Goal: Information Seeking & Learning: Learn about a topic

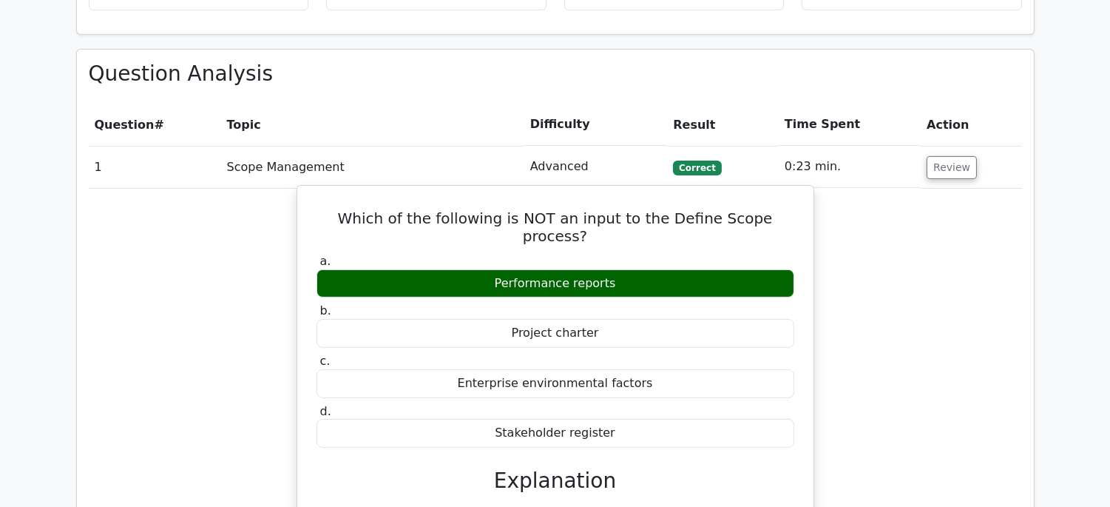
scroll to position [822, 0]
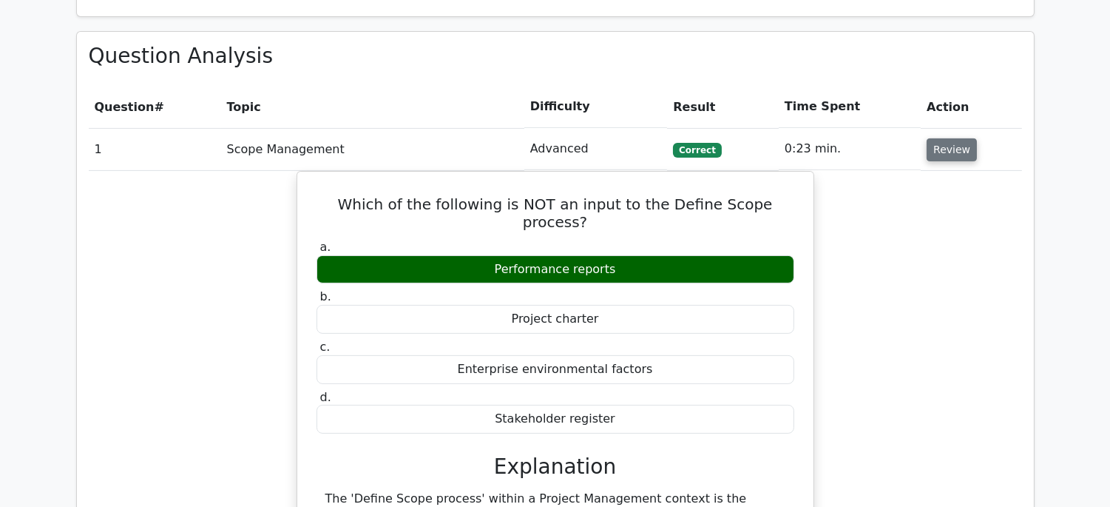
click at [930, 155] on button "Review" at bounding box center [952, 149] width 50 height 23
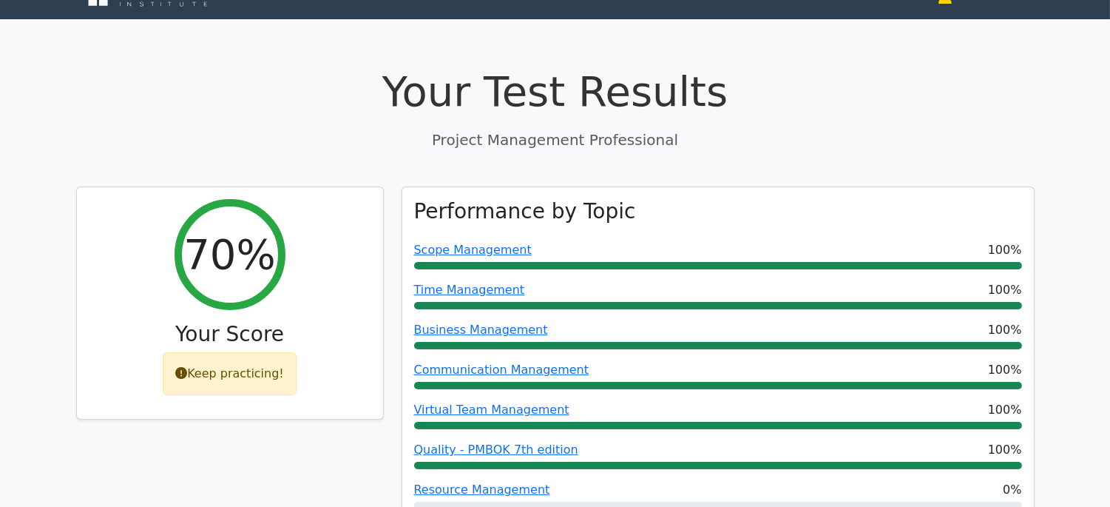
scroll to position [0, 0]
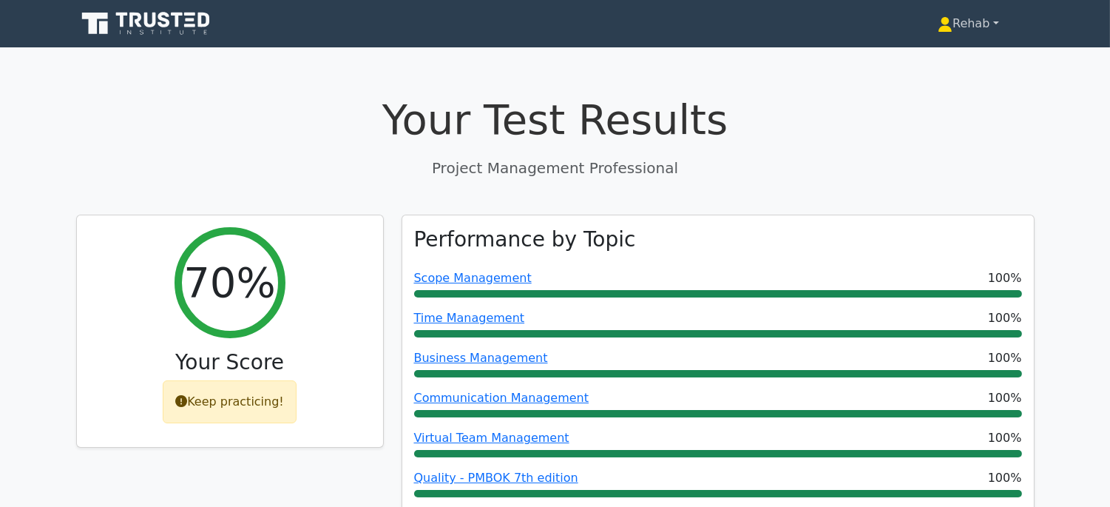
click at [958, 24] on link "Rehab" at bounding box center [968, 24] width 132 height 30
click at [944, 61] on link "Profile" at bounding box center [961, 59] width 117 height 24
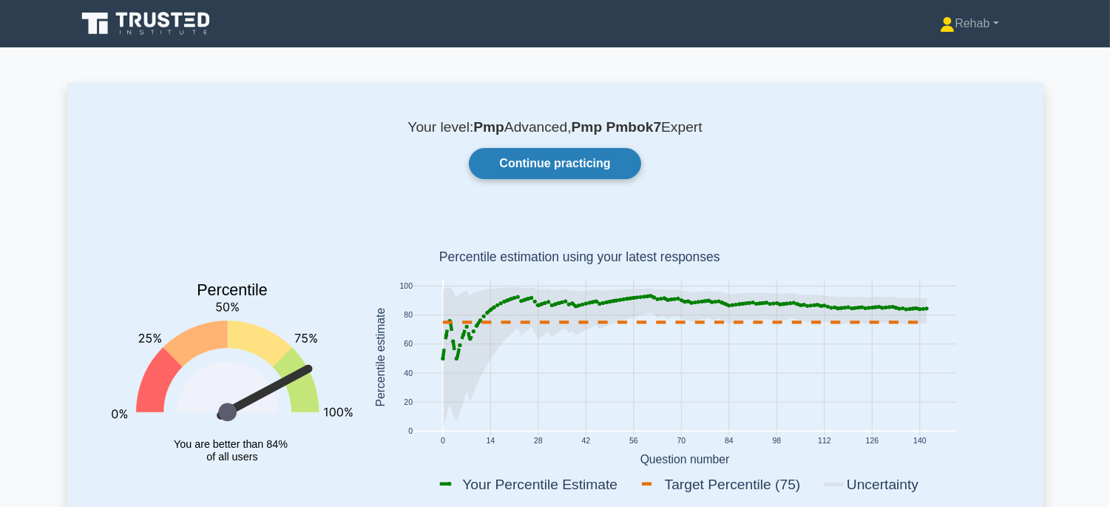
click at [538, 171] on link "Continue practicing" at bounding box center [555, 163] width 172 height 31
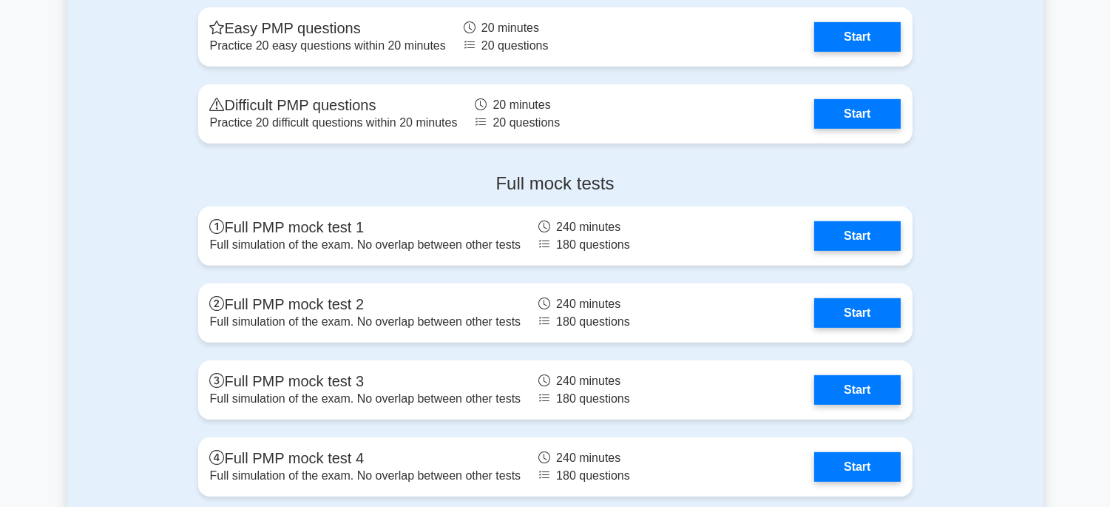
scroll to position [1310, 0]
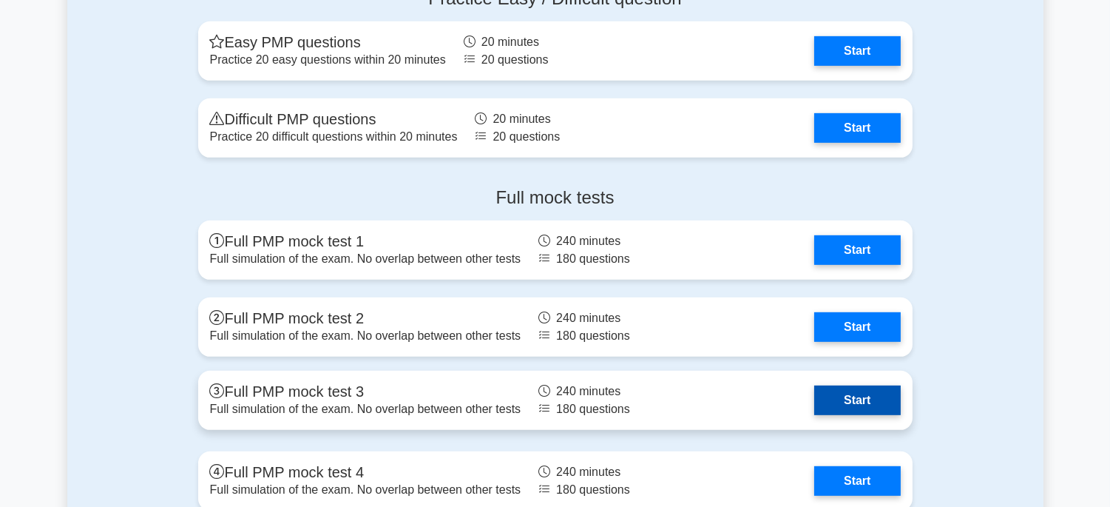
click at [847, 390] on link "Start" at bounding box center [857, 400] width 86 height 30
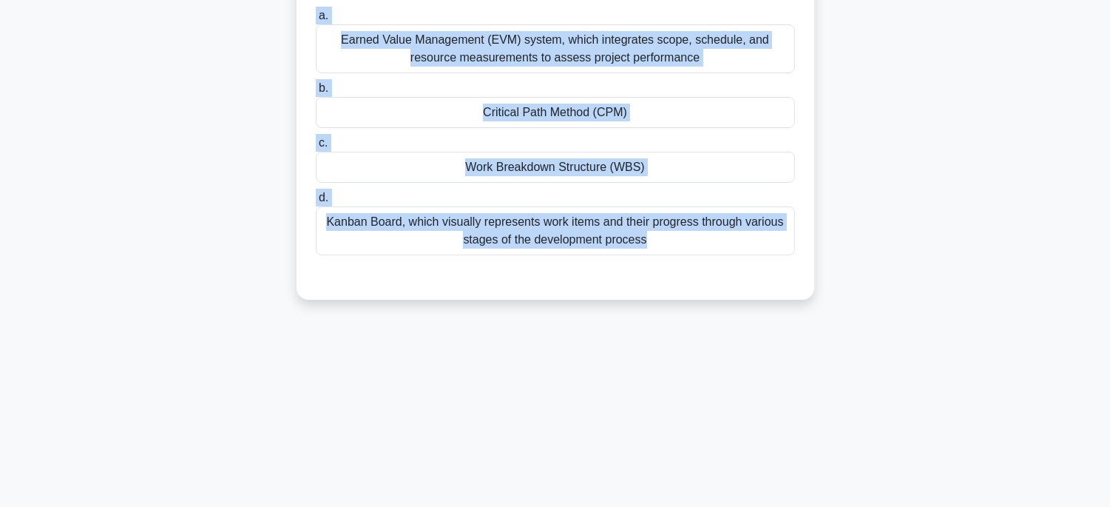
drag, startPoint x: 321, startPoint y: 115, endPoint x: 708, endPoint y: 462, distance: 520.0
click at [713, 470] on div "239:57 Stop PMP Expert 1/180 A project manager leading a complex product develo…" at bounding box center [555, 131] width 976 height 739
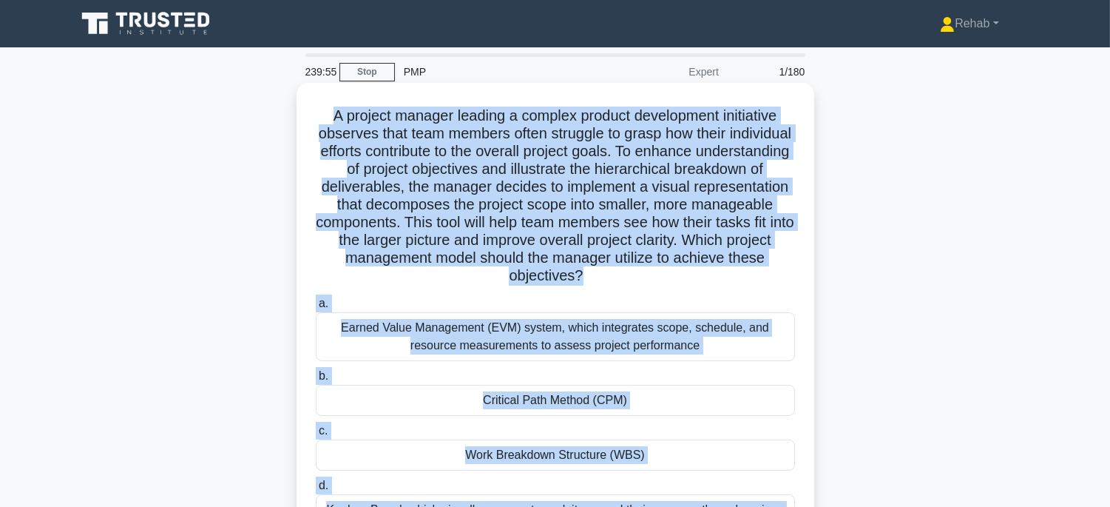
copy div "A project manager leading a complex product development initiative observes tha…"
click at [738, 450] on div "Work Breakdown Structure (WBS)" at bounding box center [555, 454] width 479 height 31
click at [316, 436] on input "c. Work Breakdown Structure (WBS)" at bounding box center [316, 431] width 0 height 10
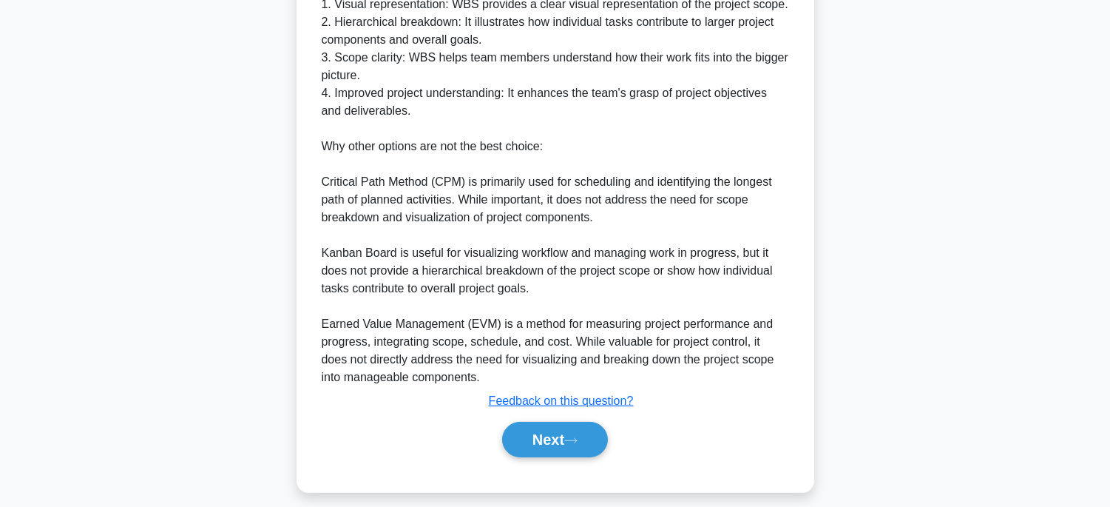
scroll to position [795, 0]
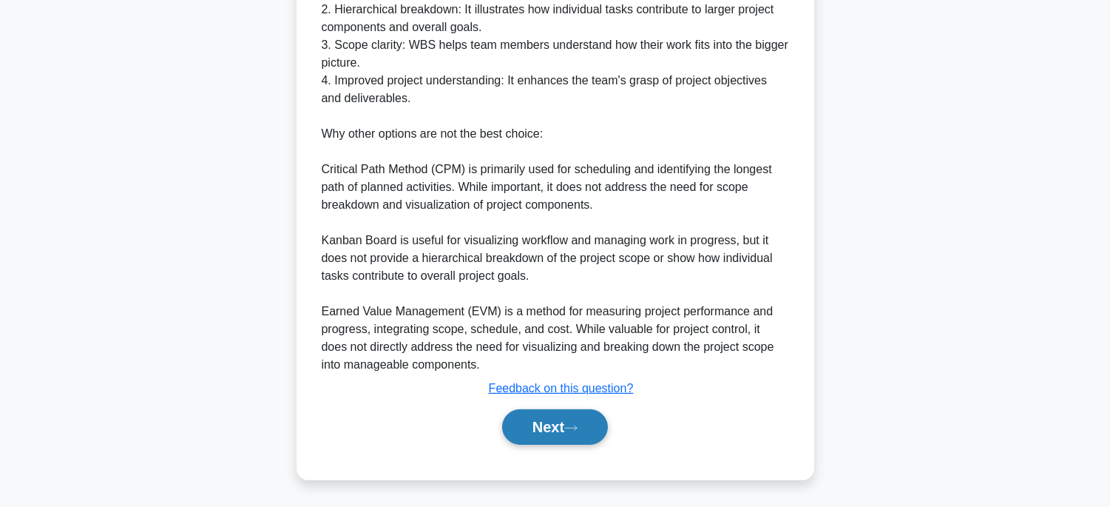
click at [566, 421] on button "Next" at bounding box center [555, 426] width 106 height 35
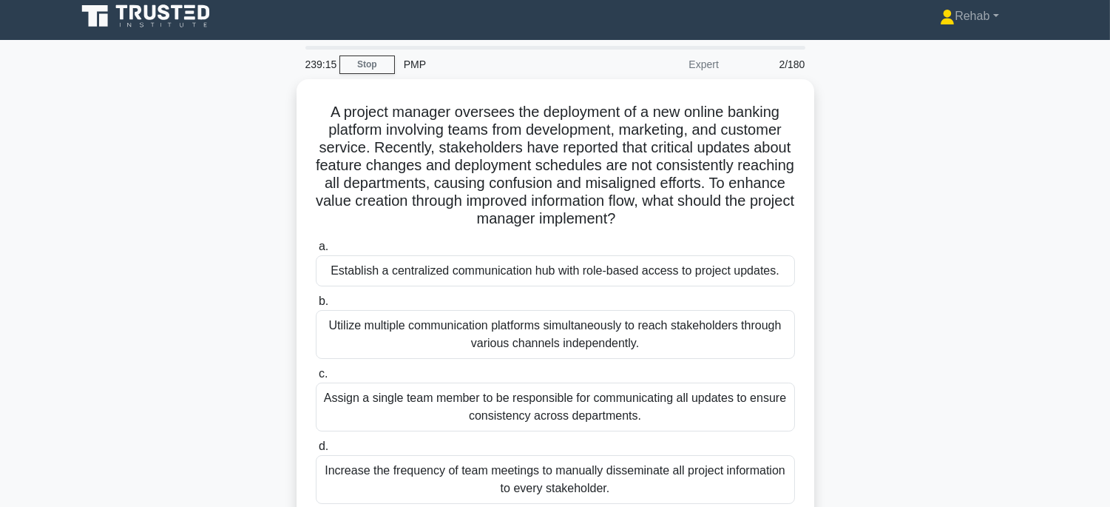
scroll to position [0, 0]
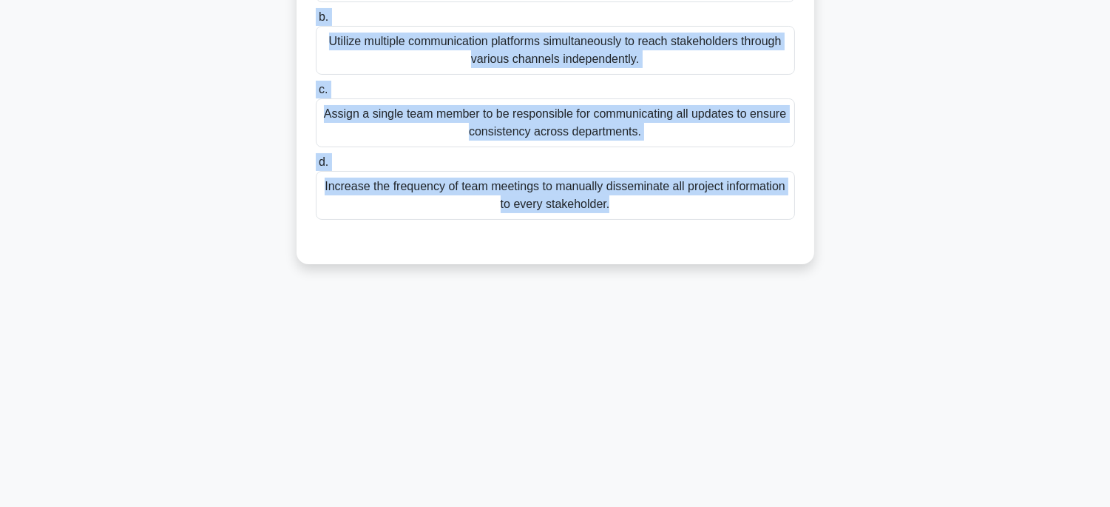
drag, startPoint x: 299, startPoint y: 111, endPoint x: 786, endPoint y: 529, distance: 642.4
click at [786, 506] on html "Rehab Profile Settings" at bounding box center [555, 108] width 1110 height 799
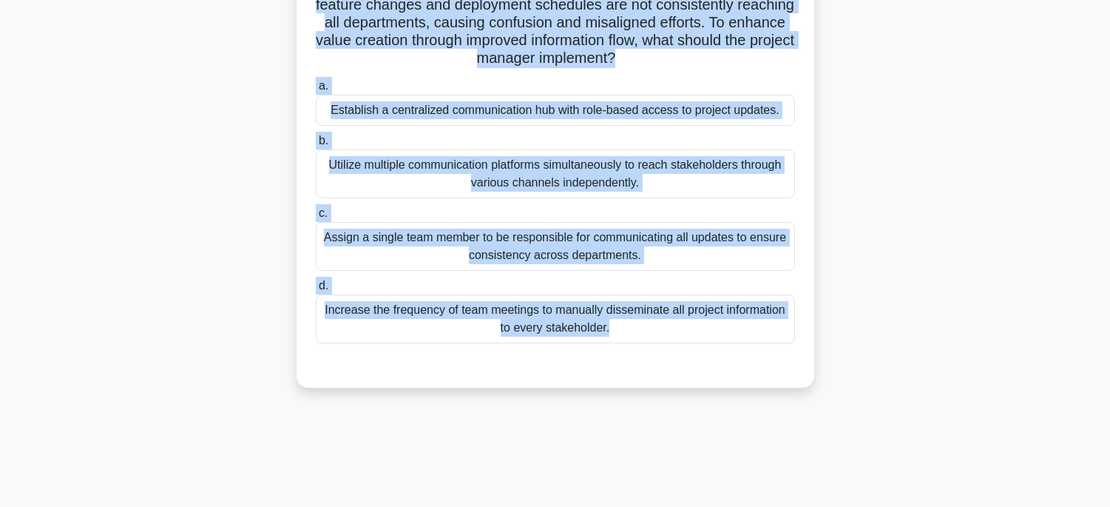
scroll to position [45, 0]
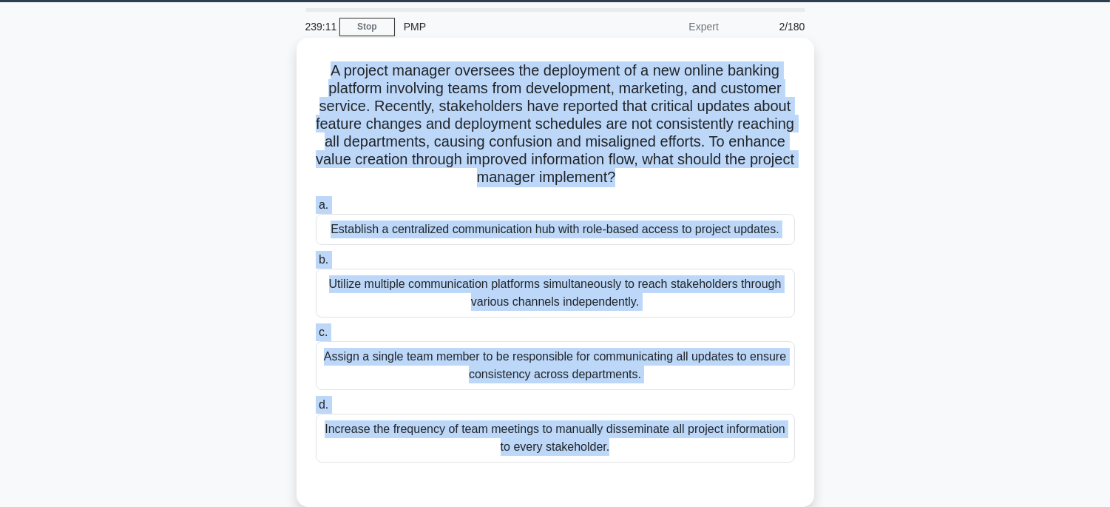
copy div "A project manager oversees the deployment of a new online banking platform invo…"
click at [773, 231] on div "Establish a centralized communication hub with role-based access to project upd…" at bounding box center [555, 229] width 479 height 31
click at [316, 210] on input "a. Establish a centralized communication hub with role-based access to project …" at bounding box center [316, 205] width 0 height 10
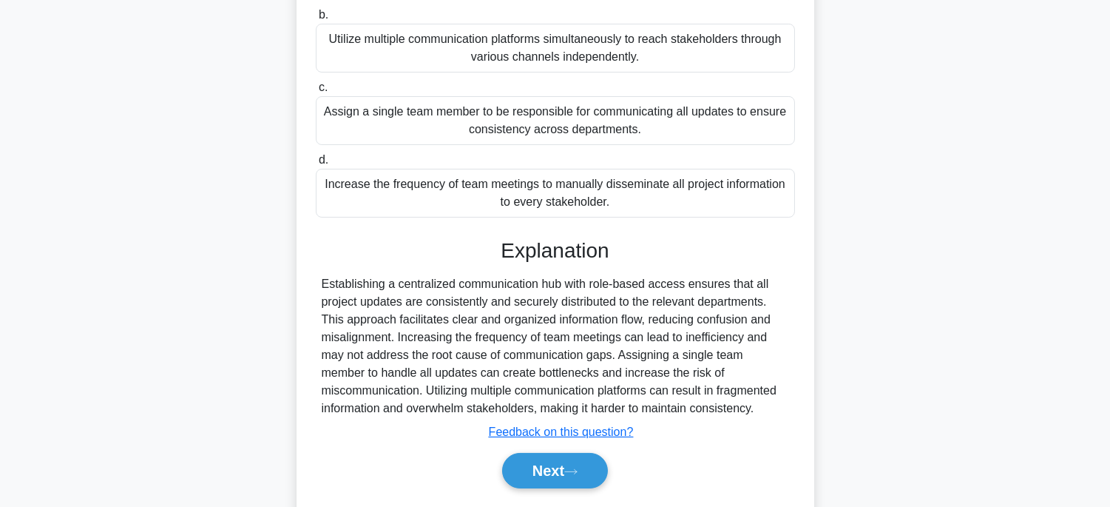
scroll to position [291, 0]
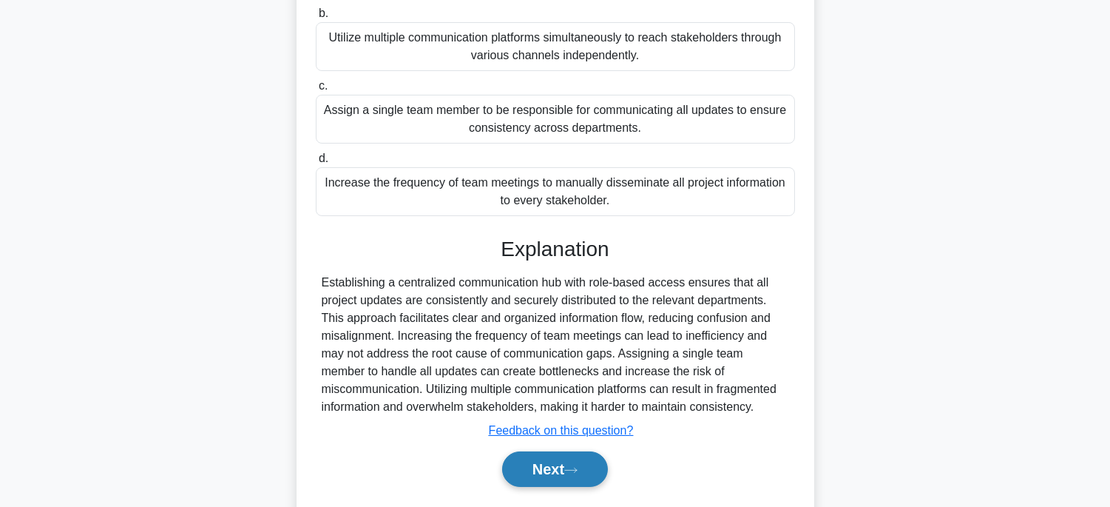
click at [587, 475] on button "Next" at bounding box center [555, 468] width 106 height 35
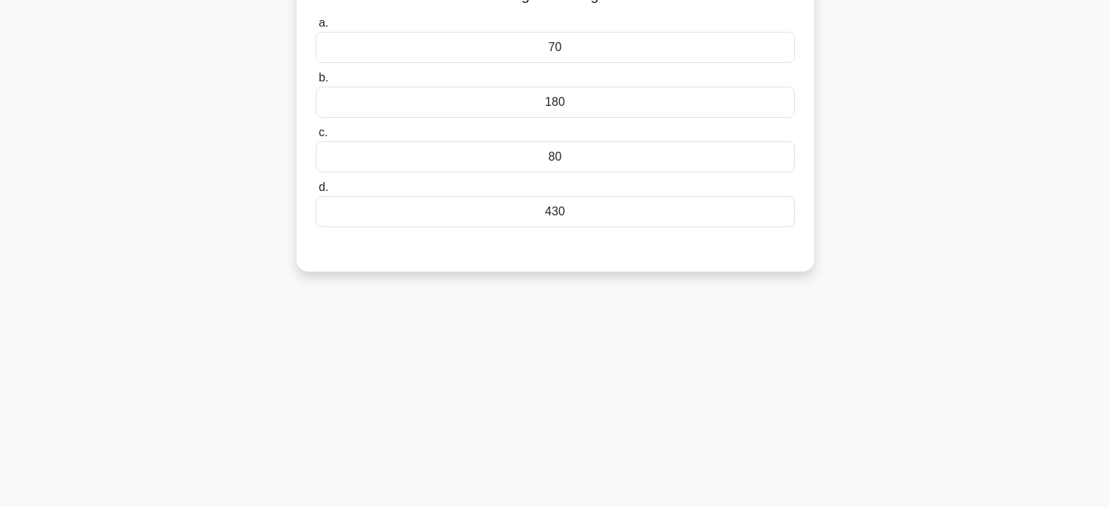
scroll to position [0, 0]
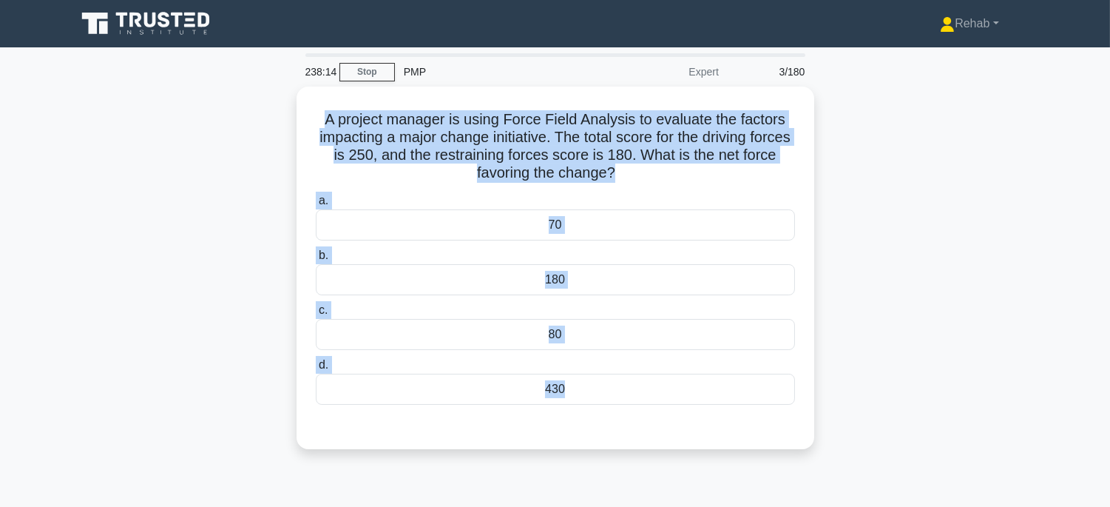
drag, startPoint x: 308, startPoint y: 104, endPoint x: 760, endPoint y: 449, distance: 569.3
click at [760, 449] on div "A project manager is using Force Field Analysis to evaluate the factors impacti…" at bounding box center [555, 277] width 976 height 380
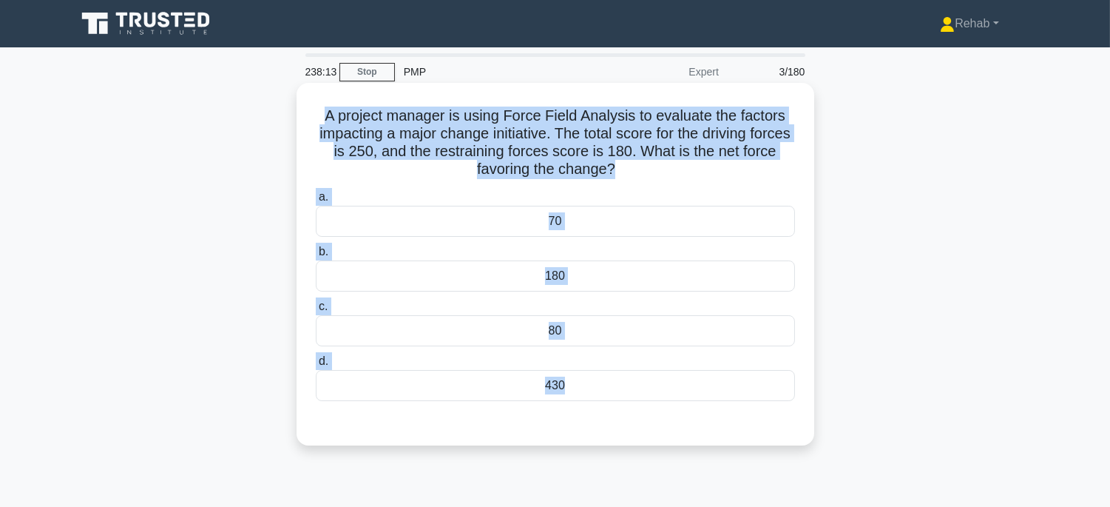
copy div "A project manager is using Force Field Analysis to evaluate the factors impacti…"
click at [636, 226] on div "70" at bounding box center [555, 221] width 479 height 31
click at [316, 202] on input "a. 70" at bounding box center [316, 197] width 0 height 10
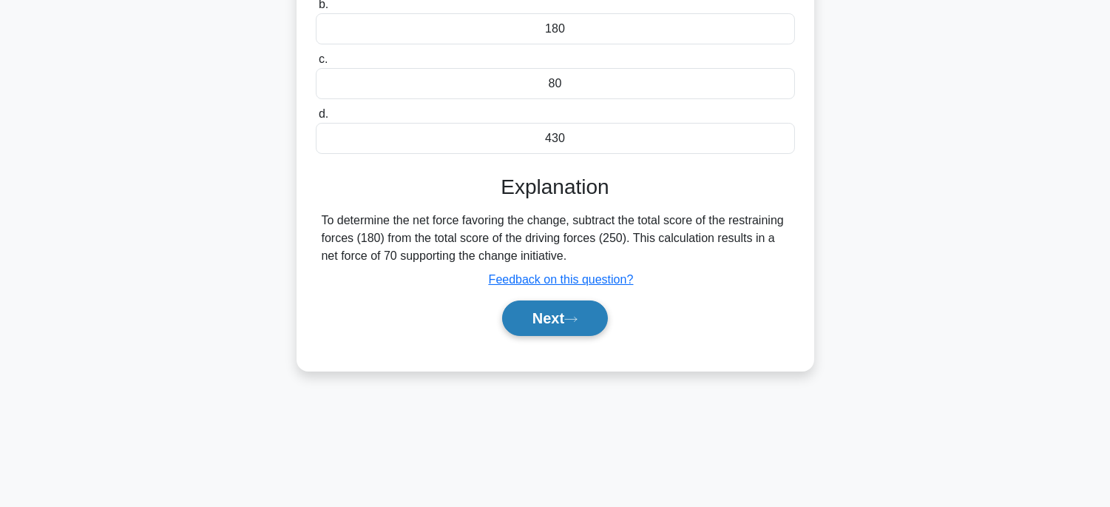
scroll to position [291, 0]
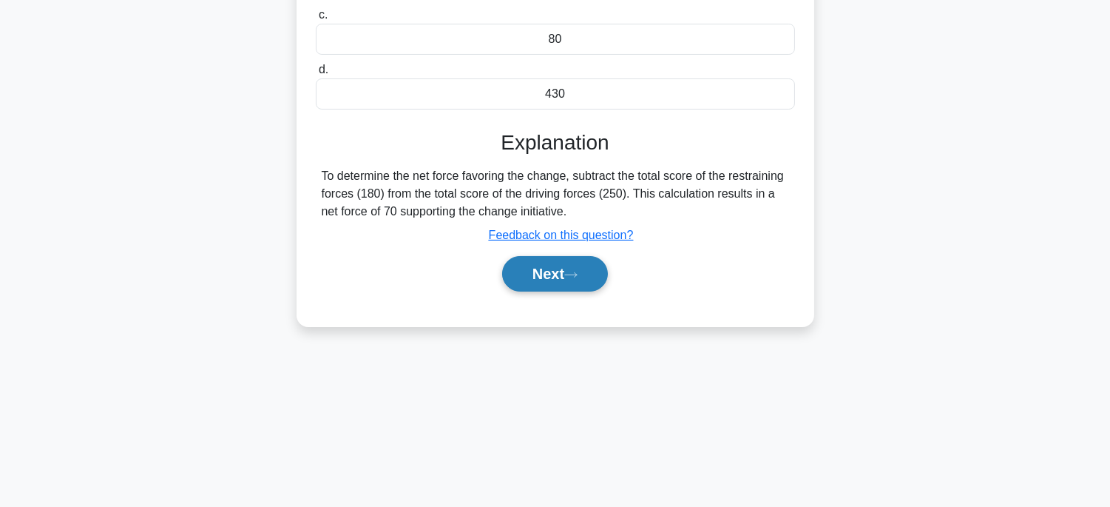
click at [555, 287] on button "Next" at bounding box center [555, 273] width 106 height 35
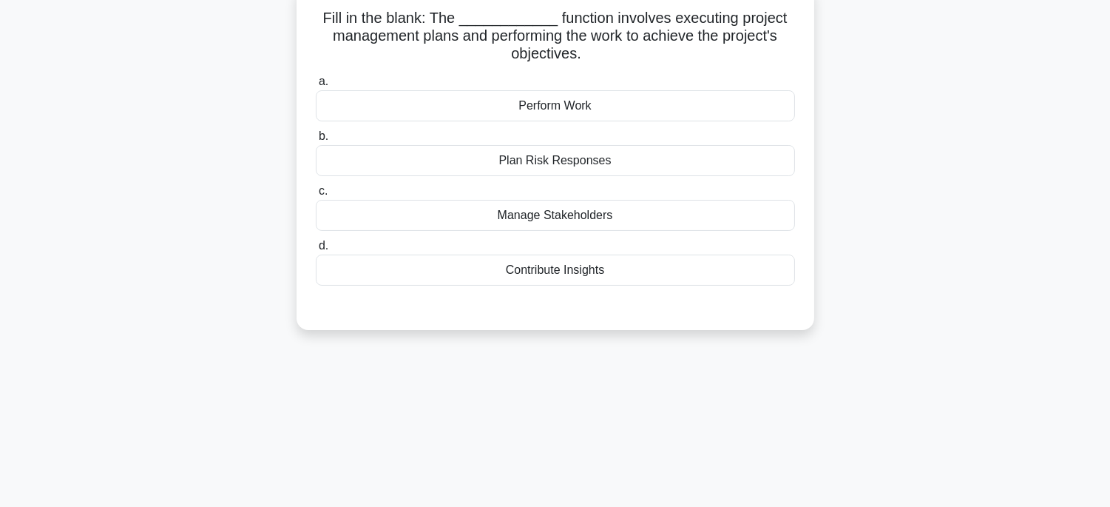
drag, startPoint x: 492, startPoint y: 219, endPoint x: 430, endPoint y: 201, distance: 64.6
click at [487, 223] on div "a. Perform Work b. Plan Risk Responses c. d." at bounding box center [555, 179] width 497 height 219
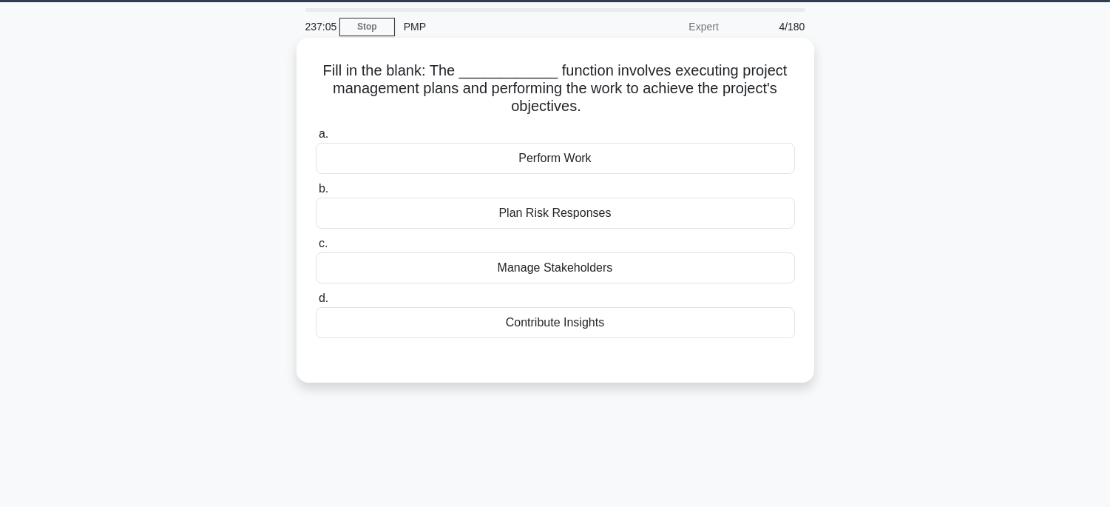
click at [326, 64] on h5 "Fill in the blank: The ____________ function involves executing project managem…" at bounding box center [555, 88] width 482 height 55
drag, startPoint x: 327, startPoint y: 65, endPoint x: 675, endPoint y: 340, distance: 443.8
click at [675, 340] on div "Fill in the blank: The ____________ function involves executing project managem…" at bounding box center [555, 210] width 506 height 333
copy div "Fill in the blank: The ____________ function involves executing project managem…"
click at [698, 158] on div "Perform Work" at bounding box center [555, 158] width 479 height 31
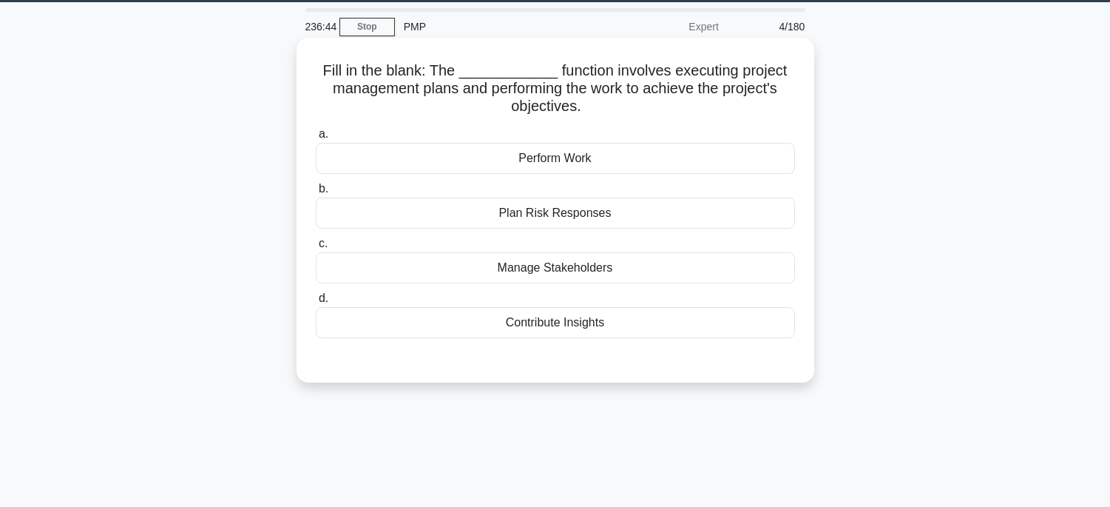
click at [316, 139] on input "a. Perform Work" at bounding box center [316, 134] width 0 height 10
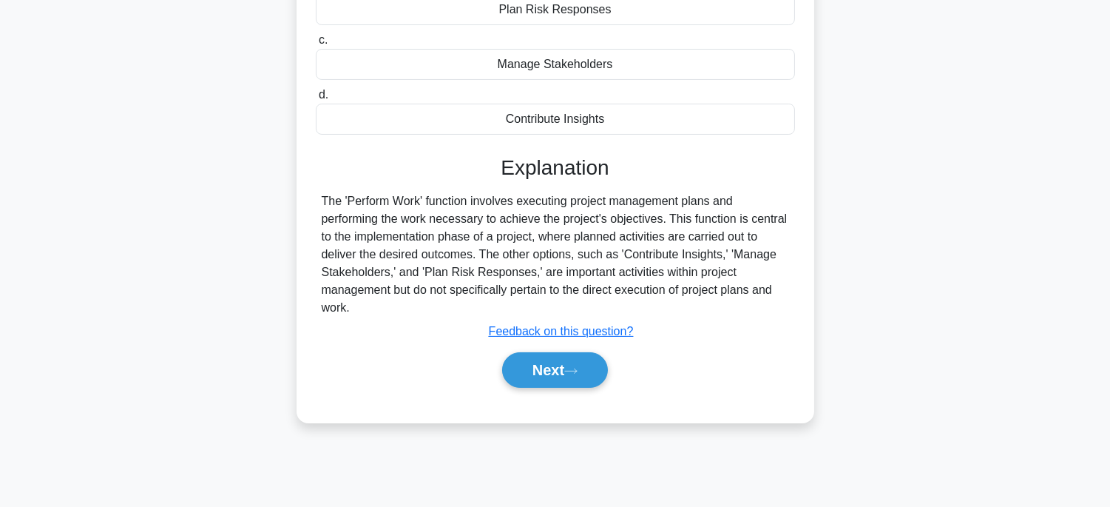
scroll to position [291, 0]
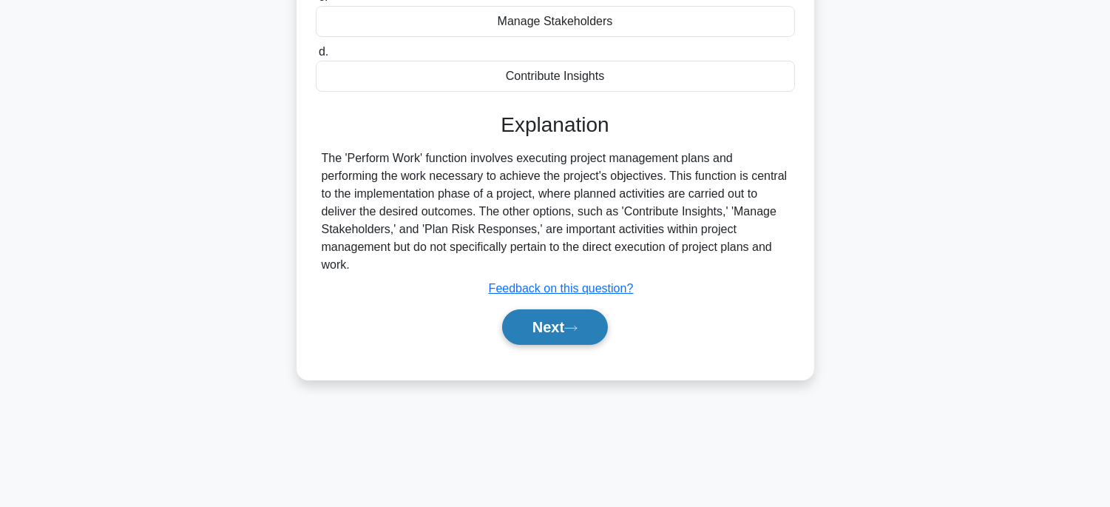
click at [581, 331] on button "Next" at bounding box center [555, 326] width 106 height 35
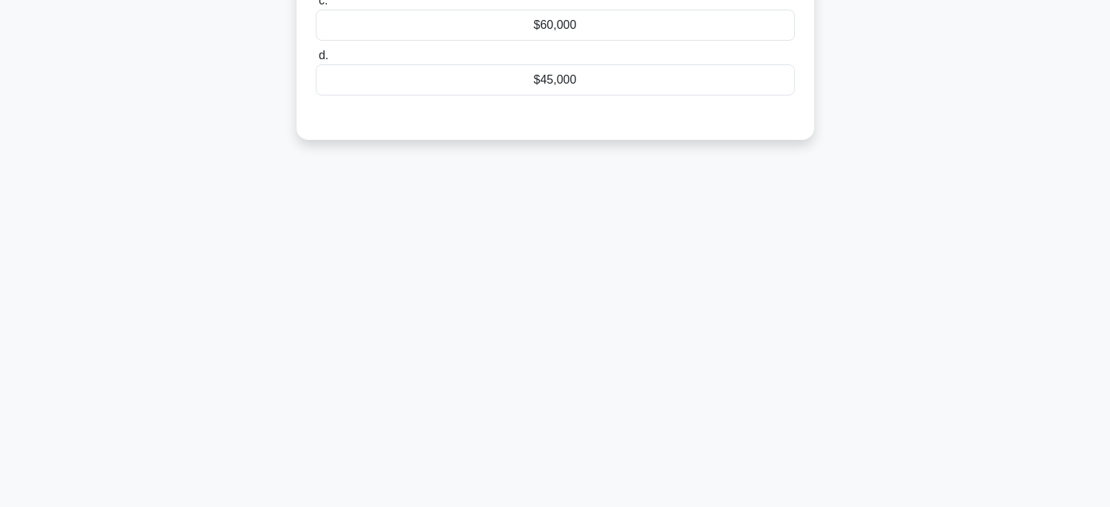
scroll to position [45, 0]
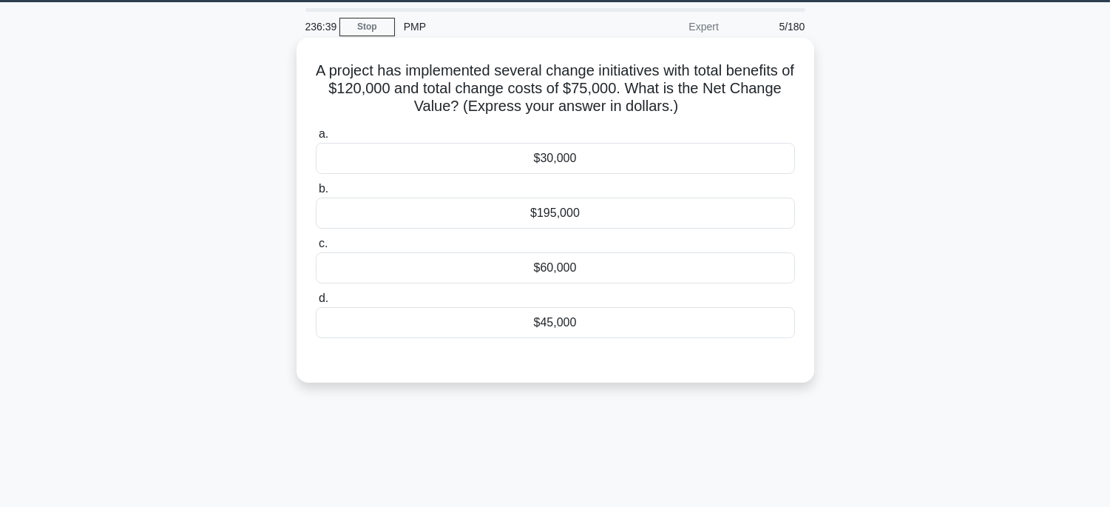
drag, startPoint x: 313, startPoint y: 71, endPoint x: 651, endPoint y: 308, distance: 413.1
click at [651, 324] on div "A project has implemented several change initiatives with total benefits of $12…" at bounding box center [555, 210] width 506 height 333
copy div "A project has implemented several change initiatives with total benefits of $12…"
click at [688, 319] on div "$45,000" at bounding box center [555, 322] width 479 height 31
click at [316, 303] on input "d. $45,000" at bounding box center [316, 299] width 0 height 10
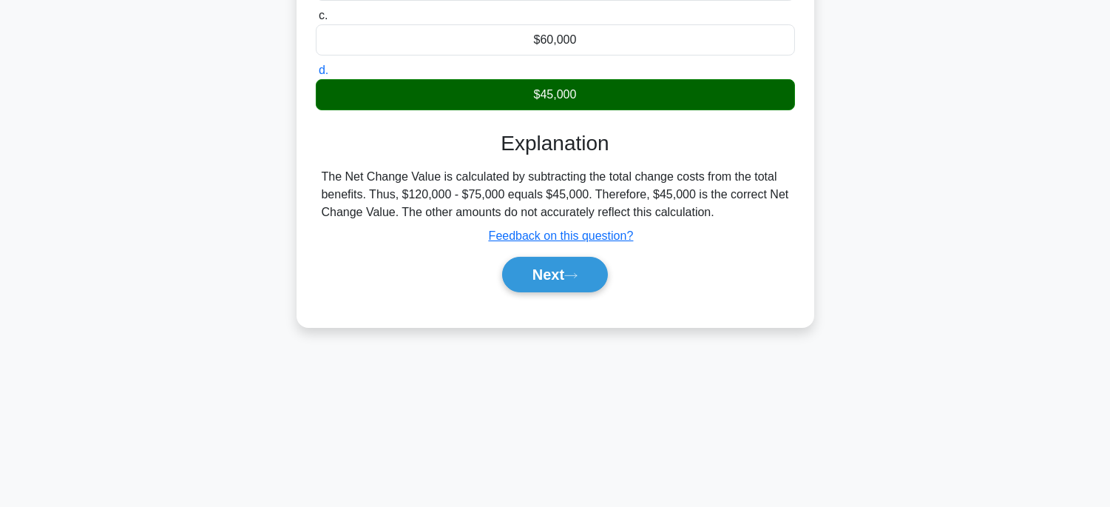
scroll to position [291, 0]
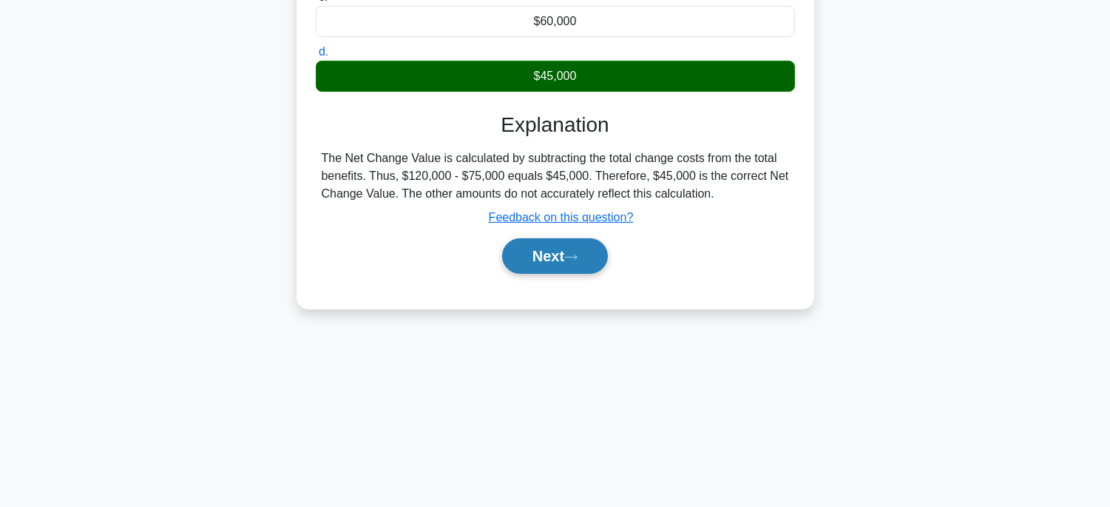
click at [596, 257] on button "Next" at bounding box center [555, 255] width 106 height 35
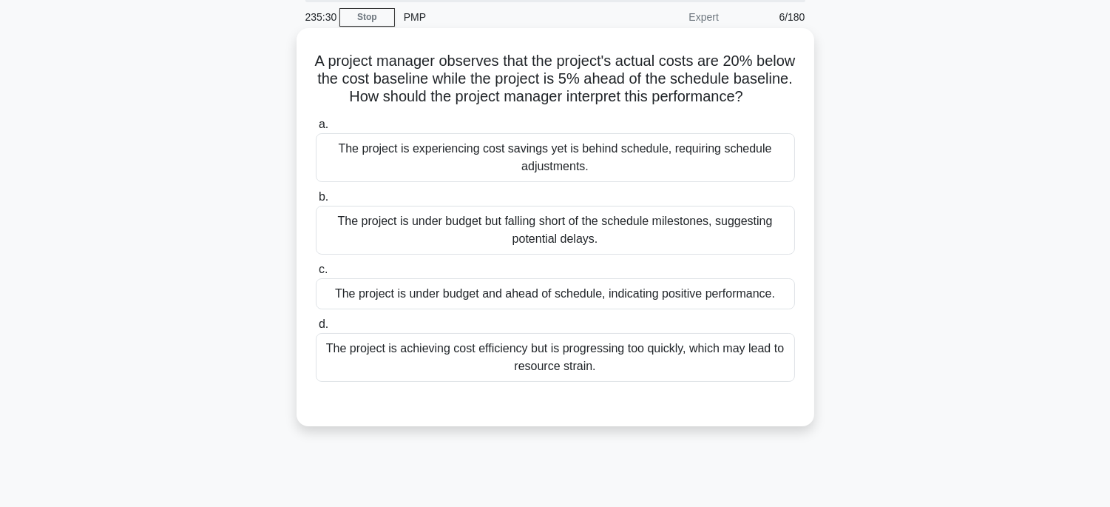
scroll to position [45, 0]
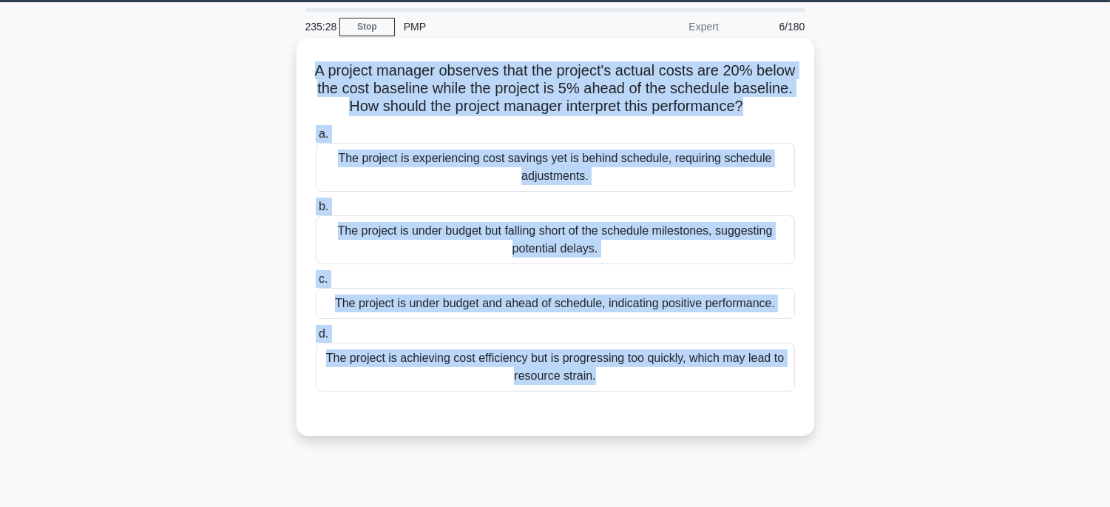
drag, startPoint x: 300, startPoint y: 63, endPoint x: 779, endPoint y: 422, distance: 598.4
click at [779, 422] on div "A project manager observes that the project's actual costs are 20% below the co…" at bounding box center [556, 237] width 518 height 398
copy div "A project manager observes that the project's actual costs are 20% below the co…"
click at [769, 189] on div "The project is experiencing cost savings yet is behind schedule, requiring sche…" at bounding box center [555, 167] width 479 height 49
click at [316, 139] on input "a. The project is experiencing cost savings yet is behind schedule, requiring s…" at bounding box center [316, 134] width 0 height 10
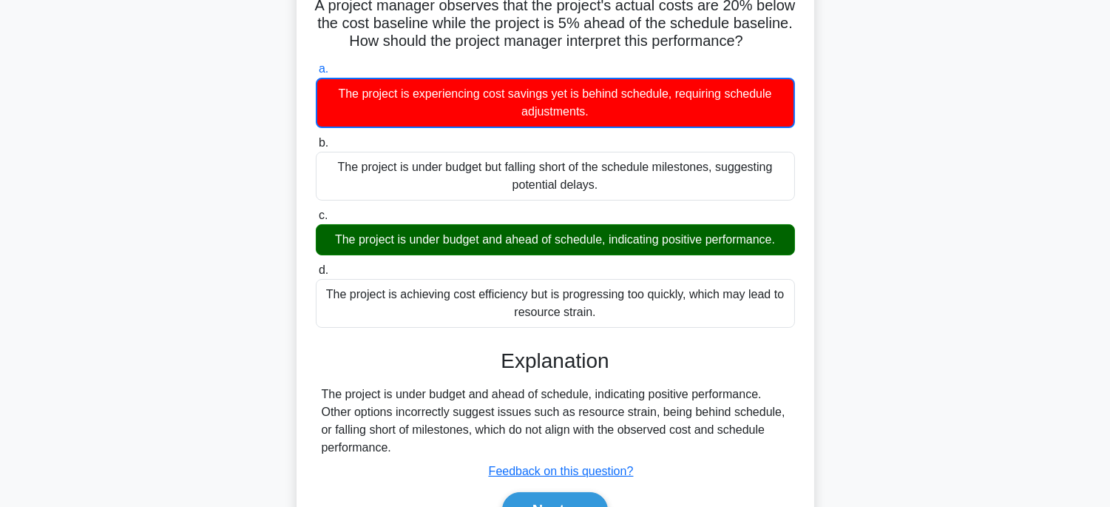
scroll to position [291, 0]
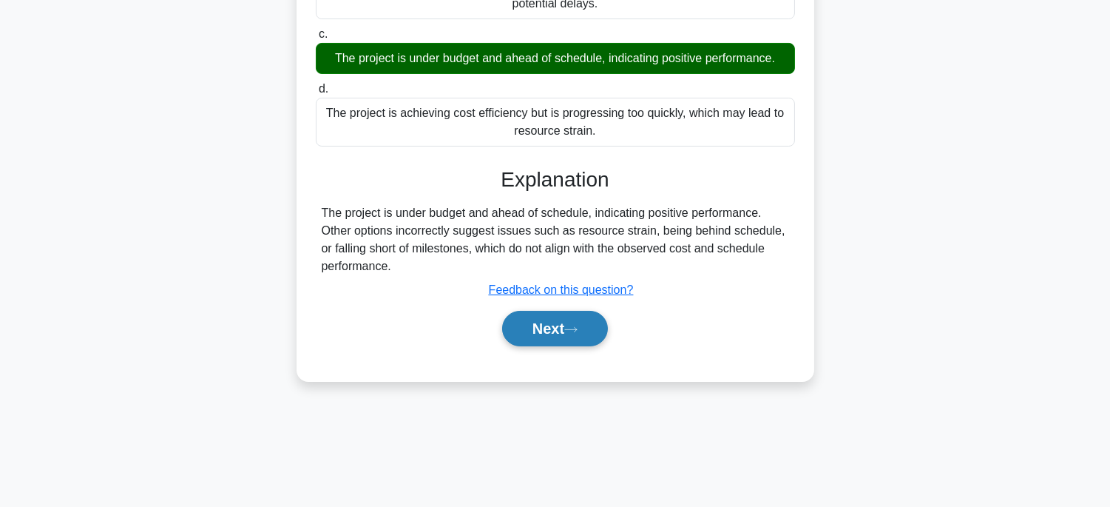
click at [573, 333] on button "Next" at bounding box center [555, 328] width 106 height 35
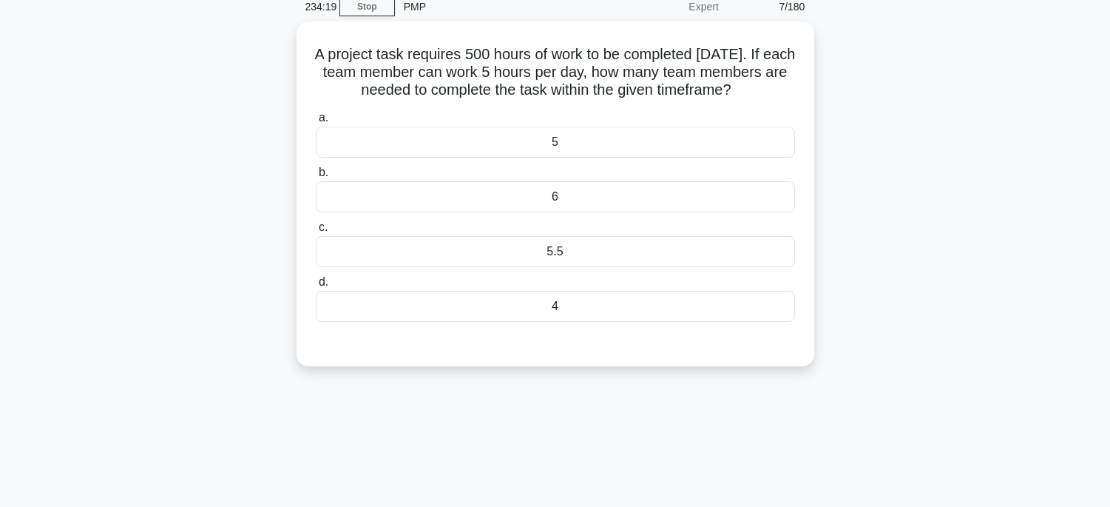
scroll to position [45, 0]
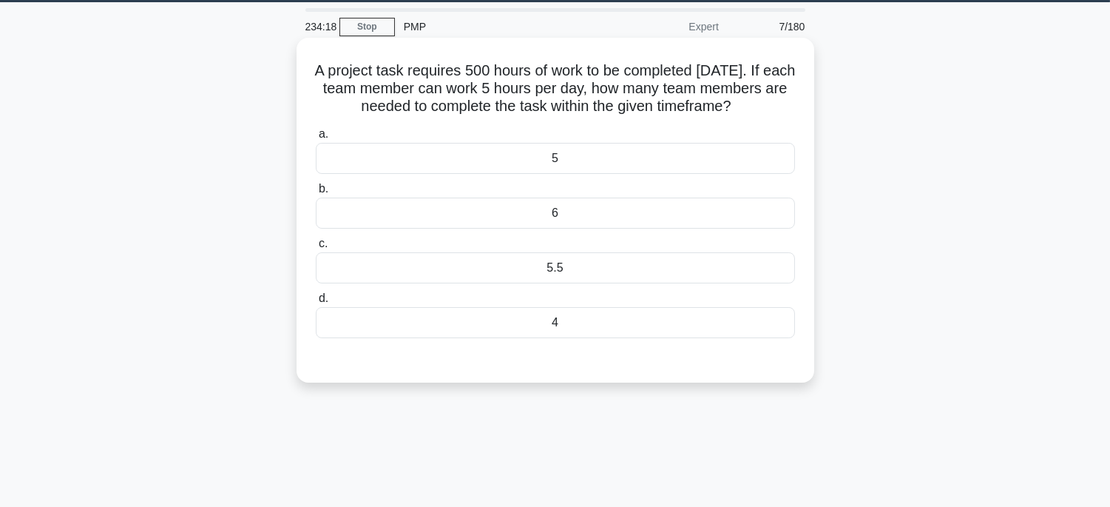
drag, startPoint x: 313, startPoint y: 61, endPoint x: 707, endPoint y: 353, distance: 490.6
click at [707, 353] on div "A project task requires 500 hours of work to be completed in 20 days. If each t…" at bounding box center [555, 210] width 506 height 333
copy div "A project task requires 500 hours of work to be completed in 20 days. If each t…"
click at [633, 174] on div "5" at bounding box center [555, 158] width 479 height 31
click at [316, 139] on input "a. 5" at bounding box center [316, 134] width 0 height 10
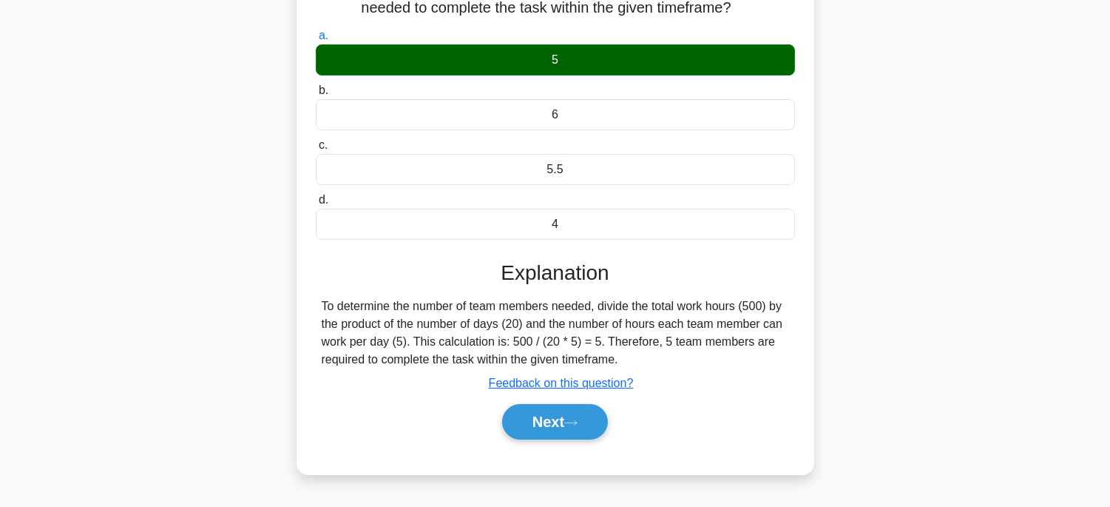
scroll to position [291, 0]
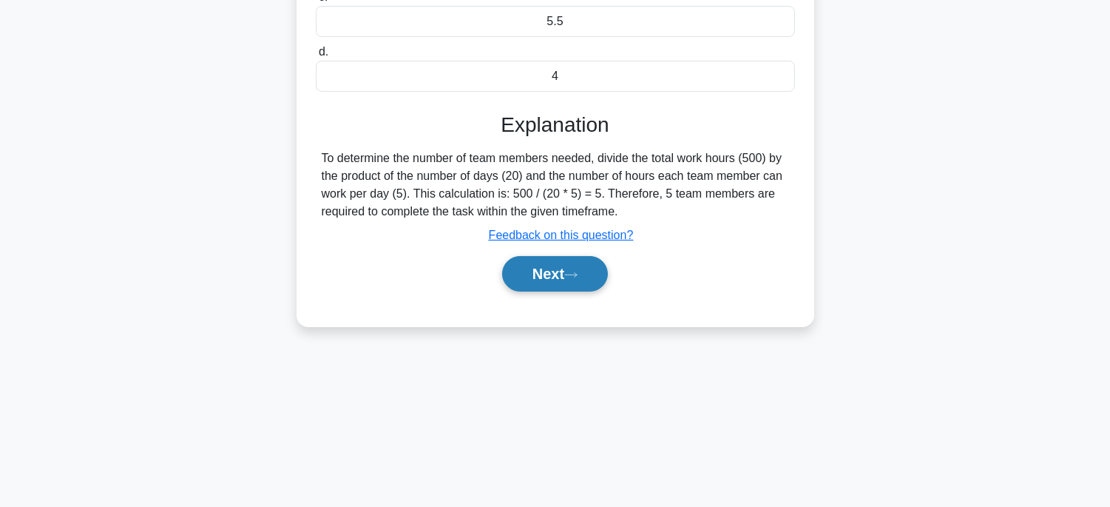
click at [566, 291] on button "Next" at bounding box center [555, 273] width 106 height 35
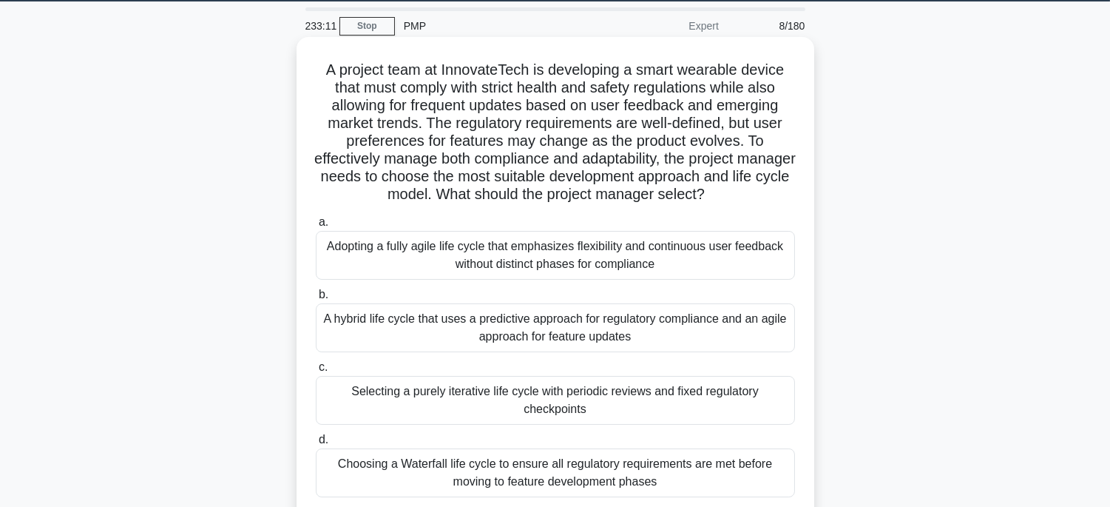
scroll to position [45, 0]
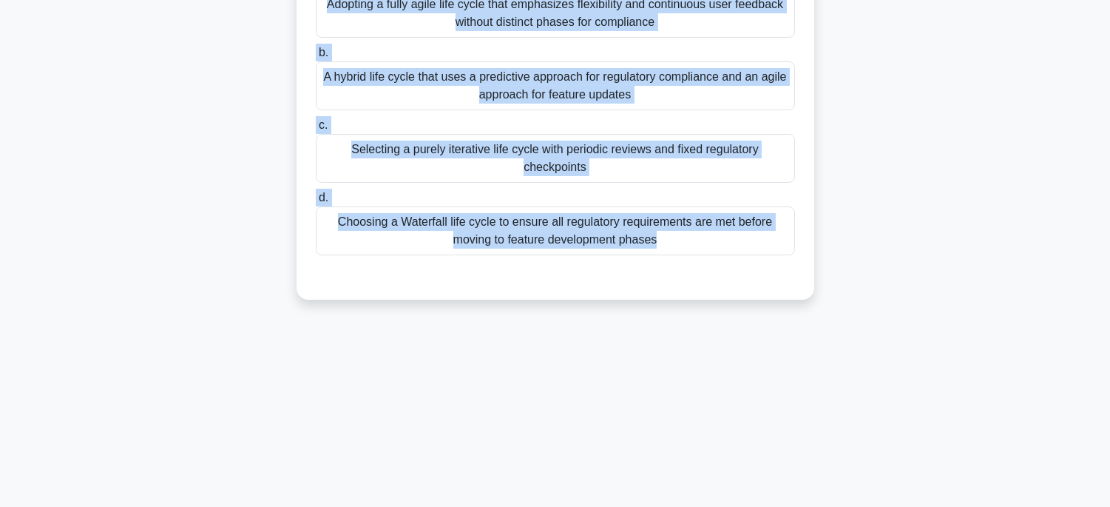
drag, startPoint x: 311, startPoint y: 70, endPoint x: 756, endPoint y: 530, distance: 640.1
click at [756, 506] on html "Rehab Profile Settings" at bounding box center [555, 108] width 1110 height 799
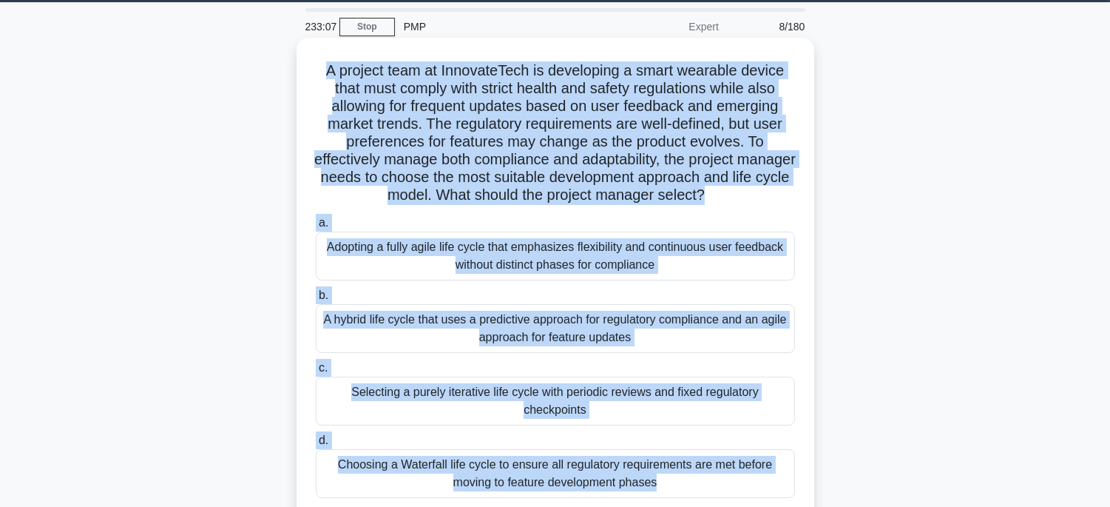
copy div "A project team at InnovateTech is developing a smart wearable device that must …"
click at [692, 330] on div "A hybrid life cycle that uses a predictive approach for regulatory compliance a…" at bounding box center [555, 328] width 479 height 49
click at [316, 300] on input "b. A hybrid life cycle that uses a predictive approach for regulatory complianc…" at bounding box center [316, 296] width 0 height 10
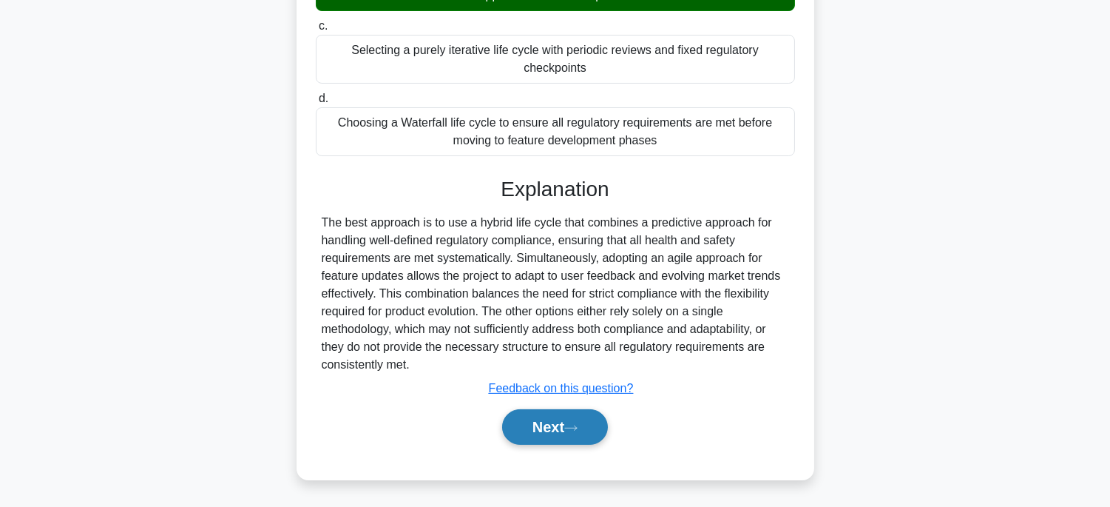
click at [577, 419] on button "Next" at bounding box center [555, 426] width 106 height 35
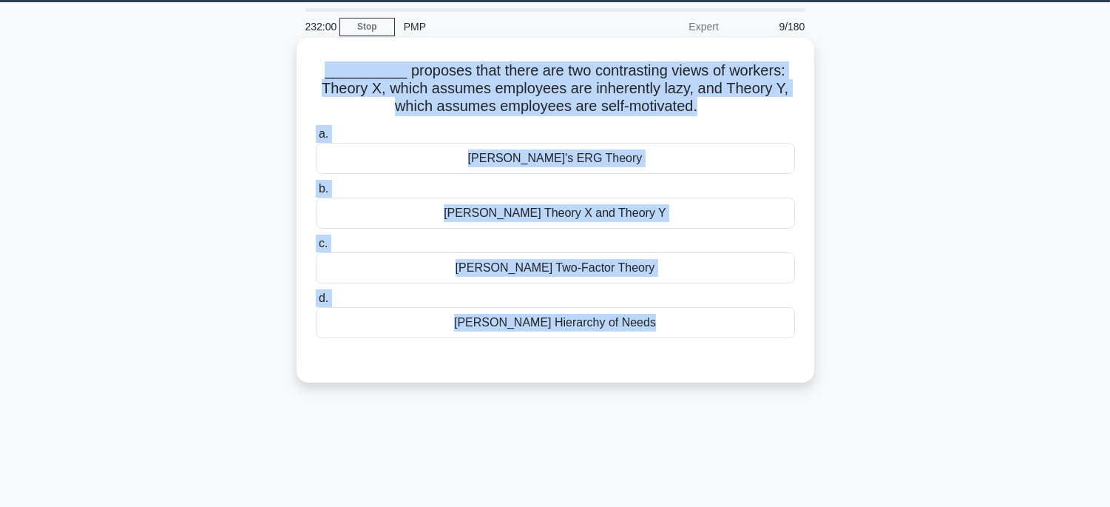
drag, startPoint x: 313, startPoint y: 64, endPoint x: 790, endPoint y: 362, distance: 562.8
click at [790, 362] on div "__________ proposes that there are two contrasting views of workers: Theory X, …" at bounding box center [555, 210] width 506 height 333
copy div "__________ proposes that there are two contrasting views of workers: Theory X, …"
click at [658, 213] on div "McGregor's Theory X and Theory Y" at bounding box center [555, 212] width 479 height 31
click at [316, 194] on input "b. McGregor's Theory X and Theory Y" at bounding box center [316, 189] width 0 height 10
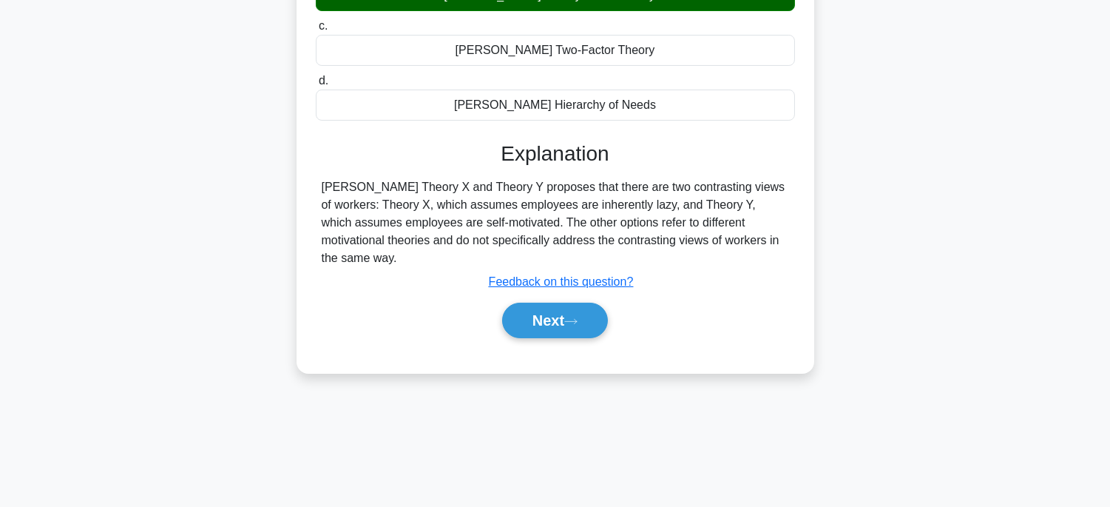
scroll to position [291, 0]
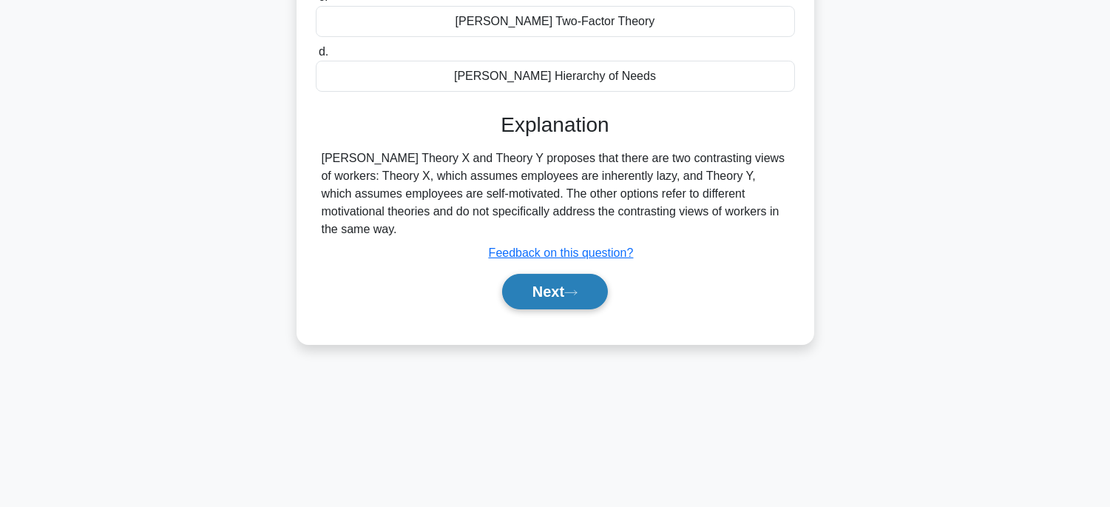
click at [567, 274] on button "Next" at bounding box center [555, 291] width 106 height 35
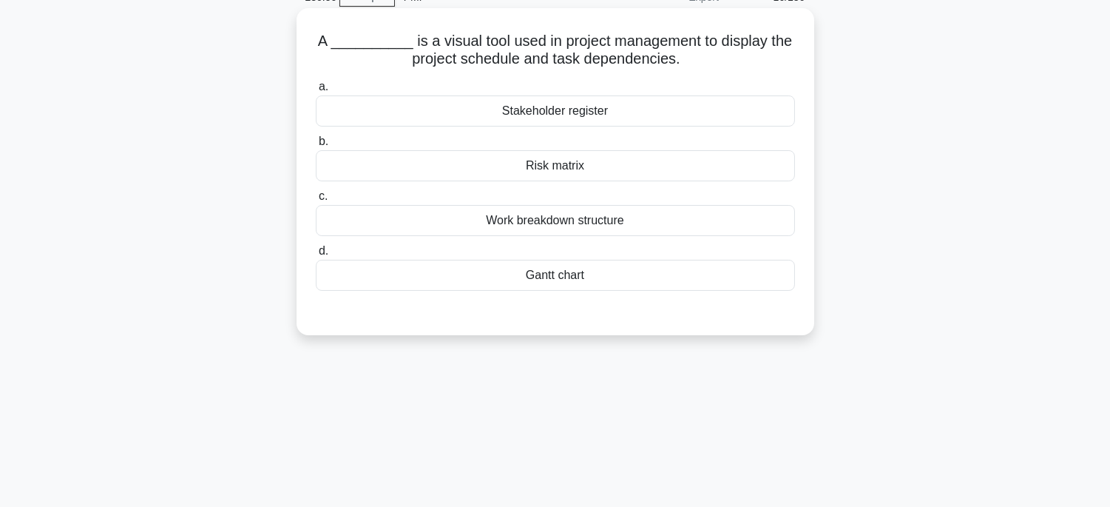
scroll to position [45, 0]
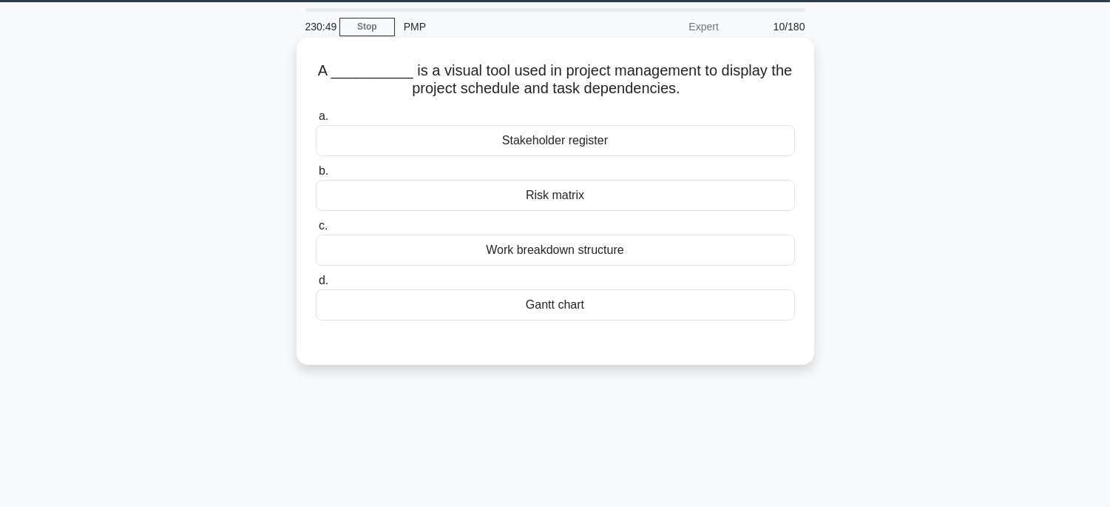
drag, startPoint x: 314, startPoint y: 69, endPoint x: 718, endPoint y: 322, distance: 477.4
click at [718, 322] on div "A __________ is a visual tool used in project management to display the project…" at bounding box center [555, 201] width 506 height 315
copy div "A __________ is a visual tool used in project management to display the project…"
click at [767, 309] on div "Gantt chart" at bounding box center [555, 304] width 479 height 31
click at [316, 285] on input "d. Gantt chart" at bounding box center [316, 281] width 0 height 10
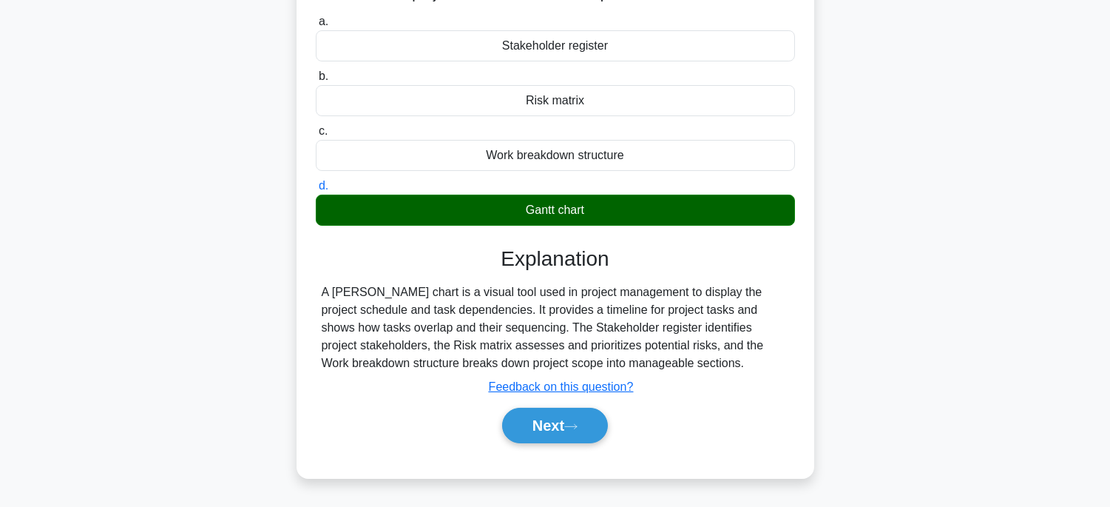
scroll to position [291, 0]
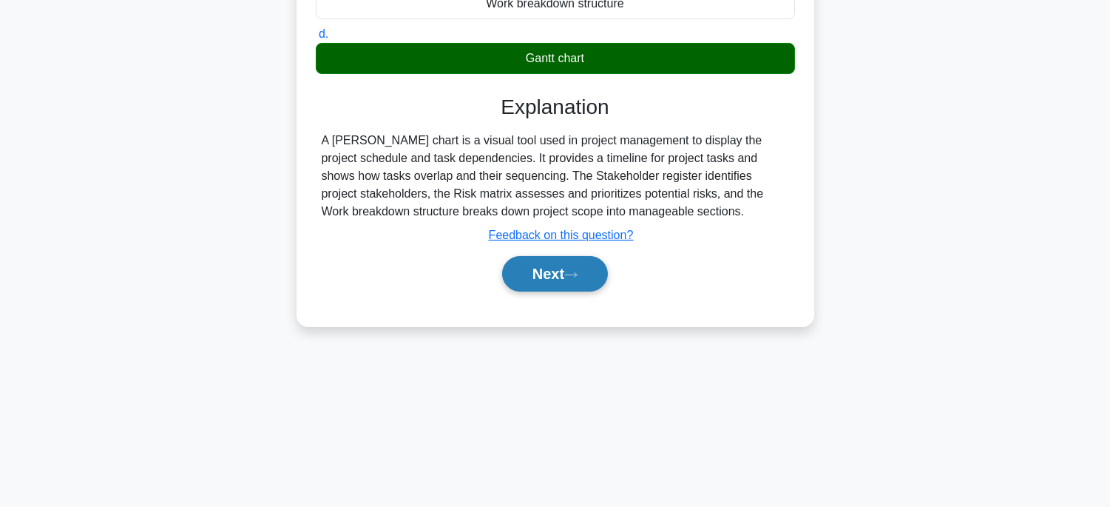
click at [580, 284] on button "Next" at bounding box center [555, 273] width 106 height 35
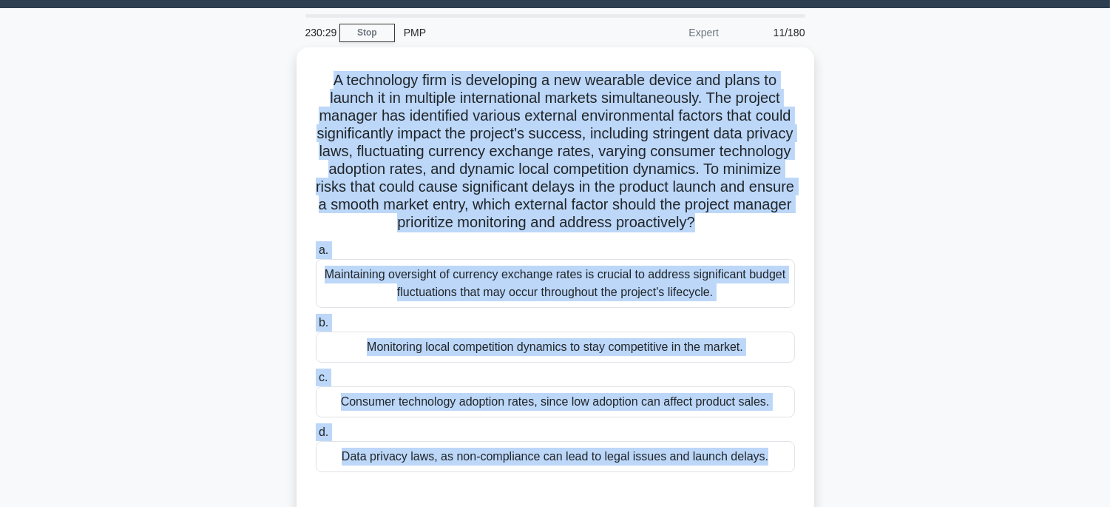
scroll to position [89, 0]
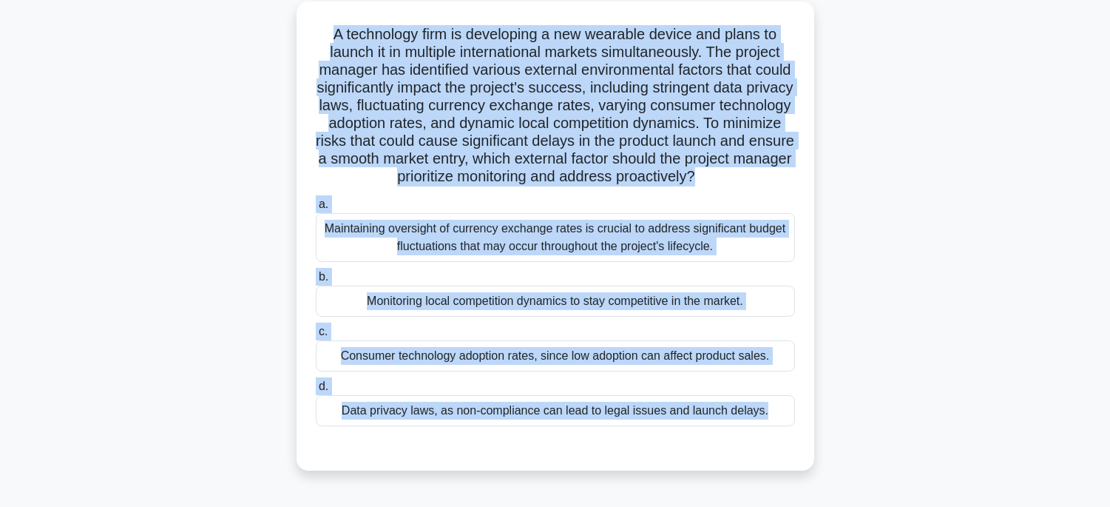
drag, startPoint x: 316, startPoint y: 121, endPoint x: 856, endPoint y: 491, distance: 655.3
click at [861, 495] on div "230:29 Stop PMP Expert 11/180 A technology firm is developing a new wearable de…" at bounding box center [555, 337] width 976 height 739
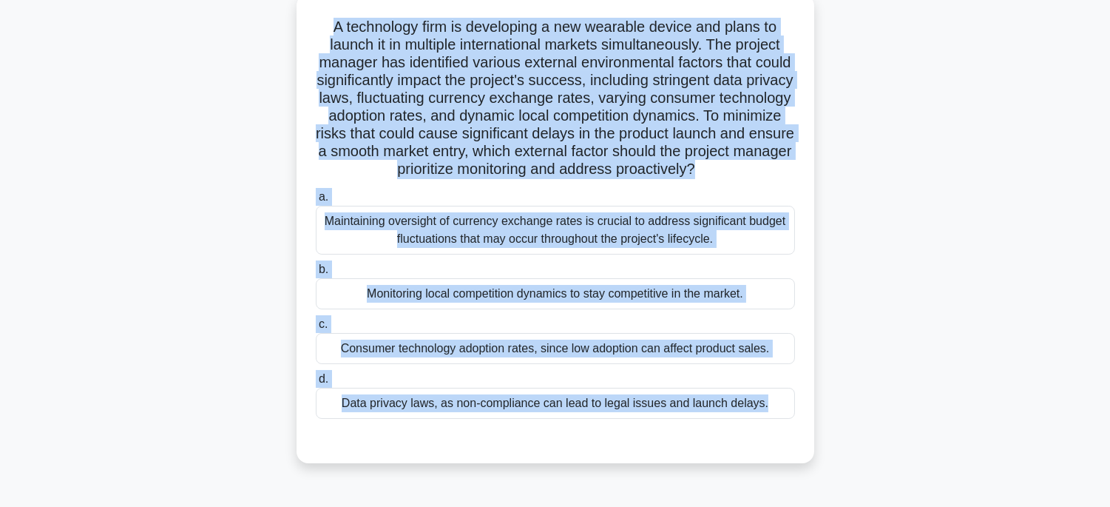
click at [727, 413] on div "Data privacy laws, as non-compliance can lead to legal issues and launch delays." at bounding box center [555, 402] width 479 height 31
click at [316, 384] on input "d. Data privacy laws, as non-compliance can lead to legal issues and launch del…" at bounding box center [316, 379] width 0 height 10
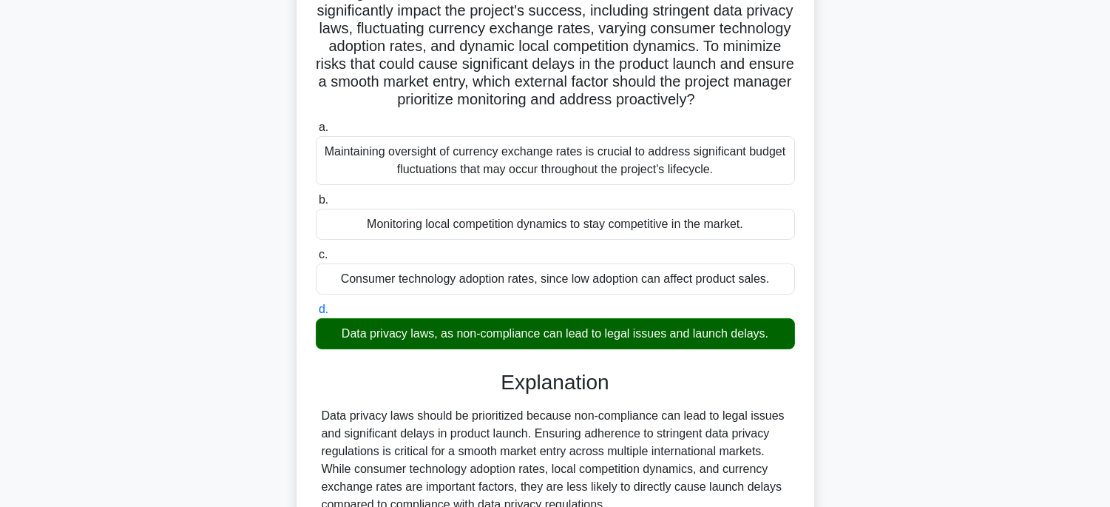
scroll to position [298, 0]
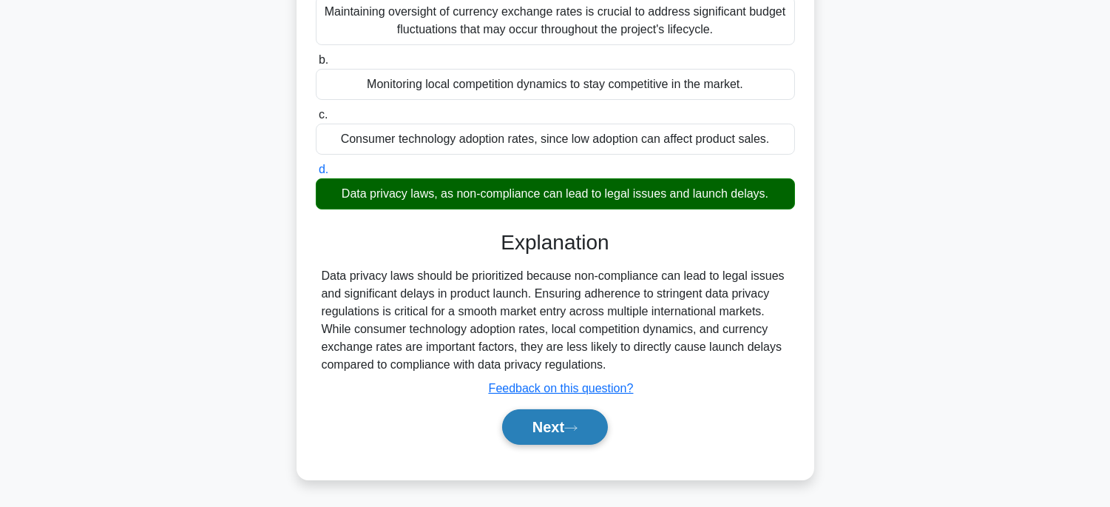
click at [585, 413] on button "Next" at bounding box center [555, 426] width 106 height 35
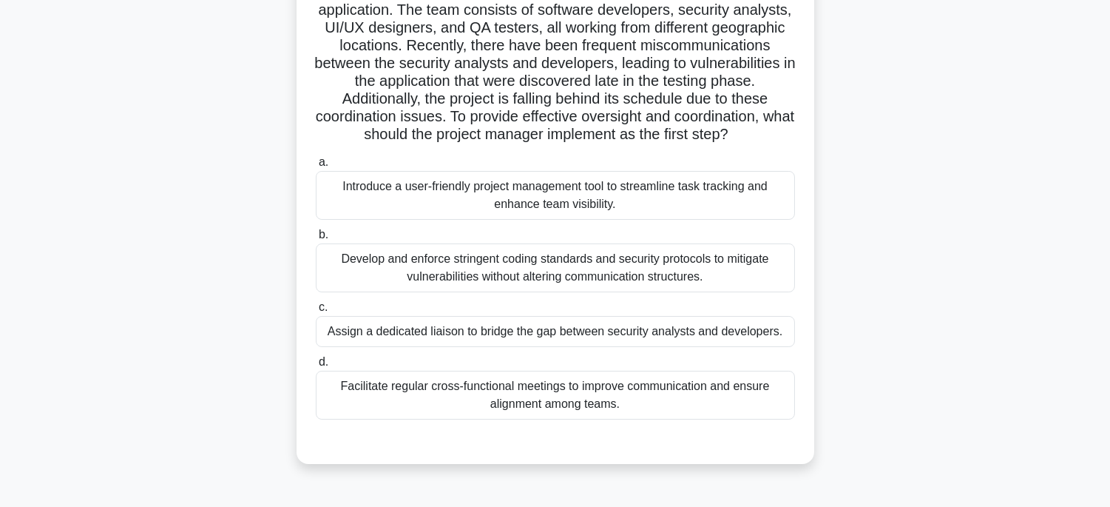
scroll to position [45, 0]
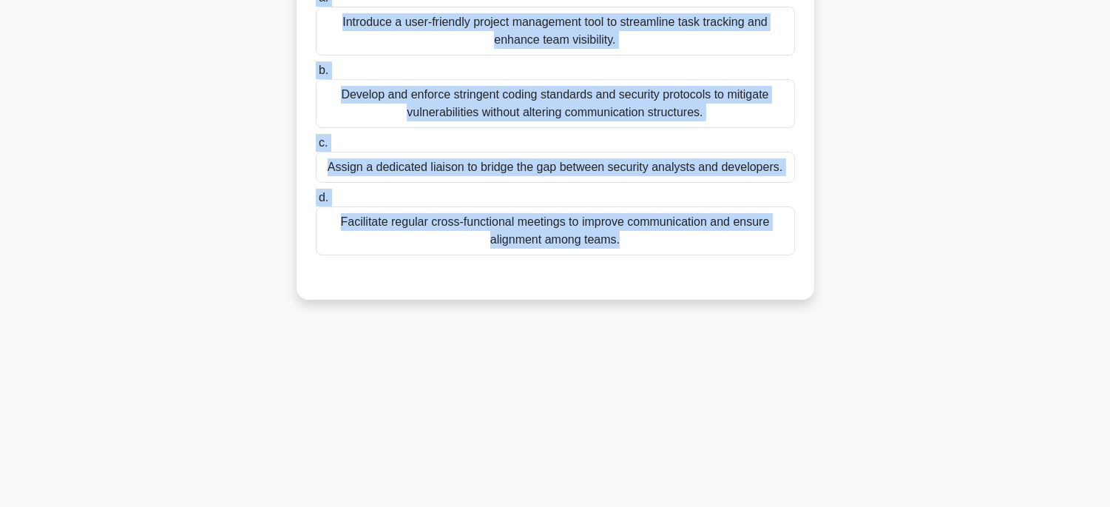
drag, startPoint x: 334, startPoint y: 65, endPoint x: 821, endPoint y: 530, distance: 673.1
click at [821, 506] on html "Rehab Profile Settings" at bounding box center [555, 108] width 1110 height 799
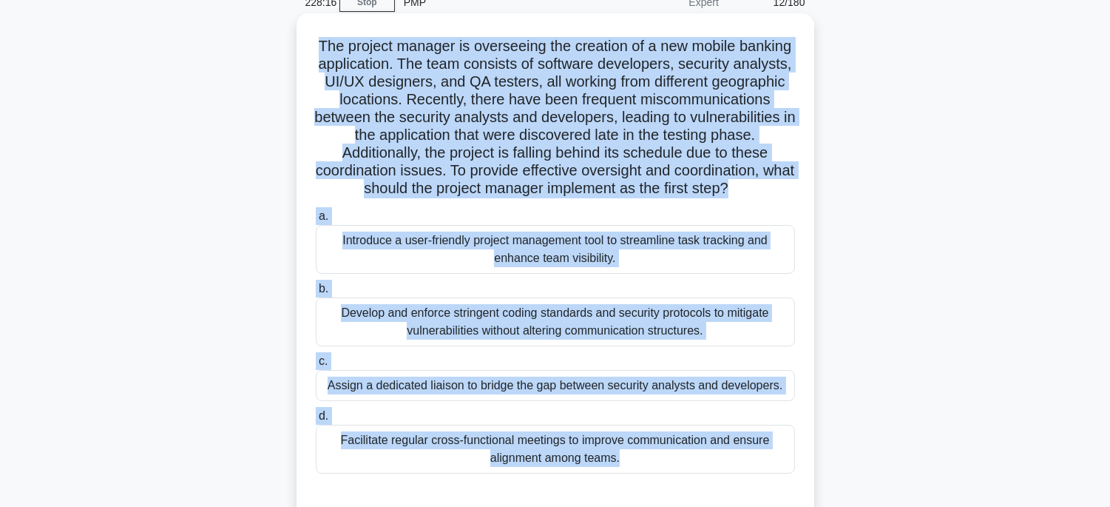
scroll to position [164, 0]
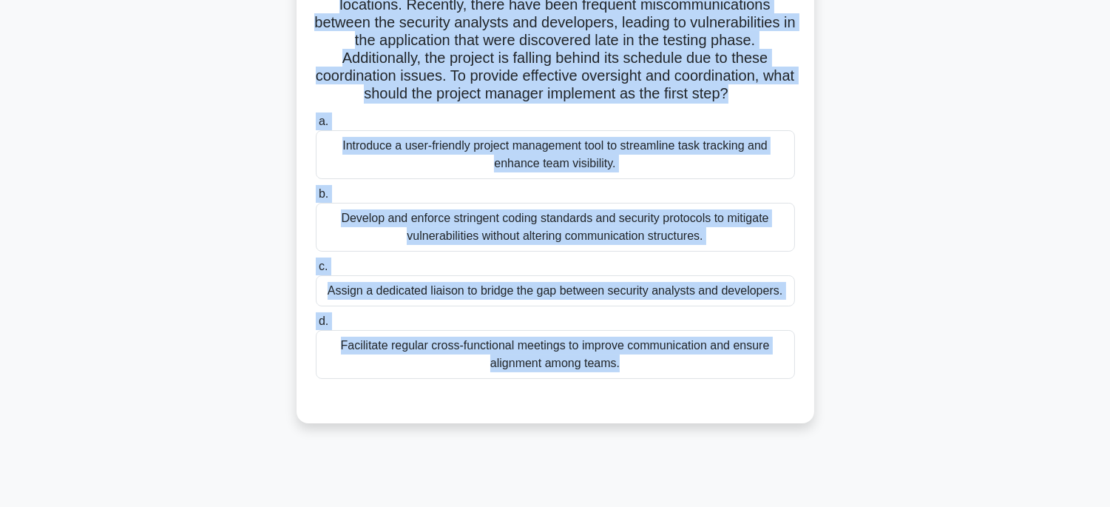
click at [740, 379] on div "Facilitate regular cross-functional meetings to improve communication and ensur…" at bounding box center [555, 354] width 479 height 49
click at [316, 326] on input "d. Facilitate regular cross-functional meetings to improve communication and en…" at bounding box center [316, 321] width 0 height 10
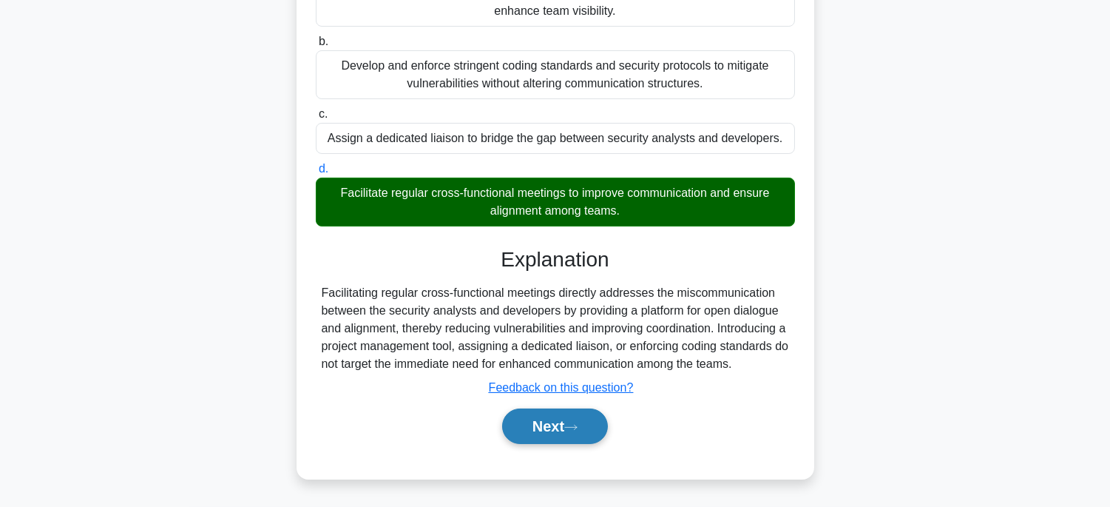
click at [550, 432] on button "Next" at bounding box center [555, 425] width 106 height 35
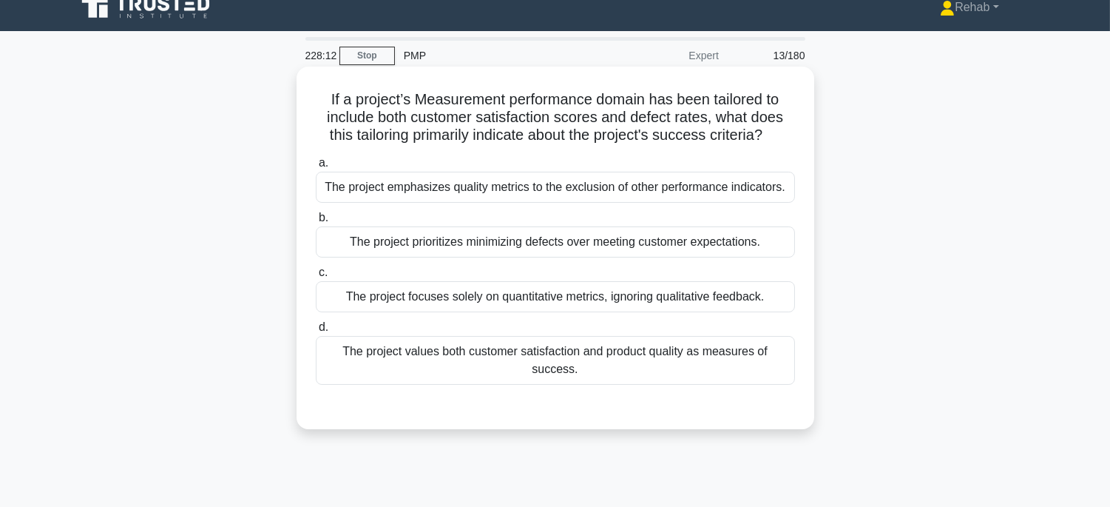
scroll to position [0, 0]
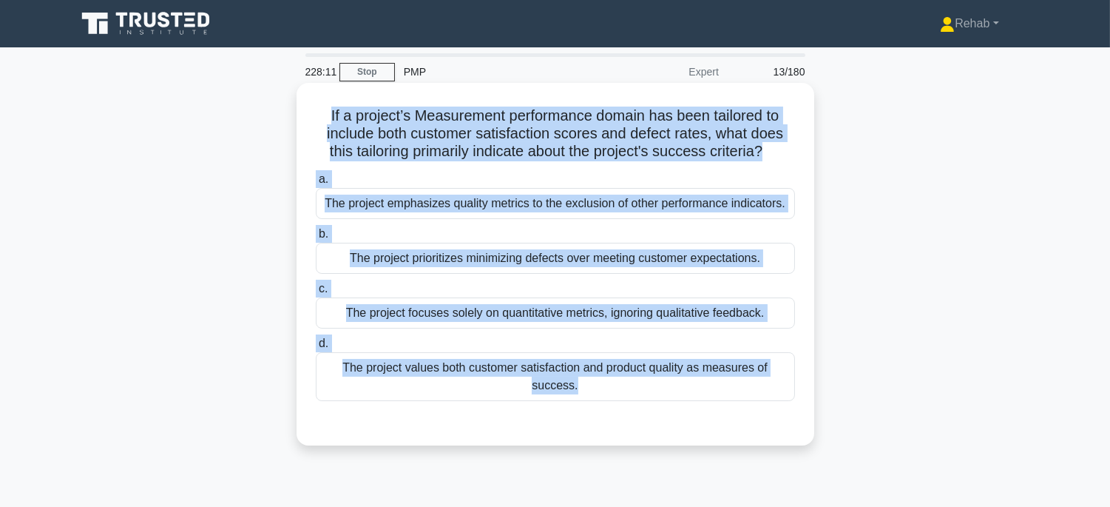
drag, startPoint x: 303, startPoint y: 108, endPoint x: 696, endPoint y: 416, distance: 498.8
click at [696, 416] on div "If a project’s Measurement performance domain has been tailored to include both…" at bounding box center [555, 264] width 506 height 351
click at [751, 390] on div "The project values both customer satisfaction and product quality as measures o…" at bounding box center [555, 376] width 479 height 49
click at [316, 348] on input "d. The project values both customer satisfaction and product quality as measure…" at bounding box center [316, 344] width 0 height 10
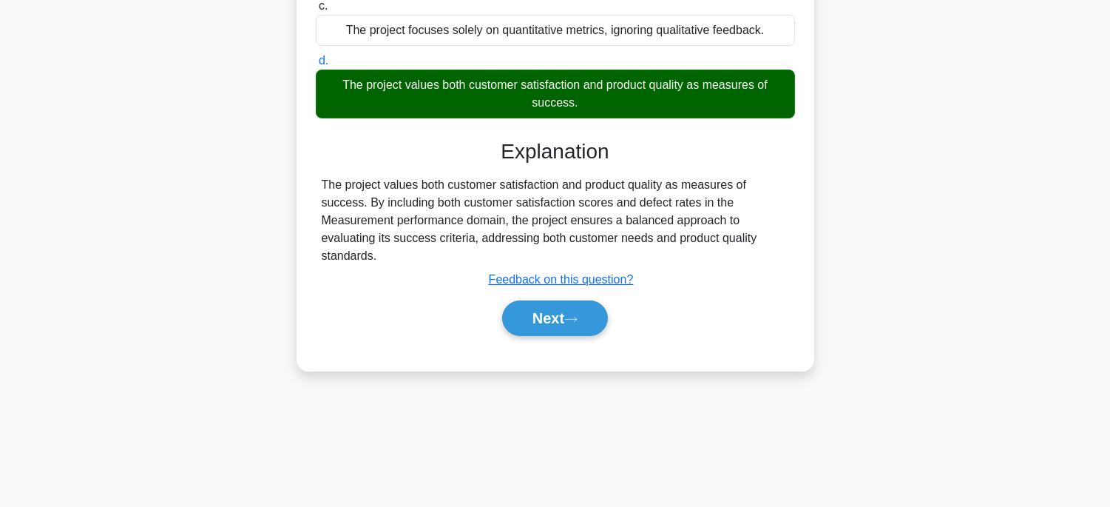
scroll to position [291, 0]
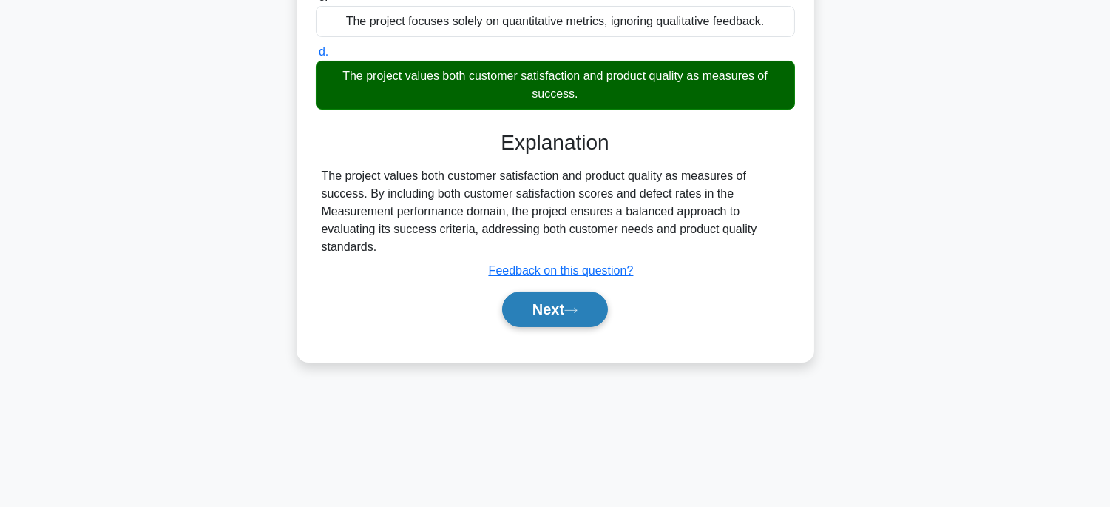
click at [583, 291] on button "Next" at bounding box center [555, 308] width 106 height 35
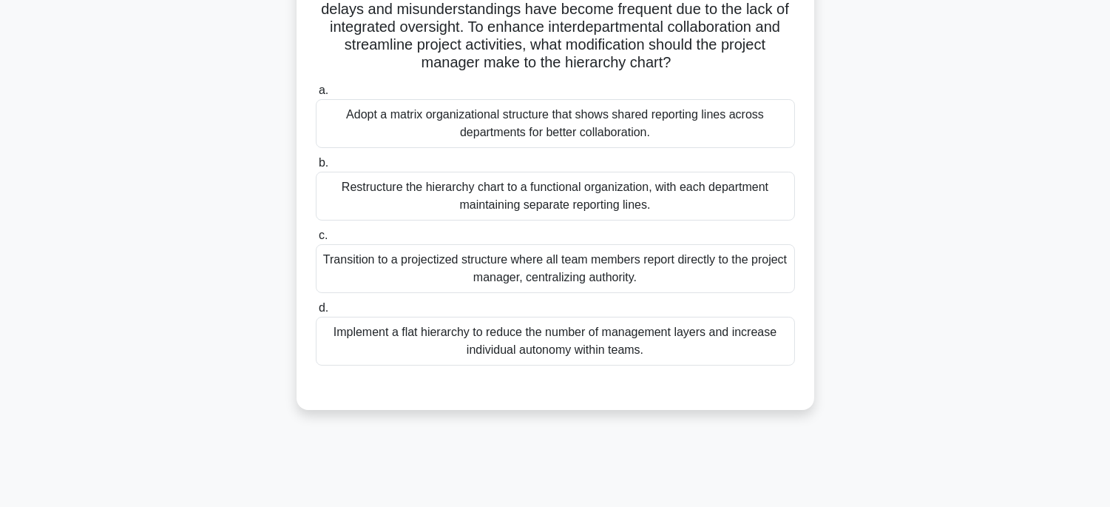
scroll to position [45, 0]
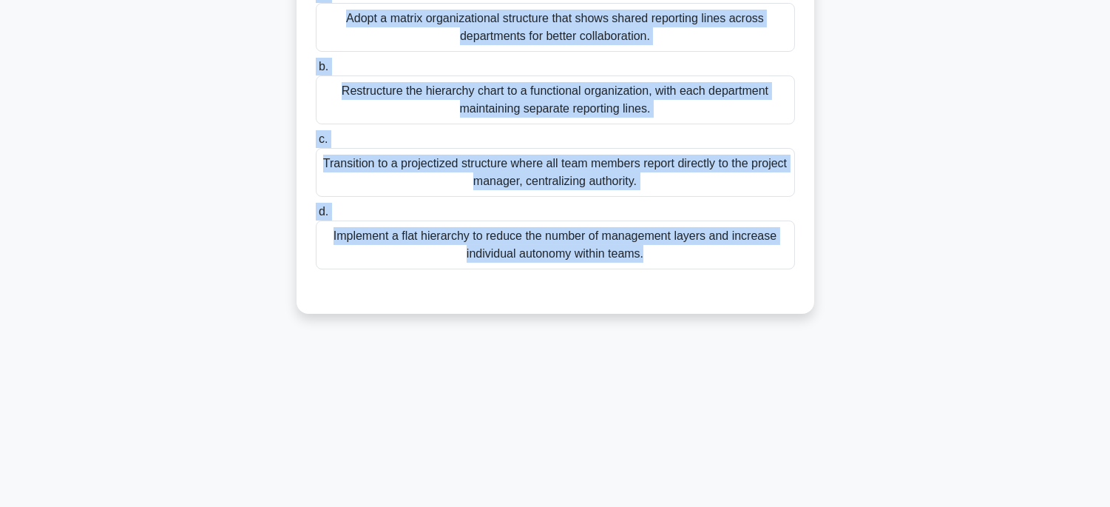
drag, startPoint x: 307, startPoint y: 69, endPoint x: 802, endPoint y: 504, distance: 659.1
click at [802, 504] on main "227:03 Stop PMP Expert 14/180 A project manager is overseeing the development o…" at bounding box center [555, 131] width 1110 height 751
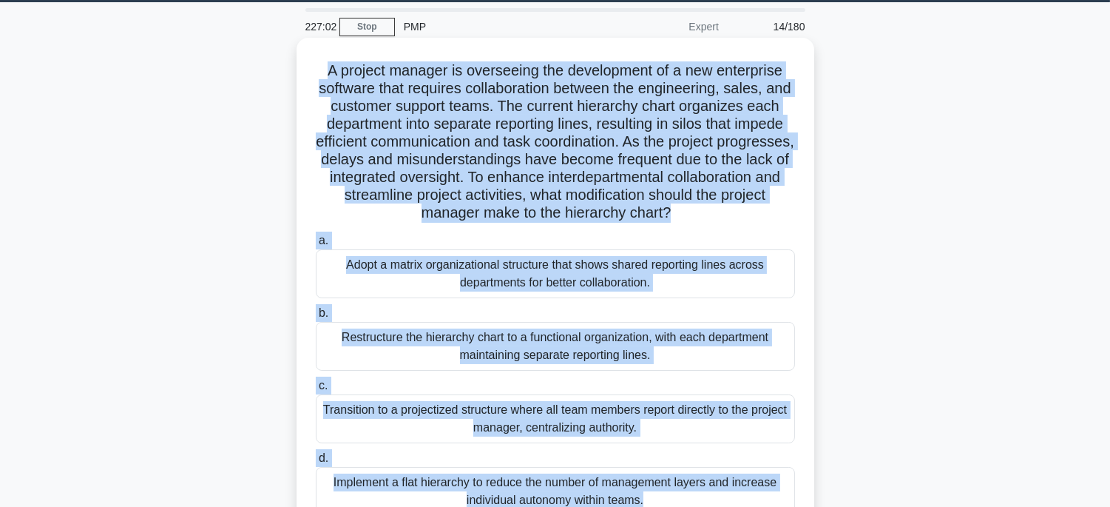
drag, startPoint x: 678, startPoint y: 154, endPoint x: 669, endPoint y: 160, distance: 10.7
click at [726, 283] on div "Adopt a matrix organizational structure that shows shared reporting lines acros…" at bounding box center [555, 273] width 479 height 49
click at [316, 246] on input "a. Adopt a matrix organizational structure that shows shared reporting lines ac…" at bounding box center [316, 241] width 0 height 10
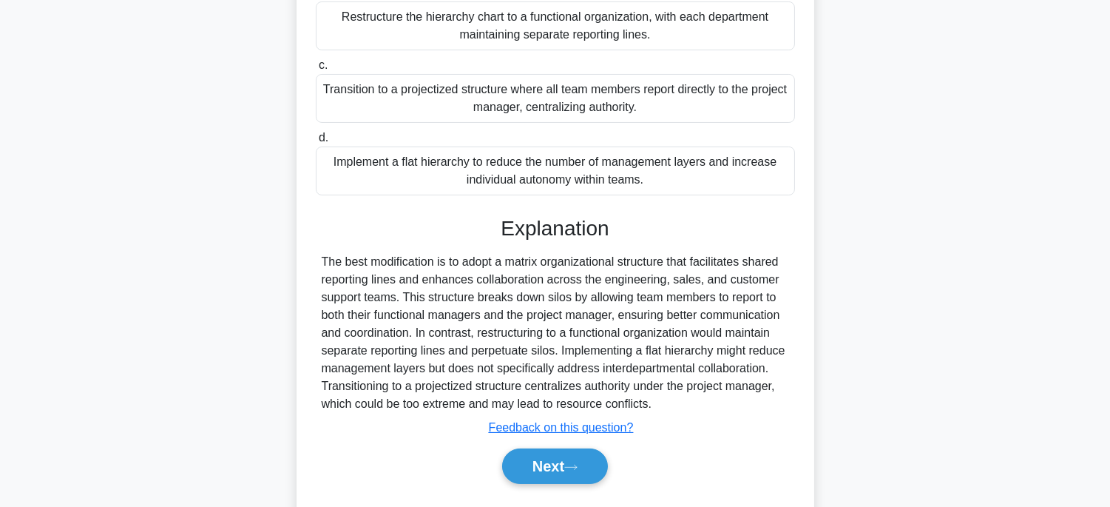
scroll to position [373, 0]
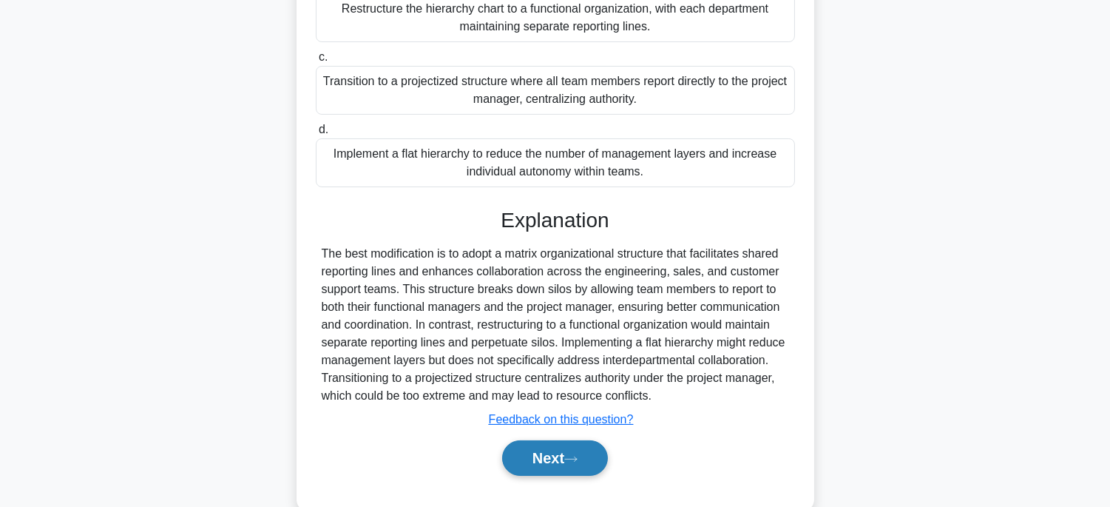
click at [578, 455] on icon at bounding box center [570, 459] width 13 height 8
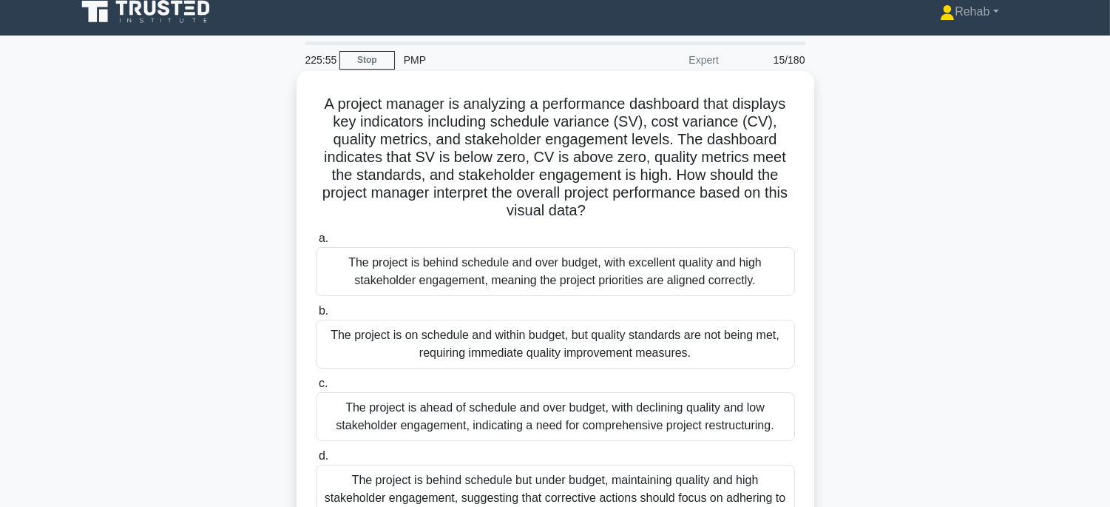
scroll to position [0, 0]
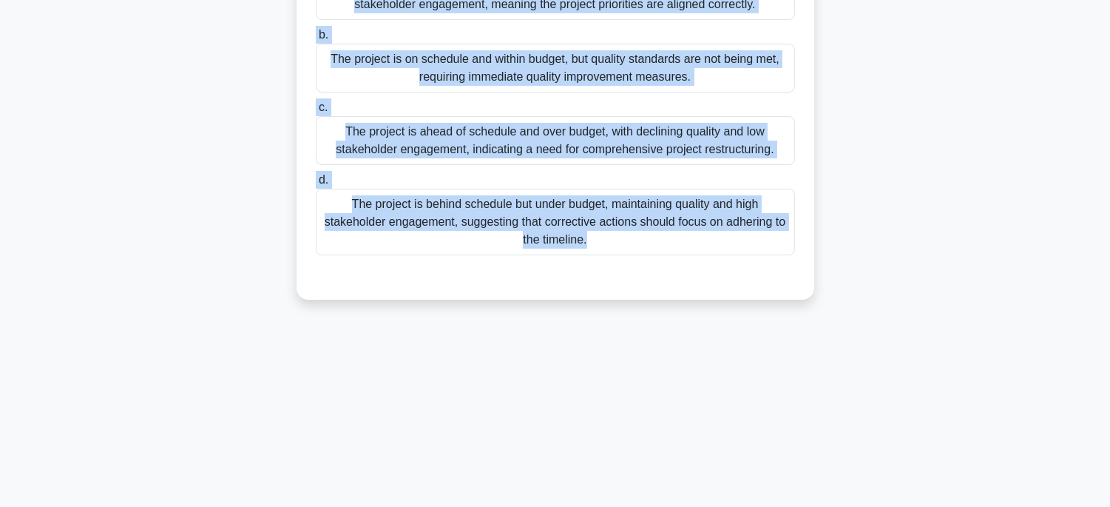
drag, startPoint x: 303, startPoint y: 104, endPoint x: 859, endPoint y: 448, distance: 653.8
click at [868, 506] on html "Rehab Profile Settings" at bounding box center [555, 108] width 1110 height 799
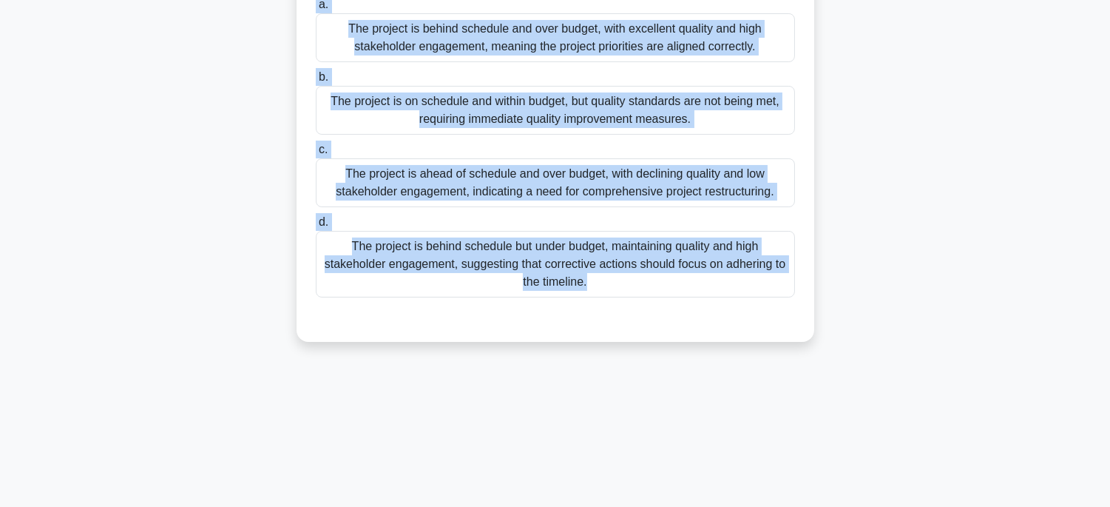
scroll to position [246, 0]
click at [736, 278] on div "The project is behind schedule but under budget, maintaining quality and high s…" at bounding box center [555, 263] width 479 height 67
click at [316, 226] on input "d. The project is behind schedule but under budget, maintaining quality and hig…" at bounding box center [316, 222] width 0 height 10
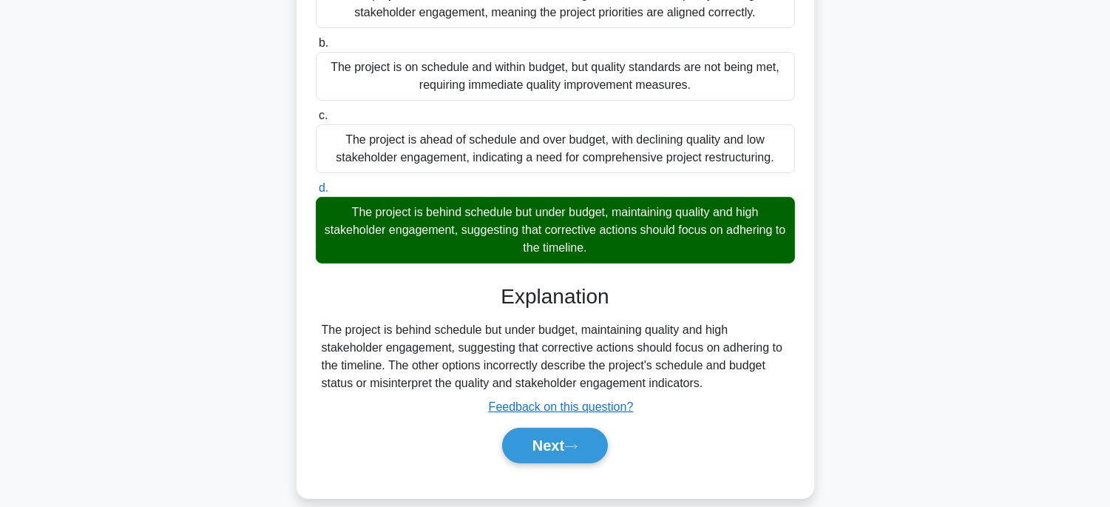
scroll to position [298, 0]
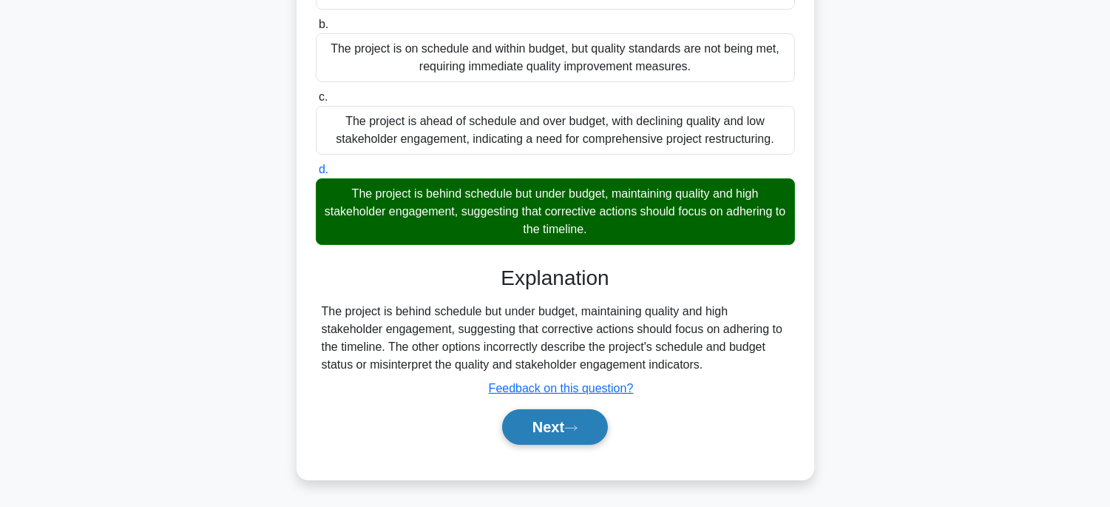
click at [558, 425] on button "Next" at bounding box center [555, 426] width 106 height 35
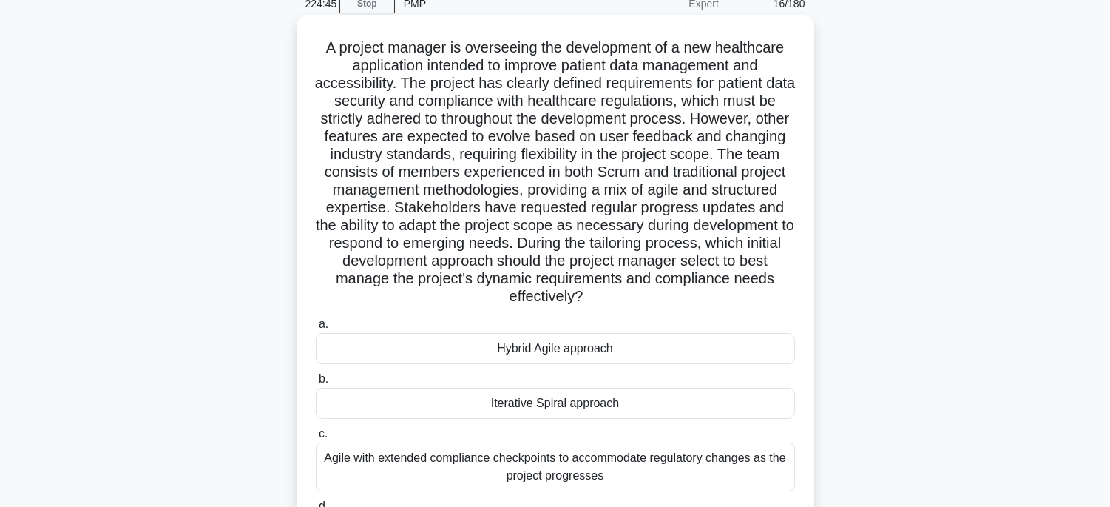
scroll to position [45, 0]
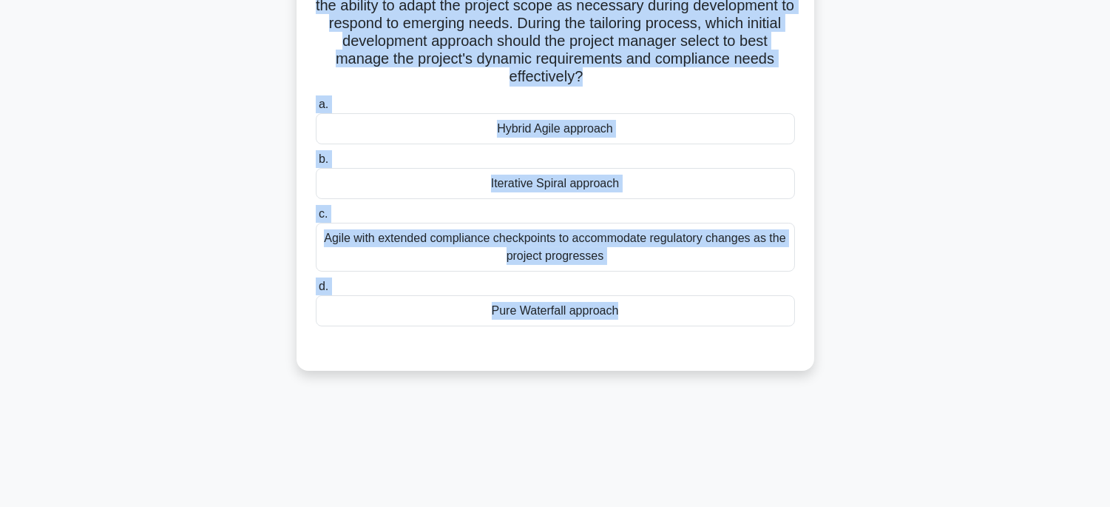
drag, startPoint x: 314, startPoint y: 64, endPoint x: 751, endPoint y: 507, distance: 622.8
click at [751, 506] on html "Rehab Profile Settings" at bounding box center [555, 108] width 1110 height 799
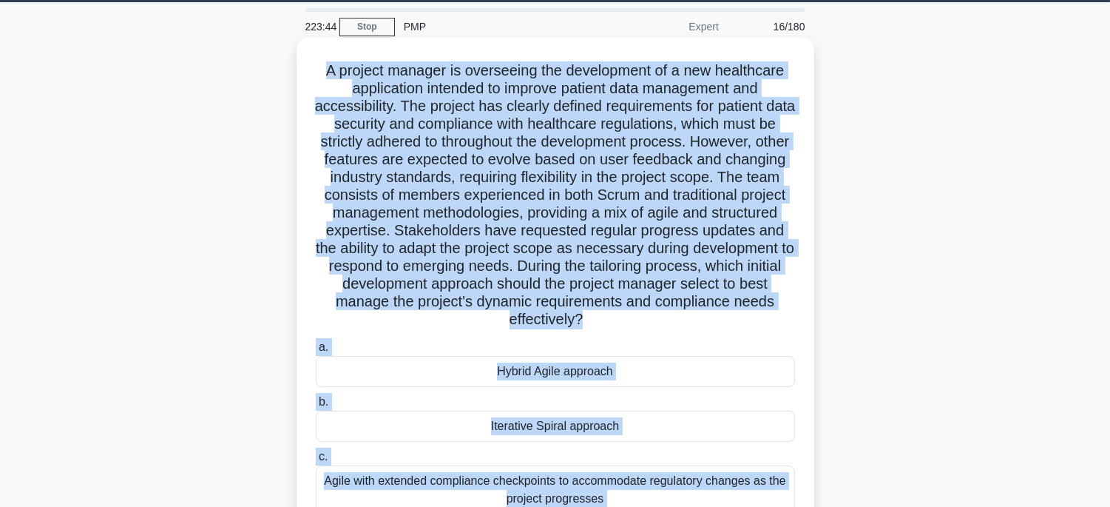
click at [697, 368] on div "Hybrid Agile approach" at bounding box center [555, 371] width 479 height 31
click at [316, 352] on input "a. Hybrid Agile approach" at bounding box center [316, 347] width 0 height 10
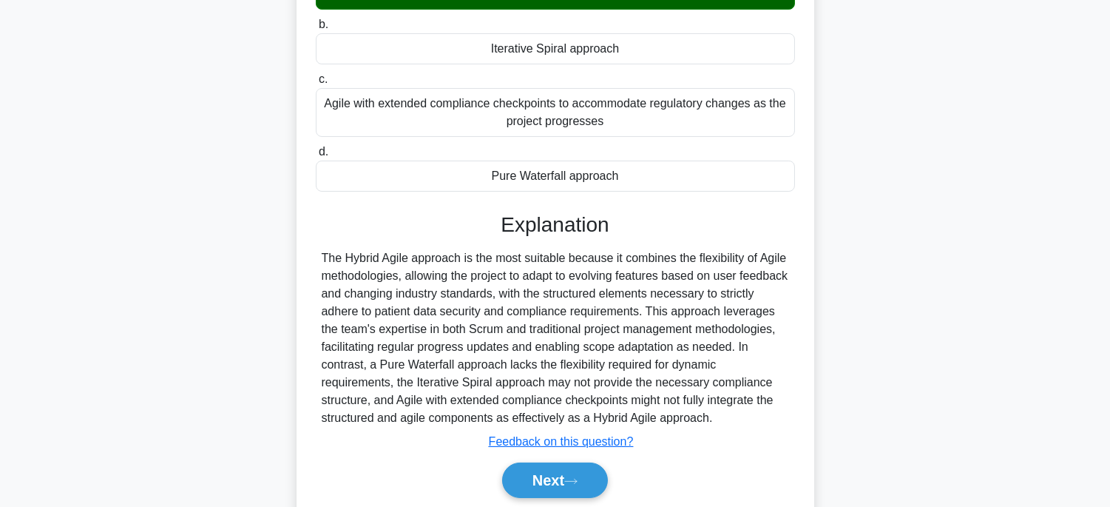
scroll to position [475, 0]
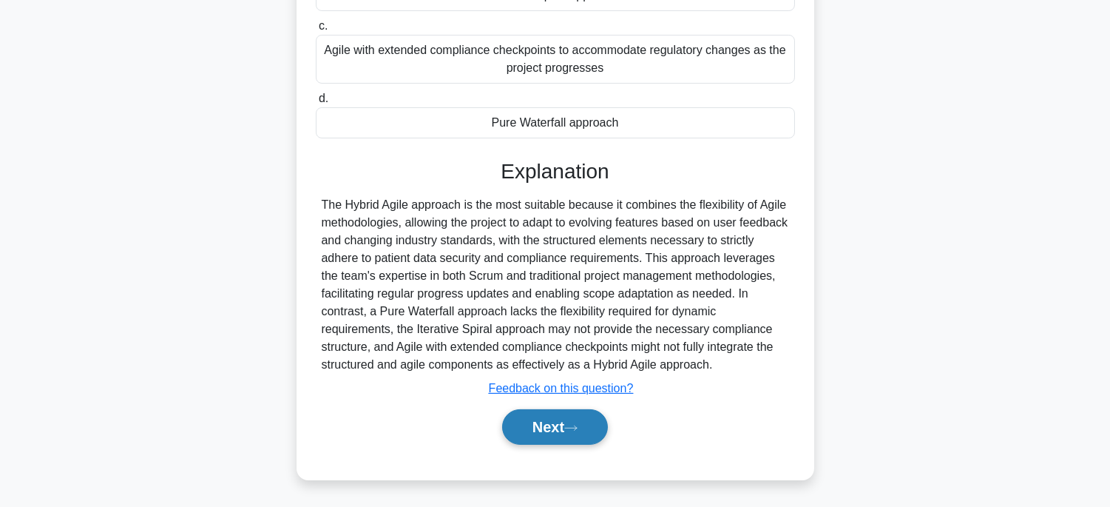
click at [605, 430] on button "Next" at bounding box center [555, 426] width 106 height 35
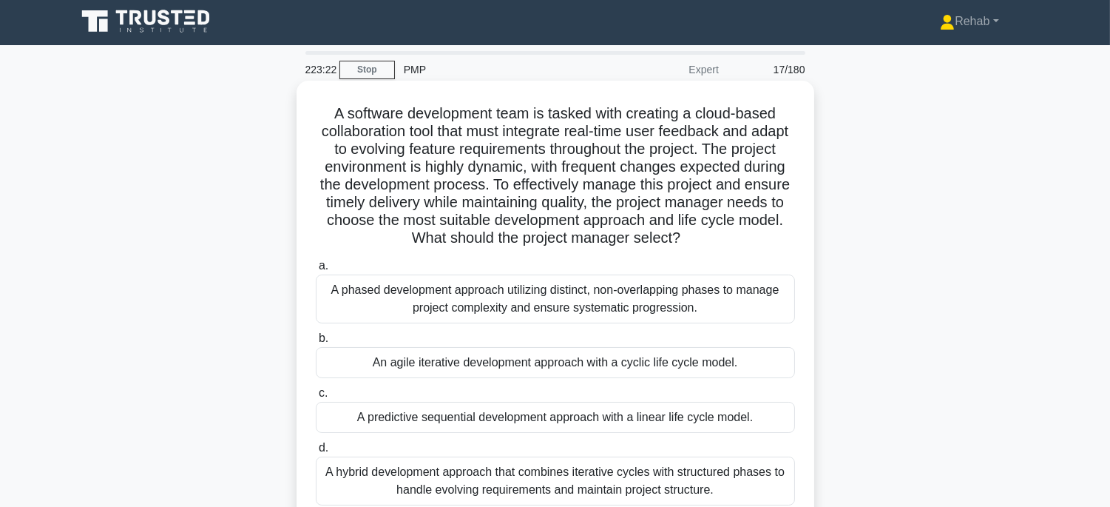
scroll to position [0, 0]
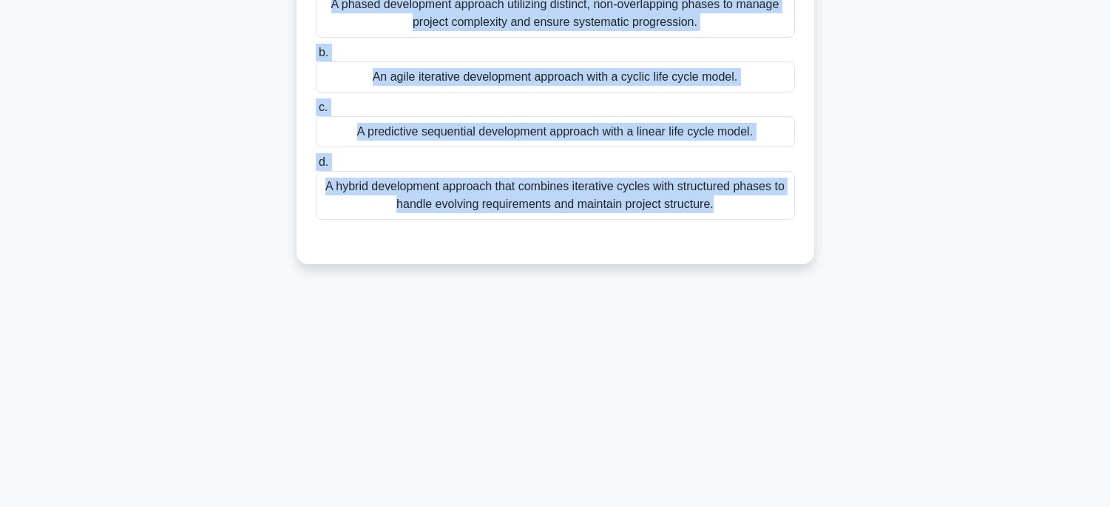
drag, startPoint x: 325, startPoint y: 109, endPoint x: 766, endPoint y: 515, distance: 599.2
click at [766, 506] on html "Rehab Profile Settings" at bounding box center [555, 108] width 1110 height 799
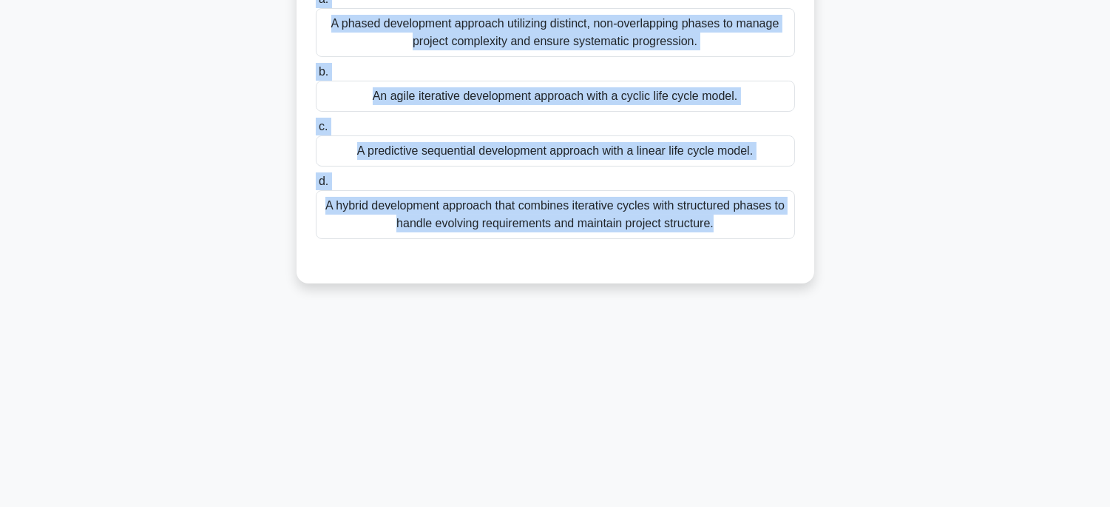
scroll to position [45, 0]
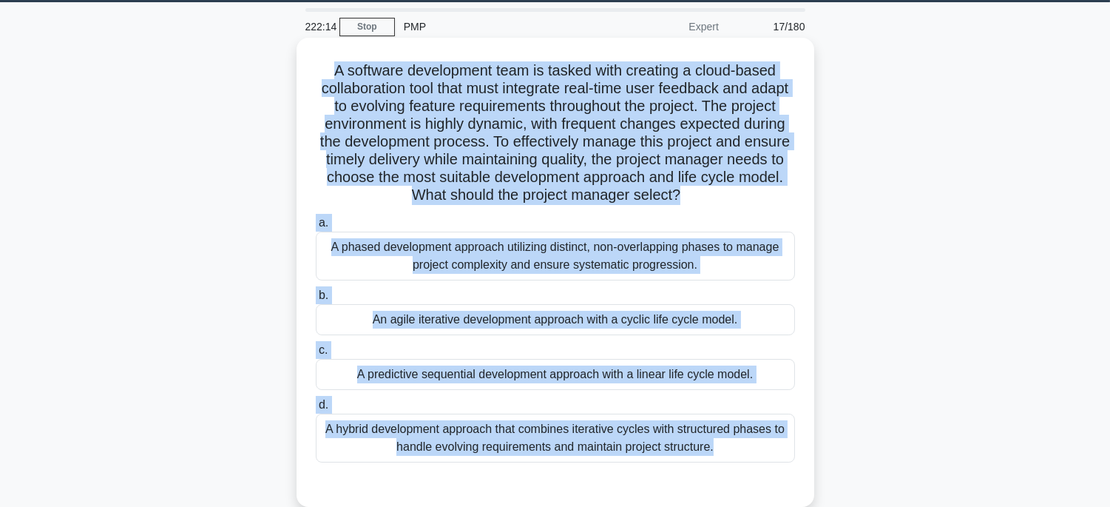
click at [745, 426] on div "A hybrid development approach that combines iterative cycles with structured ph…" at bounding box center [555, 437] width 479 height 49
click at [316, 410] on input "d. A hybrid development approach that combines iterative cycles with structured…" at bounding box center [316, 405] width 0 height 10
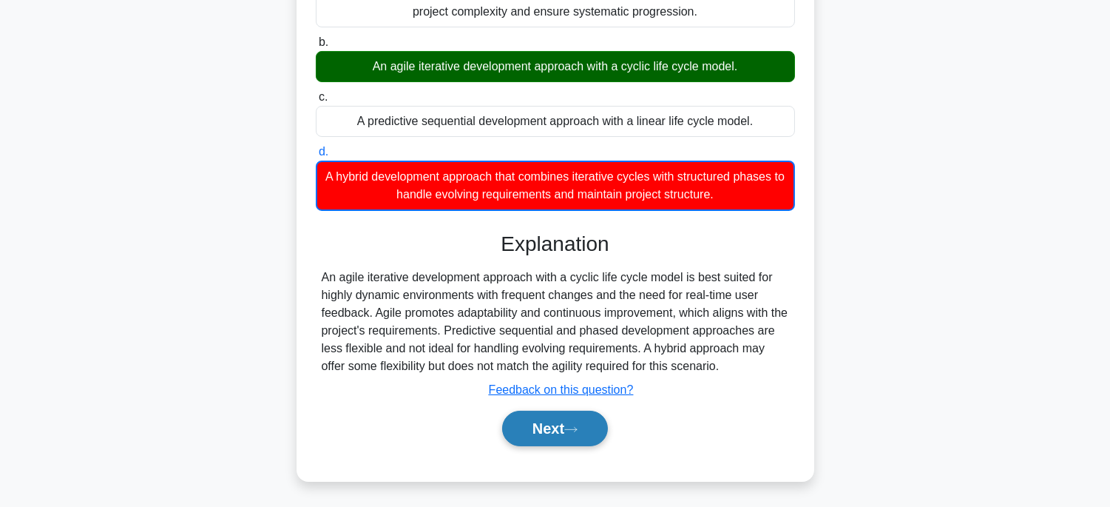
click at [586, 424] on button "Next" at bounding box center [555, 427] width 106 height 35
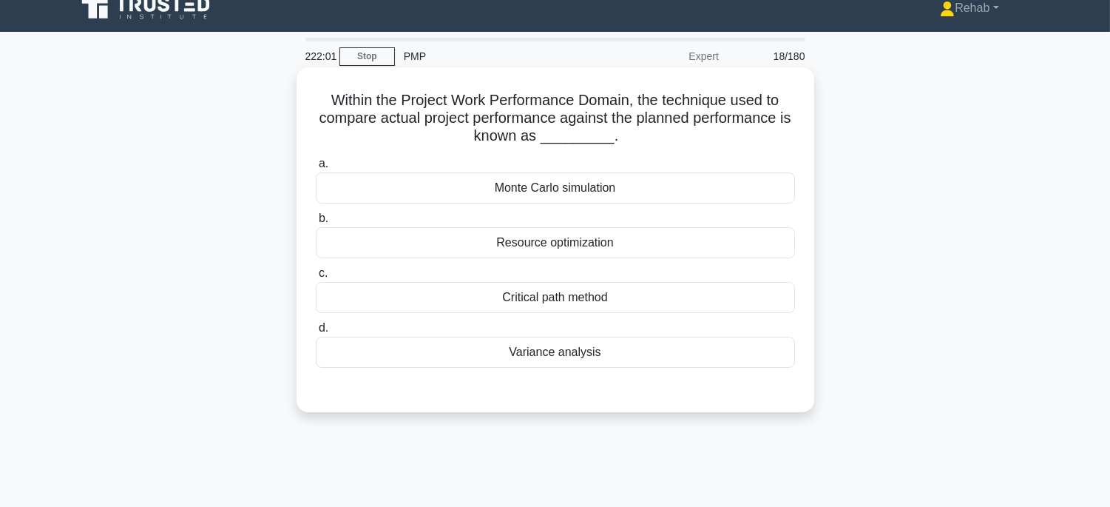
scroll to position [0, 0]
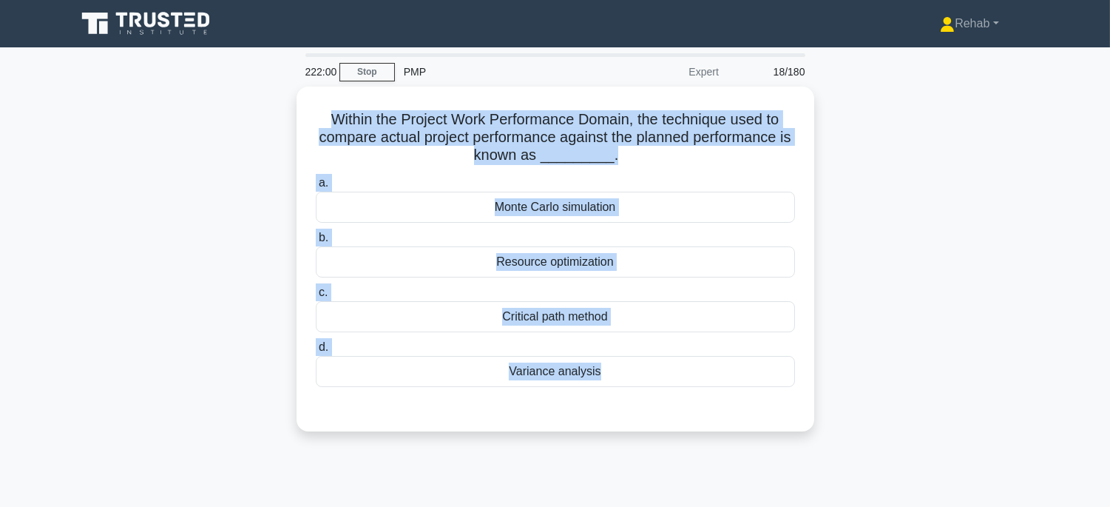
drag, startPoint x: 308, startPoint y: 112, endPoint x: 776, endPoint y: 427, distance: 564.6
click at [776, 427] on div "Within the Project Work Performance Domain, the technique used to compare actua…" at bounding box center [555, 268] width 976 height 362
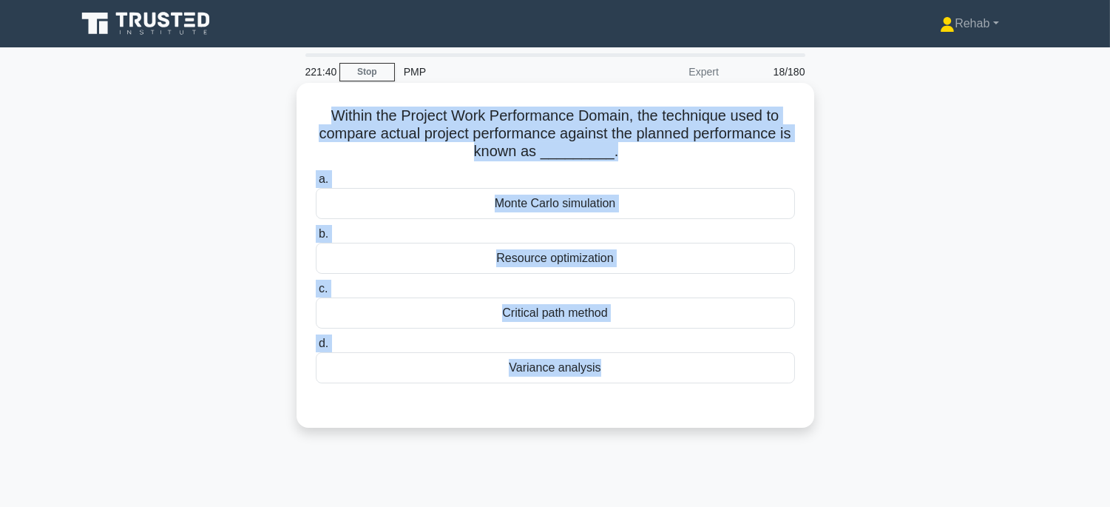
click at [649, 361] on div "Variance analysis" at bounding box center [555, 367] width 479 height 31
click at [316, 348] on input "d. Variance analysis" at bounding box center [316, 344] width 0 height 10
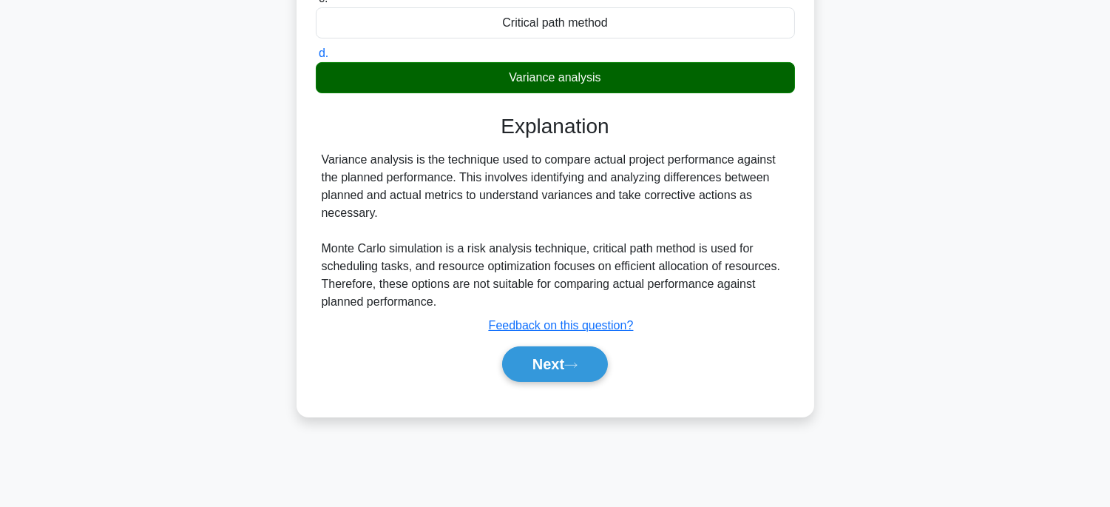
scroll to position [291, 0]
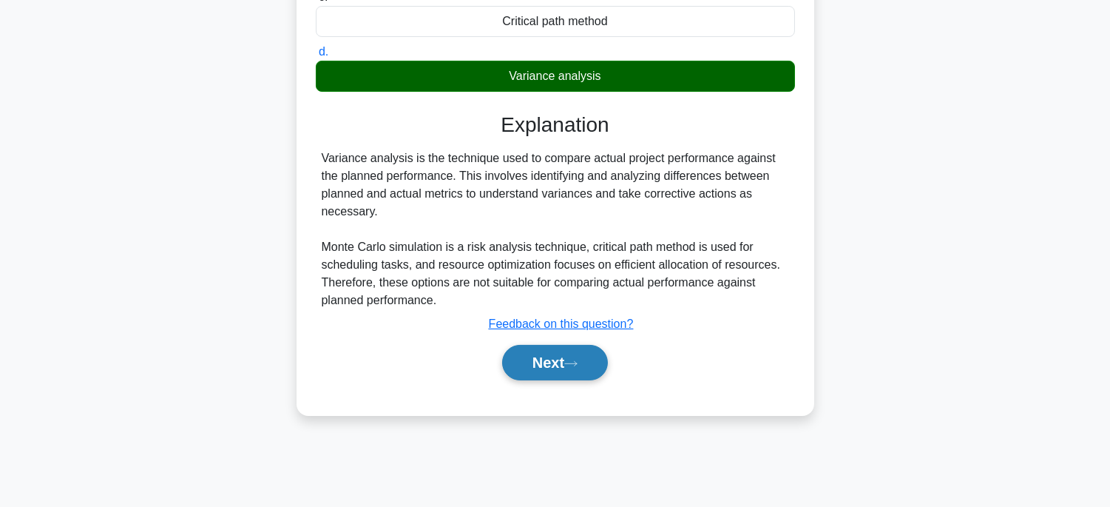
click at [590, 367] on button "Next" at bounding box center [555, 362] width 106 height 35
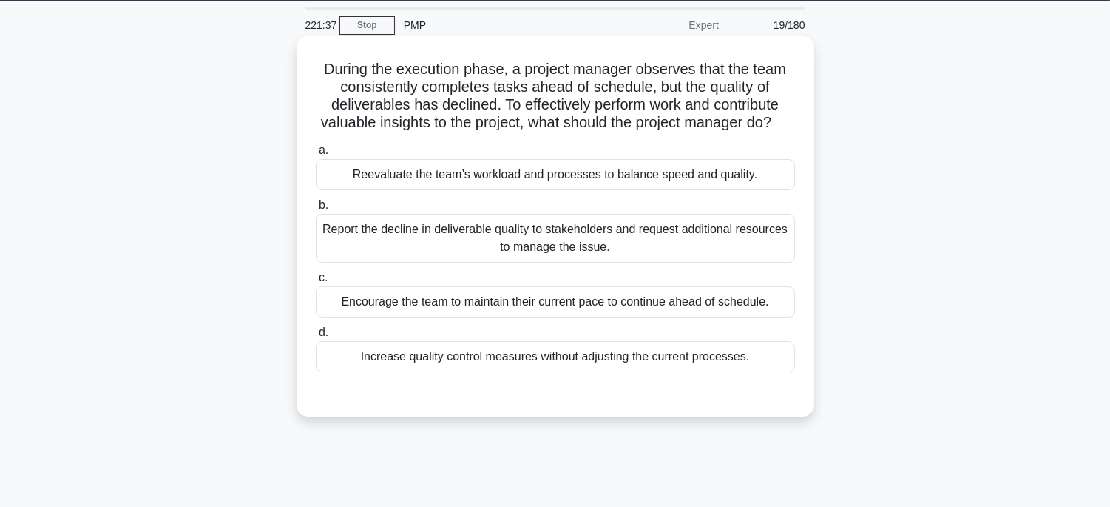
scroll to position [45, 0]
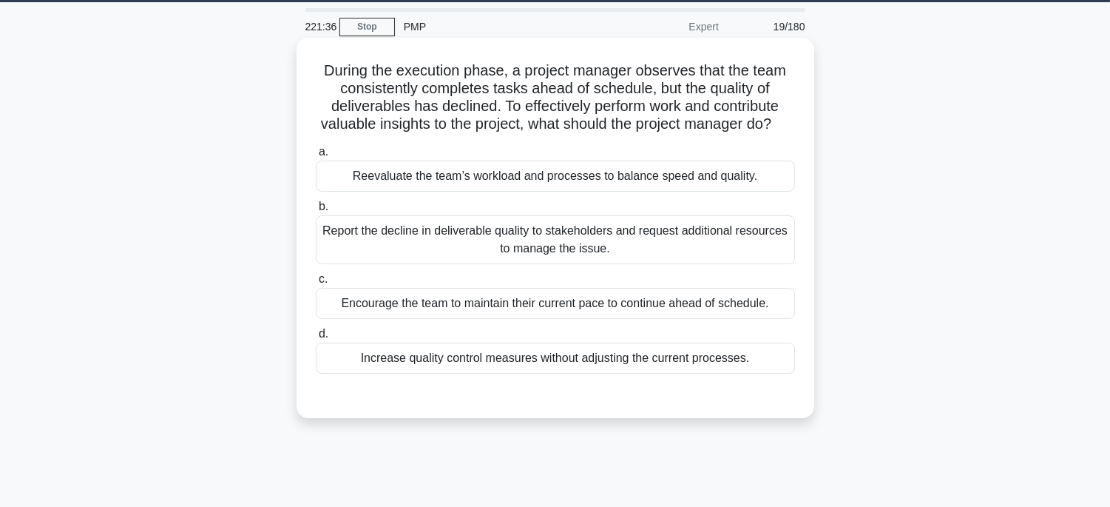
drag, startPoint x: 312, startPoint y: 64, endPoint x: 765, endPoint y: 380, distance: 552.8
click at [765, 380] on div "During the execution phase, a project manager observes that the team consistent…" at bounding box center [555, 228] width 506 height 368
click at [737, 192] on div "Reevaluate the team’s workload and processes to balance speed and quality." at bounding box center [555, 175] width 479 height 31
click at [316, 157] on input "a. Reevaluate the team’s workload and processes to balance speed and quality." at bounding box center [316, 152] width 0 height 10
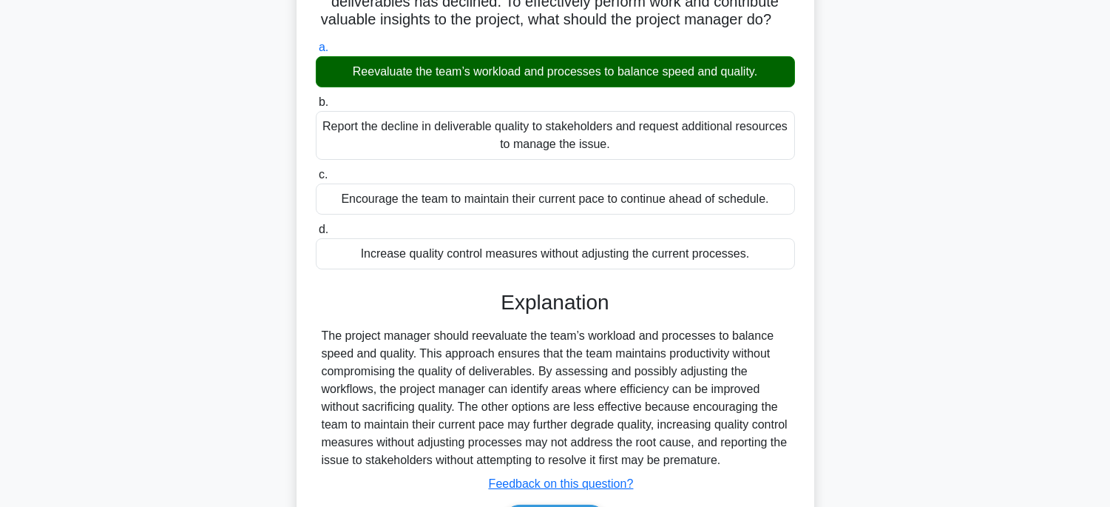
scroll to position [291, 0]
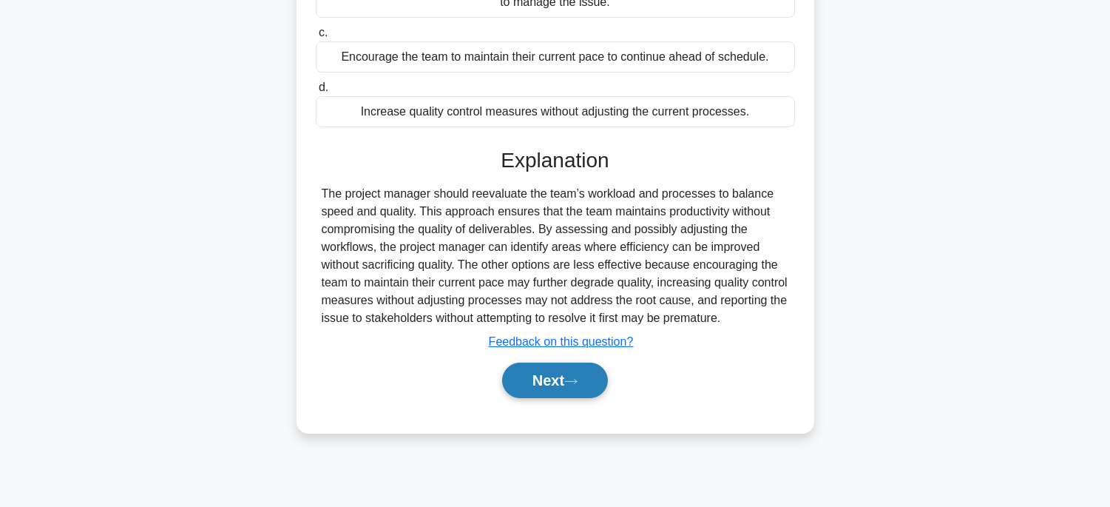
click at [569, 398] on button "Next" at bounding box center [555, 379] width 106 height 35
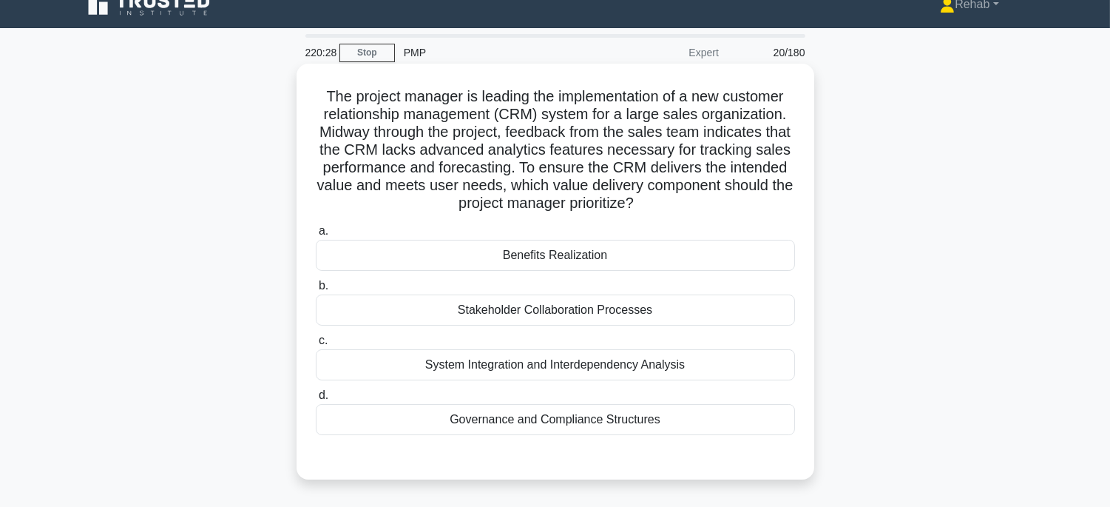
scroll to position [0, 0]
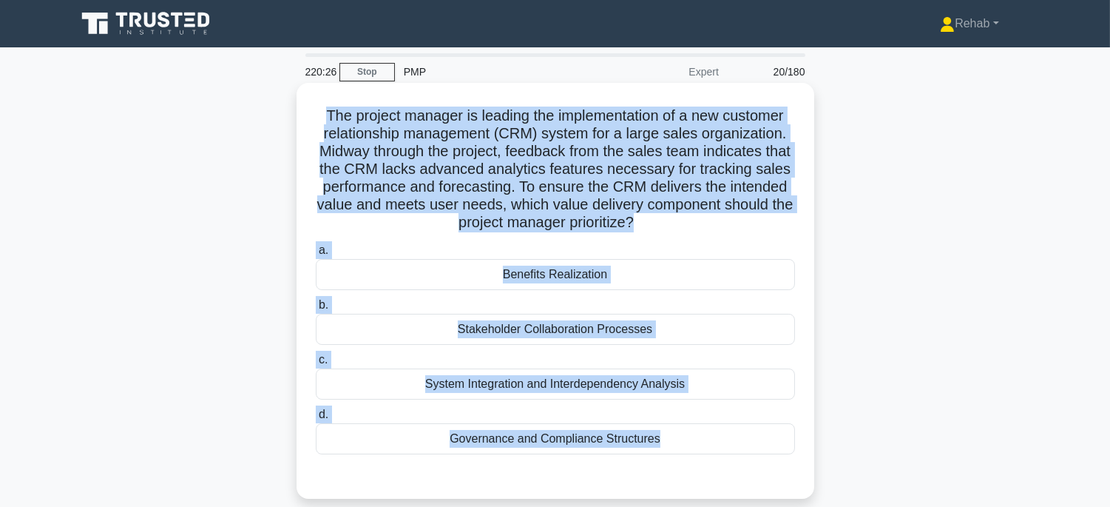
drag, startPoint x: 304, startPoint y: 112, endPoint x: 741, endPoint y: 424, distance: 537.0
click at [815, 484] on div "The project manager is leading the implementation of a new customer relationshi…" at bounding box center [555, 303] width 976 height 433
click at [747, 386] on div "System Integration and Interdependency Analysis" at bounding box center [555, 383] width 479 height 31
click at [316, 365] on input "c. System Integration and Interdependency Analysis" at bounding box center [316, 360] width 0 height 10
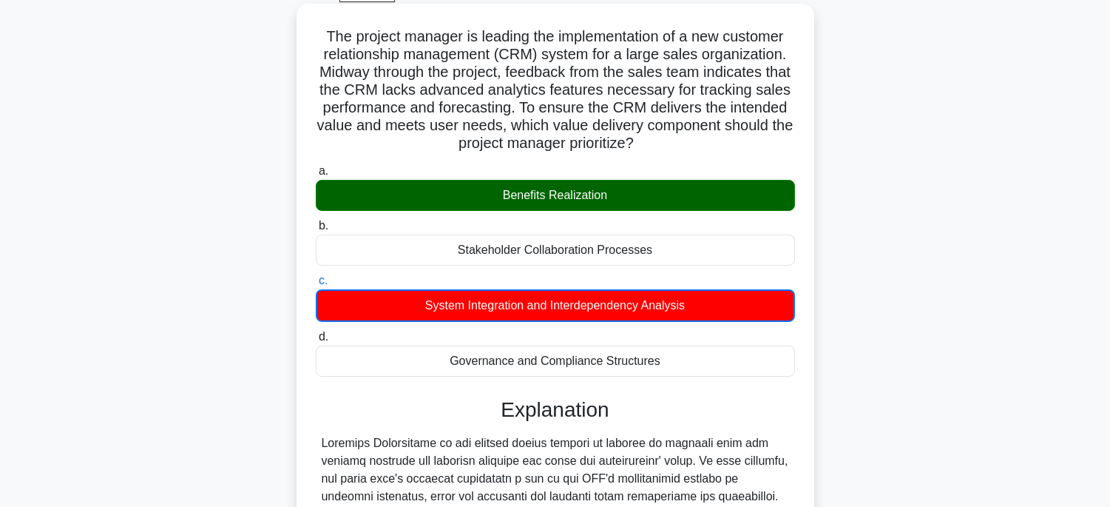
scroll to position [328, 0]
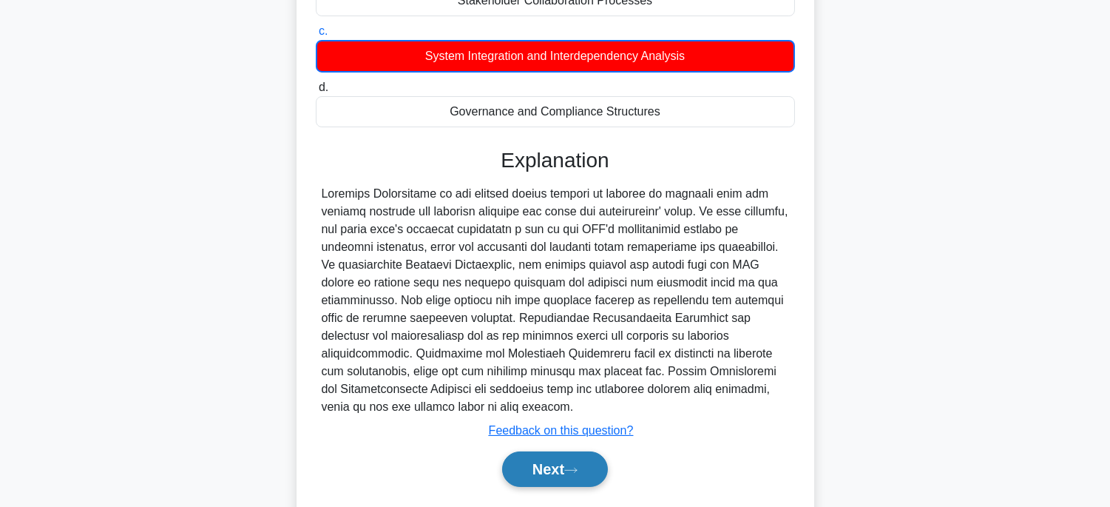
click at [558, 476] on button "Next" at bounding box center [555, 468] width 106 height 35
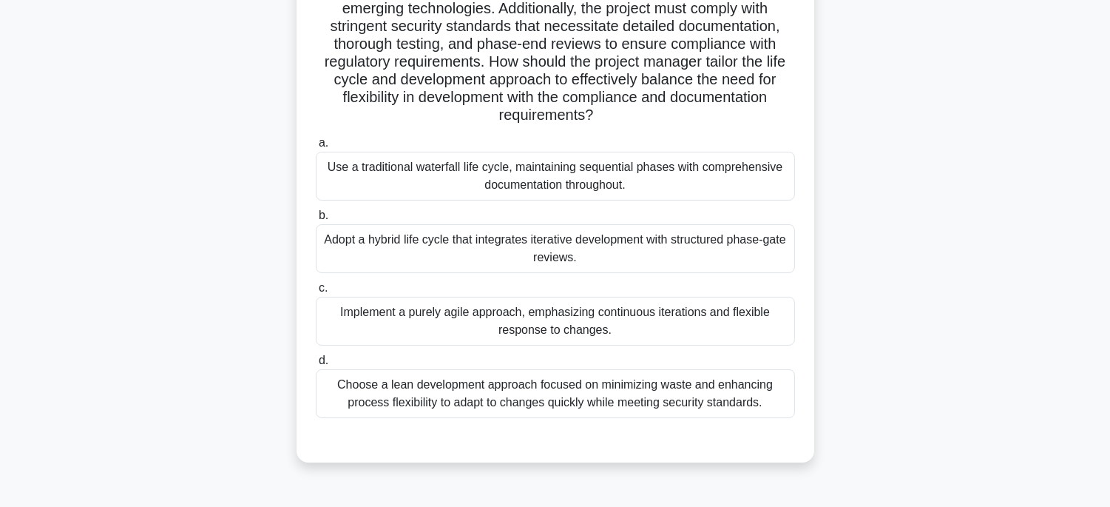
scroll to position [45, 0]
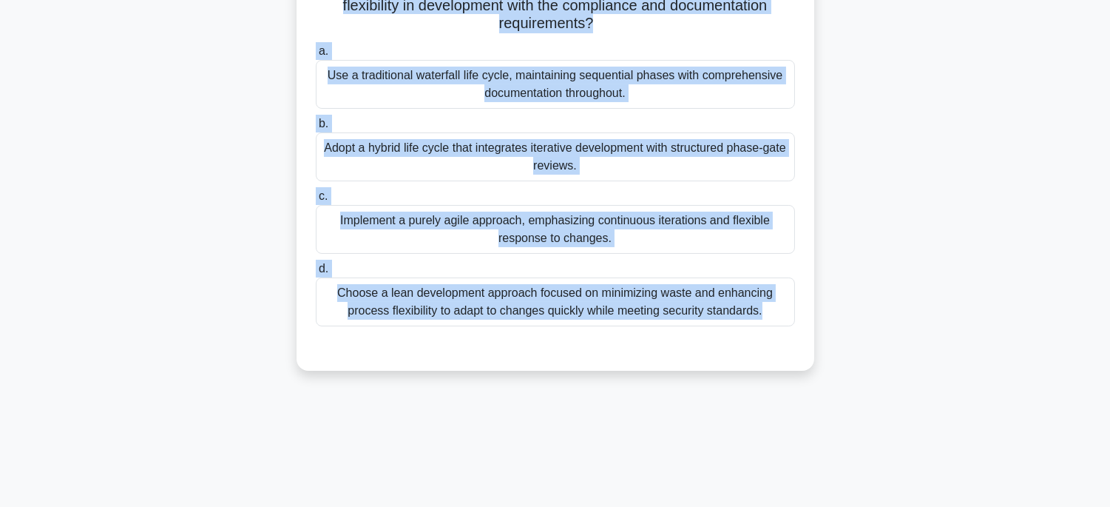
drag, startPoint x: 305, startPoint y: 60, endPoint x: 714, endPoint y: 521, distance: 616.0
click at [714, 506] on html "Rehab Profile Settings" at bounding box center [555, 108] width 1110 height 799
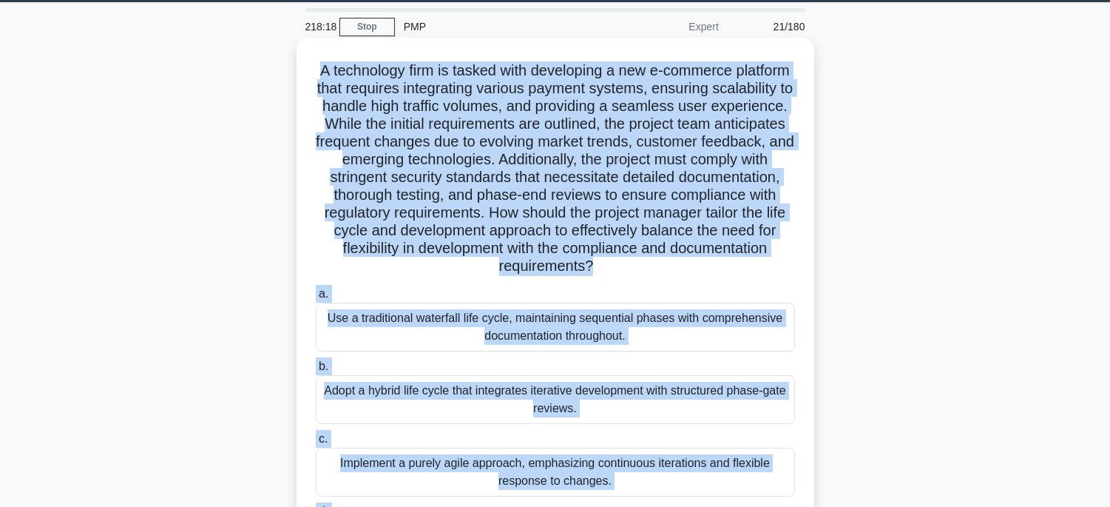
click at [728, 397] on div "Adopt a hybrid life cycle that integrates iterative development with structured…" at bounding box center [555, 399] width 479 height 49
click at [316, 371] on input "b. Adopt a hybrid life cycle that integrates iterative development with structu…" at bounding box center [316, 367] width 0 height 10
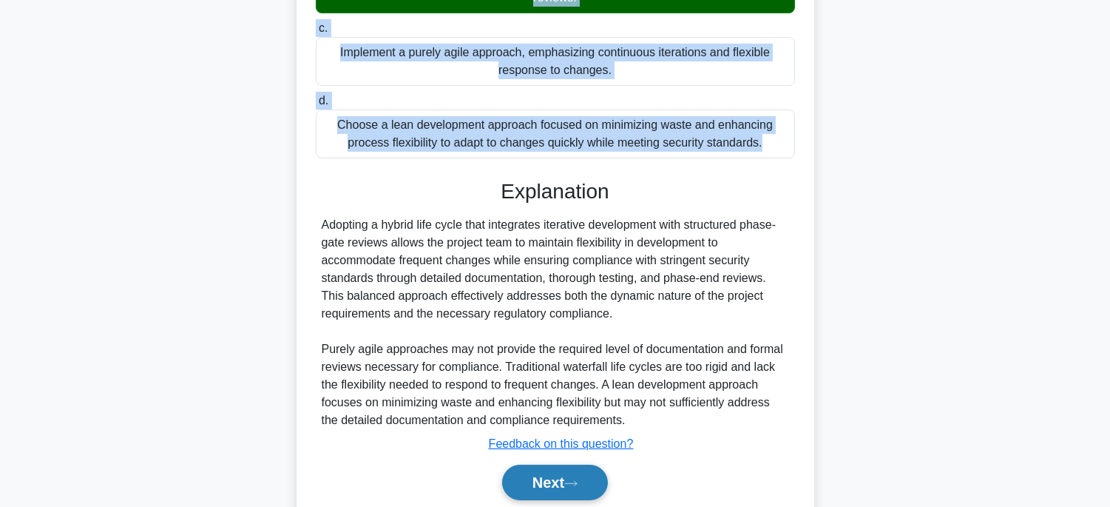
scroll to position [512, 0]
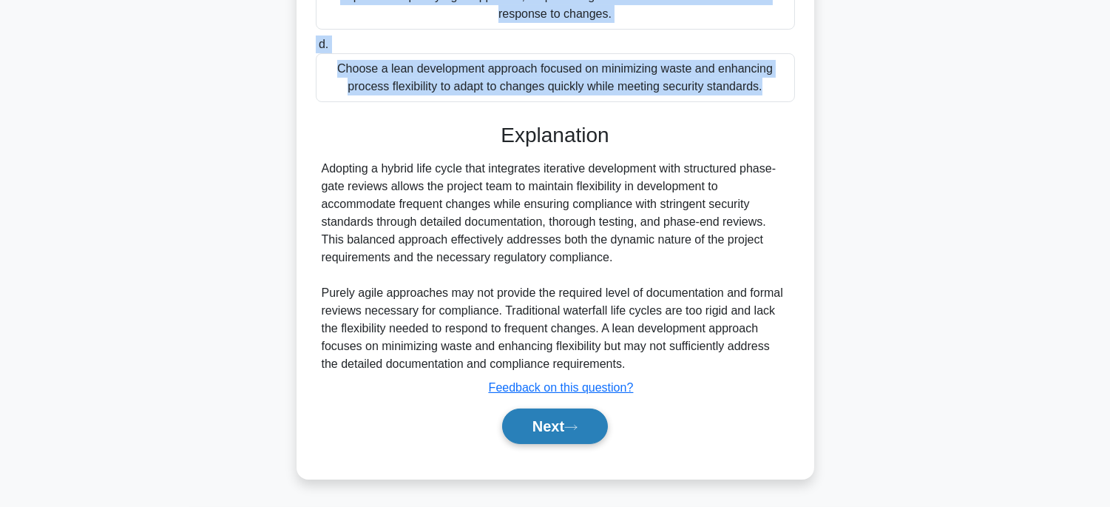
click at [558, 431] on button "Next" at bounding box center [555, 425] width 106 height 35
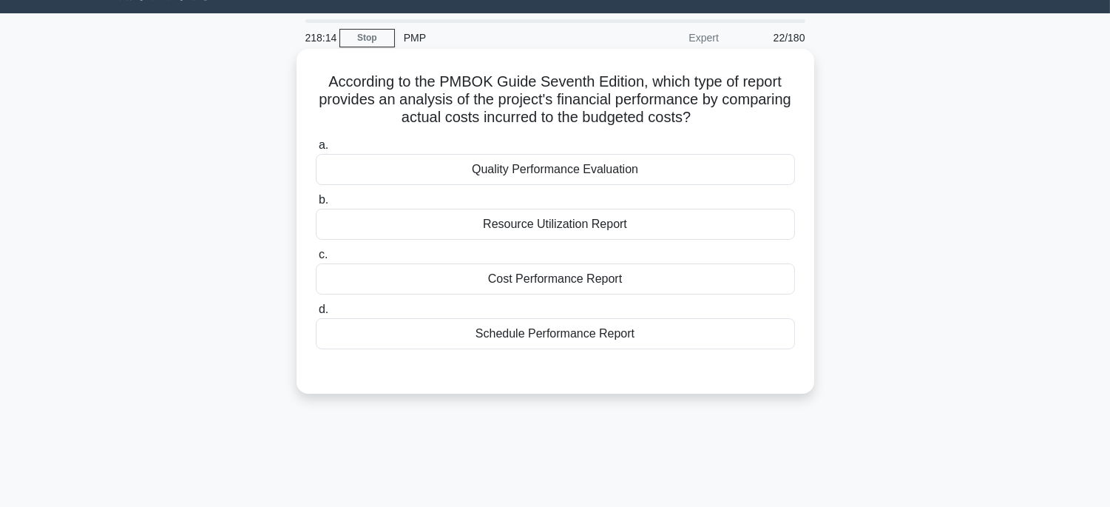
scroll to position [0, 0]
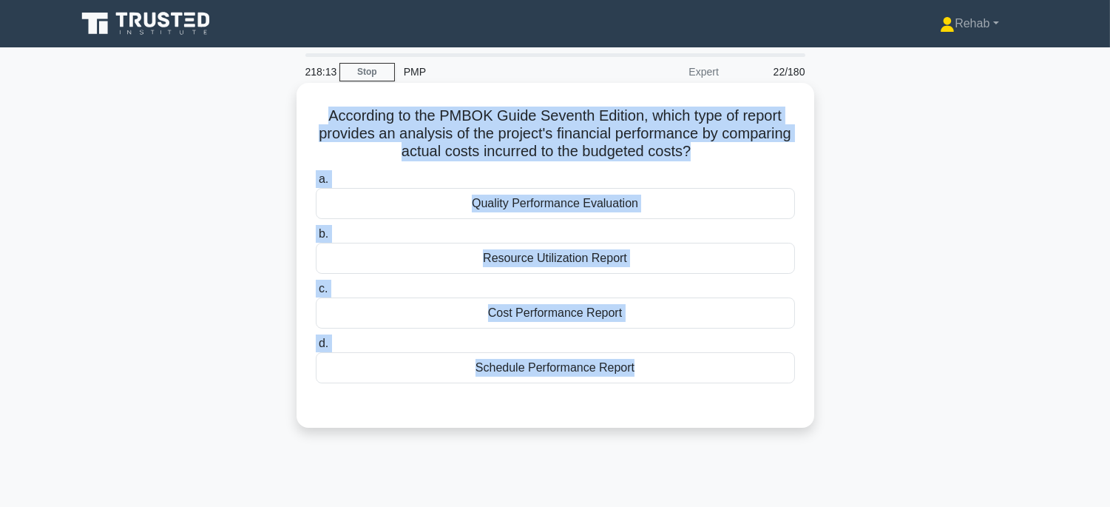
drag, startPoint x: 337, startPoint y: 108, endPoint x: 774, endPoint y: 404, distance: 527.7
click at [774, 404] on div "According to the PMBOK Guide Seventh Edition, which type of report provides an …" at bounding box center [555, 255] width 506 height 333
click at [699, 314] on div "Cost Performance Report" at bounding box center [555, 312] width 479 height 31
click at [316, 294] on input "c. Cost Performance Report" at bounding box center [316, 289] width 0 height 10
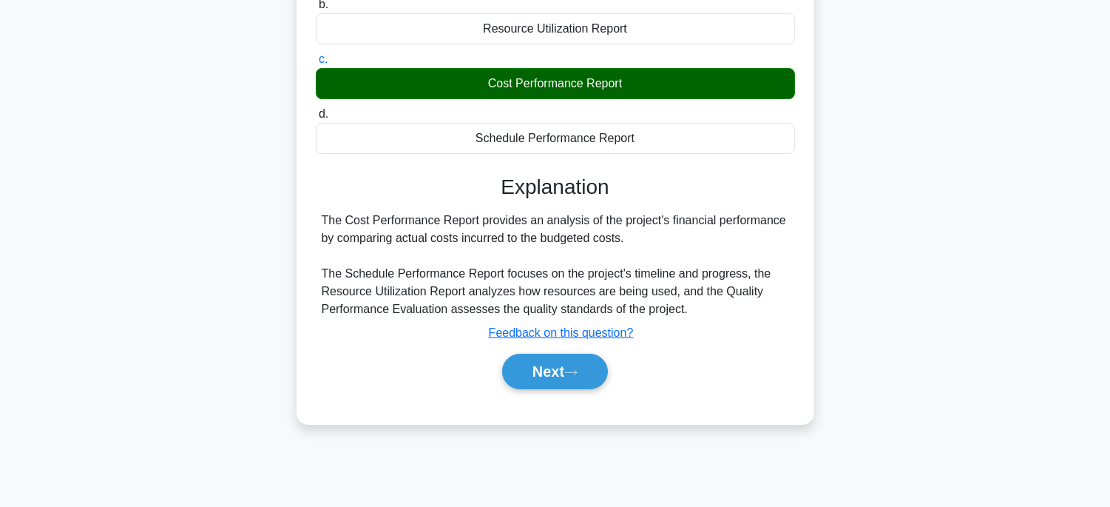
scroll to position [246, 0]
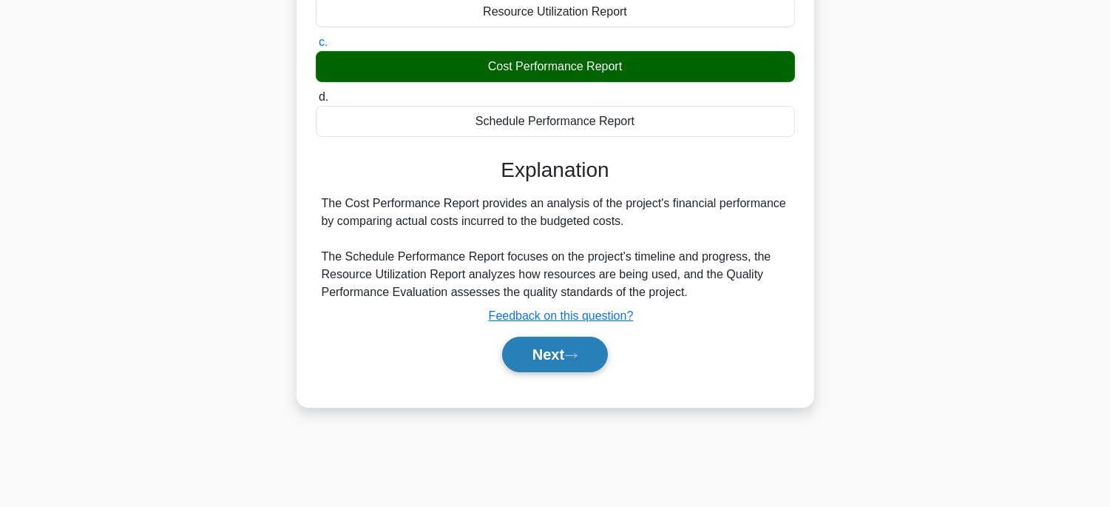
click at [575, 362] on button "Next" at bounding box center [555, 353] width 106 height 35
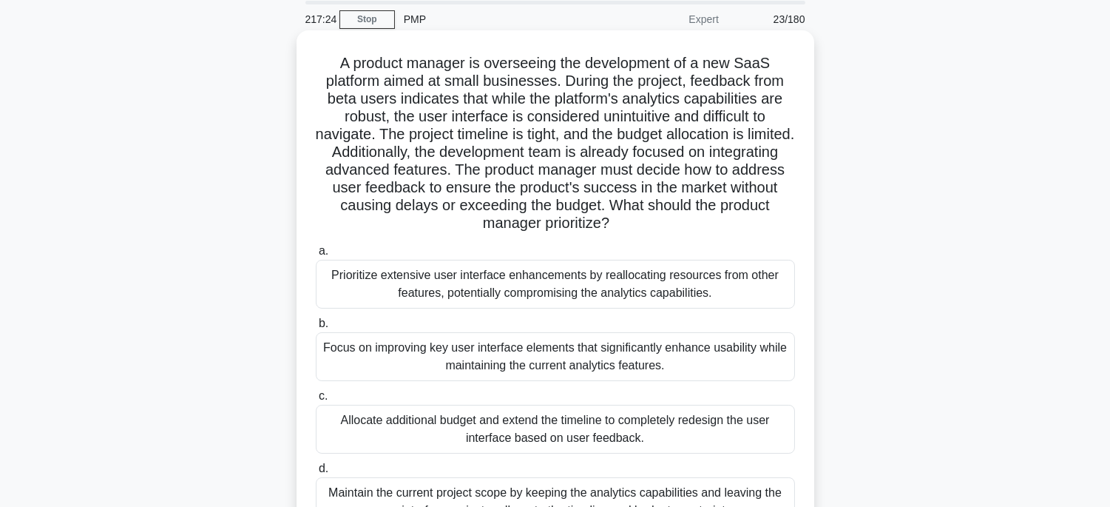
scroll to position [0, 0]
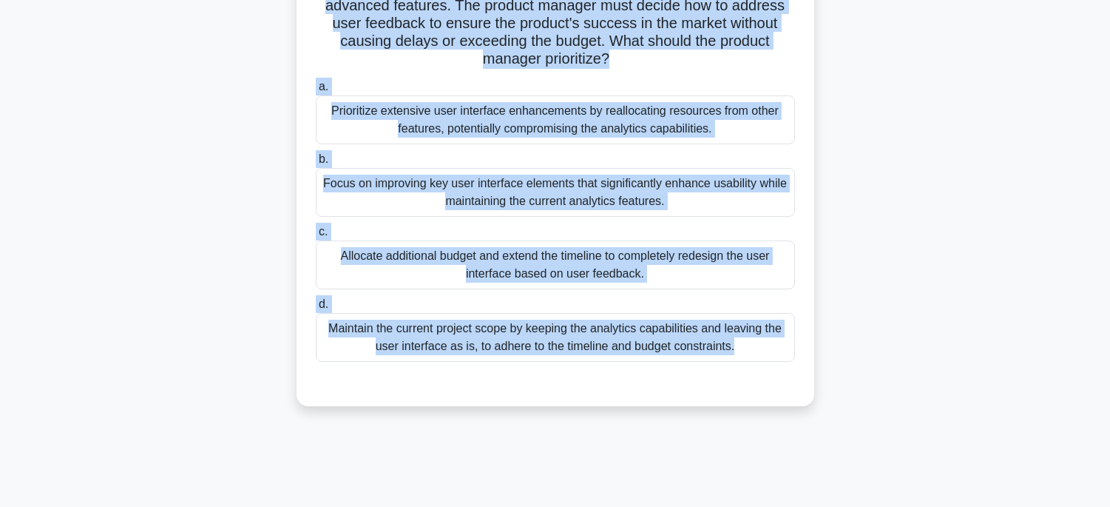
drag, startPoint x: 412, startPoint y: 140, endPoint x: 744, endPoint y: 498, distance: 487.6
click at [744, 498] on div "217:22 Stop PMP Expert 23/180 A product manager is overseeing the development o…" at bounding box center [555, 206] width 976 height 739
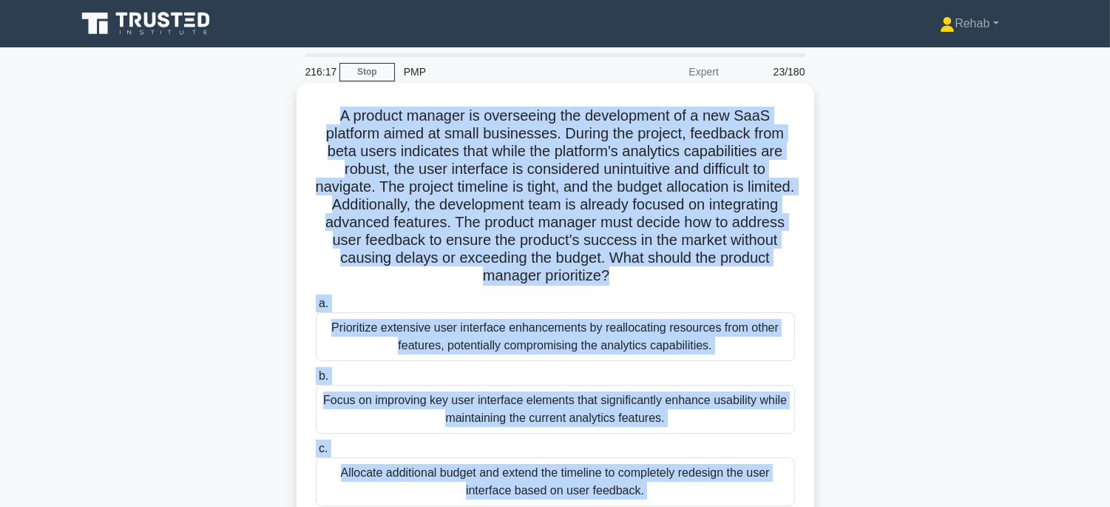
click at [721, 416] on div "Focus on improving key user interface elements that significantly enhance usabi…" at bounding box center [555, 409] width 479 height 49
click at [316, 381] on input "b. Focus on improving key user interface elements that significantly enhance us…" at bounding box center [316, 376] width 0 height 10
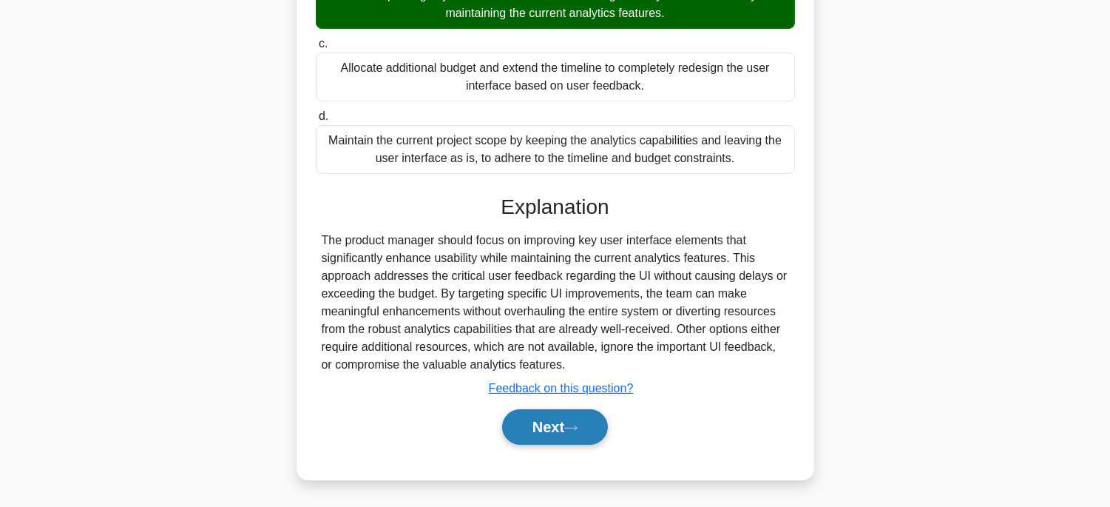
click at [564, 419] on button "Next" at bounding box center [555, 426] width 106 height 35
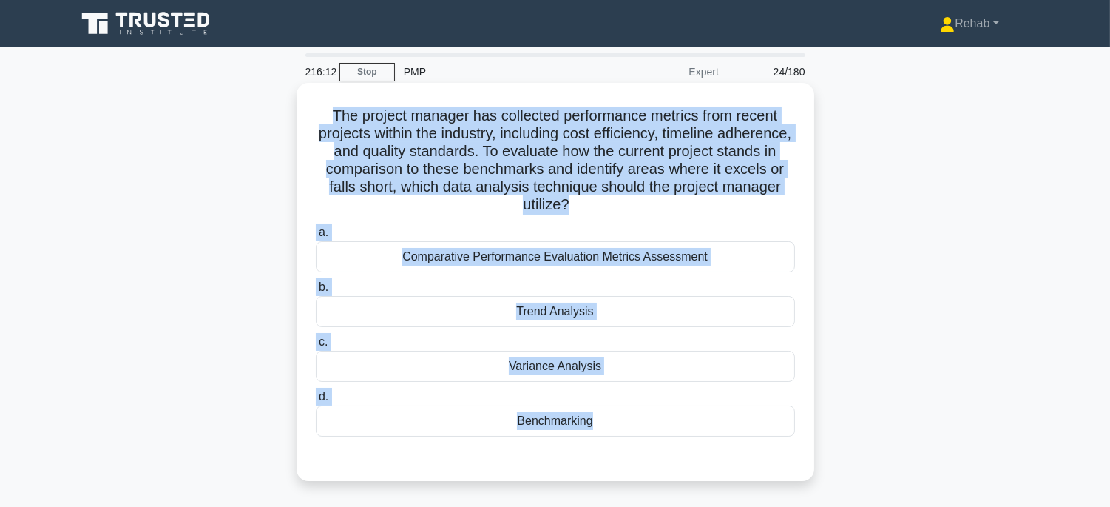
drag, startPoint x: 352, startPoint y: 121, endPoint x: 685, endPoint y: 455, distance: 472.2
click at [685, 455] on div "The project manager has collected performance metrics from recent projects with…" at bounding box center [555, 282] width 506 height 386
click at [734, 425] on div "Benchmarking" at bounding box center [555, 420] width 479 height 31
click at [316, 402] on input "d. Benchmarking" at bounding box center [316, 397] width 0 height 10
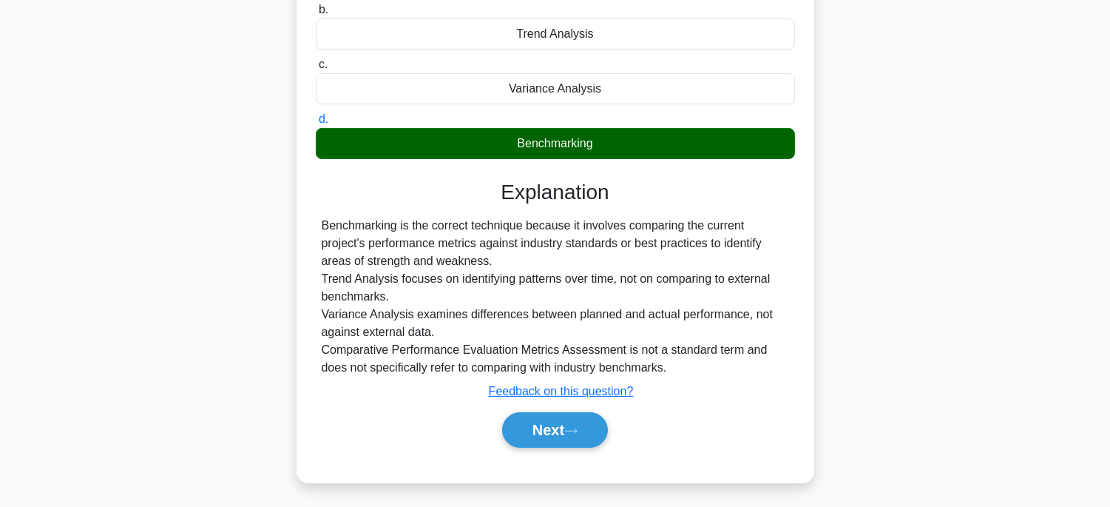
scroll to position [291, 0]
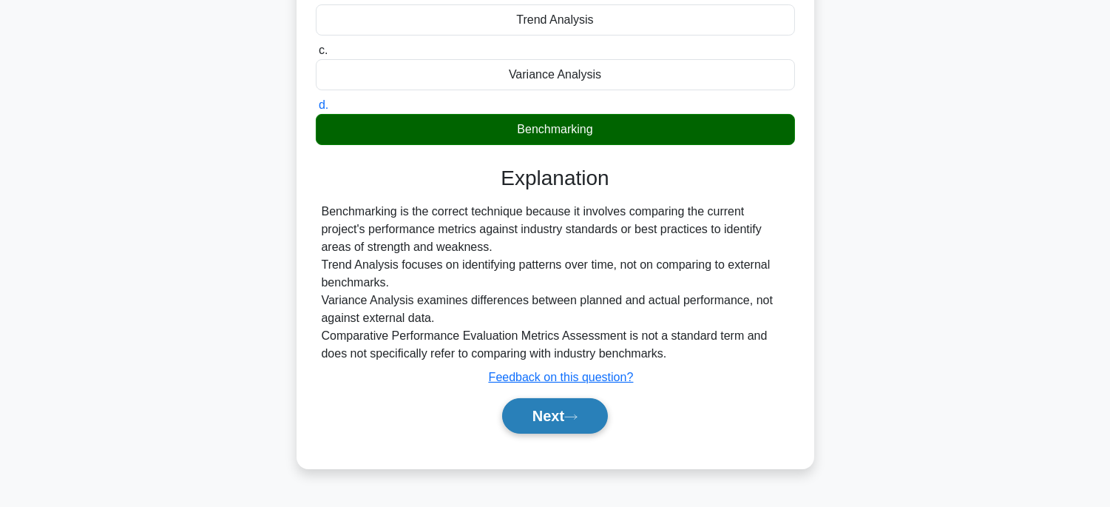
click at [587, 429] on button "Next" at bounding box center [555, 415] width 106 height 35
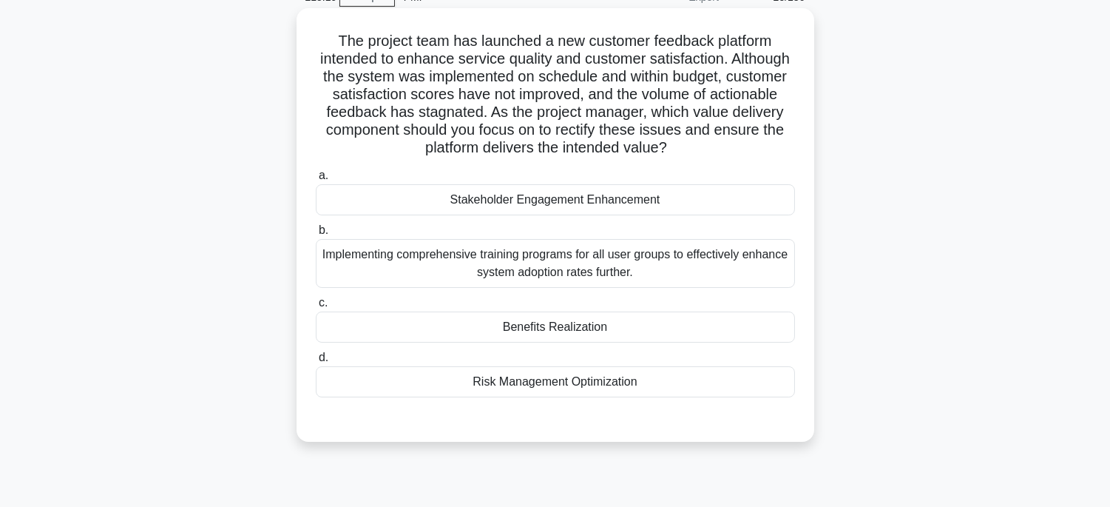
scroll to position [45, 0]
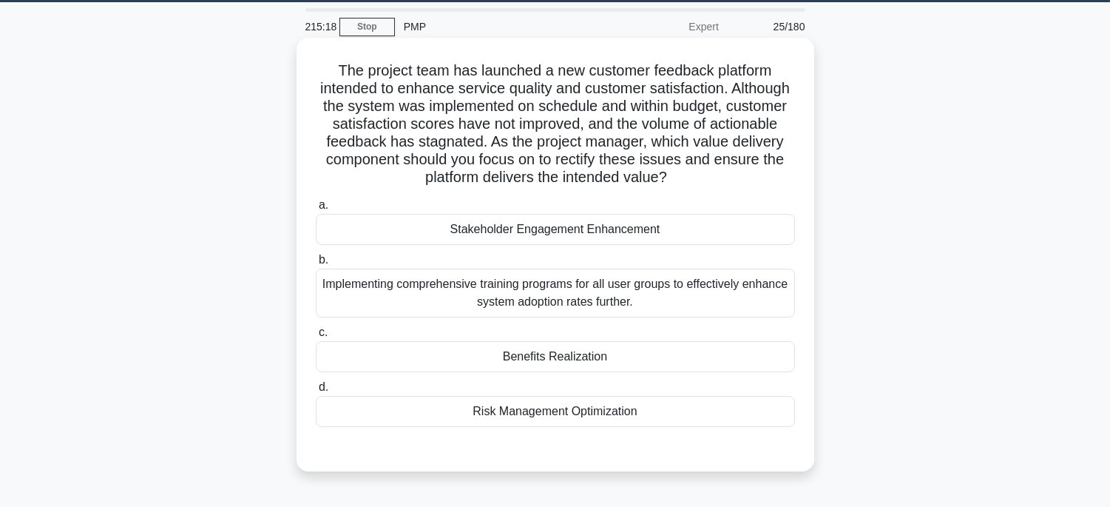
drag, startPoint x: 331, startPoint y: 63, endPoint x: 644, endPoint y: 217, distance: 349.6
click at [692, 418] on div "The project team has launched a new customer feedback platform intended to enha…" at bounding box center [555, 254] width 506 height 421
click at [679, 355] on div "Benefits Realization" at bounding box center [555, 356] width 479 height 31
click at [316, 337] on input "c. Benefits Realization" at bounding box center [316, 333] width 0 height 10
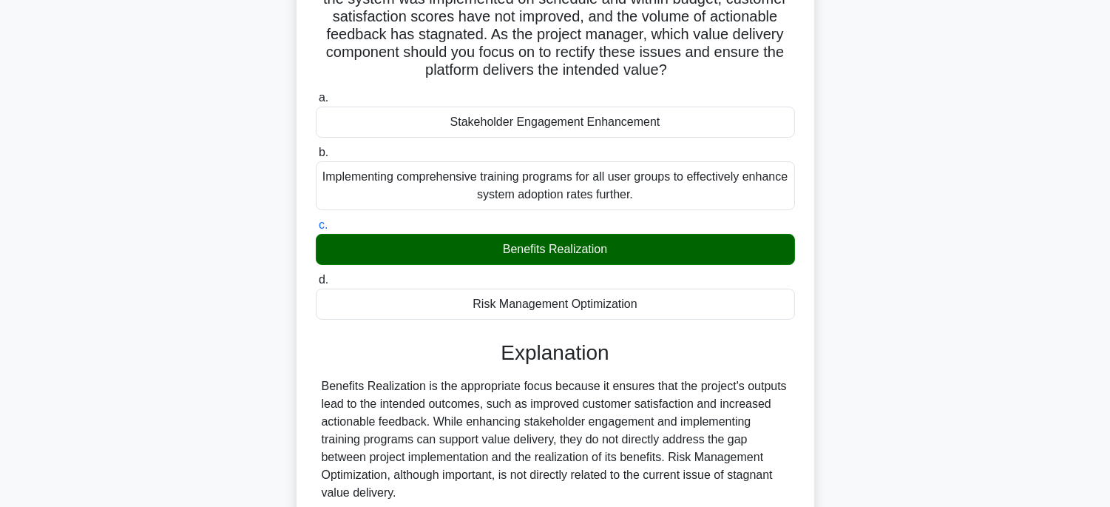
scroll to position [291, 0]
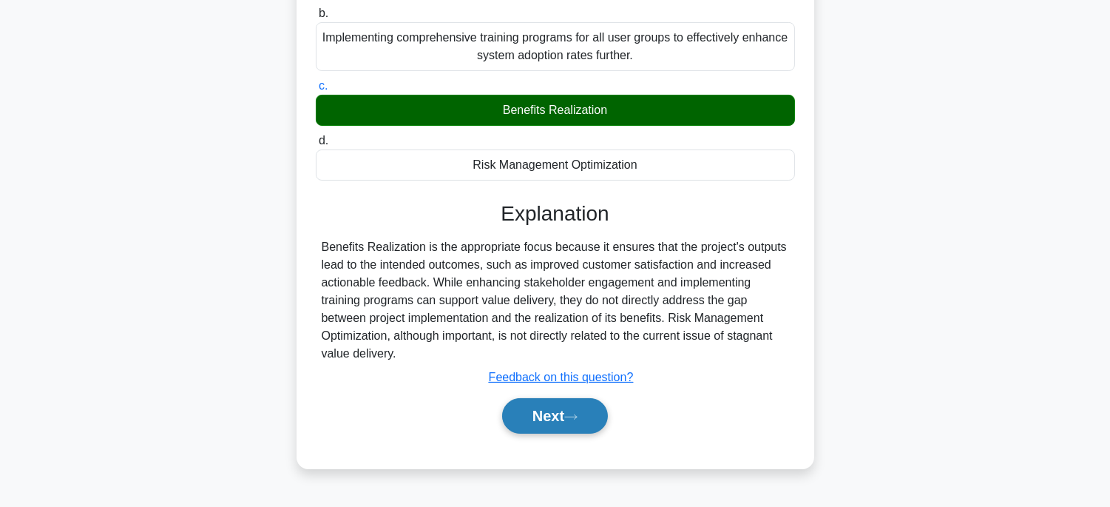
click at [567, 404] on button "Next" at bounding box center [555, 415] width 106 height 35
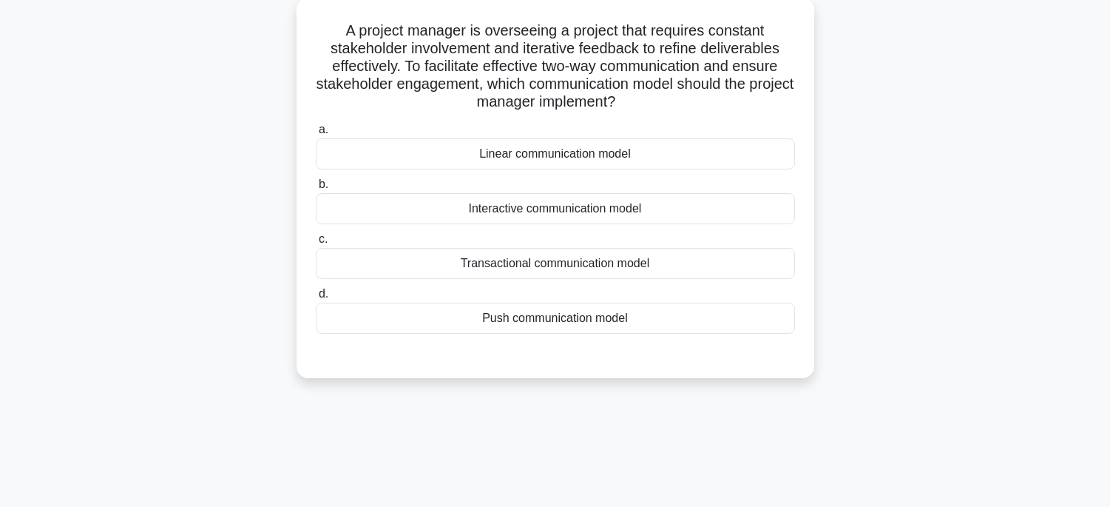
scroll to position [45, 0]
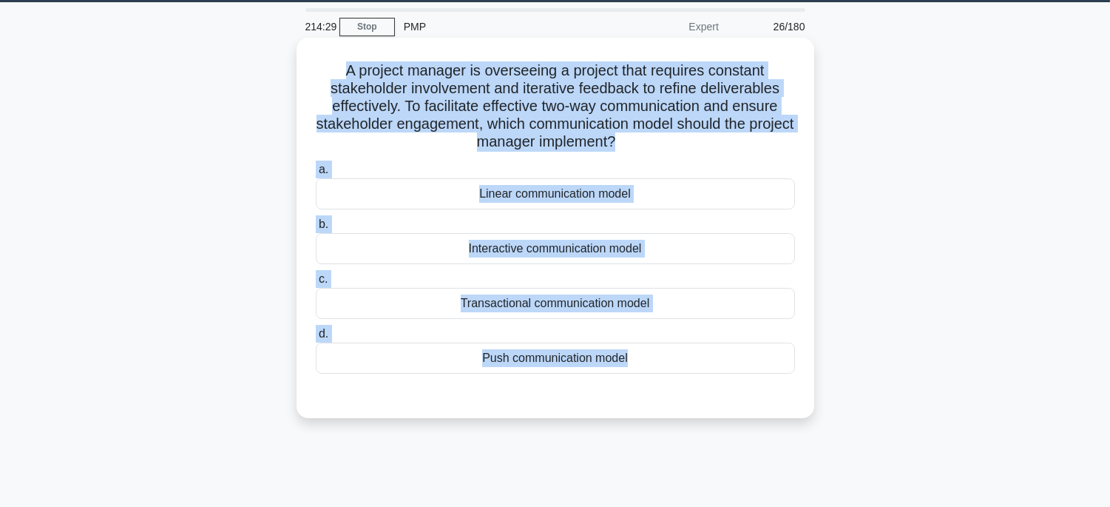
drag, startPoint x: 331, startPoint y: 64, endPoint x: 708, endPoint y: 399, distance: 503.9
click at [708, 399] on div "A project manager is overseeing a project that requires constant stakeholder in…" at bounding box center [555, 228] width 506 height 368
click at [737, 305] on div "Transactional communication model" at bounding box center [555, 303] width 479 height 31
click at [316, 284] on input "c. Transactional communication model" at bounding box center [316, 279] width 0 height 10
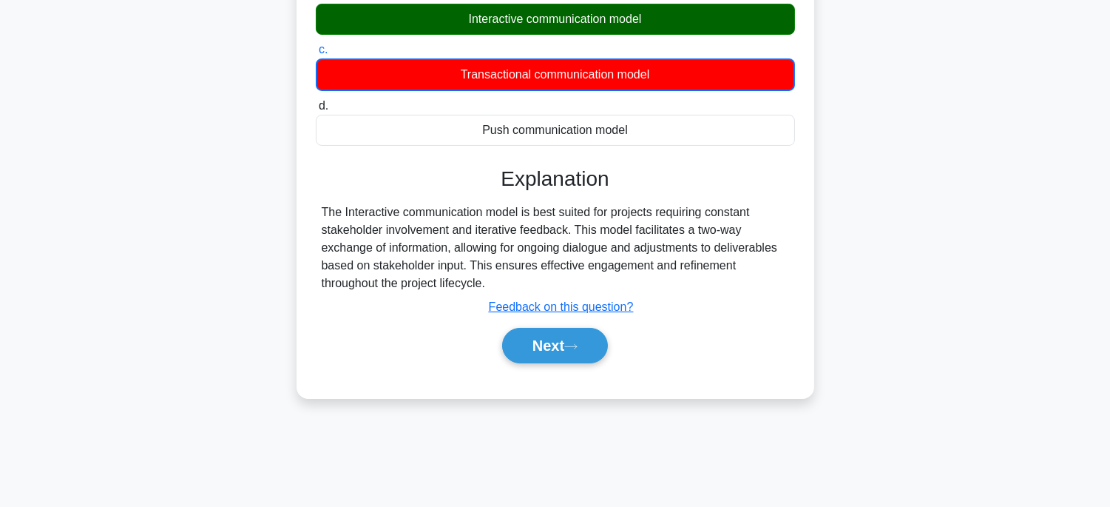
scroll to position [291, 0]
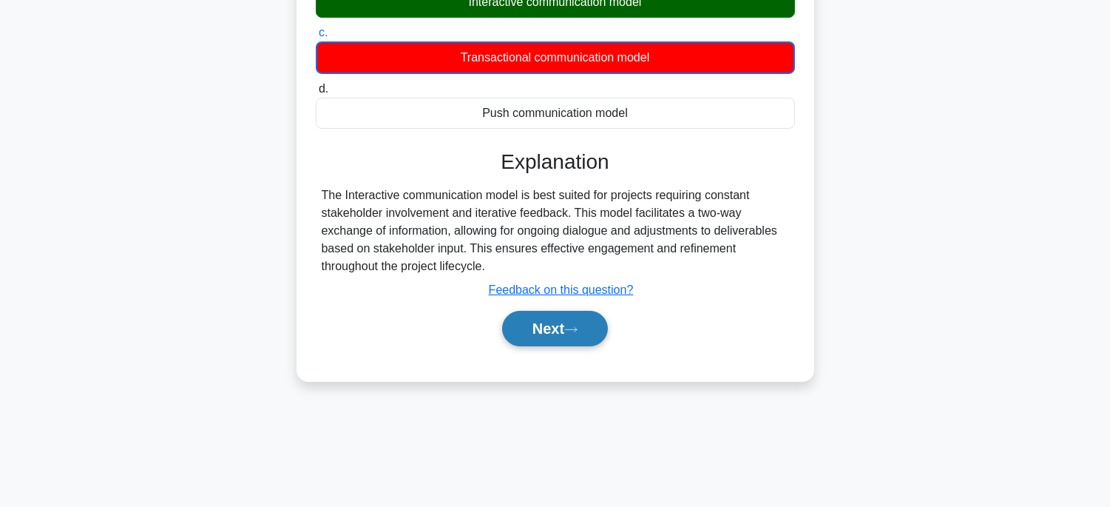
click at [574, 311] on button "Next" at bounding box center [555, 328] width 106 height 35
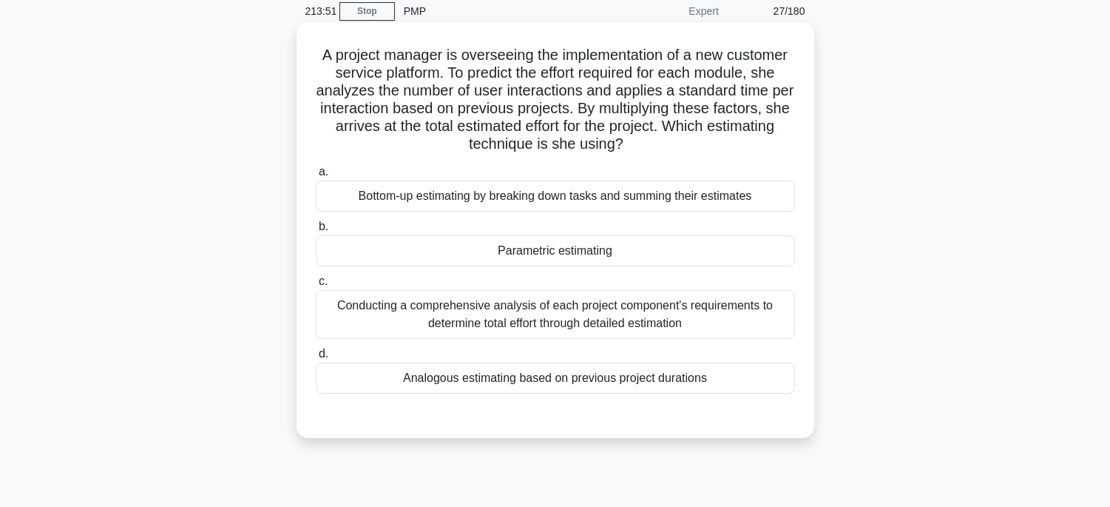
scroll to position [45, 0]
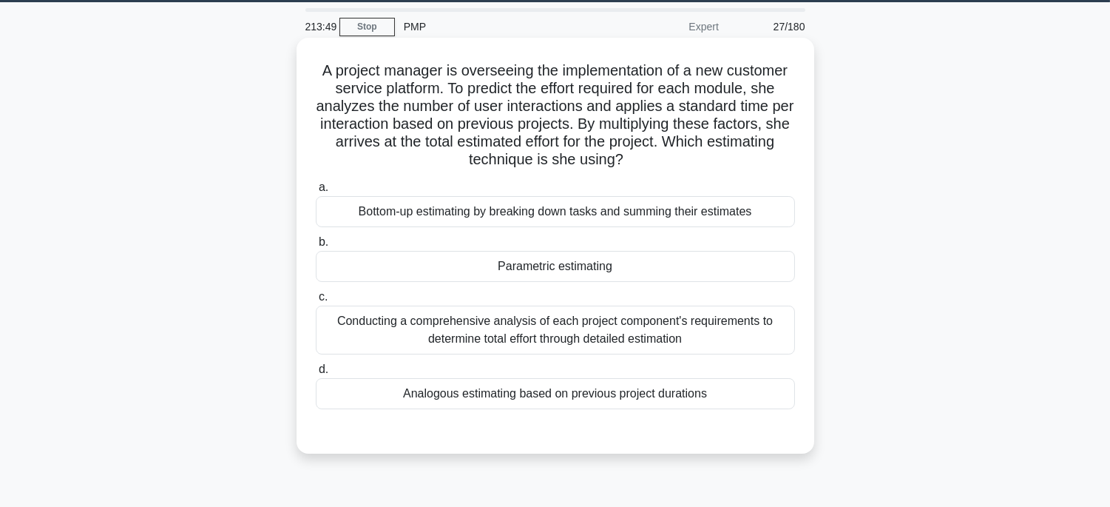
drag, startPoint x: 311, startPoint y: 71, endPoint x: 716, endPoint y: 349, distance: 490.8
click at [748, 396] on div "A project manager is overseeing the implementation of a new customer service pl…" at bounding box center [555, 246] width 506 height 404
click at [708, 266] on div "Parametric estimating" at bounding box center [555, 266] width 479 height 31
click at [316, 247] on input "b. Parametric estimating" at bounding box center [316, 242] width 0 height 10
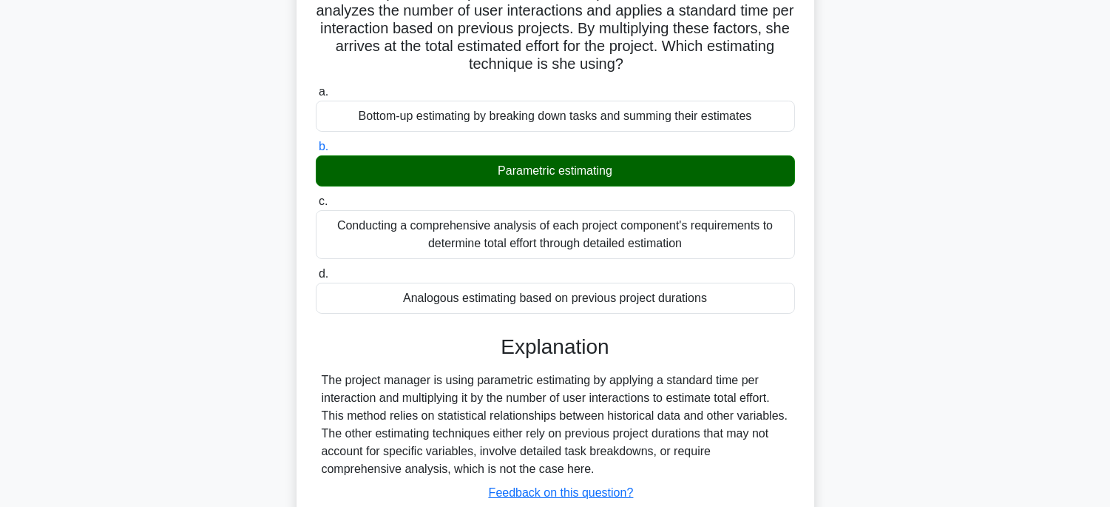
scroll to position [291, 0]
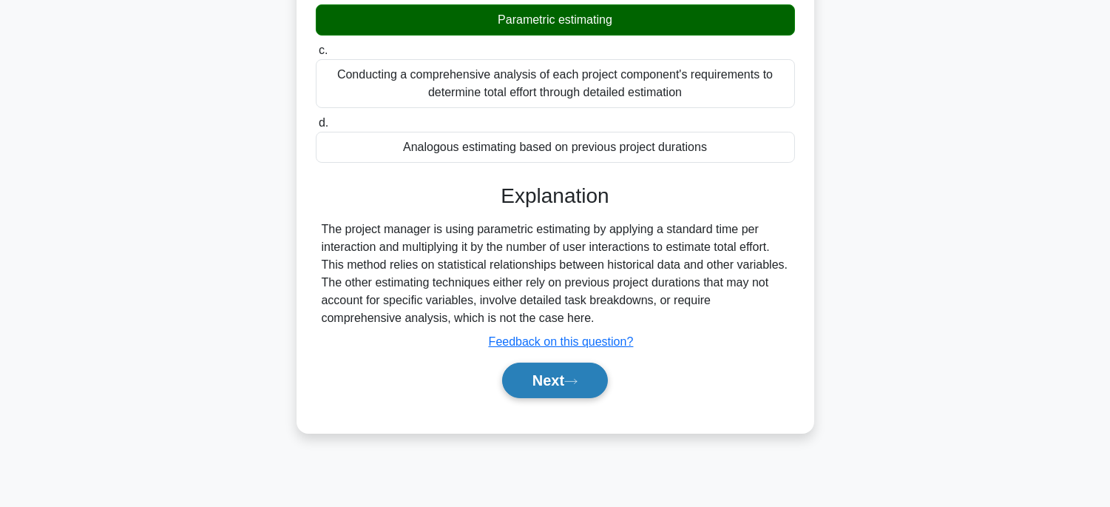
click at [570, 377] on icon at bounding box center [570, 381] width 13 height 8
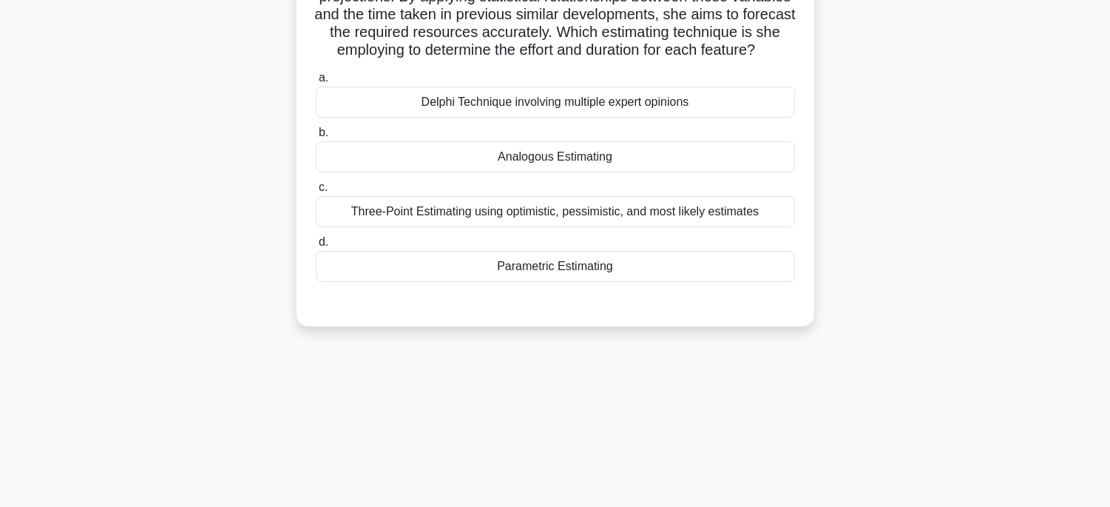
scroll to position [45, 0]
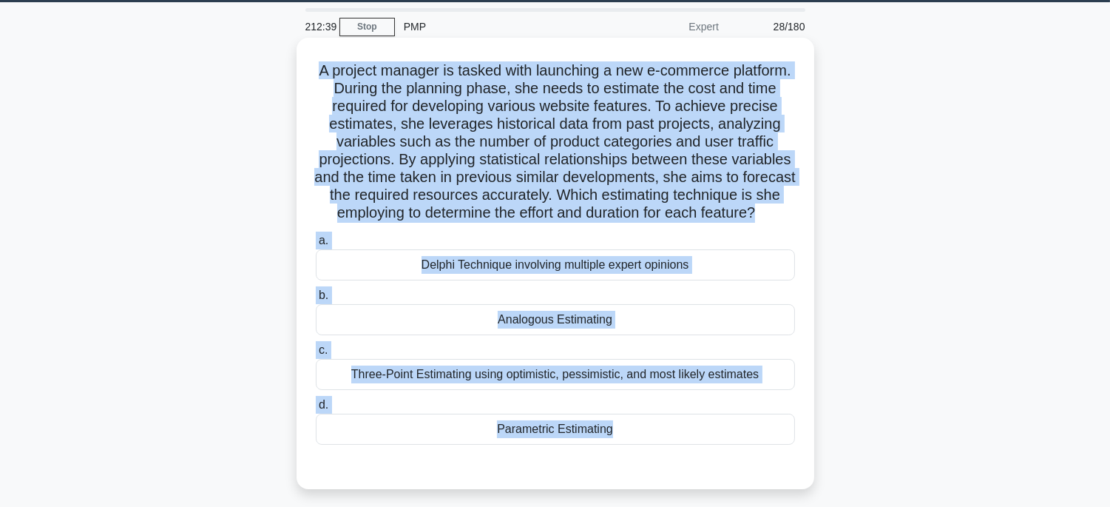
drag, startPoint x: 320, startPoint y: 57, endPoint x: 737, endPoint y: 479, distance: 593.5
click at [737, 479] on div "A project manager is tasked with launching a new e-commerce platform. During th…" at bounding box center [555, 263] width 506 height 439
click at [648, 435] on div "Parametric Estimating" at bounding box center [555, 428] width 479 height 31
click at [316, 410] on input "d. Parametric Estimating" at bounding box center [316, 405] width 0 height 10
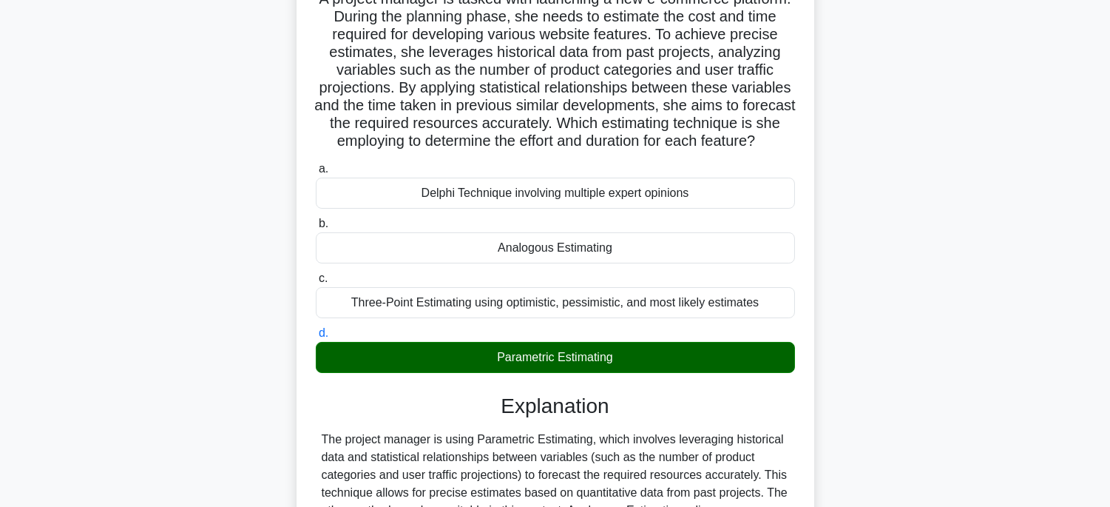
scroll to position [351, 0]
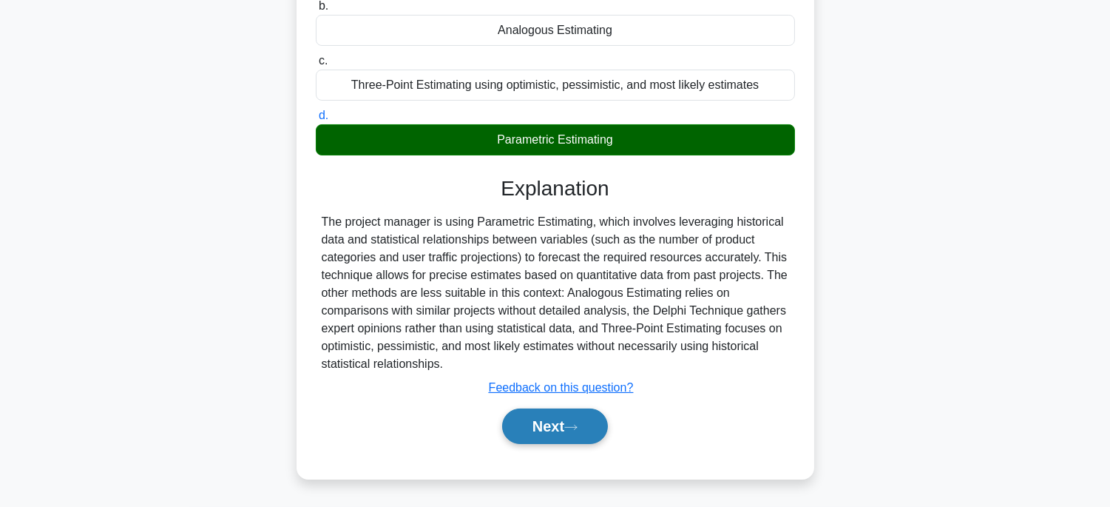
click at [603, 427] on button "Next" at bounding box center [555, 425] width 106 height 35
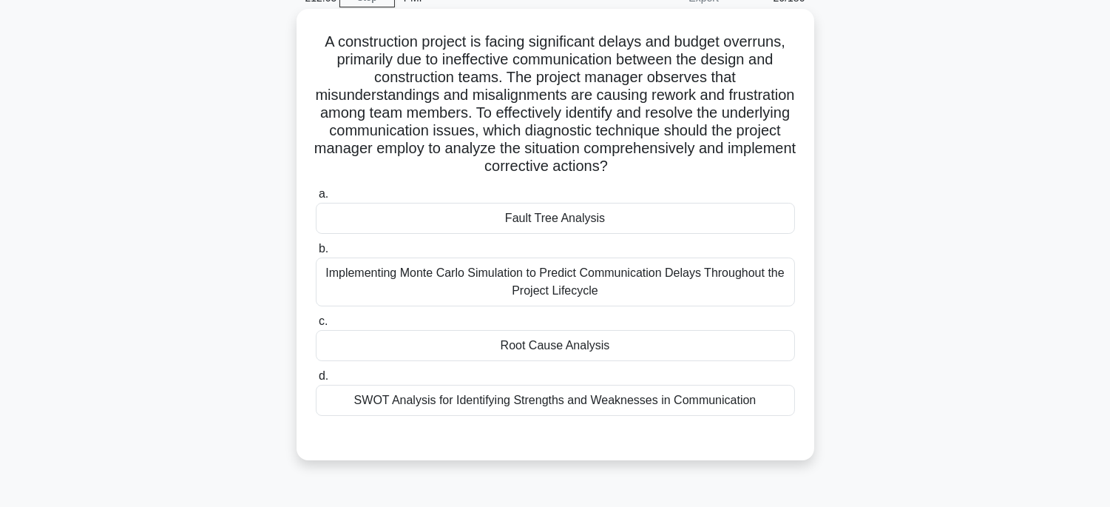
scroll to position [45, 0]
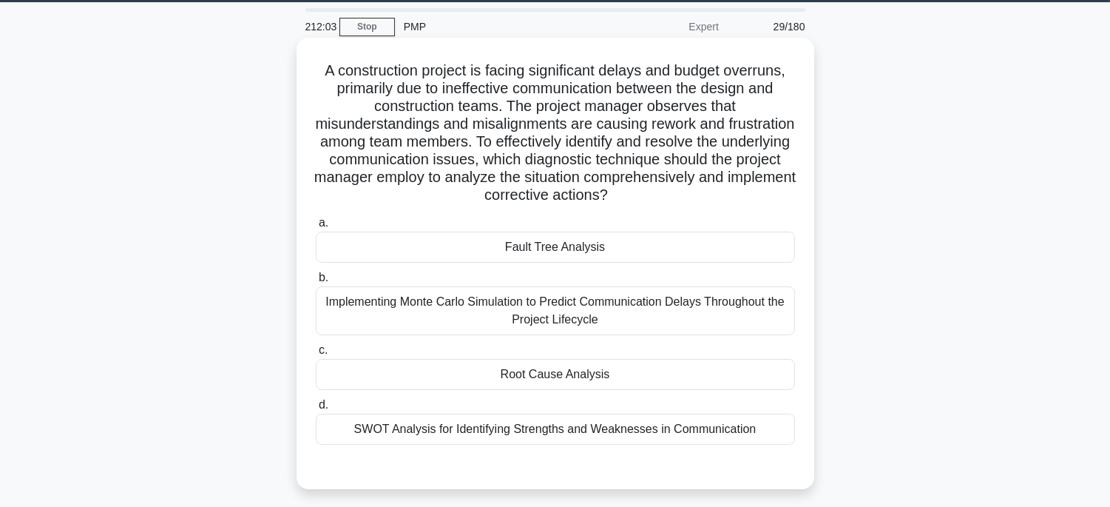
drag, startPoint x: 321, startPoint y: 70, endPoint x: 786, endPoint y: 445, distance: 597.9
click at [786, 445] on div "A construction project is facing significant delays and budget overruns, primar…" at bounding box center [555, 263] width 506 height 439
click at [711, 379] on div "Root Cause Analysis" at bounding box center [555, 374] width 479 height 31
click at [316, 355] on input "c. Root Cause Analysis" at bounding box center [316, 350] width 0 height 10
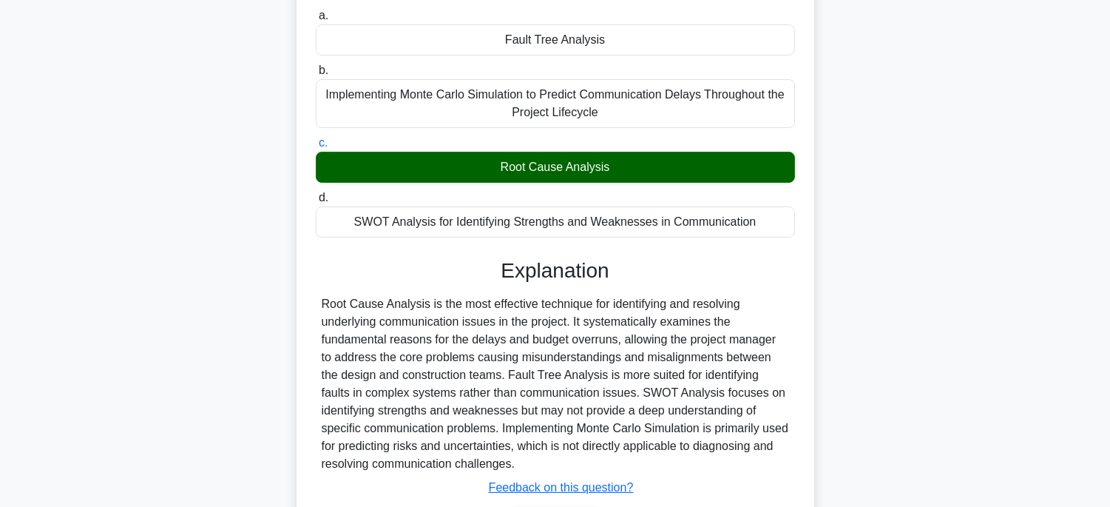
scroll to position [351, 0]
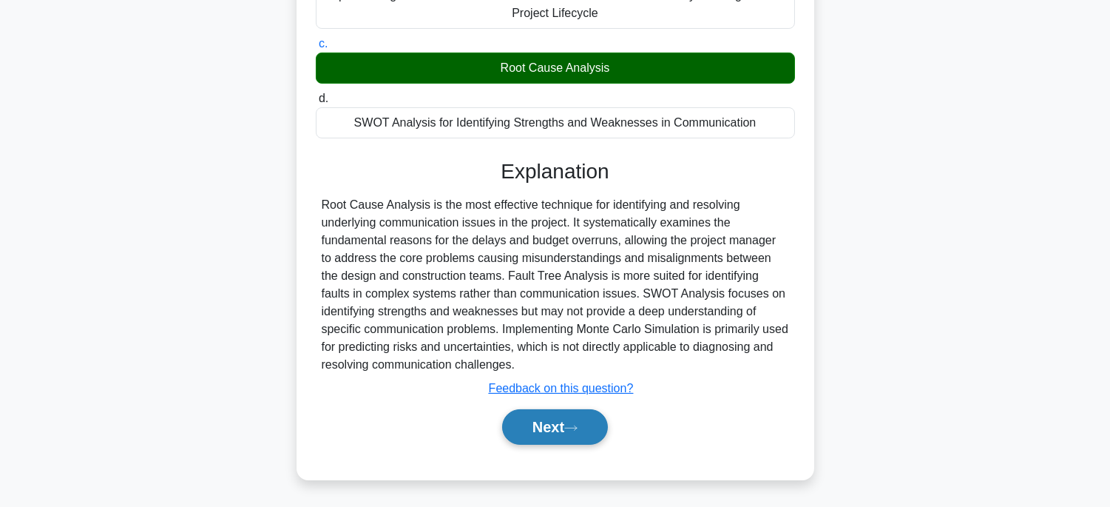
click at [569, 424] on button "Next" at bounding box center [555, 426] width 106 height 35
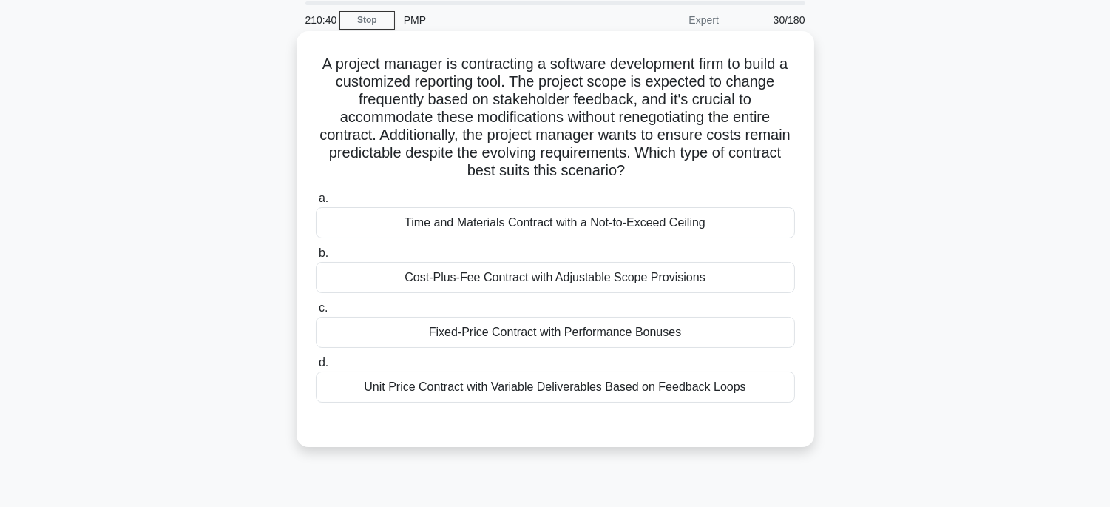
scroll to position [45, 0]
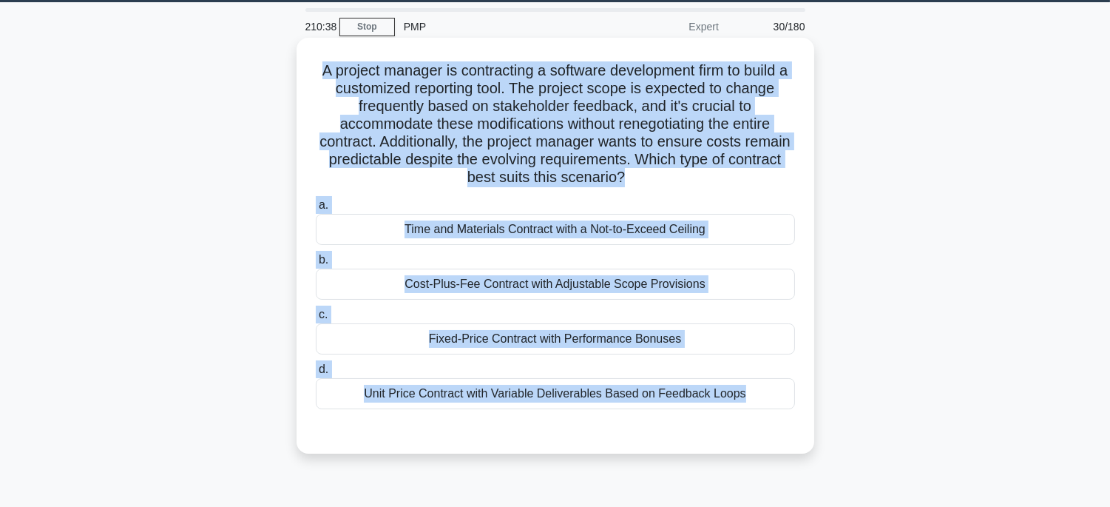
drag, startPoint x: 314, startPoint y: 65, endPoint x: 788, endPoint y: 424, distance: 595.0
click at [788, 424] on div "A project manager is contracting a software development firm to build a customi…" at bounding box center [555, 246] width 506 height 404
click at [739, 226] on div "Time and Materials Contract with a Not-to-Exceed Ceiling" at bounding box center [555, 229] width 479 height 31
click at [316, 210] on input "a. Time and Materials Contract with a Not-to-Exceed Ceiling" at bounding box center [316, 205] width 0 height 10
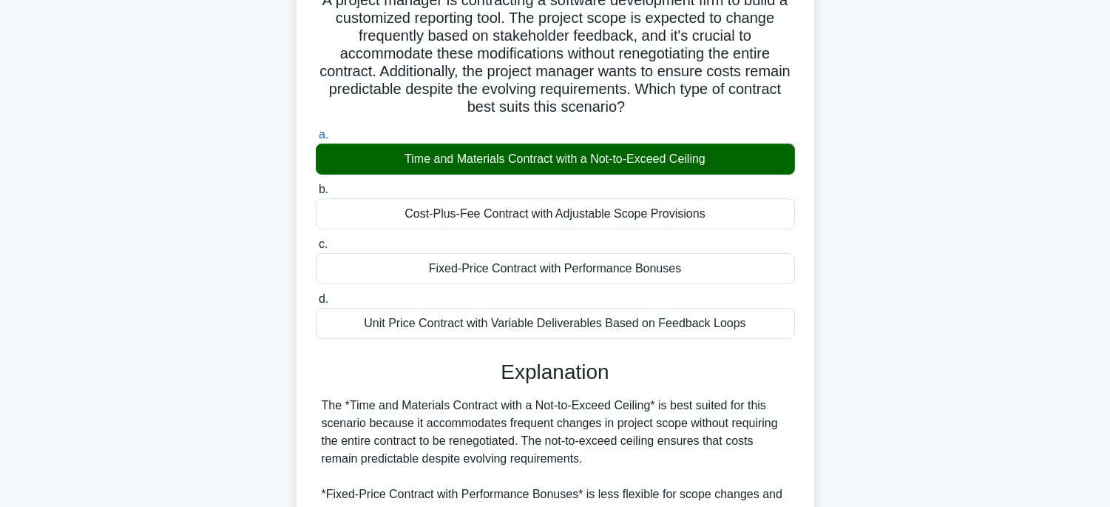
scroll to position [373, 0]
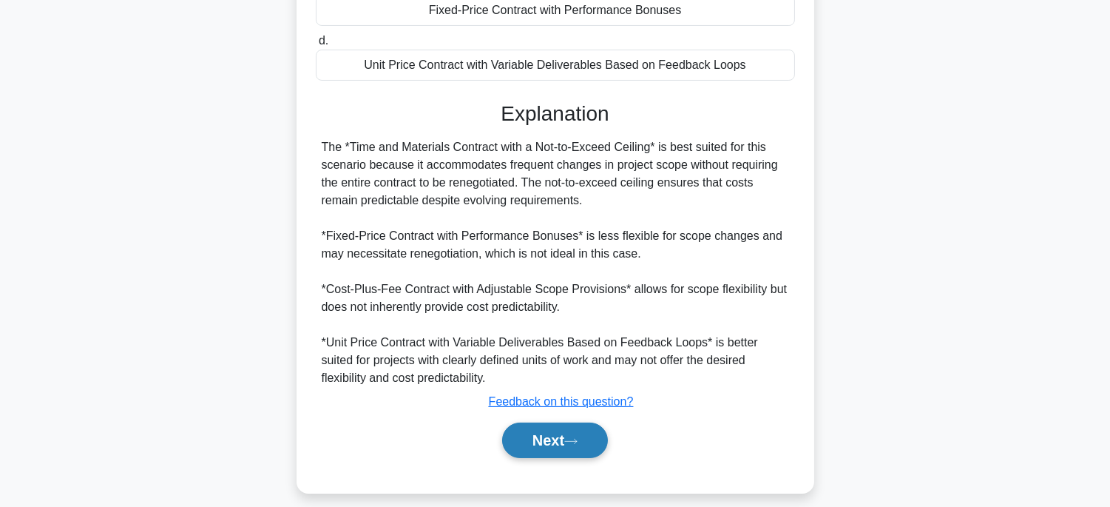
click at [566, 452] on button "Next" at bounding box center [555, 439] width 106 height 35
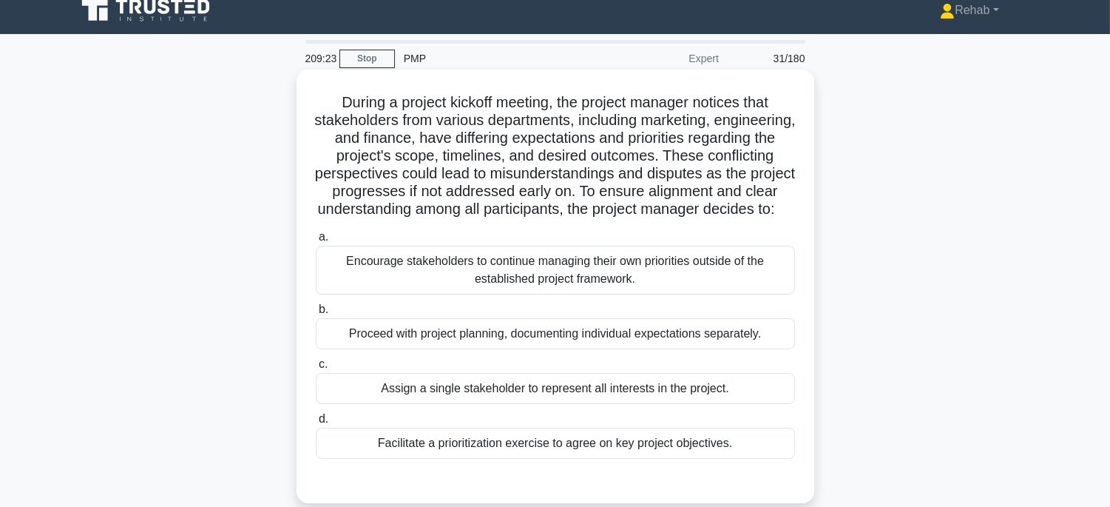
scroll to position [0, 0]
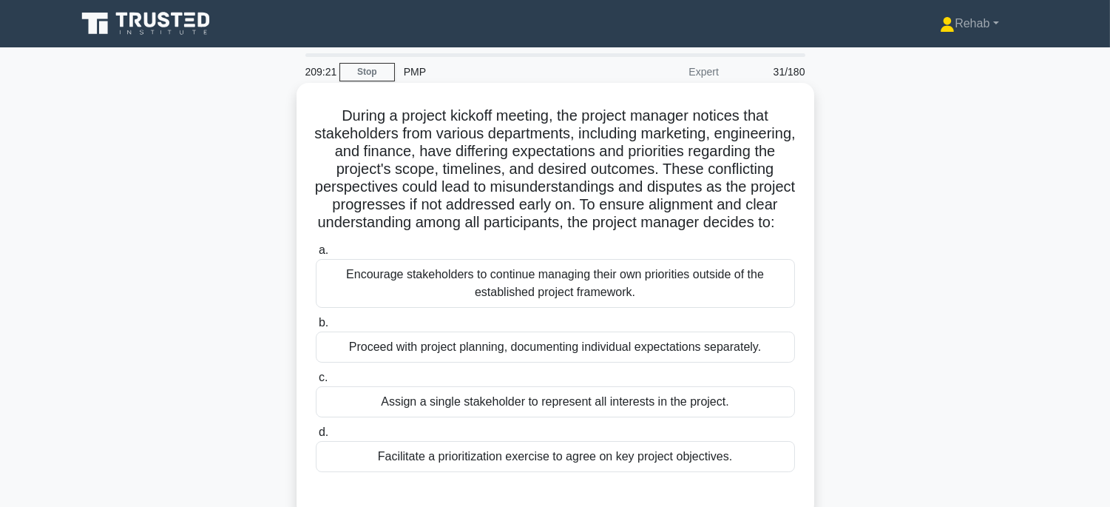
drag, startPoint x: 314, startPoint y: 114, endPoint x: 771, endPoint y: 487, distance: 589.7
click at [771, 487] on div "During a project kickoff meeting, the project manager notices that stakeholders…" at bounding box center [555, 299] width 506 height 421
click at [681, 472] on div "Facilitate a prioritization exercise to agree on key project objectives." at bounding box center [555, 456] width 479 height 31
click at [316, 437] on input "d. Facilitate a prioritization exercise to agree on key project objectives." at bounding box center [316, 432] width 0 height 10
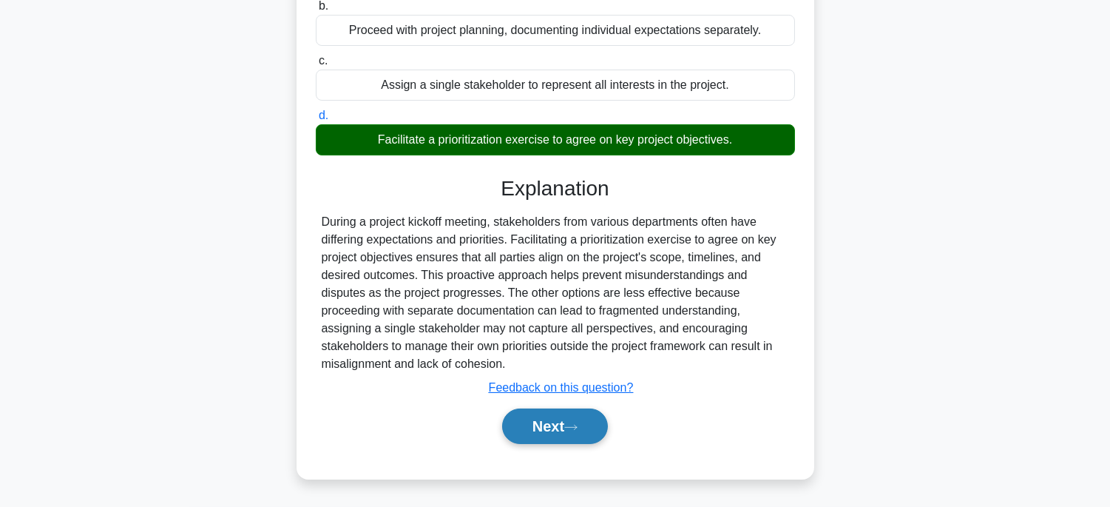
click at [574, 429] on icon at bounding box center [570, 427] width 13 height 8
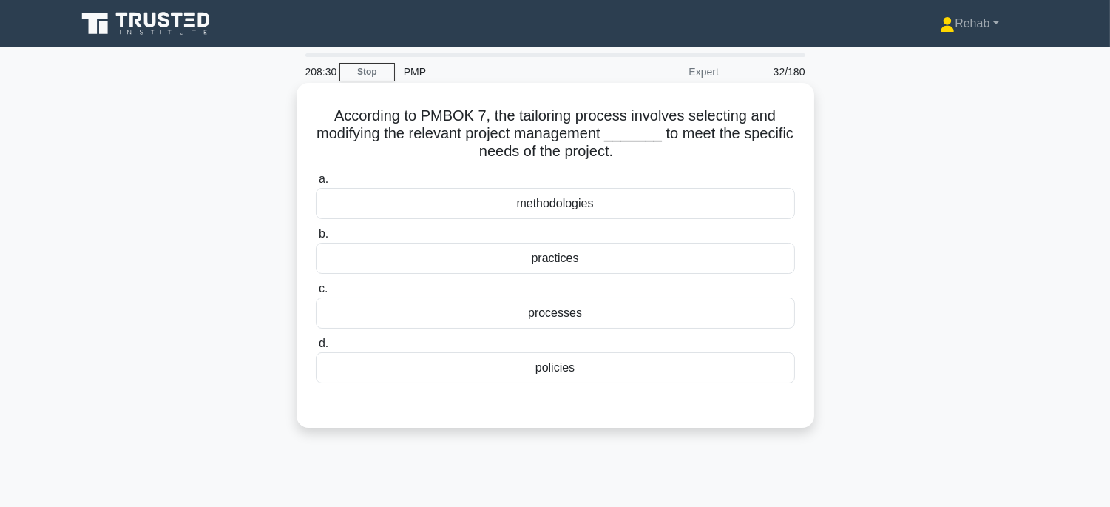
drag, startPoint x: 328, startPoint y: 112, endPoint x: 636, endPoint y: 368, distance: 400.2
click at [636, 368] on div "According to PMBOK 7, the tailoring process involves selecting and modifying th…" at bounding box center [555, 255] width 506 height 333
click at [626, 306] on div "processes" at bounding box center [555, 312] width 479 height 31
click at [316, 294] on input "c. processes" at bounding box center [316, 289] width 0 height 10
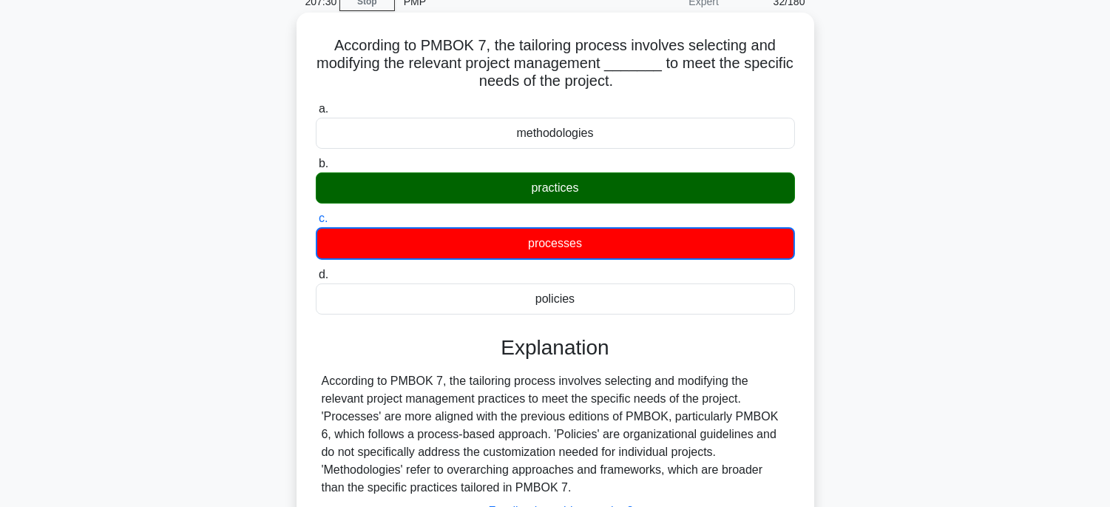
scroll to position [291, 0]
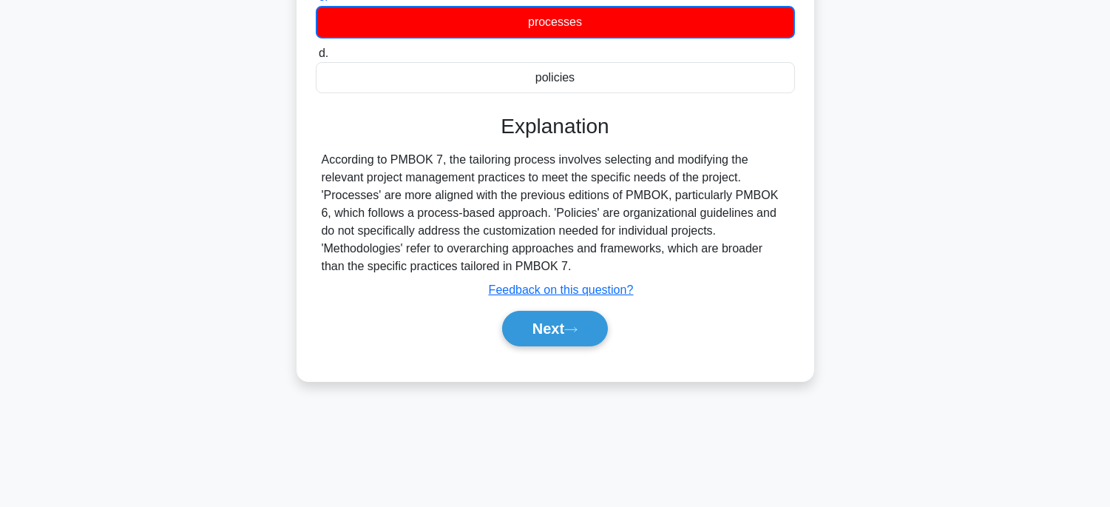
click at [552, 349] on div "Next" at bounding box center [555, 328] width 479 height 47
click at [569, 322] on button "Next" at bounding box center [555, 328] width 106 height 35
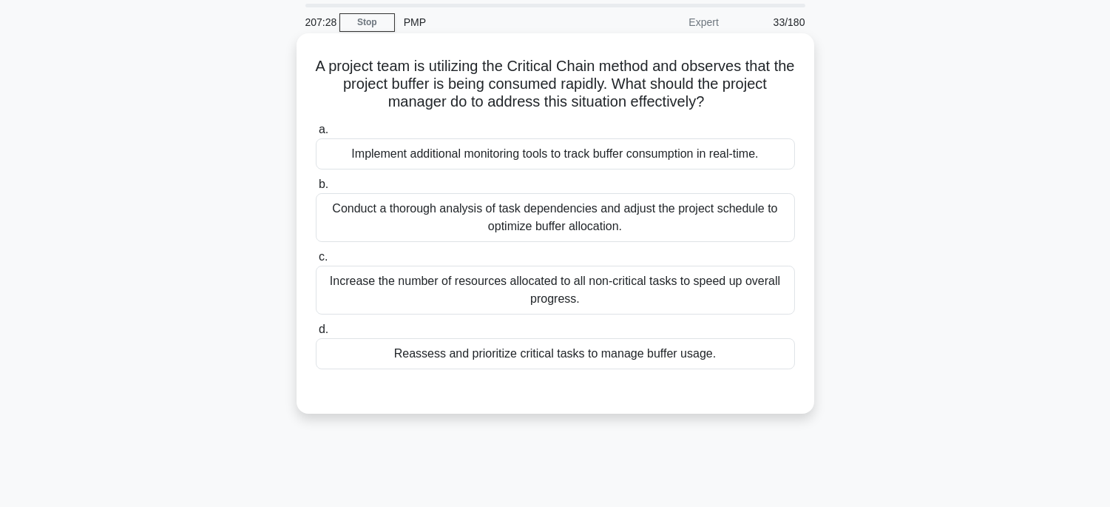
scroll to position [45, 0]
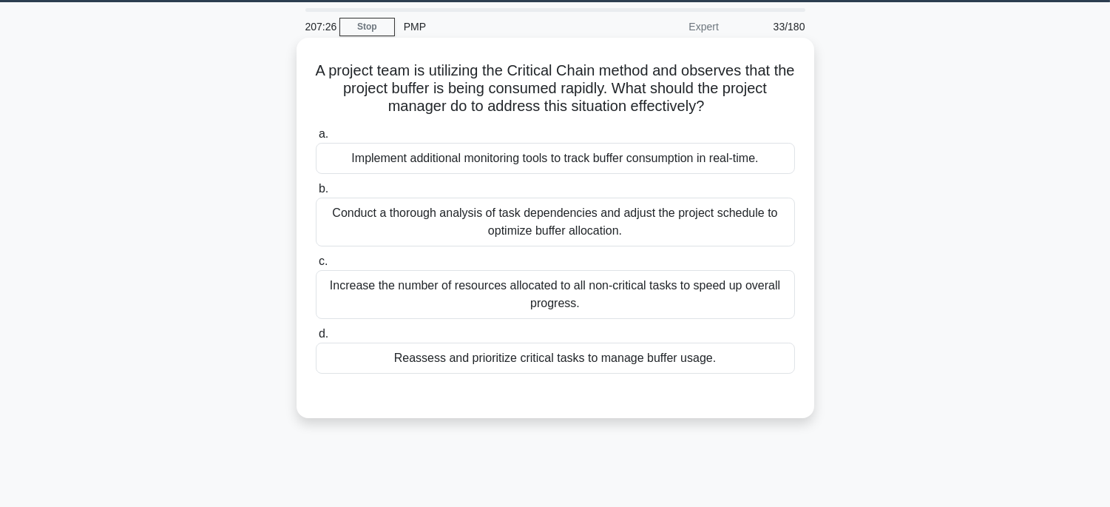
drag, startPoint x: 319, startPoint y: 63, endPoint x: 808, endPoint y: 361, distance: 573.1
click at [808, 361] on div "A project team is utilizing the Critical Chain method and observes that the pro…" at bounding box center [556, 228] width 518 height 380
click at [756, 307] on div "Increase the number of resources allocated to all non-critical tasks to speed u…" at bounding box center [555, 294] width 479 height 49
click at [316, 266] on input "c. Increase the number of resources allocated to all non-critical tasks to spee…" at bounding box center [316, 262] width 0 height 10
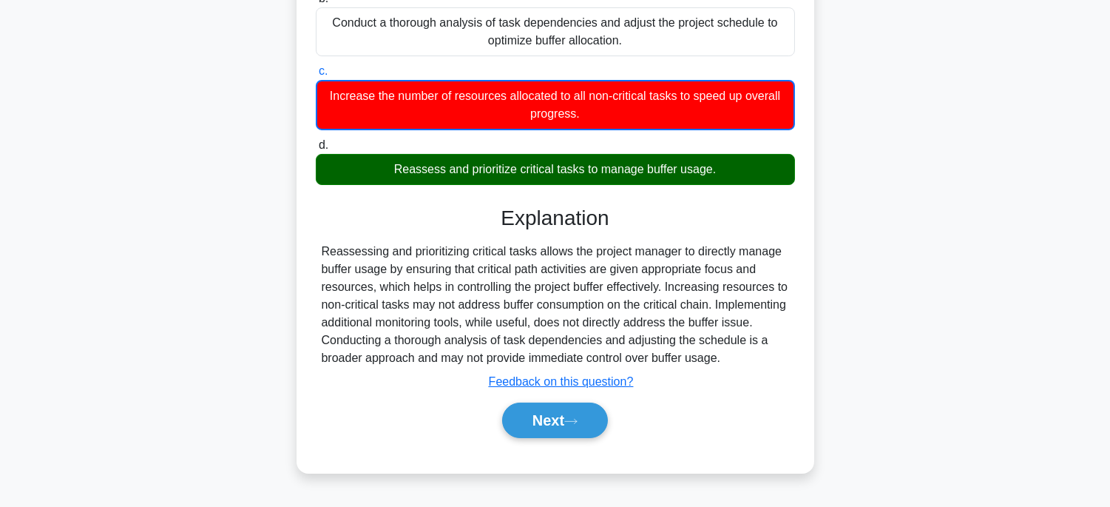
scroll to position [291, 0]
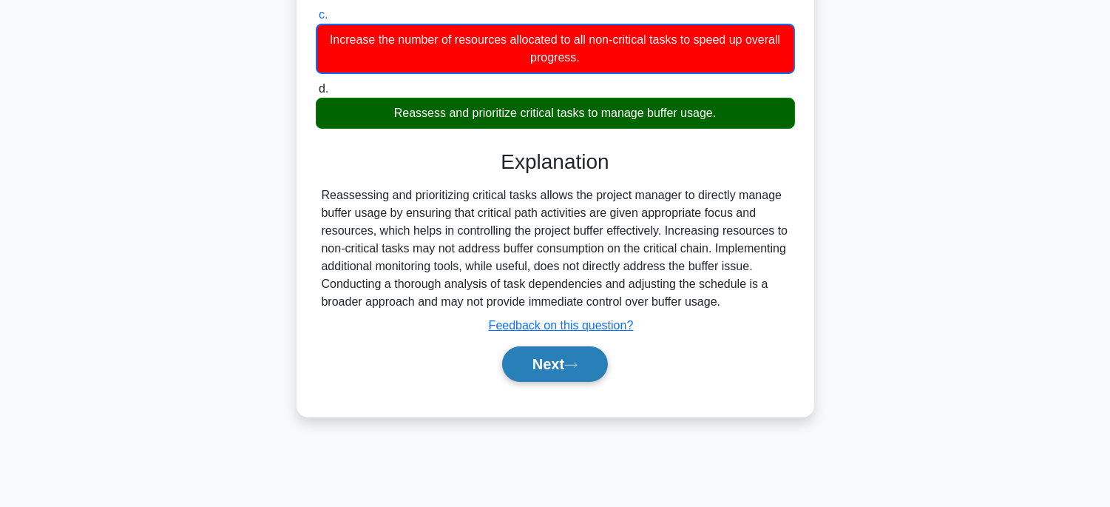
click at [567, 382] on button "Next" at bounding box center [555, 363] width 106 height 35
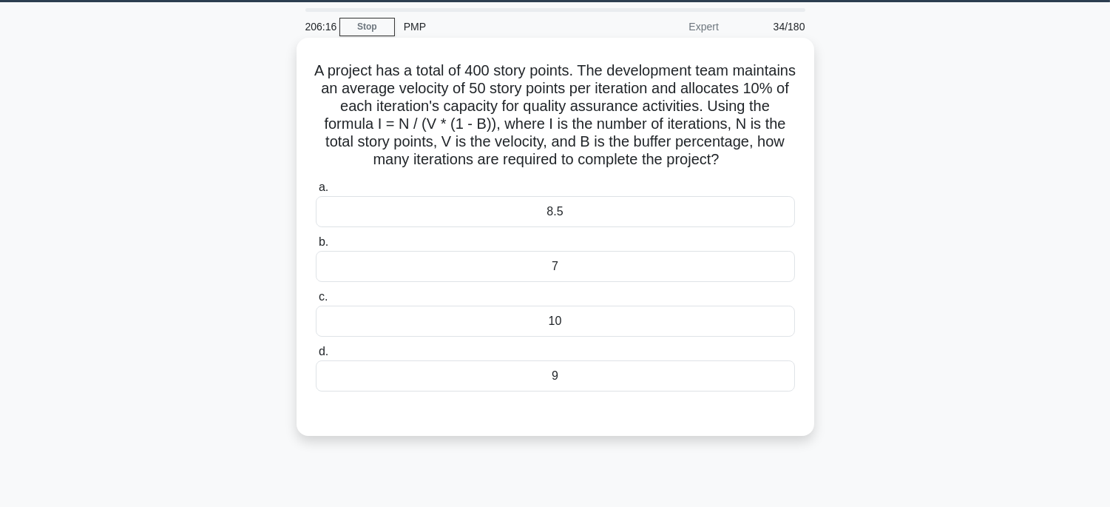
scroll to position [0, 0]
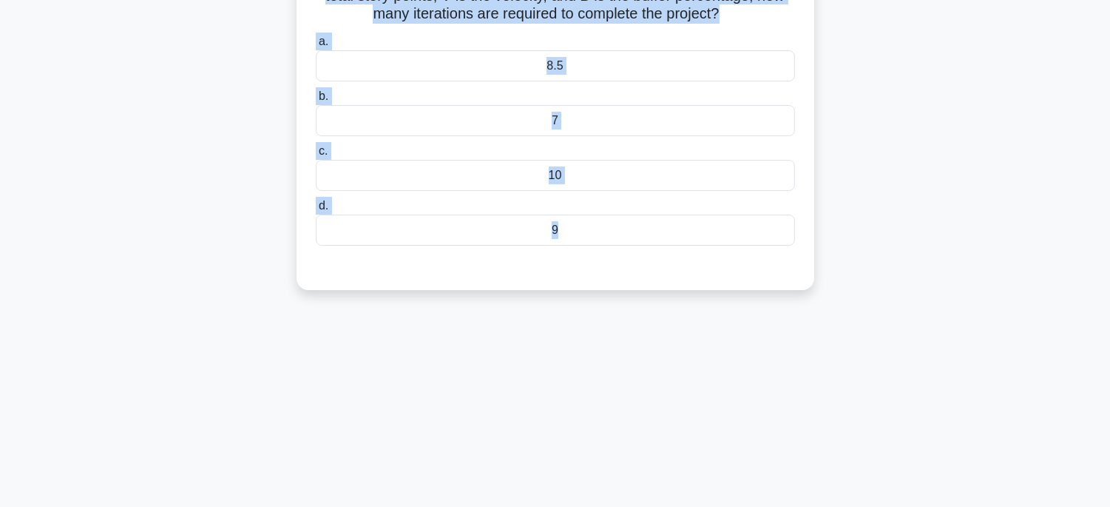
drag, startPoint x: 333, startPoint y: 102, endPoint x: 769, endPoint y: 507, distance: 595.4
click at [769, 506] on html "Rehab Profile Settings" at bounding box center [555, 205] width 1110 height 799
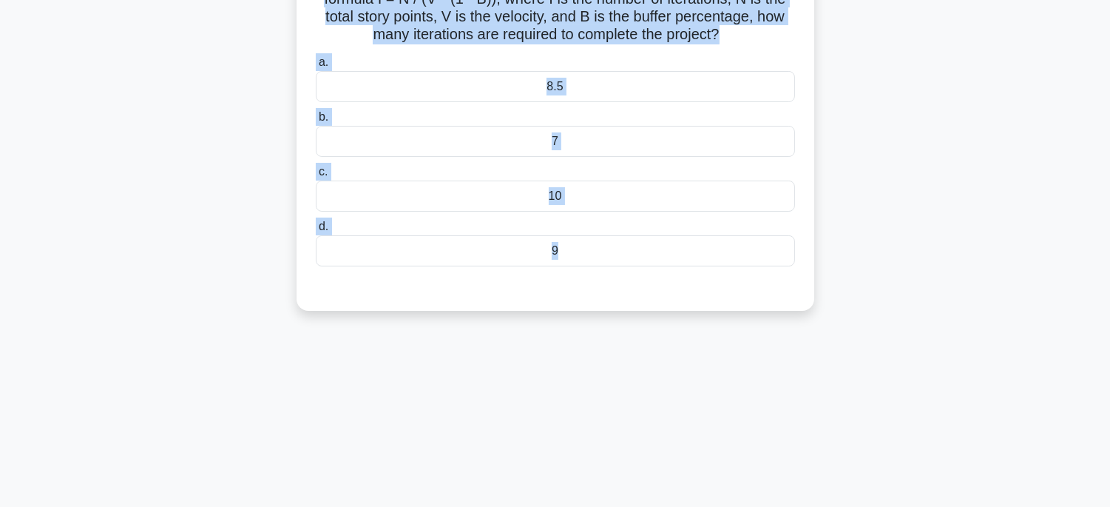
scroll to position [20, 0]
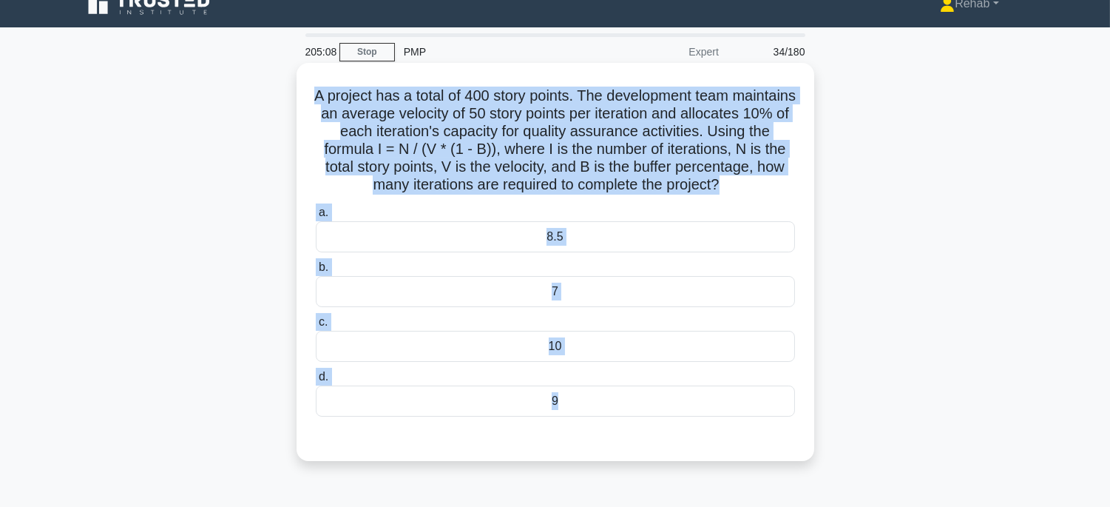
click at [609, 416] on div "9" at bounding box center [555, 400] width 479 height 31
click at [316, 382] on input "d. 9" at bounding box center [316, 377] width 0 height 10
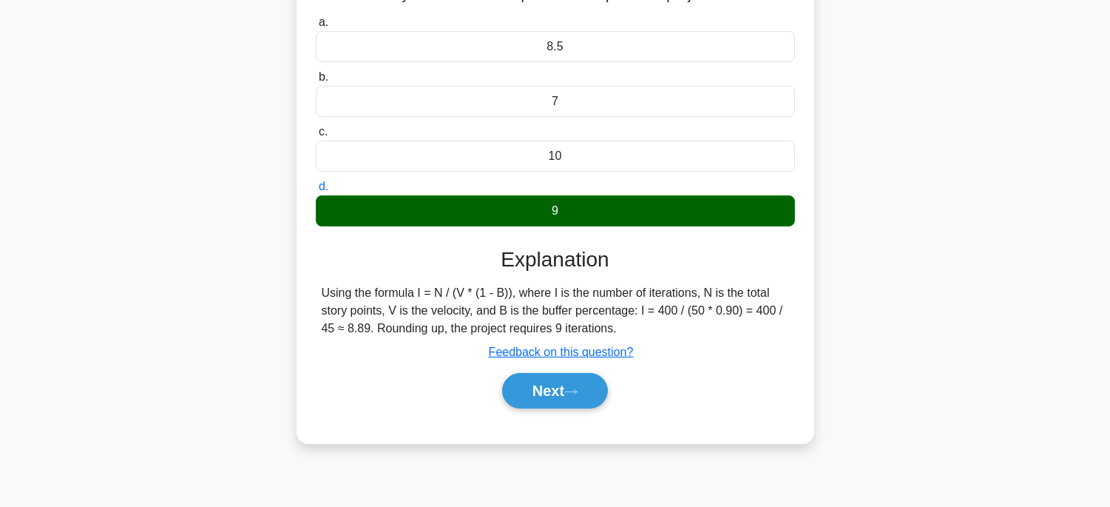
scroll to position [267, 0]
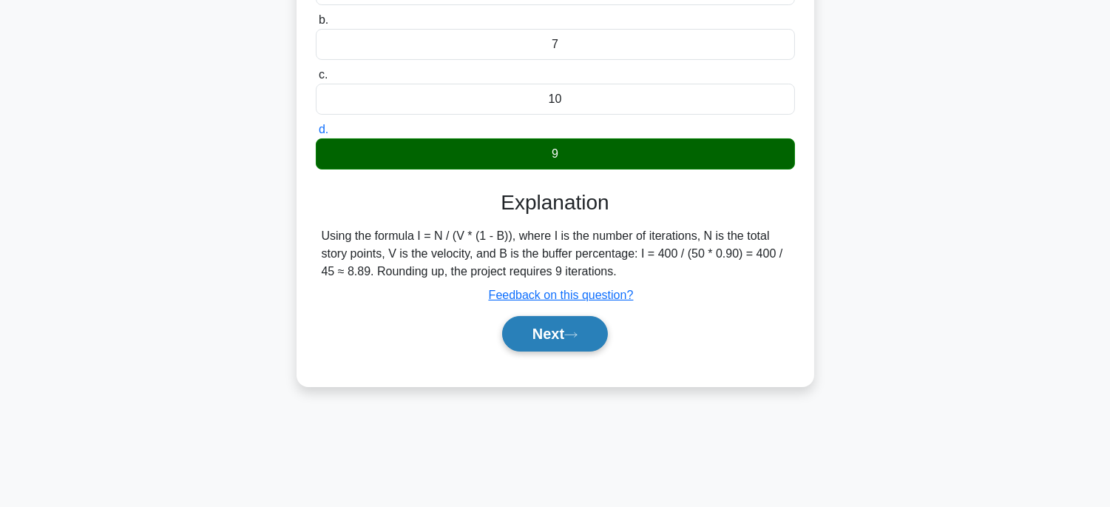
click at [544, 351] on button "Next" at bounding box center [555, 333] width 106 height 35
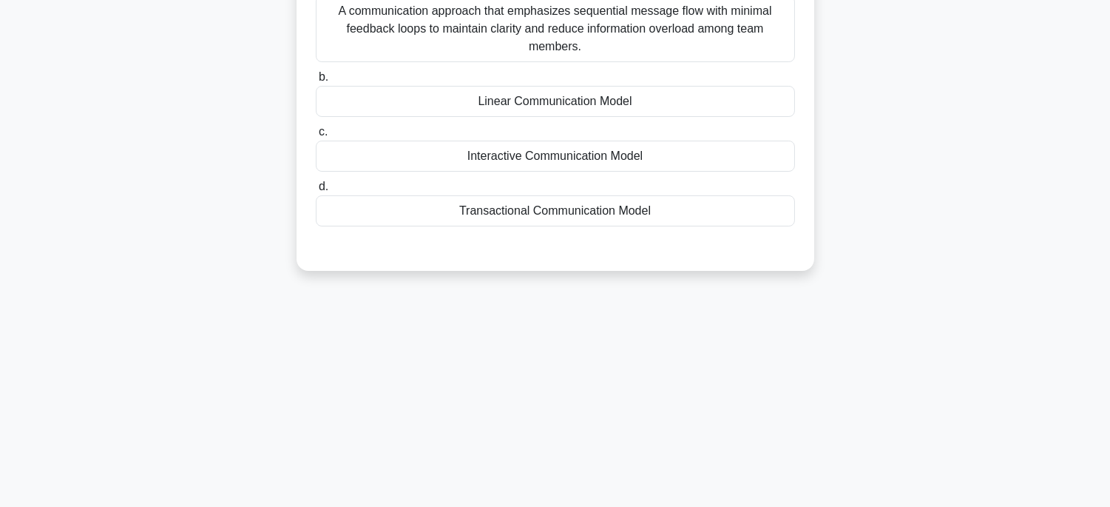
scroll to position [20, 0]
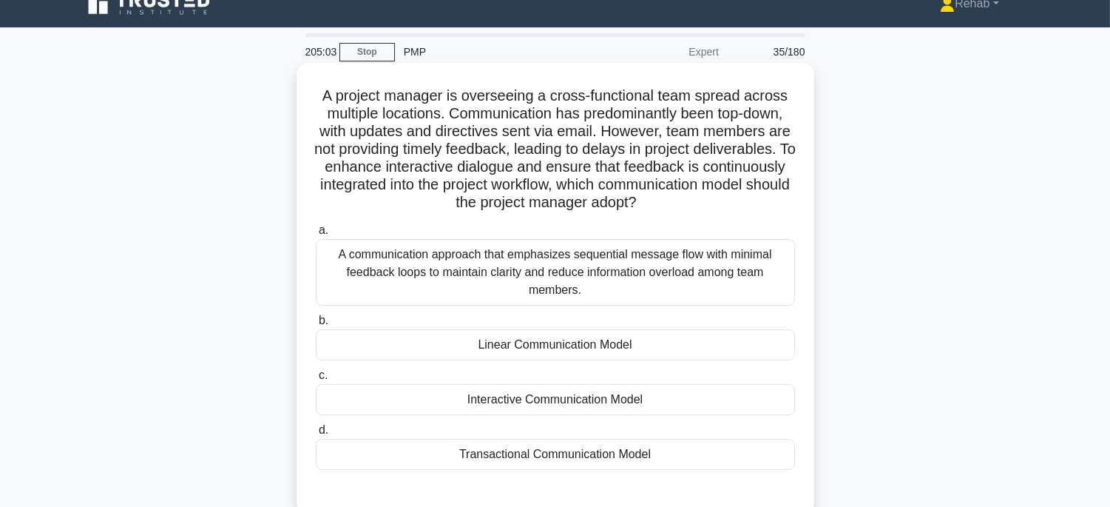
drag, startPoint x: 311, startPoint y: 96, endPoint x: 547, endPoint y: 227, distance: 269.8
click at [753, 452] on div "A project manager is overseeing a cross-functional team spread across multiple …" at bounding box center [555, 288] width 506 height 439
click at [704, 450] on div "Transactional Communication Model" at bounding box center [555, 454] width 479 height 31
click at [316, 435] on input "d. Transactional Communication Model" at bounding box center [316, 430] width 0 height 10
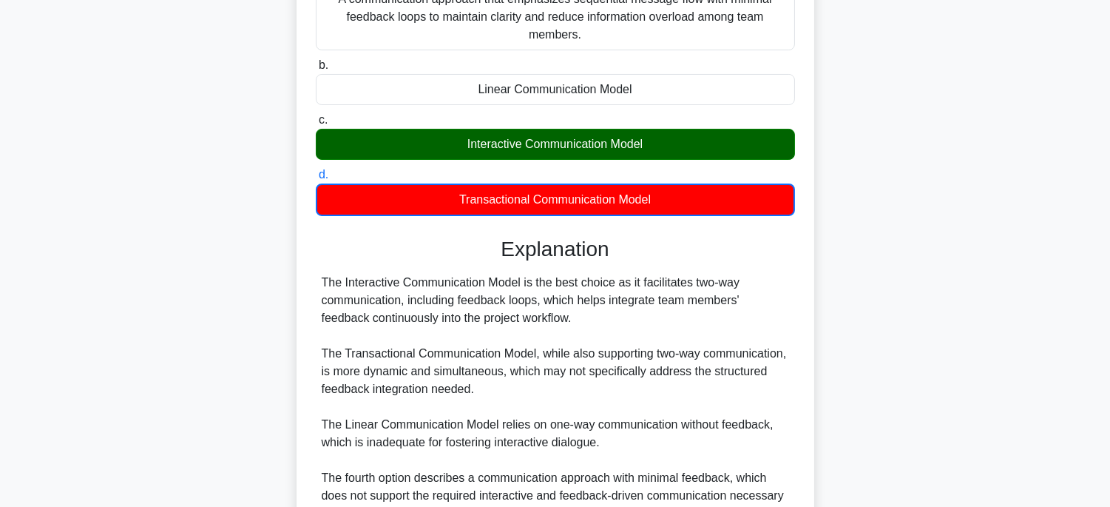
scroll to position [423, 0]
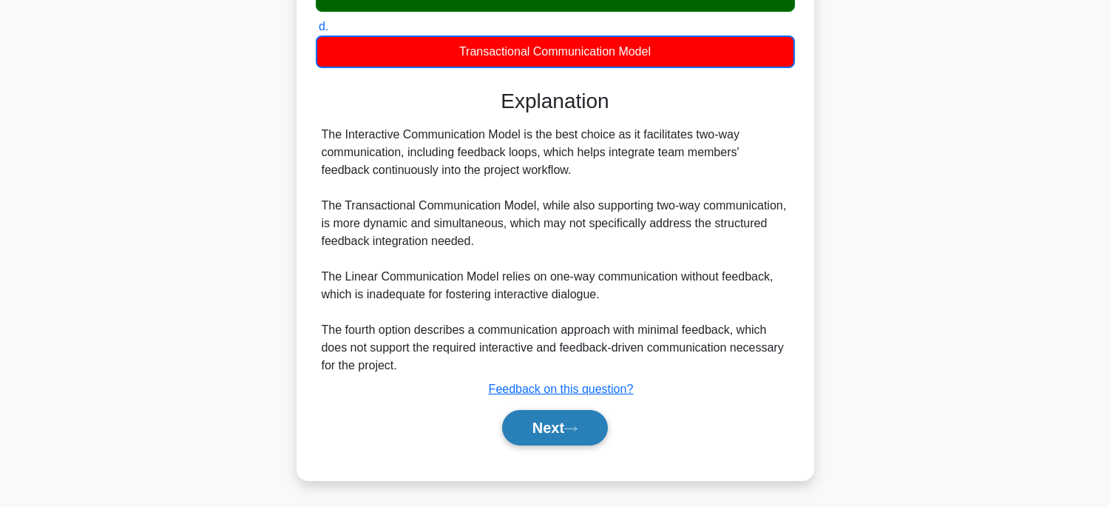
click at [566, 420] on button "Next" at bounding box center [555, 427] width 106 height 35
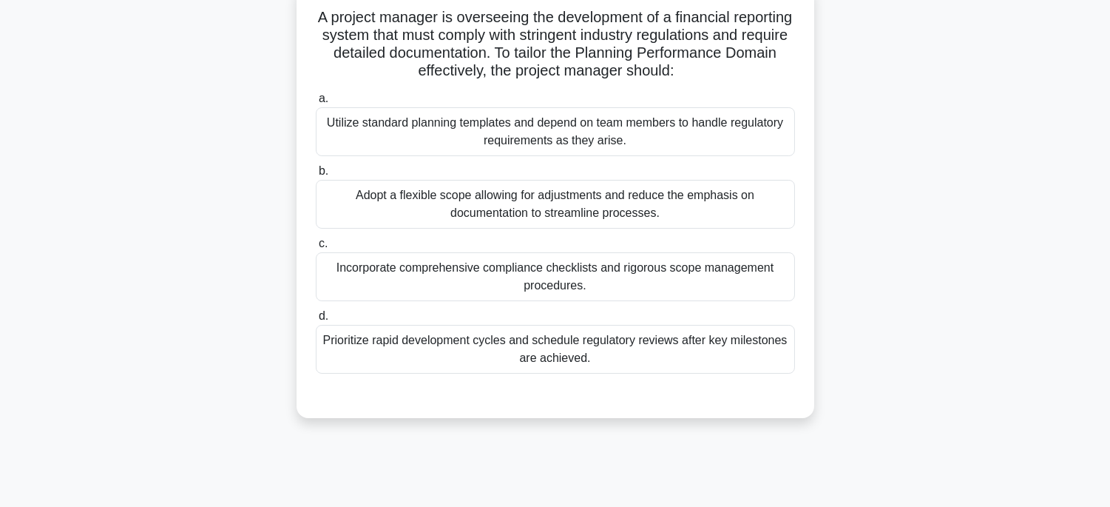
scroll to position [45, 0]
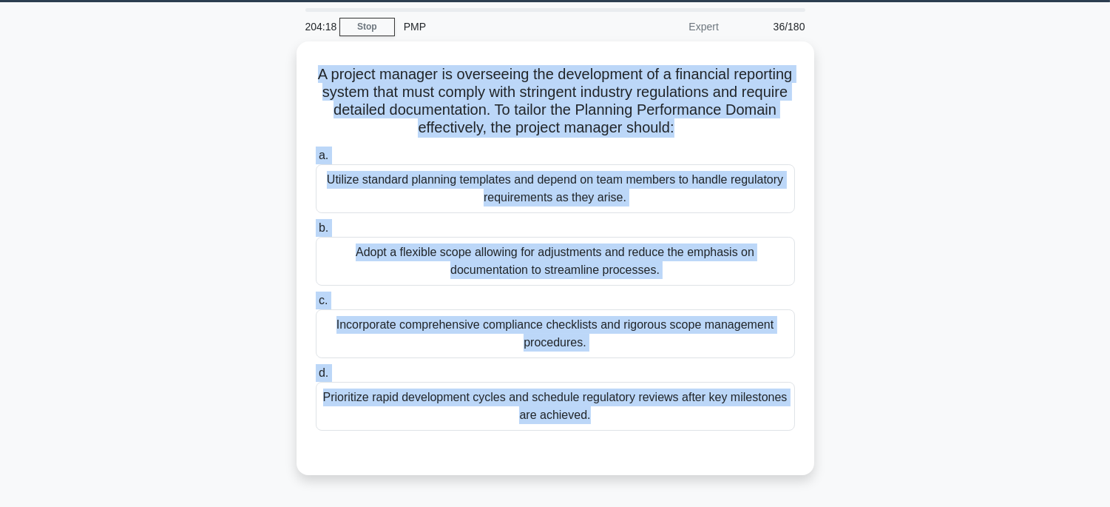
drag, startPoint x: 350, startPoint y: 75, endPoint x: 790, endPoint y: 486, distance: 601.7
click at [790, 486] on div "A project manager is overseeing the development of a financial reporting system…" at bounding box center [555, 266] width 976 height 451
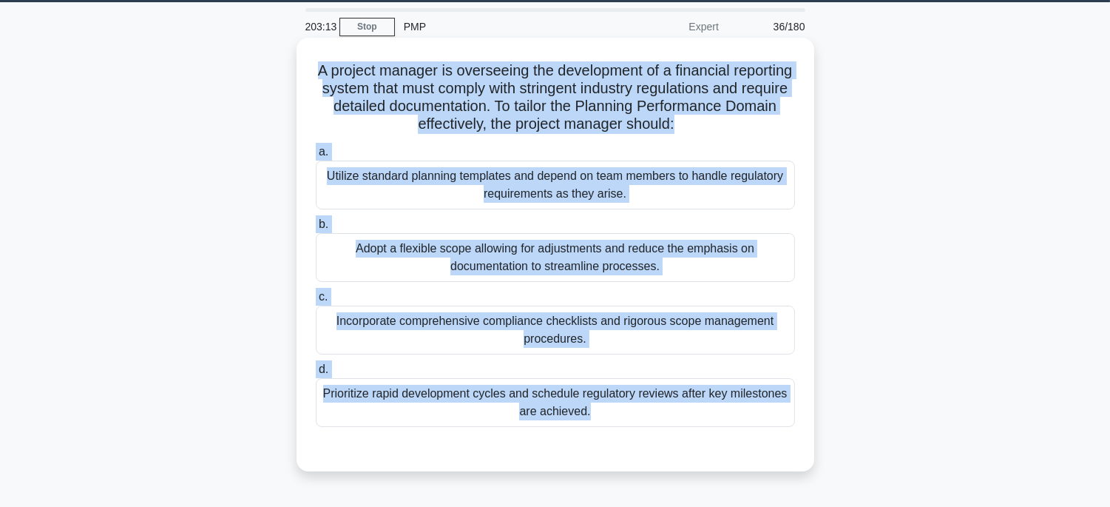
click at [646, 336] on div "Incorporate comprehensive compliance checklists and rigorous scope management p…" at bounding box center [555, 329] width 479 height 49
click at [316, 302] on input "c. Incorporate comprehensive compliance checklists and rigorous scope managemen…" at bounding box center [316, 297] width 0 height 10
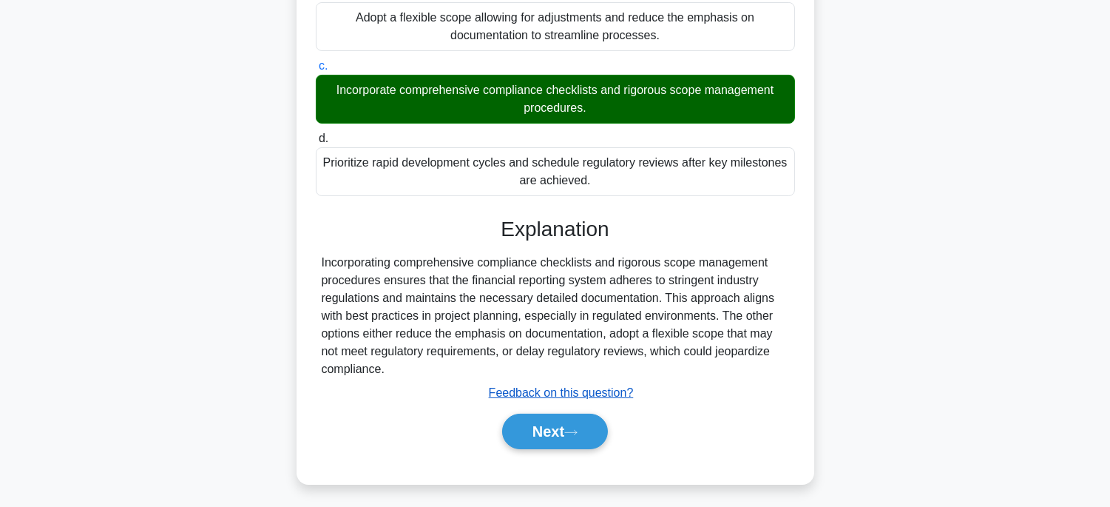
scroll to position [291, 0]
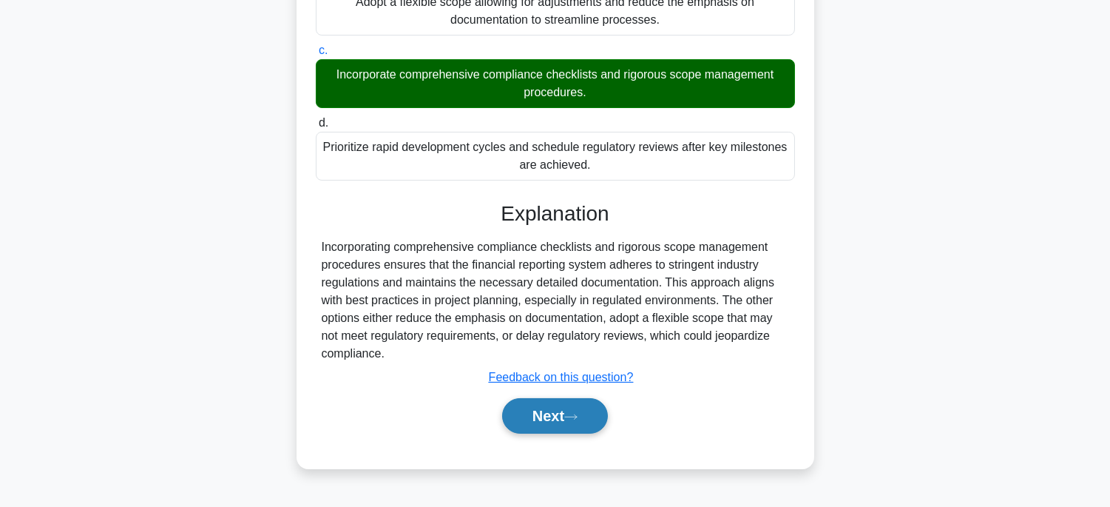
click at [558, 414] on button "Next" at bounding box center [555, 415] width 106 height 35
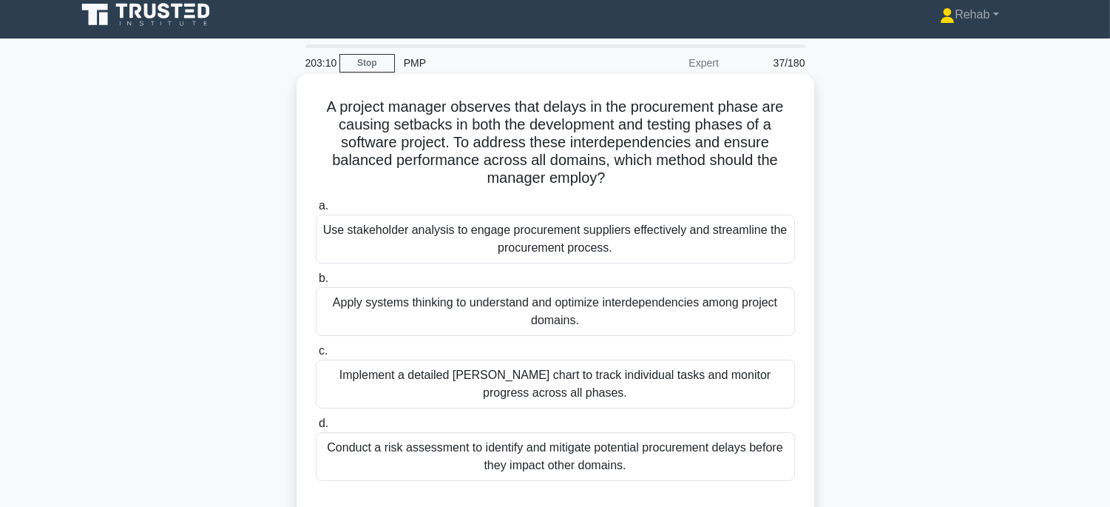
scroll to position [0, 0]
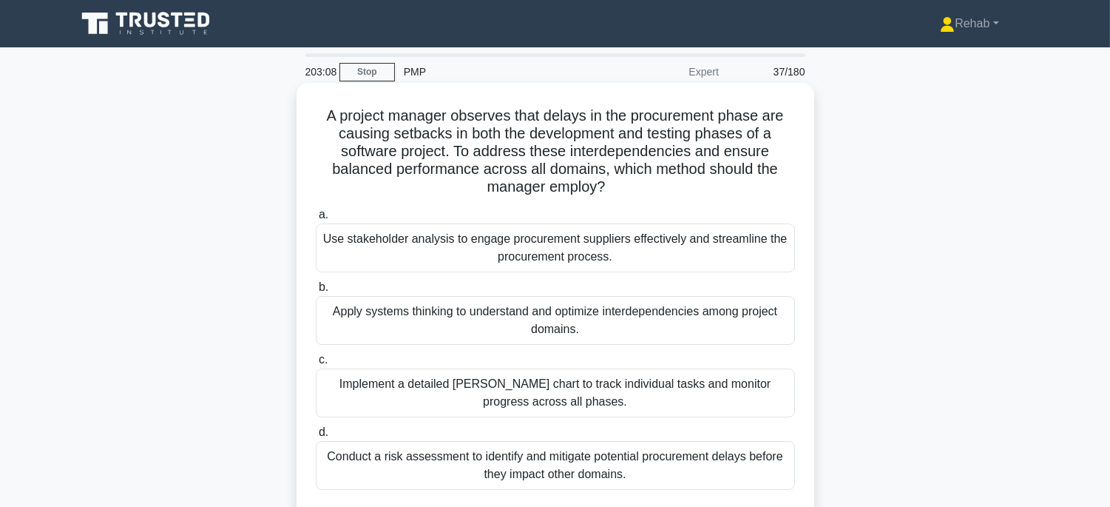
drag, startPoint x: 306, startPoint y: 109, endPoint x: 728, endPoint y: 475, distance: 558.8
click at [728, 475] on div "A project manager observes that delays in the procurement phase are causing set…" at bounding box center [555, 308] width 506 height 439
click at [727, 316] on div "Apply systems thinking to understand and optimize interdependencies among proje…" at bounding box center [555, 320] width 479 height 49
click at [316, 292] on input "b. Apply systems thinking to understand and optimize interdependencies among pr…" at bounding box center [316, 287] width 0 height 10
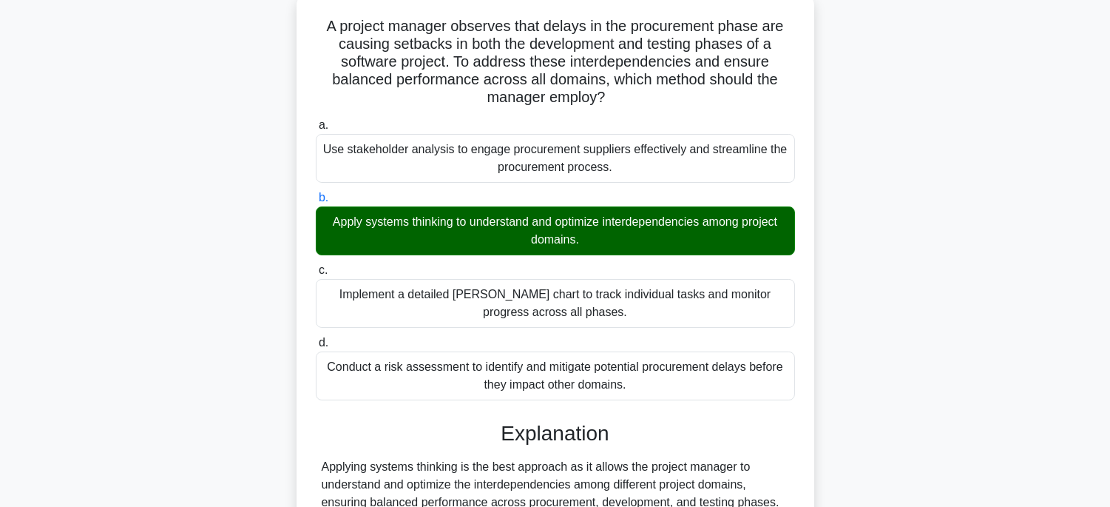
scroll to position [316, 0]
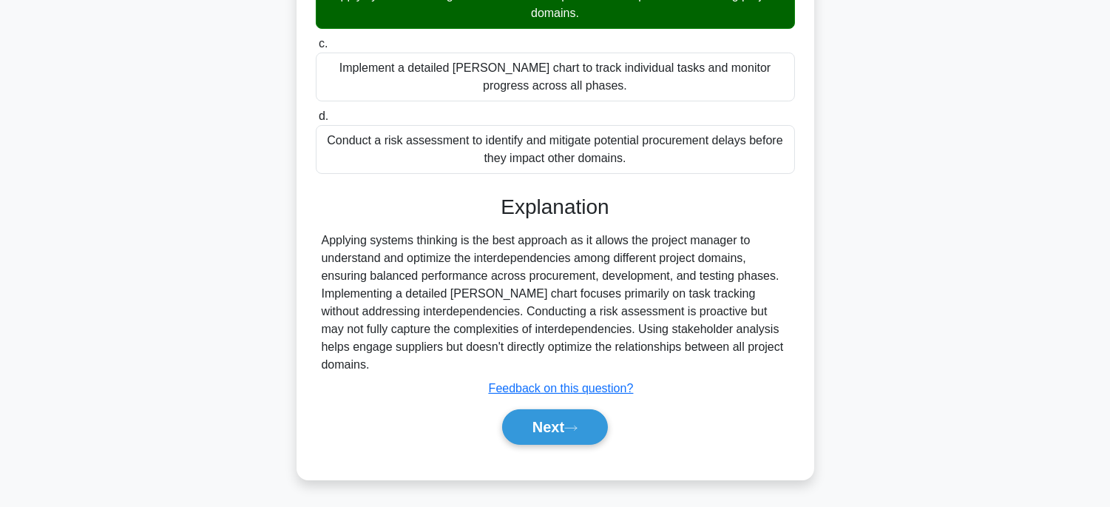
click at [617, 420] on div "Next" at bounding box center [555, 426] width 485 height 35
click at [588, 424] on button "Next" at bounding box center [555, 426] width 106 height 35
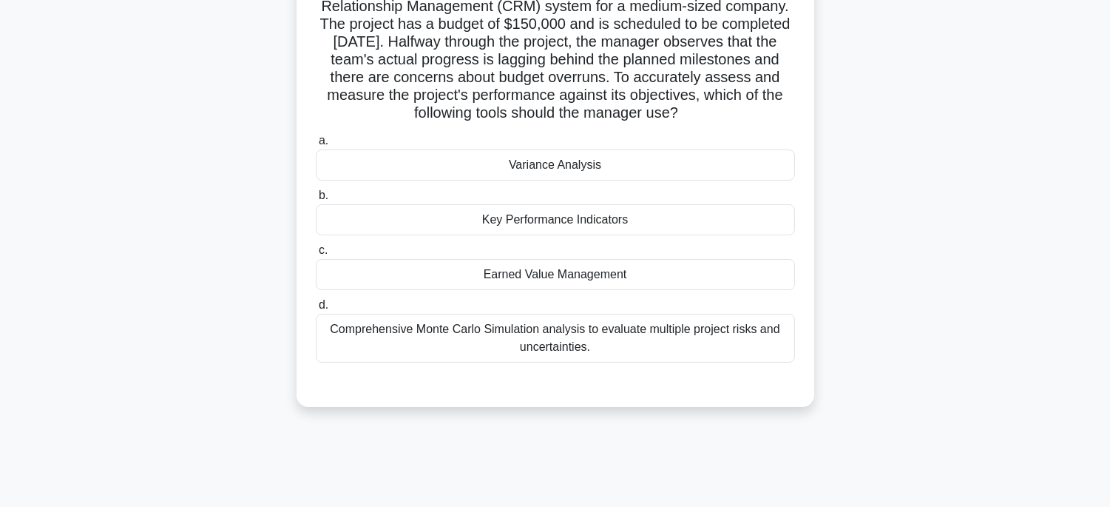
scroll to position [0, 0]
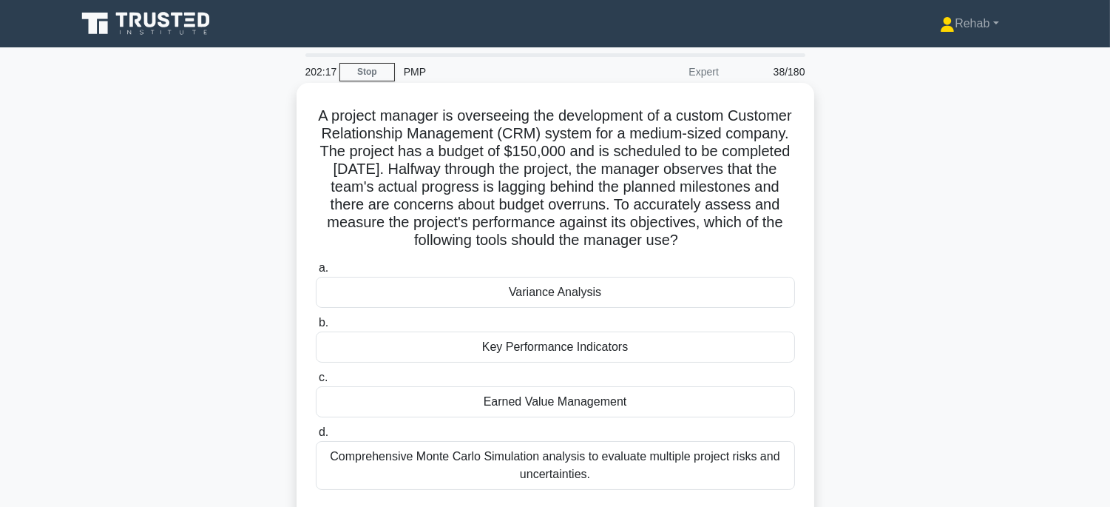
drag, startPoint x: 331, startPoint y: 115, endPoint x: 673, endPoint y: 484, distance: 503.4
click at [673, 484] on div "A project manager is overseeing the development of a custom Customer Relationsh…" at bounding box center [555, 308] width 506 height 439
click at [669, 390] on div "Earned Value Management" at bounding box center [555, 401] width 479 height 31
click at [316, 382] on input "c. Earned Value Management" at bounding box center [316, 378] width 0 height 10
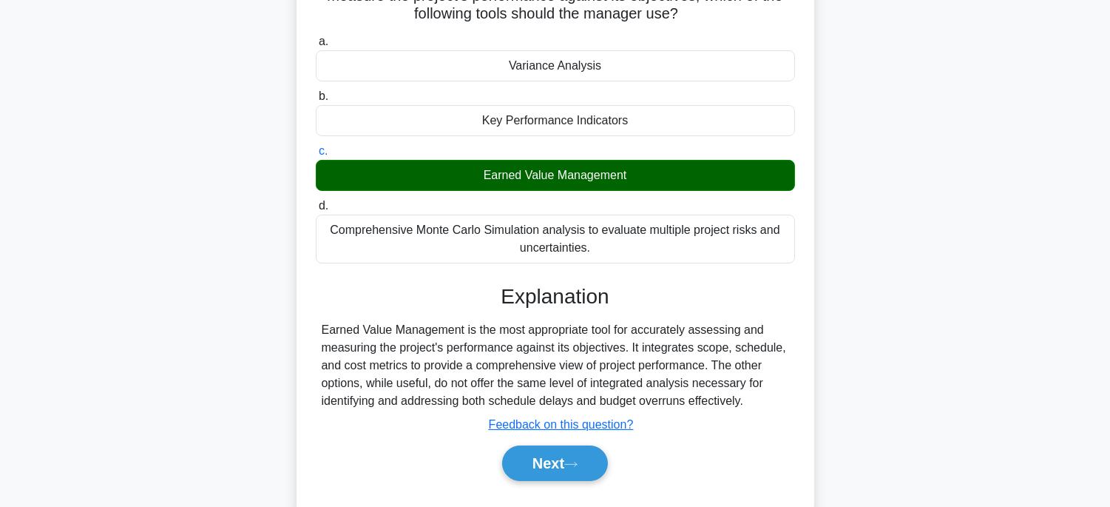
scroll to position [246, 0]
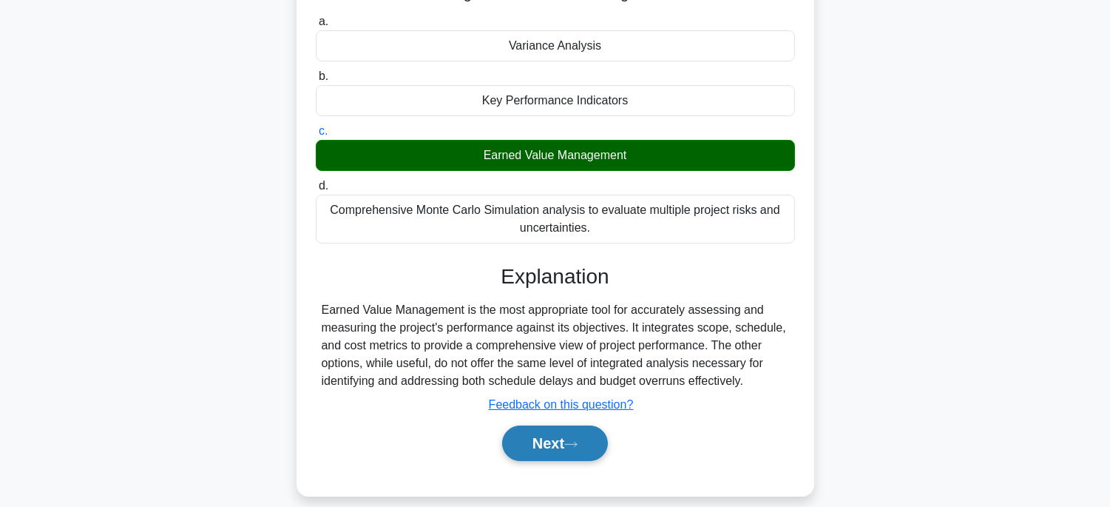
click at [549, 442] on button "Next" at bounding box center [555, 442] width 106 height 35
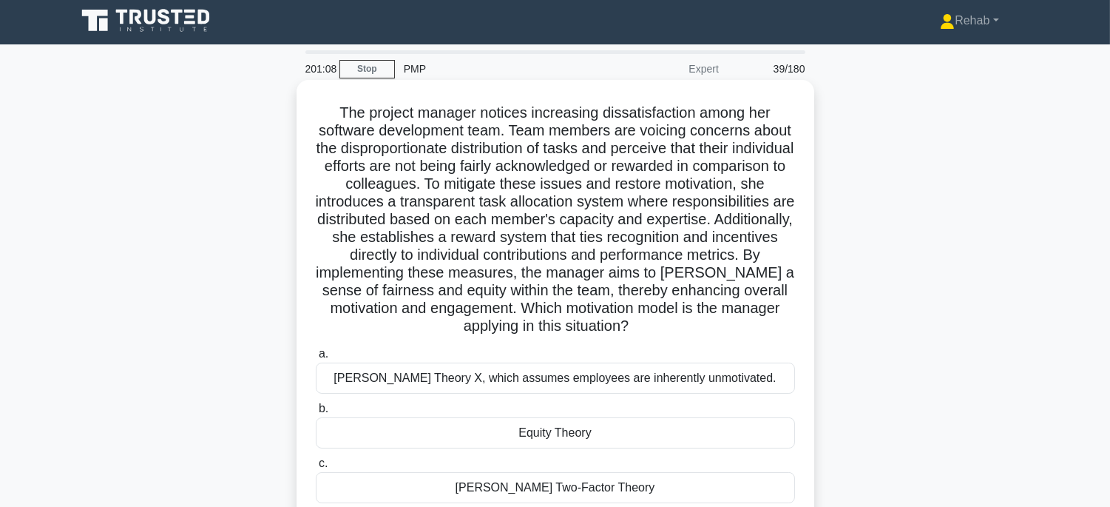
scroll to position [0, 0]
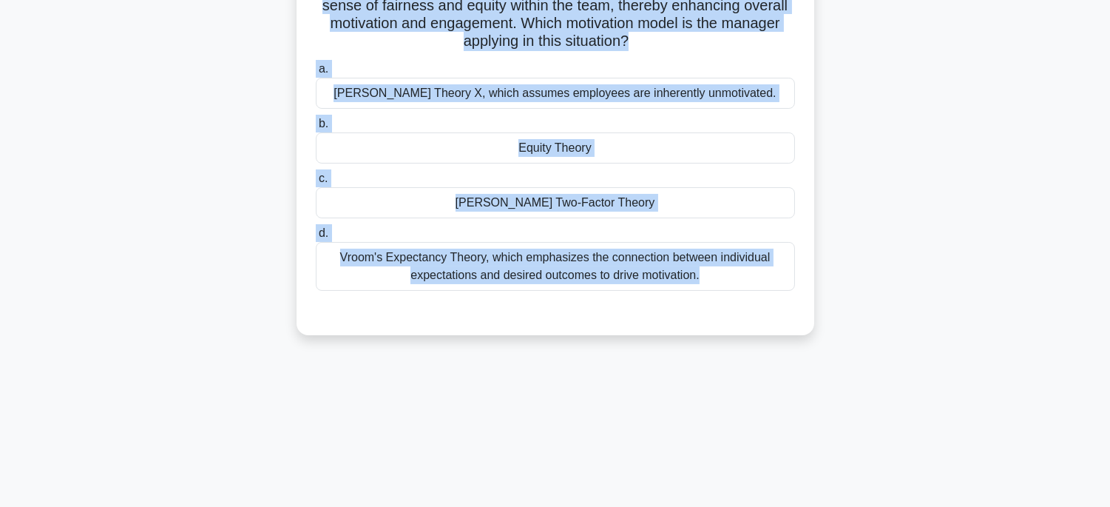
drag, startPoint x: 307, startPoint y: 109, endPoint x: 801, endPoint y: 530, distance: 649.3
click at [801, 506] on html "Rehab Profile Settings" at bounding box center [555, 108] width 1110 height 799
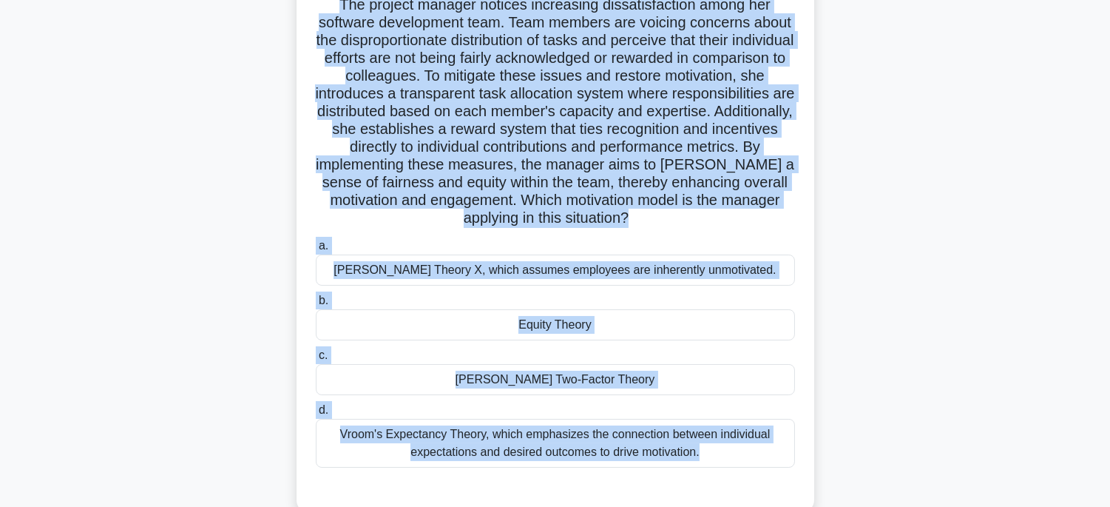
scroll to position [209, 0]
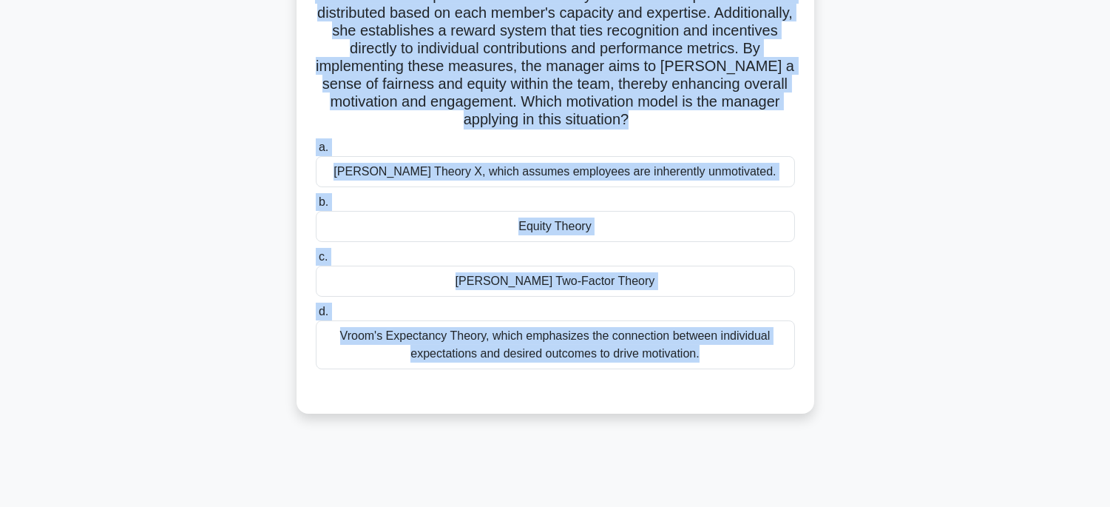
click at [669, 349] on div "Vroom's Expectancy Theory, which emphasizes the connection between individual e…" at bounding box center [555, 344] width 479 height 49
click at [316, 316] on input "d. Vroom's Expectancy Theory, which emphasizes the connection between individua…" at bounding box center [316, 312] width 0 height 10
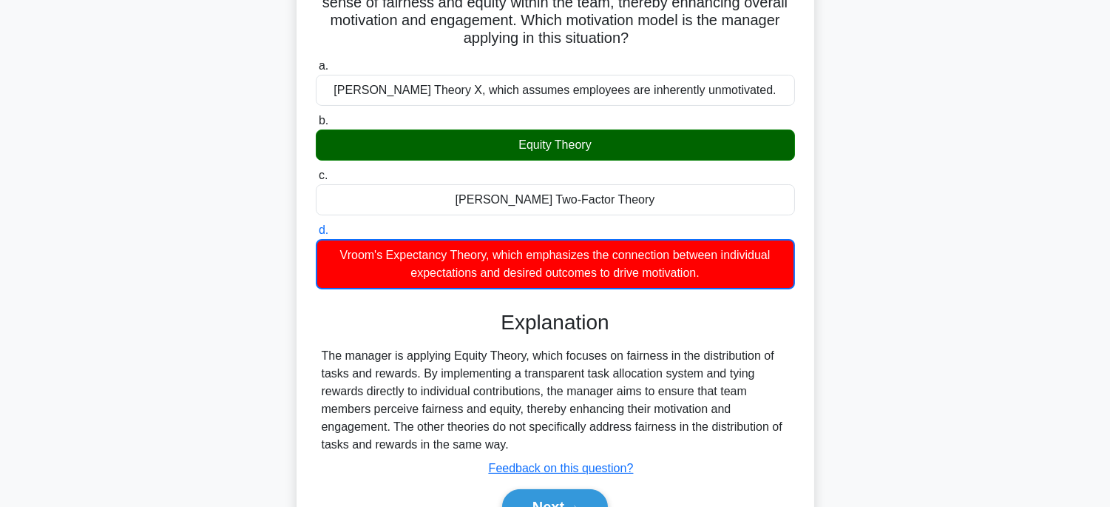
scroll to position [370, 0]
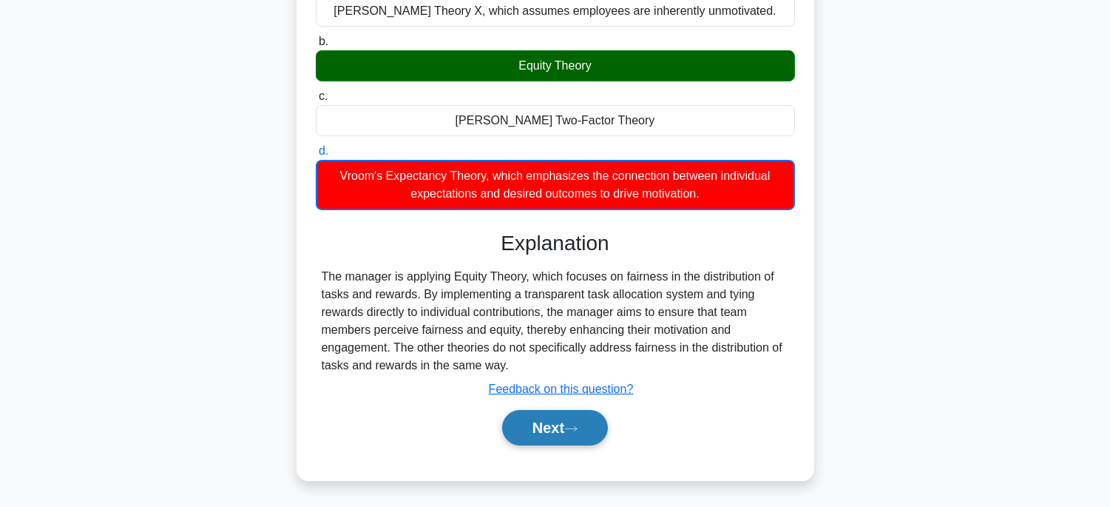
click at [578, 426] on icon at bounding box center [570, 428] width 13 height 8
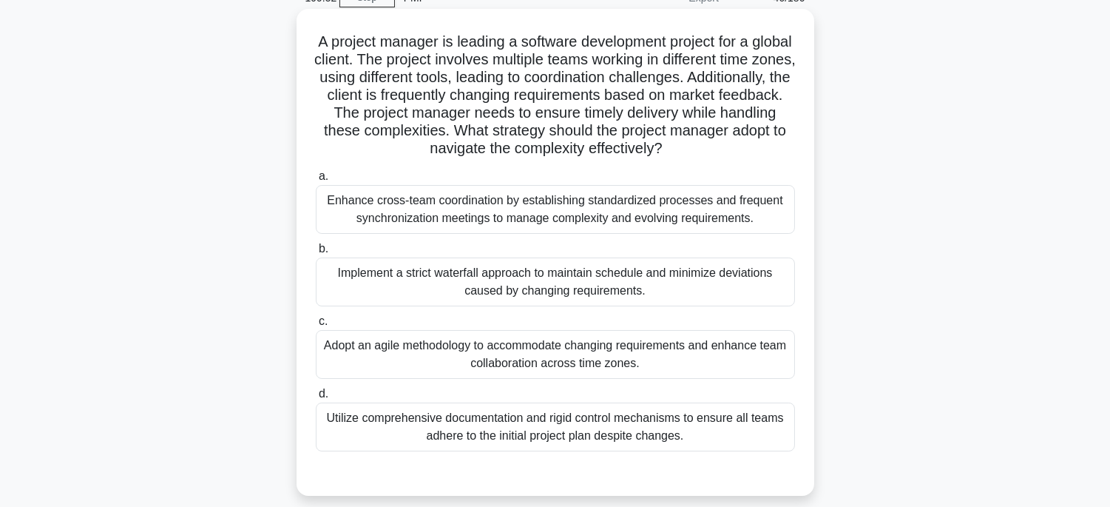
scroll to position [45, 0]
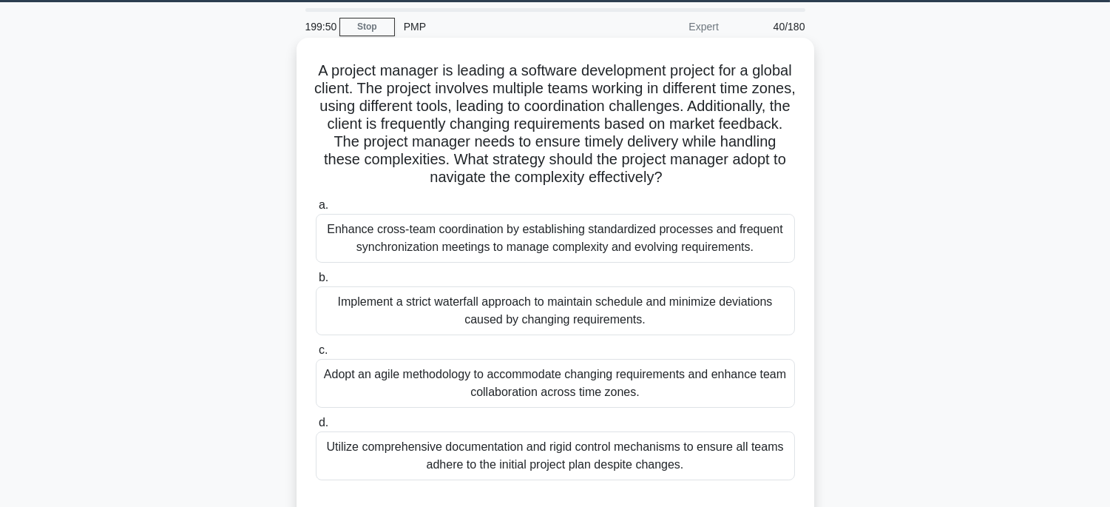
drag, startPoint x: 319, startPoint y: 59, endPoint x: 705, endPoint y: 483, distance: 573.2
click at [705, 483] on div "A project manager is leading a software development project for a global client…" at bounding box center [555, 281] width 506 height 475
click at [700, 388] on div "Adopt an agile methodology to accommodate changing requirements and enhance tea…" at bounding box center [555, 383] width 479 height 49
click at [316, 355] on input "c. Adopt an agile methodology to accommodate changing requirements and enhance …" at bounding box center [316, 350] width 0 height 10
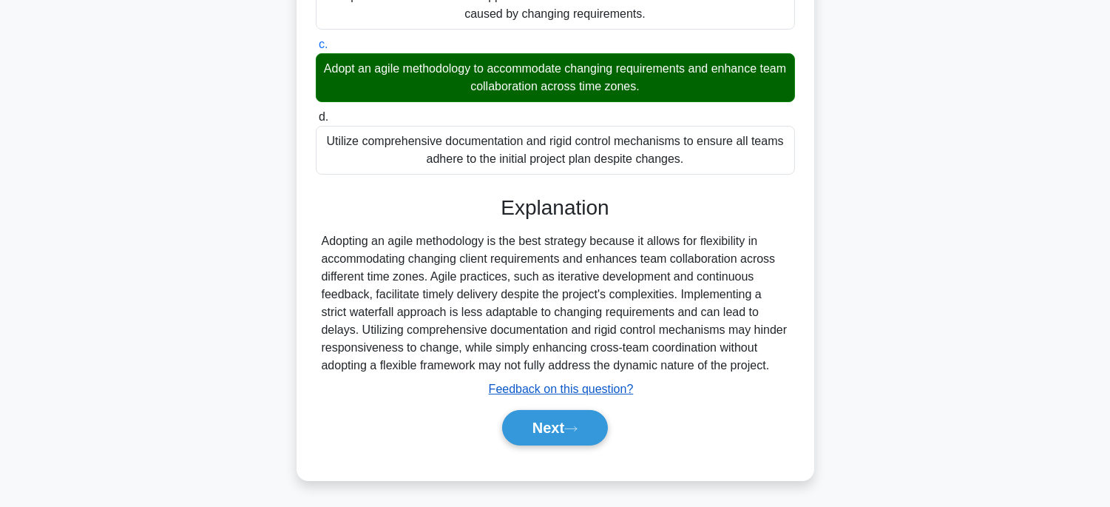
scroll to position [351, 0]
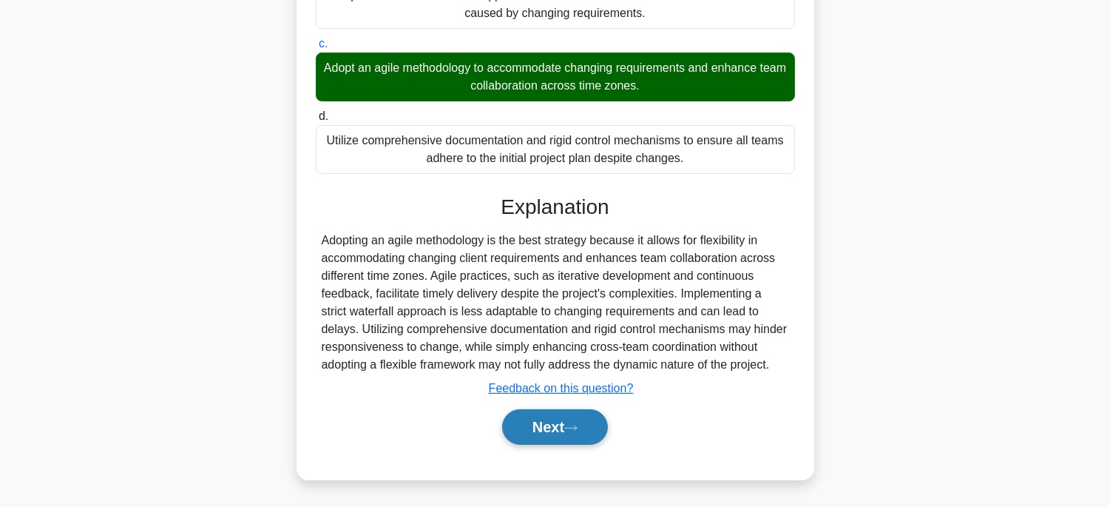
click at [573, 421] on button "Next" at bounding box center [555, 426] width 106 height 35
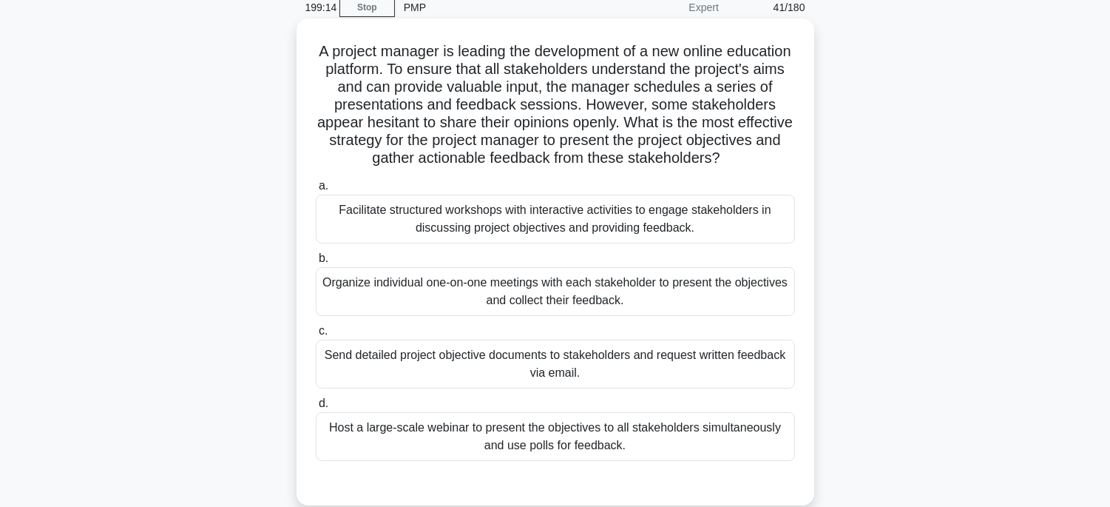
scroll to position [45, 0]
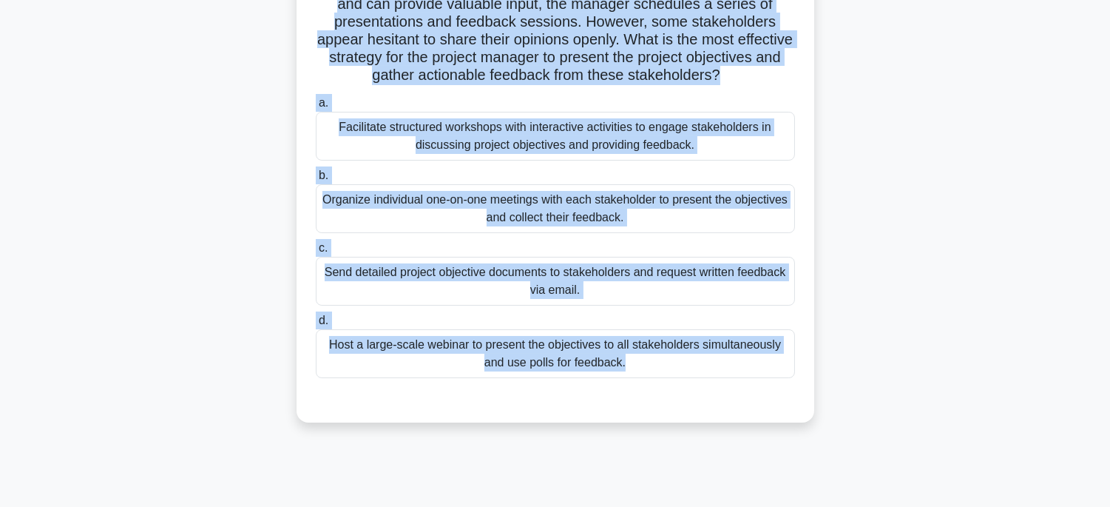
drag, startPoint x: 331, startPoint y: 75, endPoint x: 782, endPoint y: 495, distance: 616.8
click at [782, 495] on div "199:12 Stop PMP Expert 41/180 A project manager is leading the development of a…" at bounding box center [555, 274] width 976 height 739
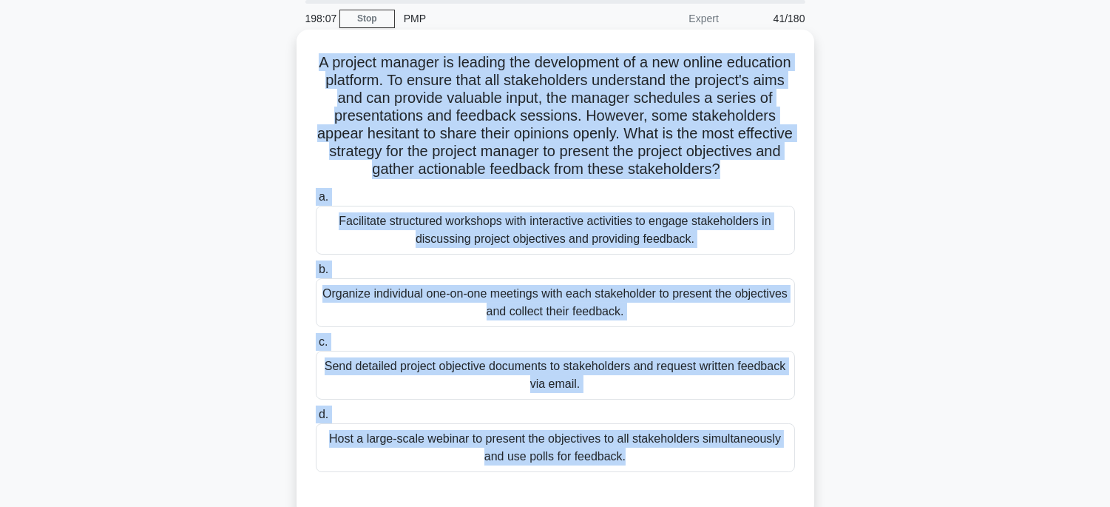
scroll to position [82, 0]
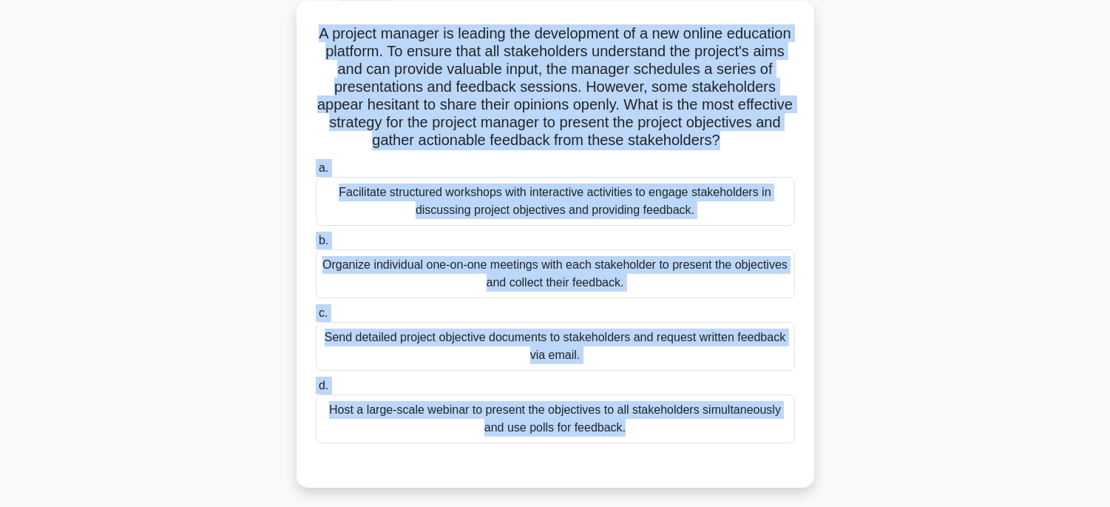
click at [683, 412] on div "Host a large-scale webinar to present the objectives to all stakeholders simult…" at bounding box center [555, 418] width 479 height 49
click at [316, 390] on input "d. Host a large-scale webinar to present the objectives to all stakeholders sim…" at bounding box center [316, 386] width 0 height 10
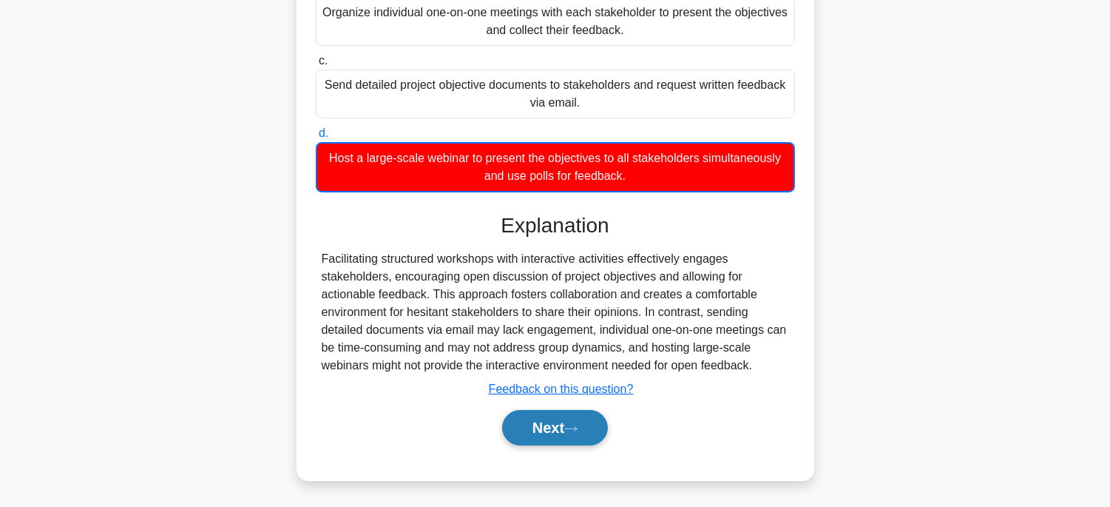
click at [570, 435] on button "Next" at bounding box center [555, 427] width 106 height 35
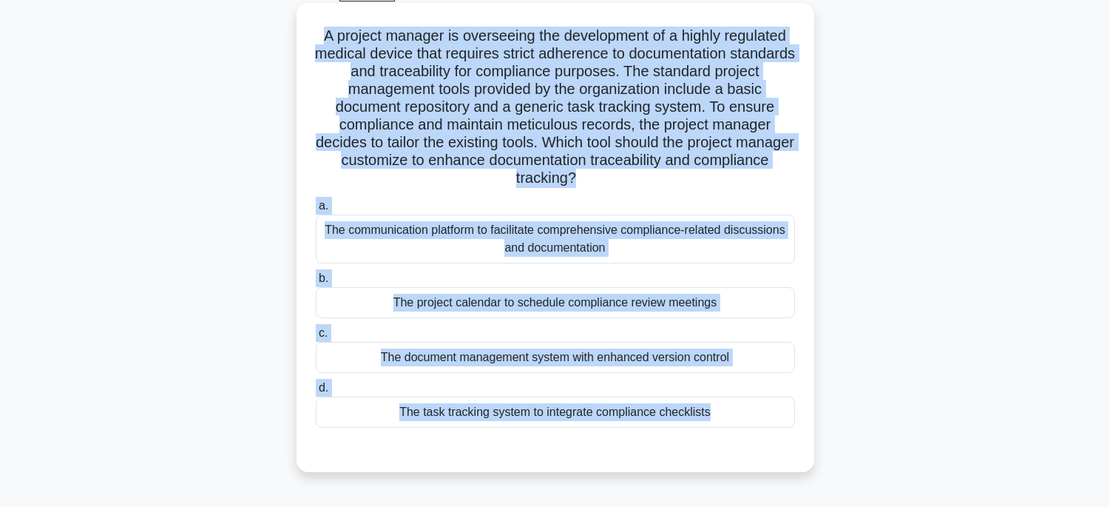
scroll to position [132, 0]
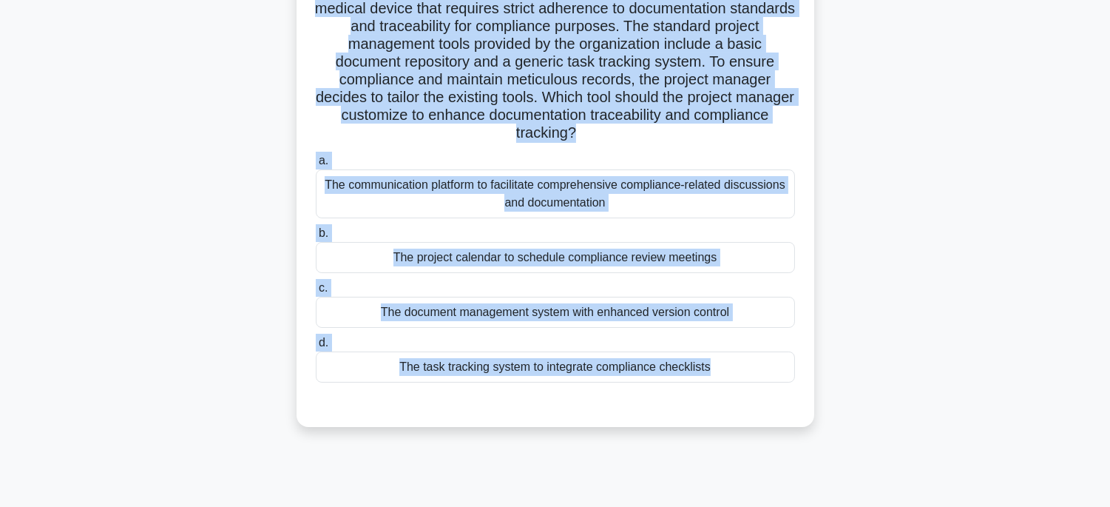
drag, startPoint x: 298, startPoint y: 65, endPoint x: 765, endPoint y: 495, distance: 634.8
click at [765, 495] on div "198:00 Stop PMP Expert 42/180 A project manager is overseeing the development o…" at bounding box center [555, 297] width 976 height 739
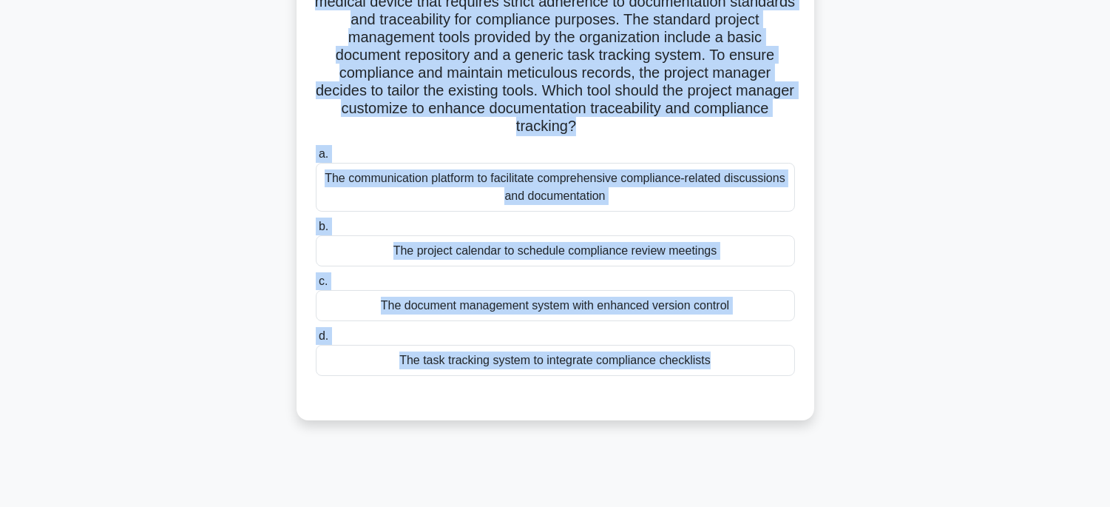
click at [737, 366] on div "The task tracking system to integrate compliance checklists" at bounding box center [555, 360] width 479 height 31
click at [316, 341] on input "d. The task tracking system to integrate compliance checklists" at bounding box center [316, 336] width 0 height 10
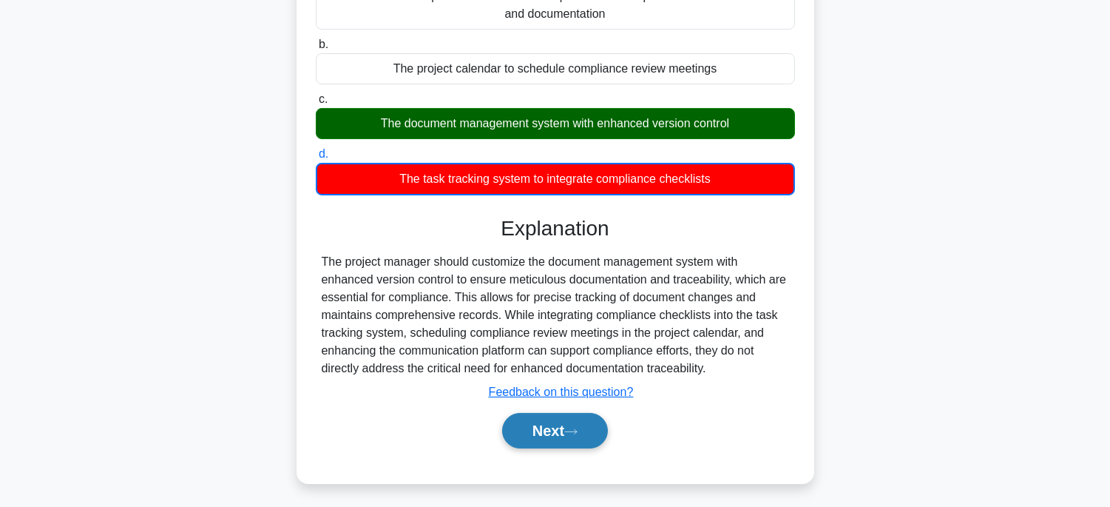
scroll to position [316, 0]
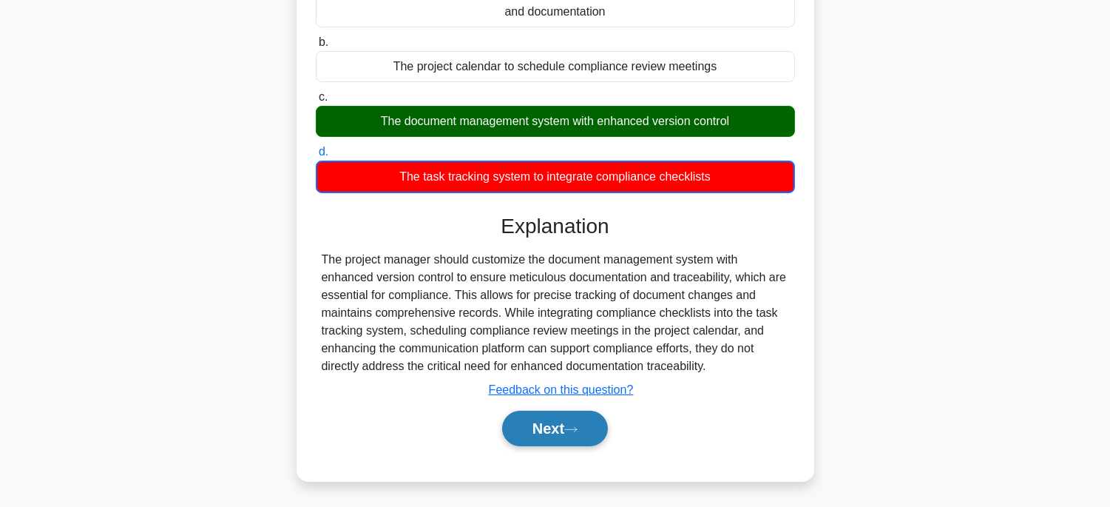
click at [585, 419] on button "Next" at bounding box center [555, 427] width 106 height 35
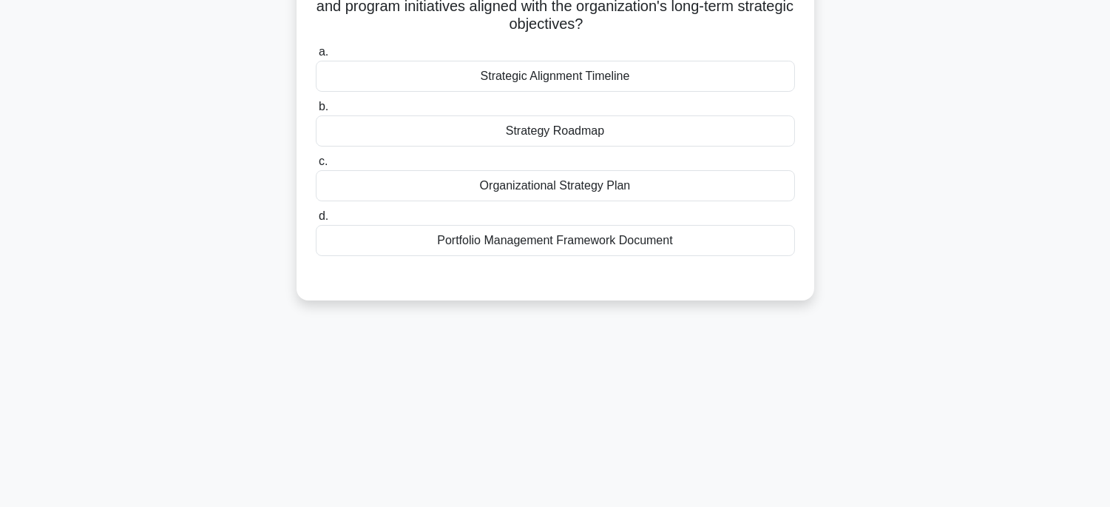
scroll to position [45, 0]
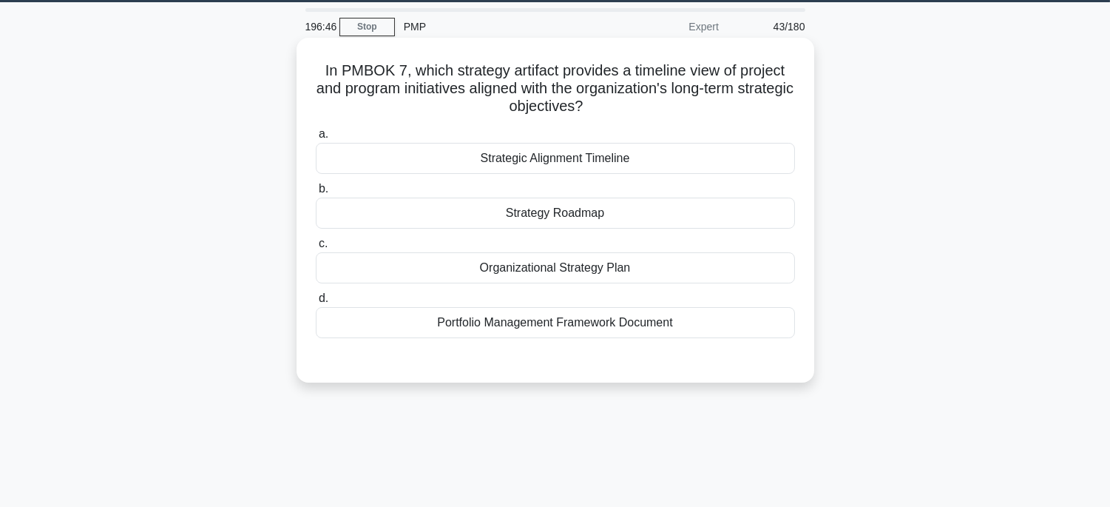
drag, startPoint x: 316, startPoint y: 61, endPoint x: 629, endPoint y: 196, distance: 340.8
click at [713, 334] on div "In PMBOK 7, which strategy artifact provides a timeline view of project and pro…" at bounding box center [555, 210] width 506 height 333
click at [765, 320] on div "Portfolio Management Framework Document" at bounding box center [555, 322] width 479 height 31
click at [316, 303] on input "d. Portfolio Management Framework Document" at bounding box center [316, 299] width 0 height 10
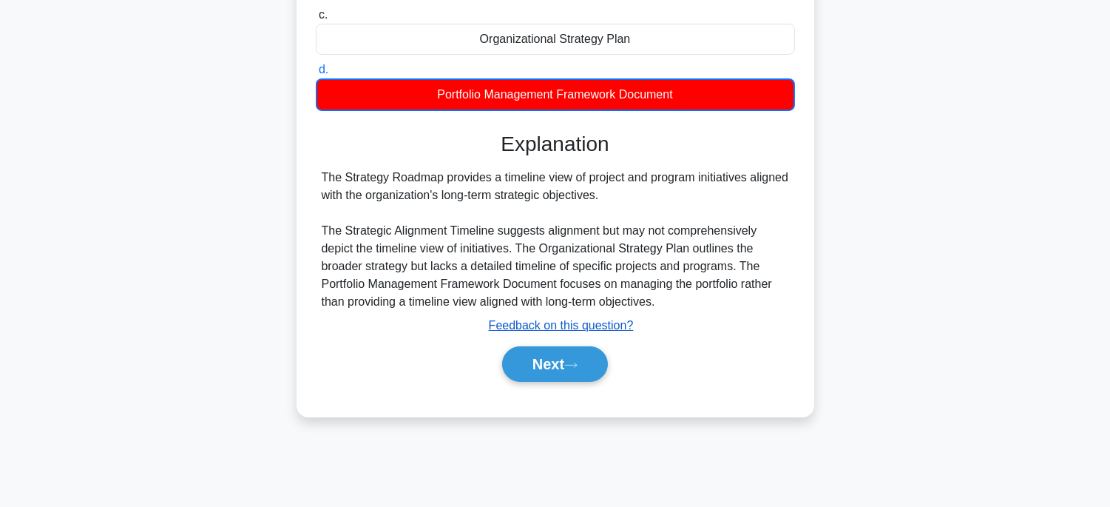
scroll to position [291, 0]
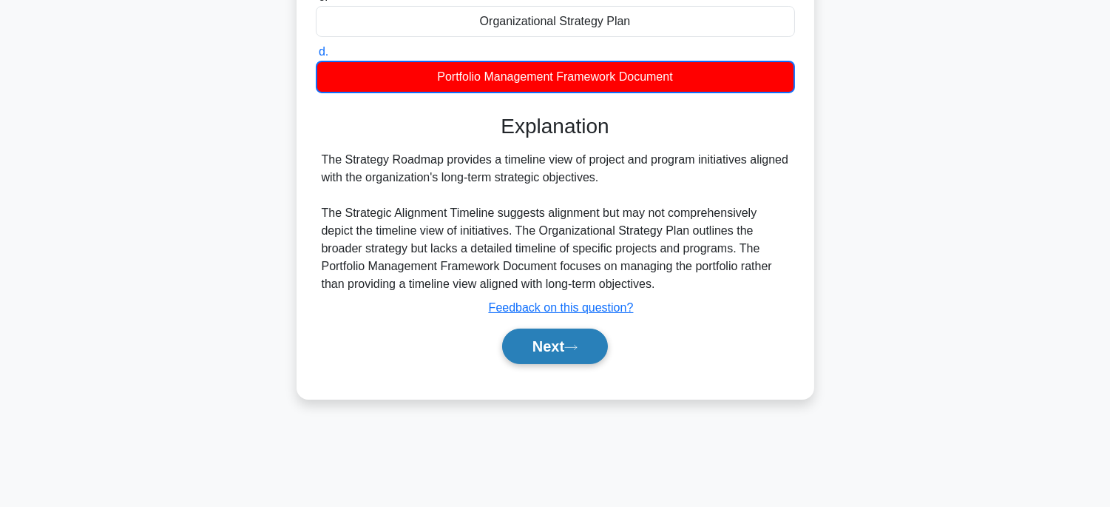
click at [541, 346] on button "Next" at bounding box center [555, 345] width 106 height 35
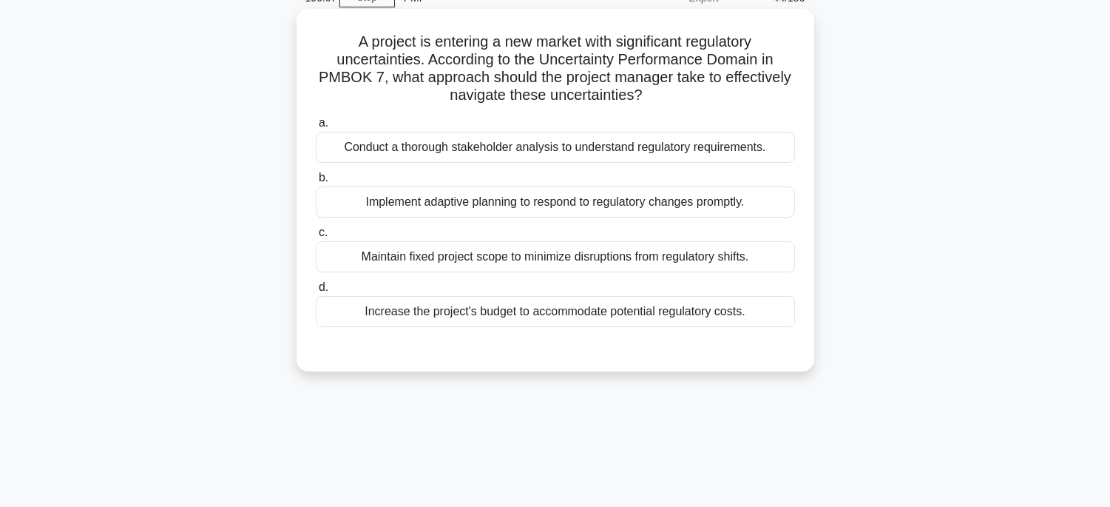
scroll to position [45, 0]
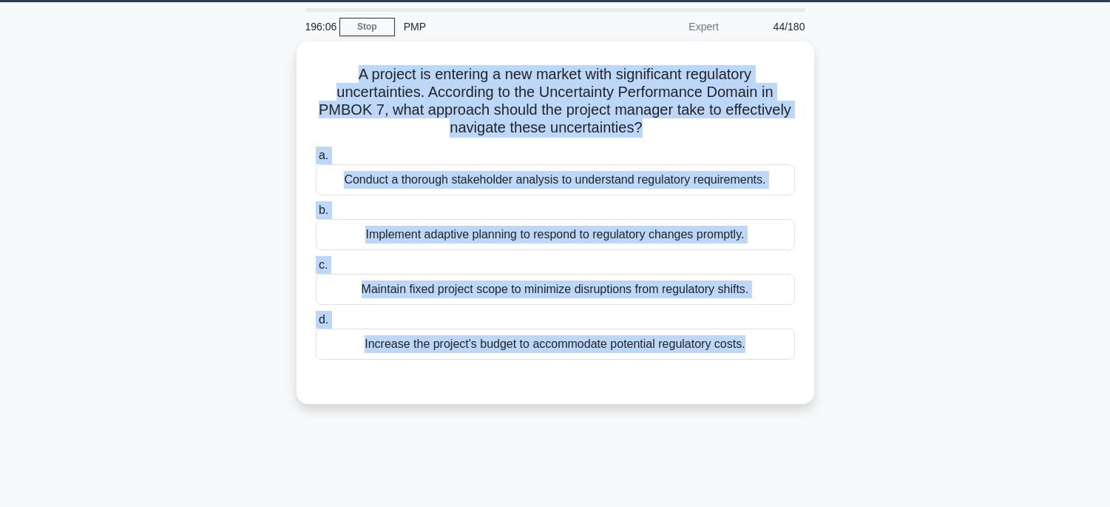
drag, startPoint x: 331, startPoint y: 67, endPoint x: 833, endPoint y: 375, distance: 588.6
click at [833, 375] on div "A project is entering a new market with significant regulatory uncertainties. A…" at bounding box center [555, 231] width 976 height 380
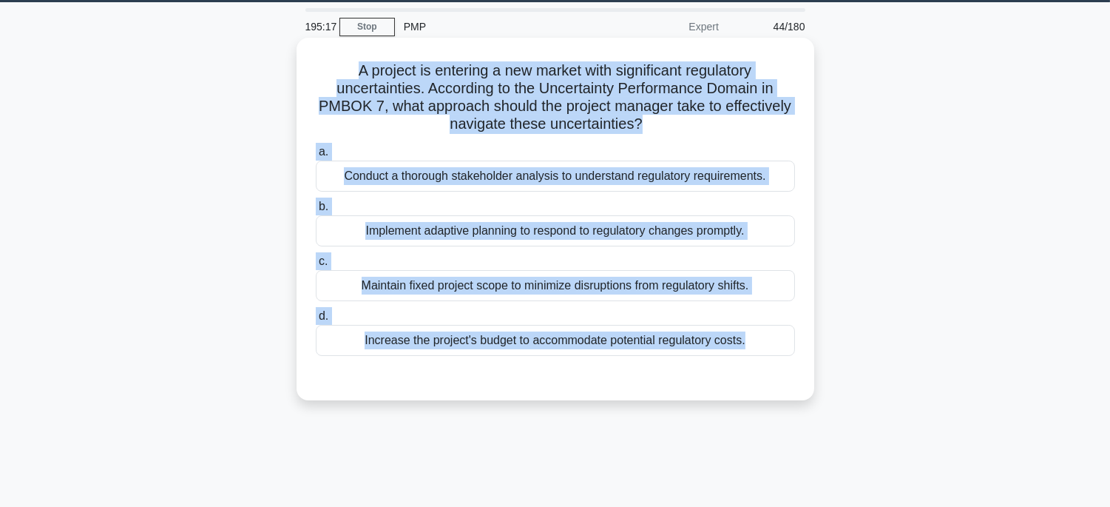
click at [737, 234] on div "Implement adaptive planning to respond to regulatory changes promptly." at bounding box center [555, 230] width 479 height 31
click at [316, 211] on input "b. Implement adaptive planning to respond to regulatory changes promptly." at bounding box center [316, 207] width 0 height 10
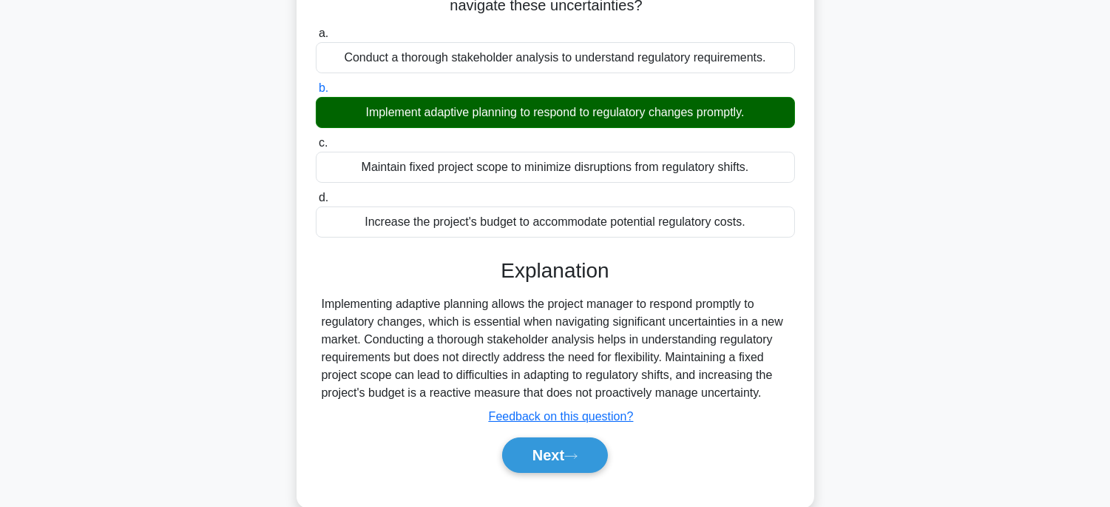
scroll to position [291, 0]
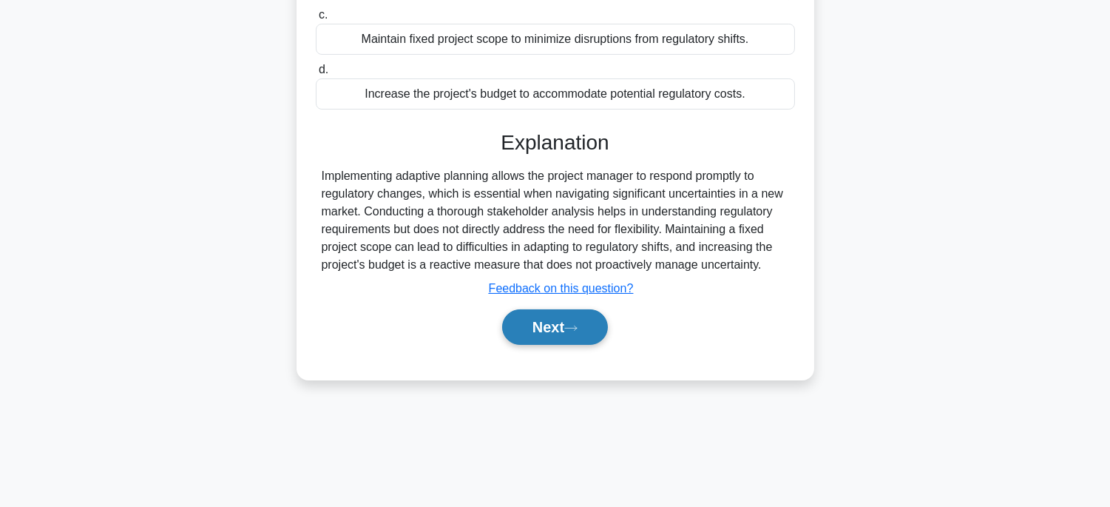
click at [565, 330] on button "Next" at bounding box center [555, 326] width 106 height 35
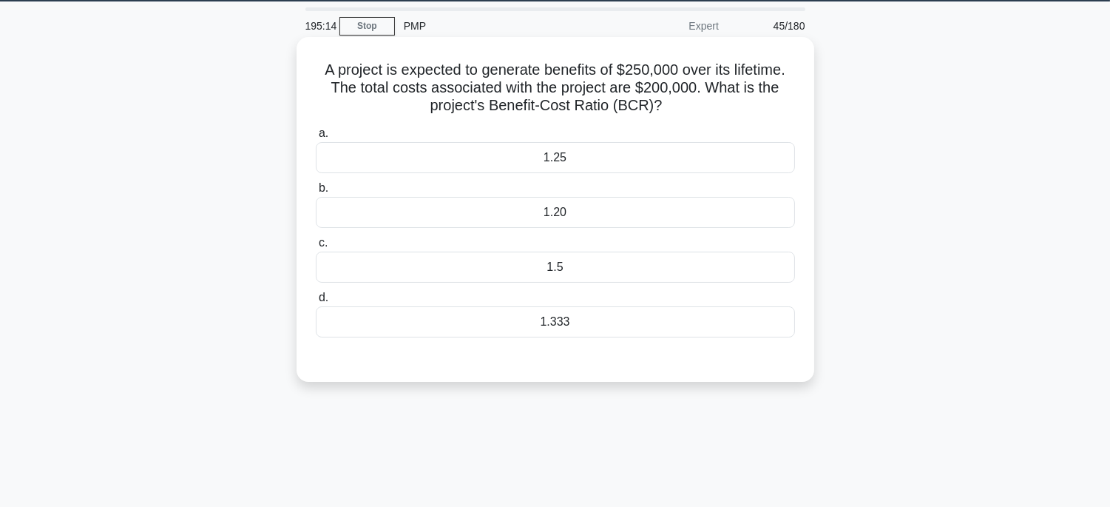
scroll to position [45, 0]
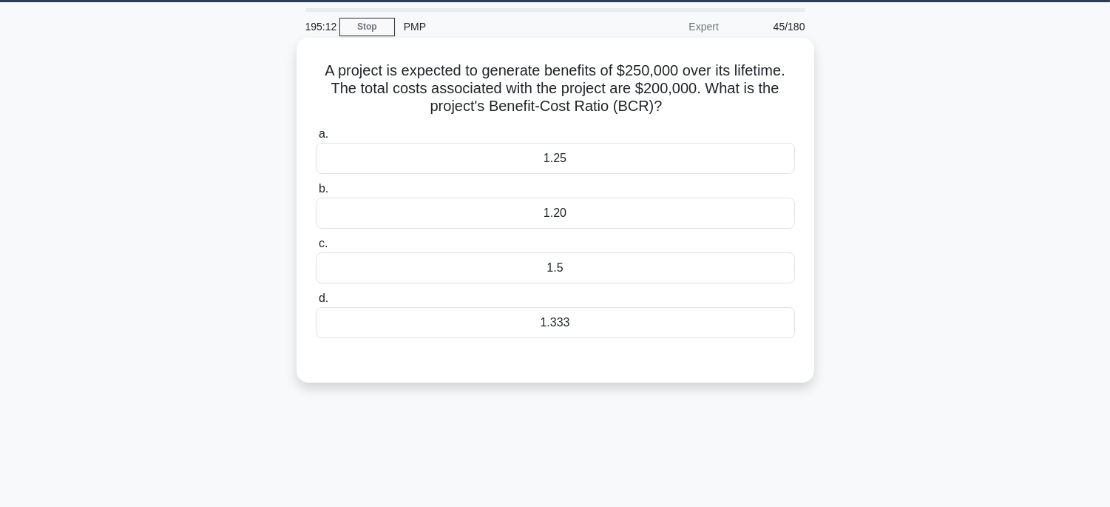
drag, startPoint x: 308, startPoint y: 64, endPoint x: 664, endPoint y: 336, distance: 447.8
click at [664, 336] on div "A project is expected to generate benefits of $250,000 over its lifetime. The t…" at bounding box center [555, 210] width 506 height 333
click at [715, 157] on div "1.25" at bounding box center [555, 158] width 479 height 31
click at [316, 139] on input "a. 1.25" at bounding box center [316, 134] width 0 height 10
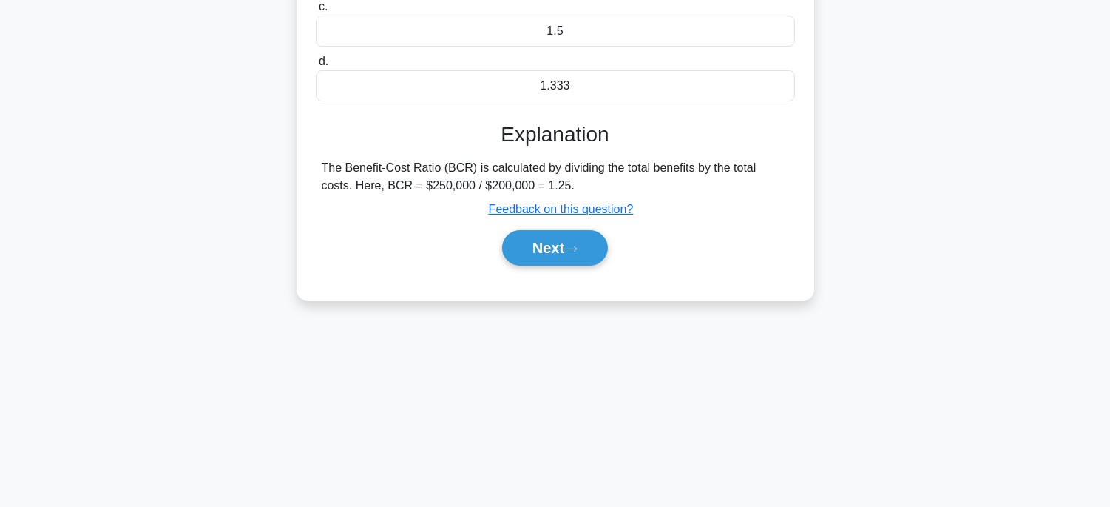
scroll to position [291, 0]
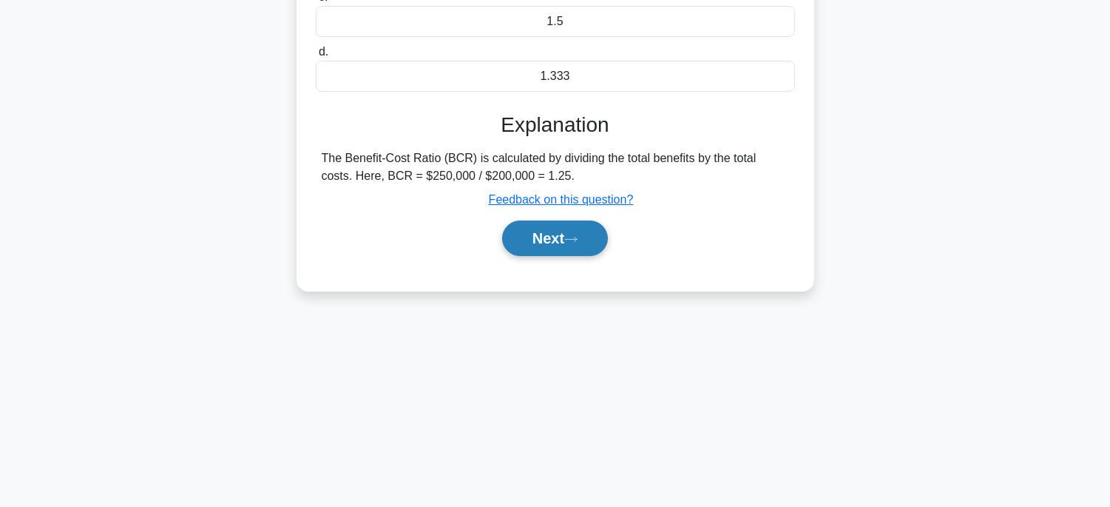
click at [568, 244] on button "Next" at bounding box center [555, 237] width 106 height 35
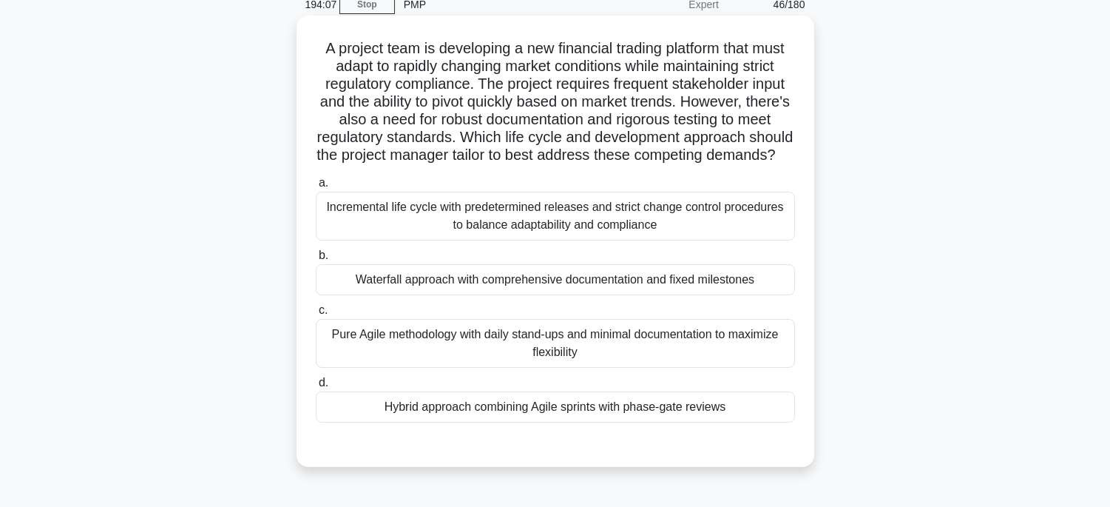
scroll to position [45, 0]
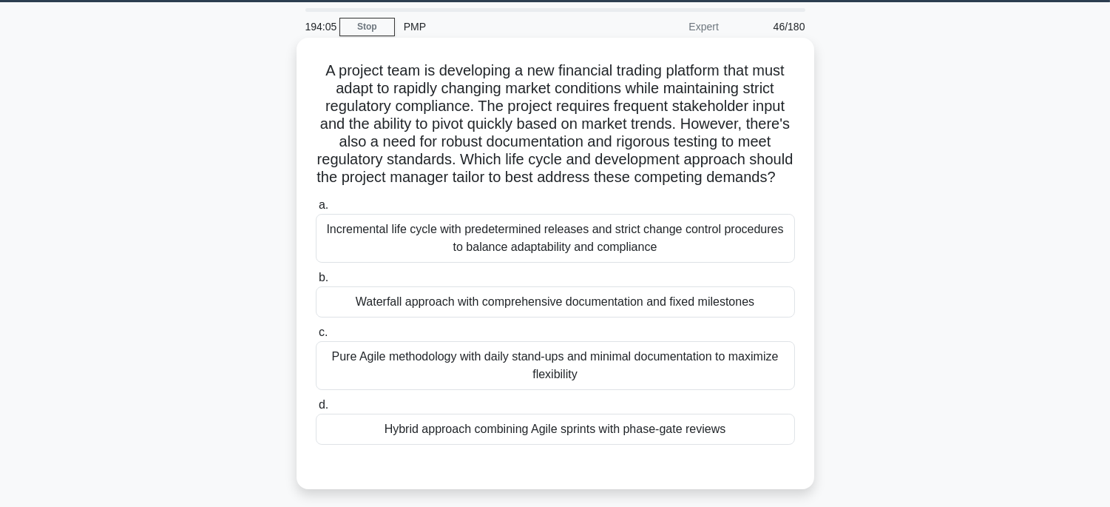
drag, startPoint x: 311, startPoint y: 67, endPoint x: 754, endPoint y: 442, distance: 581.3
click at [754, 442] on div "A project team is developing a new financial trading platform that must adapt t…" at bounding box center [555, 263] width 506 height 439
click at [727, 256] on div "Incremental life cycle with predetermined releases and strict change control pr…" at bounding box center [555, 238] width 479 height 49
click at [316, 210] on input "a. Incremental life cycle with predetermined releases and strict change control…" at bounding box center [316, 205] width 0 height 10
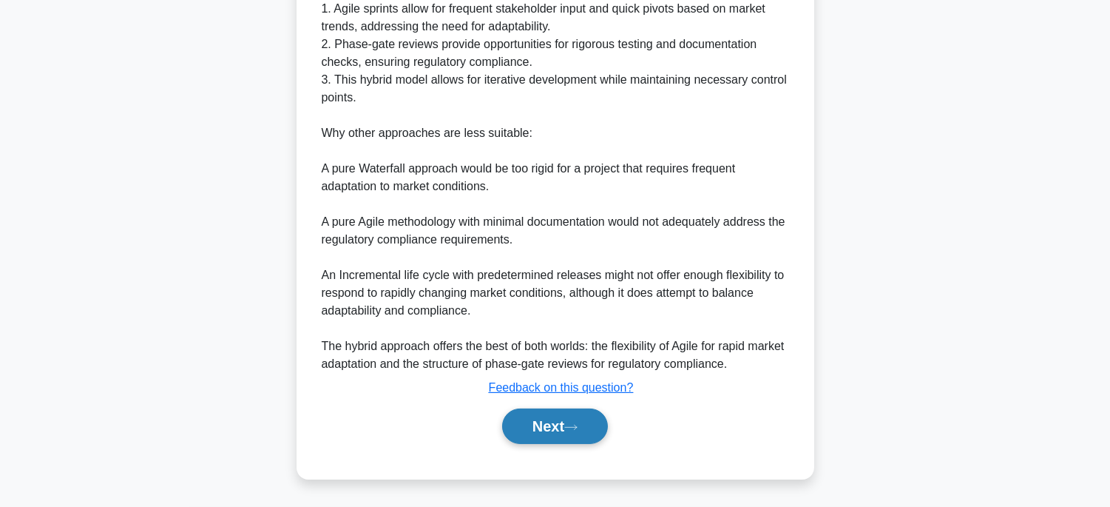
click at [528, 419] on button "Next" at bounding box center [555, 425] width 106 height 35
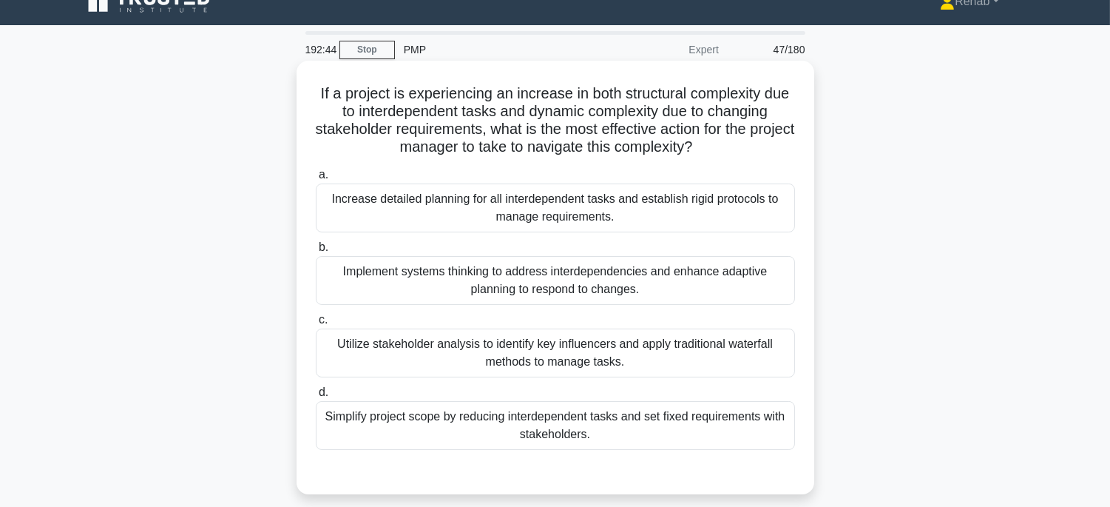
scroll to position [0, 0]
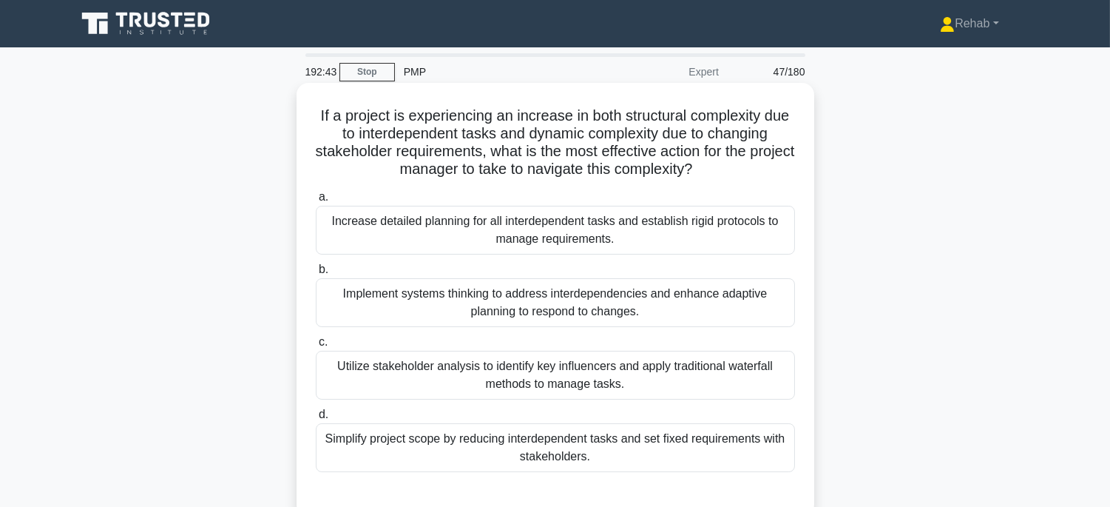
drag, startPoint x: 308, startPoint y: 101, endPoint x: 739, endPoint y: 456, distance: 558.9
click at [739, 456] on div "If a project is experiencing an increase in both structural complexity due to i…" at bounding box center [555, 299] width 506 height 421
click at [671, 300] on div "Implement systems thinking to address interdependencies and enhance adaptive pl…" at bounding box center [555, 302] width 479 height 49
click at [316, 274] on input "b. Implement systems thinking to address interdependencies and enhance adaptive…" at bounding box center [316, 270] width 0 height 10
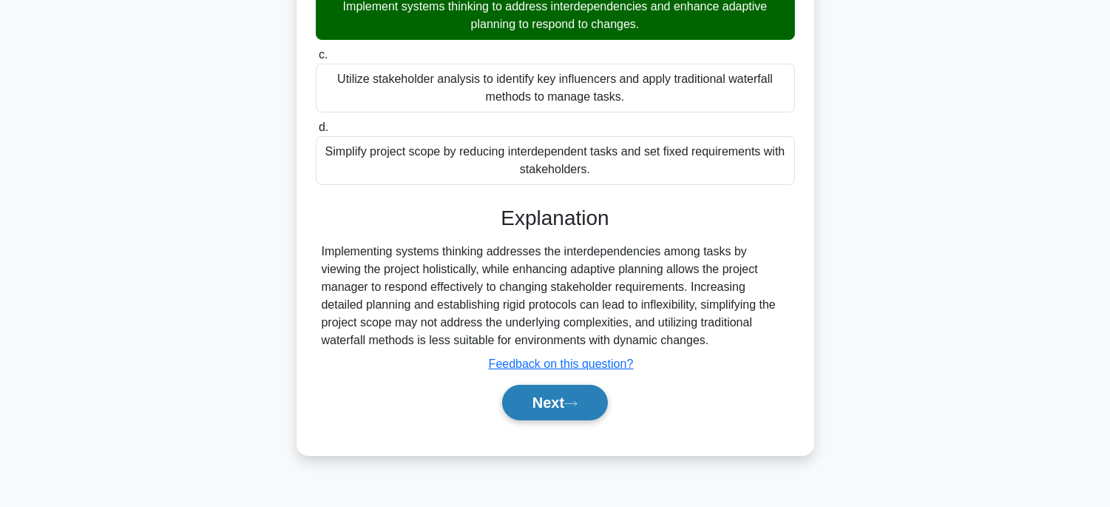
scroll to position [291, 0]
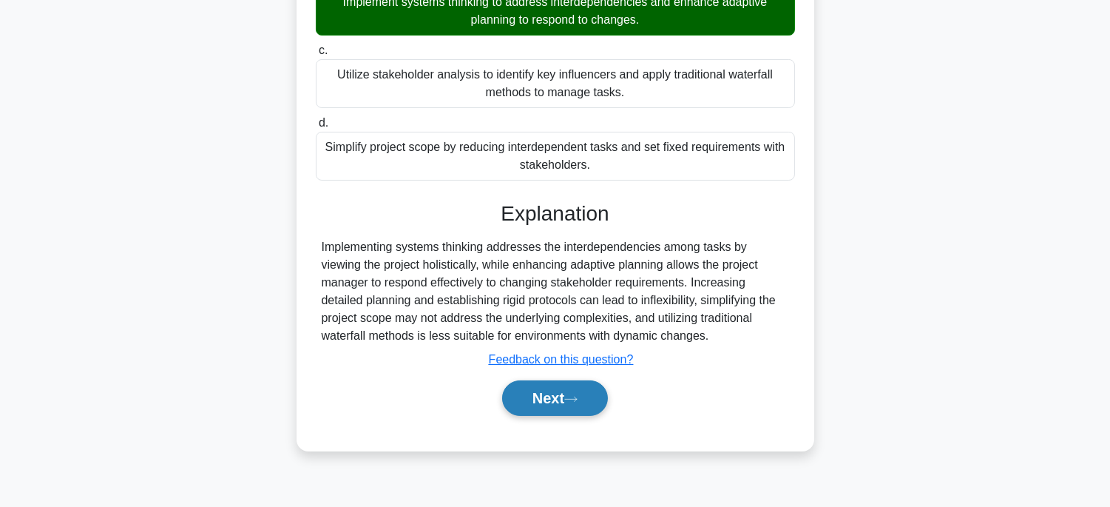
click at [526, 404] on button "Next" at bounding box center [555, 397] width 106 height 35
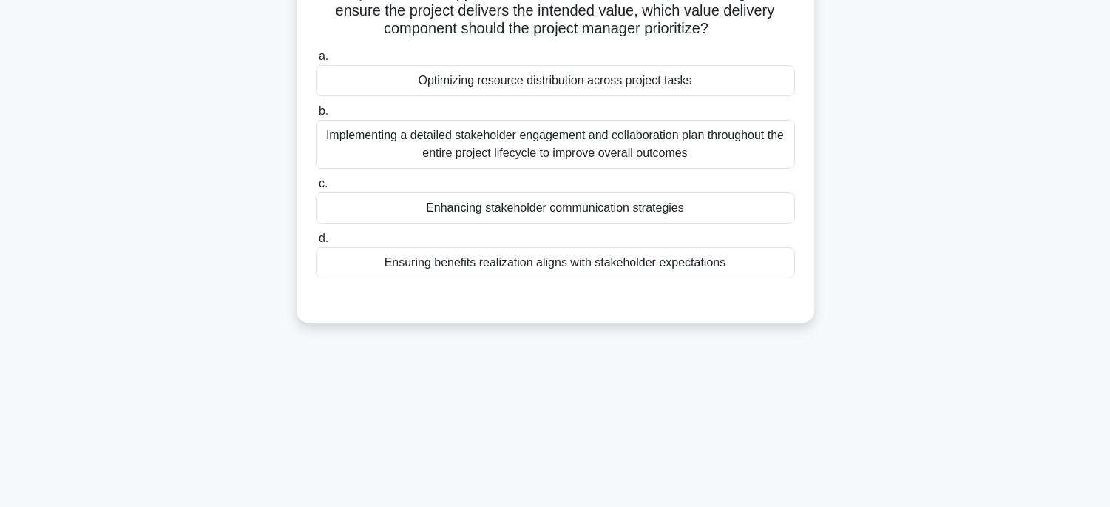
scroll to position [45, 0]
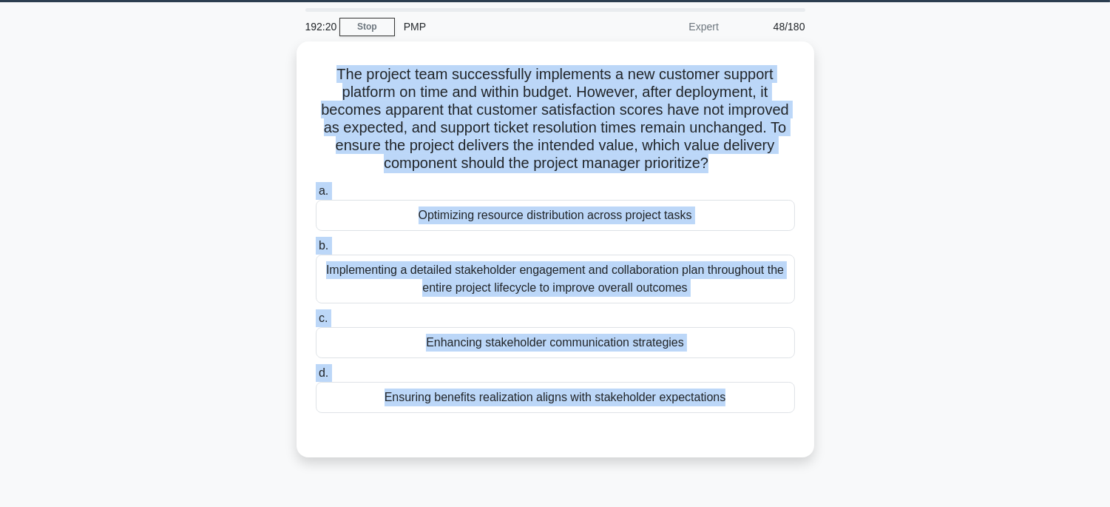
drag, startPoint x: 324, startPoint y: 64, endPoint x: 865, endPoint y: 431, distance: 654.3
click at [865, 431] on div "The project team successfully implements a new customer support platform on tim…" at bounding box center [555, 257] width 976 height 433
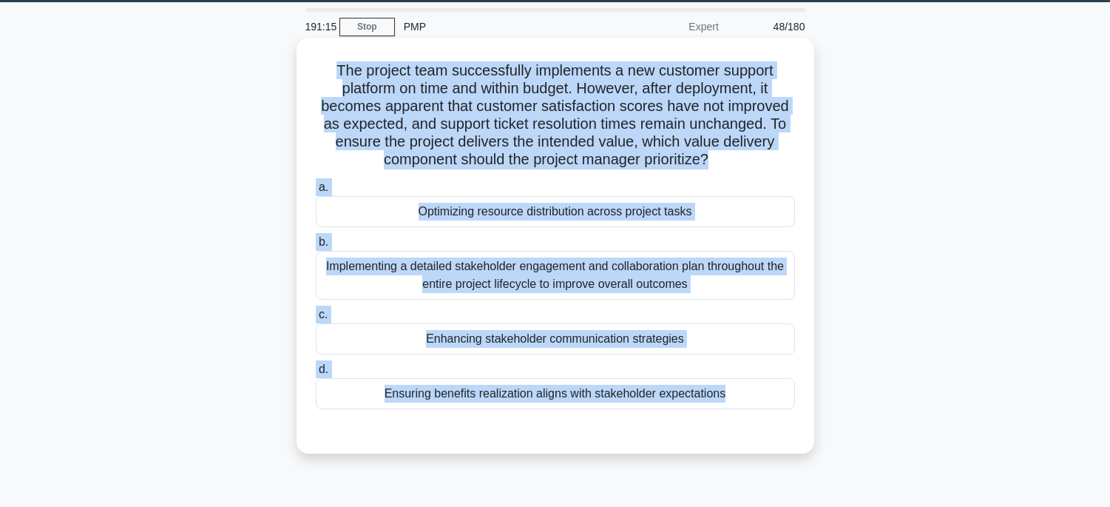
click at [750, 393] on div "Ensuring benefits realization aligns with stakeholder expectations" at bounding box center [555, 393] width 479 height 31
click at [316, 374] on input "d. Ensuring benefits realization aligns with stakeholder expectations" at bounding box center [316, 370] width 0 height 10
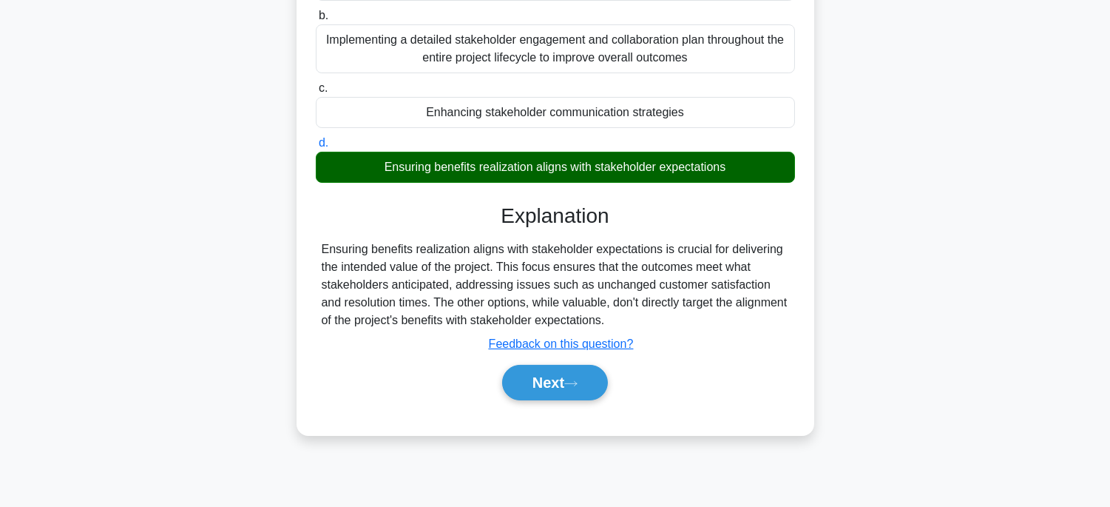
scroll to position [291, 0]
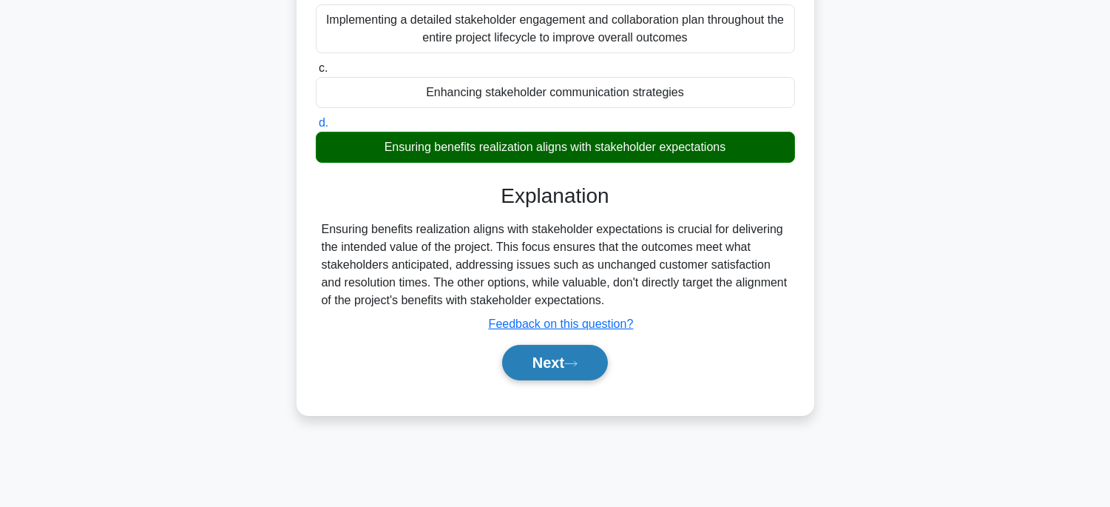
click at [566, 350] on button "Next" at bounding box center [555, 362] width 106 height 35
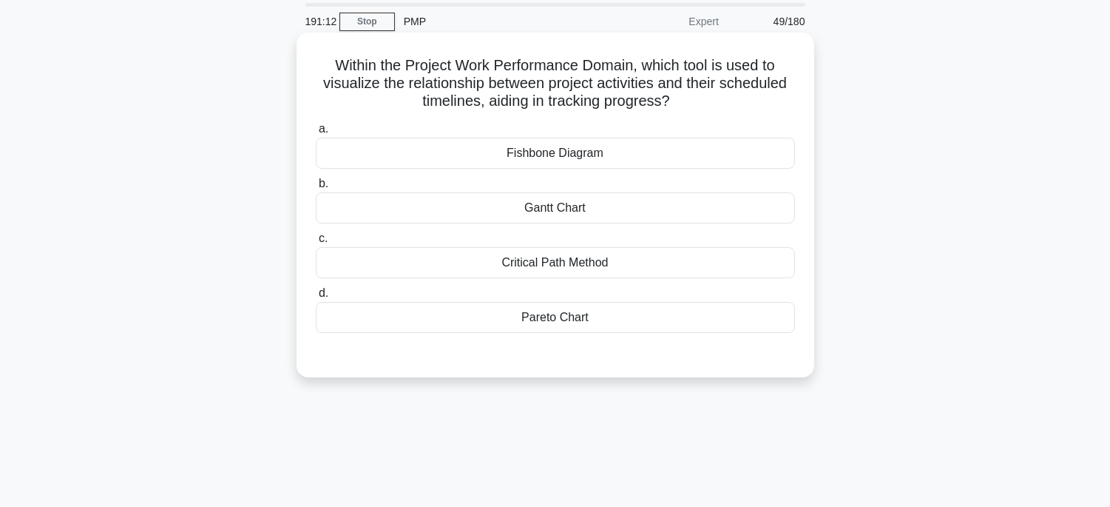
scroll to position [45, 0]
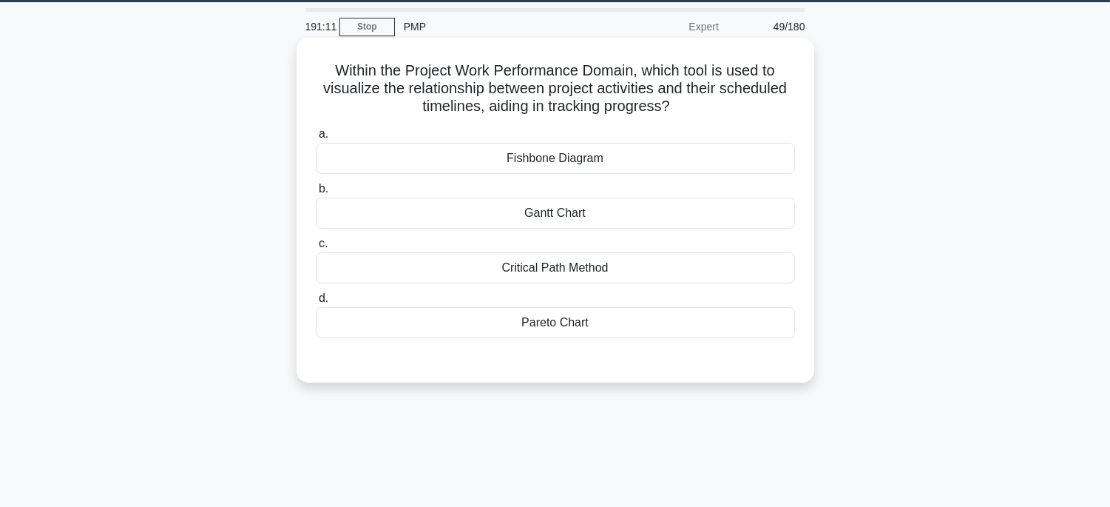
drag, startPoint x: 303, startPoint y: 61, endPoint x: 590, endPoint y: 319, distance: 385.9
click at [590, 319] on div "Within the Project Work Performance Domain, which tool is used to visualize the…" at bounding box center [555, 210] width 506 height 333
click at [652, 211] on div "Gantt Chart" at bounding box center [555, 212] width 479 height 31
click at [316, 194] on input "b. Gantt Chart" at bounding box center [316, 189] width 0 height 10
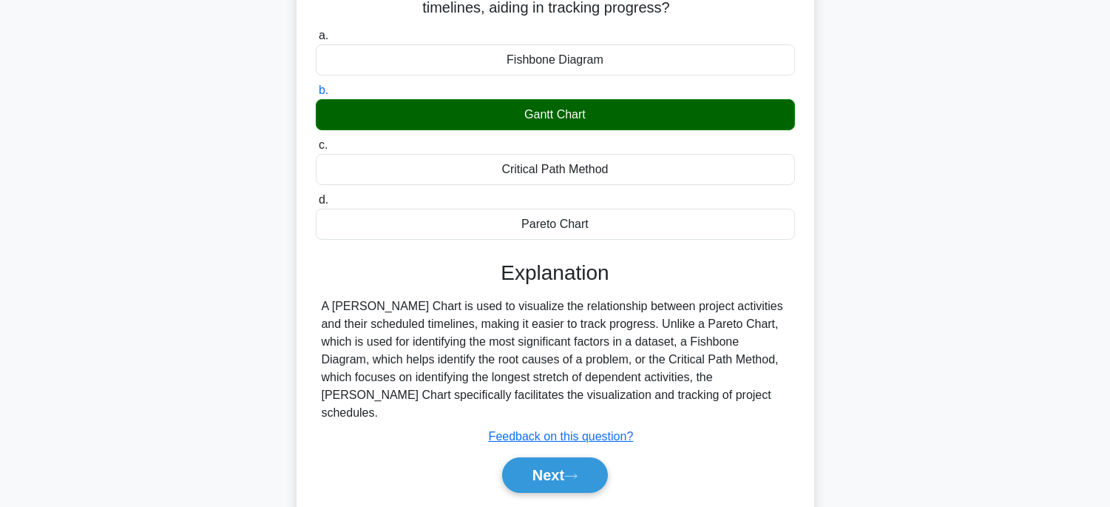
scroll to position [291, 0]
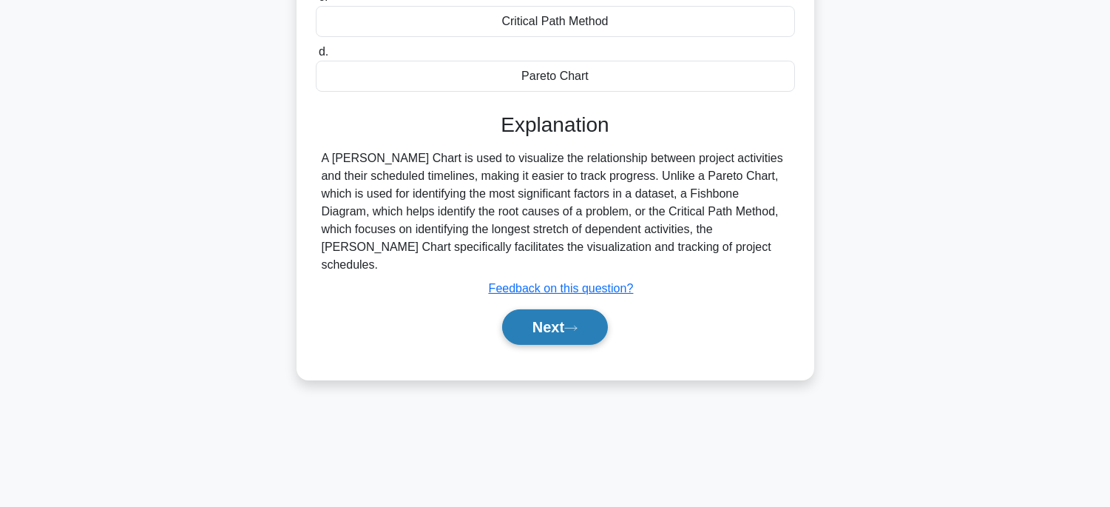
click at [571, 324] on icon at bounding box center [570, 328] width 13 height 8
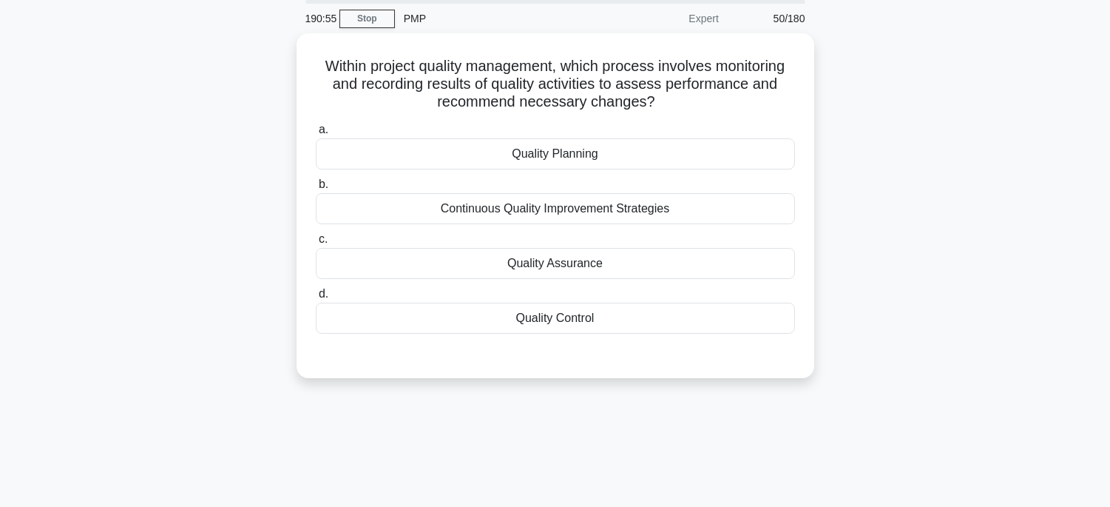
scroll to position [45, 0]
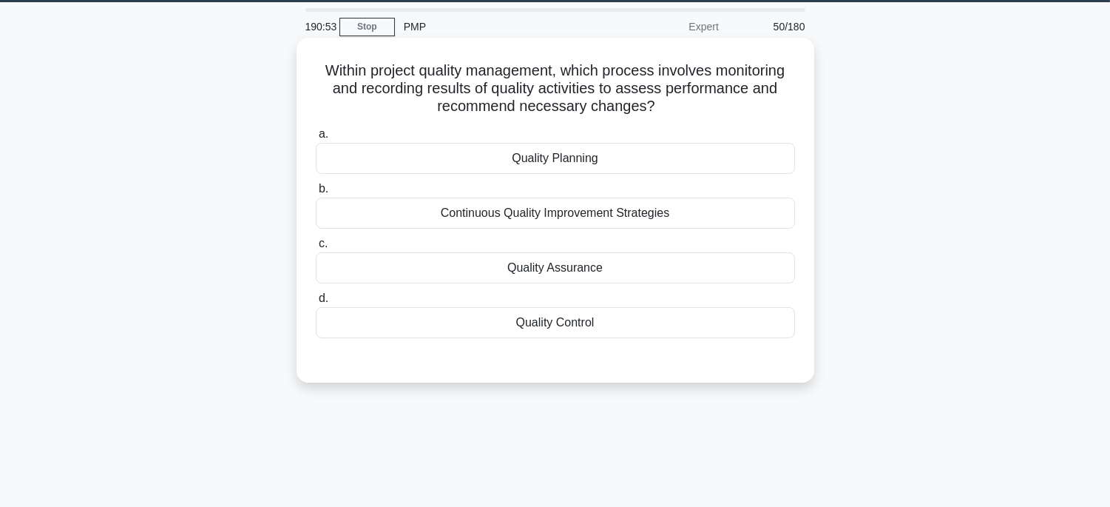
drag, startPoint x: 316, startPoint y: 67, endPoint x: 638, endPoint y: 311, distance: 403.3
click at [638, 311] on div "Within project quality management, which process involves monitoring and record…" at bounding box center [555, 210] width 506 height 333
click at [646, 260] on div "Quality Assurance" at bounding box center [555, 267] width 479 height 31
click at [316, 248] on input "c. Quality Assurance" at bounding box center [316, 244] width 0 height 10
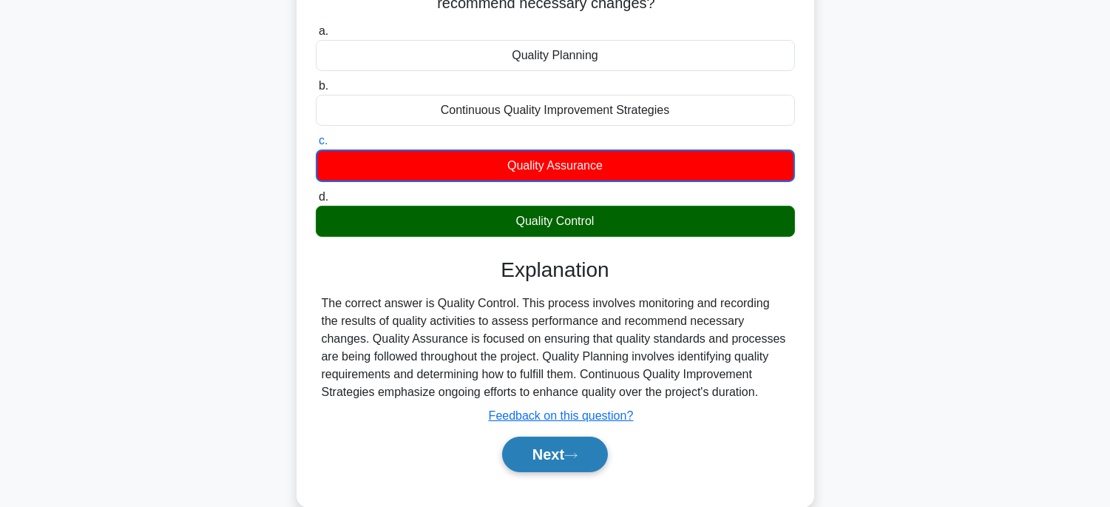
scroll to position [291, 0]
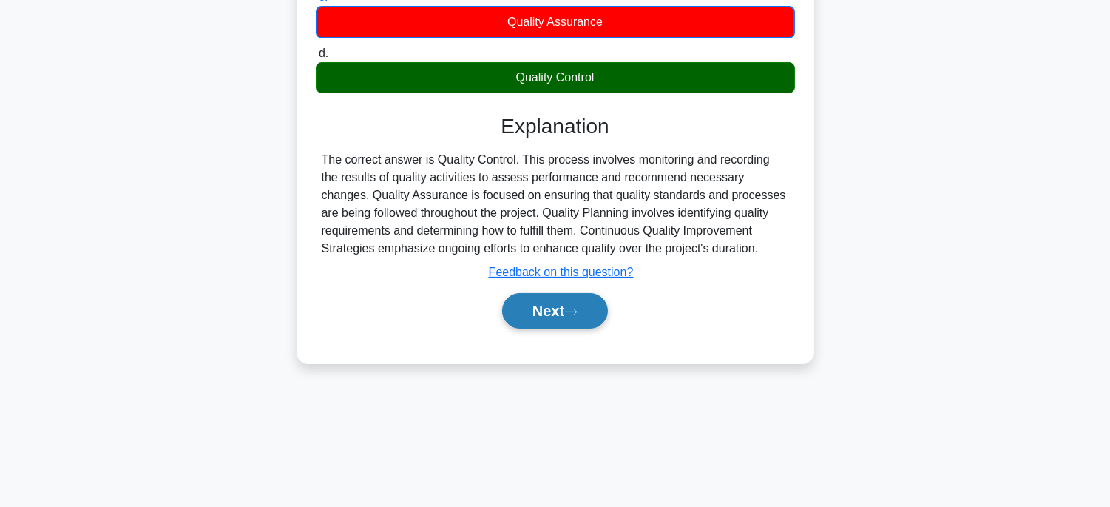
click at [563, 314] on button "Next" at bounding box center [555, 310] width 106 height 35
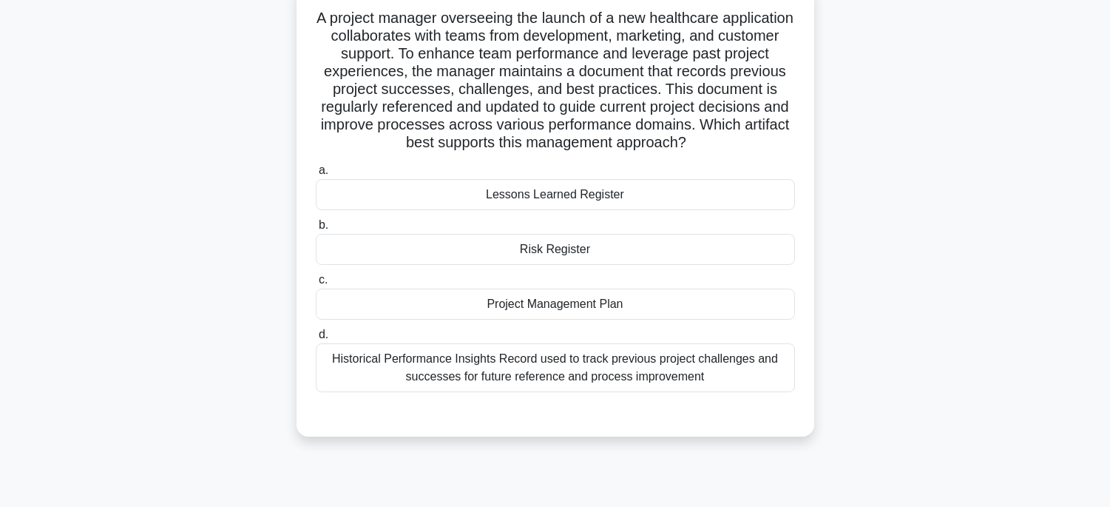
scroll to position [45, 0]
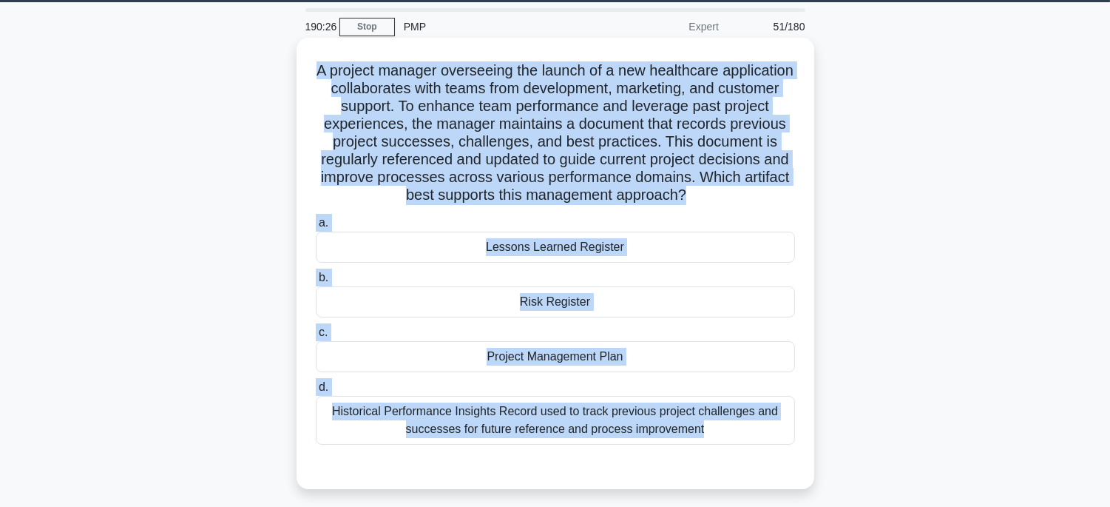
drag, startPoint x: 331, startPoint y: 69, endPoint x: 707, endPoint y: 458, distance: 541.8
click at [707, 458] on div "A project manager overseeing the launch of a new healthcare application collabo…" at bounding box center [555, 263] width 506 height 439
click at [785, 241] on div "Lessons Learned Register" at bounding box center [555, 246] width 479 height 31
click at [316, 228] on input "a. Lessons Learned Register" at bounding box center [316, 223] width 0 height 10
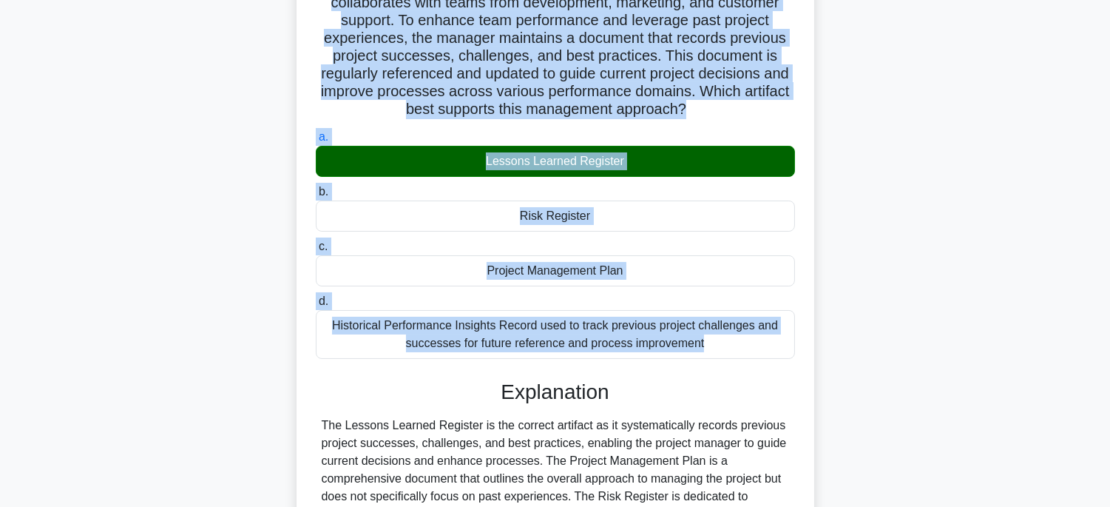
scroll to position [316, 0]
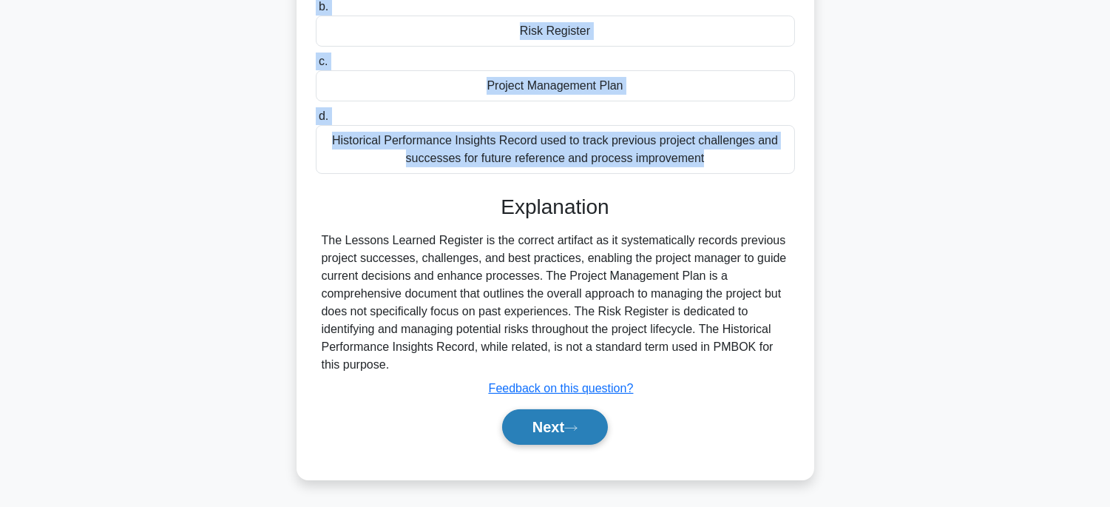
click at [574, 414] on button "Next" at bounding box center [555, 426] width 106 height 35
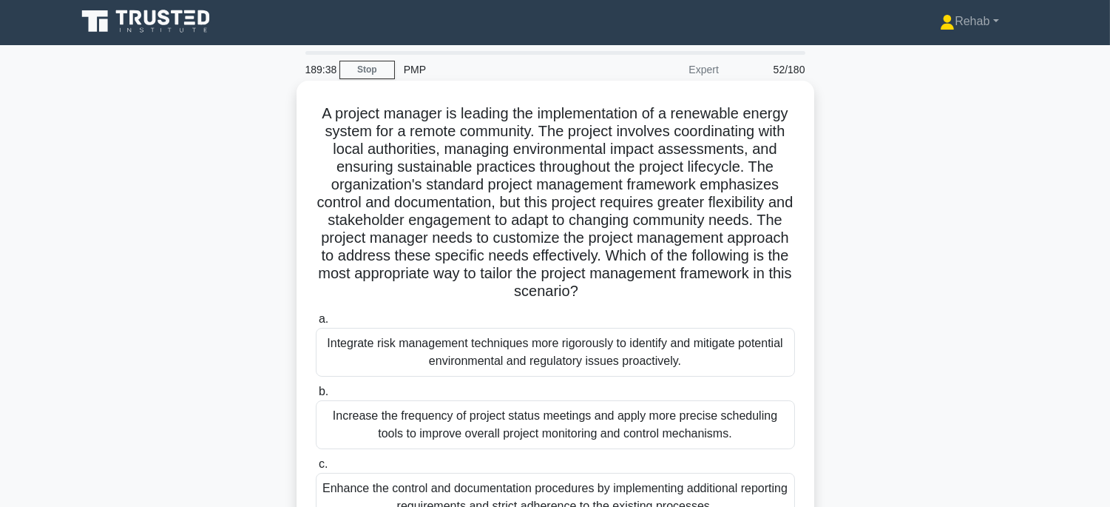
scroll to position [0, 0]
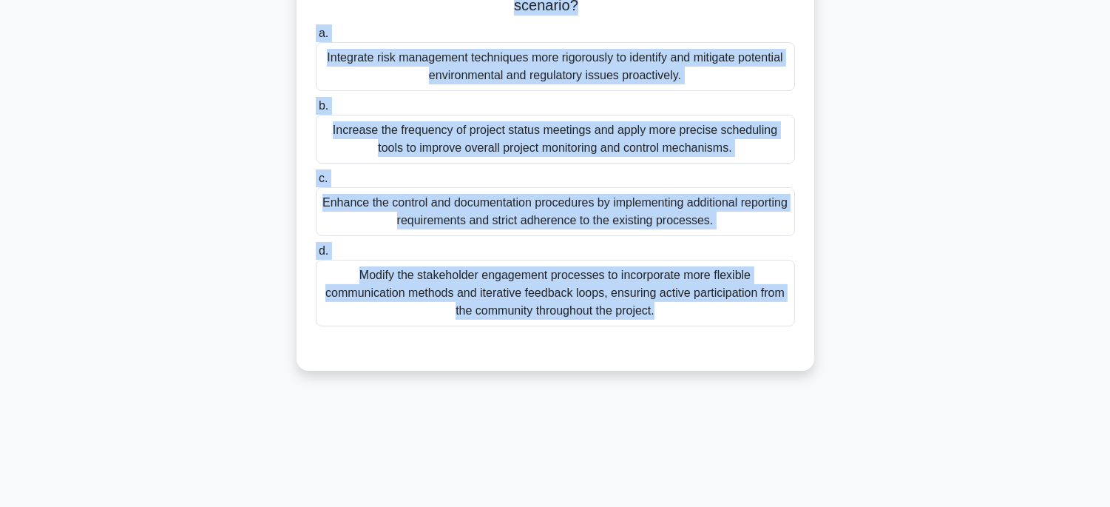
drag, startPoint x: 331, startPoint y: 112, endPoint x: 699, endPoint y: 515, distance: 545.4
click at [699, 506] on html "Rehab Profile Settings" at bounding box center [555, 108] width 1110 height 799
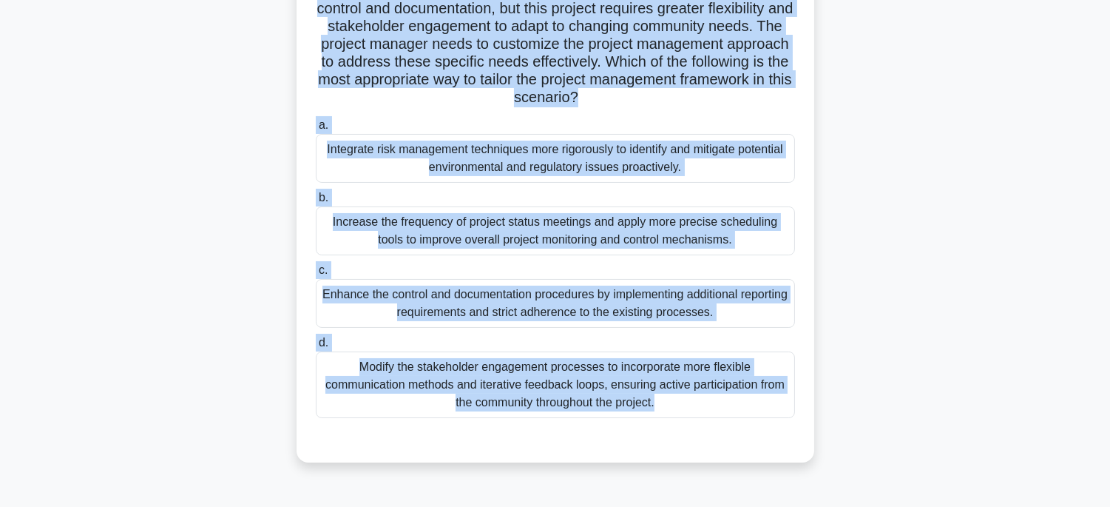
scroll to position [45, 0]
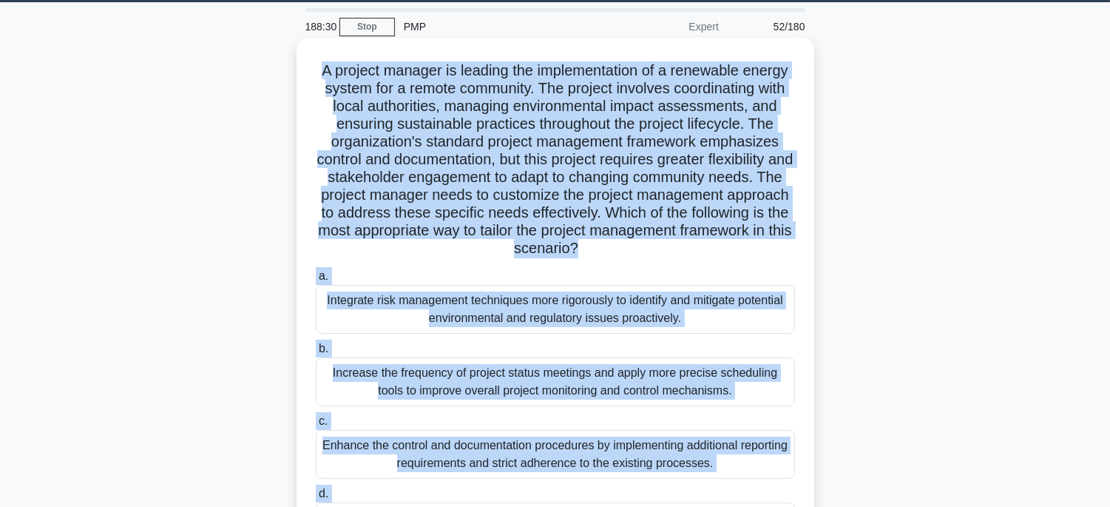
click at [716, 372] on div "Increase the frequency of project status meetings and apply more precise schedu…" at bounding box center [555, 381] width 479 height 49
click at [316, 353] on input "b. Increase the frequency of project status meetings and apply more precise sch…" at bounding box center [316, 349] width 0 height 10
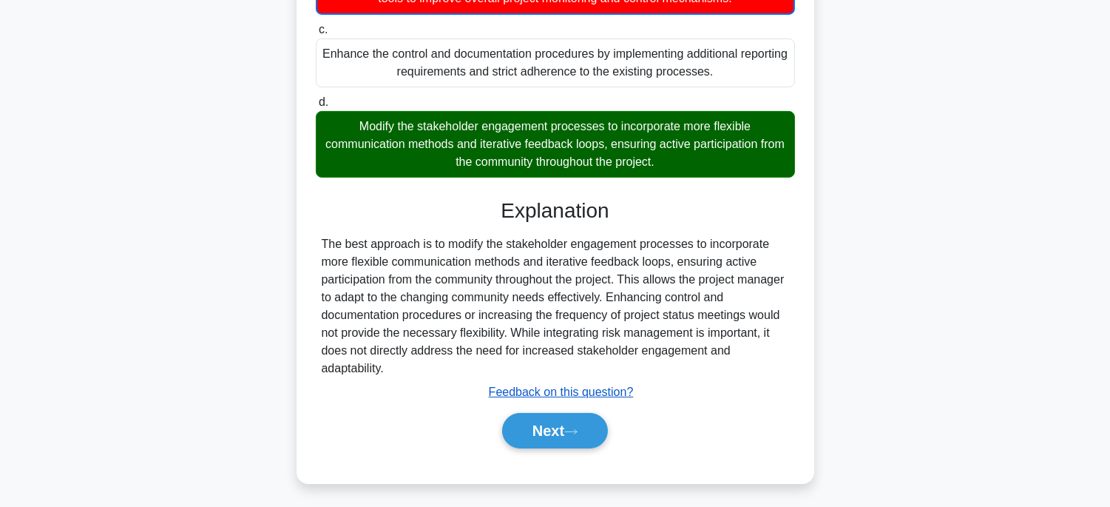
scroll to position [440, 0]
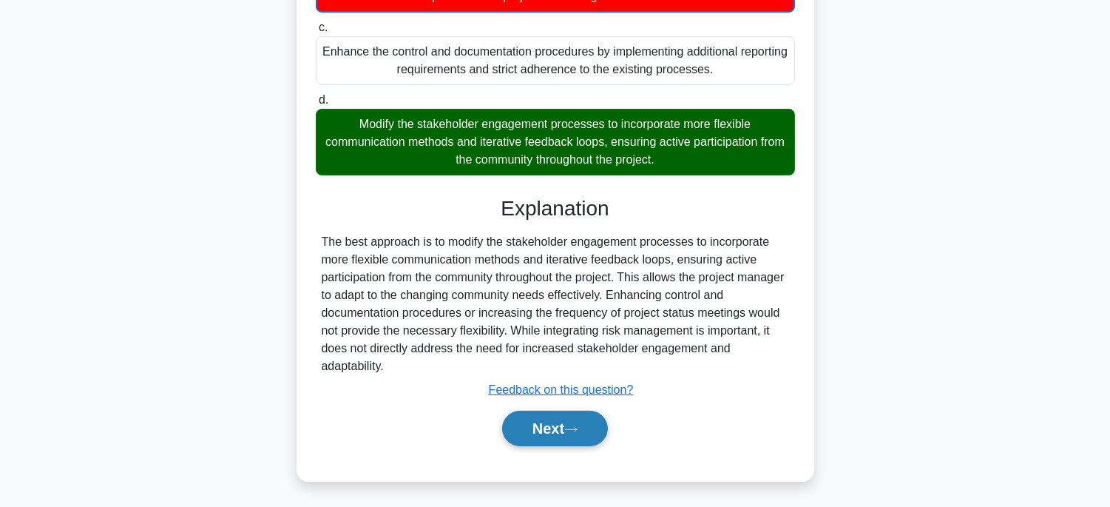
click at [586, 416] on button "Next" at bounding box center [555, 427] width 106 height 35
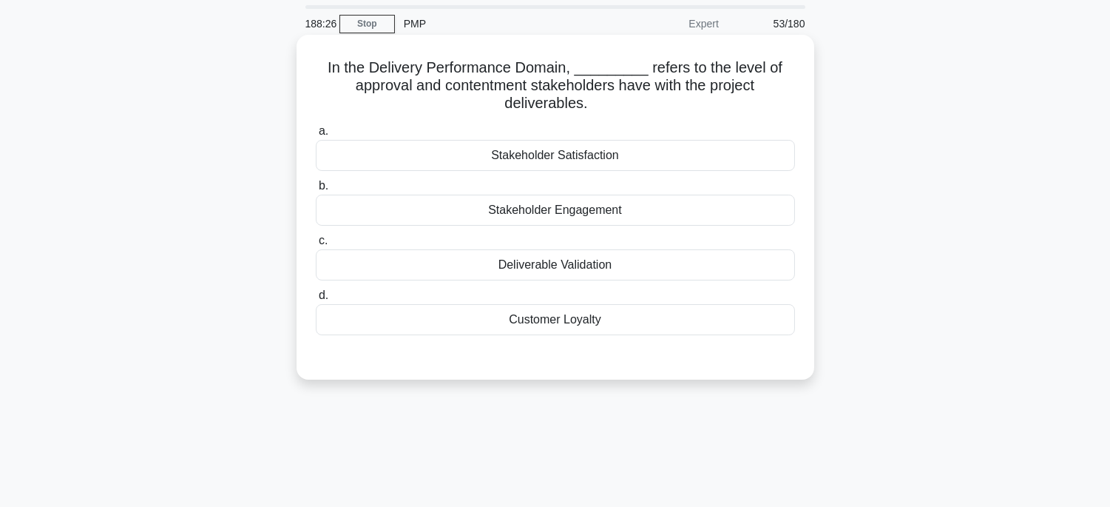
scroll to position [45, 0]
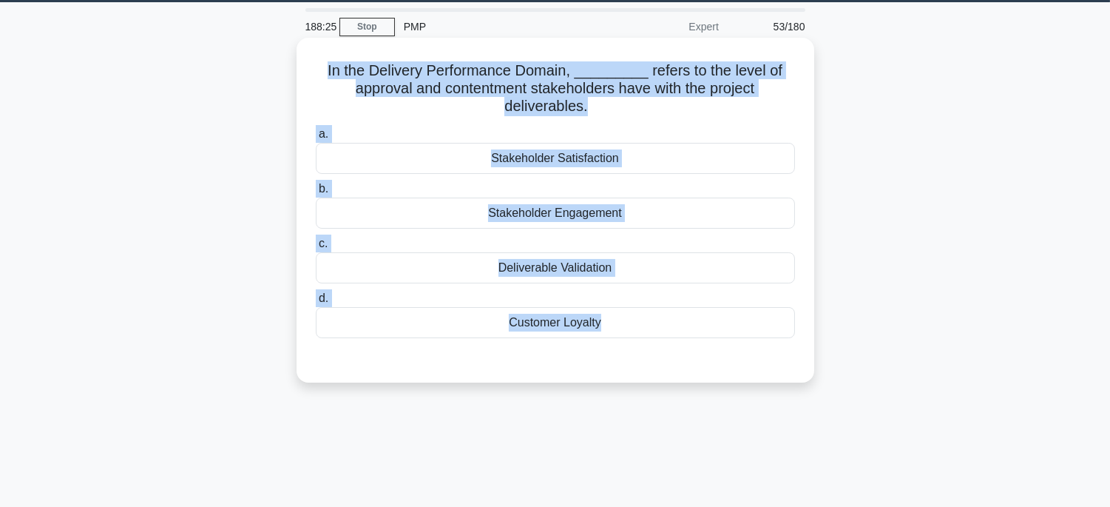
drag, startPoint x: 319, startPoint y: 64, endPoint x: 768, endPoint y: 357, distance: 535.3
click at [773, 358] on div "In the Delivery Performance Domain, _________ refers to the level of approval a…" at bounding box center [555, 210] width 506 height 333
click at [678, 164] on div "Stakeholder Satisfaction" at bounding box center [555, 158] width 479 height 31
click at [316, 139] on input "a. Stakeholder Satisfaction" at bounding box center [316, 134] width 0 height 10
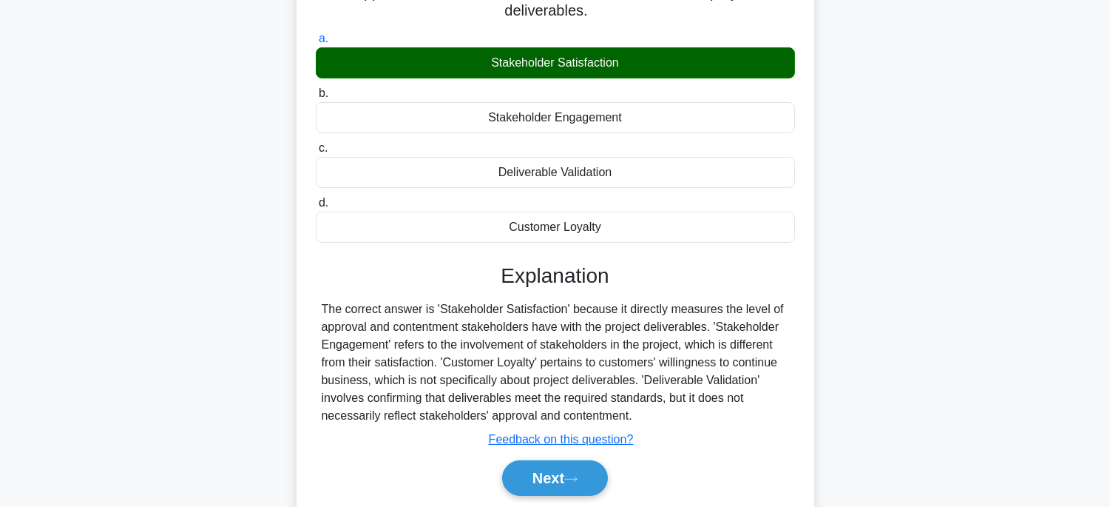
scroll to position [291, 0]
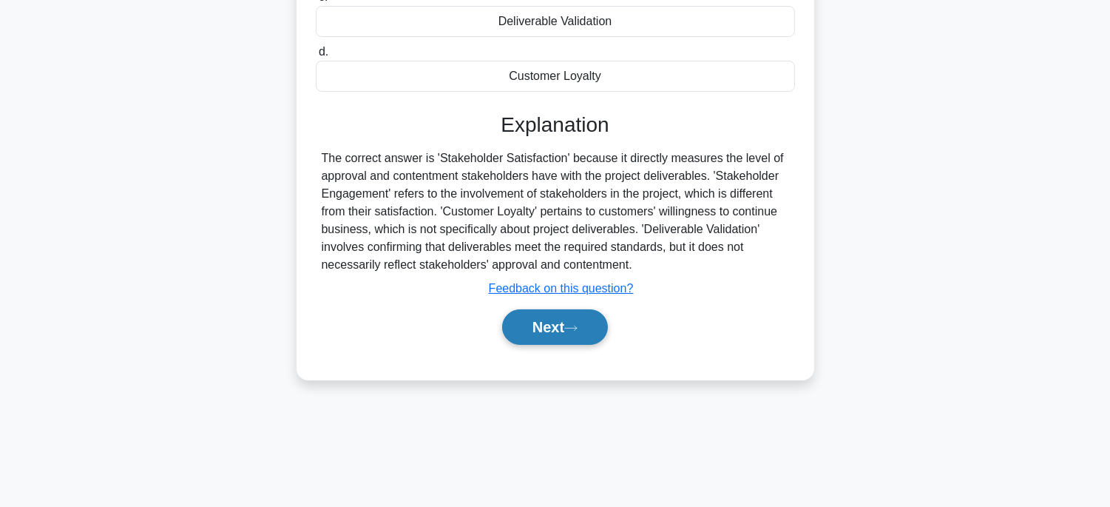
click at [594, 325] on button "Next" at bounding box center [555, 326] width 106 height 35
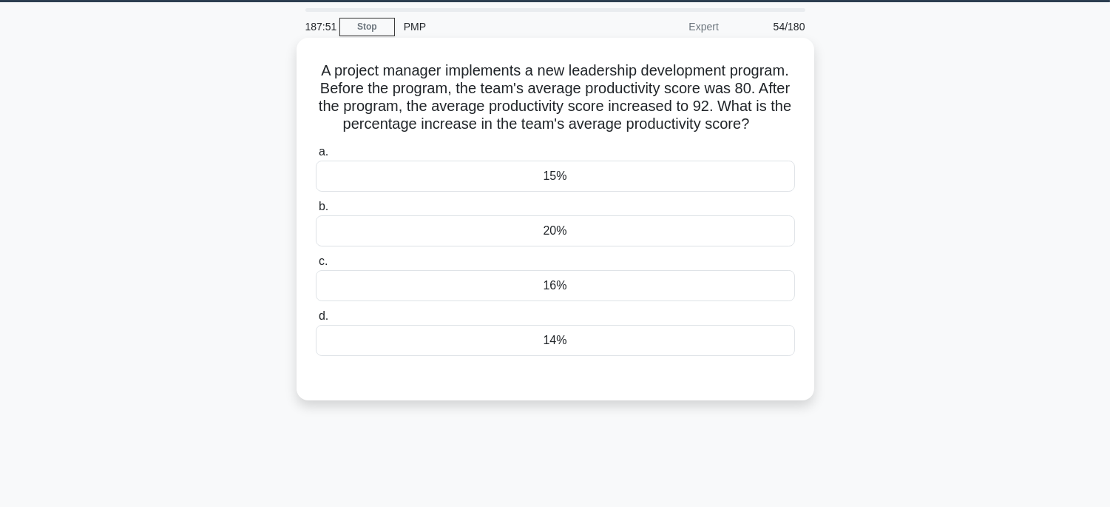
scroll to position [0, 0]
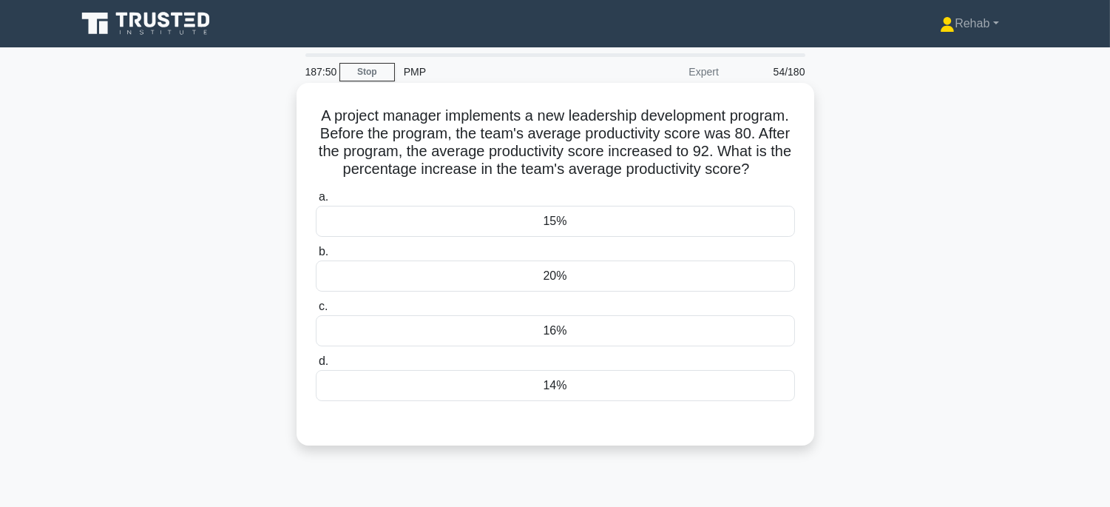
drag, startPoint x: 340, startPoint y: 106, endPoint x: 700, endPoint y: 395, distance: 460.8
click at [700, 395] on div "A project manager implements a new leadership development program. Before the p…" at bounding box center [555, 264] width 506 height 351
click at [642, 235] on div "15%" at bounding box center [555, 221] width 479 height 31
click at [316, 202] on input "a. 15%" at bounding box center [316, 197] width 0 height 10
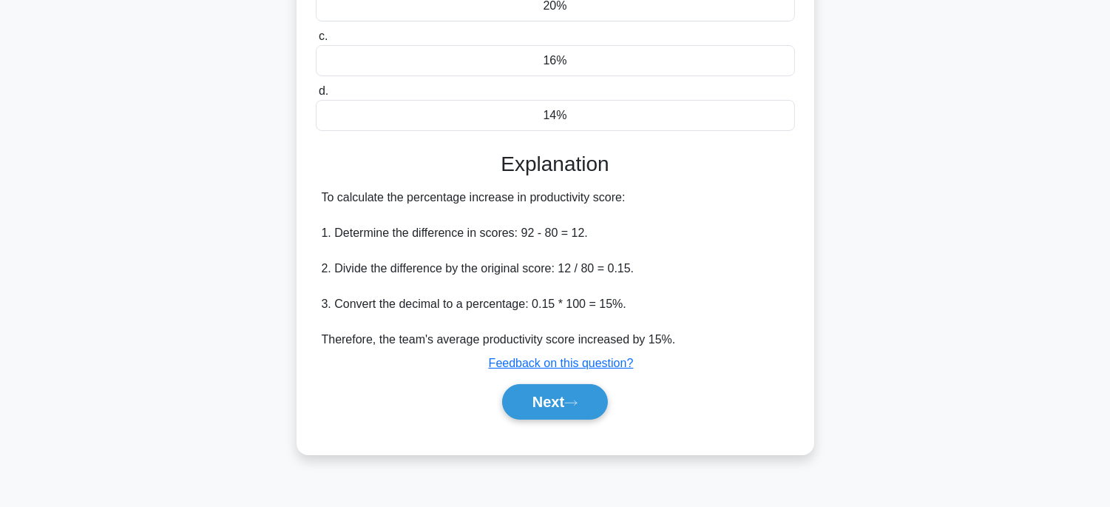
scroll to position [291, 0]
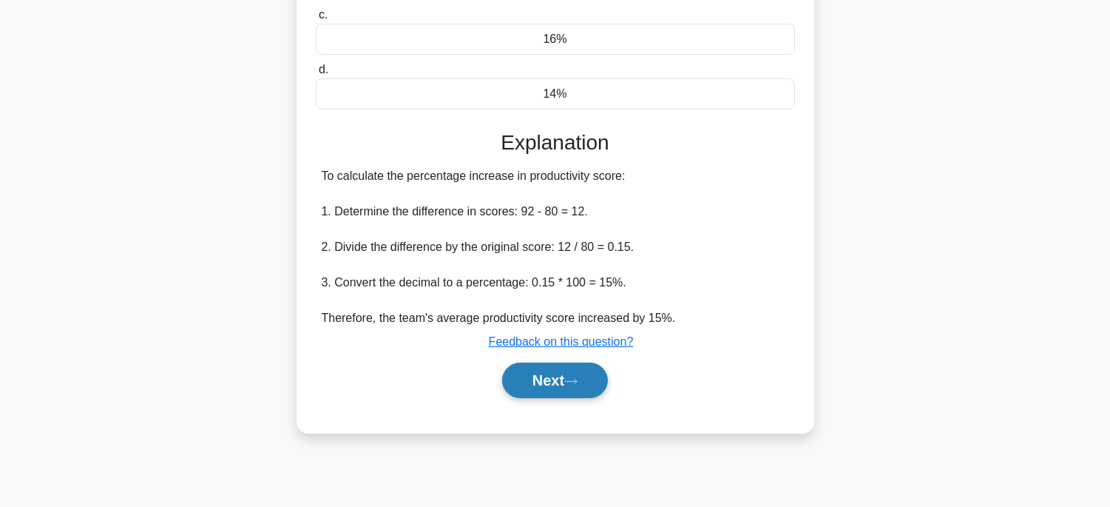
click at [538, 398] on button "Next" at bounding box center [555, 379] width 106 height 35
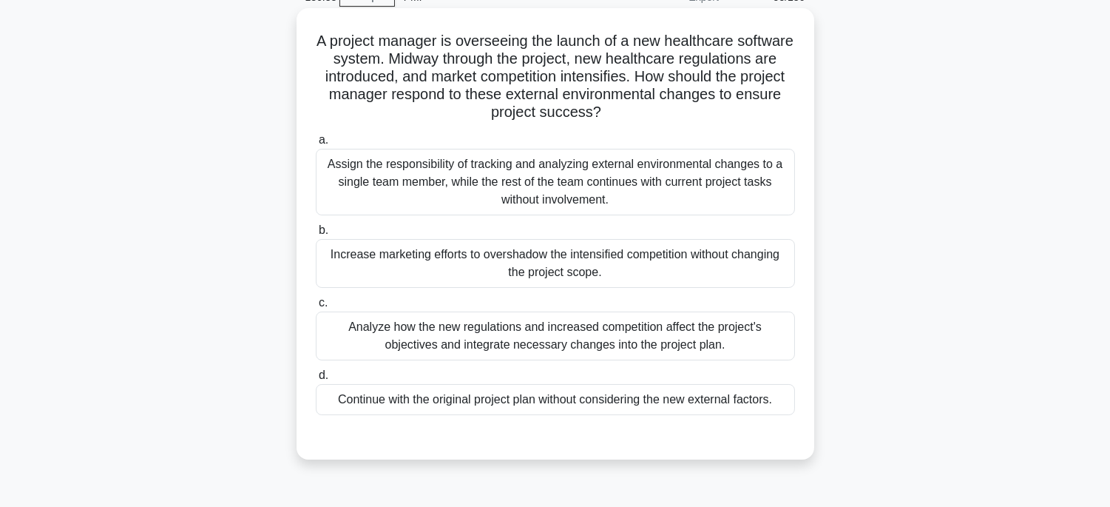
scroll to position [0, 0]
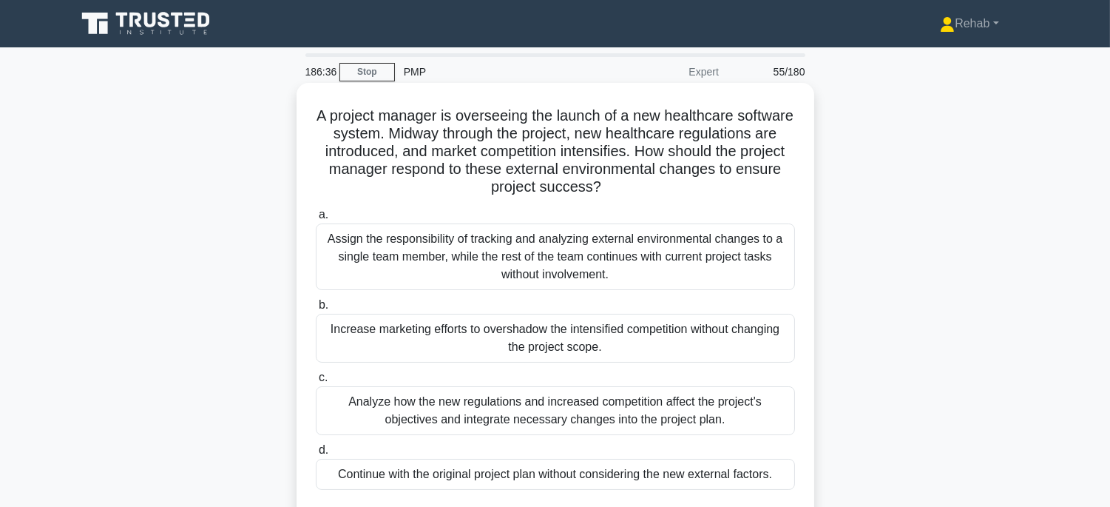
drag, startPoint x: 330, startPoint y: 109, endPoint x: 794, endPoint y: 470, distance: 587.7
click at [794, 470] on div "A project manager is overseeing the launch of a new healthcare software system.…" at bounding box center [555, 308] width 506 height 439
click at [657, 385] on label "c. Analyze how the new regulations and increased competition affect the project…" at bounding box center [555, 401] width 479 height 67
click at [316, 382] on input "c. Analyze how the new regulations and increased competition affect the project…" at bounding box center [316, 378] width 0 height 10
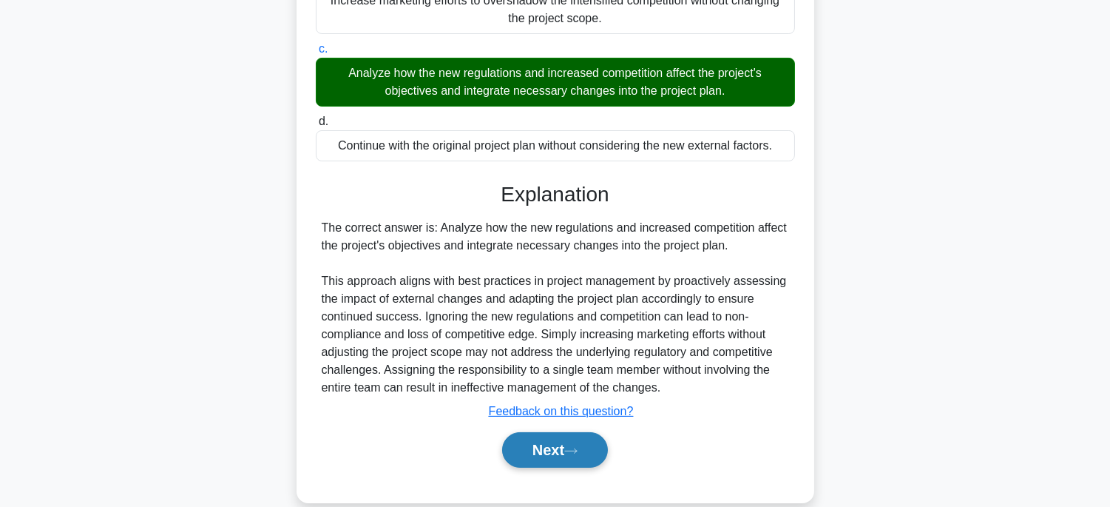
click at [580, 433] on button "Next" at bounding box center [555, 449] width 106 height 35
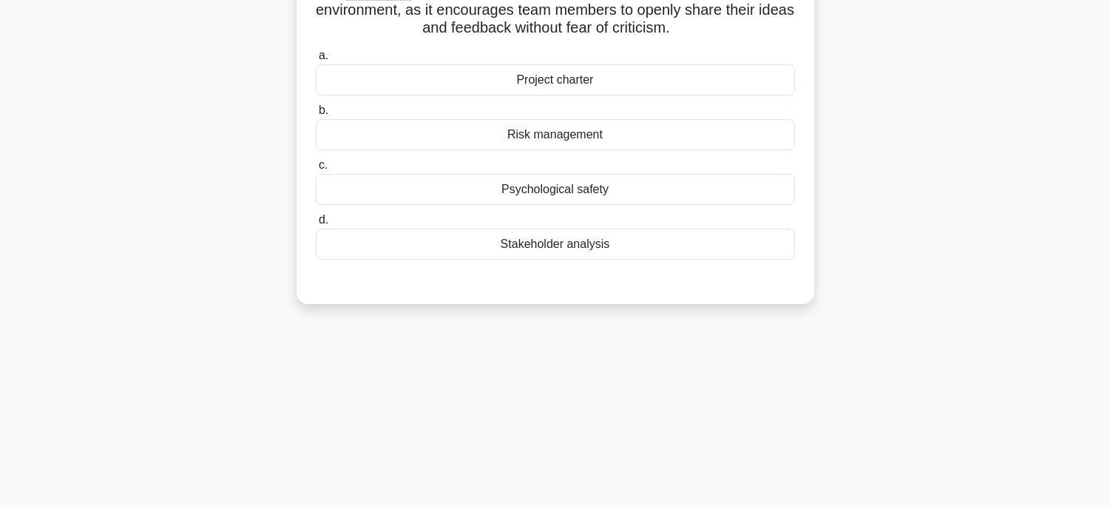
scroll to position [45, 0]
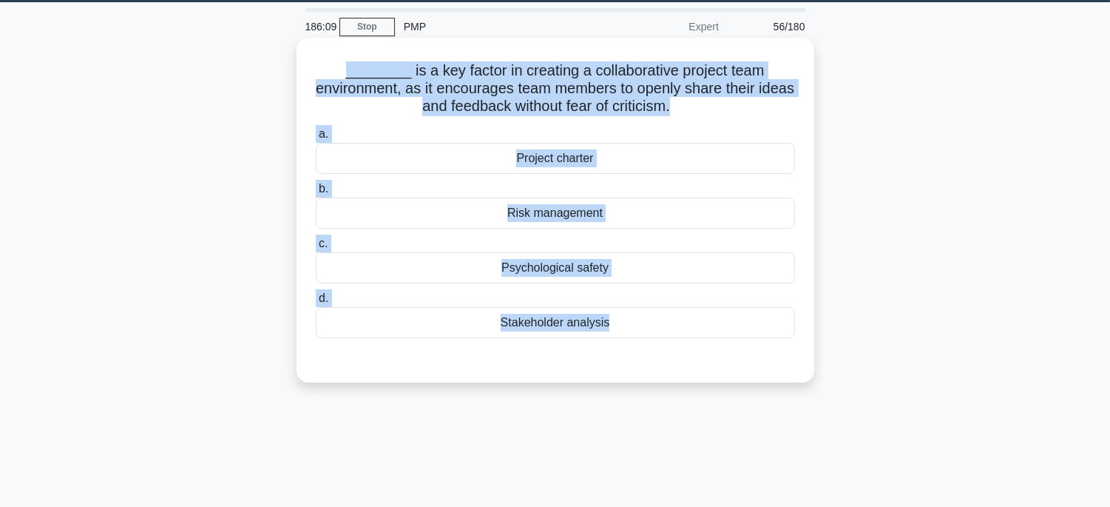
drag, startPoint x: 323, startPoint y: 71, endPoint x: 677, endPoint y: 350, distance: 450.7
click at [677, 350] on div "________ is a key factor in creating a collaborative project team environment, …" at bounding box center [555, 210] width 506 height 333
click at [661, 264] on div "Psychological safety" at bounding box center [555, 267] width 479 height 31
click at [316, 248] on input "c. Psychological safety" at bounding box center [316, 244] width 0 height 10
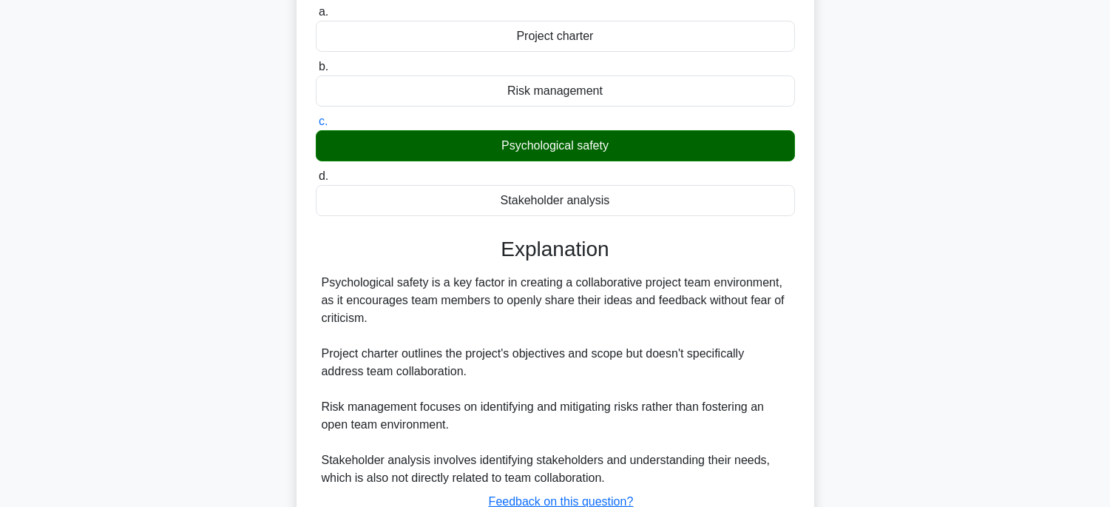
scroll to position [291, 0]
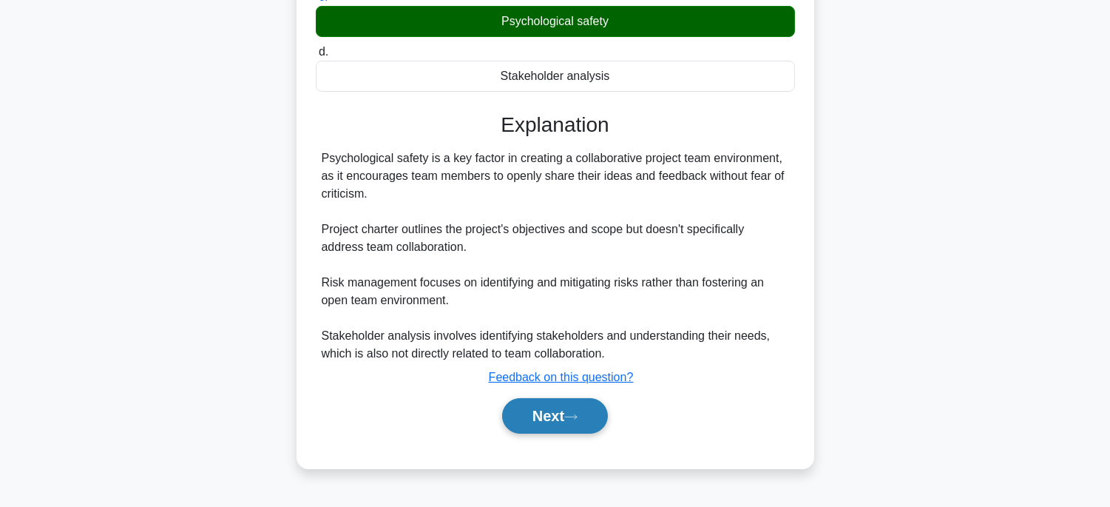
click at [519, 433] on button "Next" at bounding box center [555, 415] width 106 height 35
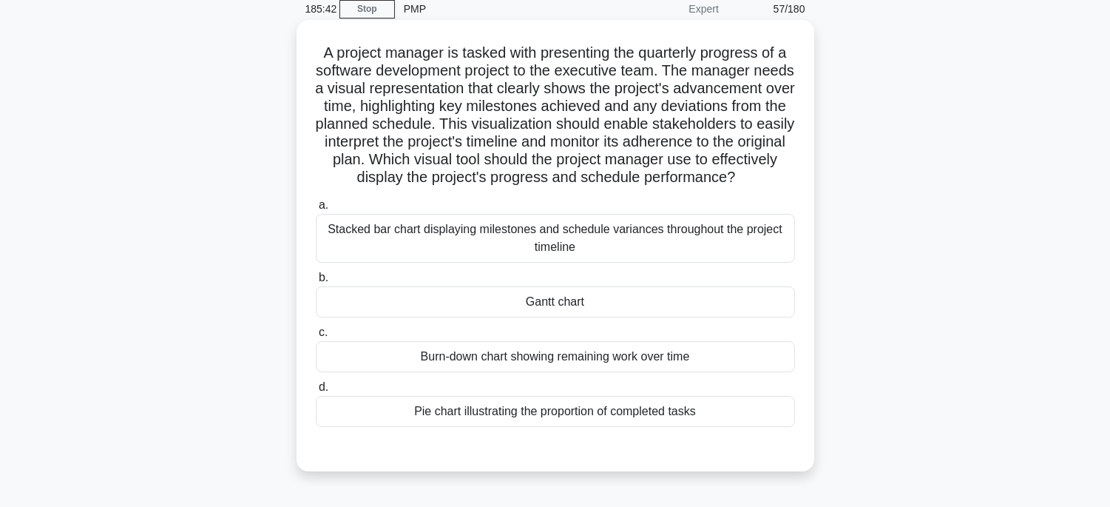
scroll to position [45, 0]
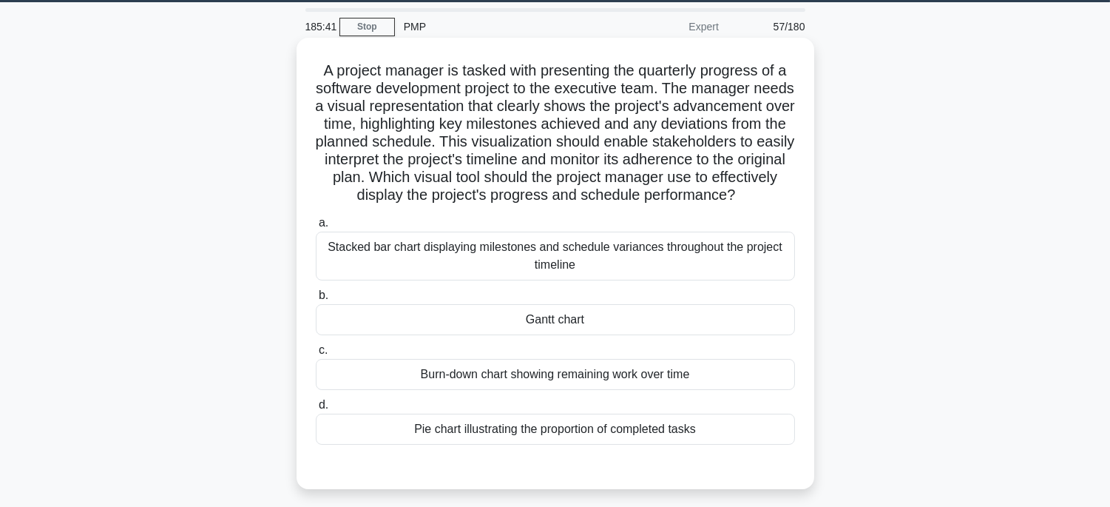
drag, startPoint x: 313, startPoint y: 70, endPoint x: 725, endPoint y: 451, distance: 561.0
click at [725, 451] on div "A project manager is tasked with presenting the quarterly progress of a softwar…" at bounding box center [555, 263] width 506 height 439
click at [734, 335] on div "Gantt chart" at bounding box center [555, 319] width 479 height 31
click at [316, 300] on input "b. Gantt chart" at bounding box center [316, 296] width 0 height 10
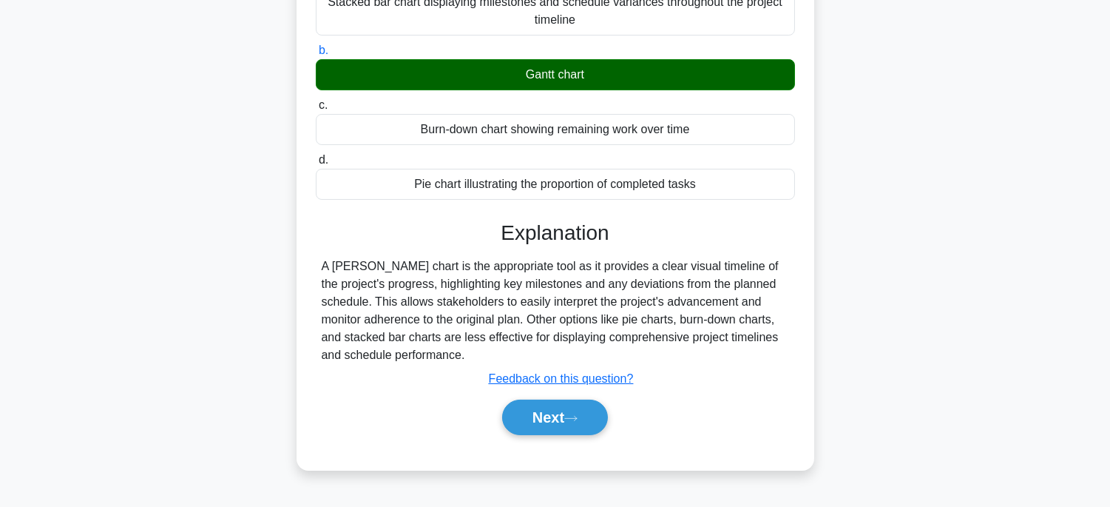
scroll to position [298, 0]
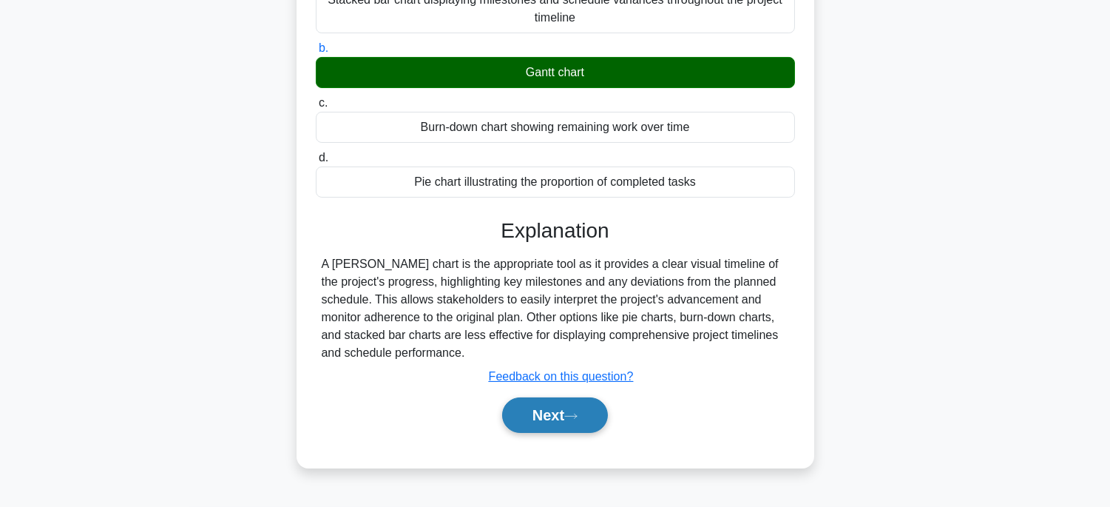
click at [595, 426] on button "Next" at bounding box center [555, 414] width 106 height 35
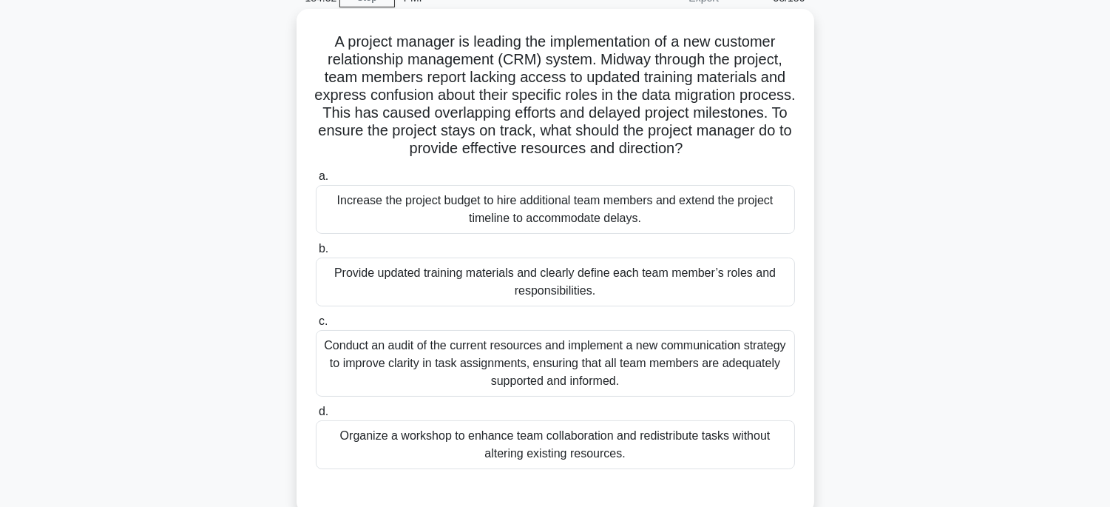
scroll to position [45, 0]
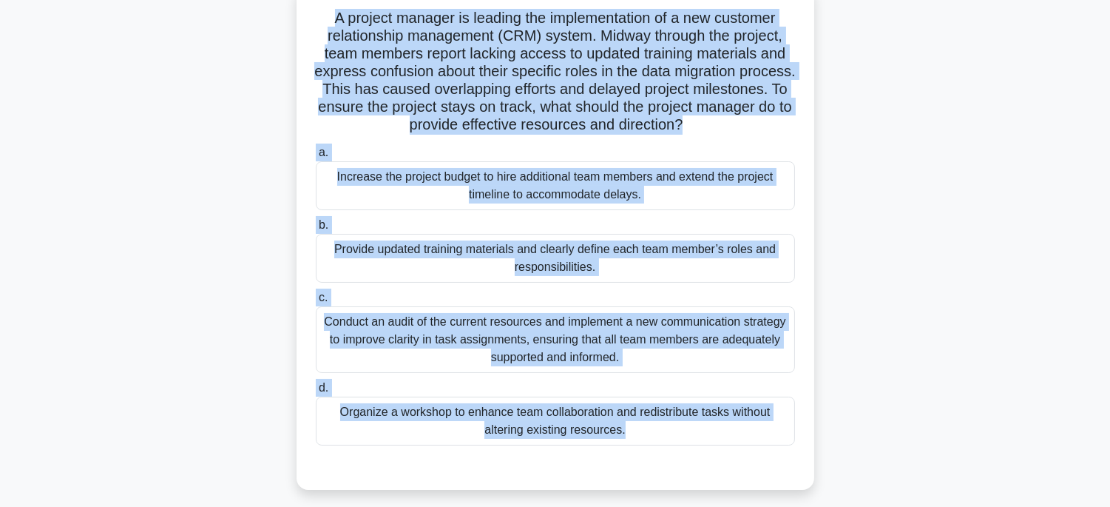
drag, startPoint x: 315, startPoint y: 70, endPoint x: 697, endPoint y: 432, distance: 526.7
click at [714, 490] on div "A project manager is leading the implementation of a new customer relationship …" at bounding box center [555, 250] width 976 height 522
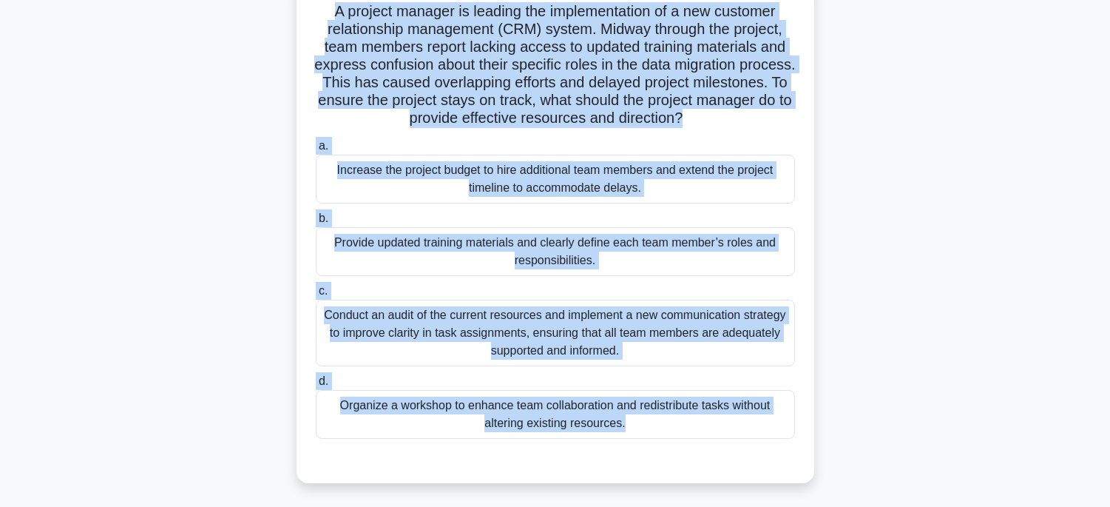
click at [747, 264] on div "Provide updated training materials and clearly define each team member’s roles …" at bounding box center [555, 251] width 479 height 49
click at [316, 223] on input "b. Provide updated training materials and clearly define each team member’s rol…" at bounding box center [316, 219] width 0 height 10
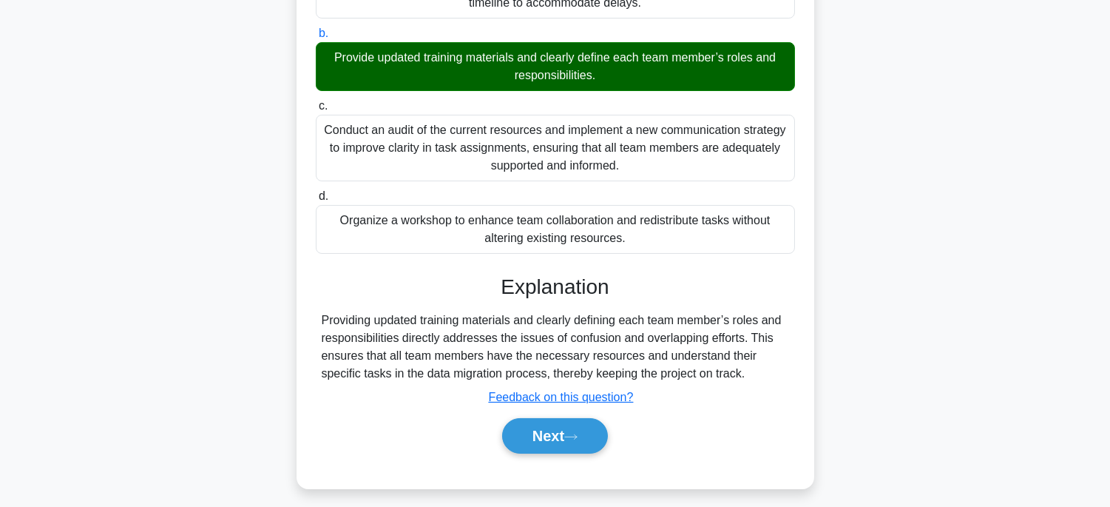
scroll to position [298, 0]
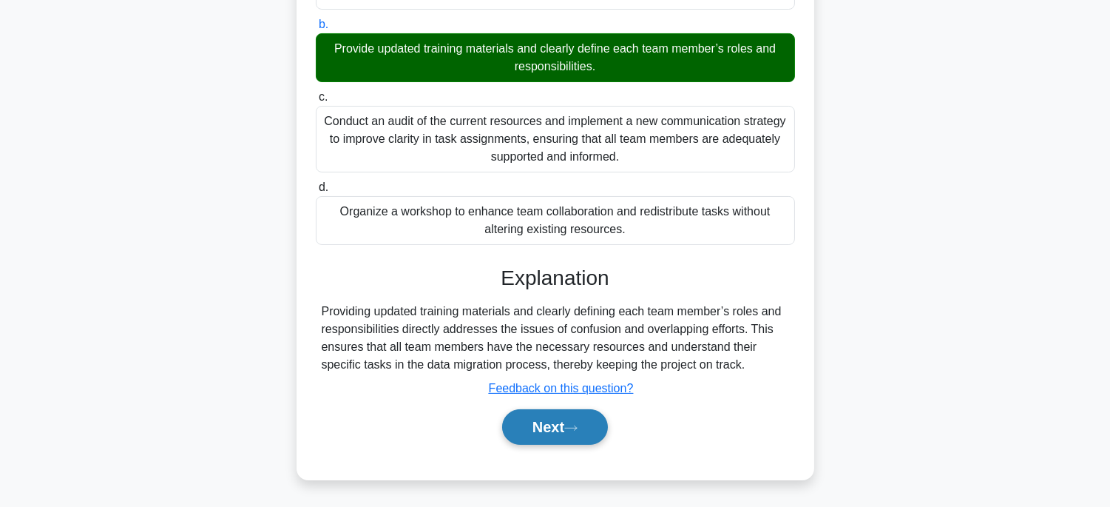
click at [588, 439] on button "Next" at bounding box center [555, 426] width 106 height 35
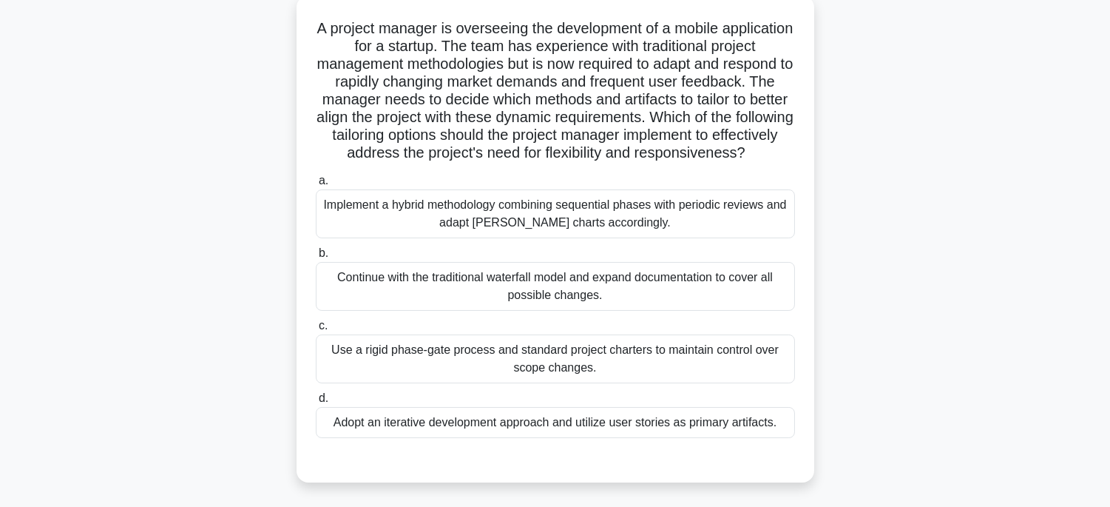
scroll to position [45, 0]
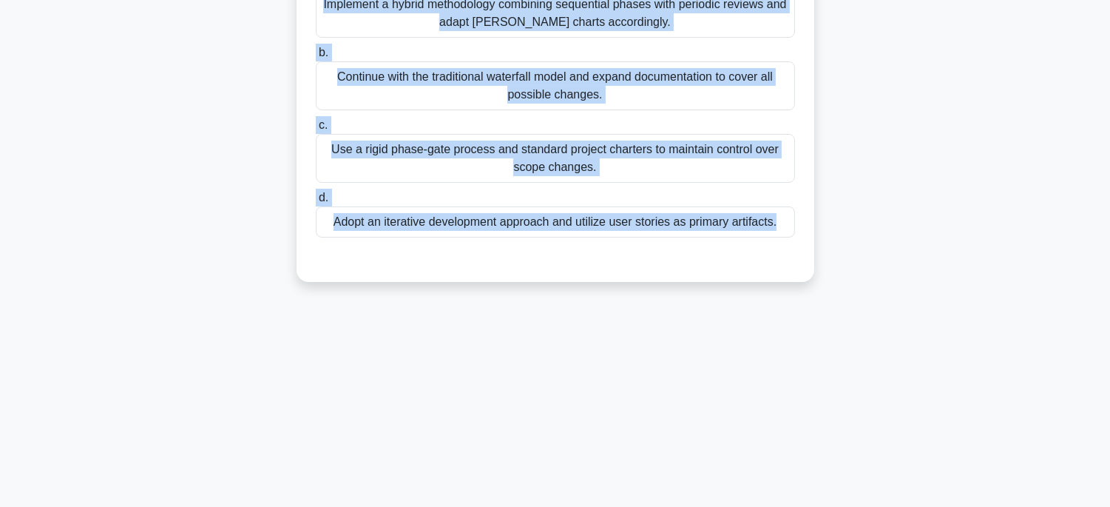
drag, startPoint x: 341, startPoint y: 67, endPoint x: 780, endPoint y: 508, distance: 622.7
click at [780, 506] on html "Rehab Profile Settings" at bounding box center [555, 108] width 1110 height 799
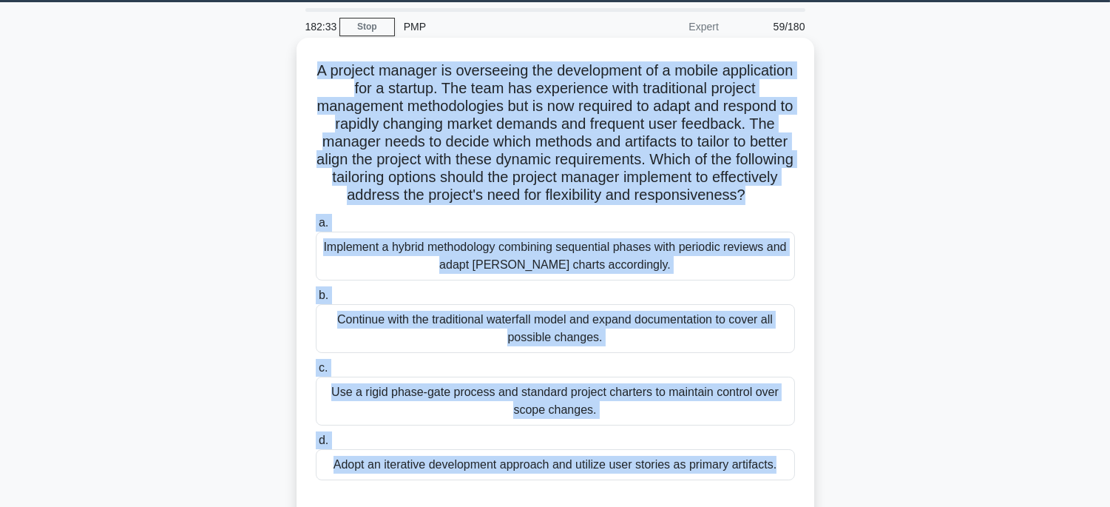
click at [689, 272] on div "Implement a hybrid methodology combining sequential phases with periodic review…" at bounding box center [555, 255] width 479 height 49
click at [316, 228] on input "a. Implement a hybrid methodology combining sequential phases with periodic rev…" at bounding box center [316, 223] width 0 height 10
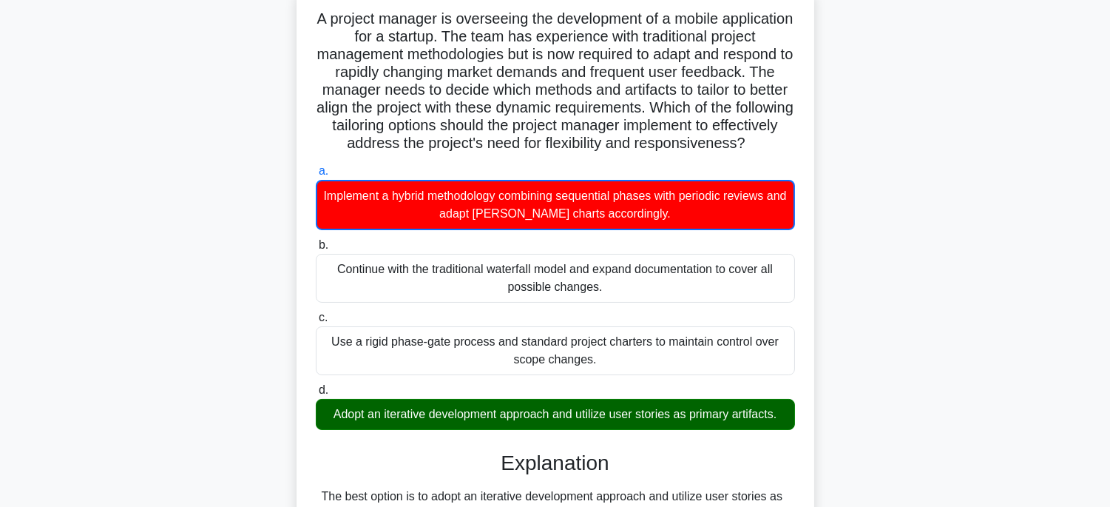
scroll to position [291, 0]
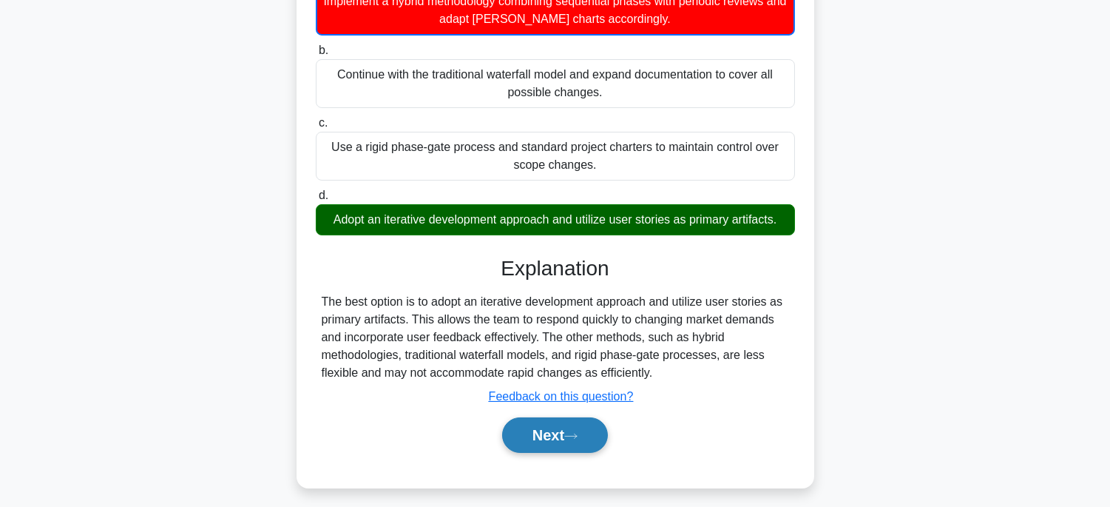
click at [572, 440] on icon at bounding box center [570, 436] width 13 height 8
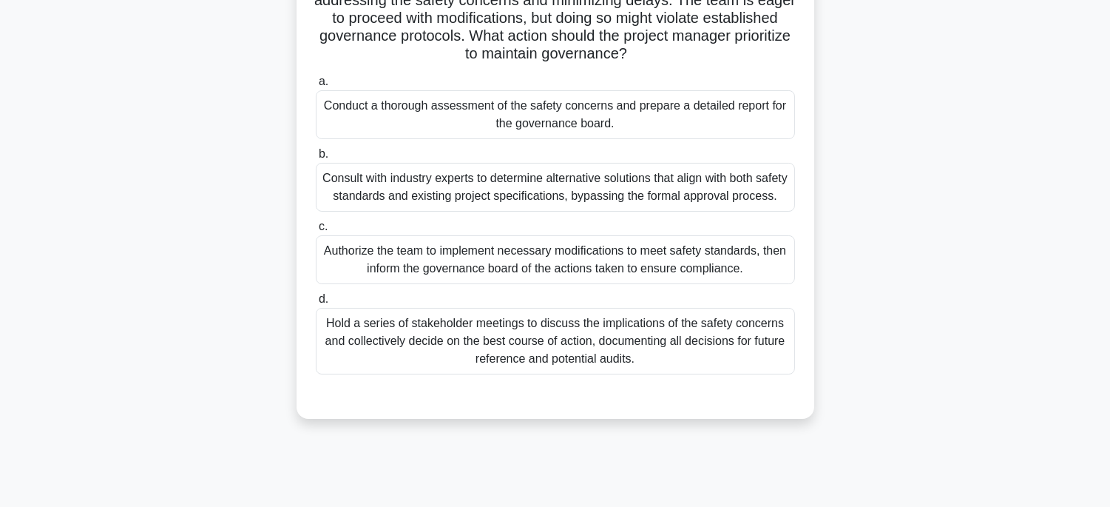
scroll to position [45, 0]
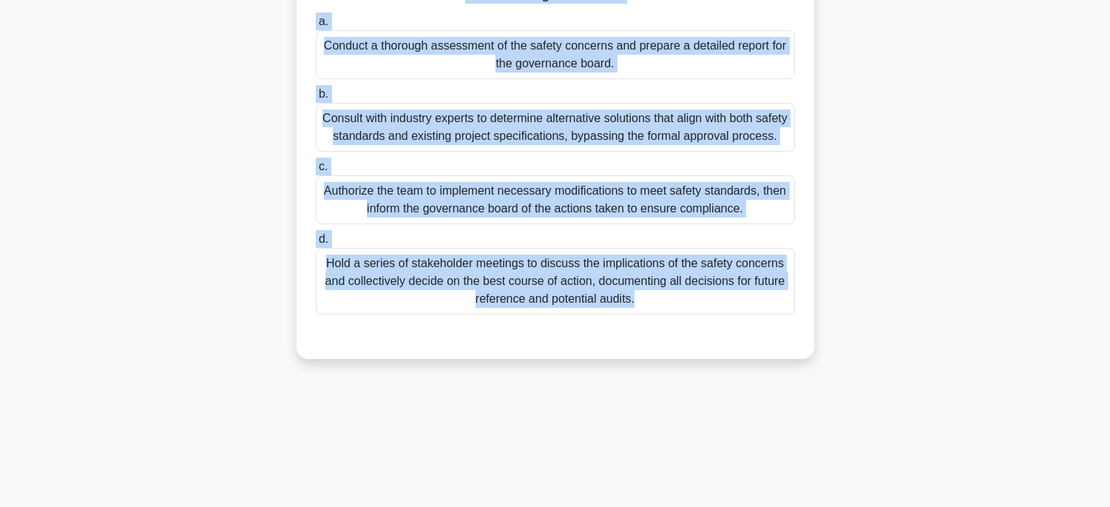
drag, startPoint x: 331, startPoint y: 65, endPoint x: 751, endPoint y: 504, distance: 607.2
click at [751, 504] on main "182:26 Stop PMP Expert 60/180 .spinner_0XTQ{transform-origin:center;animation:s…" at bounding box center [555, 136] width 1110 height 751
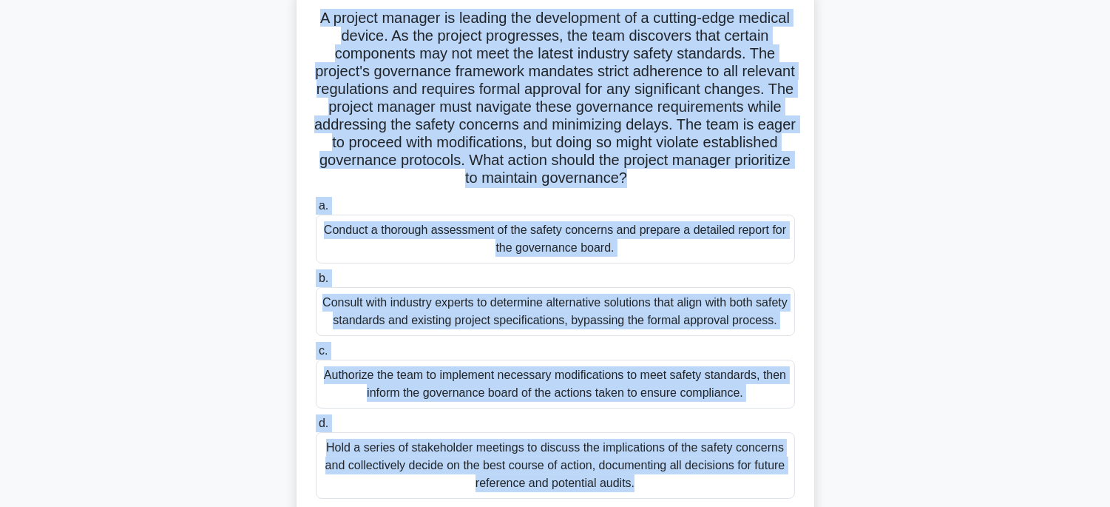
scroll to position [127, 0]
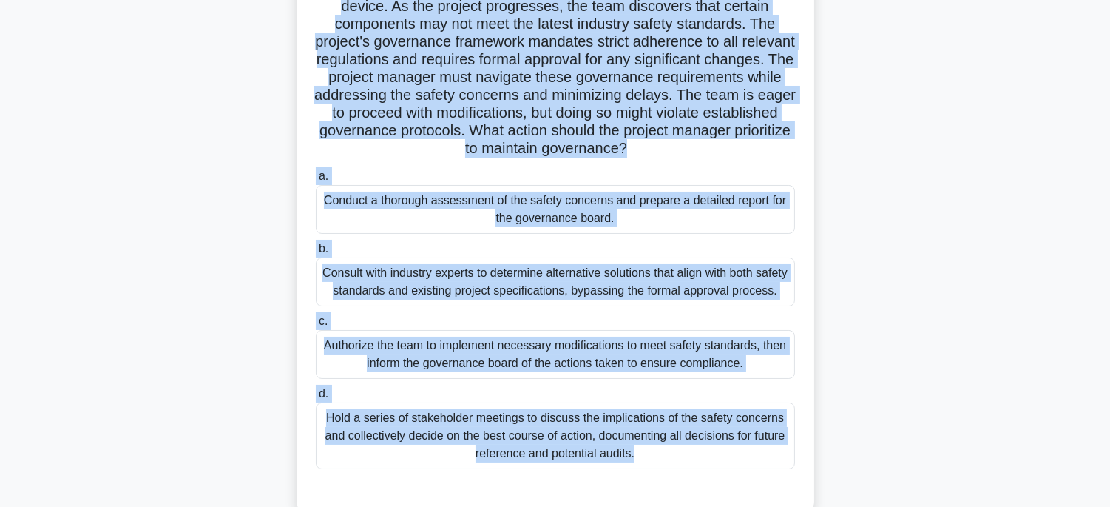
click at [700, 439] on div "Hold a series of stakeholder meetings to discuss the implications of the safety…" at bounding box center [555, 435] width 479 height 67
click at [316, 399] on input "d. Hold a series of stakeholder meetings to discuss the implications of the saf…" at bounding box center [316, 394] width 0 height 10
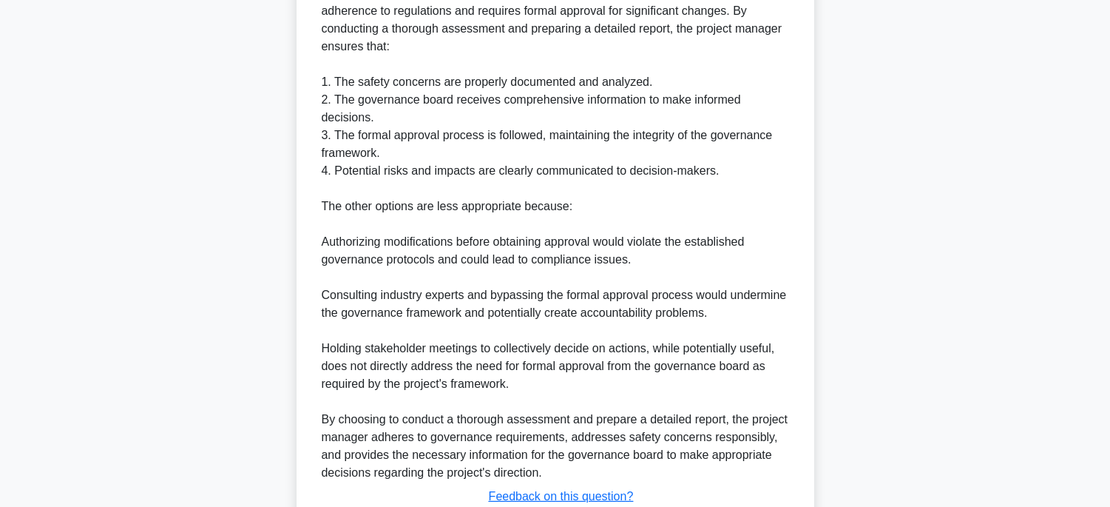
scroll to position [866, 0]
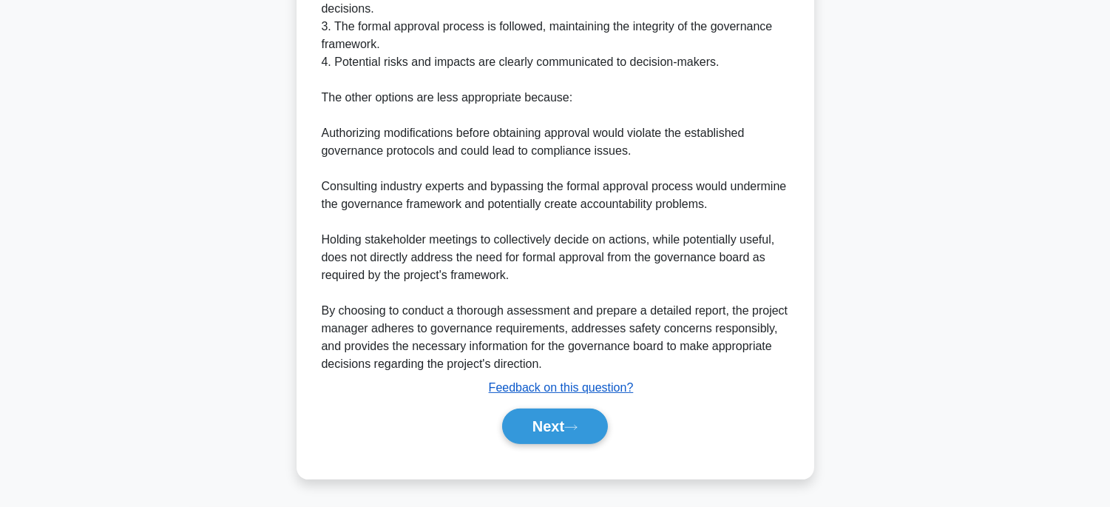
click at [578, 392] on u "Feedback on this question?" at bounding box center [561, 387] width 145 height 13
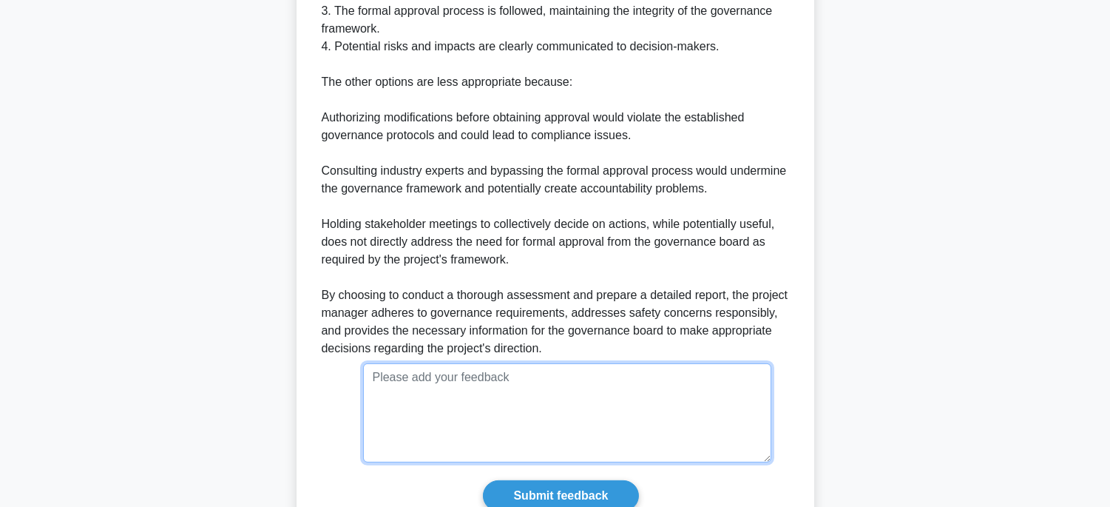
click at [558, 404] on textarea at bounding box center [567, 412] width 408 height 99
type textarea "]"
click at [571, 447] on textarea at bounding box center [567, 412] width 408 height 99
paste textarea "This is a good first step, but it is not enough on its own to ensure compliance…"
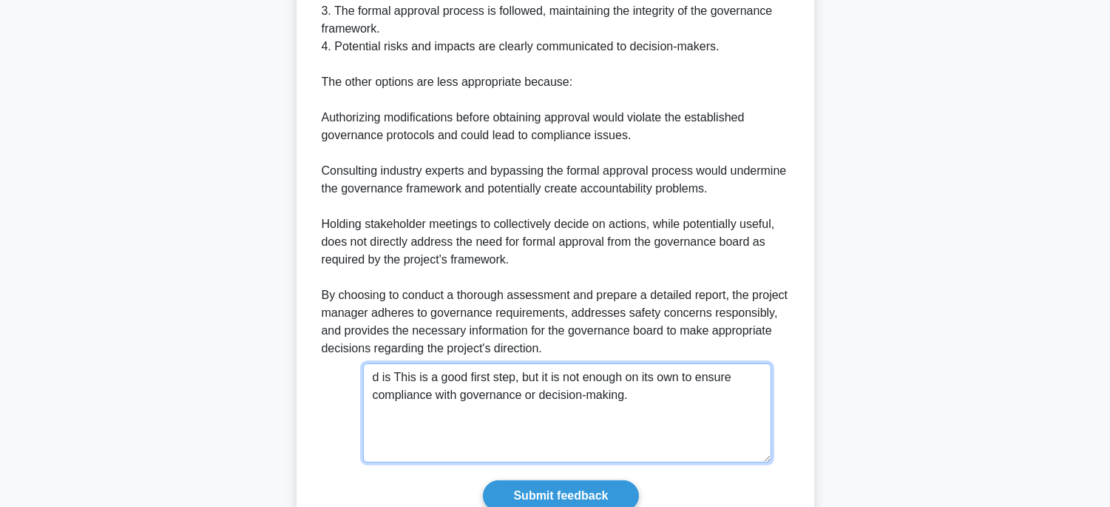
click at [398, 395] on textarea "d is This is a good first step, but it is not enough on its own to ensure compl…" at bounding box center [567, 412] width 408 height 99
click at [389, 393] on textarea "d is is a good first step, but it is not enough on its own to ensure compliance…" at bounding box center [567, 412] width 408 height 99
click at [383, 398] on textarea "d is is a good first step, but it is not enough on its own to ensure compliance…" at bounding box center [567, 412] width 408 height 99
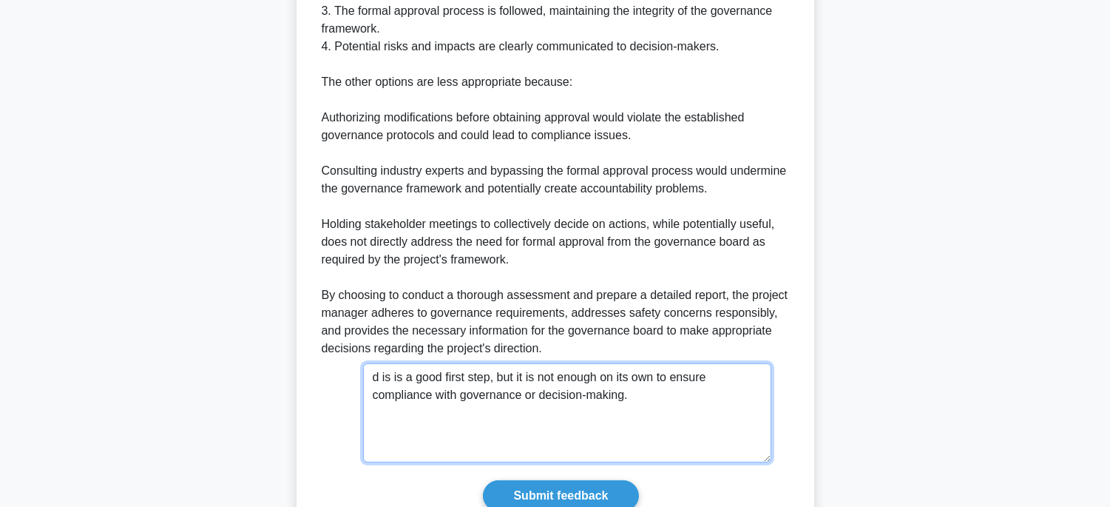
click at [383, 398] on textarea "d is is a good first step, but it is not enough on its own to ensure compliance…" at bounding box center [567, 412] width 408 height 99
click at [377, 394] on textarea "d is a good first step, but it is not enough on its own to ensure compliance wi…" at bounding box center [567, 412] width 408 height 99
click at [544, 432] on textarea "D answer is a good first step, but it is not enough on its own to ensure compli…" at bounding box center [567, 412] width 408 height 99
drag, startPoint x: 415, startPoint y: 396, endPoint x: 386, endPoint y: 382, distance: 32.4
click at [386, 382] on textarea "D answer is a good first step, but it is not enough on its own to ensure compli…" at bounding box center [567, 412] width 408 height 99
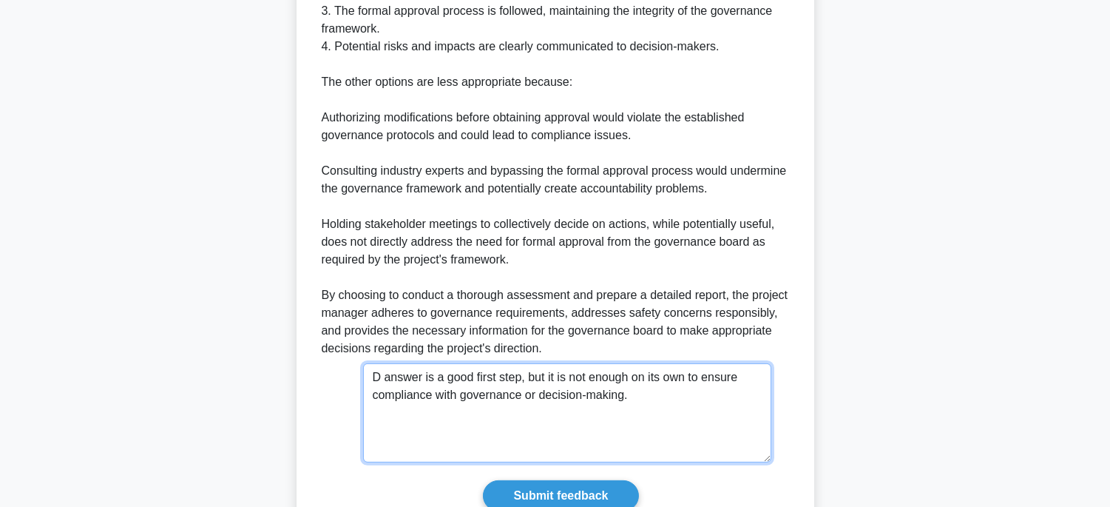
click at [425, 430] on textarea "D answer is a good first step, but it is not enough on its own to ensure compli…" at bounding box center [567, 412] width 408 height 99
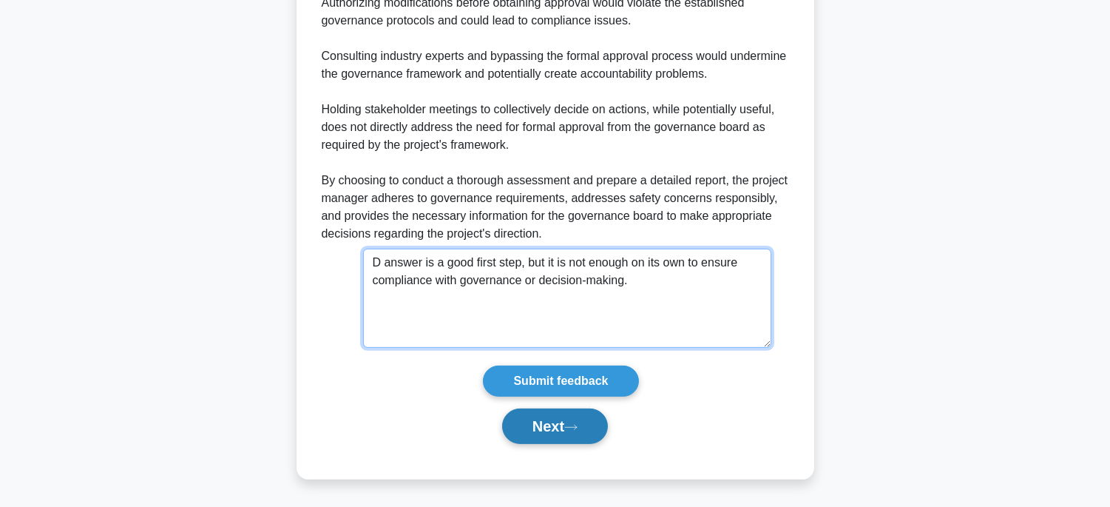
scroll to position [996, 0]
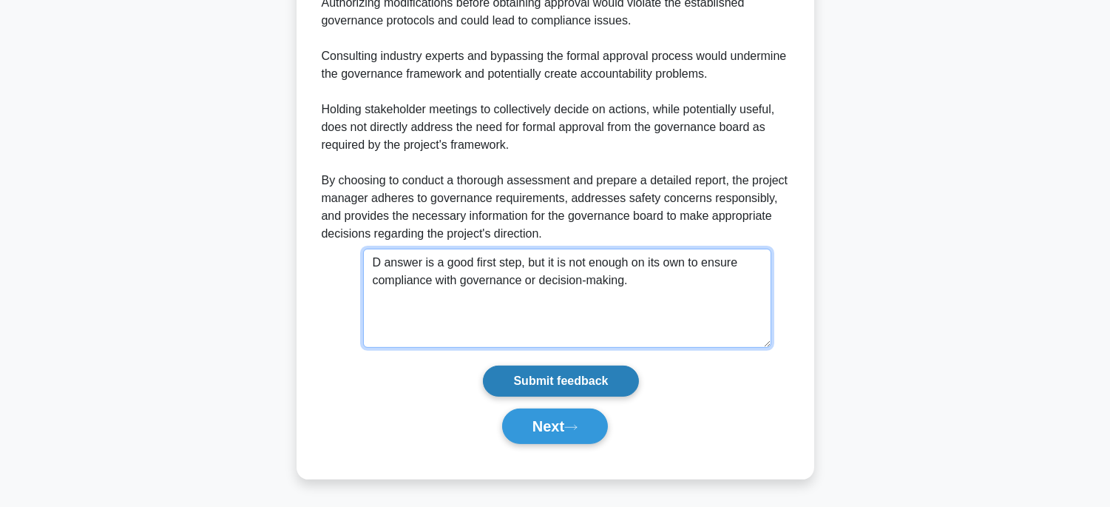
type textarea "D answer is a good first step, but it is not enough on its own to ensure compli…"
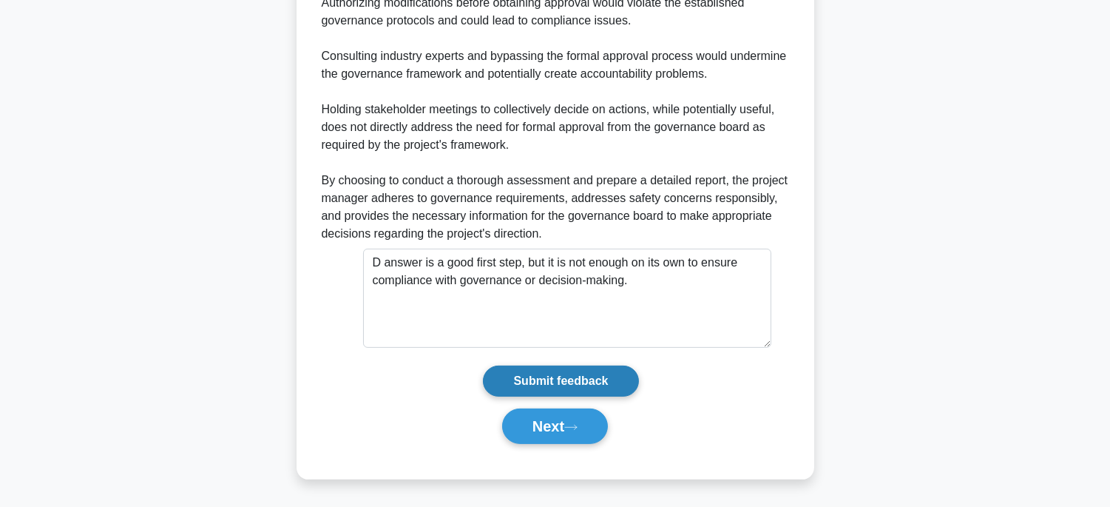
click at [590, 386] on input "Submit feedback" at bounding box center [560, 380] width 155 height 31
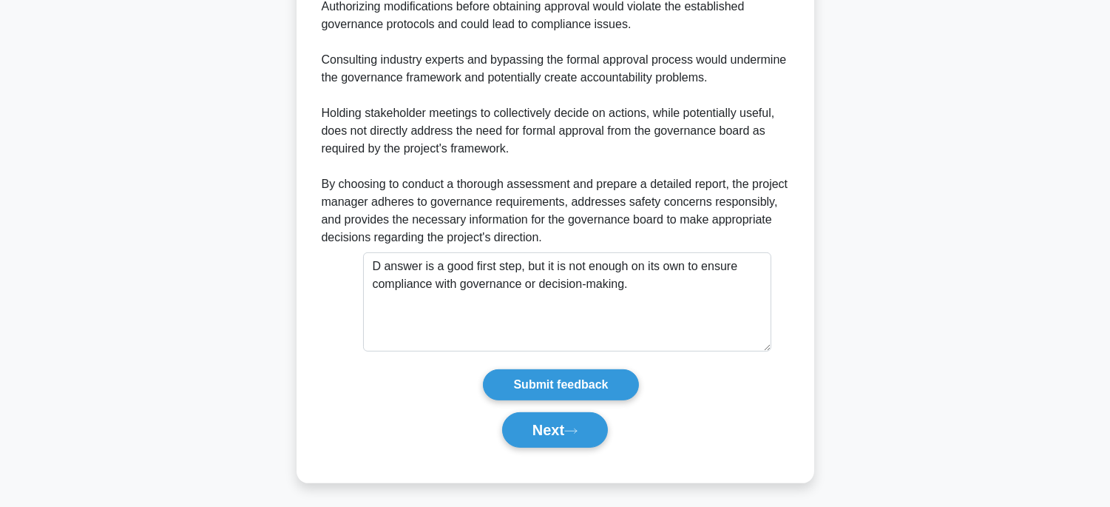
scroll to position [866, 0]
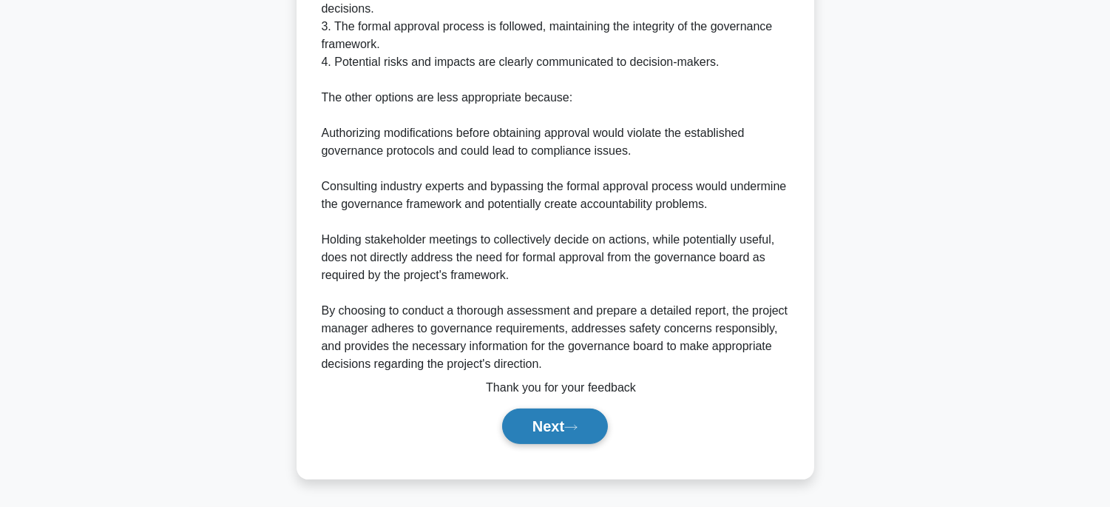
click at [566, 429] on button "Next" at bounding box center [555, 425] width 106 height 35
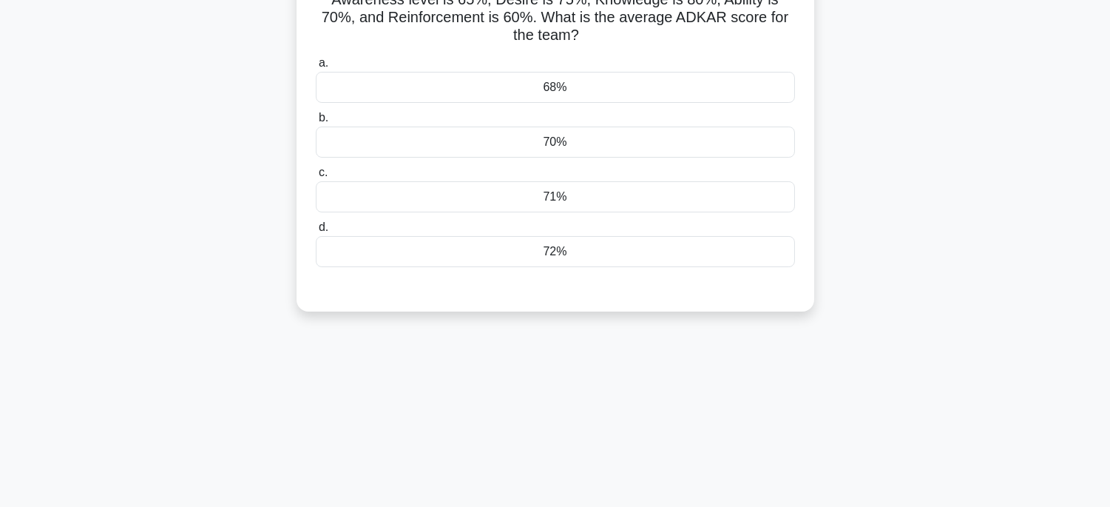
scroll to position [45, 0]
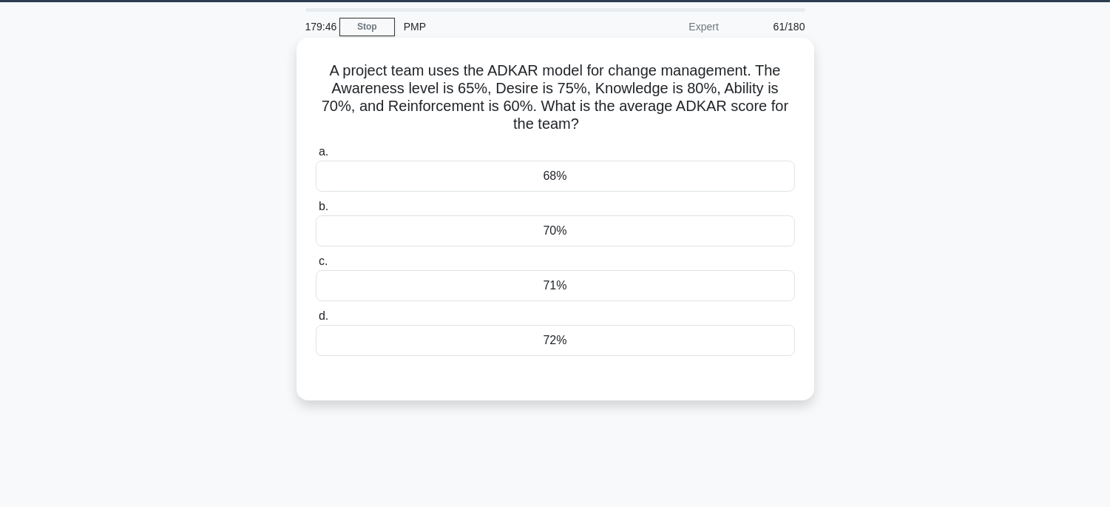
drag, startPoint x: 318, startPoint y: 68, endPoint x: 607, endPoint y: 353, distance: 405.8
click at [607, 353] on div "A project team uses the ADKAR model for change management. The Awareness level …" at bounding box center [555, 219] width 506 height 351
click at [590, 227] on div "70%" at bounding box center [555, 230] width 479 height 31
click at [316, 211] on input "b. 70%" at bounding box center [316, 207] width 0 height 10
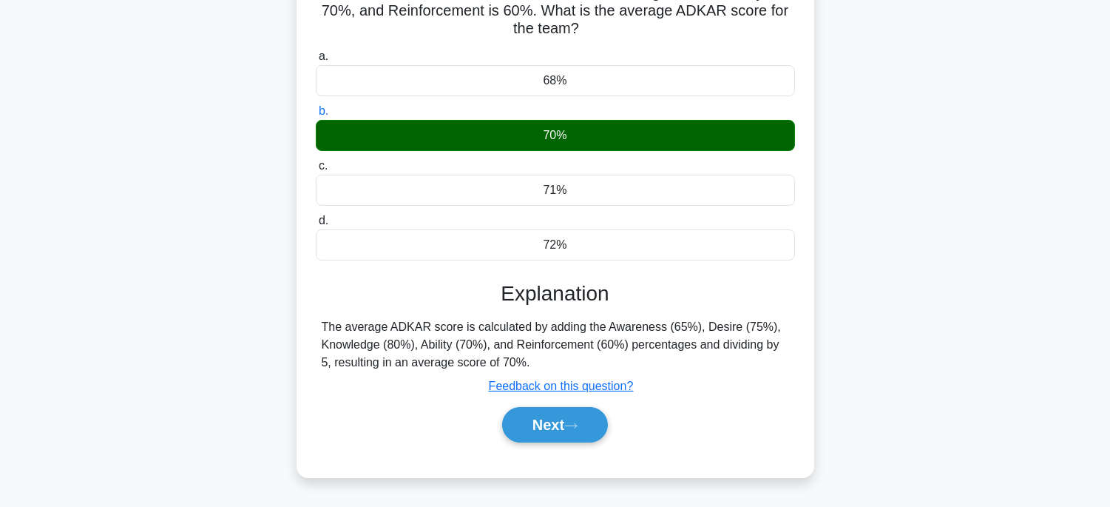
scroll to position [291, 0]
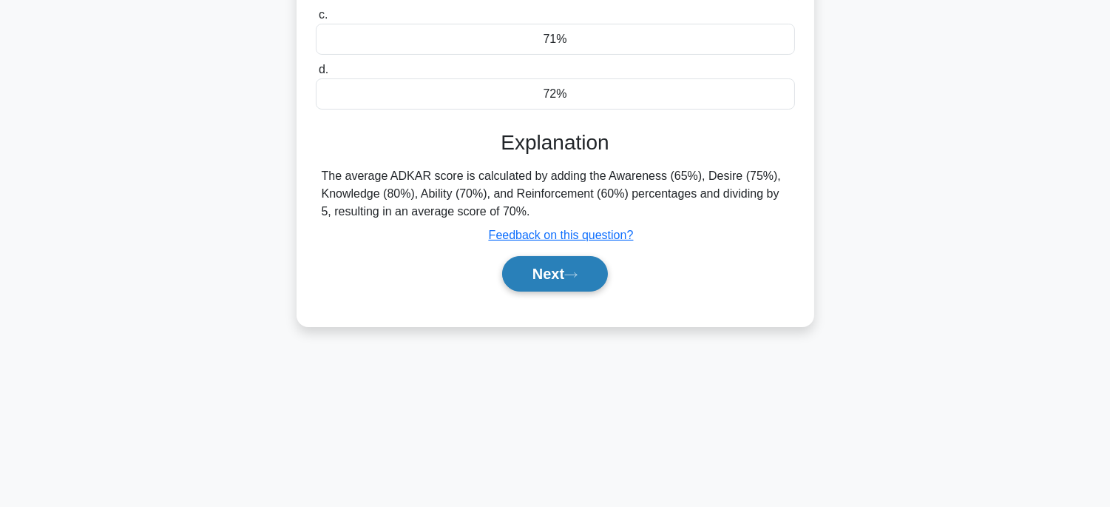
click at [567, 271] on button "Next" at bounding box center [555, 273] width 106 height 35
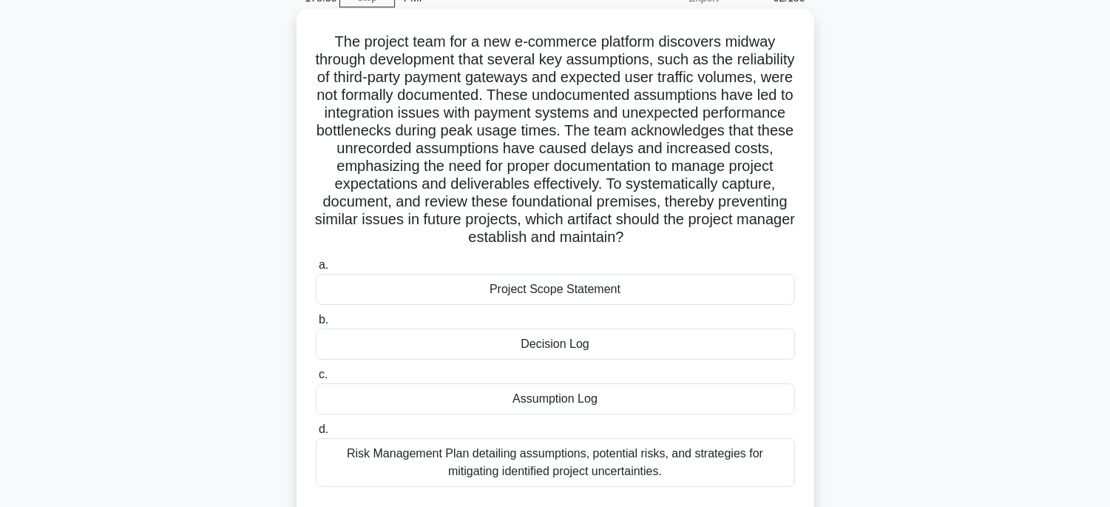
scroll to position [0, 0]
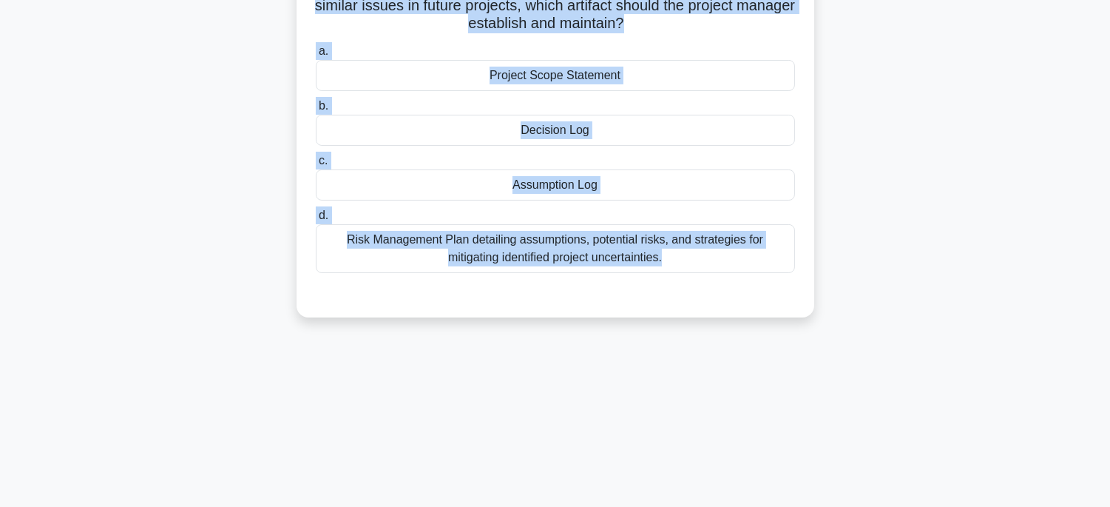
drag, startPoint x: 322, startPoint y: 109, endPoint x: 685, endPoint y: 530, distance: 556.3
click at [685, 506] on html "Rehab Profile Settings" at bounding box center [555, 108] width 1110 height 799
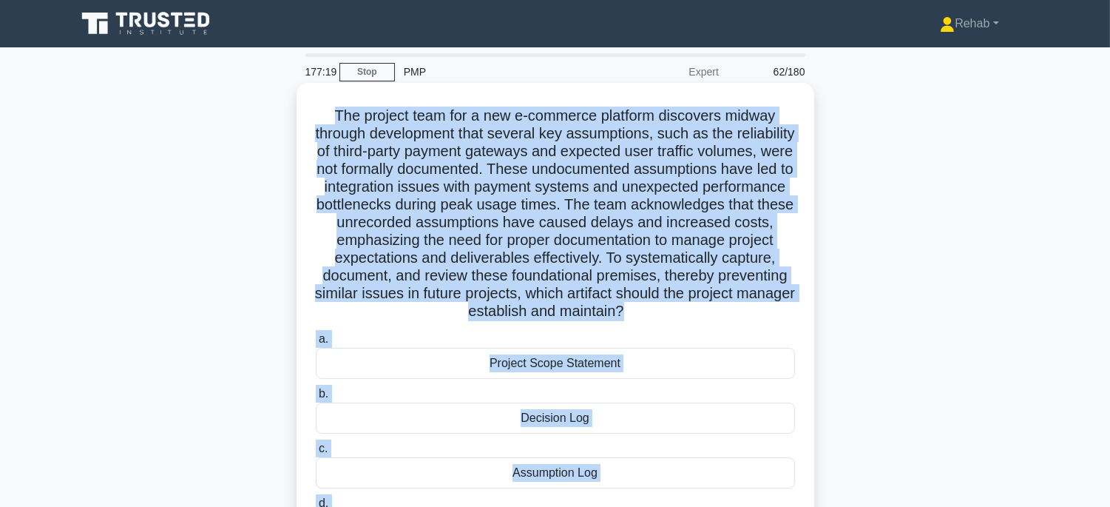
click at [643, 484] on div "Assumption Log" at bounding box center [555, 472] width 479 height 31
click at [316, 453] on input "c. Assumption Log" at bounding box center [316, 449] width 0 height 10
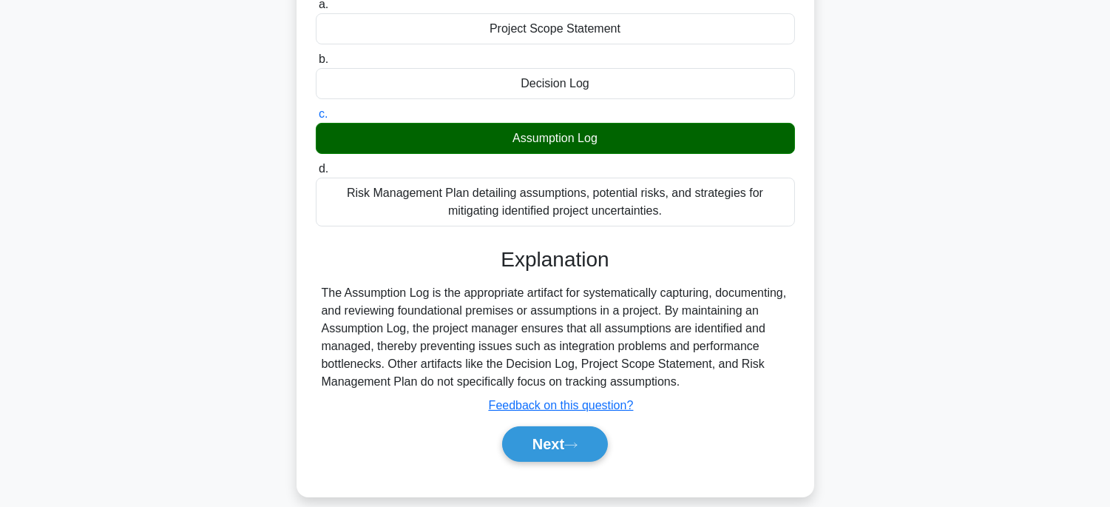
scroll to position [370, 0]
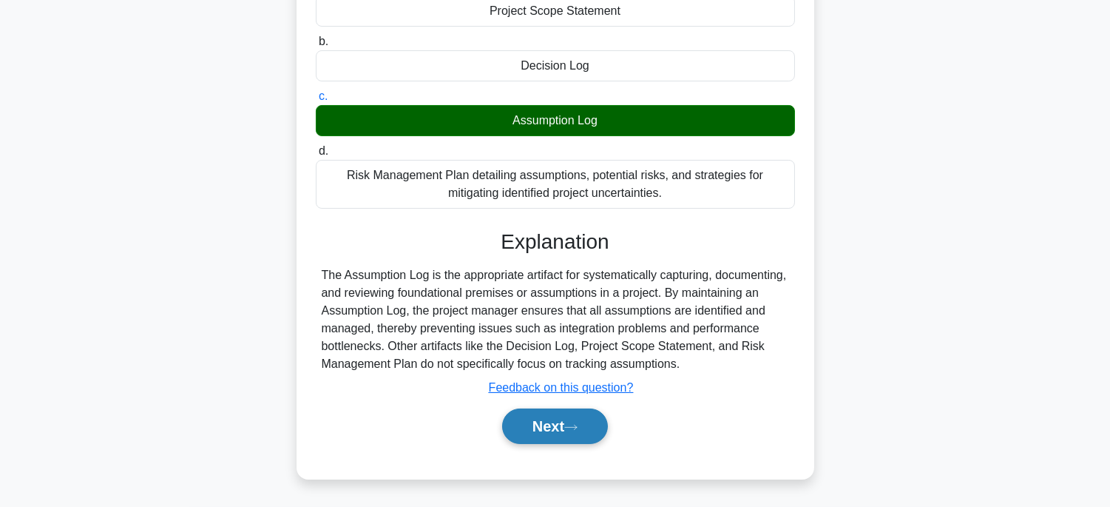
click at [548, 421] on button "Next" at bounding box center [555, 425] width 106 height 35
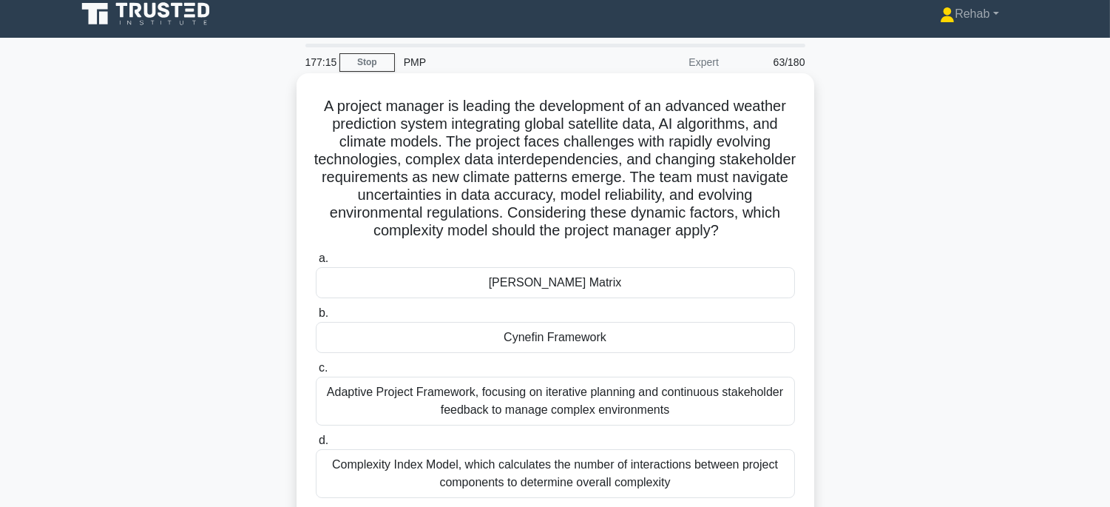
scroll to position [0, 0]
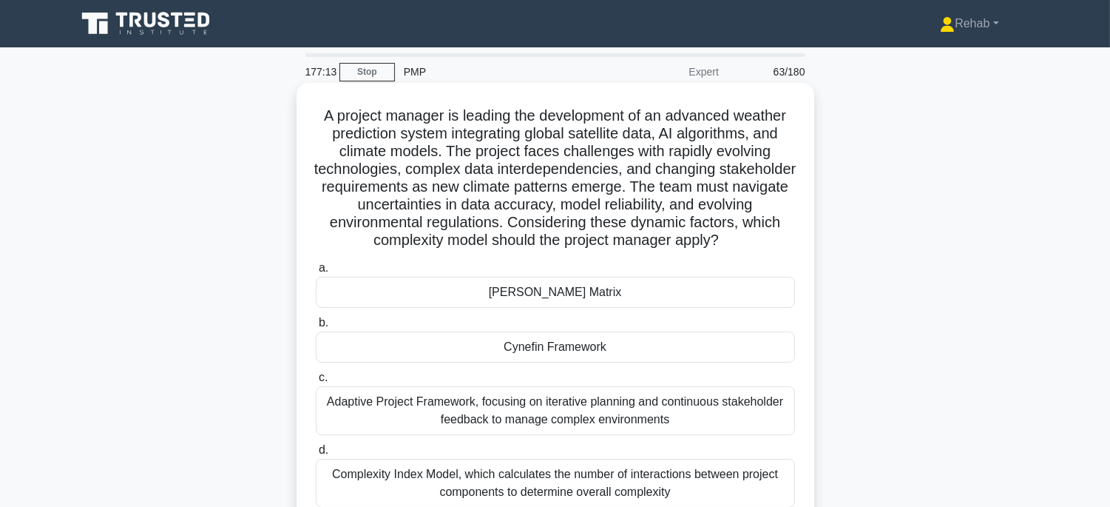
drag, startPoint x: 308, startPoint y: 109, endPoint x: 711, endPoint y: 490, distance: 555.5
click at [711, 490] on div "A project manager is leading the development of an advanced weather prediction …" at bounding box center [555, 317] width 506 height 457
click at [731, 342] on div "Cynefin Framework" at bounding box center [555, 346] width 479 height 31
click at [316, 328] on input "b. Cynefin Framework" at bounding box center [316, 323] width 0 height 10
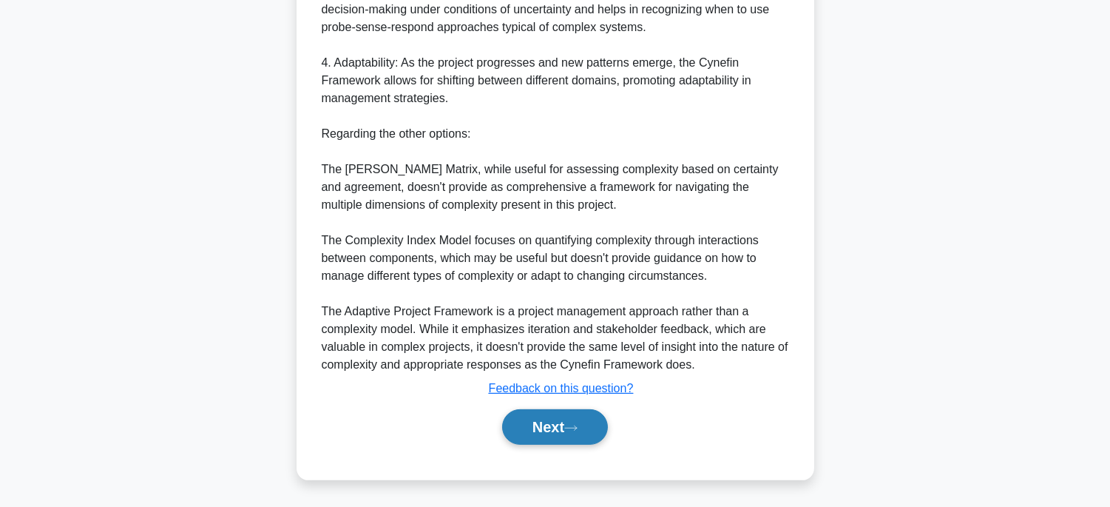
click at [587, 429] on button "Next" at bounding box center [555, 426] width 106 height 35
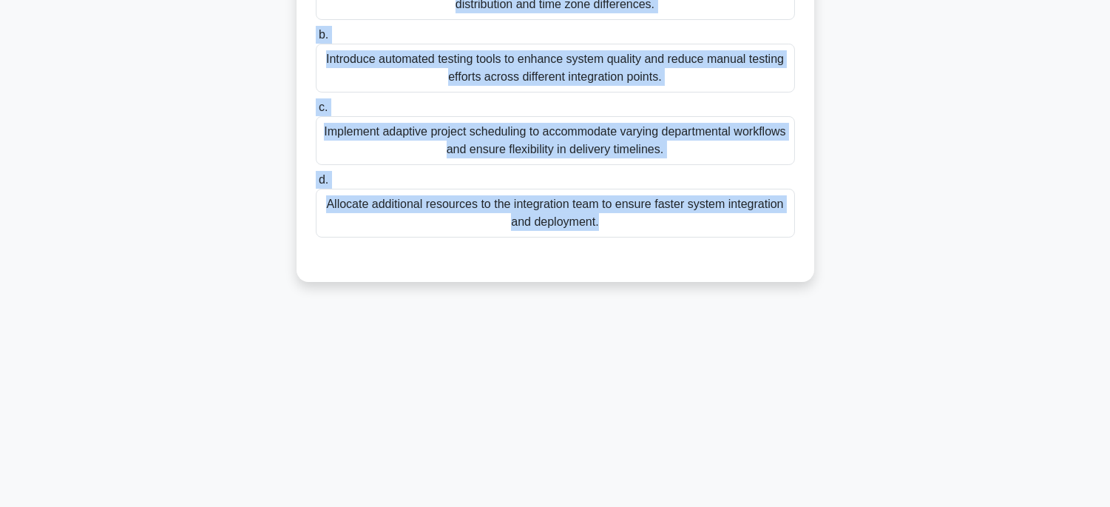
drag, startPoint x: 323, startPoint y: 99, endPoint x: 733, endPoint y: 490, distance: 566.4
click at [735, 497] on div "176:00 Stop PMP Expert 64/180 .spinner_0XTQ{transform-origin:center;animation:s…" at bounding box center [555, 131] width 976 height 739
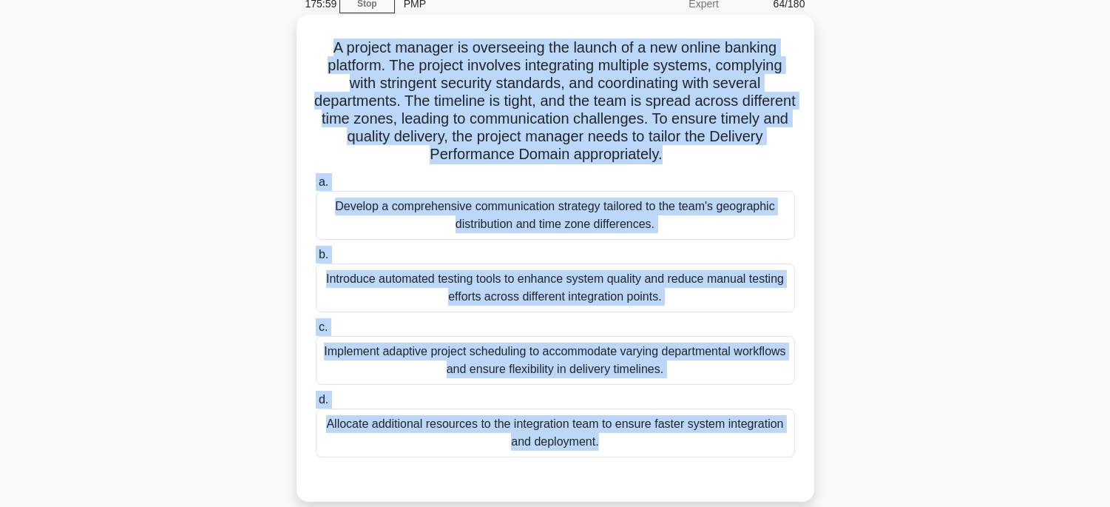
scroll to position [45, 0]
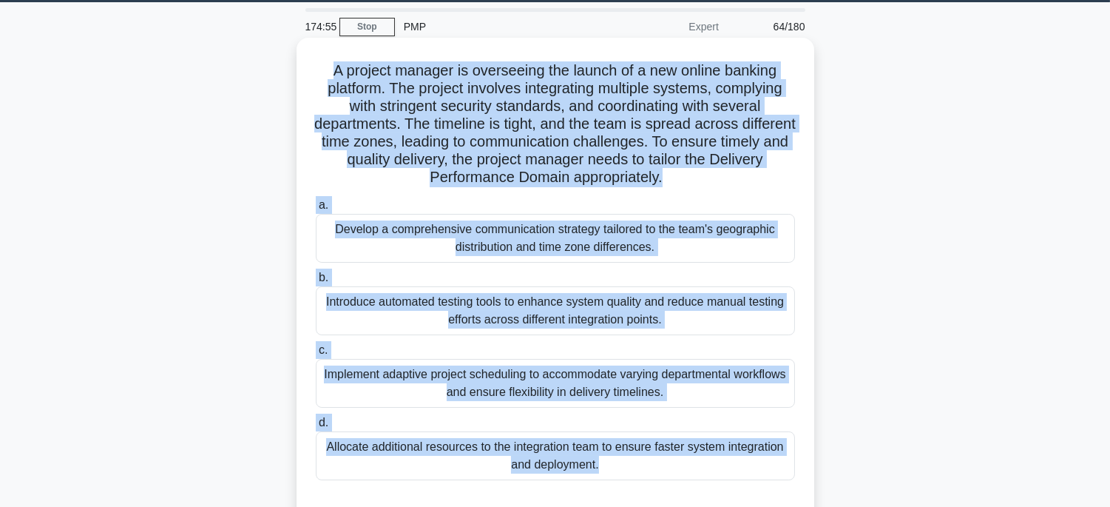
click at [753, 244] on div "Develop a comprehensive communication strategy tailored to the team's geographi…" at bounding box center [555, 238] width 479 height 49
click at [316, 210] on input "a. Develop a comprehensive communication strategy tailored to the team's geogra…" at bounding box center [316, 205] width 0 height 10
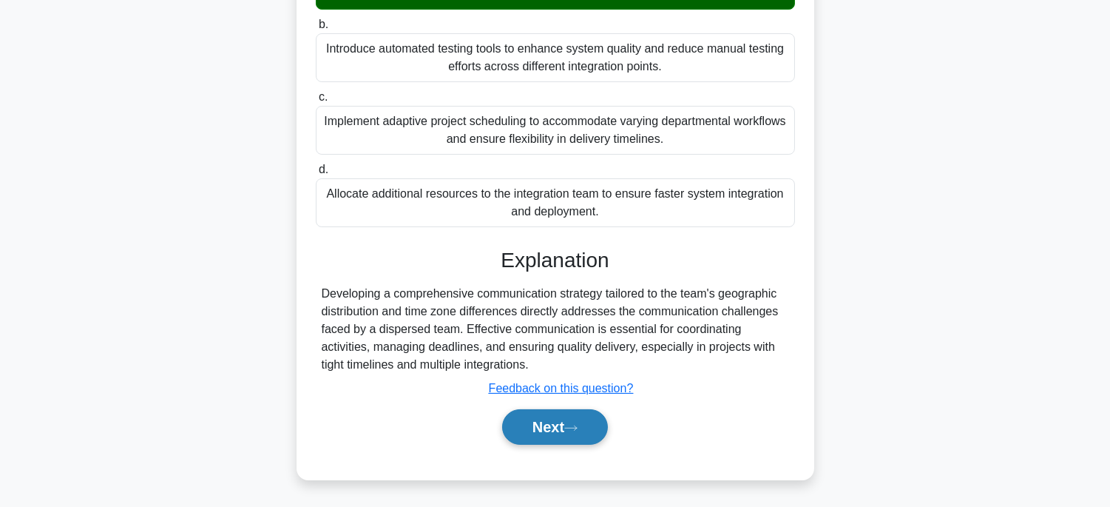
click at [589, 430] on button "Next" at bounding box center [555, 426] width 106 height 35
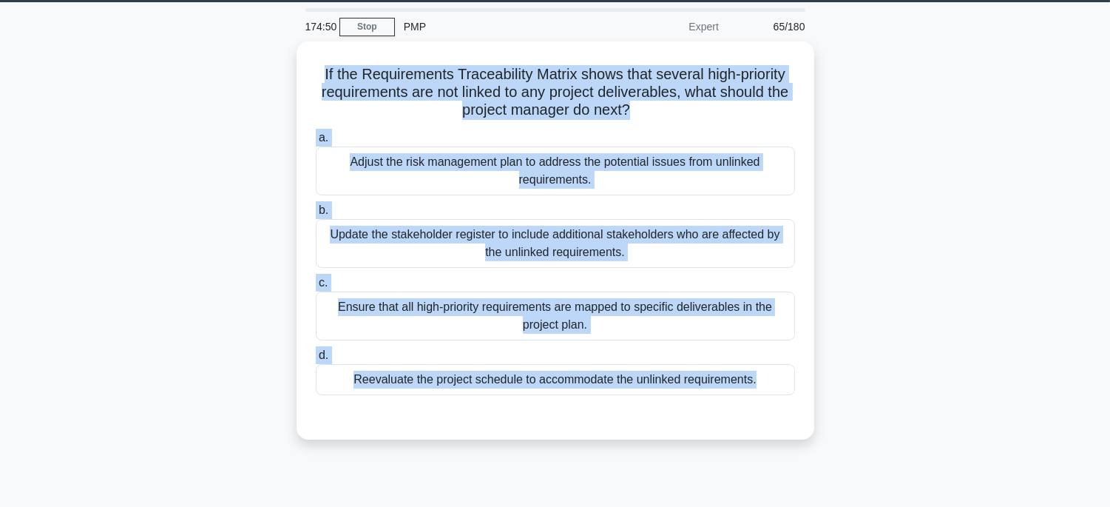
drag, startPoint x: 316, startPoint y: 61, endPoint x: 821, endPoint y: 436, distance: 628.8
click at [821, 436] on div "If the Requirements Traceability Matrix shows that several high-priority requir…" at bounding box center [555, 249] width 976 height 416
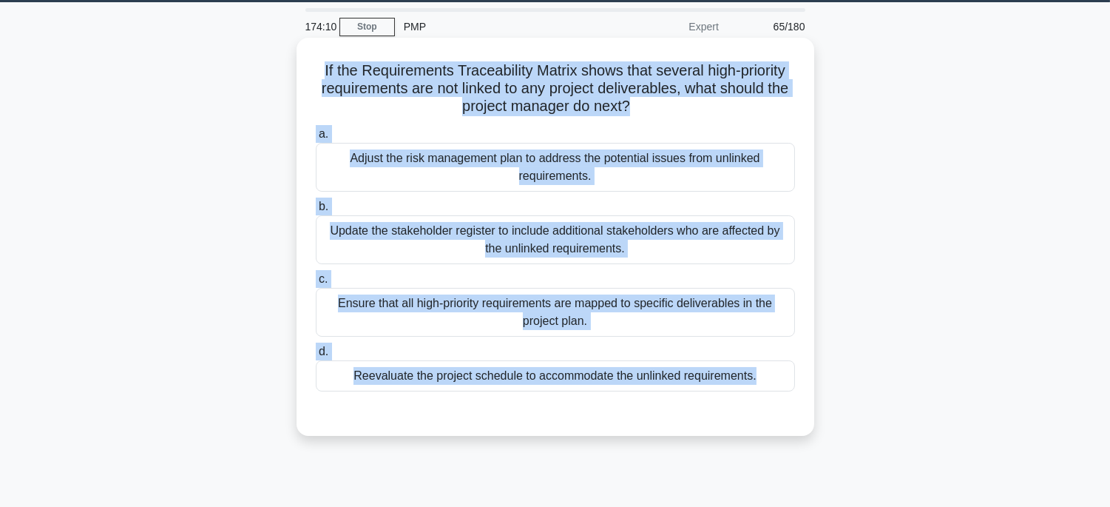
click at [645, 318] on div "Ensure that all high-priority requirements are mapped to specific deliverables …" at bounding box center [555, 312] width 479 height 49
click at [316, 284] on input "c. Ensure that all high-priority requirements are mapped to specific deliverabl…" at bounding box center [316, 279] width 0 height 10
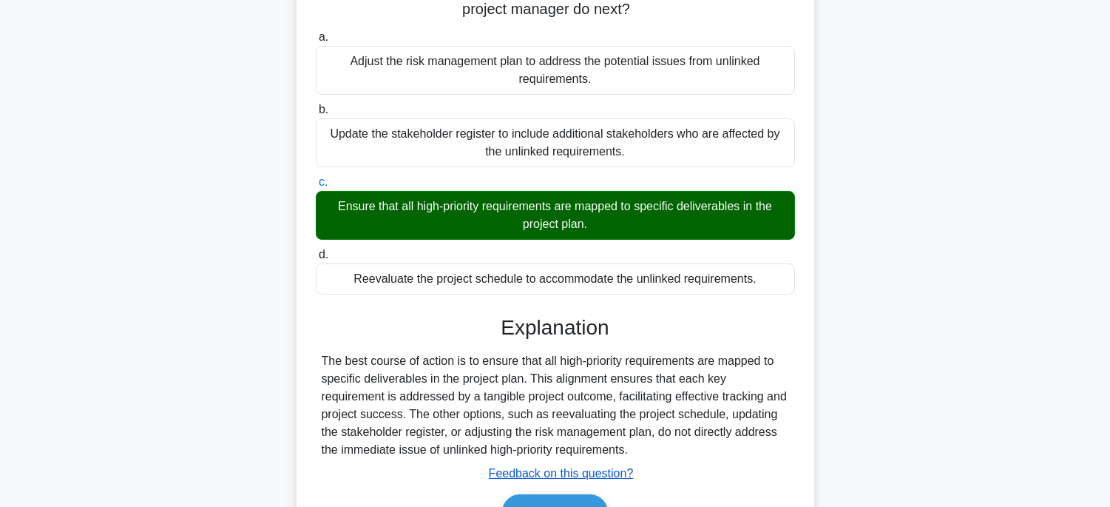
scroll to position [291, 0]
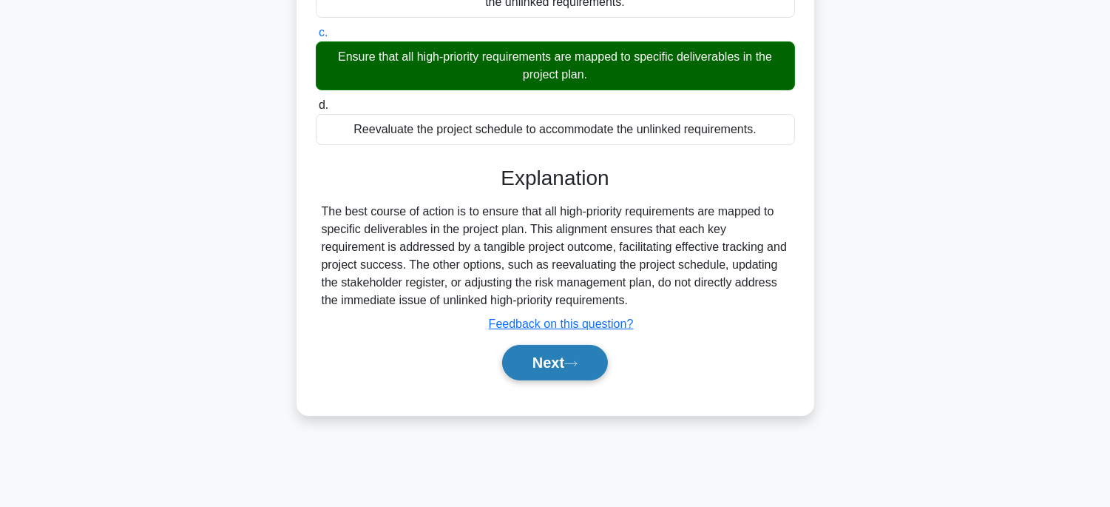
click at [579, 351] on button "Next" at bounding box center [555, 362] width 106 height 35
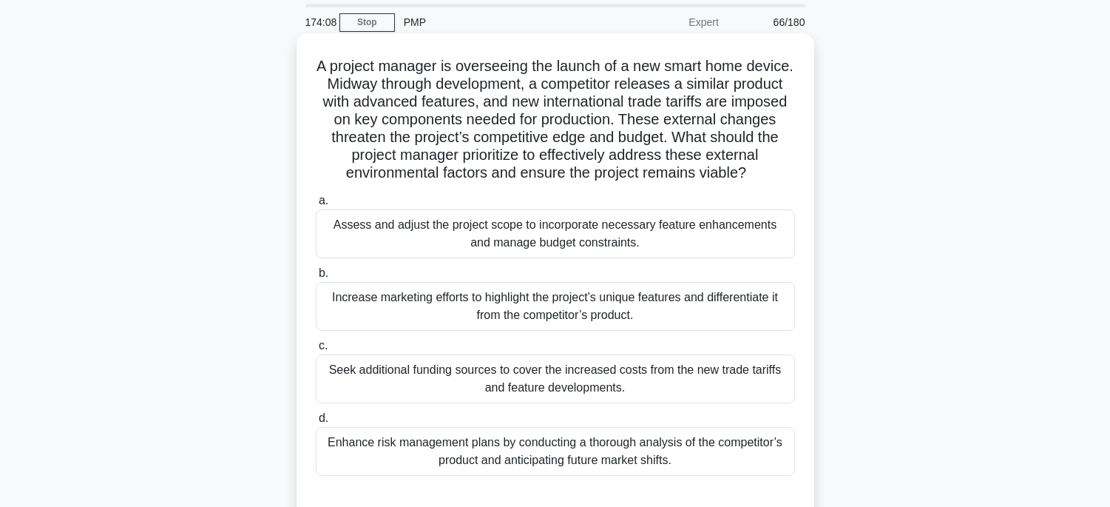
scroll to position [45, 0]
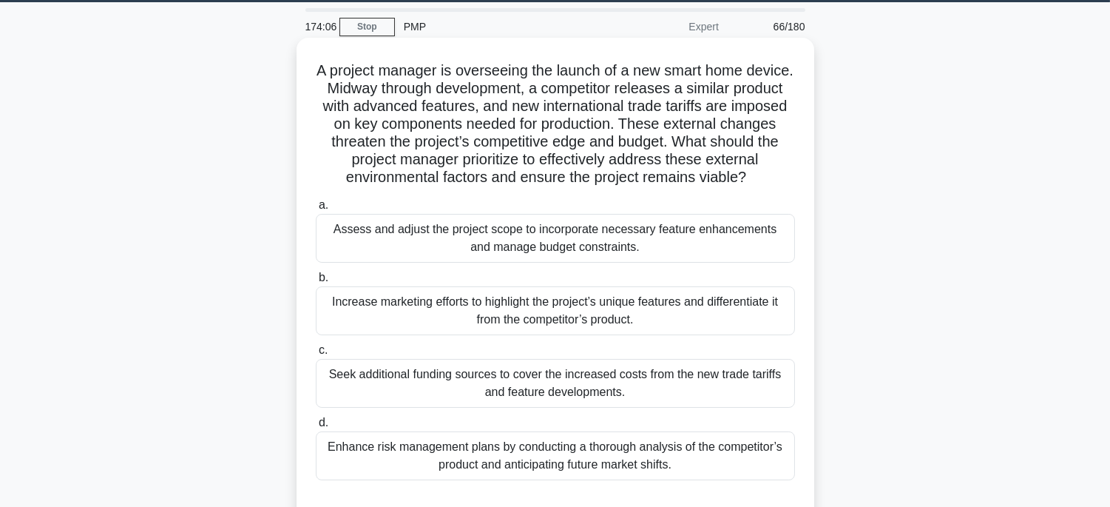
drag, startPoint x: 336, startPoint y: 70, endPoint x: 742, endPoint y: 481, distance: 577.3
click at [742, 481] on div "A project manager is overseeing the launch of a new smart home device. Midway t…" at bounding box center [555, 281] width 506 height 475
click at [699, 470] on div "Enhance risk management plans by conducting a thorough analysis of the competit…" at bounding box center [555, 455] width 479 height 49
click at [316, 427] on input "d. Enhance risk management plans by conducting a thorough analysis of the compe…" at bounding box center [316, 423] width 0 height 10
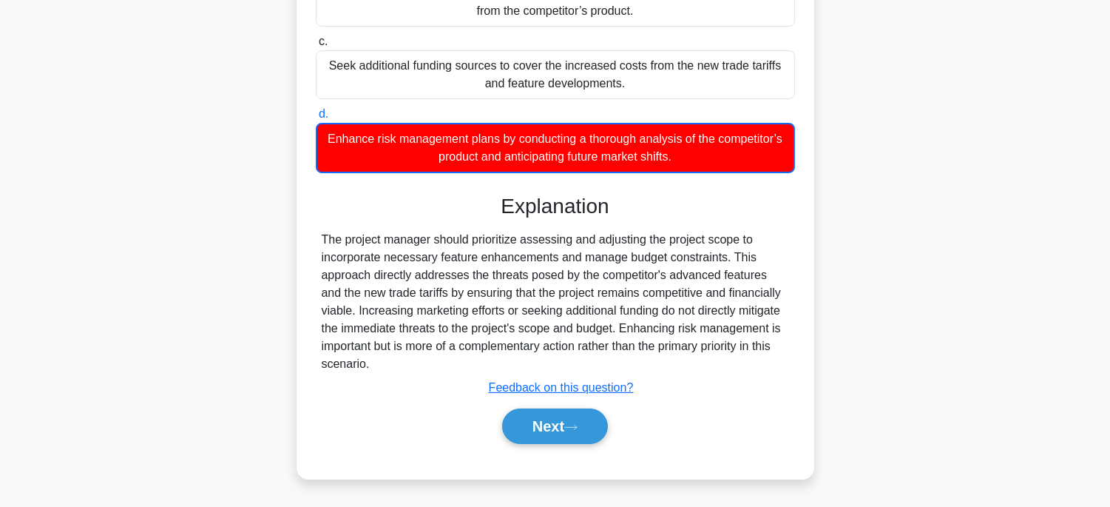
scroll to position [370, 0]
click at [583, 432] on button "Next" at bounding box center [555, 425] width 106 height 35
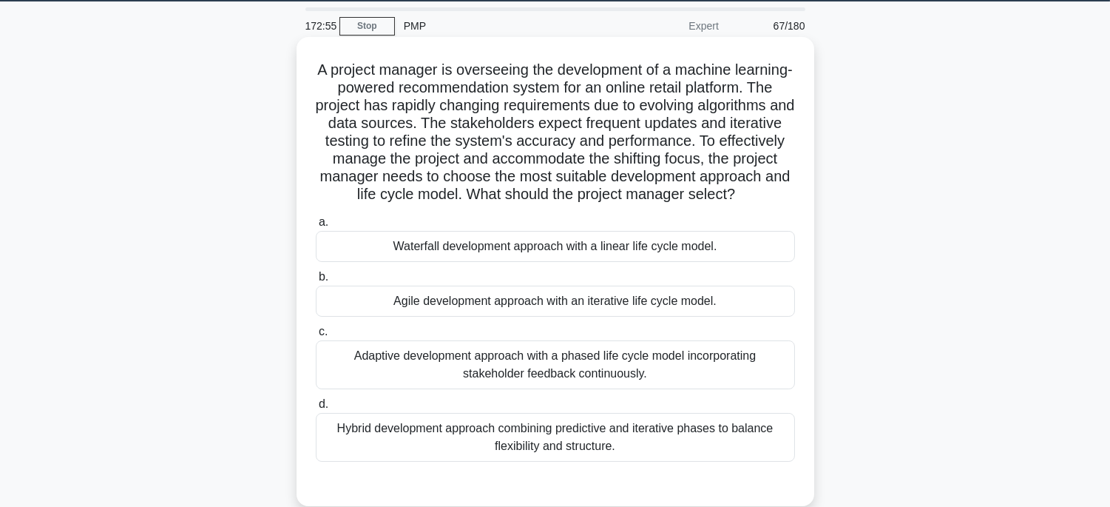
scroll to position [45, 0]
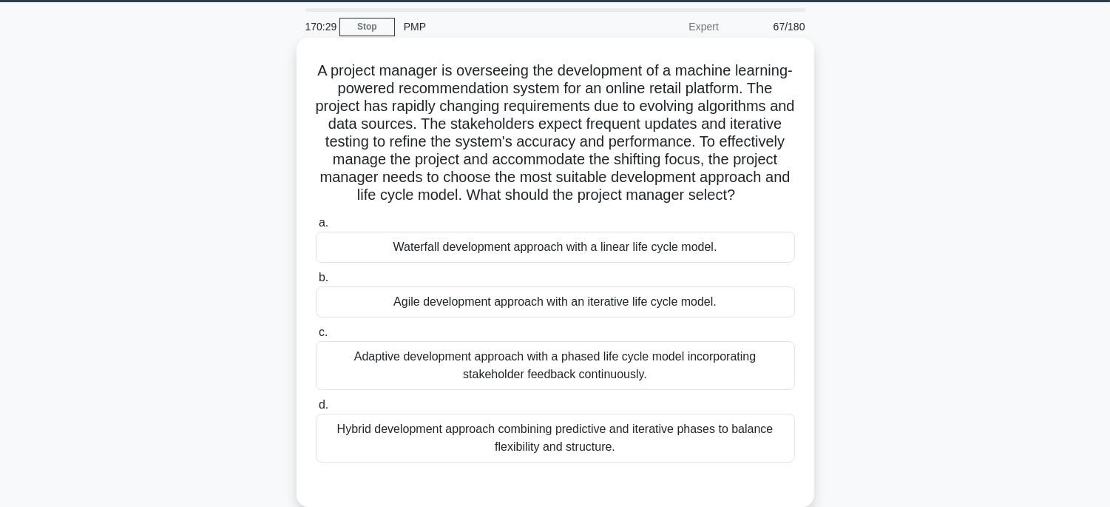
drag, startPoint x: 334, startPoint y: 68, endPoint x: 578, endPoint y: 205, distance: 279.1
click at [701, 468] on div "A project manager is overseeing the development of a machine learning-powered r…" at bounding box center [555, 272] width 506 height 457
click at [776, 317] on div "Agile development approach with an iterative life cycle model." at bounding box center [555, 301] width 479 height 31
click at [316, 282] on input "b. Agile development approach with an iterative life cycle model." at bounding box center [316, 278] width 0 height 10
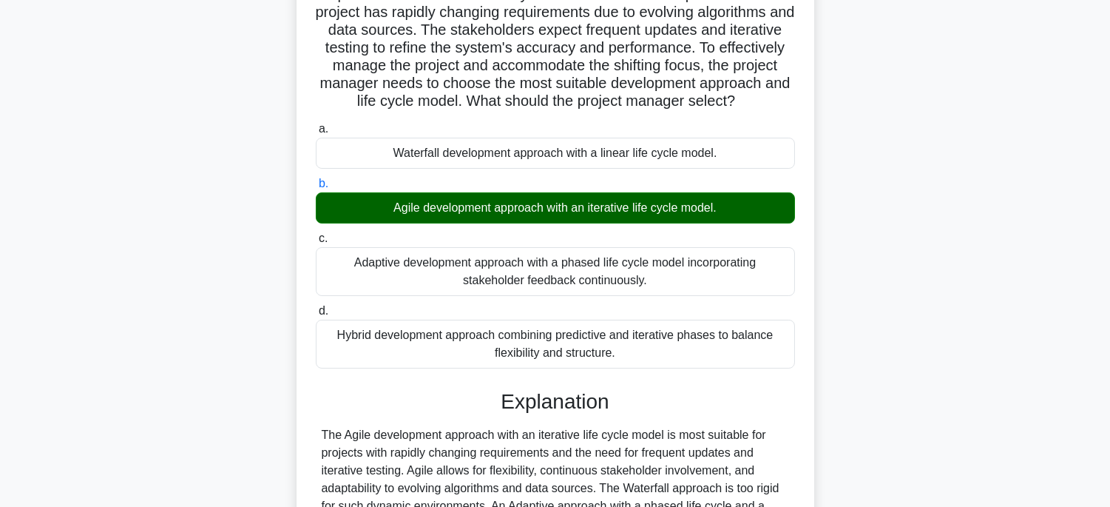
scroll to position [351, 0]
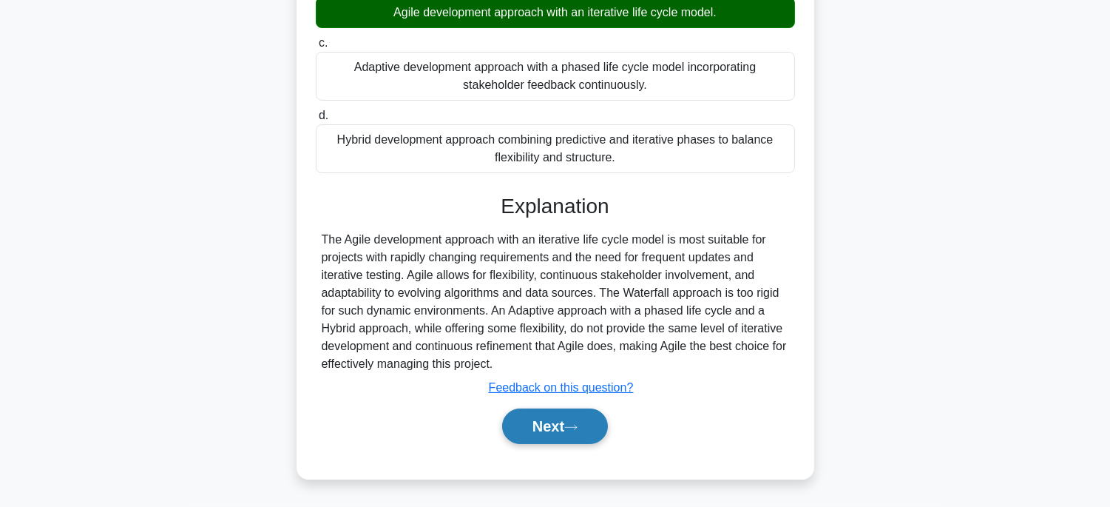
click at [575, 422] on button "Next" at bounding box center [555, 425] width 106 height 35
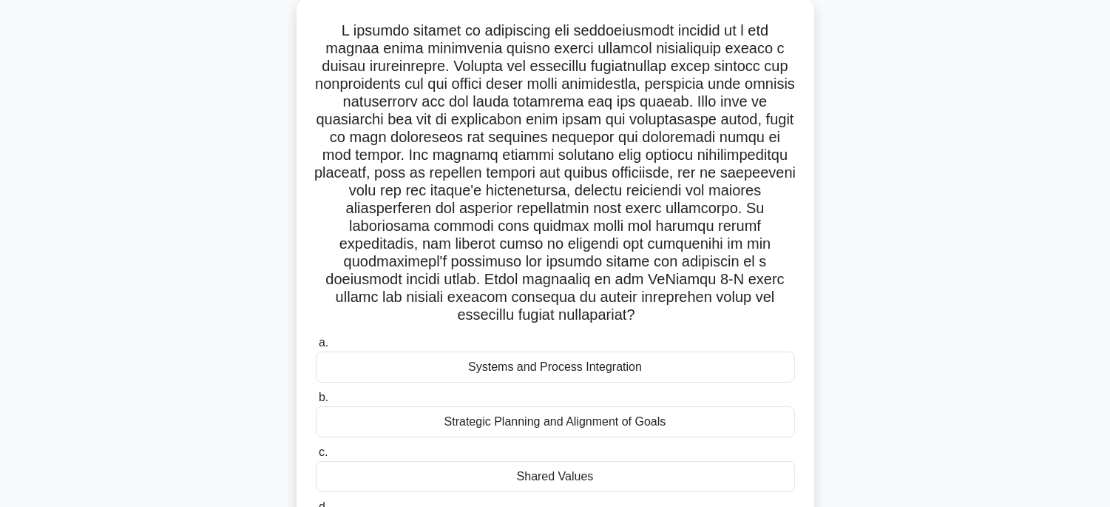
scroll to position [45, 0]
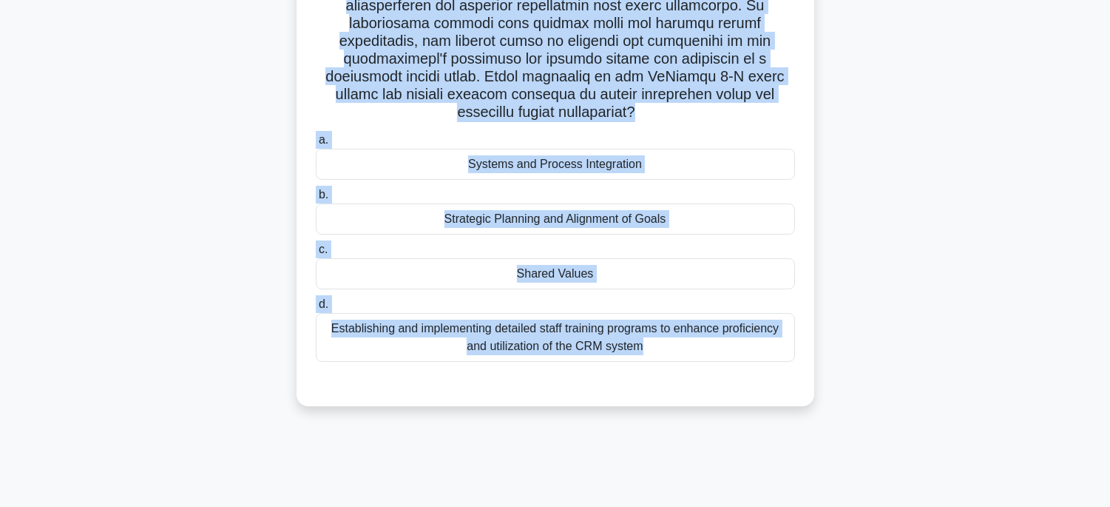
drag, startPoint x: 348, startPoint y: 84, endPoint x: 745, endPoint y: 445, distance: 537.1
click at [821, 506] on html "Rehab Profile Settings" at bounding box center [555, 108] width 1110 height 799
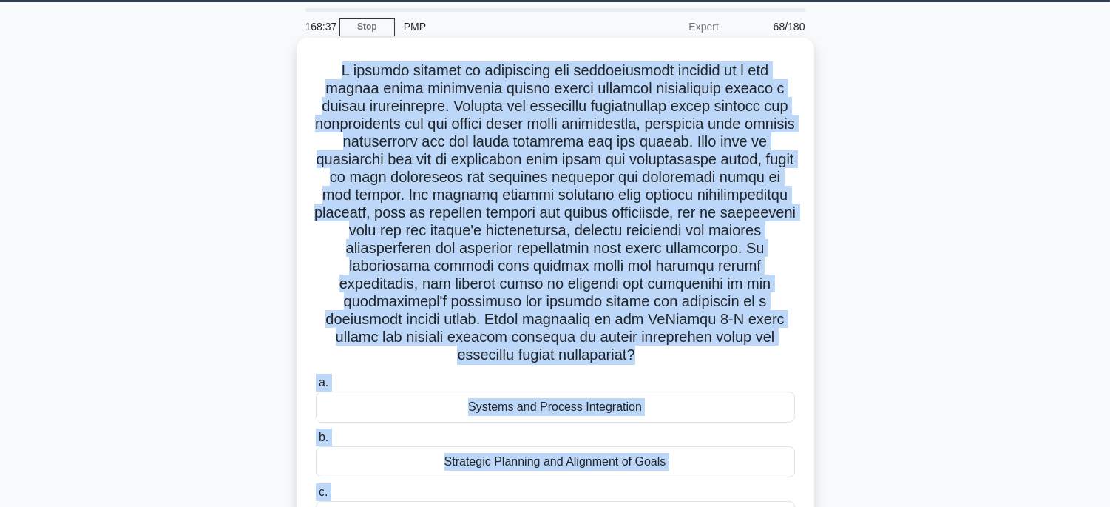
scroll to position [127, 0]
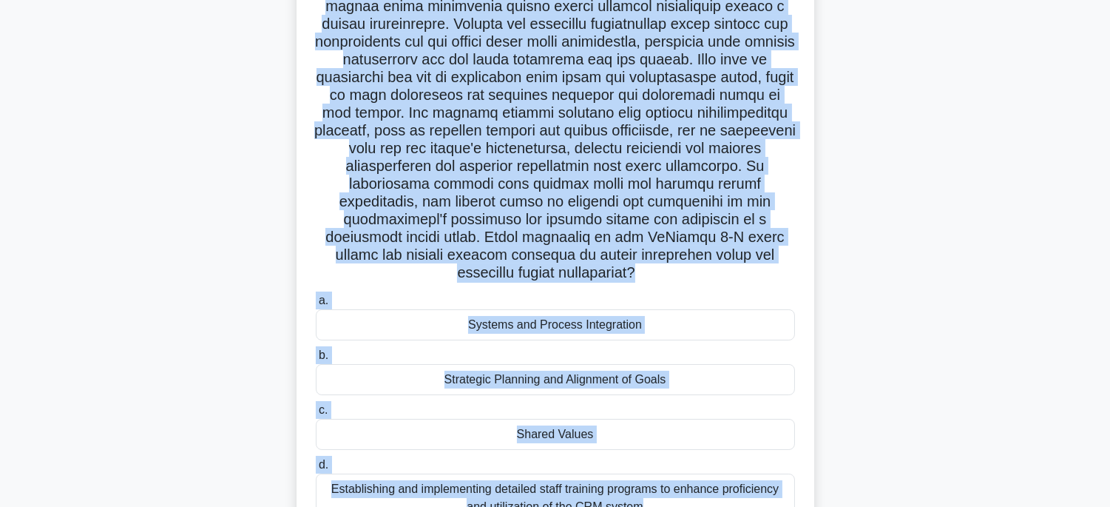
click at [683, 420] on div "Shared Values" at bounding box center [555, 434] width 479 height 31
click at [316, 415] on input "c. Shared Values" at bounding box center [316, 410] width 0 height 10
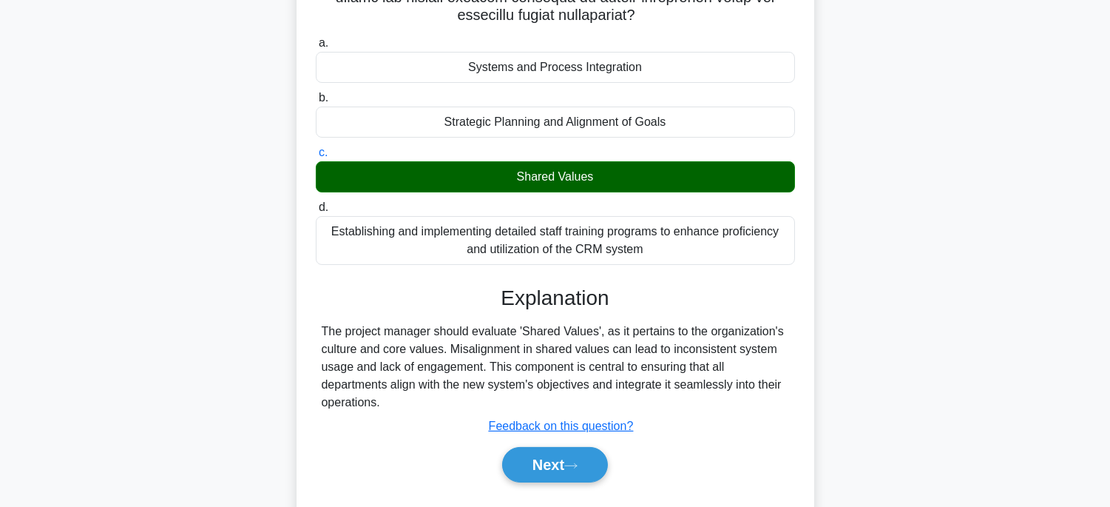
scroll to position [423, 0]
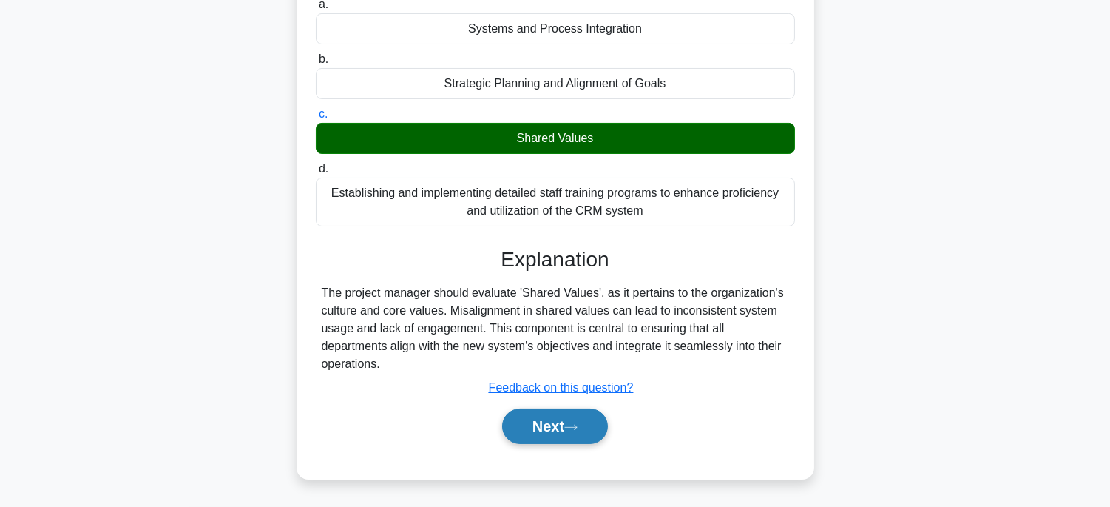
click at [547, 432] on button "Next" at bounding box center [555, 425] width 106 height 35
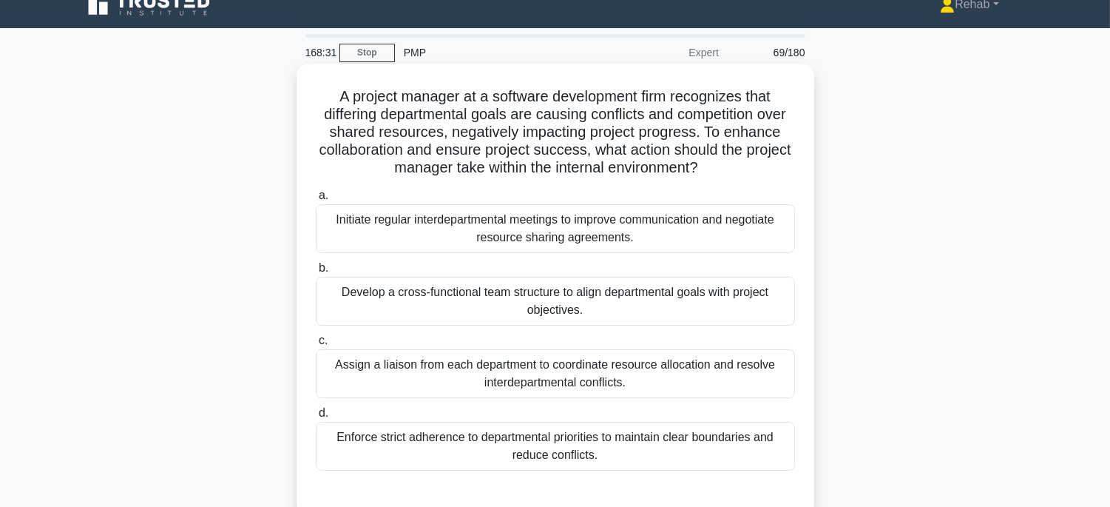
scroll to position [0, 0]
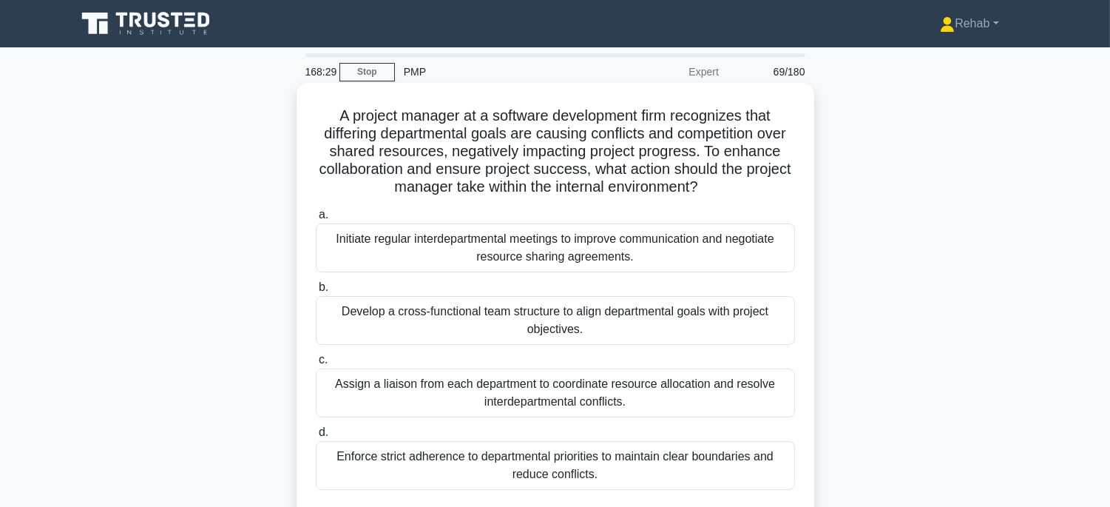
drag, startPoint x: 314, startPoint y: 106, endPoint x: 802, endPoint y: 485, distance: 617.5
click at [802, 485] on div "A project manager at a software development firm recognizes that differing depa…" at bounding box center [555, 308] width 506 height 439
click at [677, 269] on div "Initiate regular interdepartmental meetings to improve communication and negoti…" at bounding box center [555, 247] width 479 height 49
click at [316, 220] on input "a. Initiate regular interdepartmental meetings to improve communication and neg…" at bounding box center [316, 215] width 0 height 10
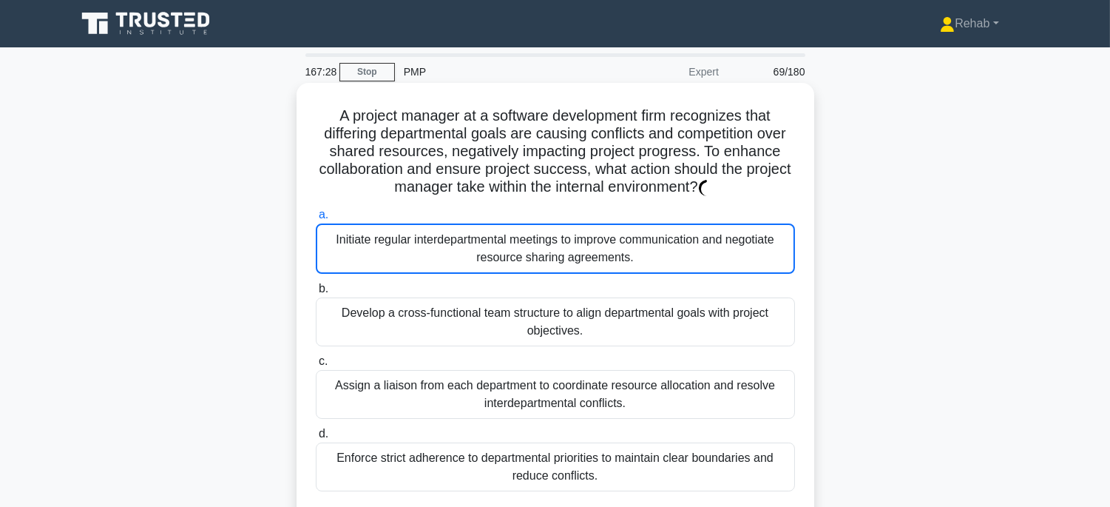
click at [733, 249] on div "Initiate regular interdepartmental meetings to improve communication and negoti…" at bounding box center [555, 248] width 479 height 50
click at [316, 220] on input "a. Initiate regular interdepartmental meetings to improve communication and neg…" at bounding box center [316, 215] width 0 height 10
click at [630, 249] on div "Initiate regular interdepartmental meetings to improve communication and negoti…" at bounding box center [555, 248] width 479 height 50
click at [316, 220] on input "a. Initiate regular interdepartmental meetings to improve communication and neg…" at bounding box center [316, 215] width 0 height 10
click at [630, 249] on div "Initiate regular interdepartmental meetings to improve communication and negoti…" at bounding box center [555, 248] width 479 height 50
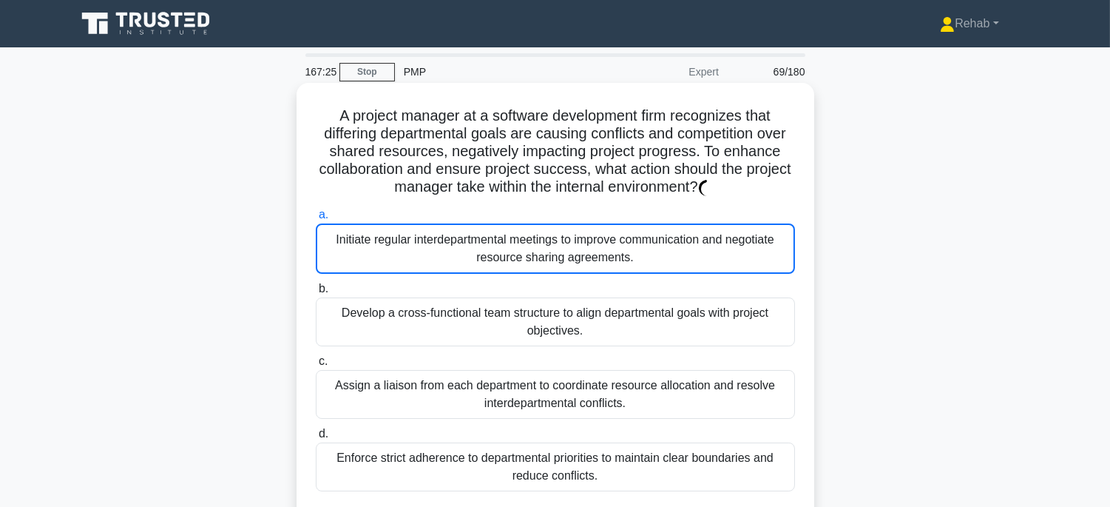
click at [316, 220] on input "a. Initiate regular interdepartmental meetings to improve communication and neg…" at bounding box center [316, 215] width 0 height 10
click at [630, 249] on div "Initiate regular interdepartmental meetings to improve communication and negoti…" at bounding box center [555, 248] width 479 height 50
click at [316, 220] on input "a. Initiate regular interdepartmental meetings to improve communication and neg…" at bounding box center [316, 215] width 0 height 10
click at [630, 249] on div "Initiate regular interdepartmental meetings to improve communication and negoti…" at bounding box center [555, 248] width 479 height 50
click at [316, 220] on input "a. Initiate regular interdepartmental meetings to improve communication and neg…" at bounding box center [316, 215] width 0 height 10
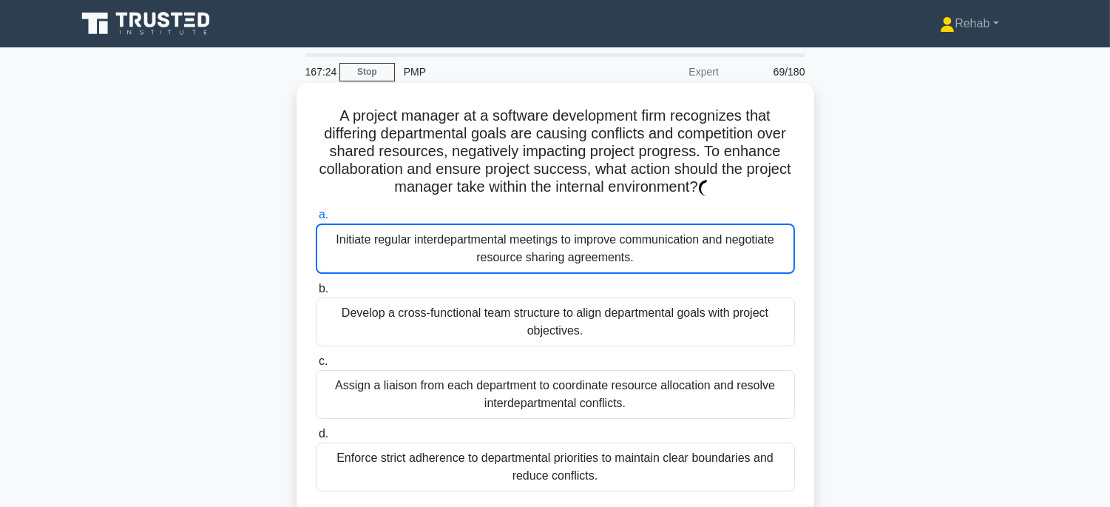
click at [704, 254] on div "Initiate regular interdepartmental meetings to improve communication and negoti…" at bounding box center [555, 248] width 479 height 50
click at [316, 220] on input "a. Initiate regular interdepartmental meetings to improve communication and neg…" at bounding box center [316, 215] width 0 height 10
click at [704, 254] on div "Initiate regular interdepartmental meetings to improve communication and negoti…" at bounding box center [555, 248] width 479 height 50
click at [316, 220] on input "a. Initiate regular interdepartmental meetings to improve communication and neg…" at bounding box center [316, 215] width 0 height 10
click at [704, 254] on div "Initiate regular interdepartmental meetings to improve communication and negoti…" at bounding box center [555, 248] width 479 height 50
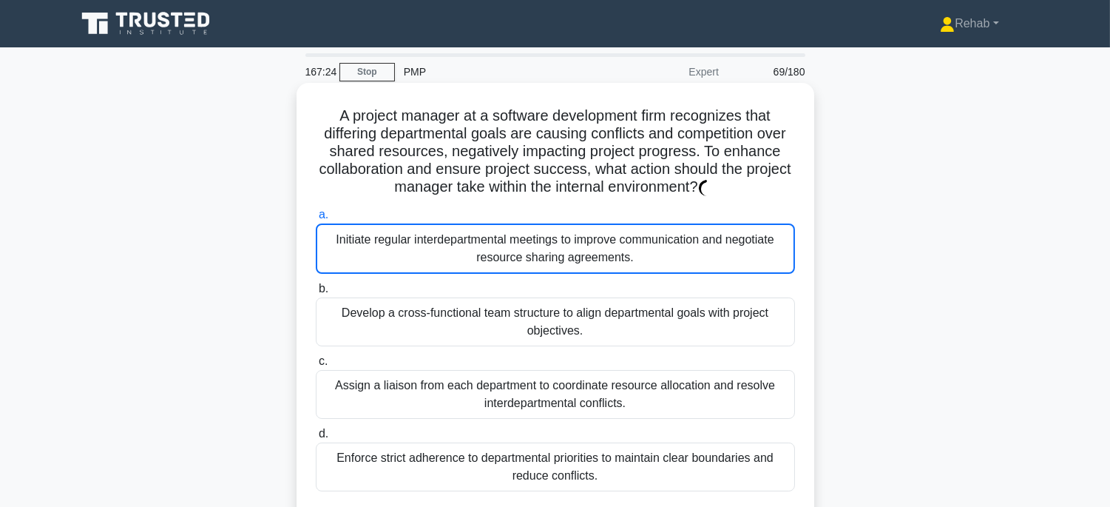
click at [316, 220] on input "a. Initiate regular interdepartmental meetings to improve communication and neg…" at bounding box center [316, 215] width 0 height 10
click at [704, 254] on div "Initiate regular interdepartmental meetings to improve communication and negoti…" at bounding box center [555, 248] width 479 height 50
click at [316, 220] on input "a. Initiate regular interdepartmental meetings to improve communication and neg…" at bounding box center [316, 215] width 0 height 10
click at [739, 246] on div "Initiate regular interdepartmental meetings to improve communication and negoti…" at bounding box center [555, 248] width 479 height 50
click at [316, 220] on input "a. Initiate regular interdepartmental meetings to improve communication and neg…" at bounding box center [316, 215] width 0 height 10
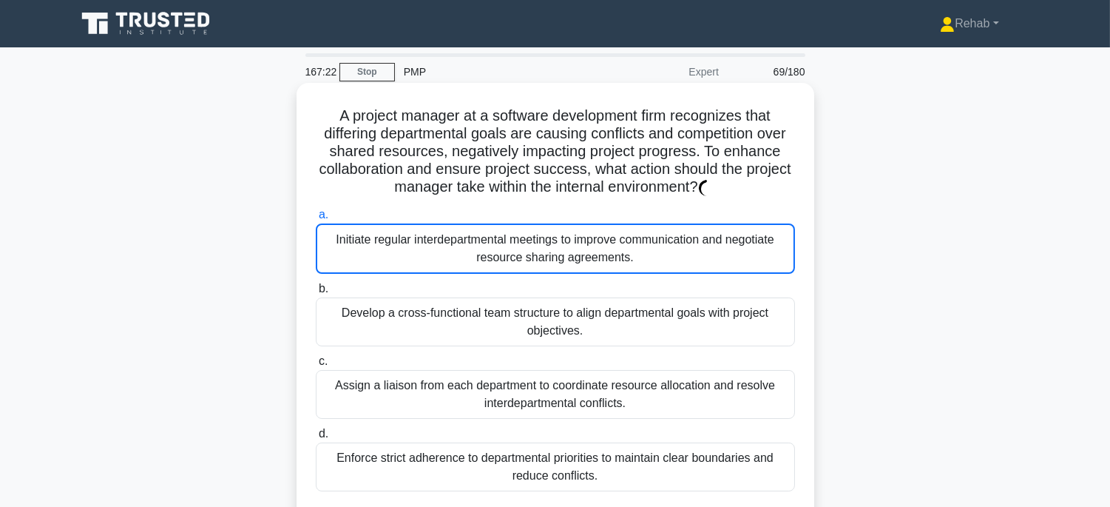
click at [773, 260] on div "Initiate regular interdepartmental meetings to improve communication and negoti…" at bounding box center [555, 248] width 479 height 50
click at [316, 220] on input "a. Initiate regular interdepartmental meetings to improve communication and neg…" at bounding box center [316, 215] width 0 height 10
click at [773, 260] on div "Initiate regular interdepartmental meetings to improve communication and negoti…" at bounding box center [555, 248] width 479 height 50
click at [316, 220] on input "a. Initiate regular interdepartmental meetings to improve communication and neg…" at bounding box center [316, 215] width 0 height 10
click at [773, 260] on div "Initiate regular interdepartmental meetings to improve communication and negoti…" at bounding box center [555, 248] width 479 height 50
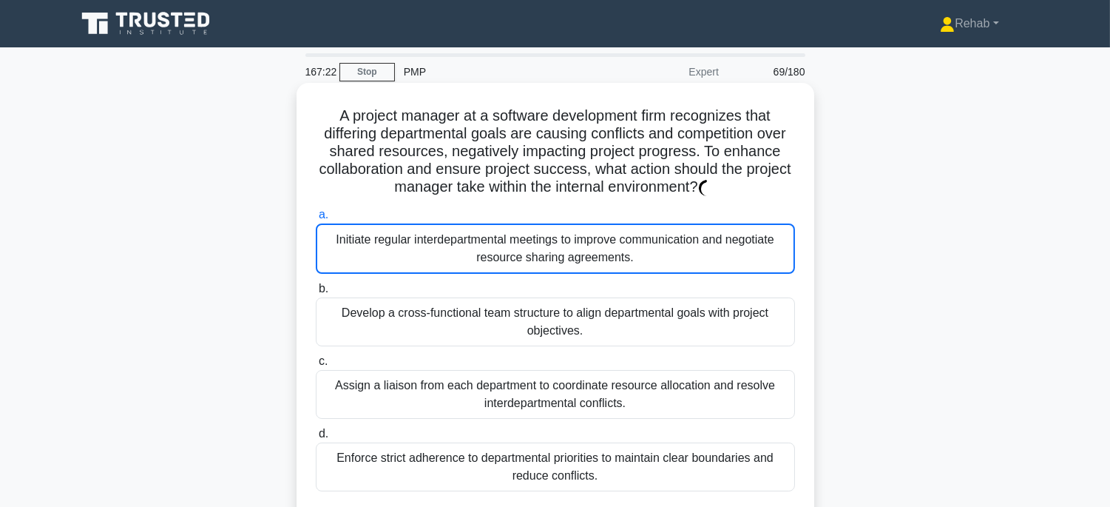
click at [316, 220] on input "a. Initiate regular interdepartmental meetings to improve communication and neg…" at bounding box center [316, 215] width 0 height 10
click at [773, 260] on div "Initiate regular interdepartmental meetings to improve communication and negoti…" at bounding box center [555, 248] width 479 height 50
click at [316, 220] on input "a. Initiate regular interdepartmental meetings to improve communication and neg…" at bounding box center [316, 215] width 0 height 10
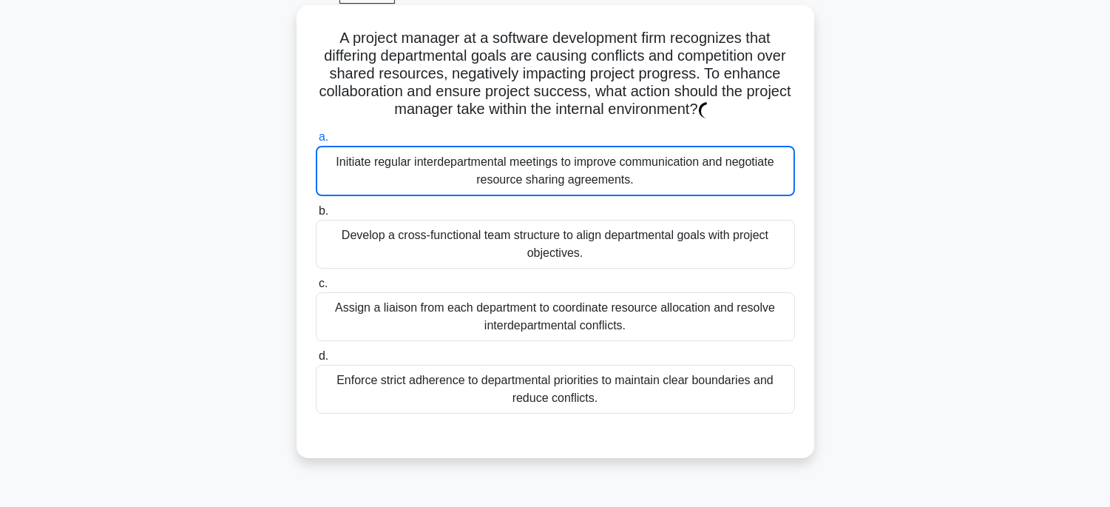
scroll to position [164, 0]
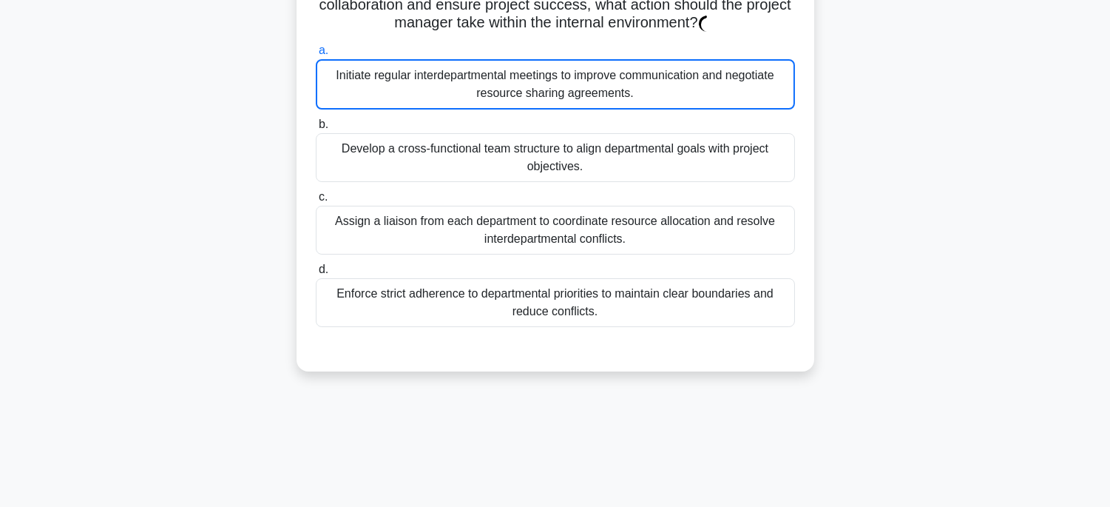
click at [756, 352] on div "A project manager at a software development firm recognizes that differing depa…" at bounding box center [555, 145] width 506 height 441
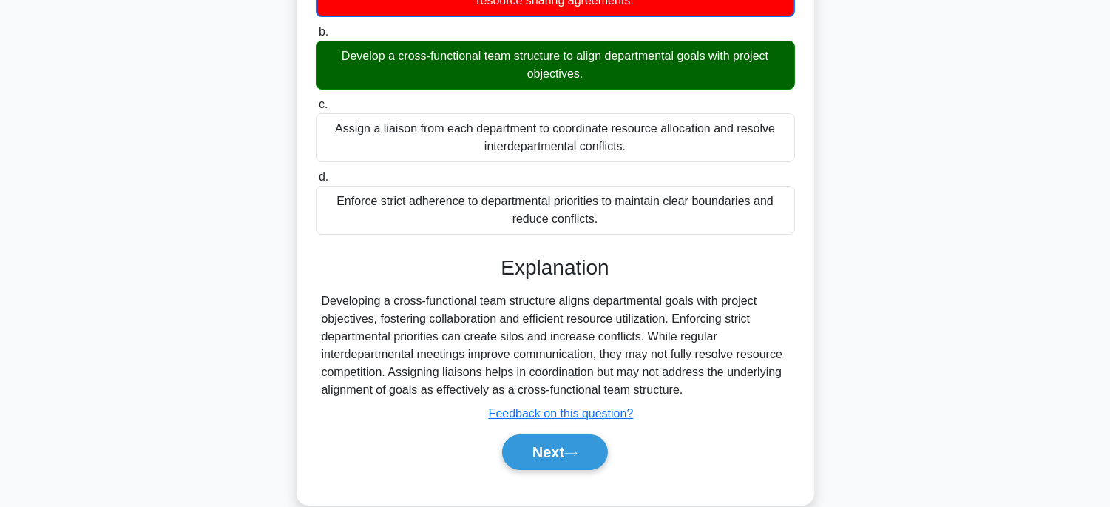
scroll to position [291, 0]
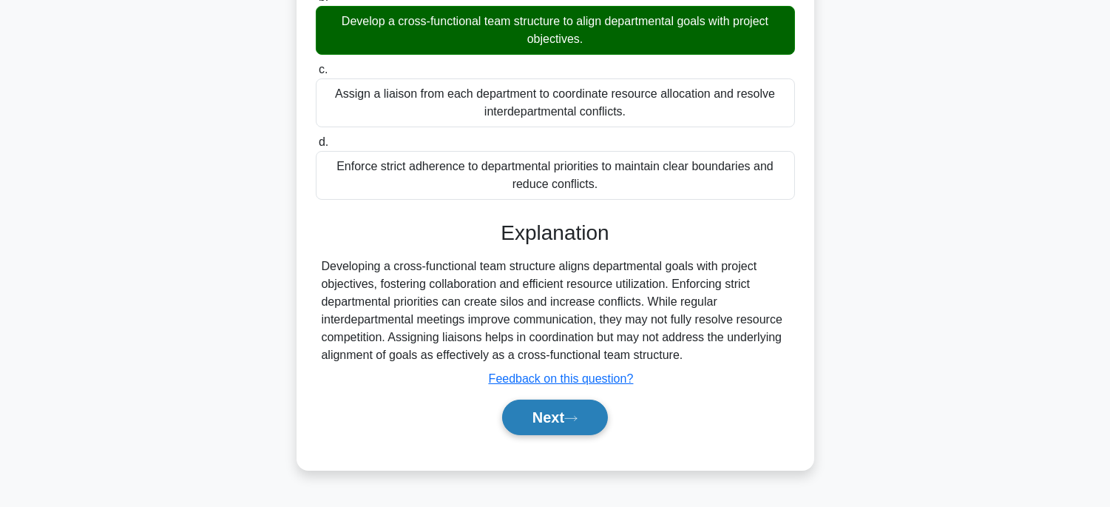
click at [541, 414] on button "Next" at bounding box center [555, 416] width 106 height 35
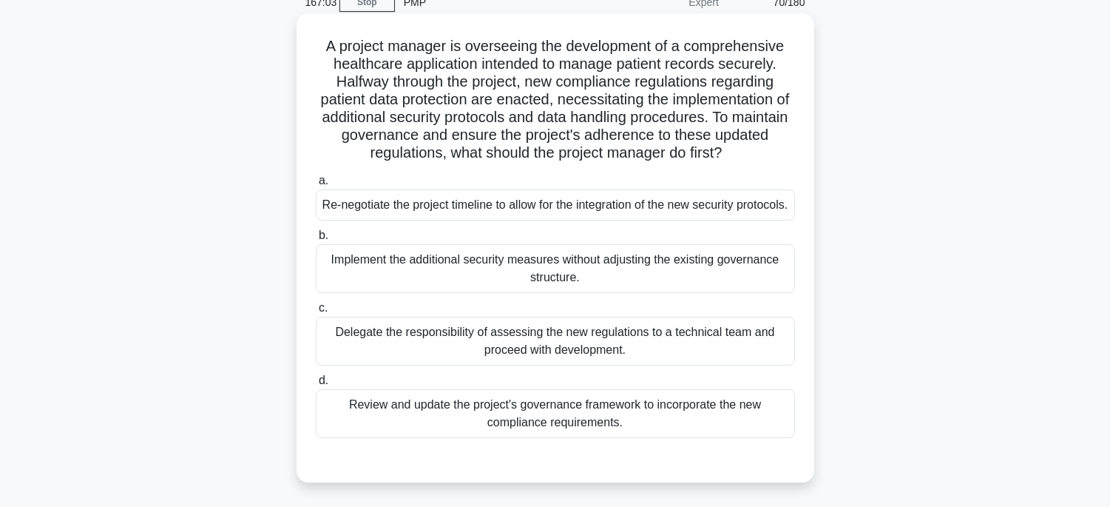
scroll to position [45, 0]
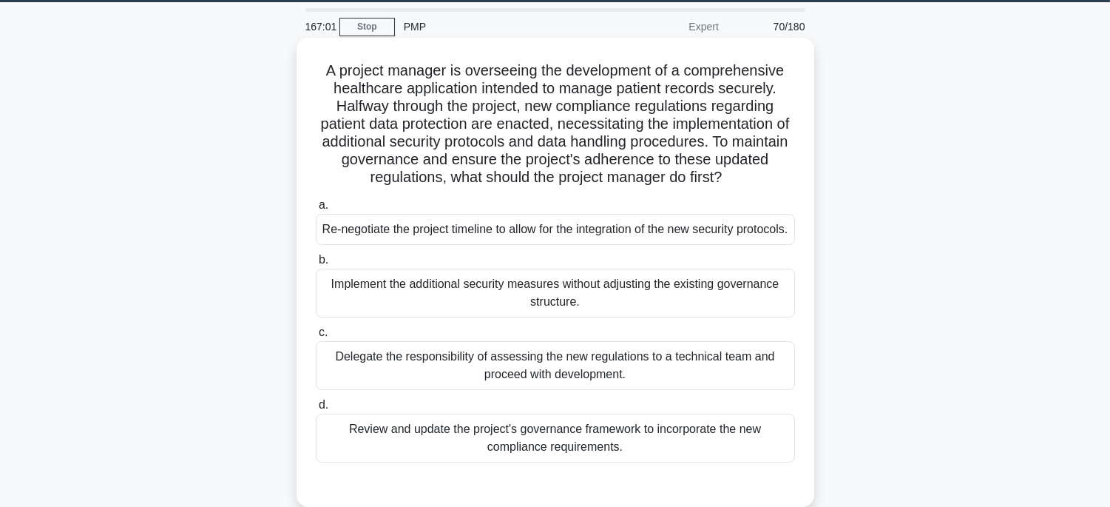
drag, startPoint x: 307, startPoint y: 65, endPoint x: 694, endPoint y: 415, distance: 521.4
click at [719, 470] on div "A project manager is overseeing the development of a comprehensive healthcare a…" at bounding box center [555, 272] width 506 height 457
click at [732, 462] on div "Review and update the project's governance framework to incorporate the new com…" at bounding box center [555, 437] width 479 height 49
click at [316, 410] on input "d. Review and update the project's governance framework to incorporate the new …" at bounding box center [316, 405] width 0 height 10
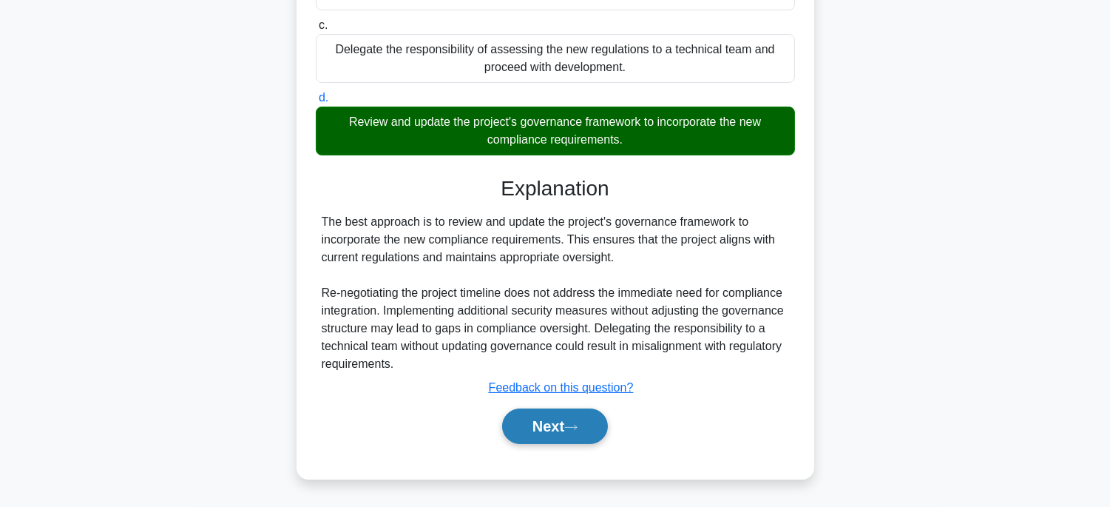
scroll to position [370, 0]
click at [563, 422] on button "Next" at bounding box center [555, 425] width 106 height 35
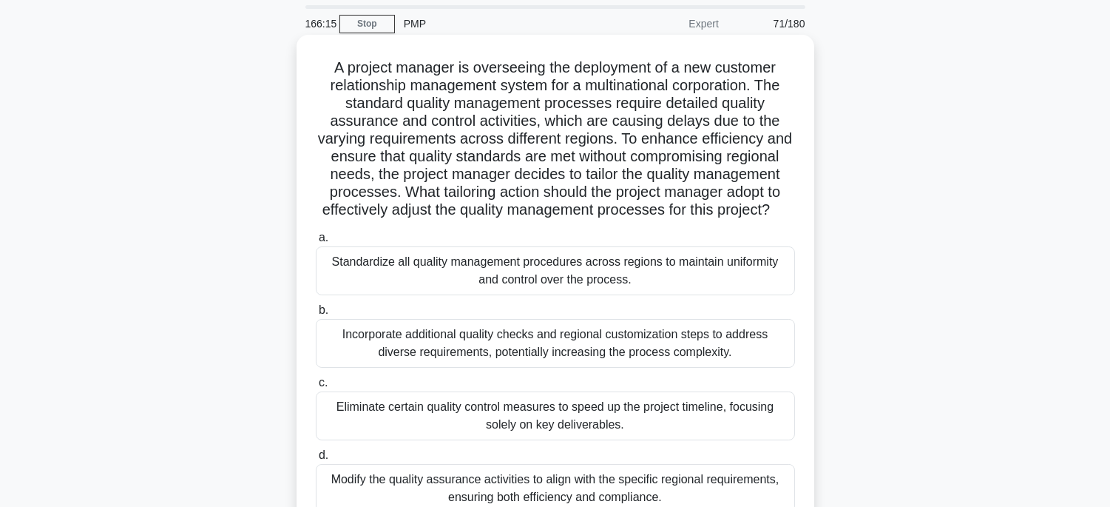
scroll to position [45, 0]
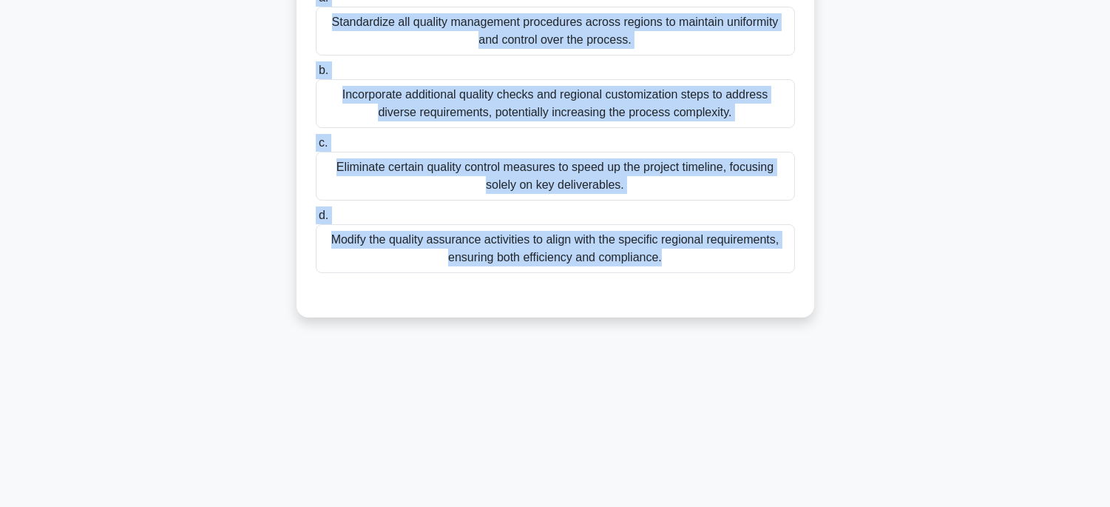
drag, startPoint x: 320, startPoint y: 64, endPoint x: 716, endPoint y: 475, distance: 570.0
click at [728, 504] on main "166:13 Stop PMP Expert 71/180 .spinner_0XTQ{transform-origin:center;animation:s…" at bounding box center [555, 131] width 1110 height 751
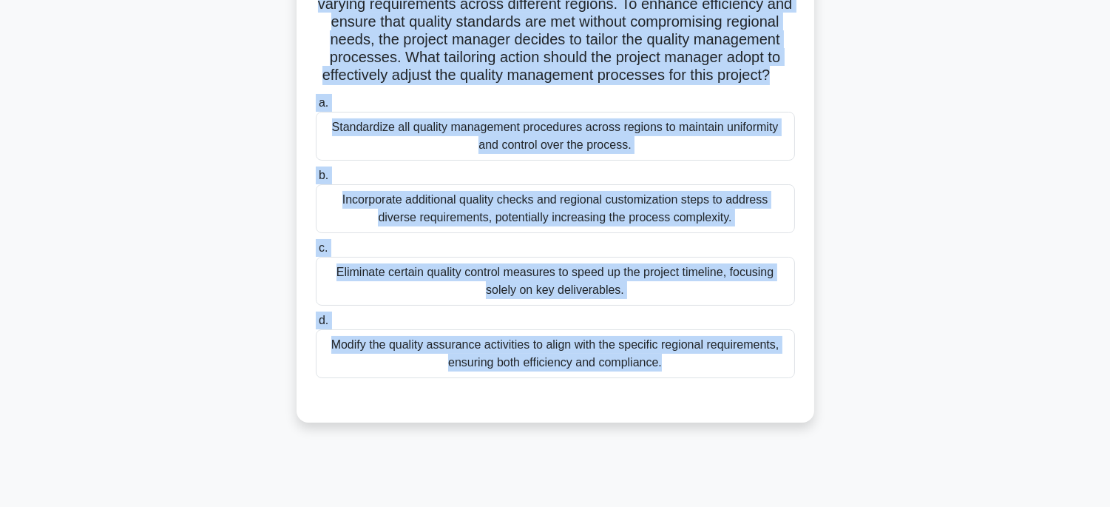
scroll to position [0, 0]
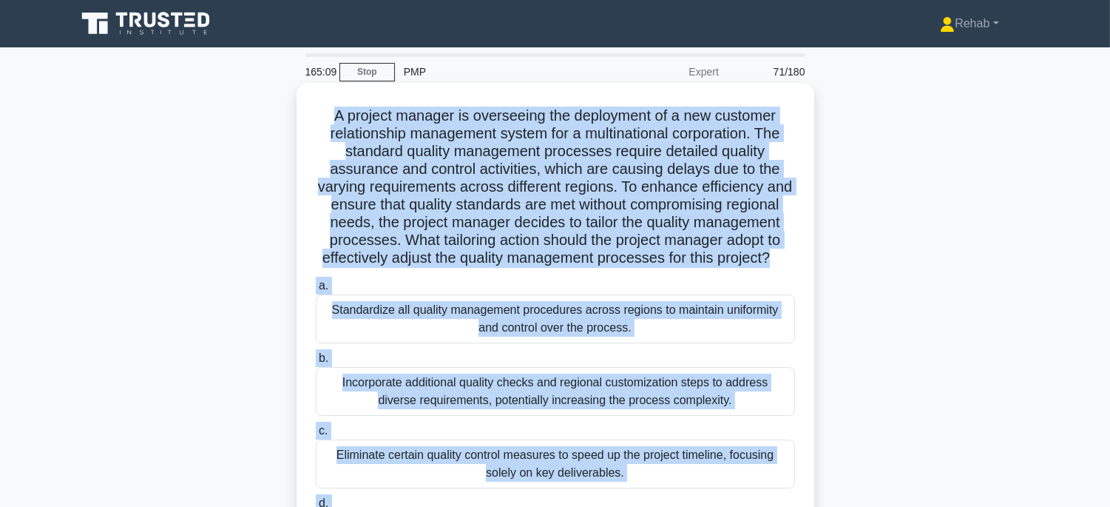
click at [762, 342] on div "Standardize all quality management procedures across regions to maintain unifor…" at bounding box center [555, 318] width 479 height 49
click at [316, 291] on input "a. Standardize all quality management procedures across regions to maintain uni…" at bounding box center [316, 286] width 0 height 10
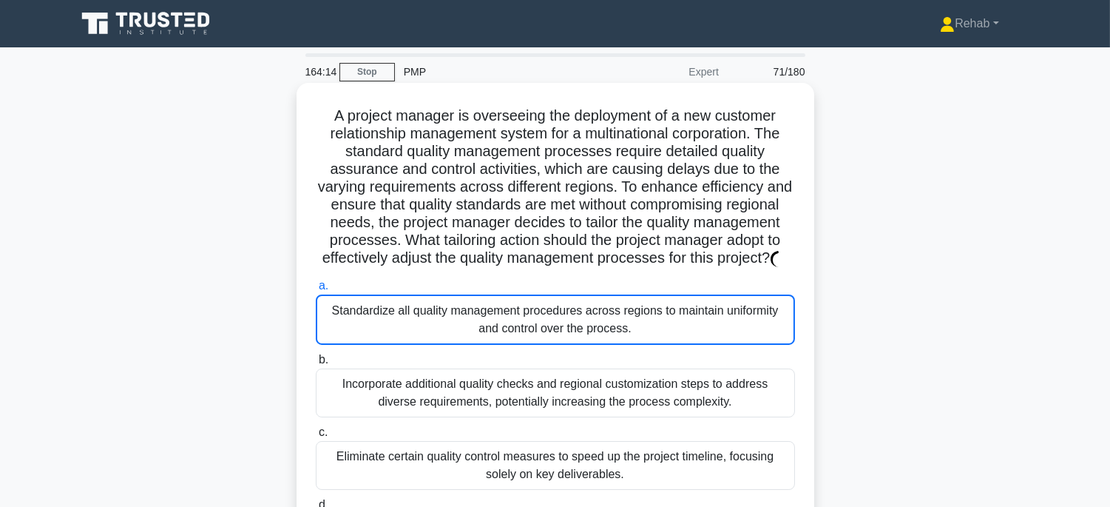
click at [614, 333] on div "Standardize all quality management procedures across regions to maintain unifor…" at bounding box center [555, 319] width 479 height 50
click at [316, 291] on input "a. Standardize all quality management procedures across regions to maintain uni…" at bounding box center [316, 286] width 0 height 10
click at [614, 336] on div "Standardize all quality management procedures across regions to maintain unifor…" at bounding box center [555, 319] width 479 height 50
click at [682, 345] on div "Standardize all quality management procedures across regions to maintain unifor…" at bounding box center [555, 319] width 479 height 50
click at [316, 291] on input "a. Standardize all quality management procedures across regions to maintain uni…" at bounding box center [316, 286] width 0 height 10
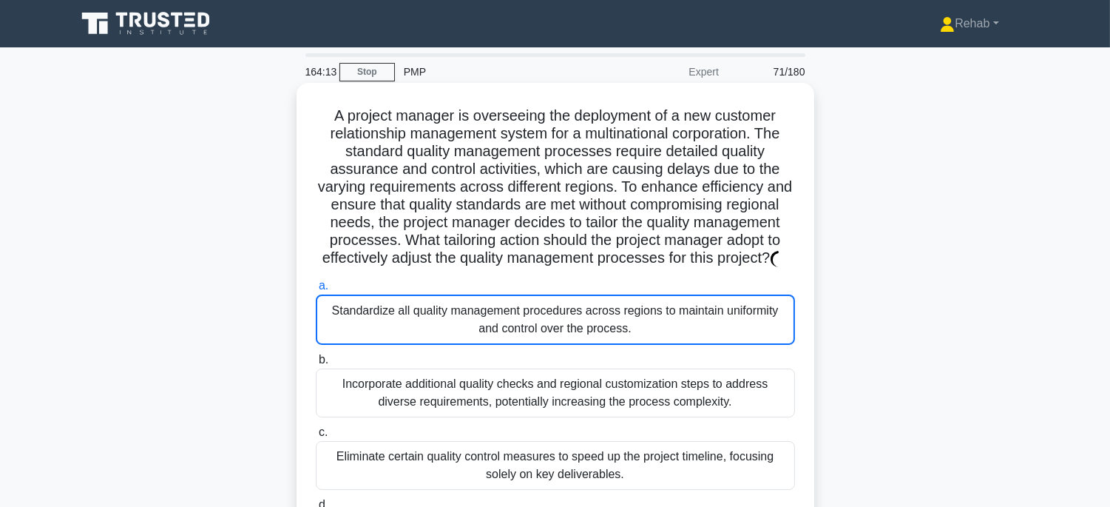
click at [683, 345] on div "Standardize all quality management procedures across regions to maintain unifor…" at bounding box center [555, 319] width 479 height 50
click at [316, 291] on input "a. Standardize all quality management procedures across regions to maintain uni…" at bounding box center [316, 286] width 0 height 10
click at [682, 345] on div "Standardize all quality management procedures across regions to maintain unifor…" at bounding box center [555, 319] width 479 height 50
click at [316, 291] on input "a. Standardize all quality management procedures across regions to maintain uni…" at bounding box center [316, 286] width 0 height 10
click at [682, 345] on div "Standardize all quality management procedures across regions to maintain unifor…" at bounding box center [555, 319] width 479 height 50
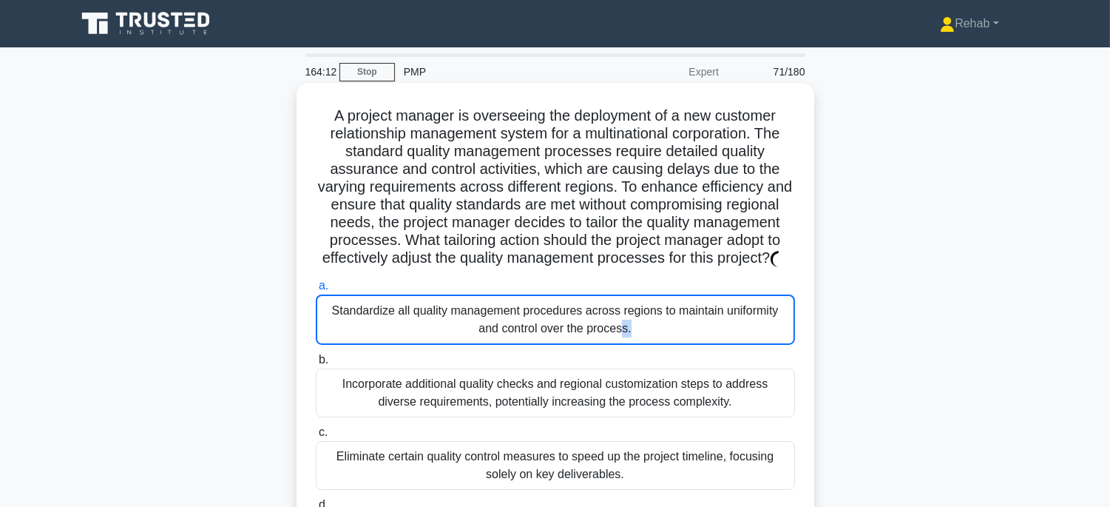
click at [316, 291] on input "a. Standardize all quality management procedures across regions to maintain uni…" at bounding box center [316, 286] width 0 height 10
click at [711, 345] on div "Standardize all quality management procedures across regions to maintain unifor…" at bounding box center [555, 319] width 479 height 50
click at [316, 291] on input "a. Standardize all quality management procedures across regions to maintain uni…" at bounding box center [316, 286] width 0 height 10
click at [711, 345] on div "Standardize all quality management procedures across regions to maintain unifor…" at bounding box center [555, 319] width 479 height 50
click at [316, 291] on input "a. Standardize all quality management procedures across regions to maintain uni…" at bounding box center [316, 286] width 0 height 10
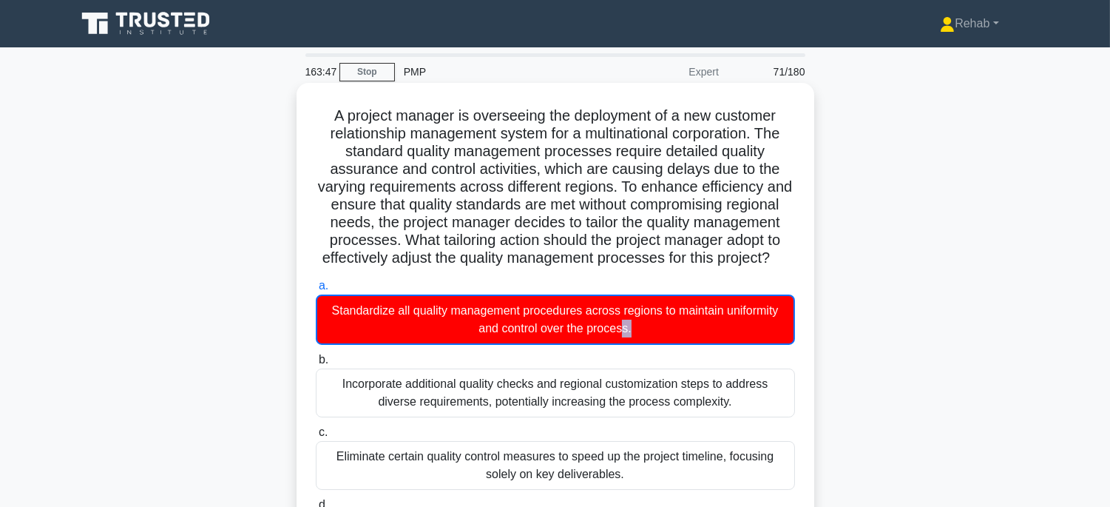
click at [711, 345] on div "Standardize all quality management procedures across regions to maintain unifor…" at bounding box center [555, 319] width 479 height 50
click at [316, 291] on input "a. Standardize all quality management procedures across regions to maintain uni…" at bounding box center [316, 286] width 0 height 10
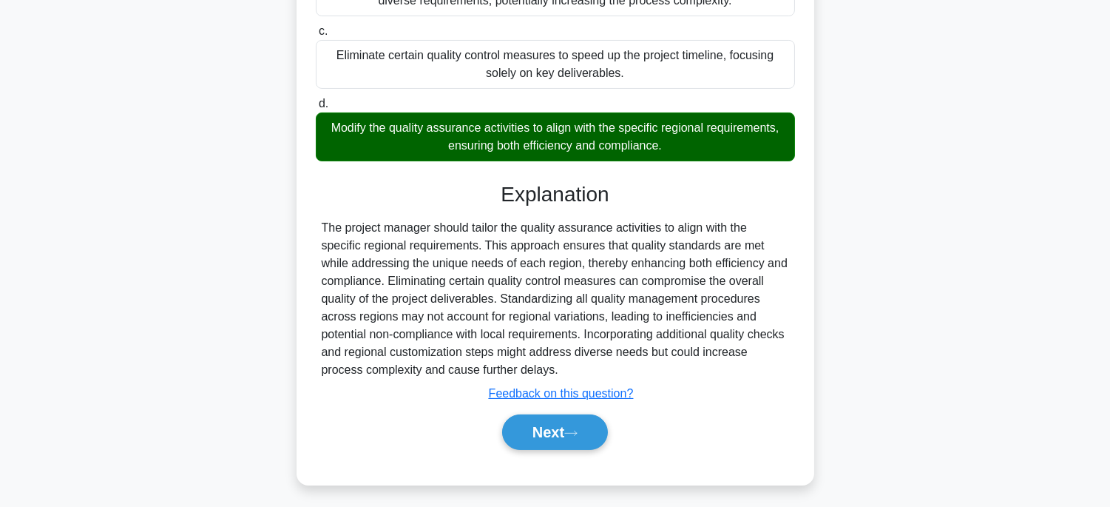
scroll to position [410, 0]
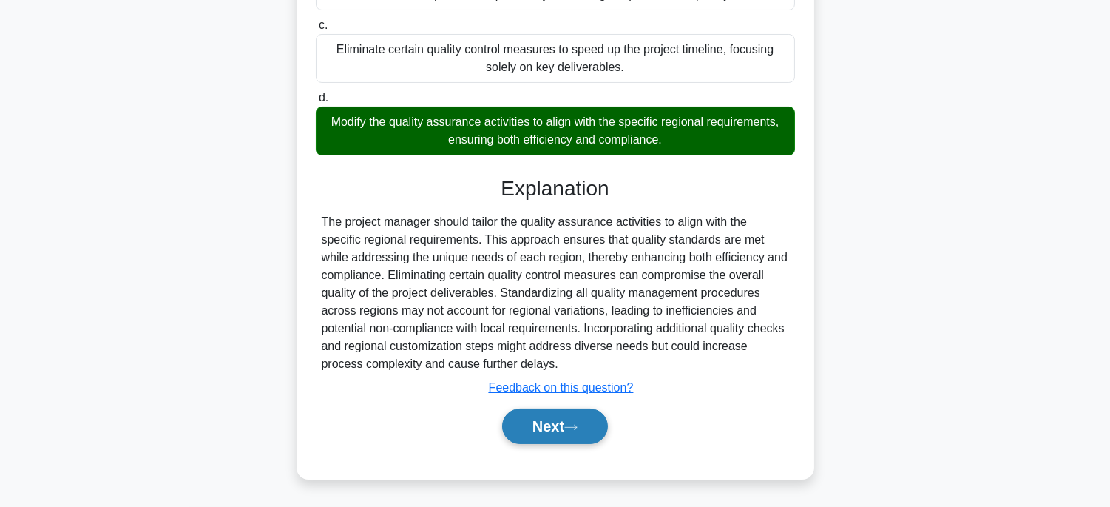
click at [589, 425] on button "Next" at bounding box center [555, 425] width 106 height 35
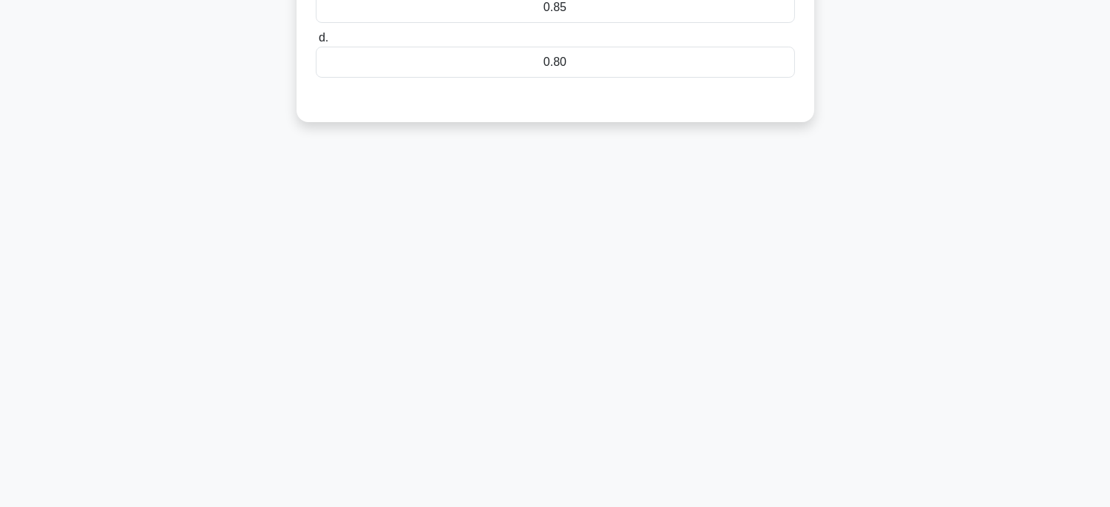
click at [558, 444] on div "163:35 Stop PMP Expert 72/180 A project has an Earned Value (EV) of $200,000 an…" at bounding box center [555, 131] width 976 height 739
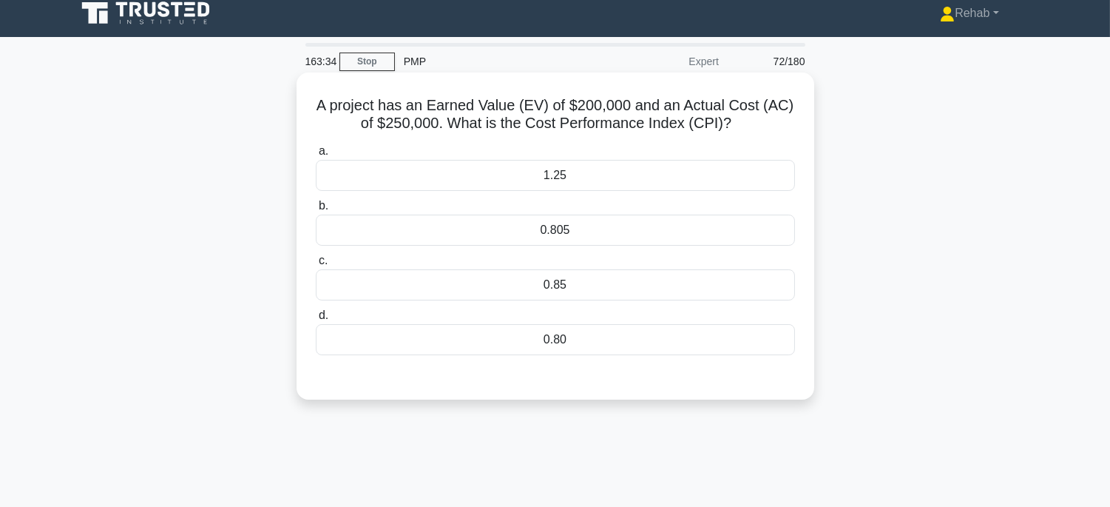
scroll to position [0, 0]
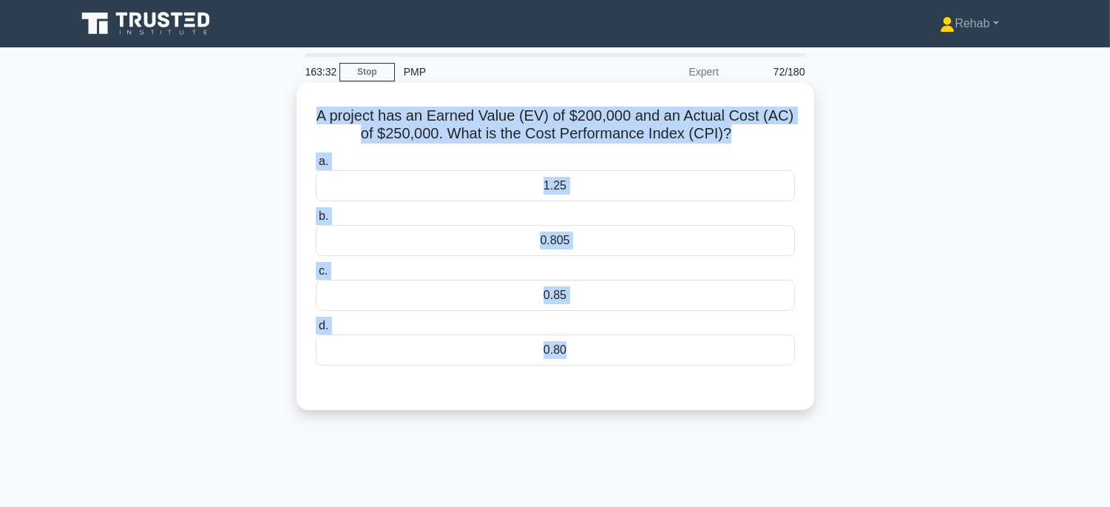
drag, startPoint x: 314, startPoint y: 115, endPoint x: 675, endPoint y: 374, distance: 444.7
click at [675, 374] on div "A project has an Earned Value (EV) of $200,000 and an Actual Cost (AC) of $250,…" at bounding box center [555, 246] width 506 height 315
click at [671, 346] on div "0.80" at bounding box center [555, 349] width 479 height 31
click at [316, 331] on input "d. 0.80" at bounding box center [316, 326] width 0 height 10
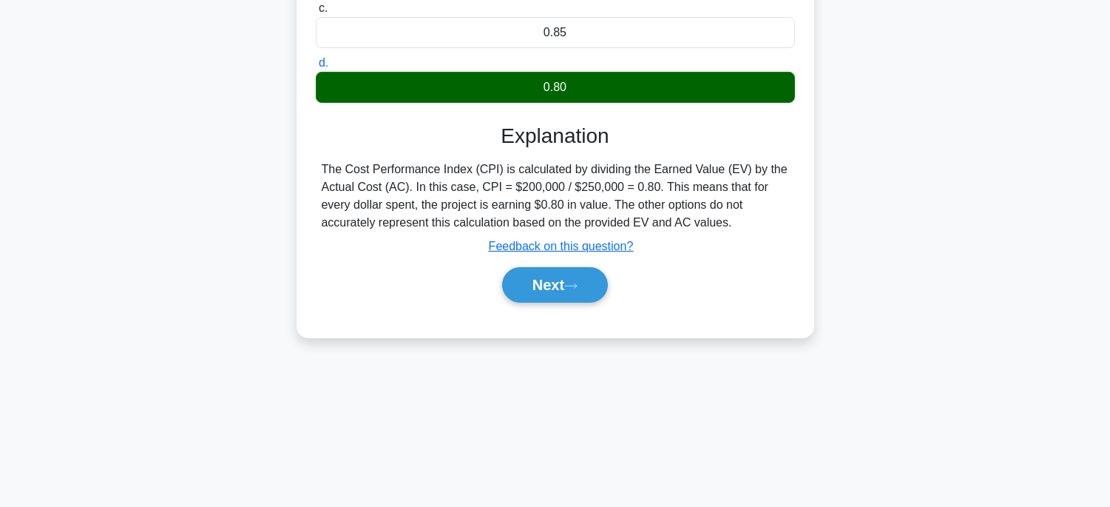
scroll to position [291, 0]
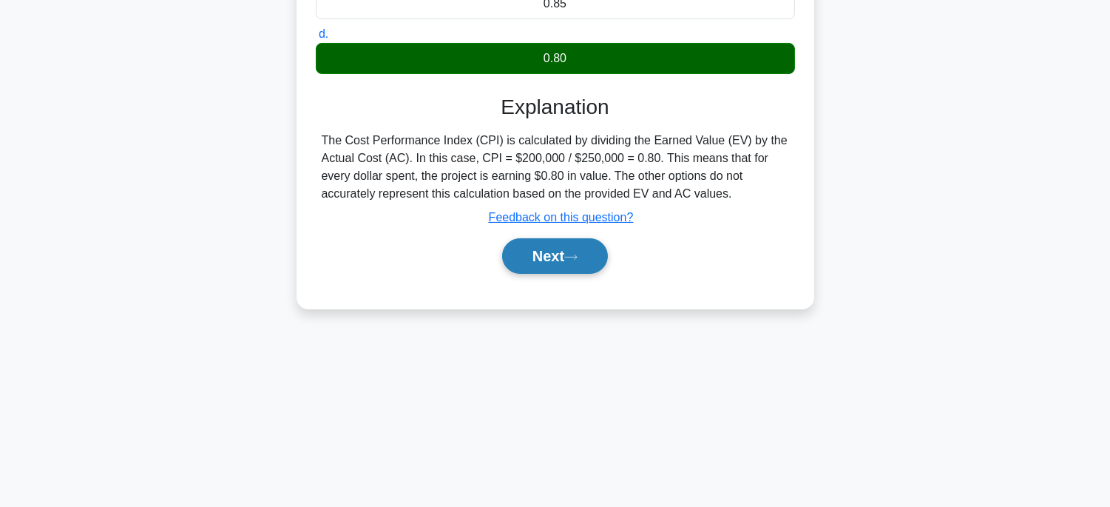
click at [568, 263] on button "Next" at bounding box center [555, 255] width 106 height 35
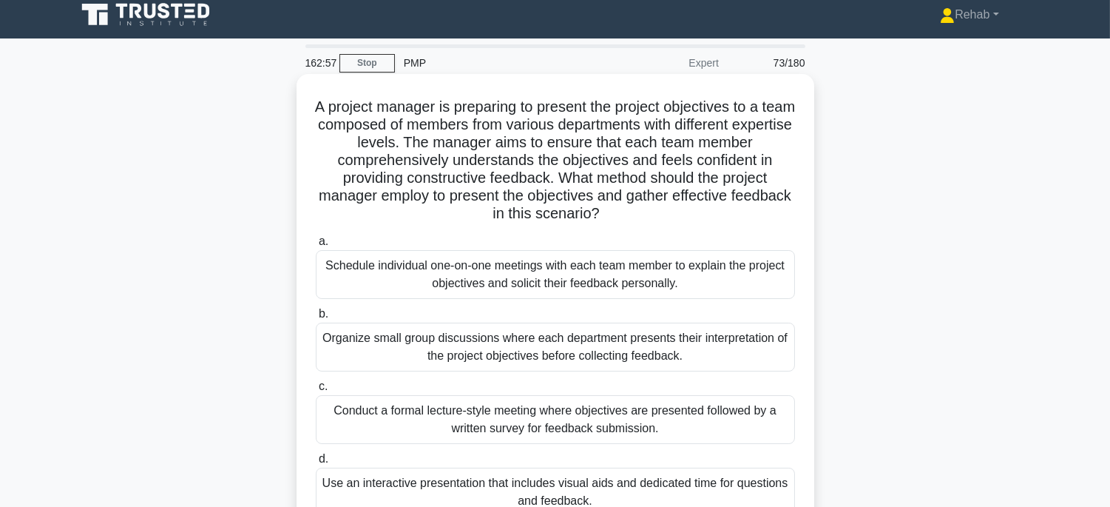
scroll to position [0, 0]
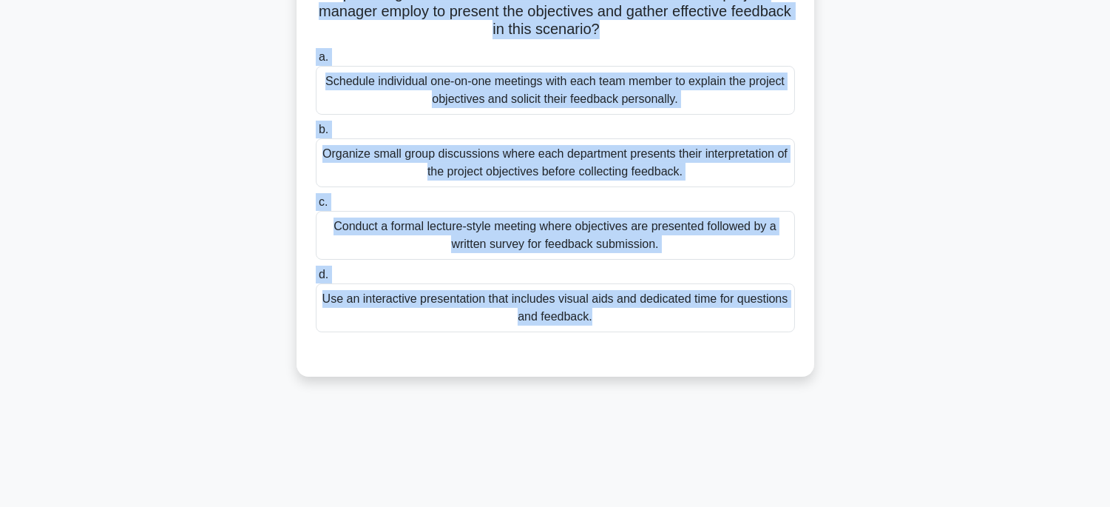
drag, startPoint x: 322, startPoint y: 112, endPoint x: 803, endPoint y: 501, distance: 617.8
click at [803, 501] on div "162:55 Stop PMP Expert 73/180 .spinner_0XTQ{transform-origin:center;animation:s…" at bounding box center [555, 226] width 976 height 739
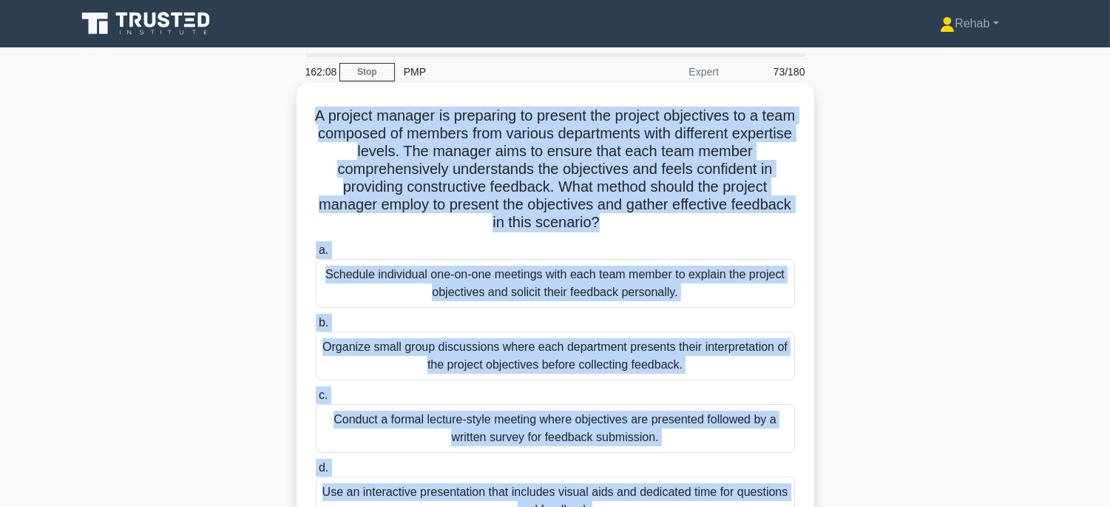
click at [759, 490] on div "Use an interactive presentation that includes visual aids and dedicated time fo…" at bounding box center [555, 500] width 479 height 49
click at [316, 473] on input "d. Use an interactive presentation that includes visual aids and dedicated time…" at bounding box center [316, 468] width 0 height 10
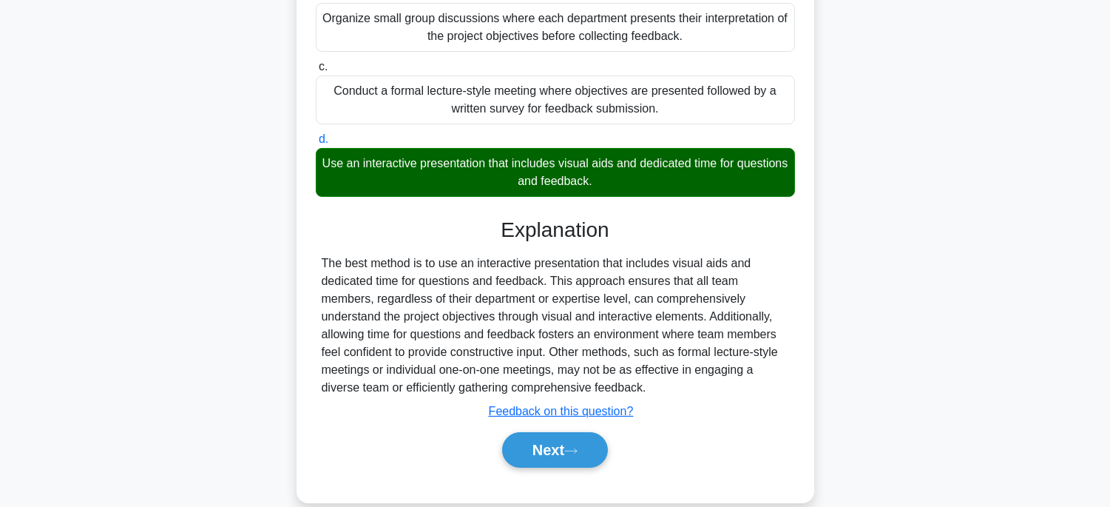
scroll to position [351, 0]
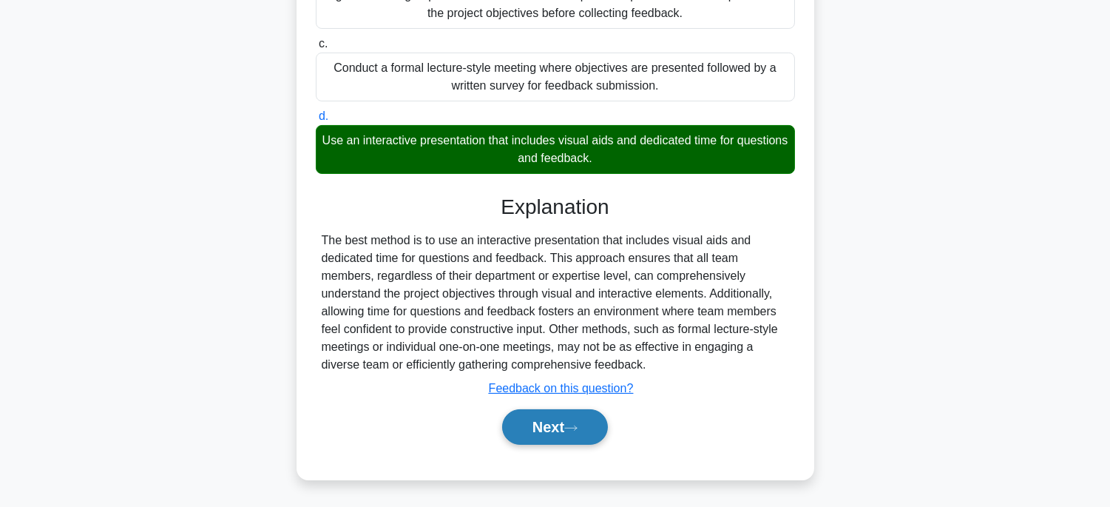
click at [562, 425] on button "Next" at bounding box center [555, 426] width 106 height 35
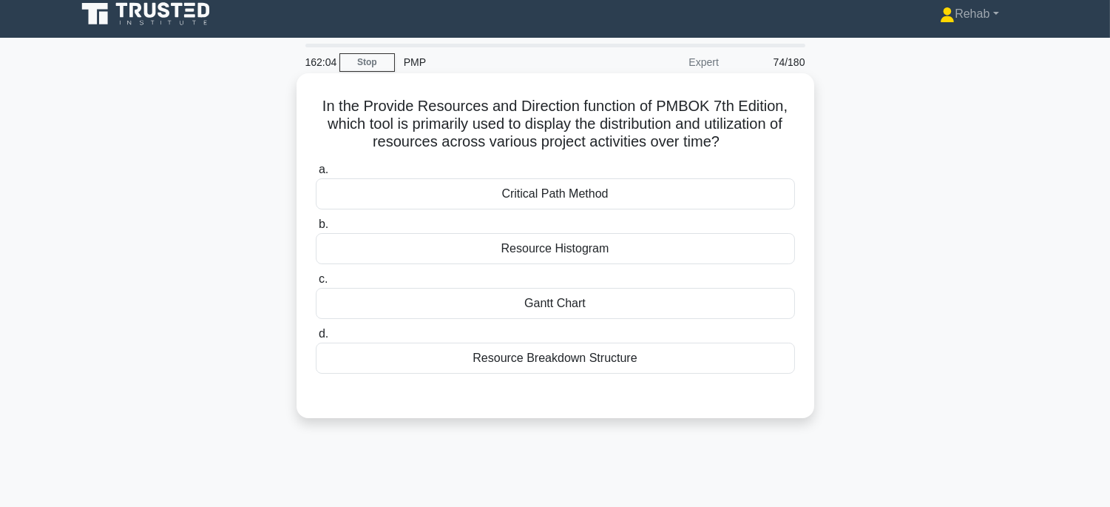
scroll to position [0, 0]
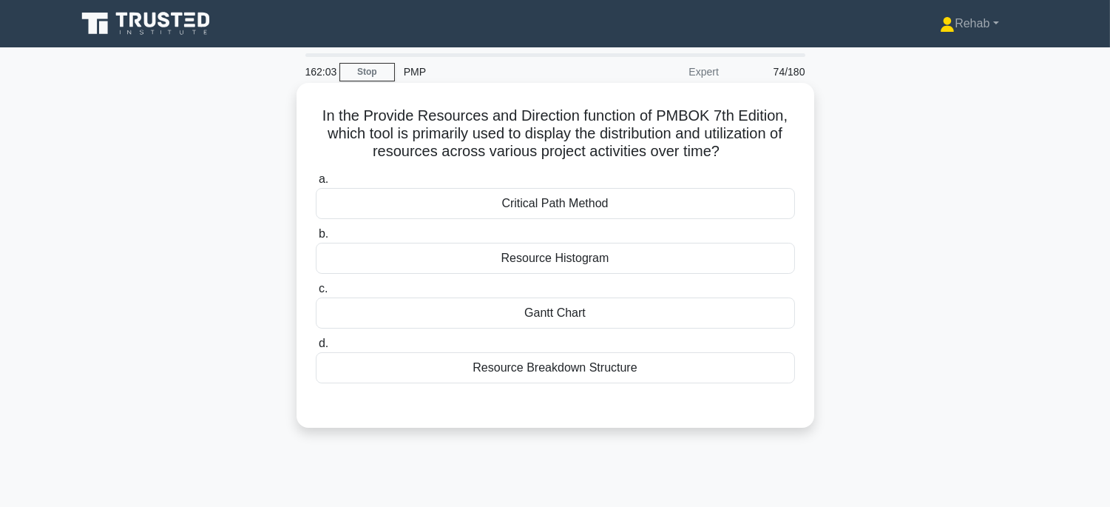
drag, startPoint x: 309, startPoint y: 116, endPoint x: 695, endPoint y: 373, distance: 463.5
click at [695, 373] on div "In the Provide Resources and Direction function of PMBOK 7th Edition, which too…" at bounding box center [555, 255] width 506 height 333
click at [656, 257] on div "Resource Histogram" at bounding box center [555, 258] width 479 height 31
click at [316, 239] on input "b. Resource Histogram" at bounding box center [316, 234] width 0 height 10
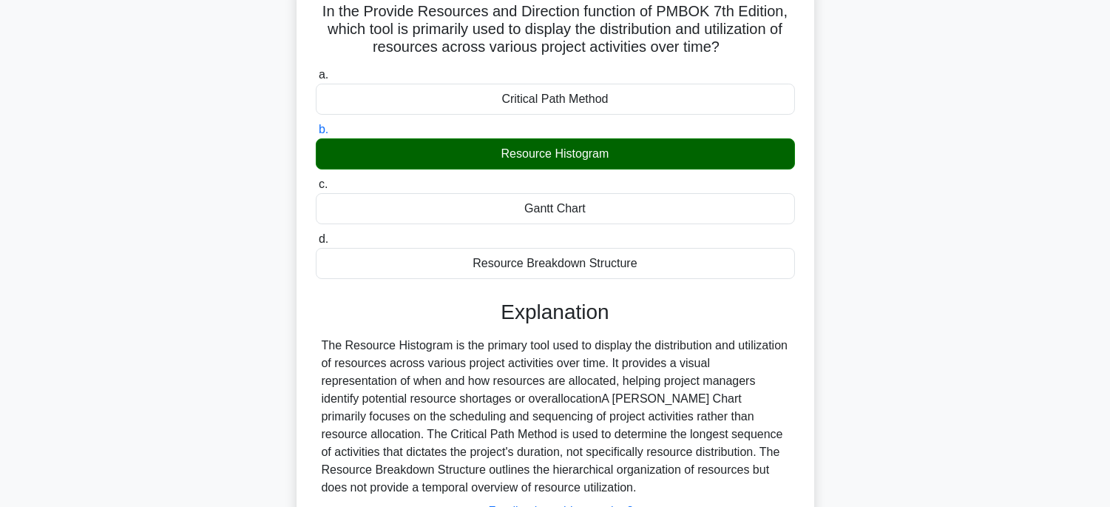
scroll to position [291, 0]
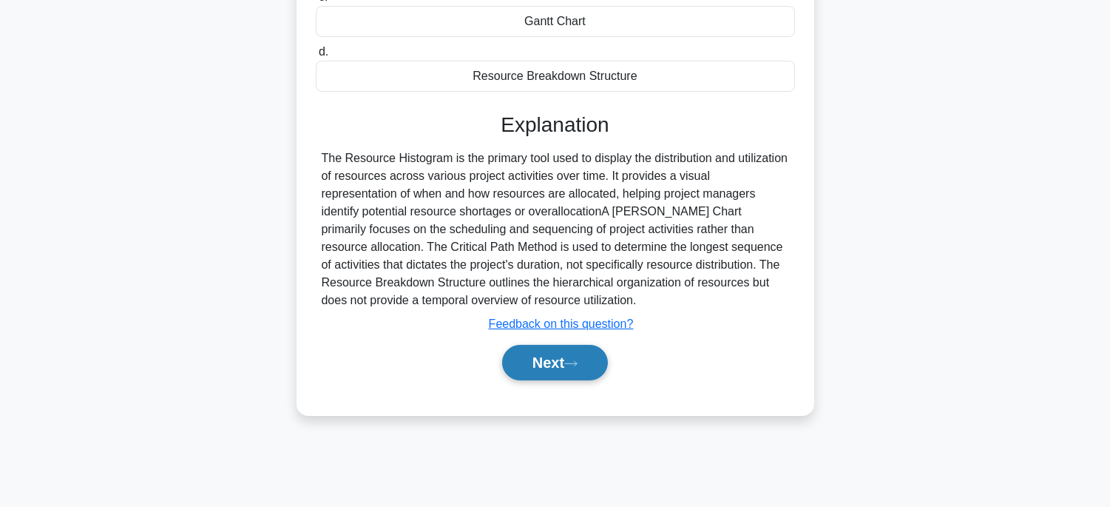
click at [547, 360] on button "Next" at bounding box center [555, 362] width 106 height 35
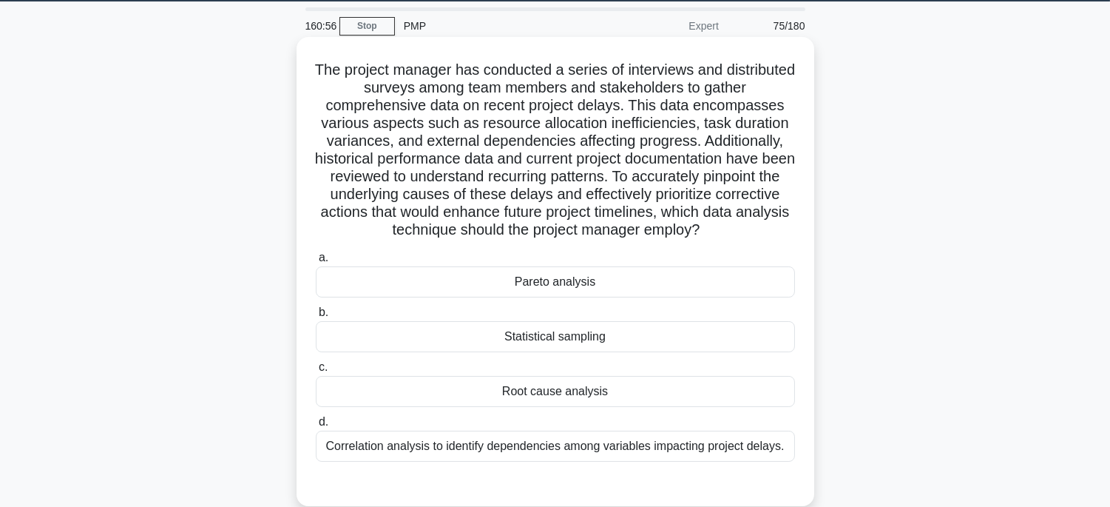
scroll to position [45, 0]
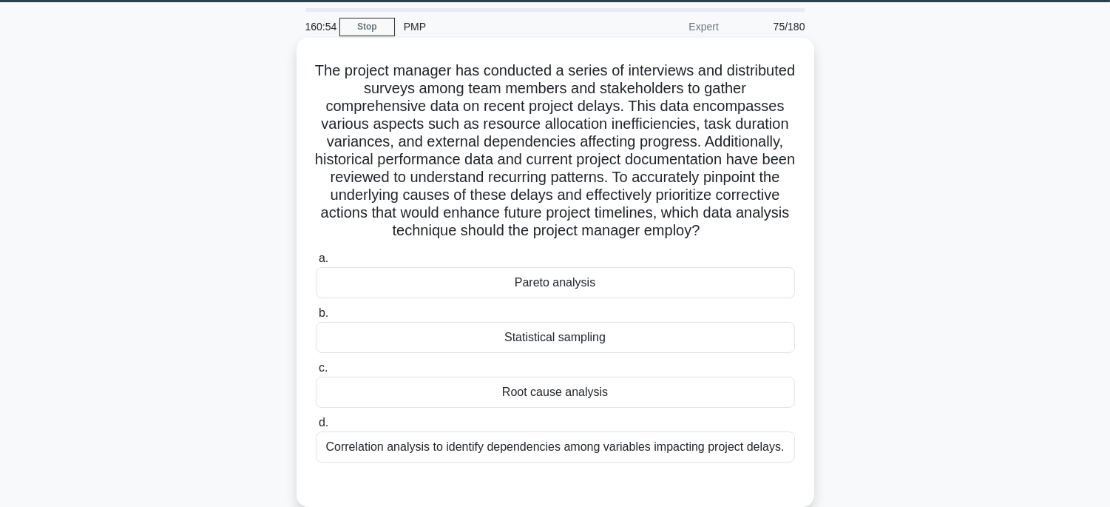
drag, startPoint x: 328, startPoint y: 65, endPoint x: 810, endPoint y: 458, distance: 621.7
click at [810, 458] on div "The project manager has conducted a series of interviews and distributed survey…" at bounding box center [556, 272] width 518 height 469
click at [737, 280] on div "Pareto analysis" at bounding box center [555, 282] width 479 height 31
click at [316, 263] on input "a. Pareto analysis" at bounding box center [316, 259] width 0 height 10
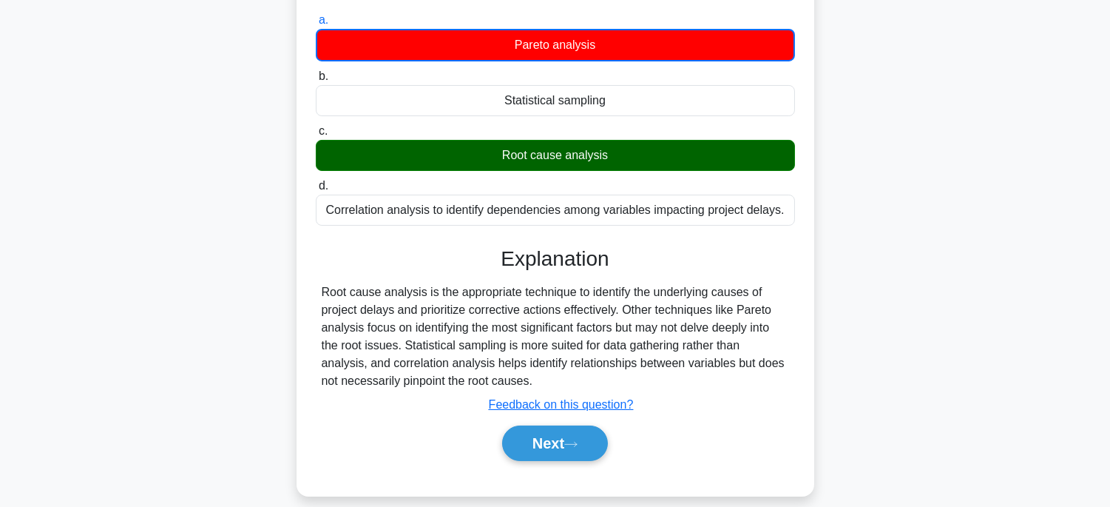
scroll to position [291, 0]
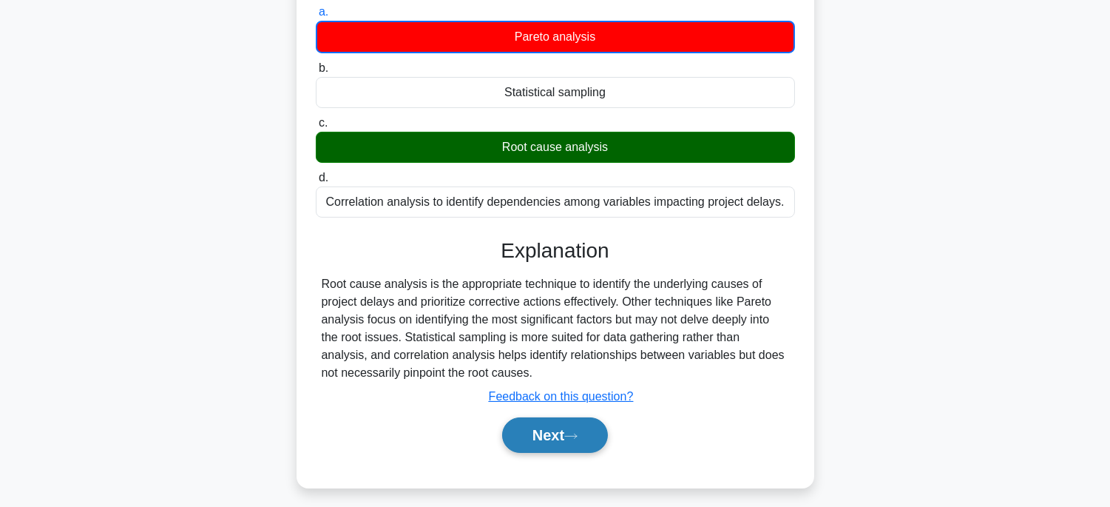
click at [563, 429] on button "Next" at bounding box center [555, 434] width 106 height 35
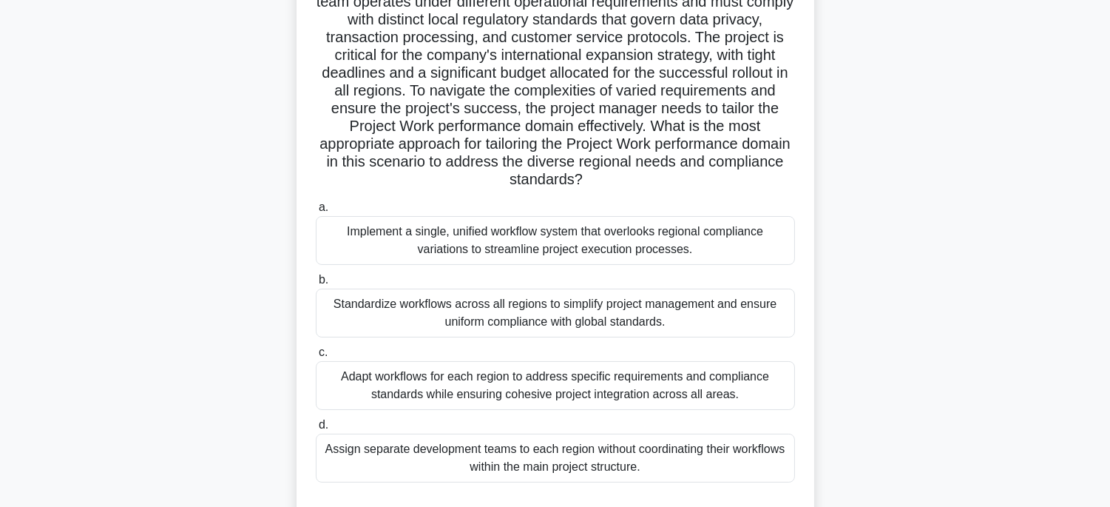
scroll to position [45, 0]
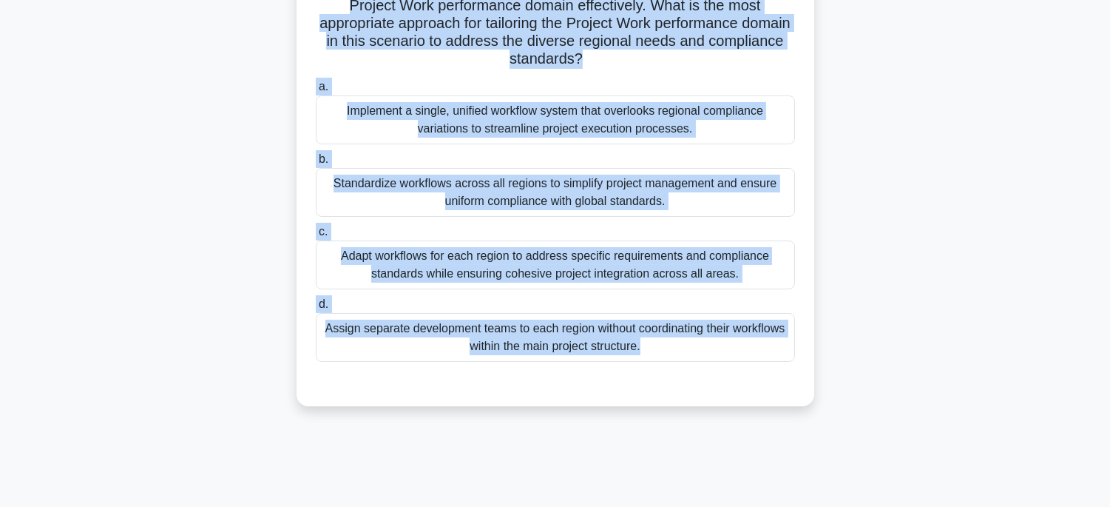
drag, startPoint x: 322, startPoint y: 69, endPoint x: 944, endPoint y: 530, distance: 774.4
click at [944, 506] on html "Rehab Profile Settings" at bounding box center [555, 108] width 1110 height 799
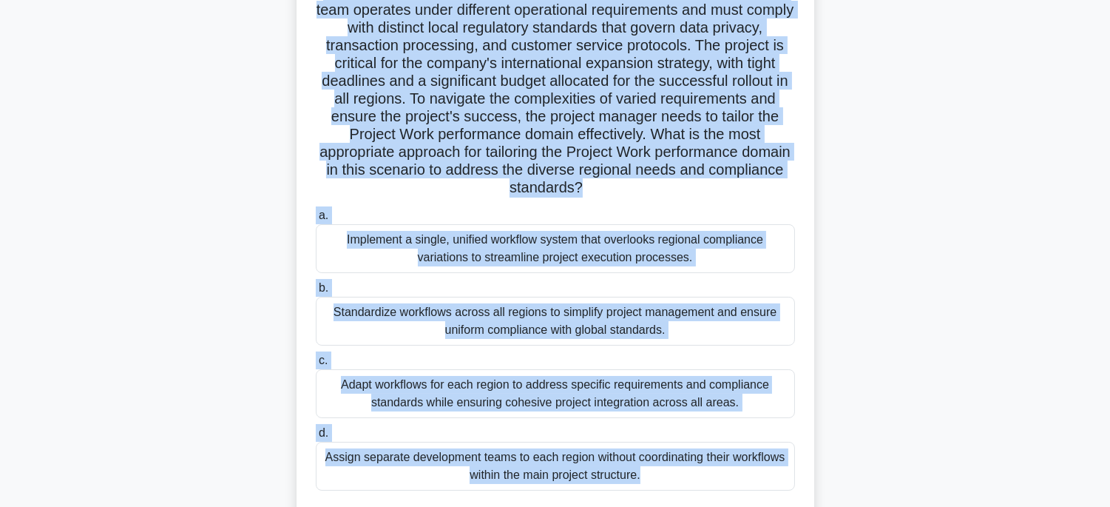
scroll to position [164, 0]
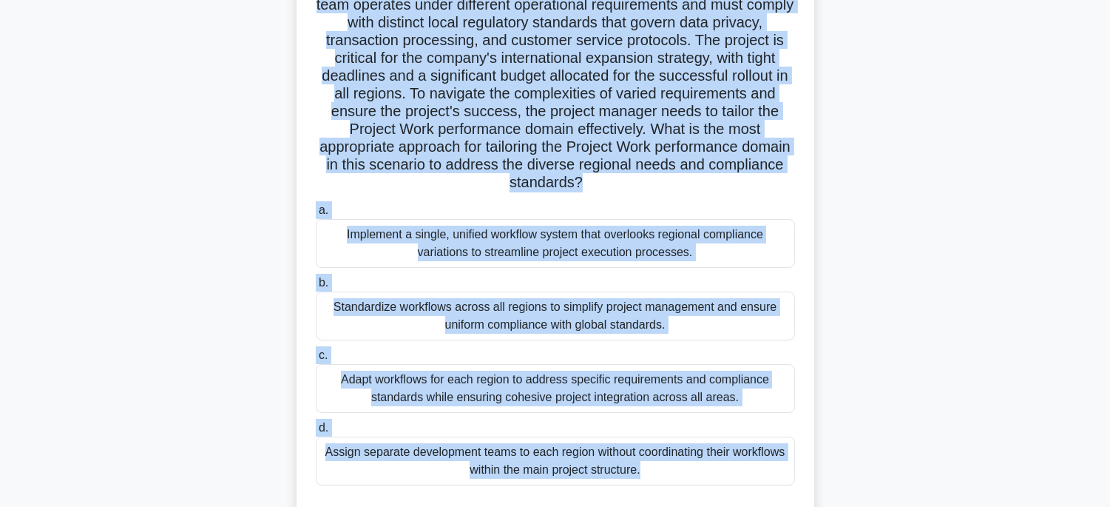
click at [759, 324] on div "Standardize workflows across all regions to simplify project management and ens…" at bounding box center [555, 315] width 479 height 49
click at [316, 288] on input "b. Standardize workflows across all regions to simplify project management and …" at bounding box center [316, 283] width 0 height 10
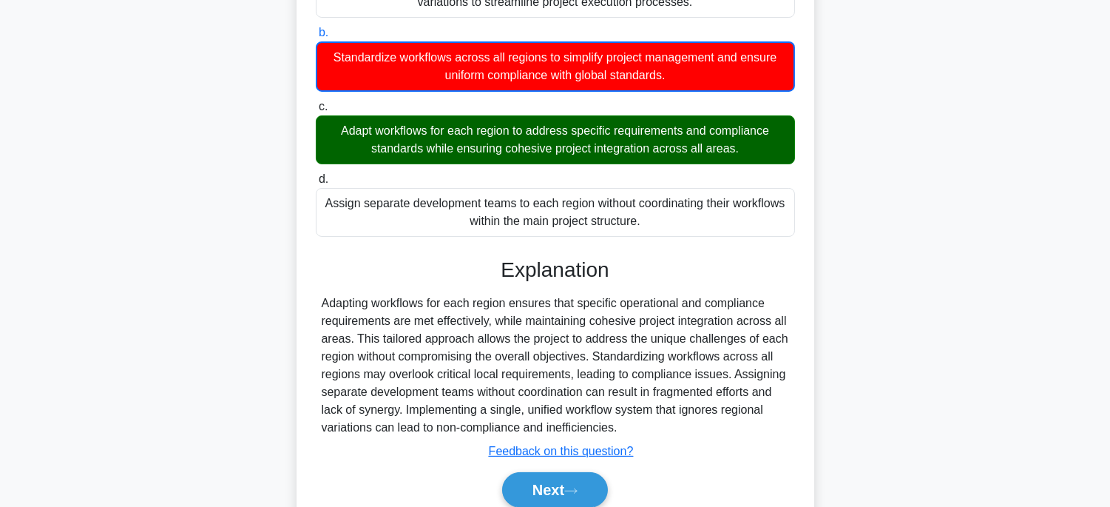
scroll to position [475, 0]
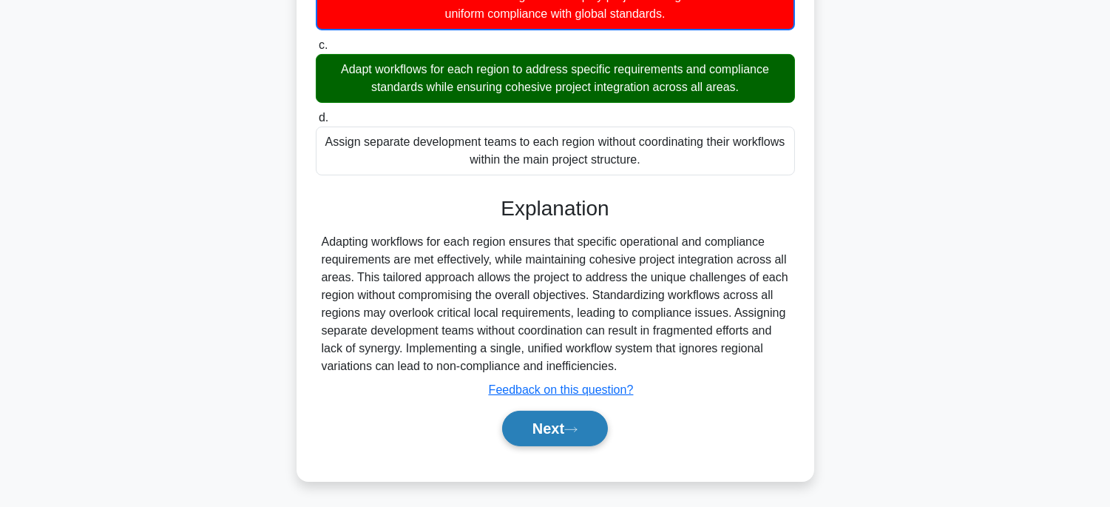
click at [592, 434] on button "Next" at bounding box center [555, 427] width 106 height 35
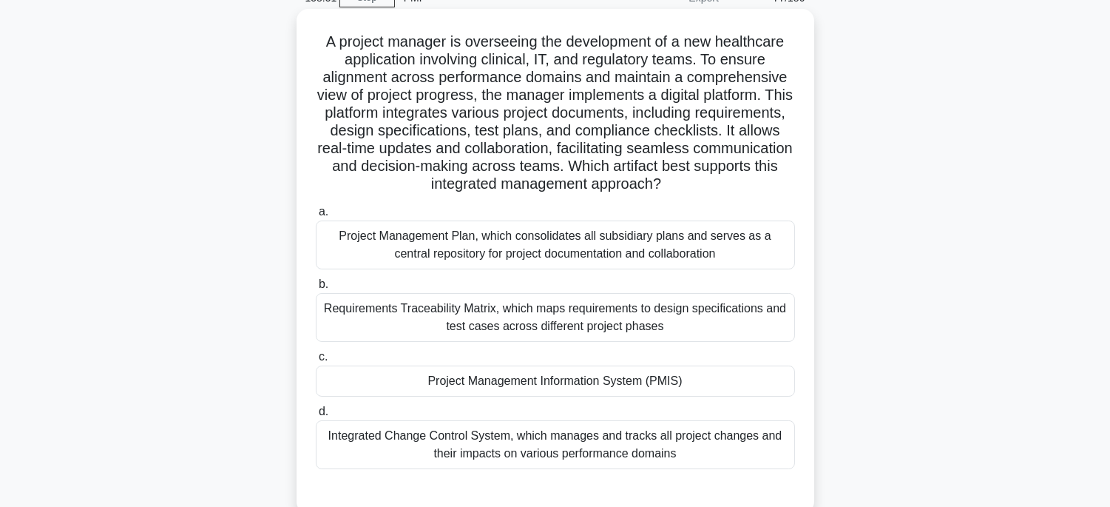
scroll to position [45, 0]
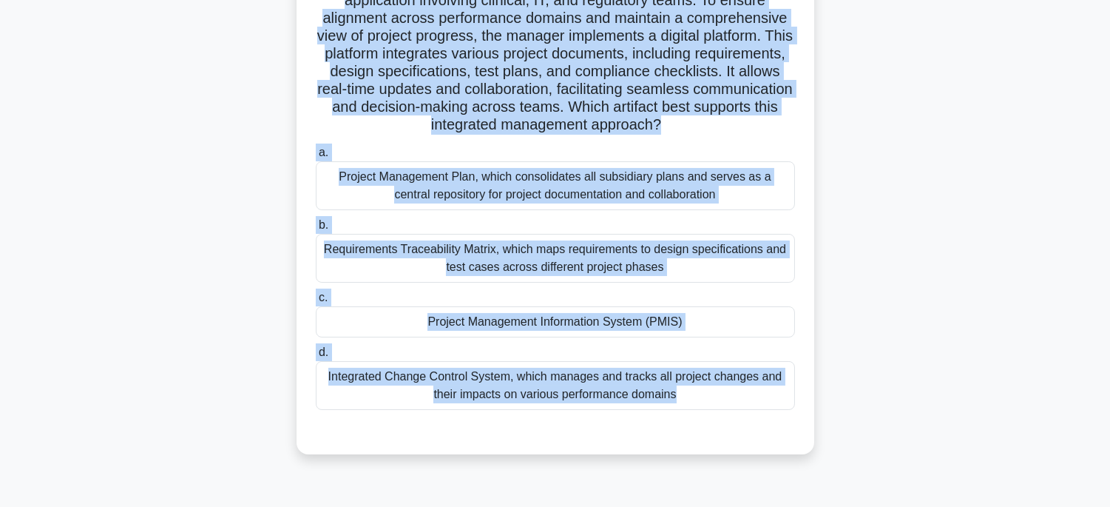
drag, startPoint x: 315, startPoint y: 70, endPoint x: 793, endPoint y: 498, distance: 641.0
click at [793, 498] on div "158:50 Stop PMP Expert 77/180 .spinner_0XTQ{transform-origin:center;animation:s…" at bounding box center [555, 289] width 976 height 739
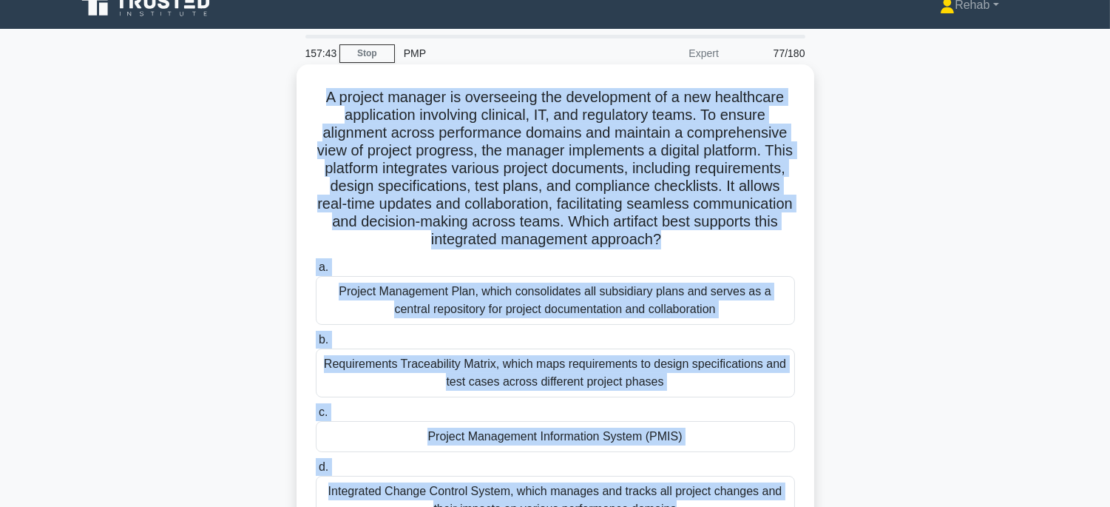
scroll to position [82, 0]
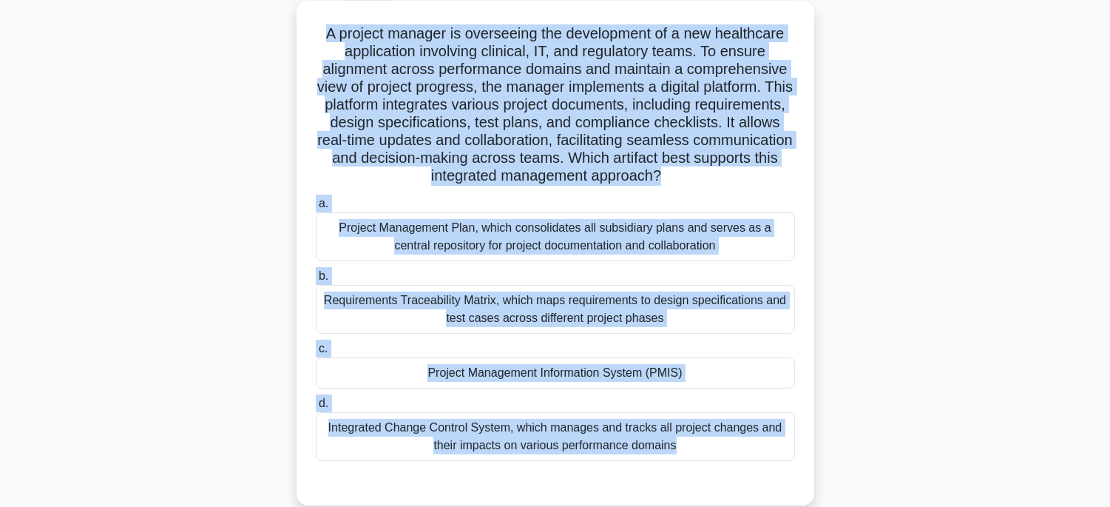
click at [700, 381] on div "Project Management Information System (PMIS)" at bounding box center [555, 372] width 479 height 31
click at [316, 353] on input "c. Project Management Information System (PMIS)" at bounding box center [316, 349] width 0 height 10
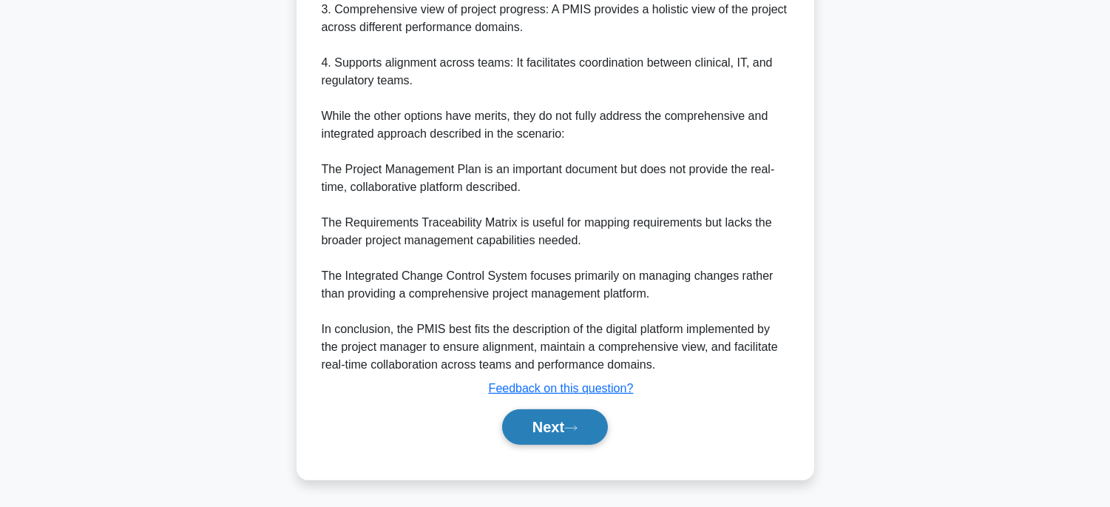
click at [592, 423] on button "Next" at bounding box center [555, 426] width 106 height 35
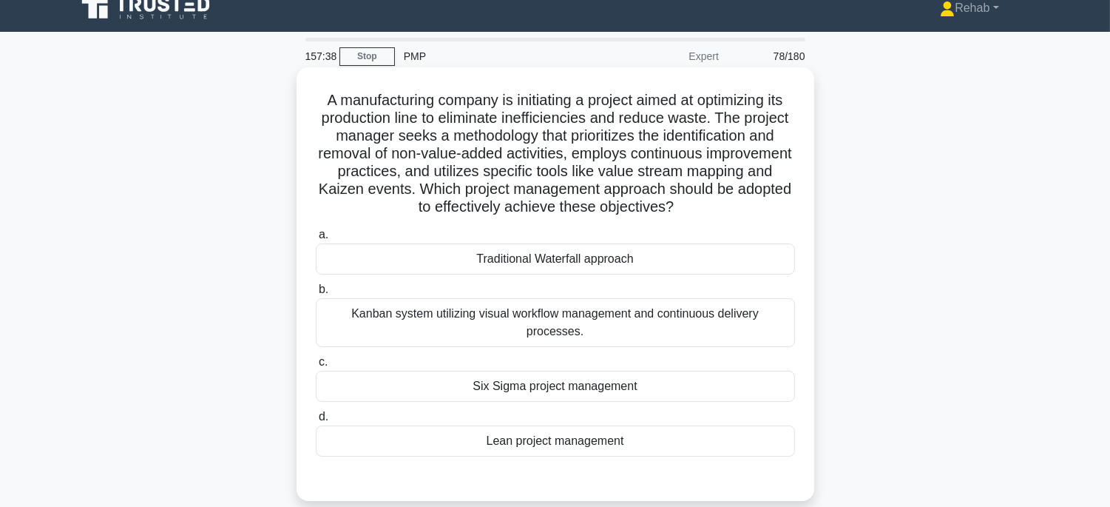
scroll to position [0, 0]
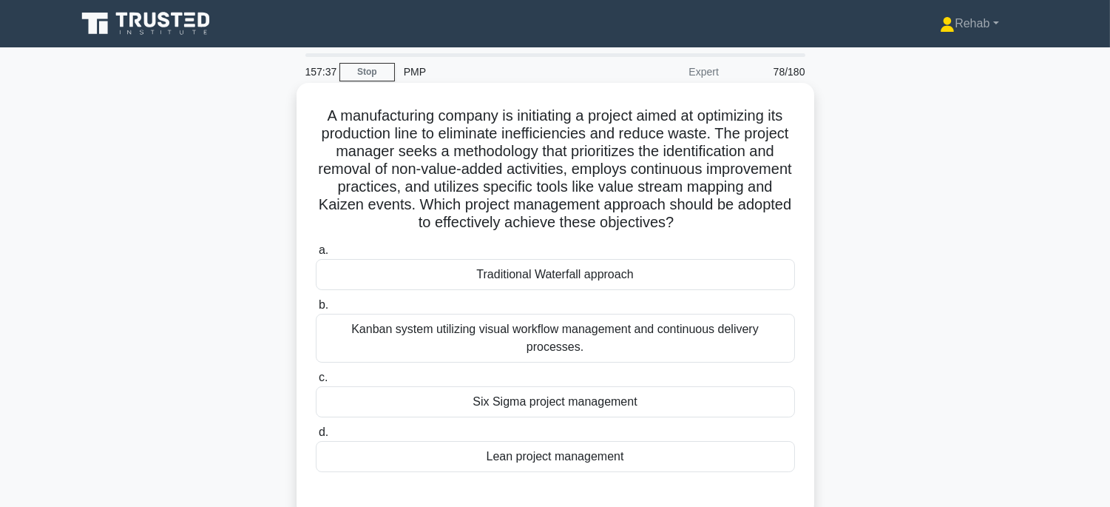
drag, startPoint x: 297, startPoint y: 112, endPoint x: 683, endPoint y: 439, distance: 506.4
click at [683, 439] on div "A manufacturing company is initiating a project aimed at optimizing its product…" at bounding box center [556, 299] width 518 height 433
click at [677, 441] on div "Lean project management" at bounding box center [555, 456] width 479 height 31
click at [316, 437] on input "d. Lean project management" at bounding box center [316, 432] width 0 height 10
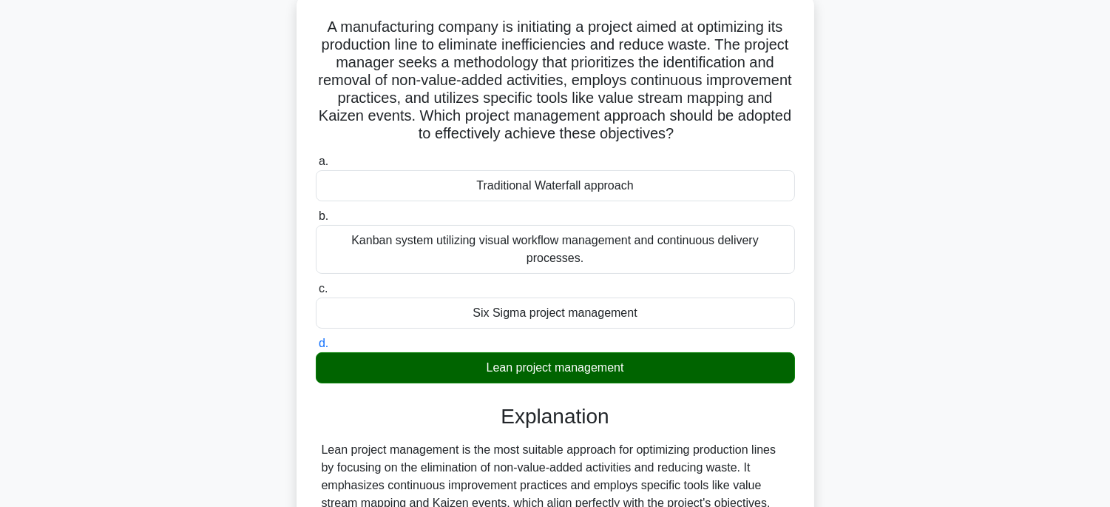
scroll to position [316, 0]
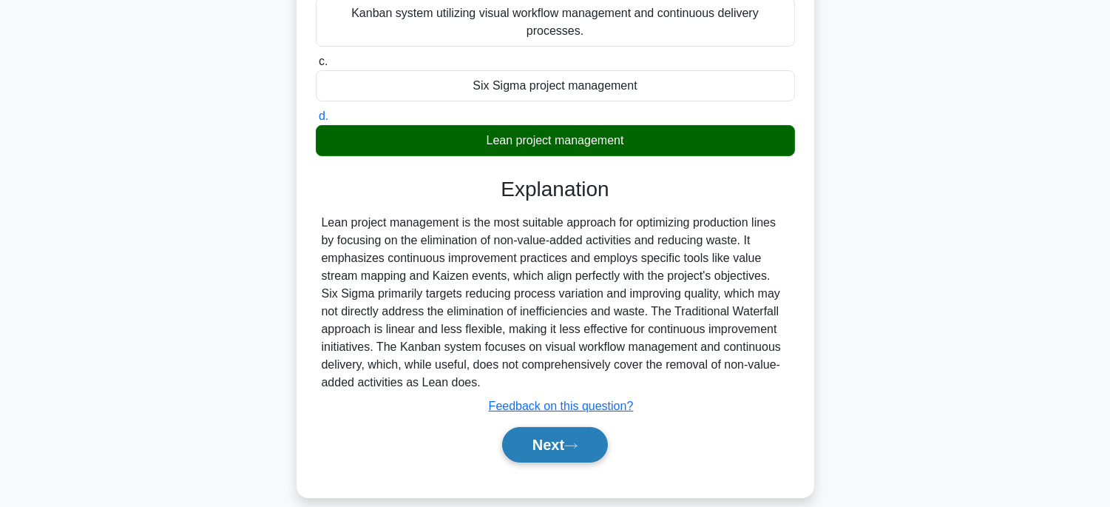
click at [567, 427] on button "Next" at bounding box center [555, 444] width 106 height 35
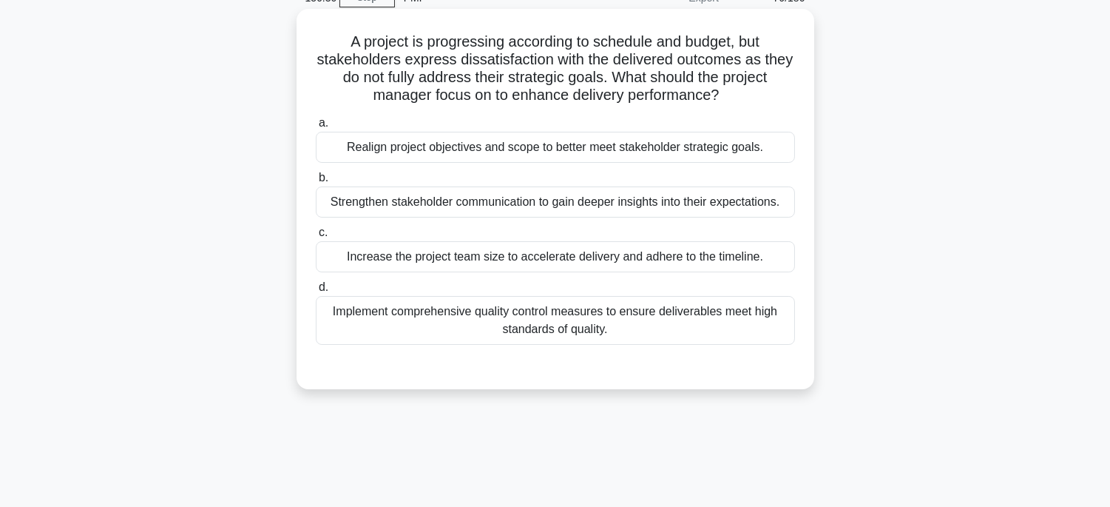
scroll to position [45, 0]
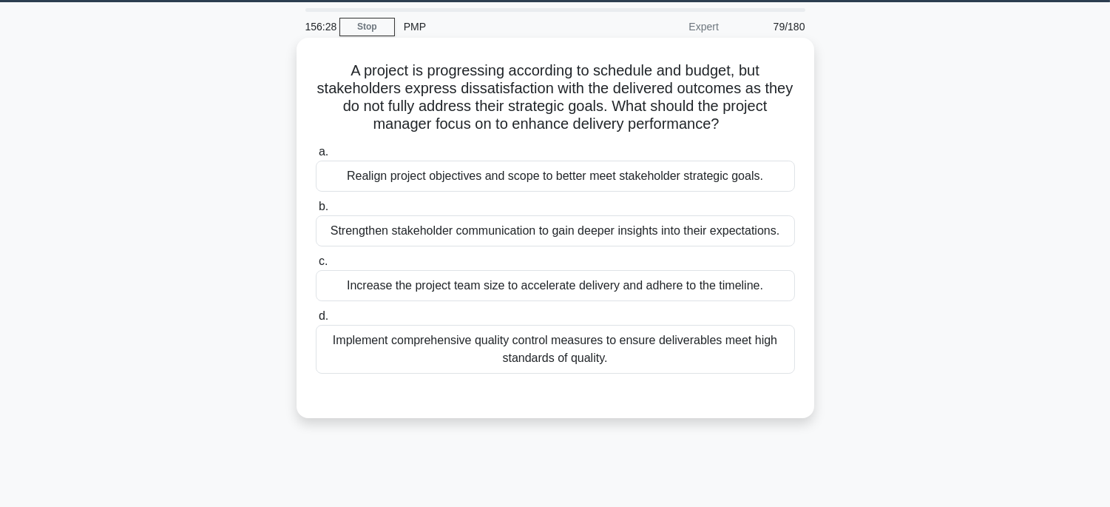
drag, startPoint x: 301, startPoint y: 63, endPoint x: 654, endPoint y: 353, distance: 457.1
click at [654, 353] on div "A project is progressing according to schedule and budget, but stakeholders exp…" at bounding box center [555, 228] width 506 height 368
click at [716, 180] on div "Realign project objectives and scope to better meet stakeholder strategic goals." at bounding box center [555, 175] width 479 height 31
click at [316, 157] on input "a. Realign project objectives and scope to better meet stakeholder strategic go…" at bounding box center [316, 152] width 0 height 10
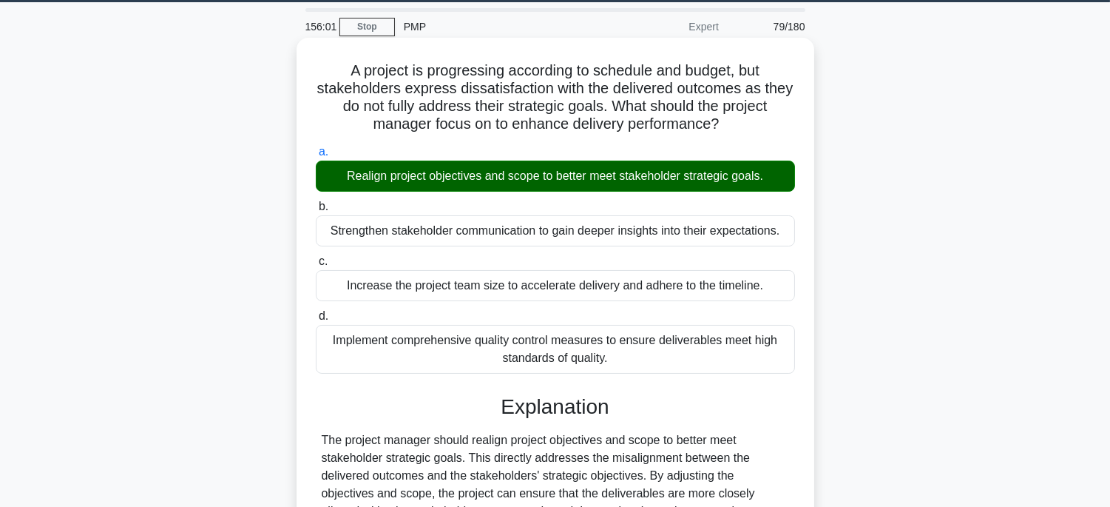
scroll to position [291, 0]
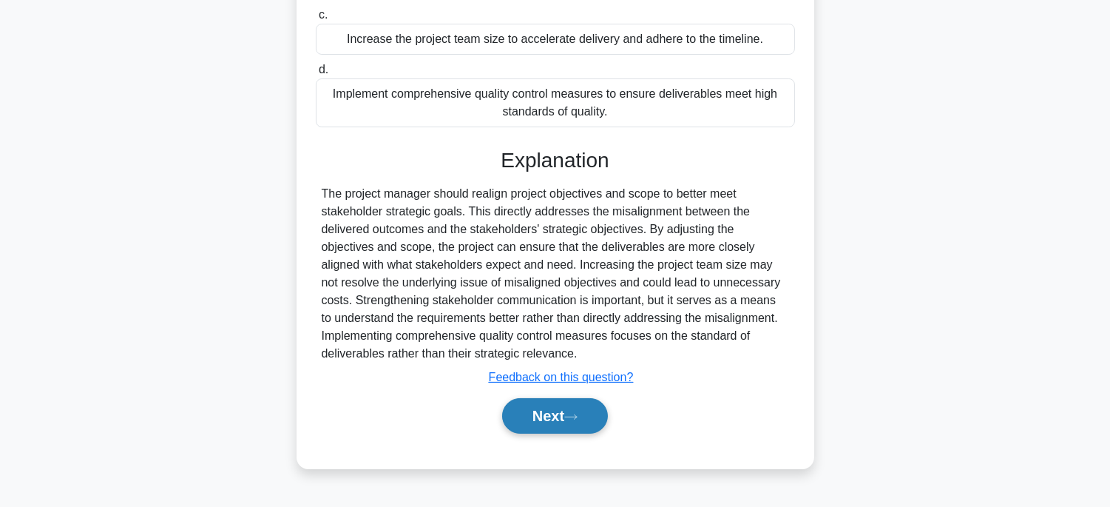
click at [584, 418] on button "Next" at bounding box center [555, 415] width 106 height 35
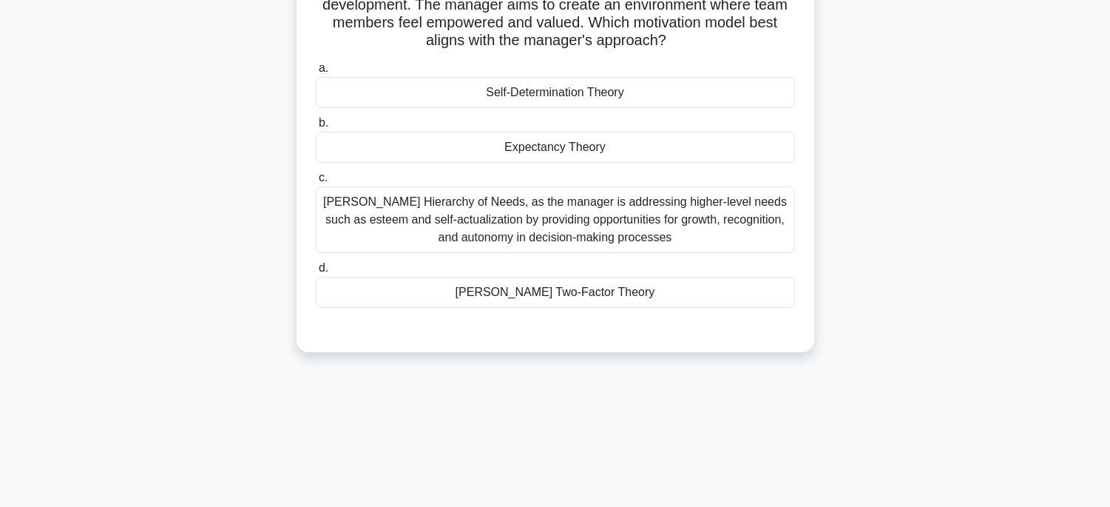
scroll to position [45, 0]
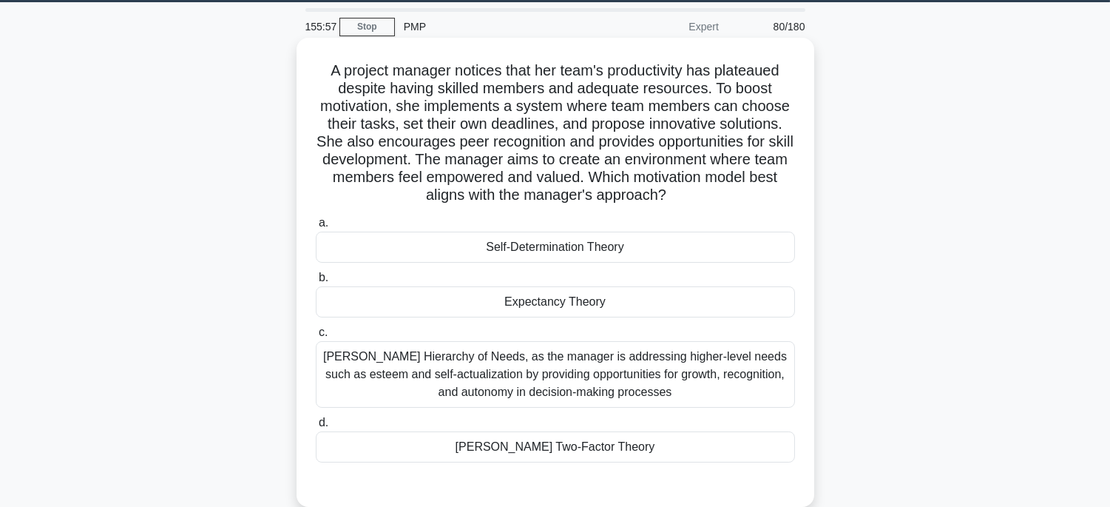
drag, startPoint x: 311, startPoint y: 60, endPoint x: 742, endPoint y: 455, distance: 585.2
click at [742, 455] on div "A project manager notices that her team's productivity has plateaued despite ha…" at bounding box center [555, 272] width 506 height 457
click at [683, 249] on div "Self-Determination Theory" at bounding box center [555, 246] width 479 height 31
click at [316, 228] on input "a. Self-Determination Theory" at bounding box center [316, 223] width 0 height 10
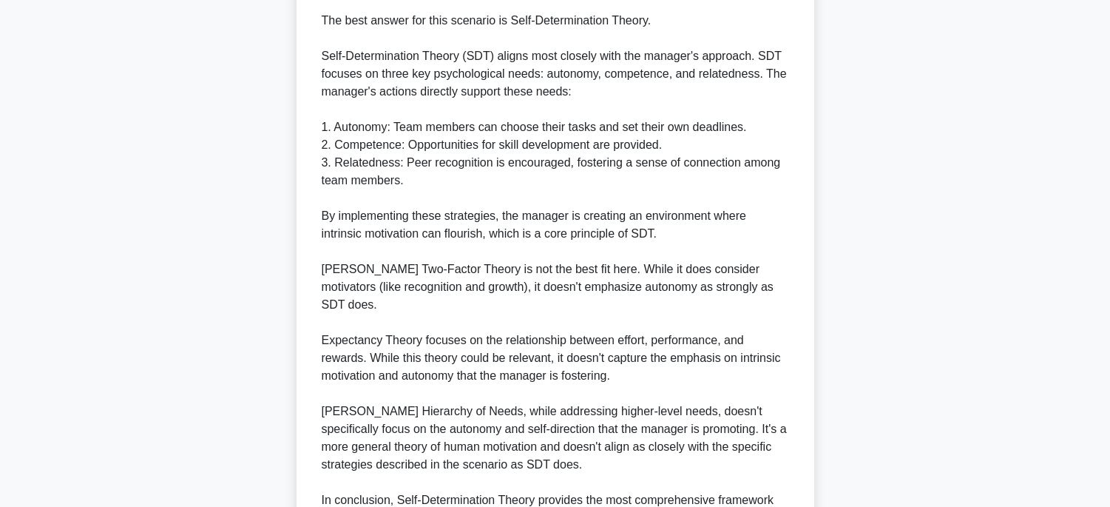
scroll to position [689, 0]
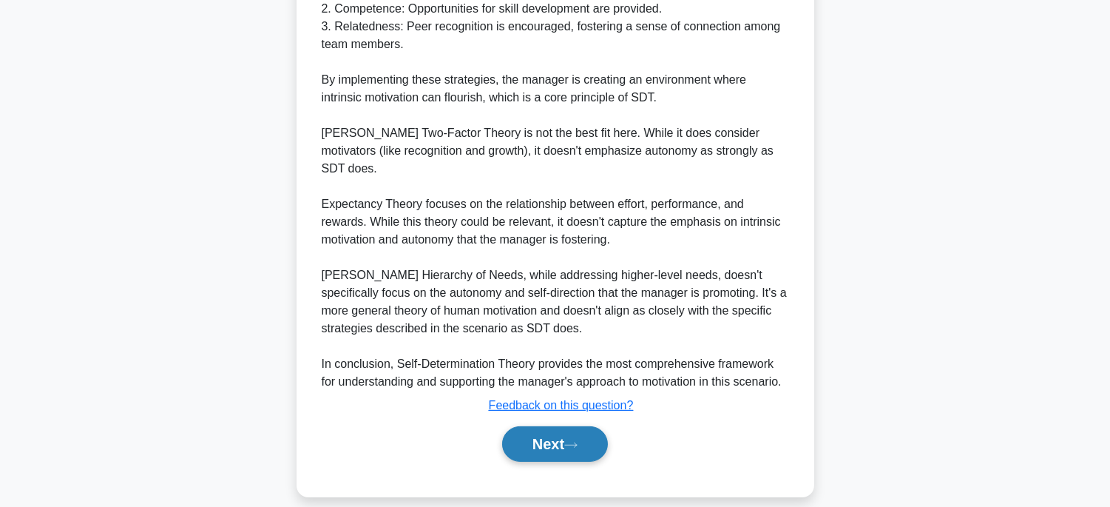
click at [566, 426] on button "Next" at bounding box center [555, 443] width 106 height 35
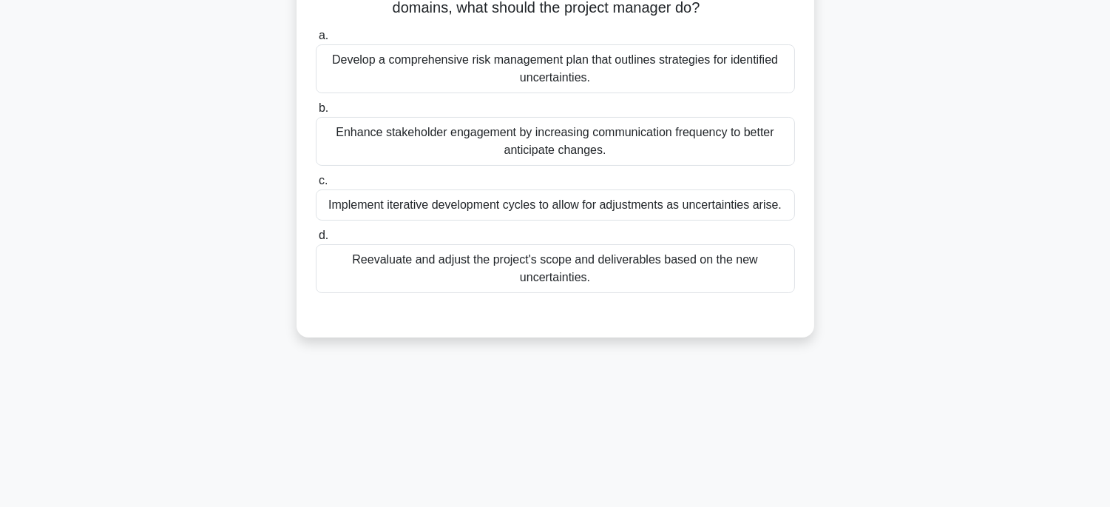
scroll to position [45, 0]
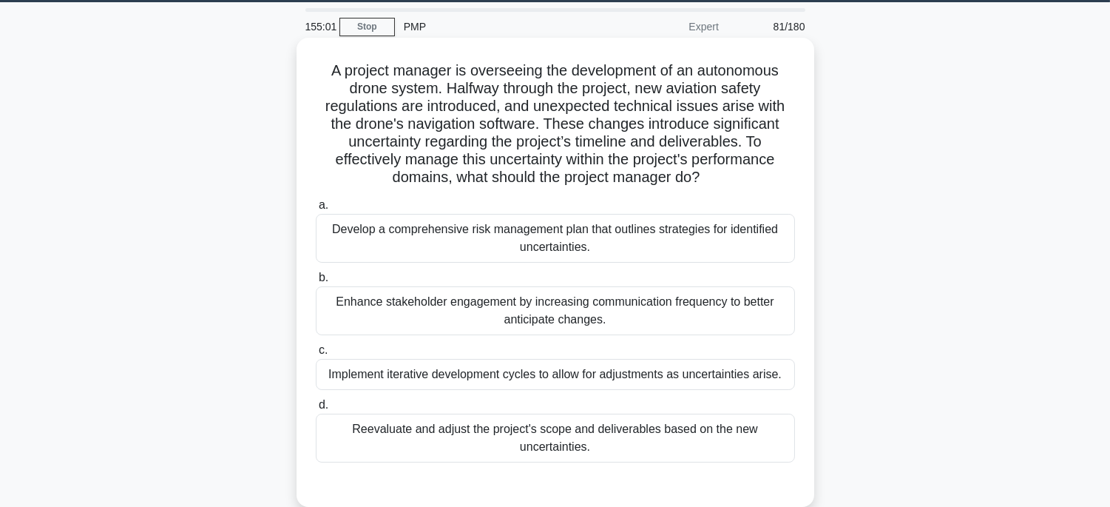
drag, startPoint x: 320, startPoint y: 61, endPoint x: 668, endPoint y: 453, distance: 523.3
click at [668, 453] on div "A project manager is overseeing the development of an autonomous drone system. …" at bounding box center [555, 272] width 506 height 457
click at [765, 431] on div "Reevaluate and adjust the project's scope and deliverables based on the new unc…" at bounding box center [555, 437] width 479 height 49
click at [316, 410] on input "d. Reevaluate and adjust the project's scope and deliverables based on the new …" at bounding box center [316, 405] width 0 height 10
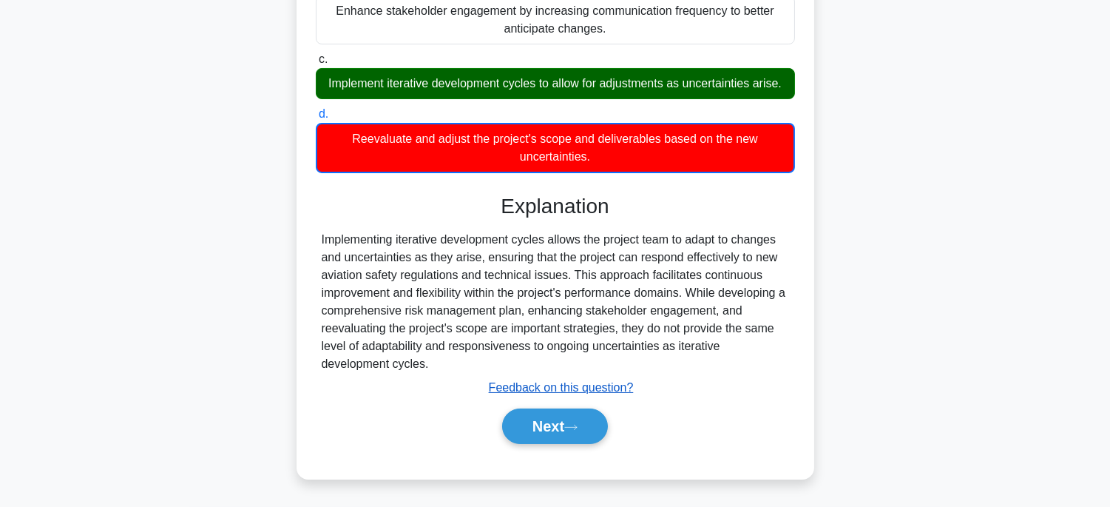
scroll to position [351, 0]
click at [595, 416] on button "Next" at bounding box center [555, 425] width 106 height 35
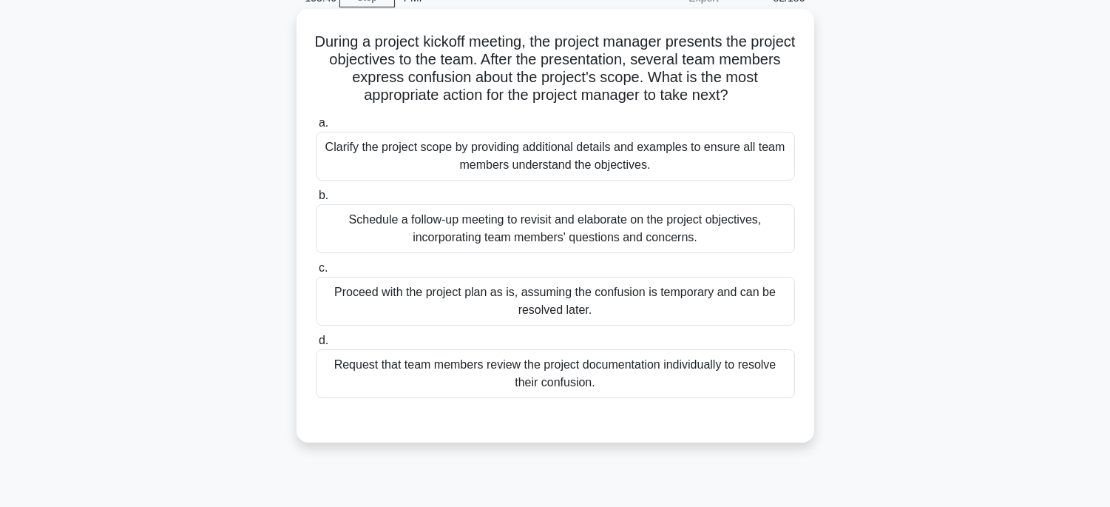
scroll to position [45, 0]
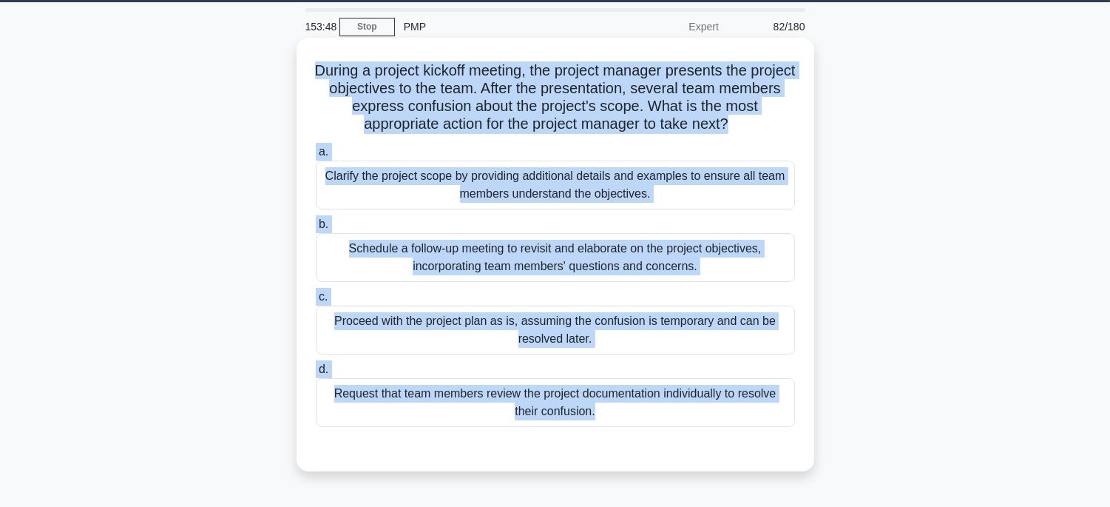
drag, startPoint x: 325, startPoint y: 68, endPoint x: 664, endPoint y: 321, distance: 422.7
click at [690, 442] on div "During a project kickoff meeting, the project manager presents the project obje…" at bounding box center [555, 254] width 506 height 421
click at [750, 197] on div "Clarify the project scope by providing additional details and examples to ensur…" at bounding box center [555, 184] width 479 height 49
click at [316, 157] on input "a. Clarify the project scope by providing additional details and examples to en…" at bounding box center [316, 152] width 0 height 10
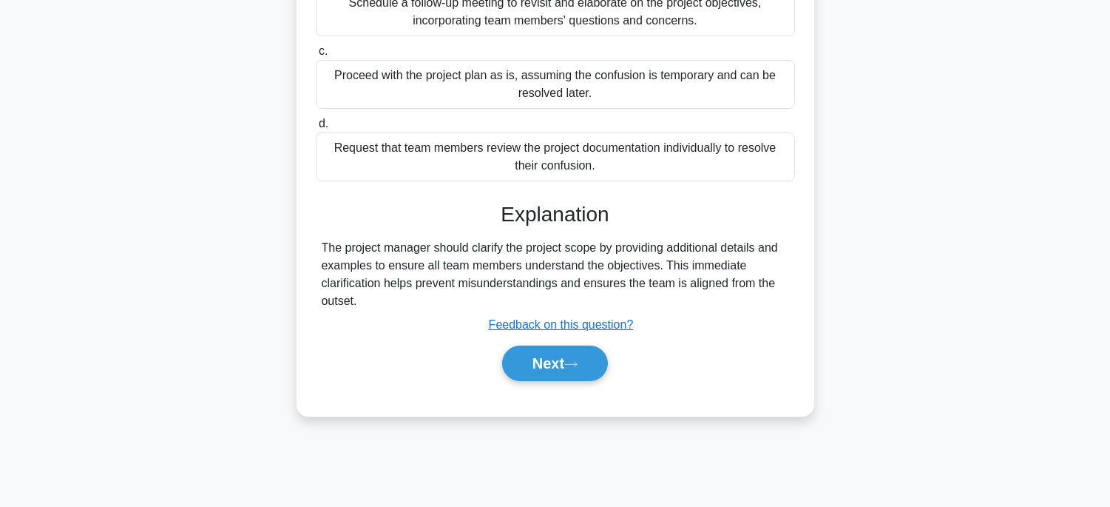
scroll to position [291, 0]
click at [577, 346] on button "Next" at bounding box center [555, 362] width 106 height 35
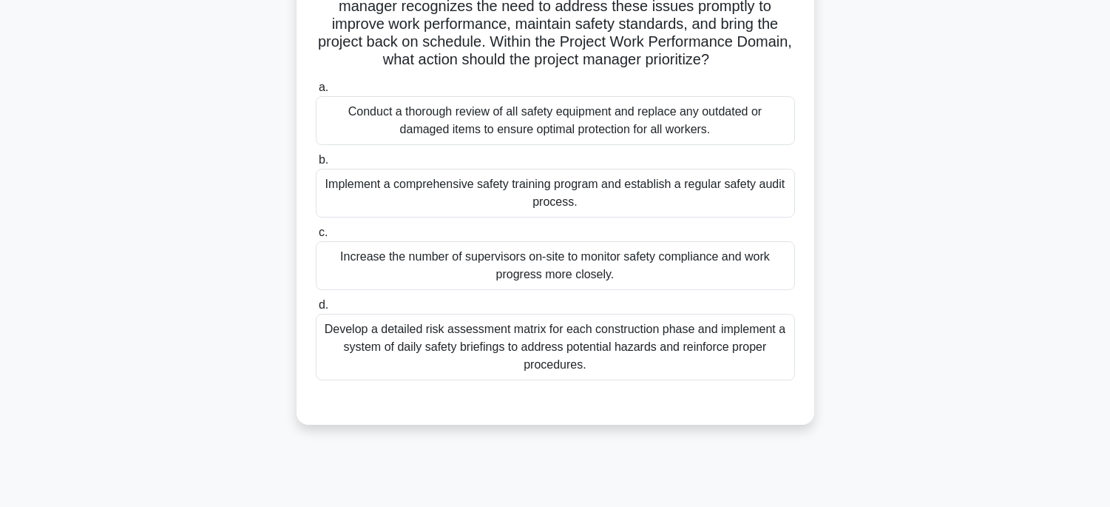
scroll to position [45, 0]
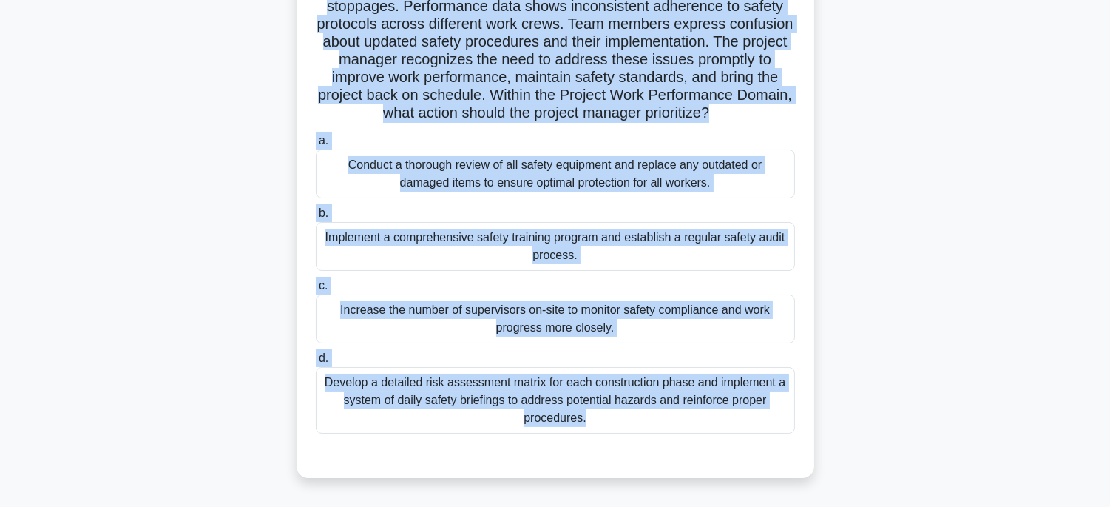
drag, startPoint x: 331, startPoint y: 67, endPoint x: 719, endPoint y: 493, distance: 576.3
click at [719, 493] on div "153:16 Stop PMP Expert 83/180 .spinner_0XTQ{transform-origin:center;animation:s…" at bounding box center [555, 260] width 976 height 739
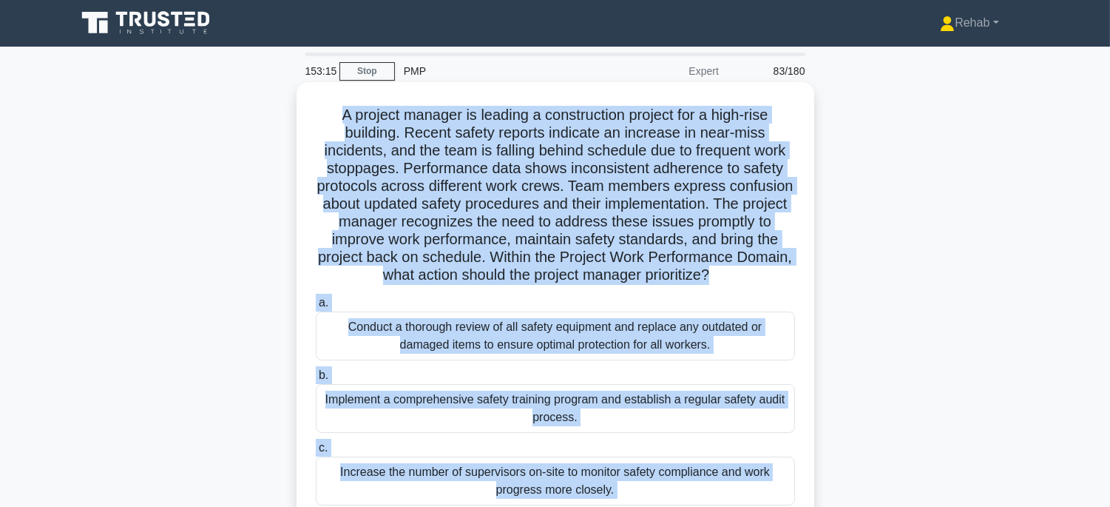
scroll to position [0, 0]
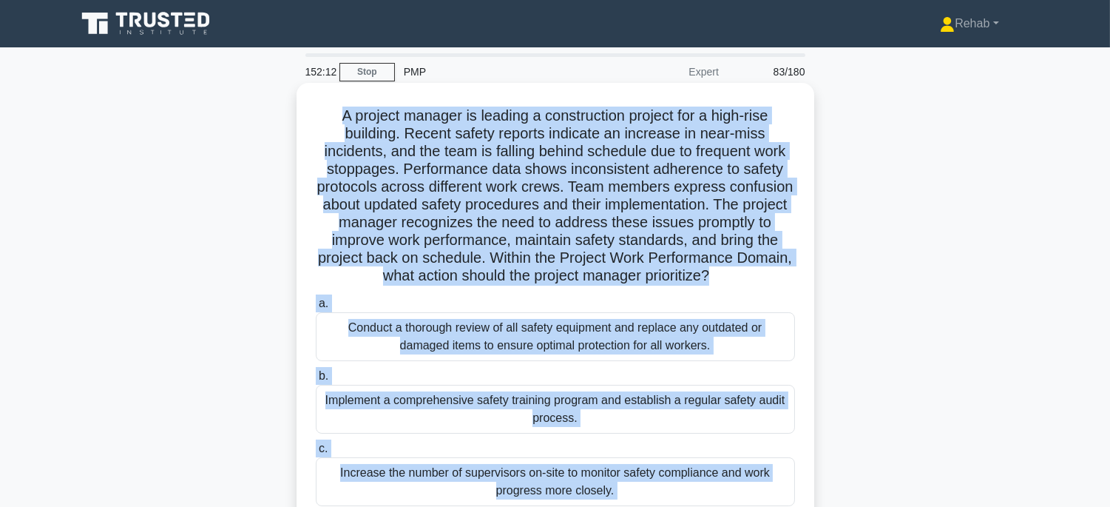
click at [717, 420] on div "Implement a comprehensive safety training program and establish a regular safet…" at bounding box center [555, 409] width 479 height 49
click at [316, 381] on input "b. Implement a comprehensive safety training program and establish a regular sa…" at bounding box center [316, 376] width 0 height 10
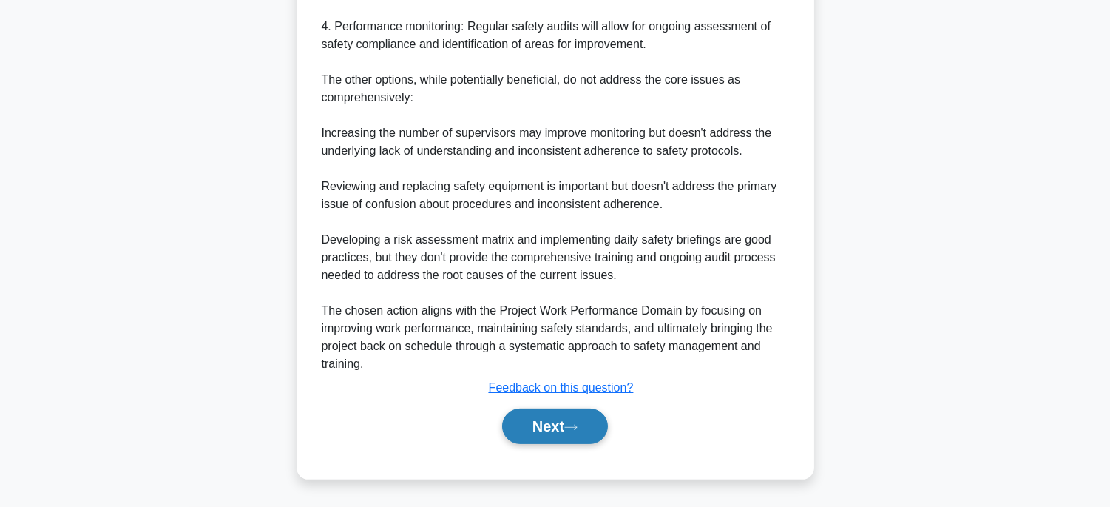
click at [596, 426] on button "Next" at bounding box center [555, 425] width 106 height 35
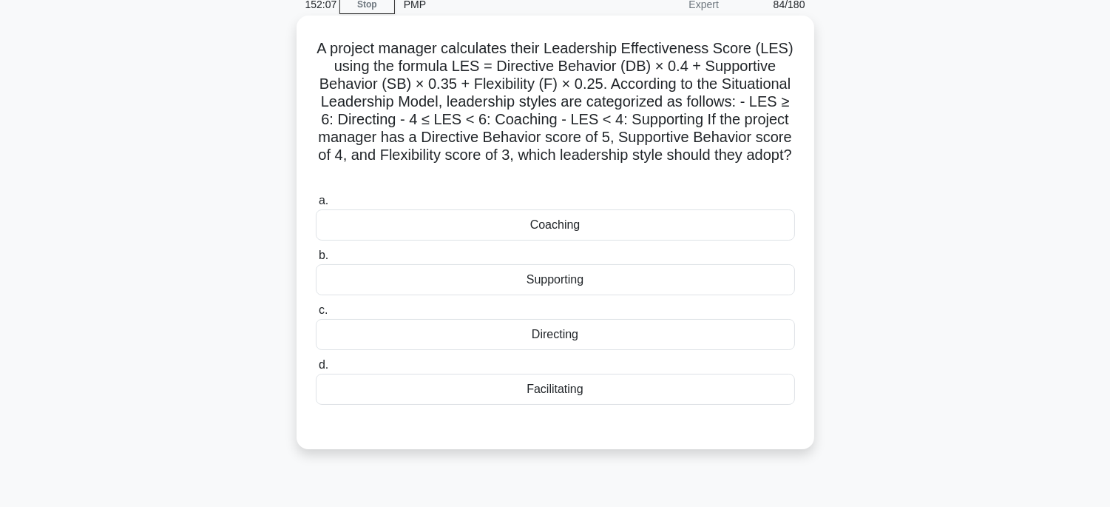
scroll to position [45, 0]
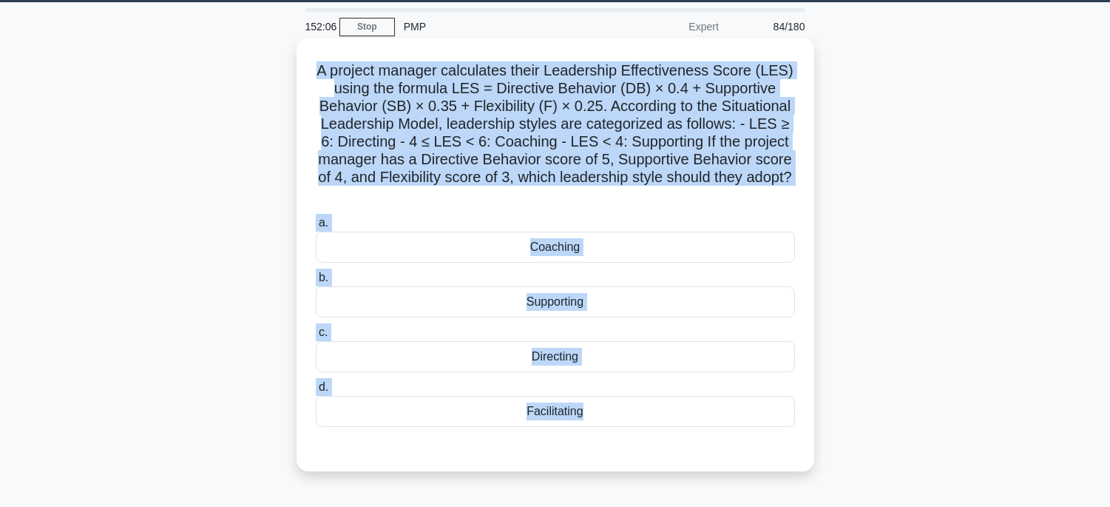
drag, startPoint x: 316, startPoint y: 64, endPoint x: 671, endPoint y: 441, distance: 517.9
click at [671, 441] on div "A project manager calculates their Leadership Effectiveness Score (LES) using t…" at bounding box center [555, 254] width 506 height 421
click at [614, 359] on div "Directing" at bounding box center [555, 356] width 479 height 31
click at [316, 337] on input "c. Directing" at bounding box center [316, 333] width 0 height 10
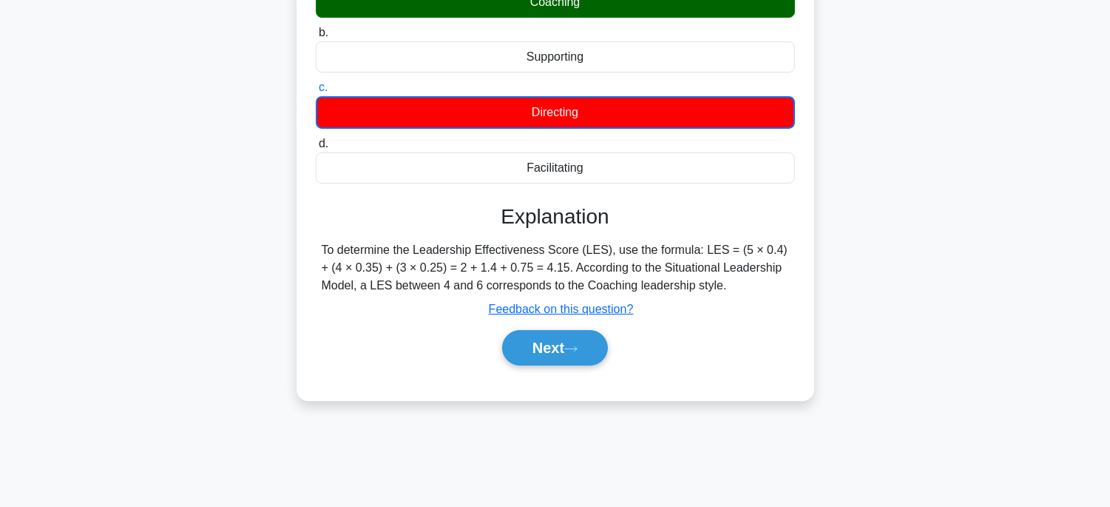
scroll to position [291, 0]
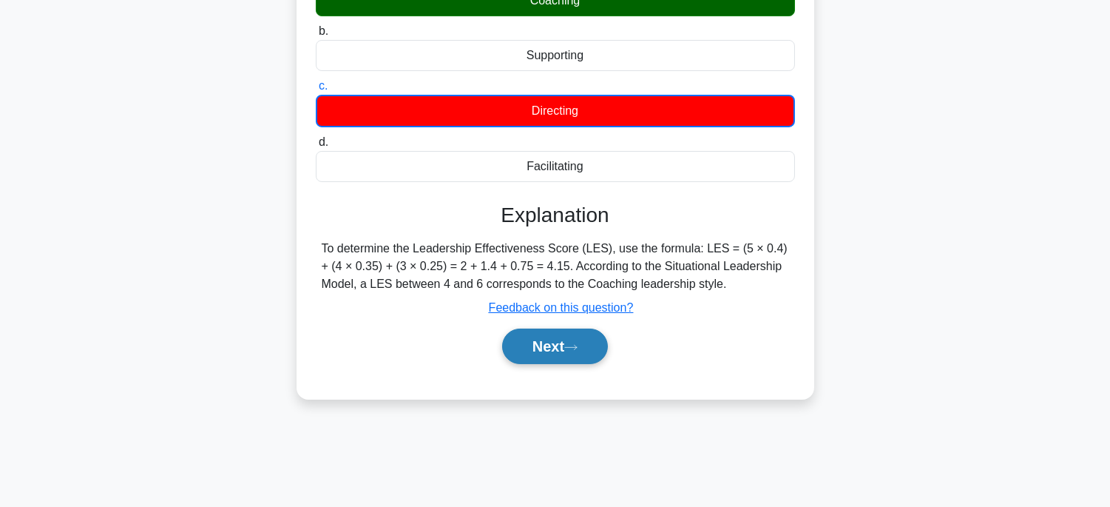
click at [595, 341] on button "Next" at bounding box center [555, 345] width 106 height 35
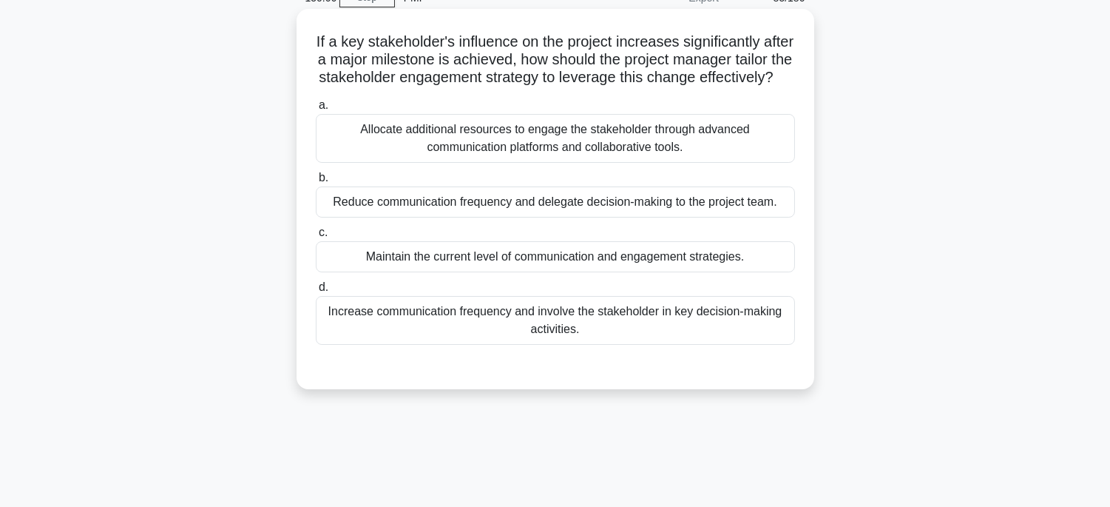
scroll to position [45, 0]
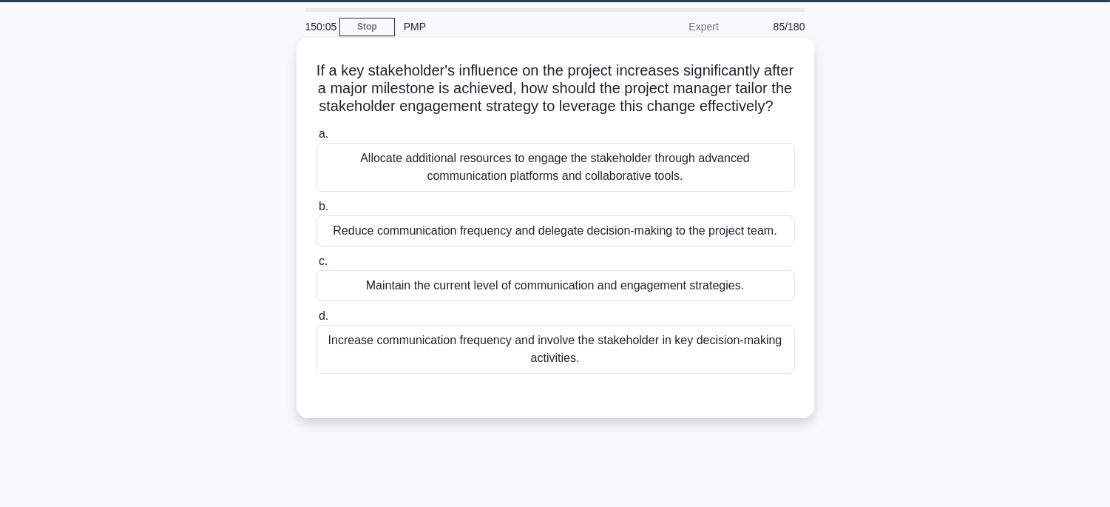
drag, startPoint x: 325, startPoint y: 65, endPoint x: 682, endPoint y: 394, distance: 485.1
click at [682, 394] on div "If a key stakeholder's influence on the project increases significantly after a…" at bounding box center [555, 228] width 506 height 368
click at [719, 373] on div "Increase communication frequency and involve the stakeholder in key decision-ma…" at bounding box center [555, 349] width 479 height 49
click at [316, 321] on input "d. Increase communication frequency and involve the stakeholder in key decision…" at bounding box center [316, 316] width 0 height 10
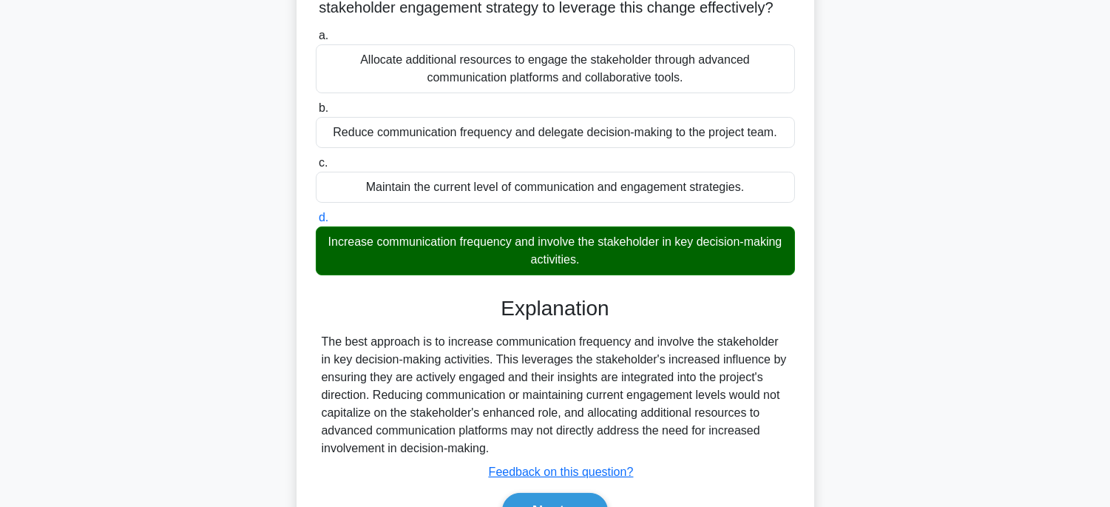
scroll to position [291, 0]
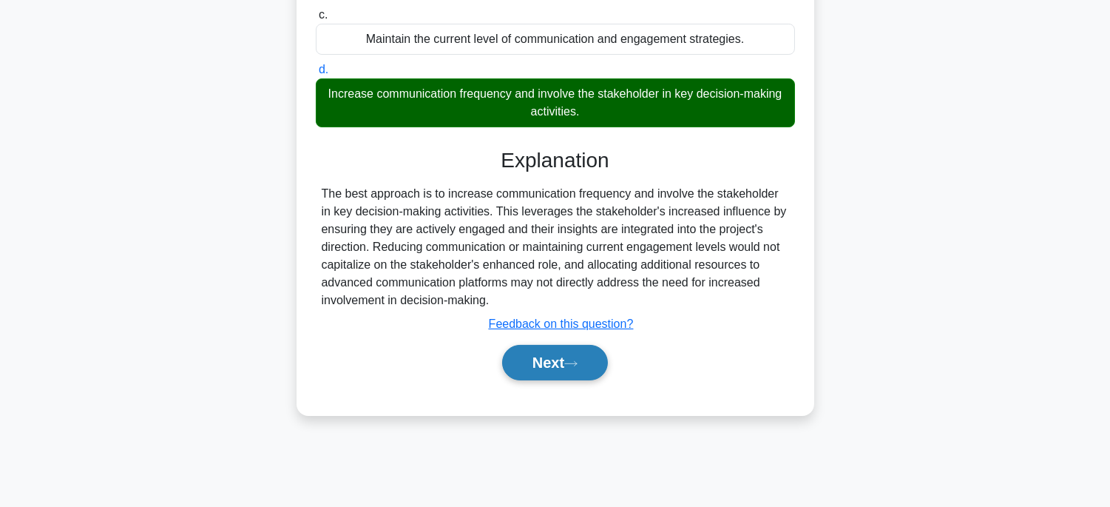
click at [595, 380] on button "Next" at bounding box center [555, 362] width 106 height 35
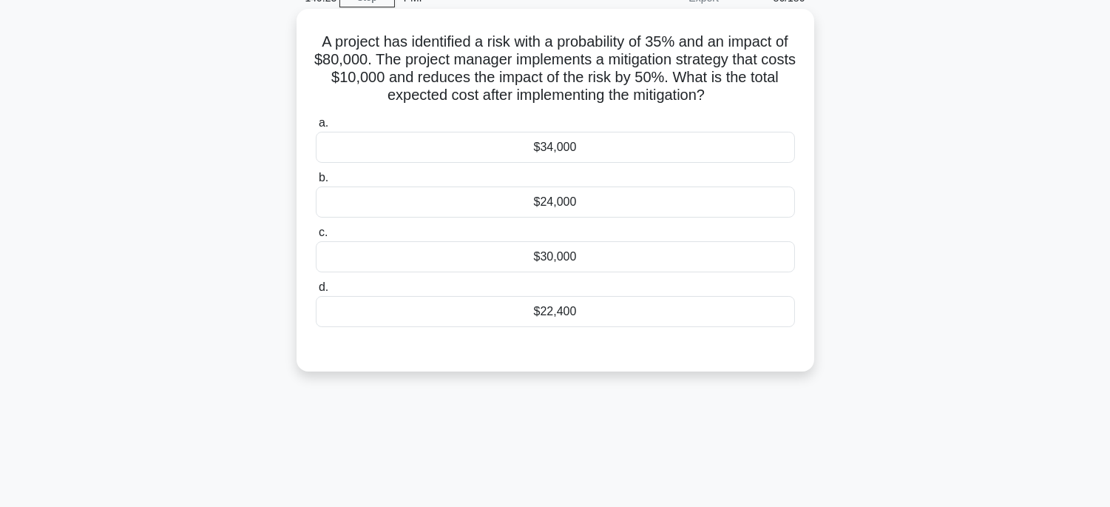
scroll to position [45, 0]
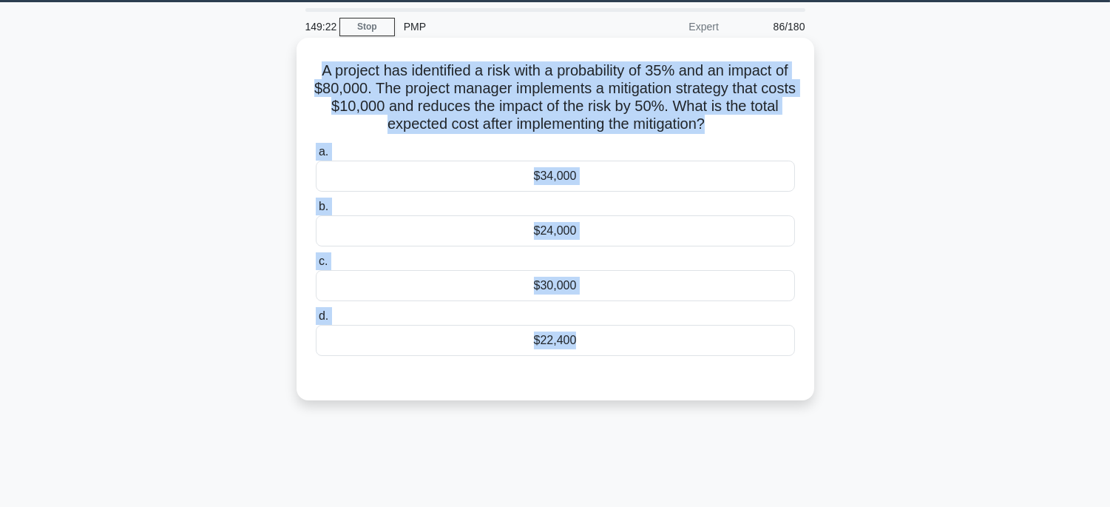
drag, startPoint x: 309, startPoint y: 67, endPoint x: 638, endPoint y: 360, distance: 441.0
click at [638, 360] on div "A project has identified a risk with a probability of 35% and an impact of $80,…" at bounding box center [555, 219] width 506 height 351
click at [610, 231] on div "$24,000" at bounding box center [555, 230] width 479 height 31
click at [316, 211] on input "b. $24,000" at bounding box center [316, 207] width 0 height 10
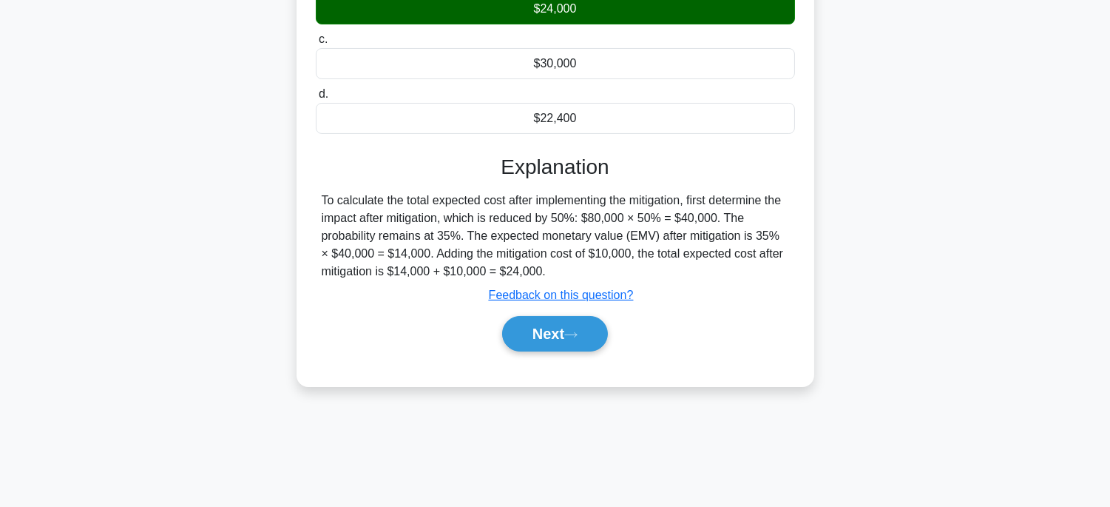
scroll to position [291, 0]
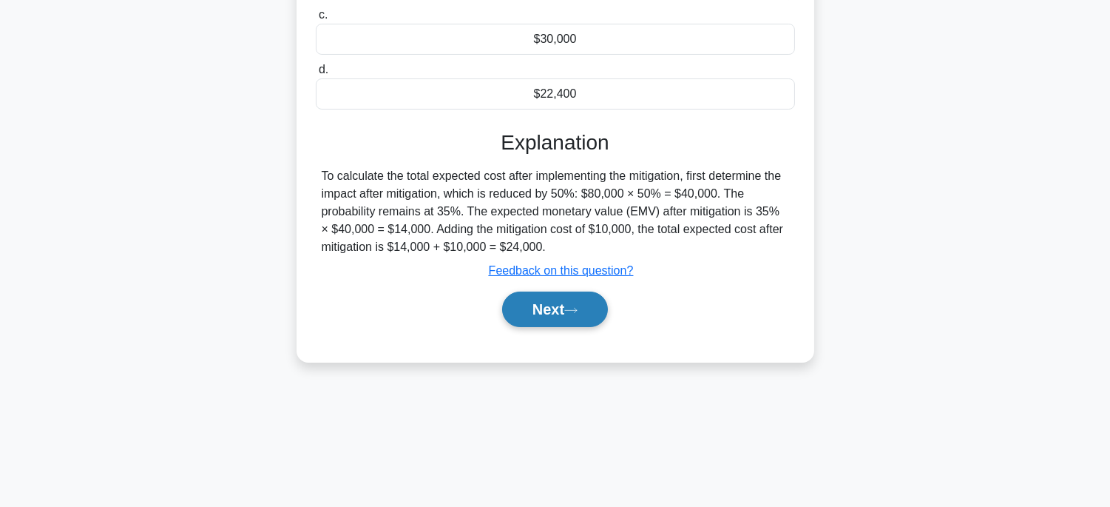
click at [544, 305] on button "Next" at bounding box center [555, 308] width 106 height 35
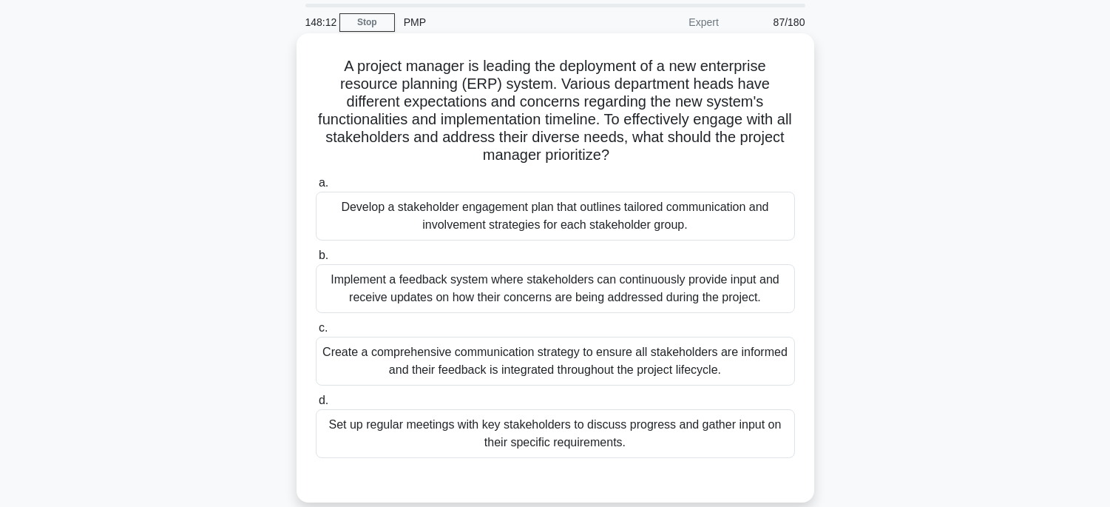
scroll to position [45, 0]
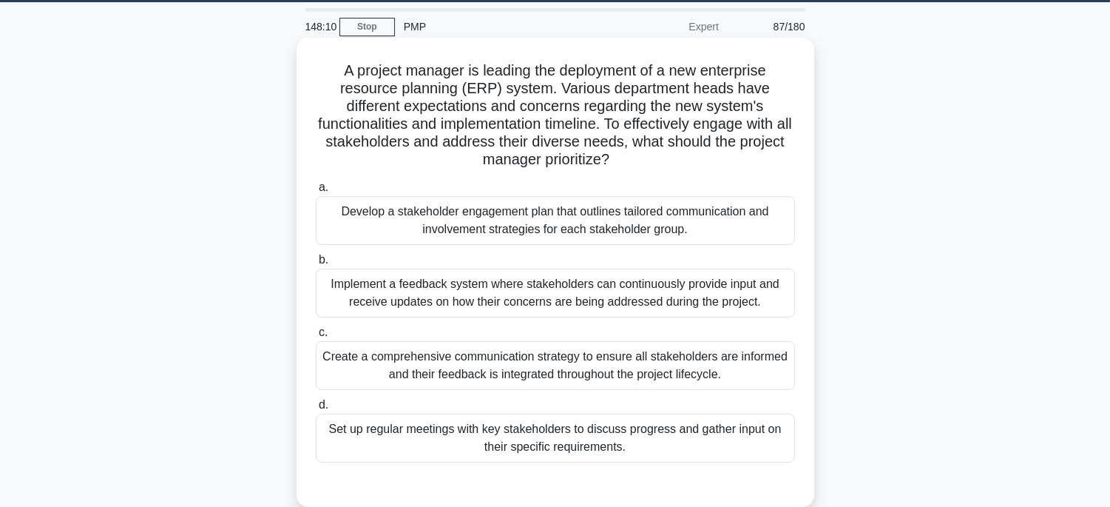
drag, startPoint x: 325, startPoint y: 64, endPoint x: 677, endPoint y: 461, distance: 530.1
click at [677, 461] on div "A project manager is leading the deployment of a new enterprise resource planni…" at bounding box center [555, 272] width 506 height 457
click at [794, 368] on div "Create a comprehensive communication strategy to ensure all stakeholders are in…" at bounding box center [555, 365] width 479 height 49
click at [316, 337] on input "c. Create a comprehensive communication strategy to ensure all stakeholders are…" at bounding box center [316, 333] width 0 height 10
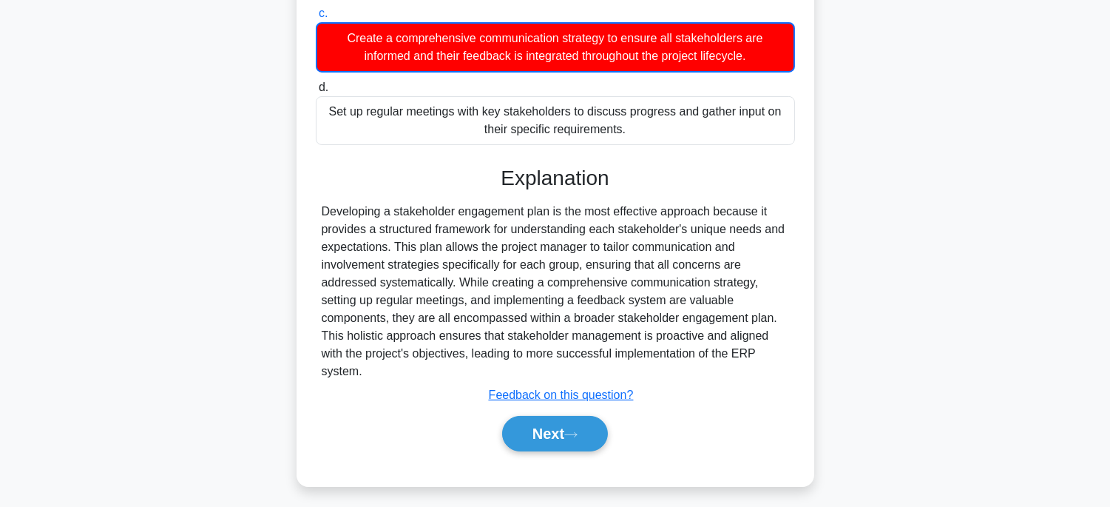
scroll to position [370, 0]
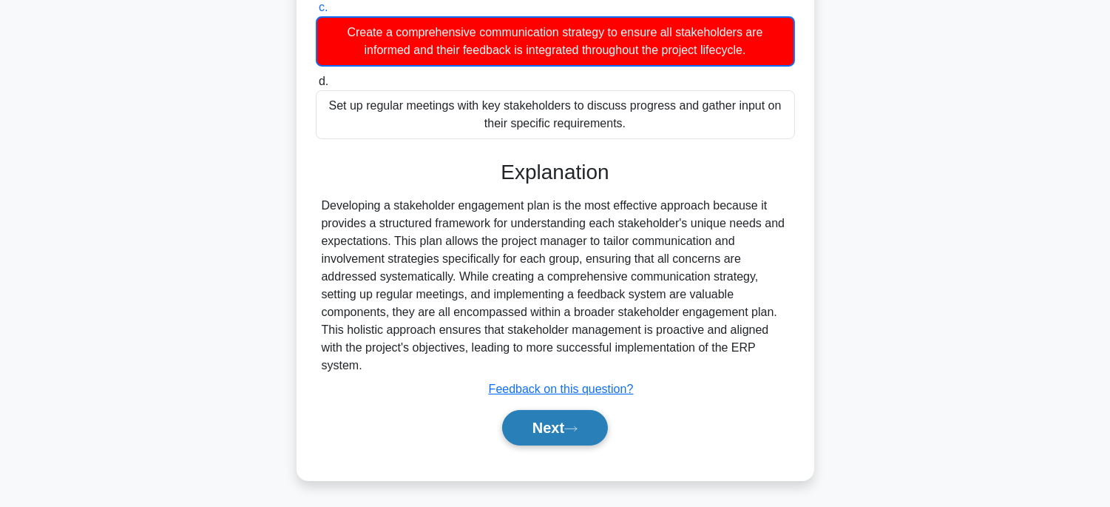
click at [543, 414] on button "Next" at bounding box center [555, 427] width 106 height 35
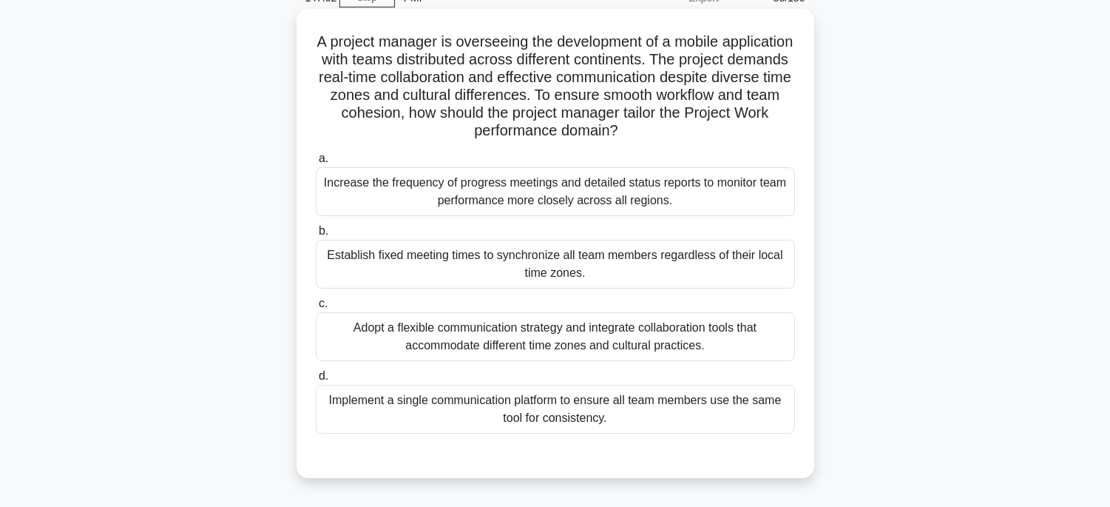
scroll to position [45, 0]
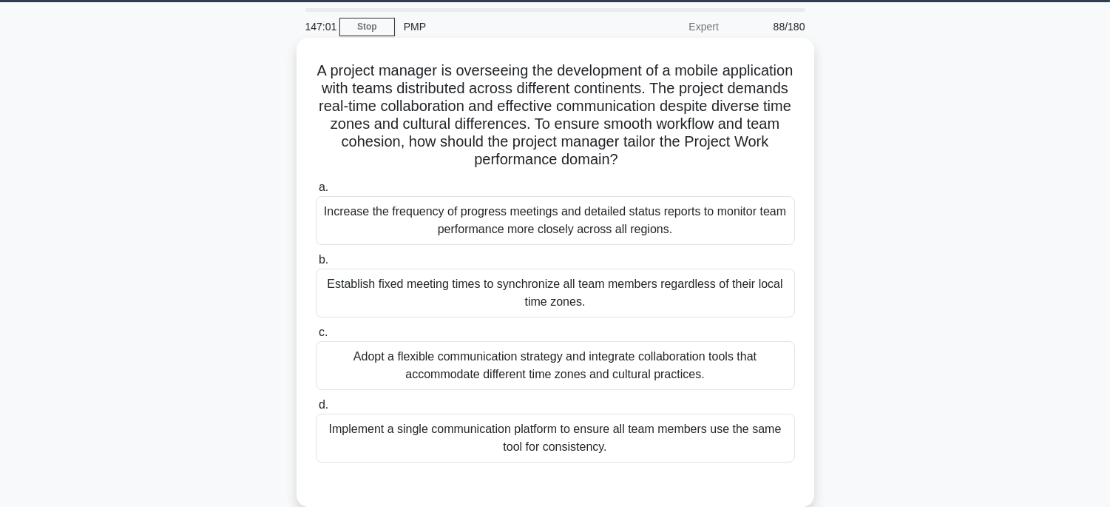
drag, startPoint x: 329, startPoint y: 63, endPoint x: 741, endPoint y: 456, distance: 569.6
click at [741, 456] on div "A project manager is overseeing the development of a mobile application with te…" at bounding box center [555, 272] width 506 height 457
click at [737, 359] on div "Adopt a flexible communication strategy and integrate collaboration tools that …" at bounding box center [555, 365] width 479 height 49
click at [316, 337] on input "c. Adopt a flexible communication strategy and integrate collaboration tools th…" at bounding box center [316, 333] width 0 height 10
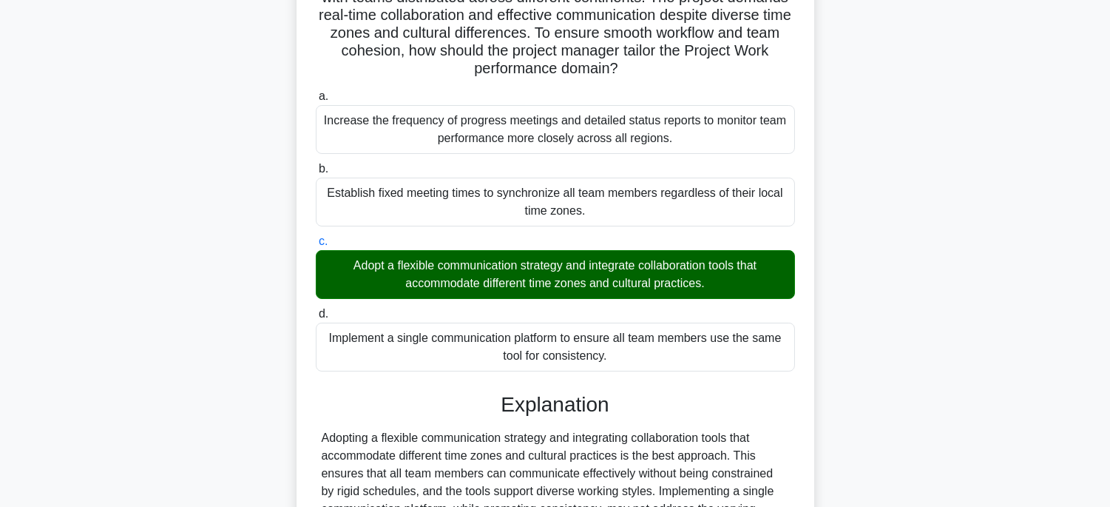
scroll to position [351, 0]
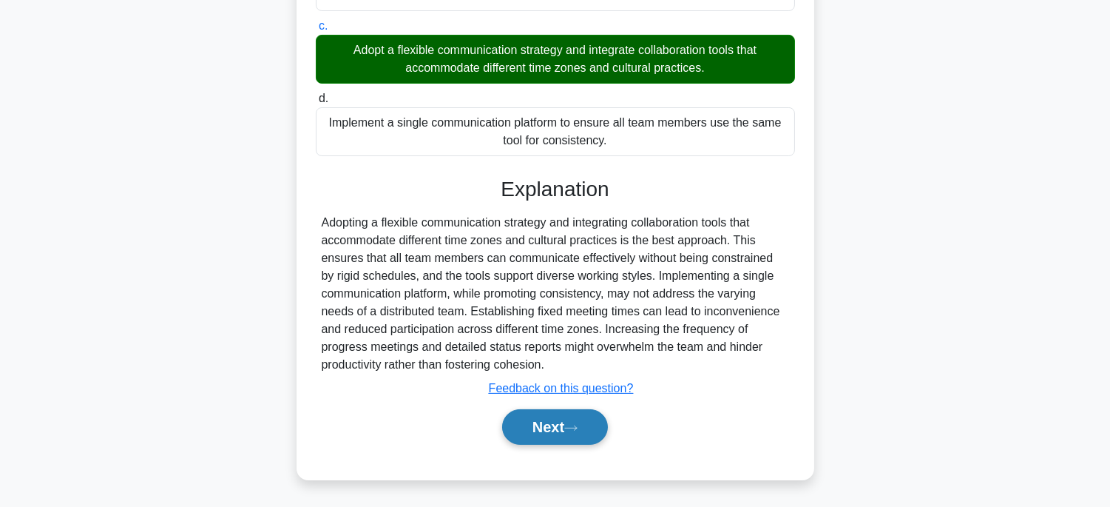
click at [582, 412] on button "Next" at bounding box center [555, 426] width 106 height 35
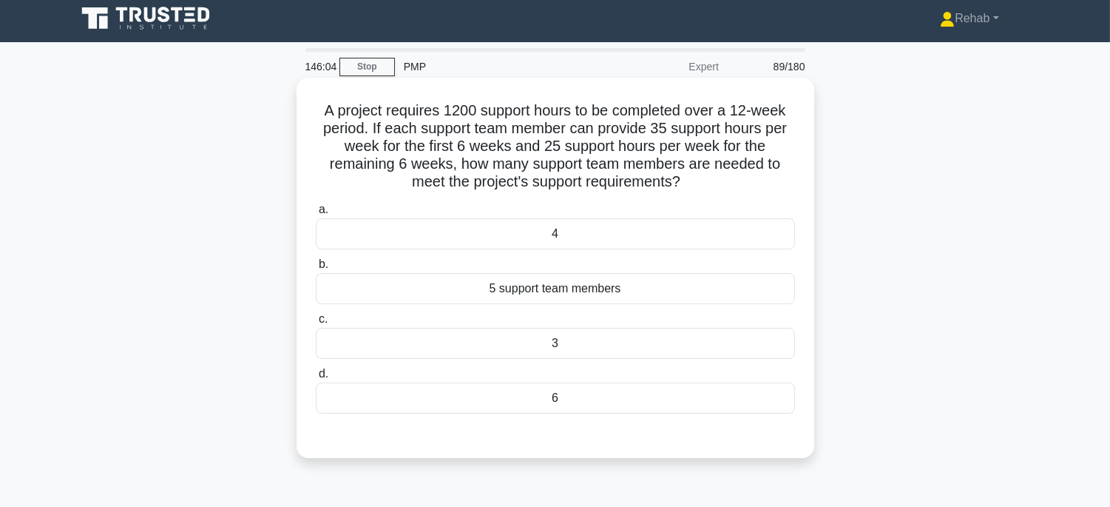
scroll to position [0, 0]
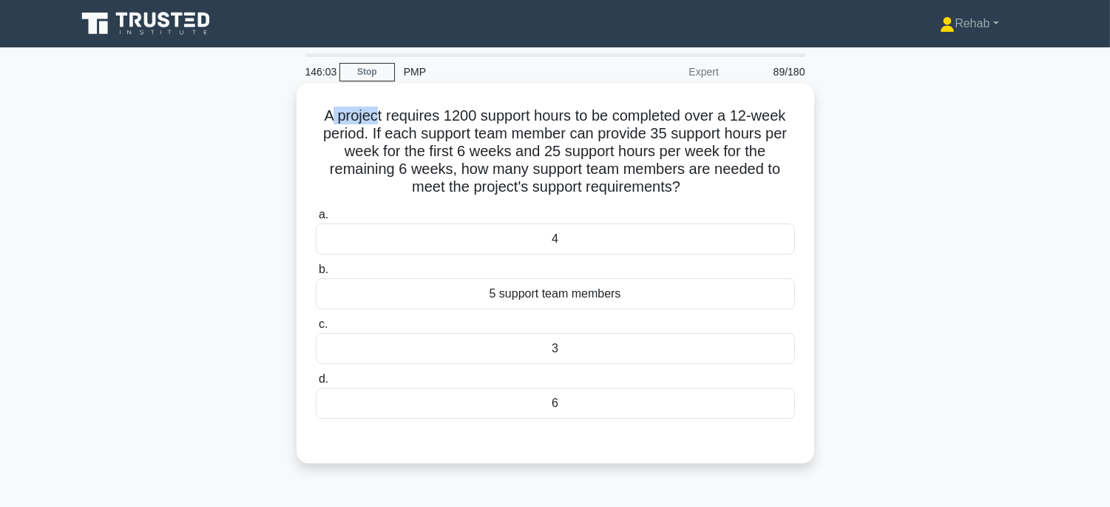
drag, startPoint x: 331, startPoint y: 108, endPoint x: 372, endPoint y: 123, distance: 44.0
click at [372, 123] on h5 "A project requires 1200 support hours to be completed over a 12-week period. If…" at bounding box center [555, 151] width 482 height 90
drag, startPoint x: 315, startPoint y: 120, endPoint x: 623, endPoint y: 421, distance: 430.9
click at [623, 421] on div "A project requires 1200 support hours to be completed over a 12-week period. If…" at bounding box center [555, 273] width 506 height 368
click at [608, 240] on div "4" at bounding box center [555, 238] width 479 height 31
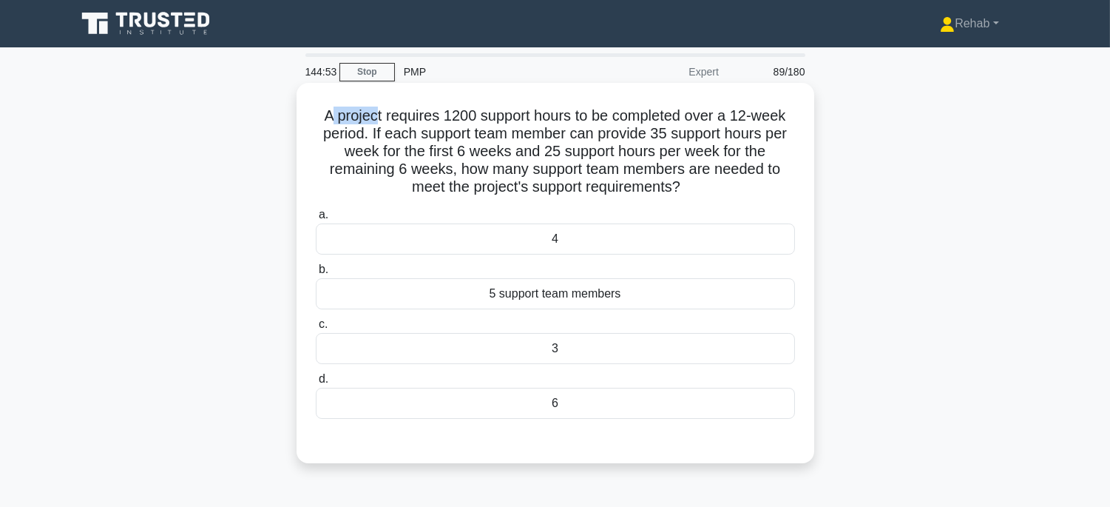
click at [316, 220] on input "a. 4" at bounding box center [316, 215] width 0 height 10
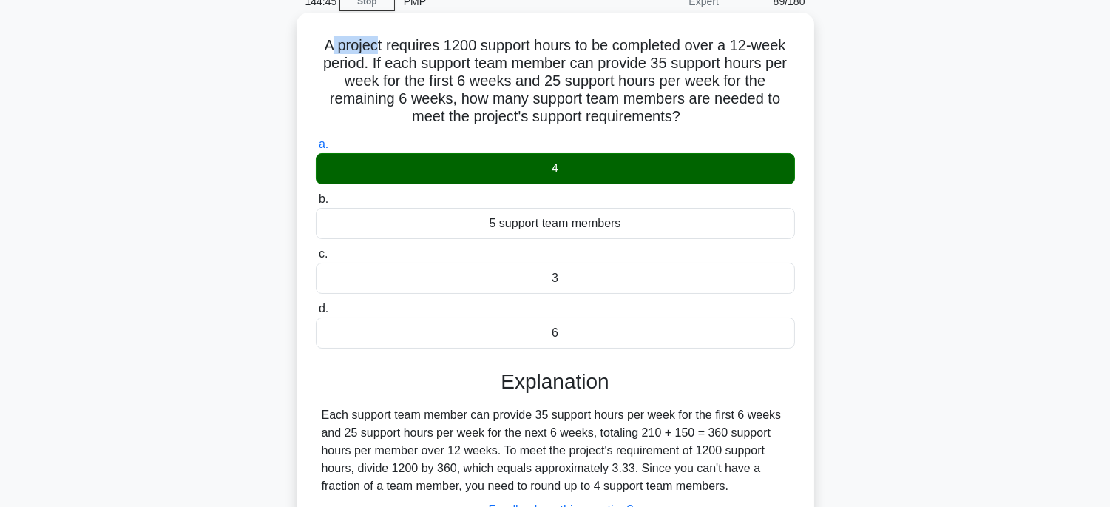
scroll to position [164, 0]
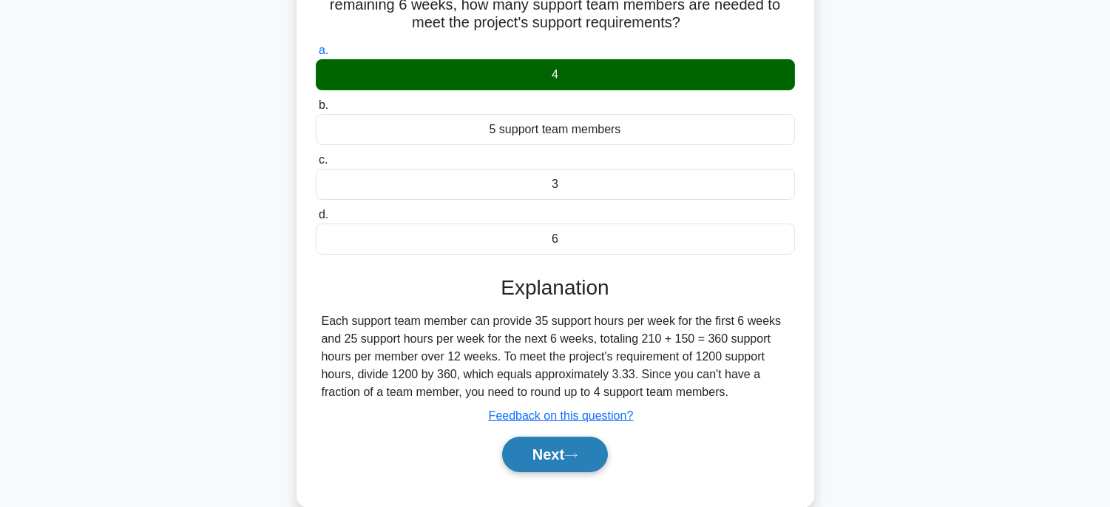
click at [552, 454] on button "Next" at bounding box center [555, 453] width 106 height 35
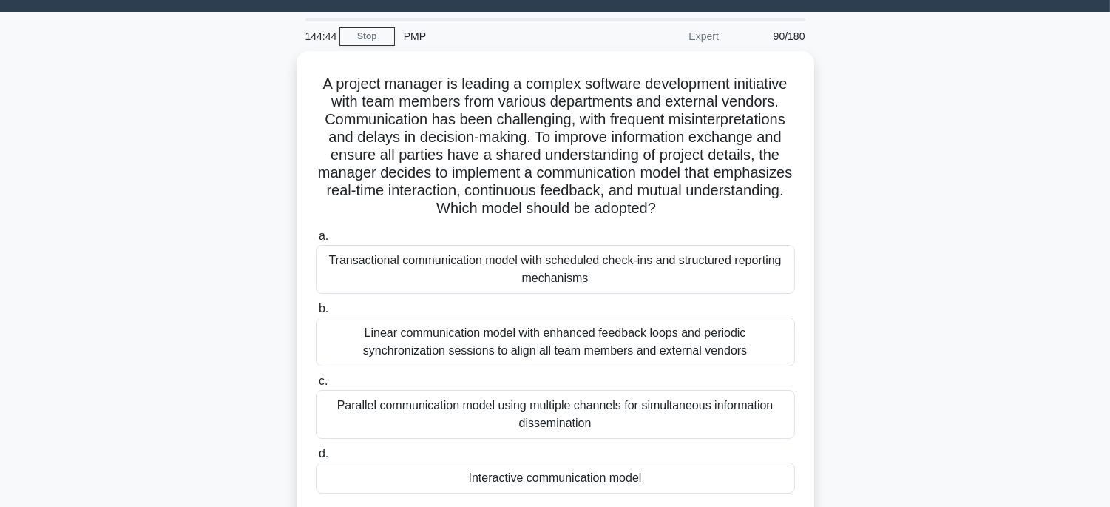
scroll to position [0, 0]
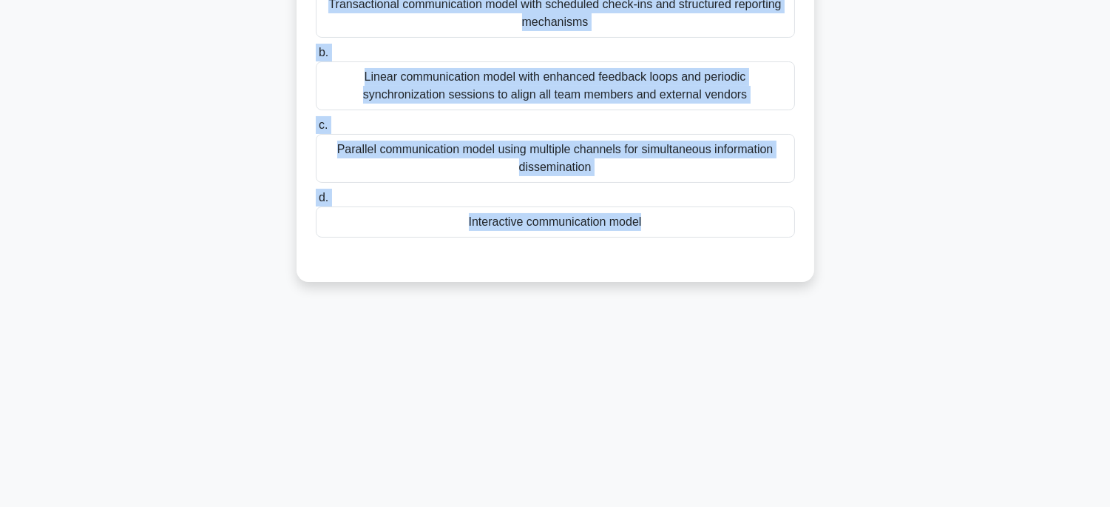
drag, startPoint x: 296, startPoint y: 112, endPoint x: 723, endPoint y: 439, distance: 538.5
click at [742, 501] on div "144:41 Stop PMP Expert 90/180 .spinner_0XTQ{transform-origin:center;animation:s…" at bounding box center [555, 131] width 976 height 739
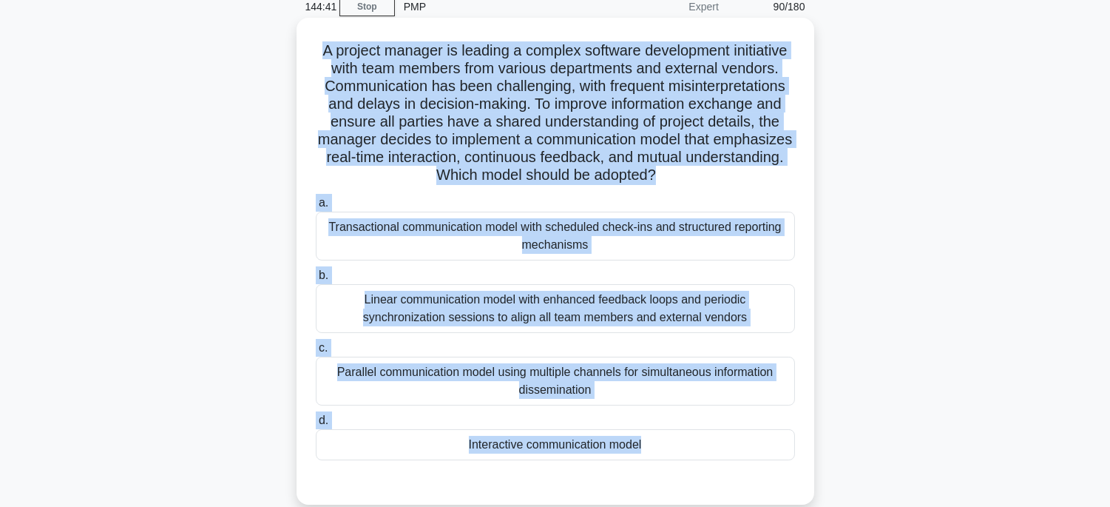
scroll to position [45, 0]
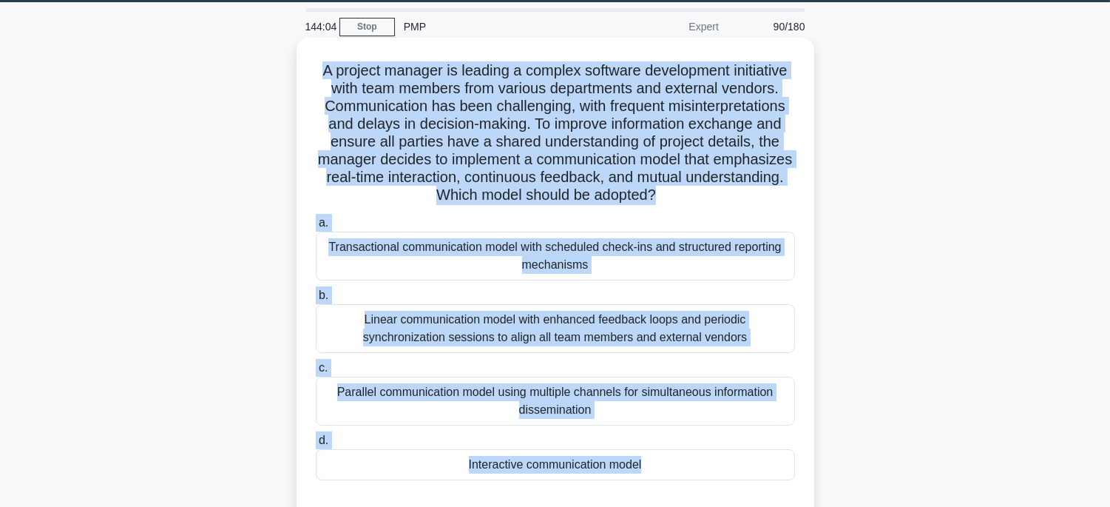
click at [748, 263] on div "Transactional communication model with scheduled check-ins and structured repor…" at bounding box center [555, 255] width 479 height 49
click at [316, 228] on input "a. Transactional communication model with scheduled check-ins and structured re…" at bounding box center [316, 223] width 0 height 10
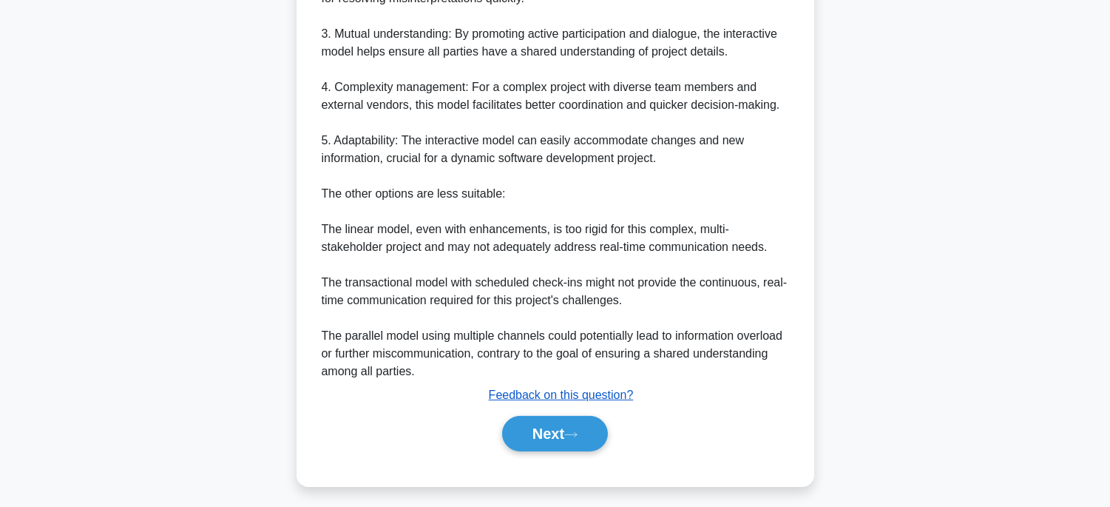
scroll to position [706, 0]
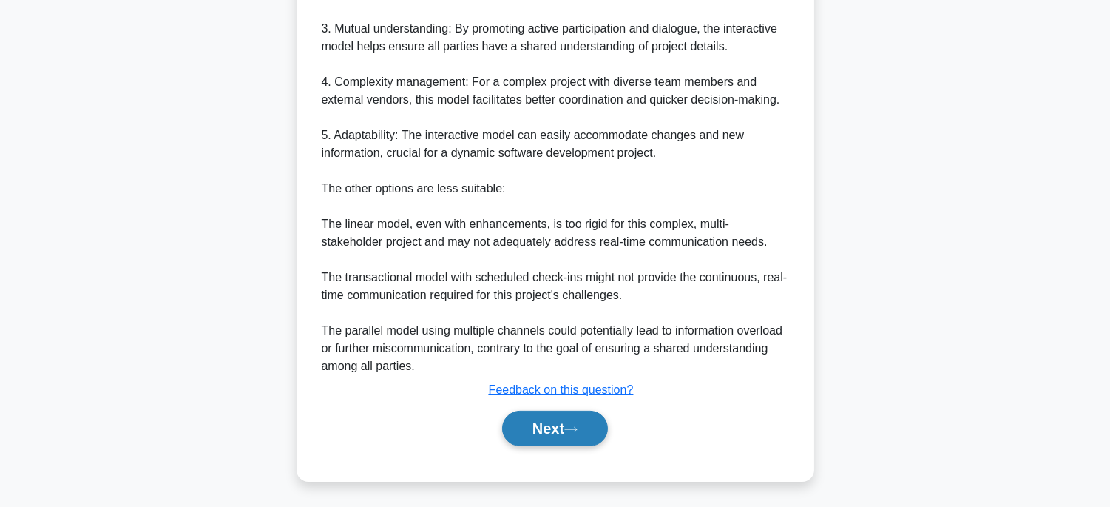
click at [566, 421] on button "Next" at bounding box center [555, 427] width 106 height 35
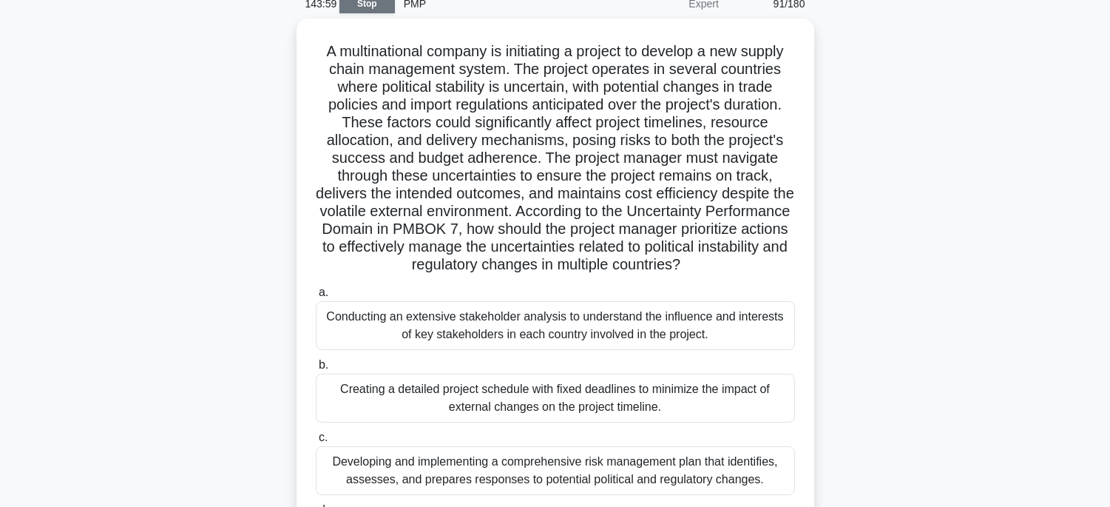
scroll to position [0, 0]
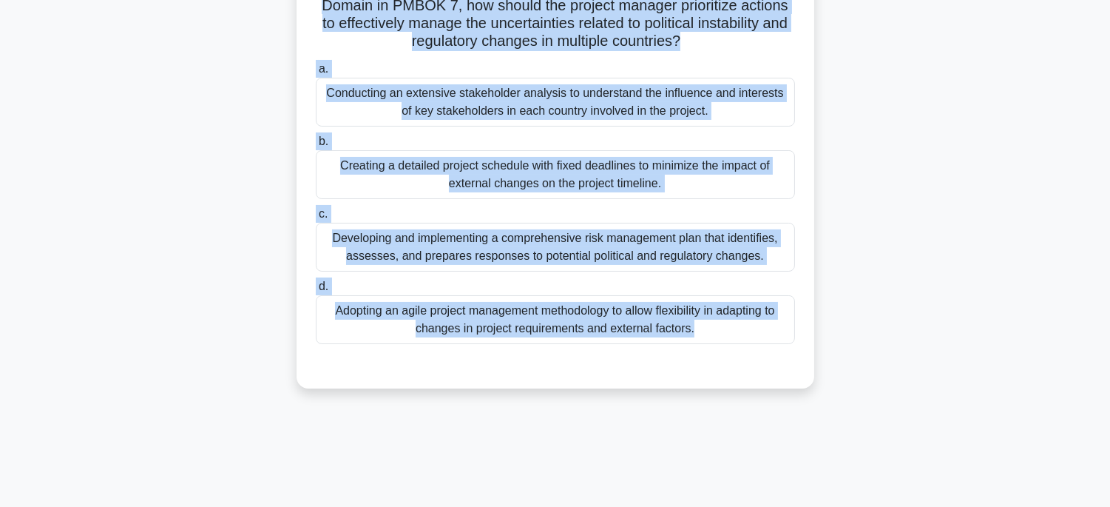
drag, startPoint x: 316, startPoint y: 108, endPoint x: 799, endPoint y: 518, distance: 634.3
click at [799, 506] on html "Rehab Profile Settings" at bounding box center [555, 108] width 1110 height 799
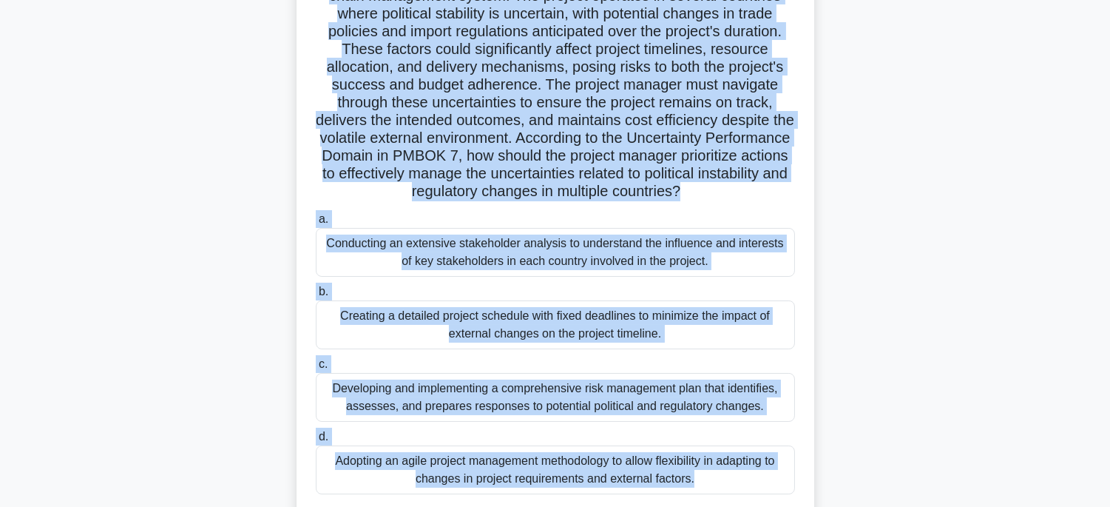
scroll to position [291, 0]
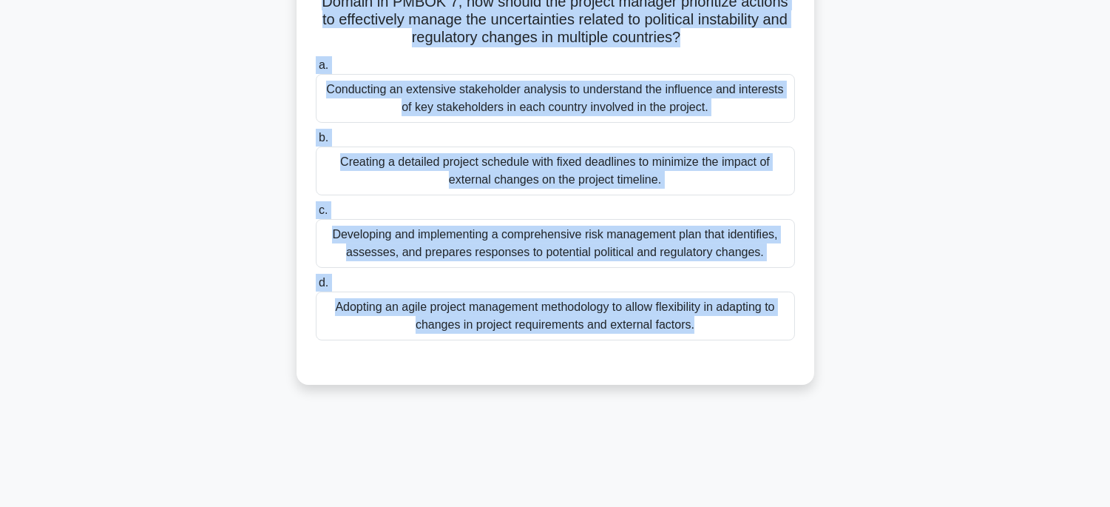
click at [755, 322] on div "Adopting an agile project management methodology to allow flexibility in adapti…" at bounding box center [555, 315] width 479 height 49
click at [316, 288] on input "d. Adopting an agile project management methodology to allow flexibility in ada…" at bounding box center [316, 283] width 0 height 10
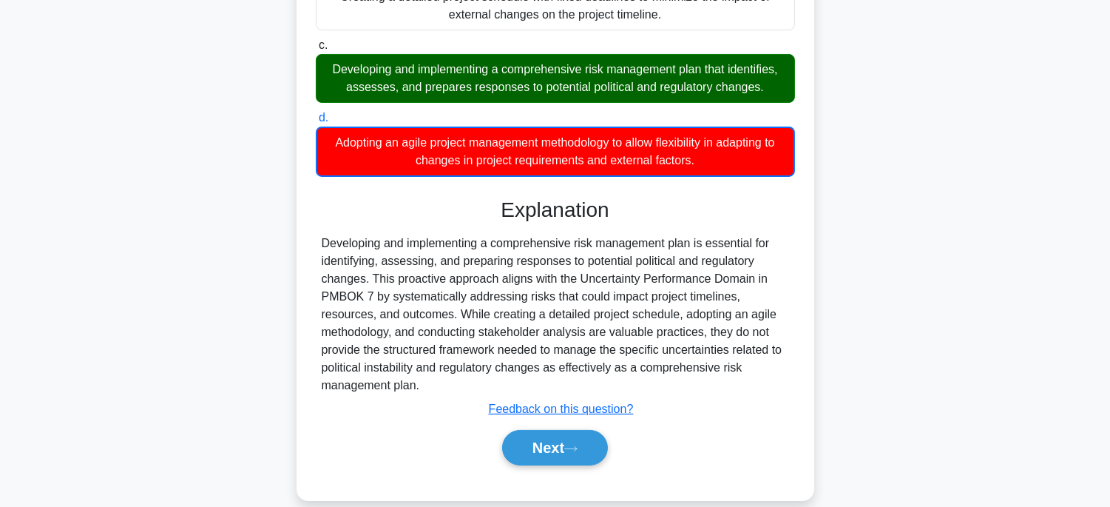
scroll to position [475, 0]
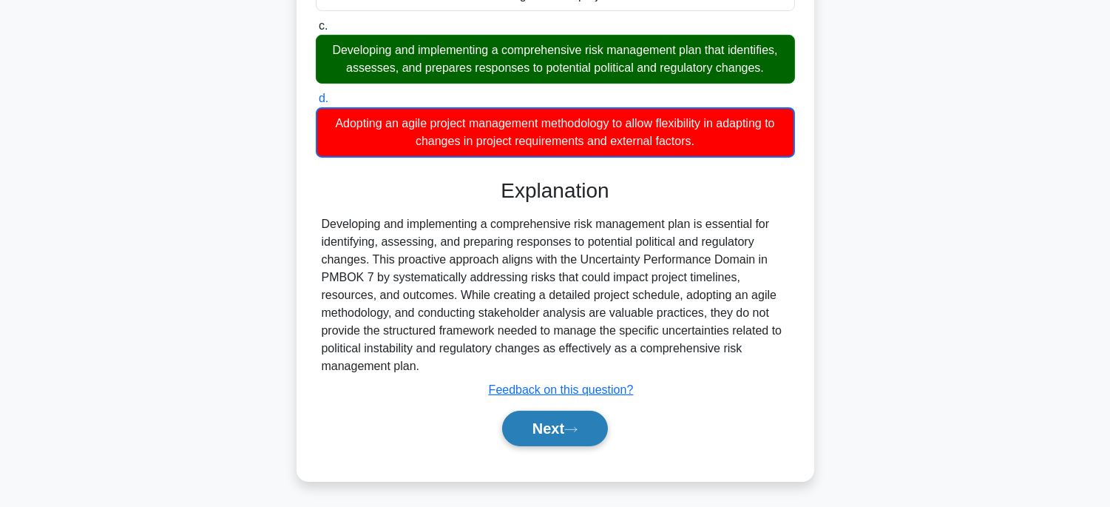
click at [594, 425] on button "Next" at bounding box center [555, 427] width 106 height 35
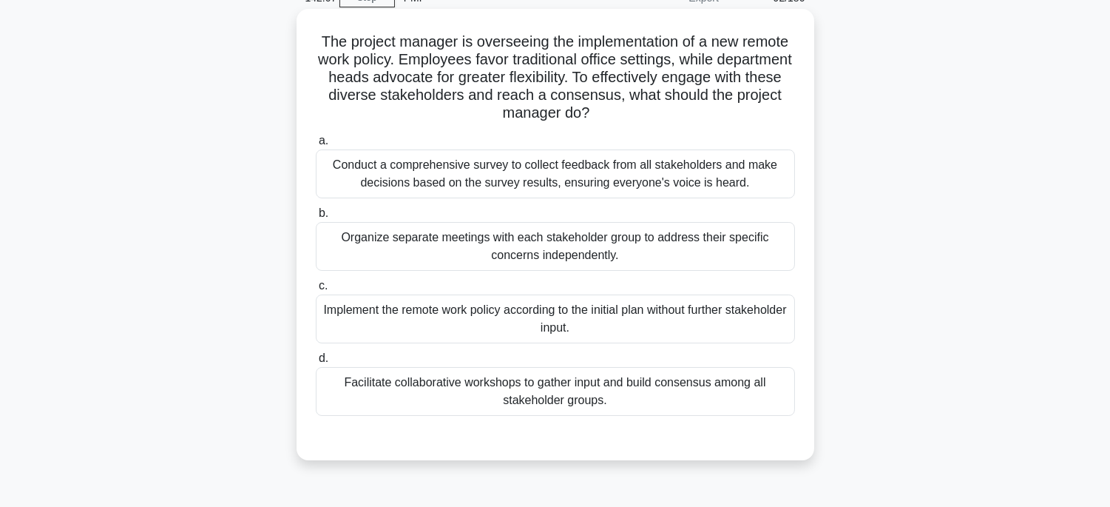
scroll to position [45, 0]
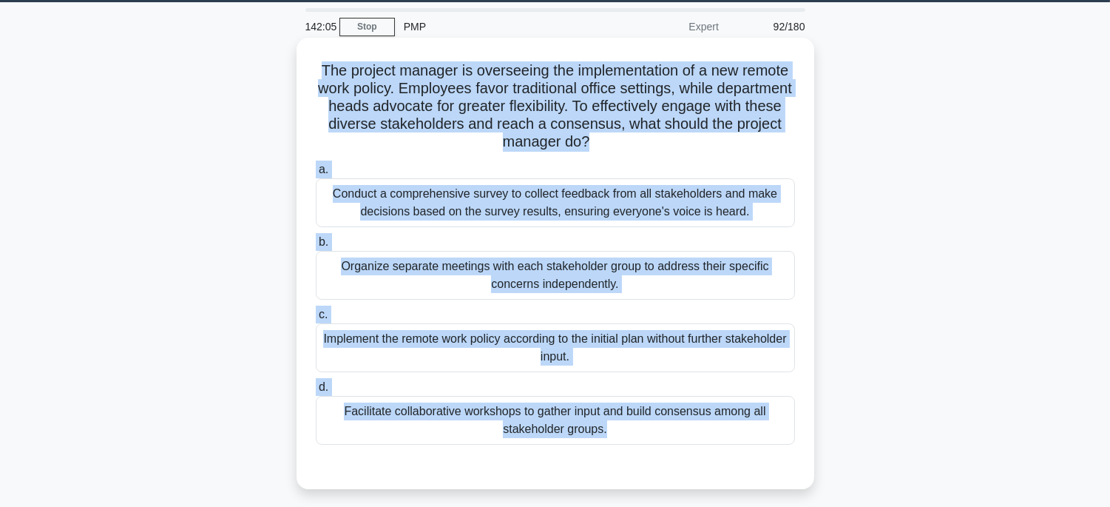
drag, startPoint x: 305, startPoint y: 64, endPoint x: 700, endPoint y: 373, distance: 501.3
click at [742, 467] on div "The project manager is overseeing the implementation of a new remote work polic…" at bounding box center [555, 263] width 506 height 439
click at [652, 416] on div "Facilitate collaborative workshops to gather input and build consensus among al…" at bounding box center [555, 420] width 479 height 49
click at [316, 392] on input "d. Facilitate collaborative workshops to gather input and build consensus among…" at bounding box center [316, 387] width 0 height 10
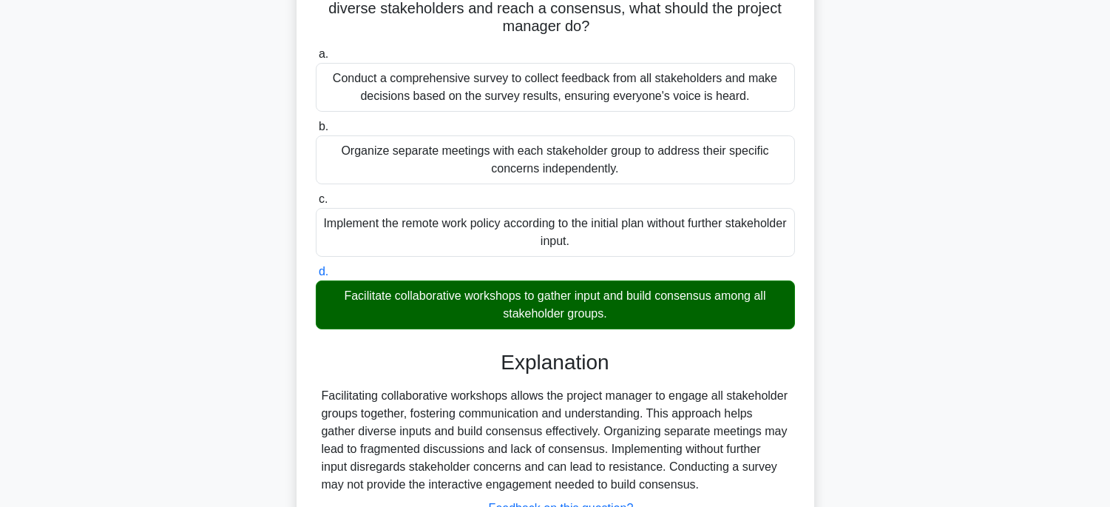
scroll to position [291, 0]
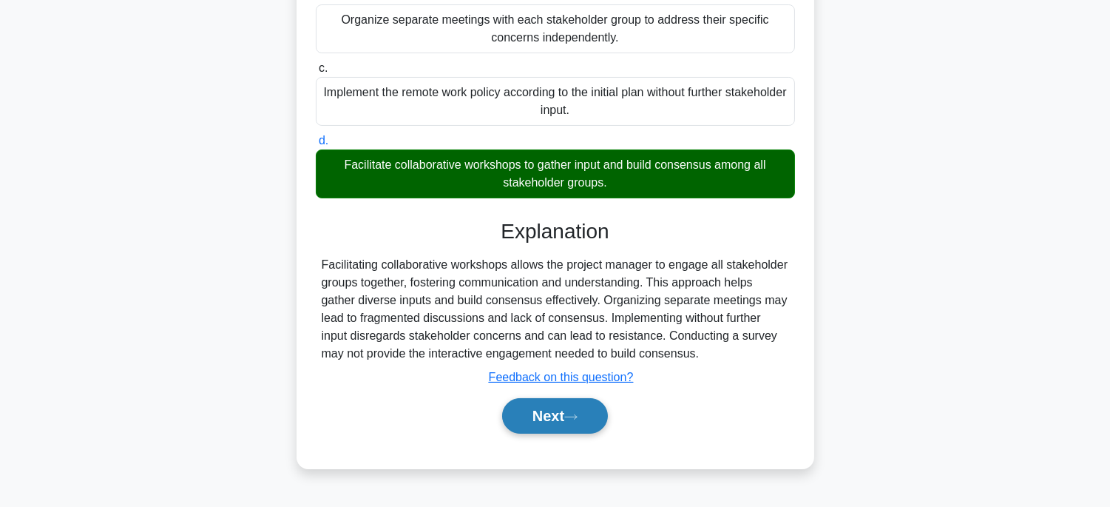
click at [546, 413] on button "Next" at bounding box center [555, 415] width 106 height 35
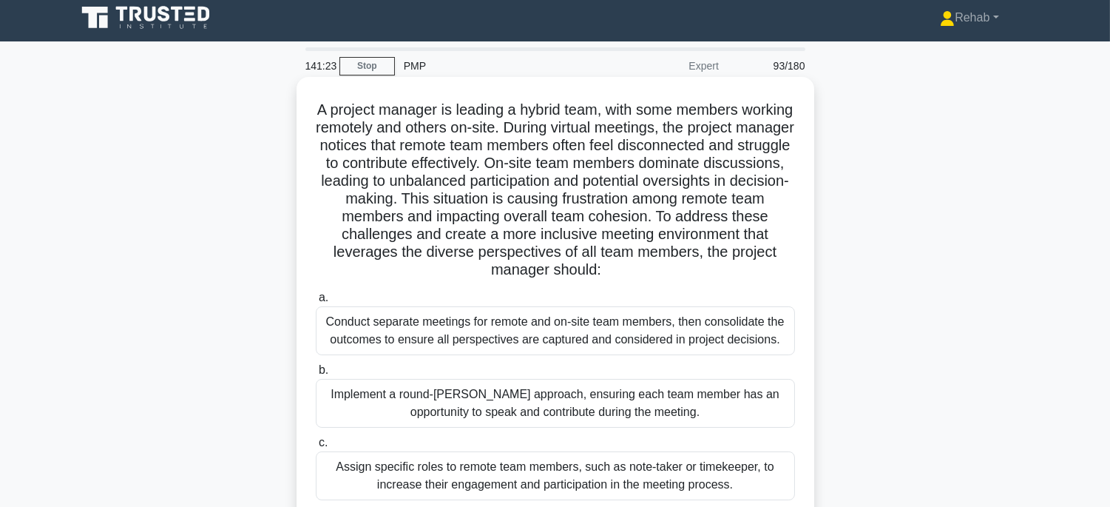
scroll to position [0, 0]
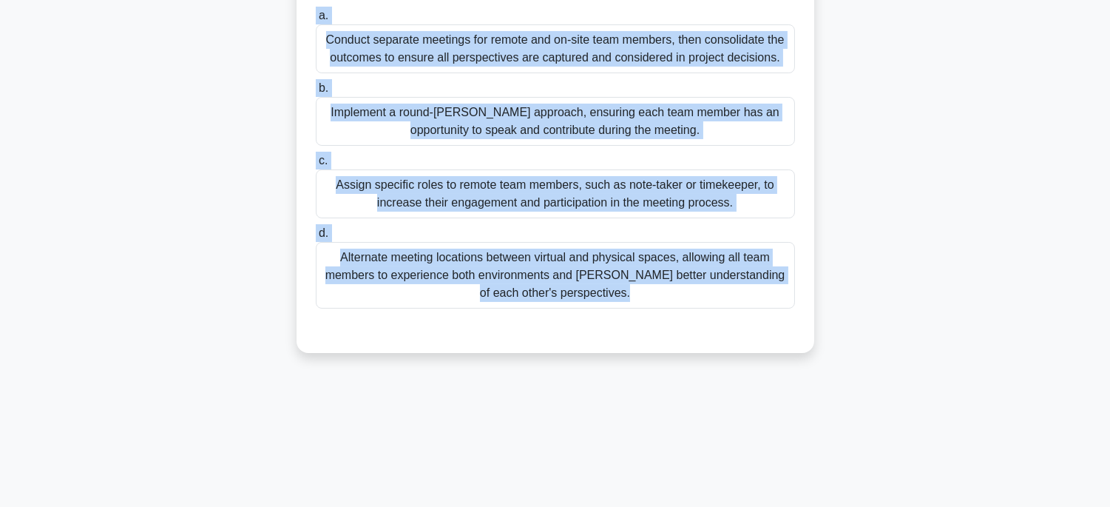
drag, startPoint x: 327, startPoint y: 111, endPoint x: 769, endPoint y: 509, distance: 594.8
click at [769, 506] on html "Rehab Profile Settings" at bounding box center [555, 108] width 1110 height 799
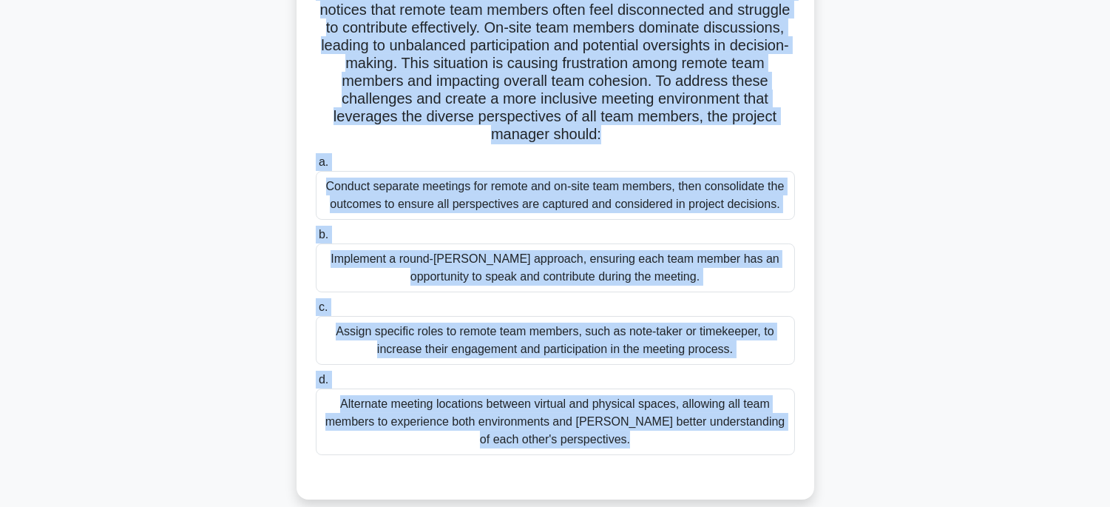
scroll to position [127, 0]
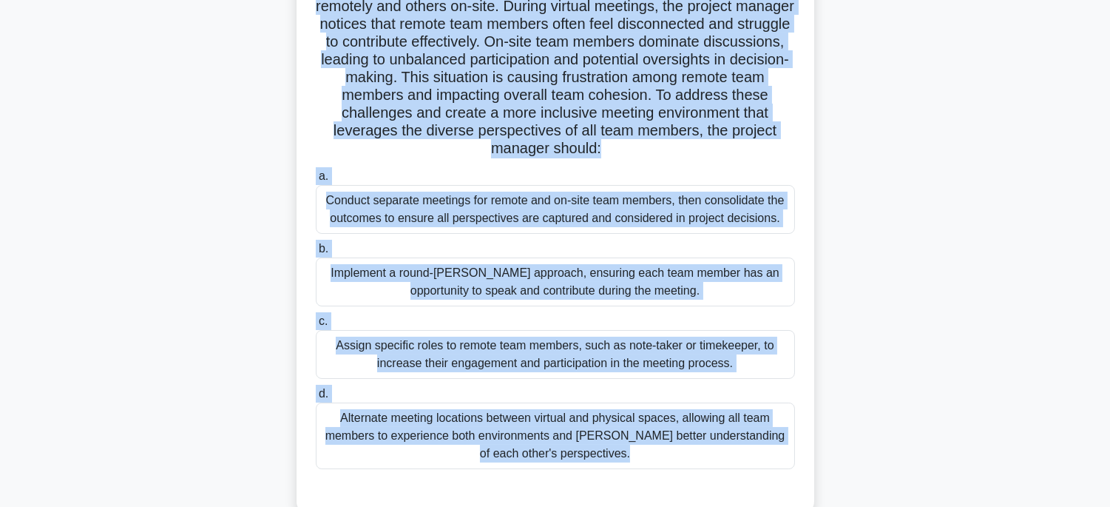
click at [697, 287] on div "Implement a round-robin approach, ensuring each team member has an opportunity …" at bounding box center [555, 281] width 479 height 49
click at [316, 254] on input "b. Implement a round-robin approach, ensuring each team member has an opportuni…" at bounding box center [316, 249] width 0 height 10
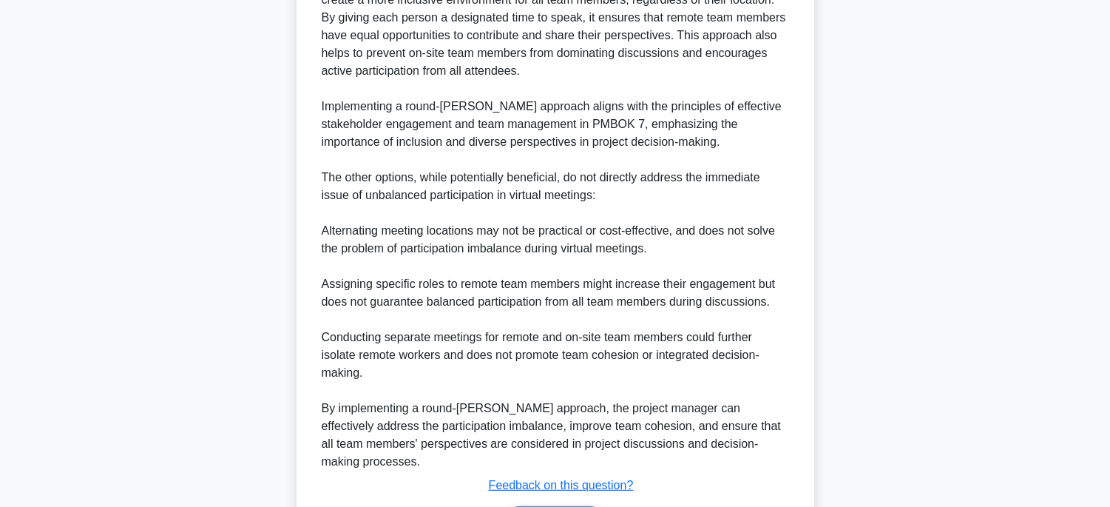
scroll to position [830, 0]
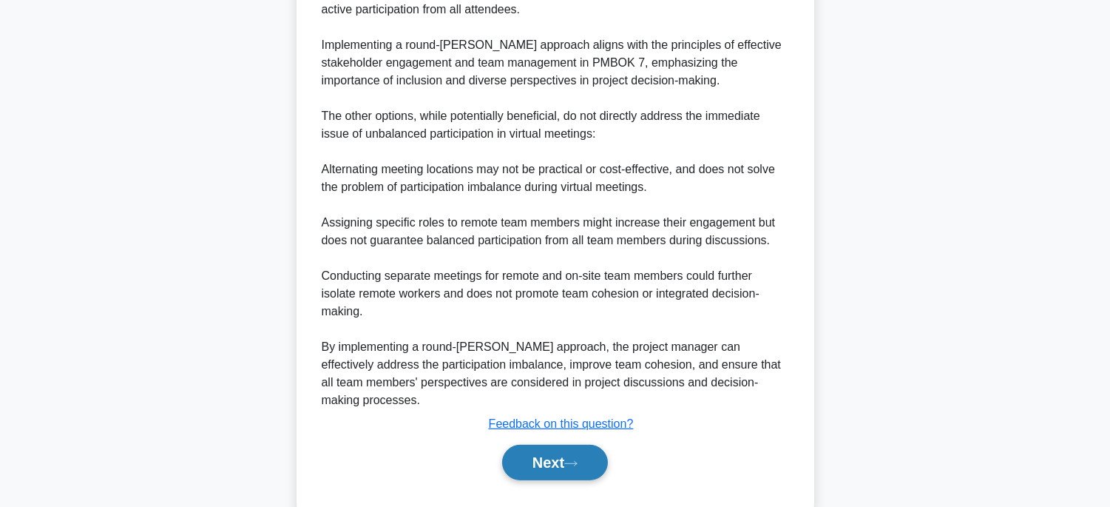
click at [567, 444] on button "Next" at bounding box center [555, 461] width 106 height 35
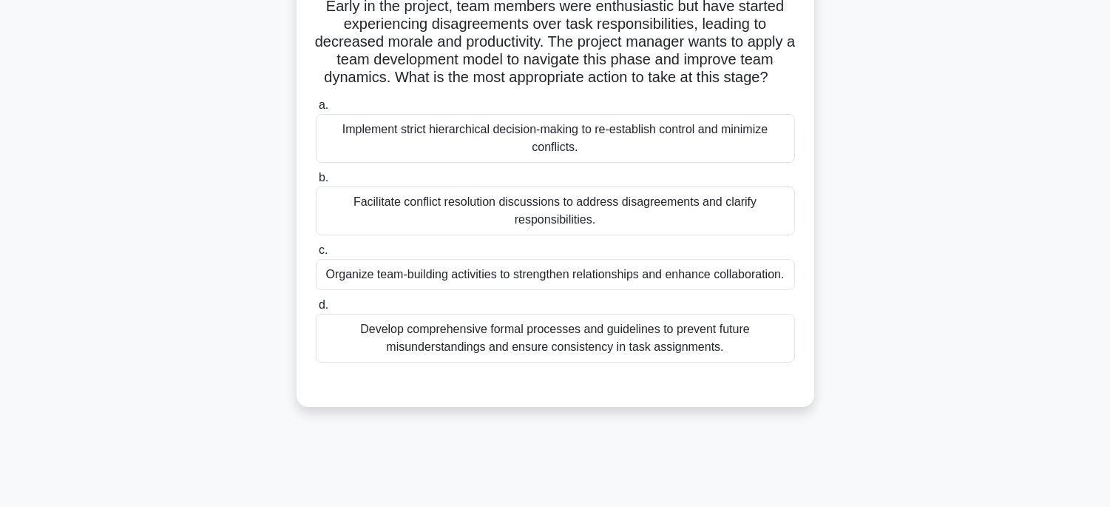
scroll to position [45, 0]
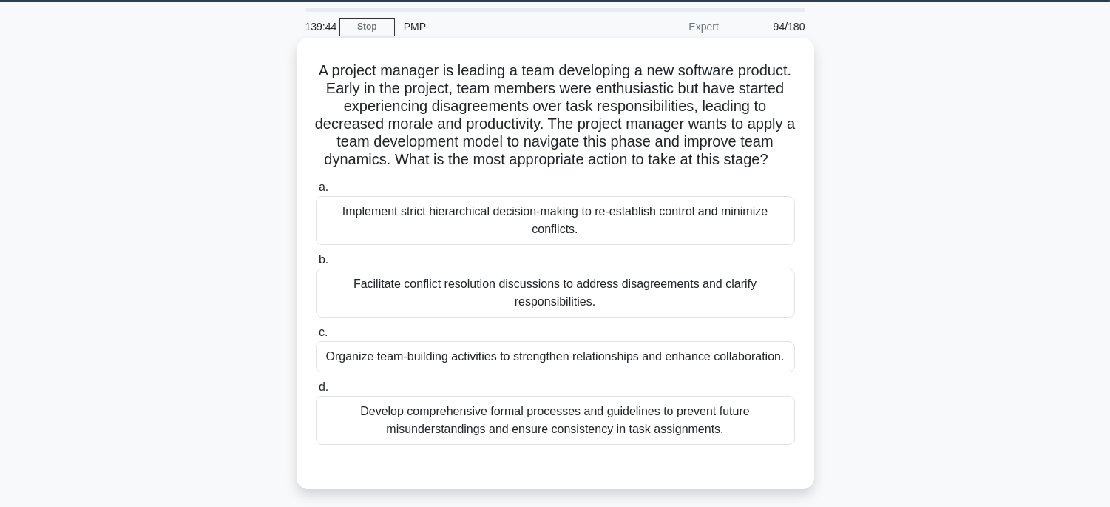
drag, startPoint x: 377, startPoint y: 83, endPoint x: 762, endPoint y: 454, distance: 535.0
click at [762, 454] on div "A project manager is leading a team developing a new software product. Early in…" at bounding box center [555, 263] width 506 height 439
click at [735, 444] on div "Develop comprehensive formal processes and guidelines to prevent future misunde…" at bounding box center [555, 420] width 479 height 49
click at [316, 392] on input "d. Develop comprehensive formal processes and guidelines to prevent future misu…" at bounding box center [316, 387] width 0 height 10
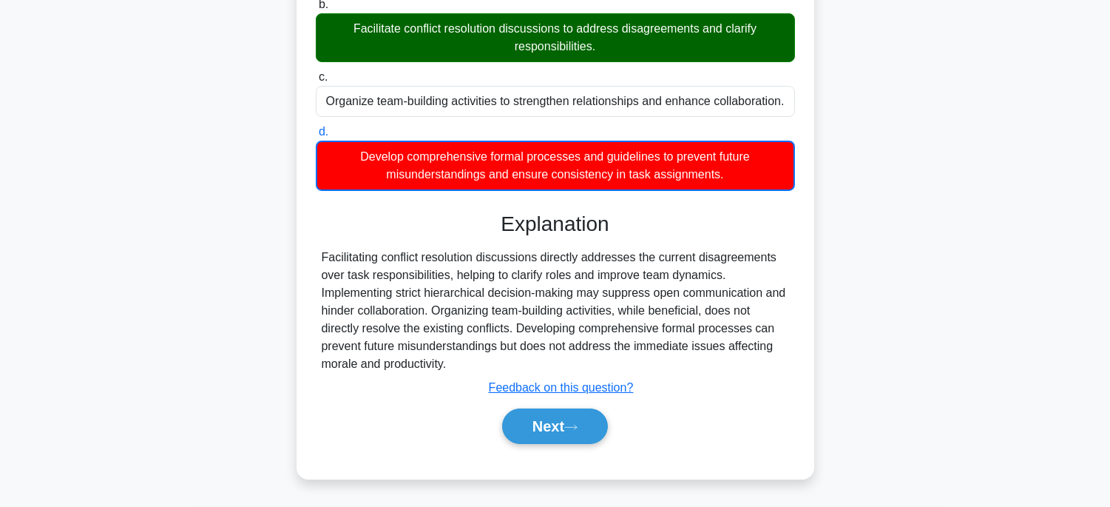
scroll to position [316, 0]
click at [600, 431] on button "Next" at bounding box center [555, 425] width 106 height 35
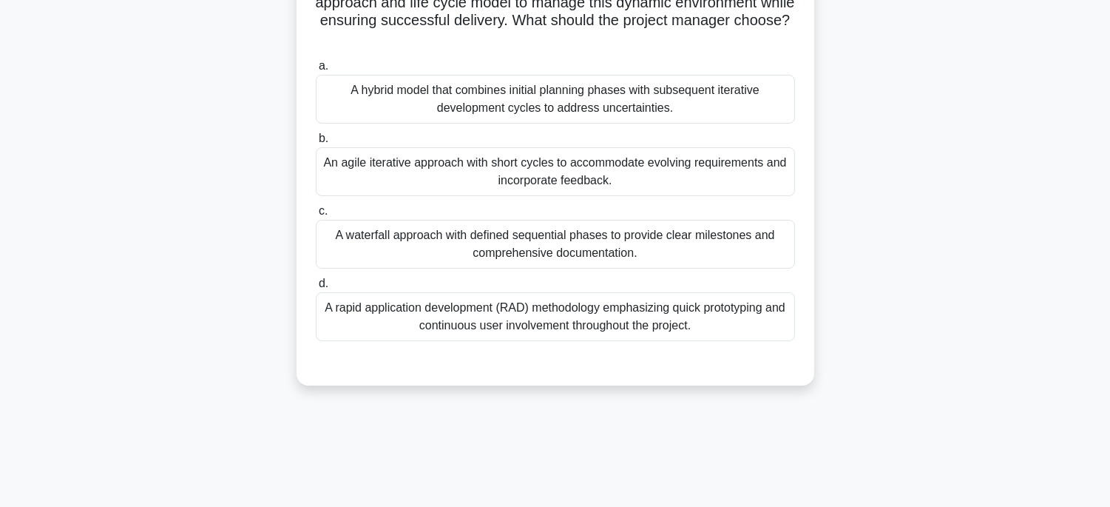
scroll to position [45, 0]
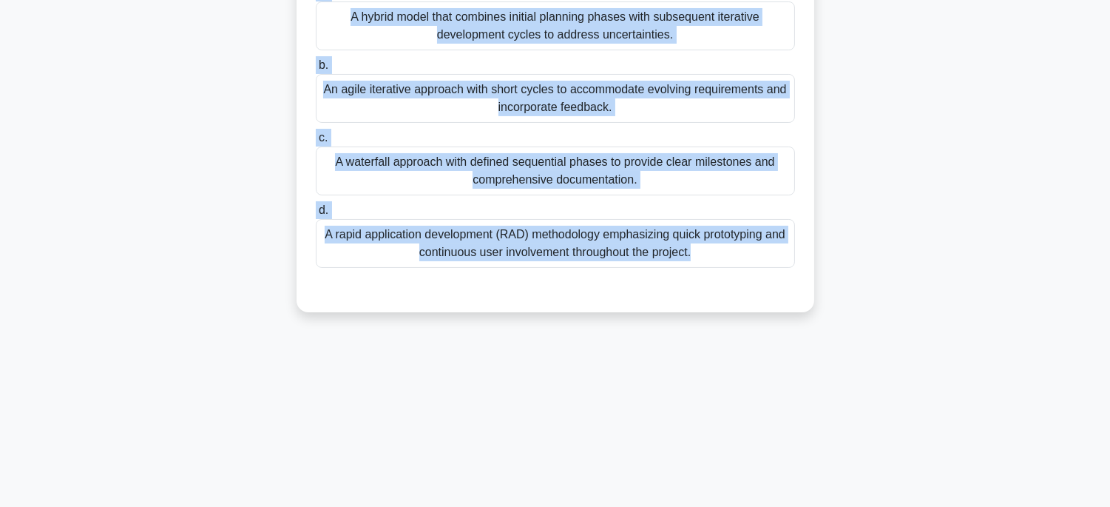
drag, startPoint x: 333, startPoint y: 76, endPoint x: 809, endPoint y: 503, distance: 638.8
click at [809, 503] on div "138:38 Stop PMP Expert 95/180 .spinner_0XTQ{transform-origin:center;animation:s…" at bounding box center [555, 143] width 976 height 739
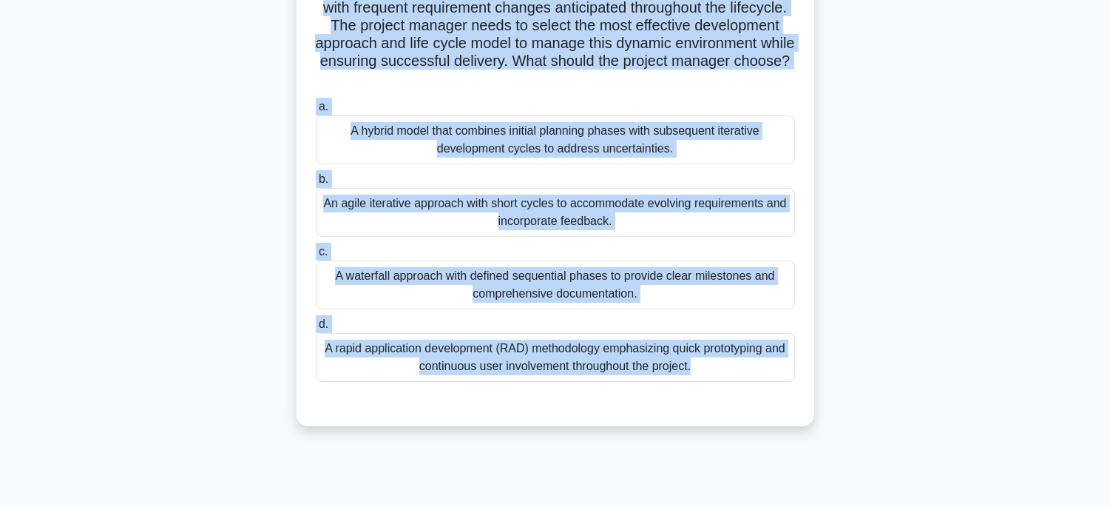
scroll to position [33, 0]
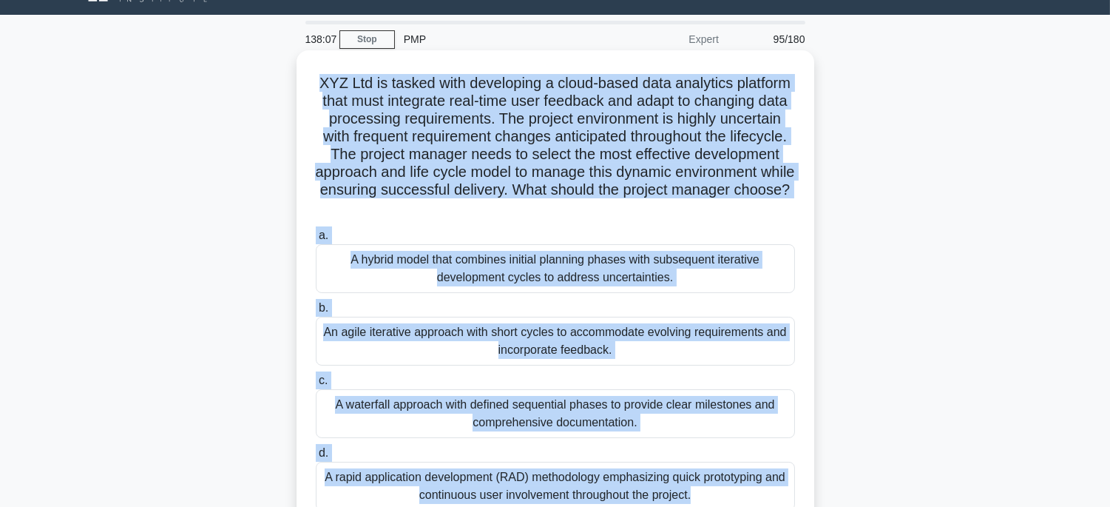
click at [689, 350] on div "An agile iterative approach with short cycles to accommodate evolving requireme…" at bounding box center [555, 340] width 479 height 49
click at [316, 313] on input "b. An agile iterative approach with short cycles to accommodate evolving requir…" at bounding box center [316, 308] width 0 height 10
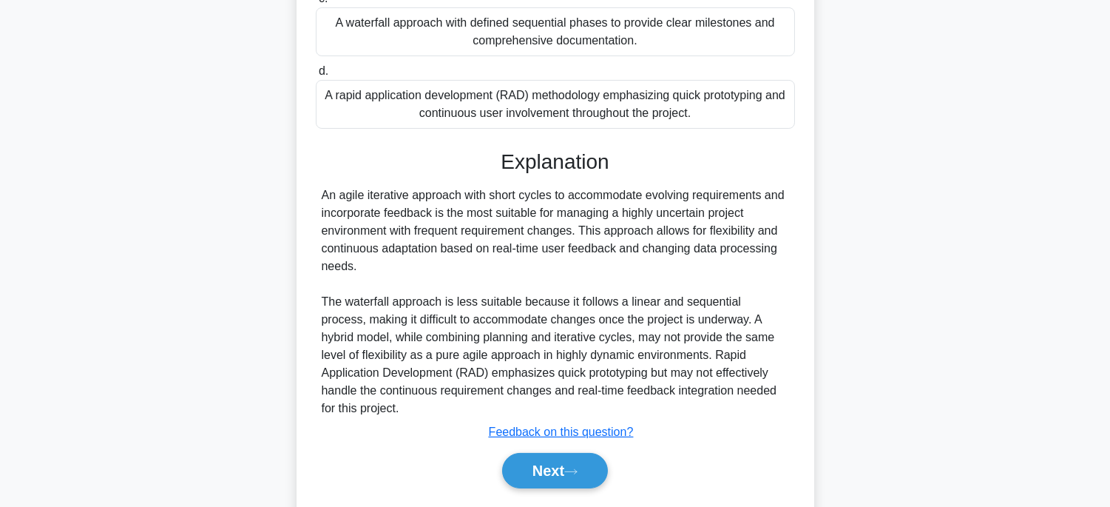
scroll to position [458, 0]
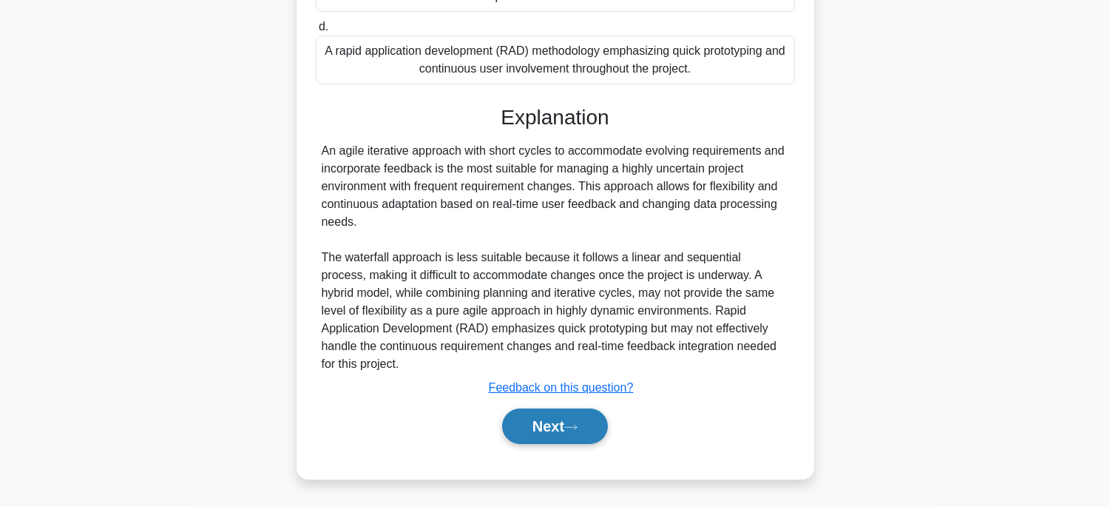
click at [577, 430] on icon at bounding box center [570, 427] width 13 height 8
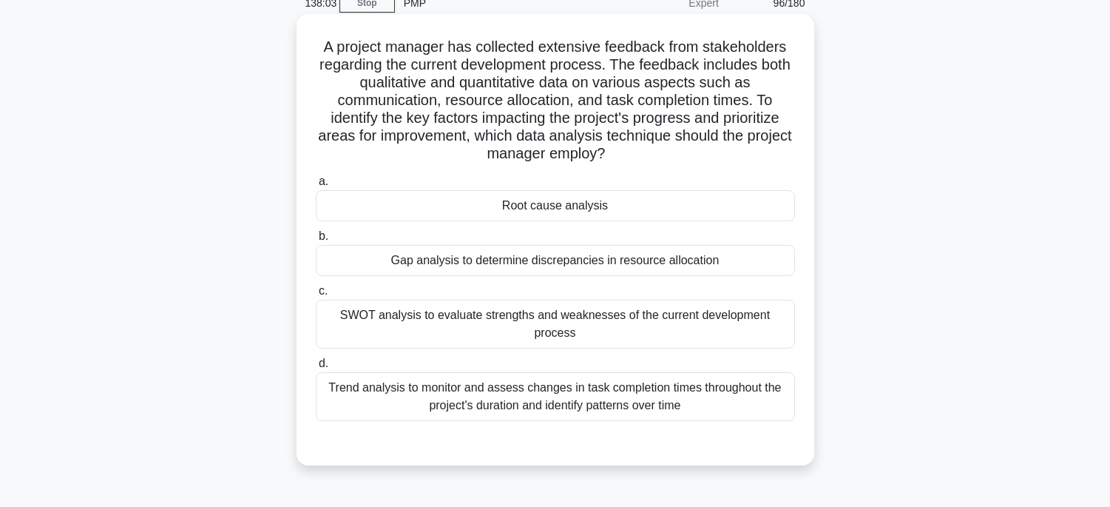
scroll to position [45, 0]
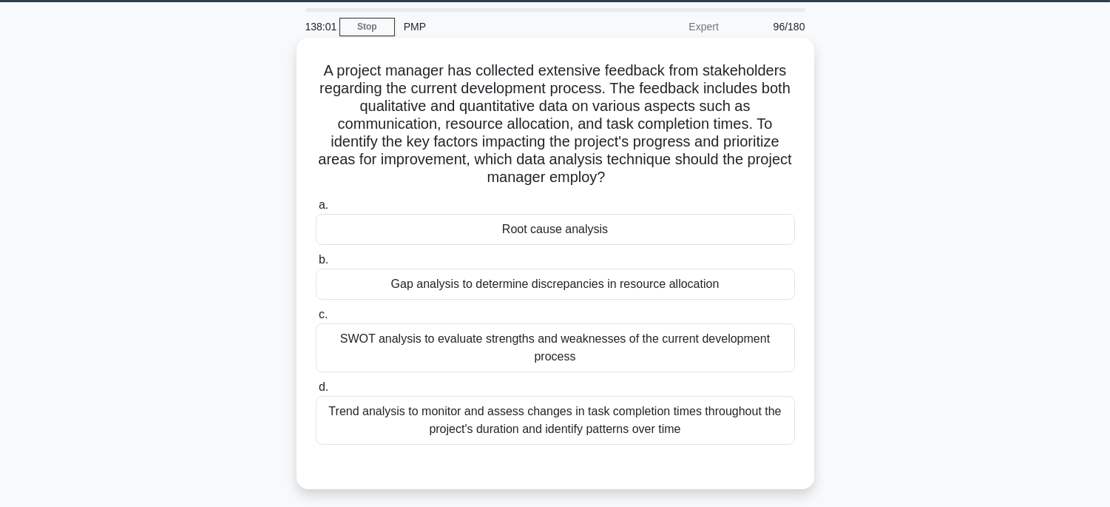
drag, startPoint x: 321, startPoint y: 61, endPoint x: 758, endPoint y: 414, distance: 561.6
click at [758, 414] on div "A project manager has collected extensive feedback from stakeholders regarding …" at bounding box center [555, 263] width 506 height 439
click at [740, 402] on div "Trend analysis to monitor and assess changes in task completion times throughou…" at bounding box center [555, 420] width 479 height 49
click at [316, 392] on input "d. Trend analysis to monitor and assess changes in task completion times throug…" at bounding box center [316, 387] width 0 height 10
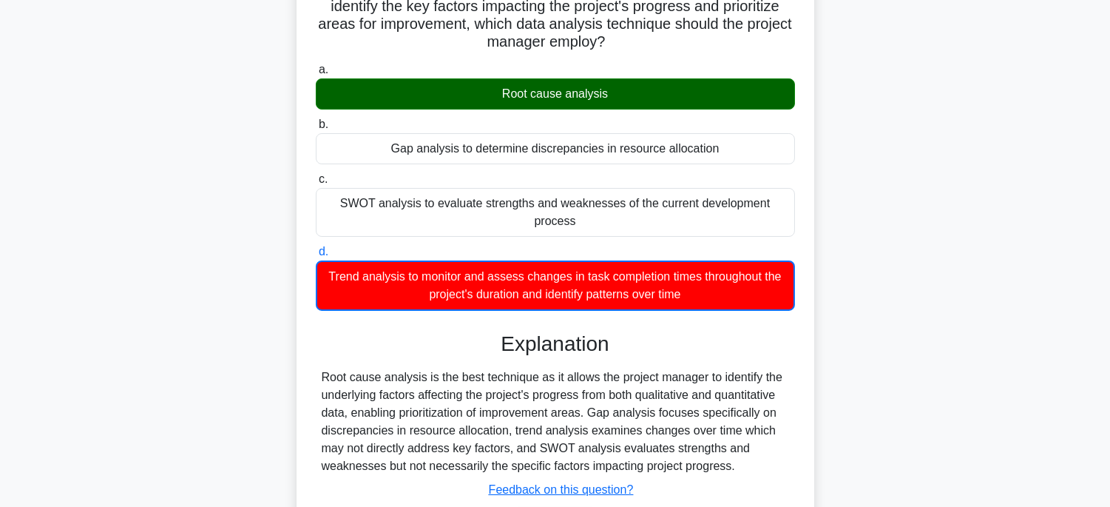
scroll to position [291, 0]
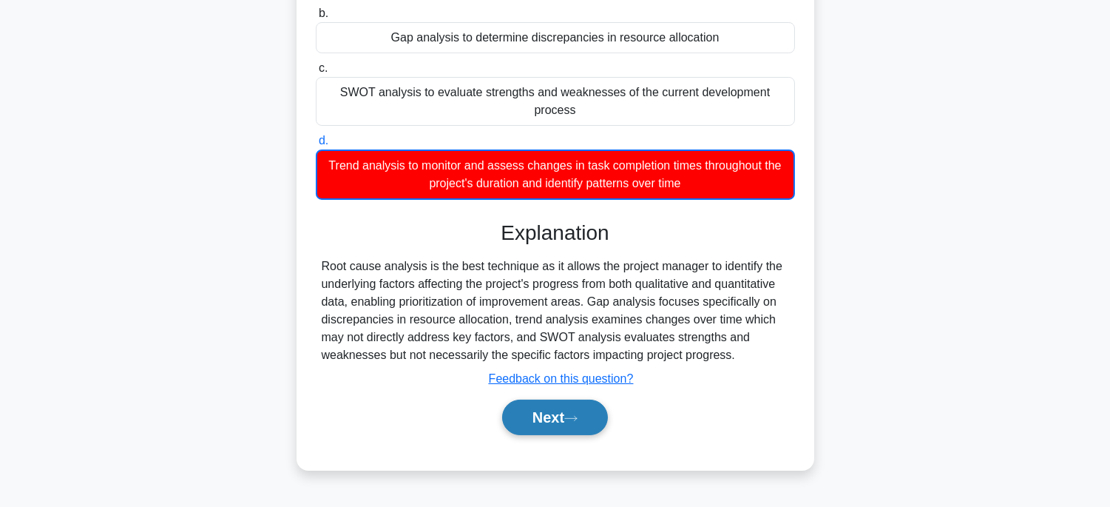
click at [603, 399] on button "Next" at bounding box center [555, 416] width 106 height 35
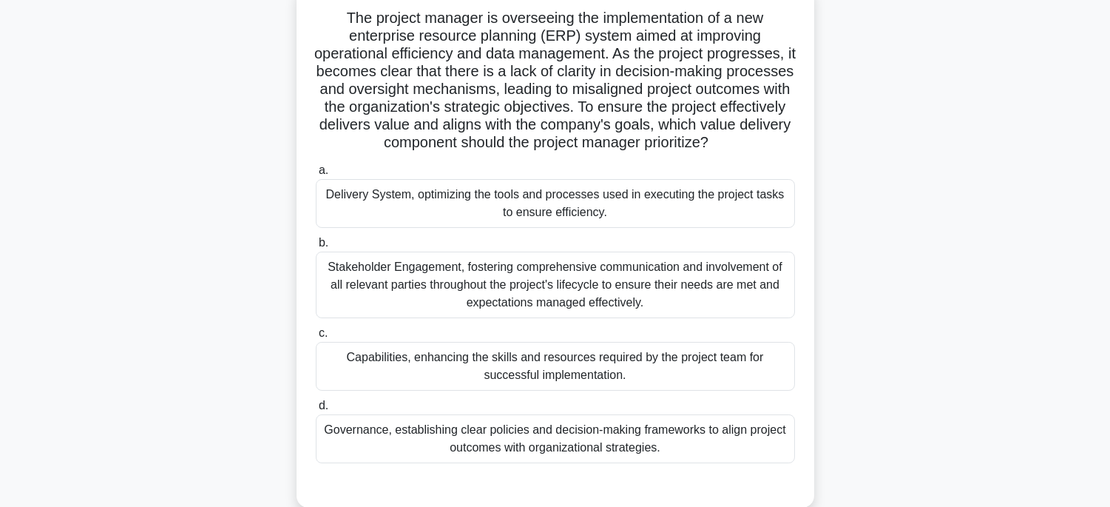
scroll to position [45, 0]
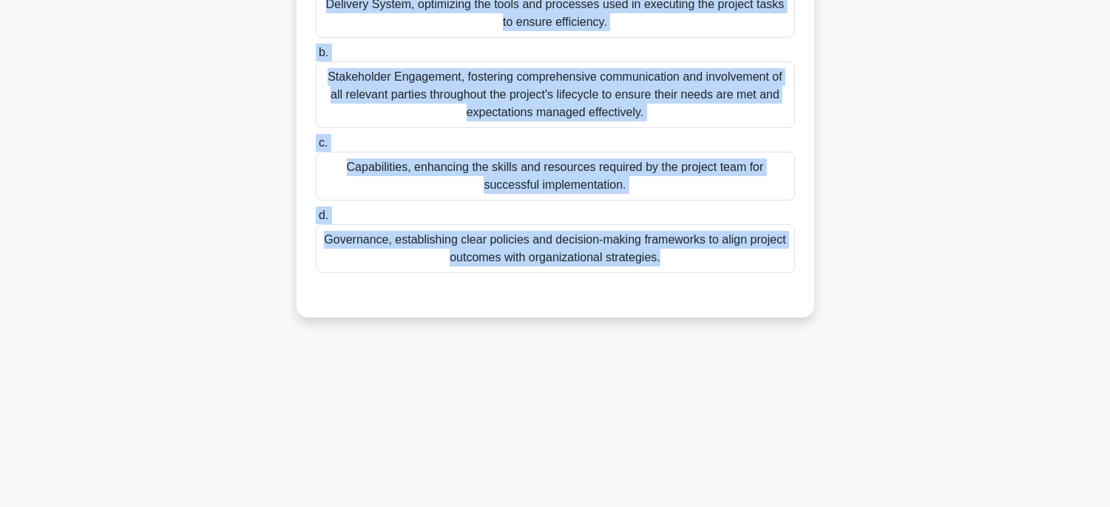
drag, startPoint x: 341, startPoint y: 64, endPoint x: 883, endPoint y: 505, distance: 698.6
click at [883, 505] on main "136:49 Stop PMP Expert 97/180 .spinner_0XTQ{transform-origin:center;animation:s…" at bounding box center [555, 131] width 1110 height 751
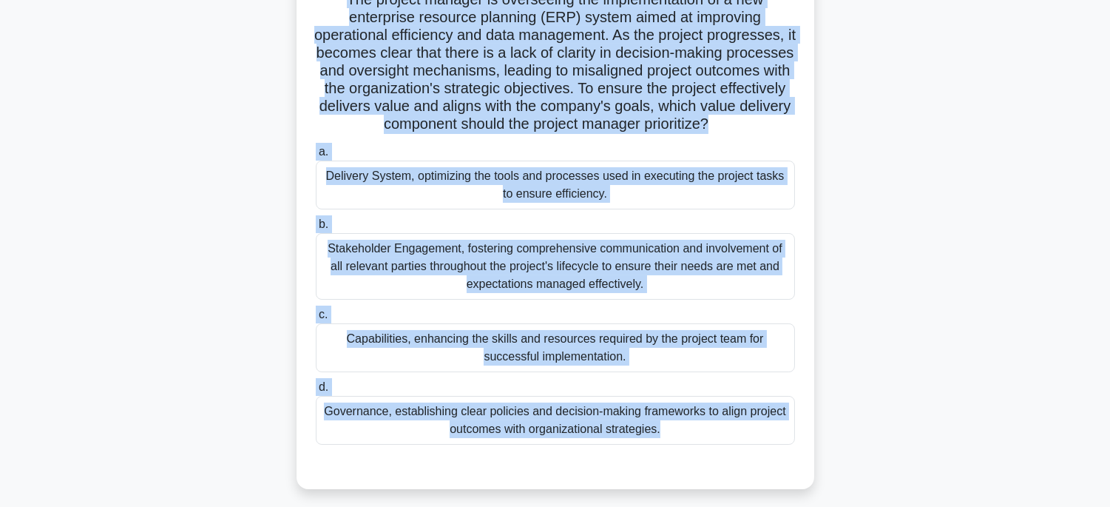
scroll to position [209, 0]
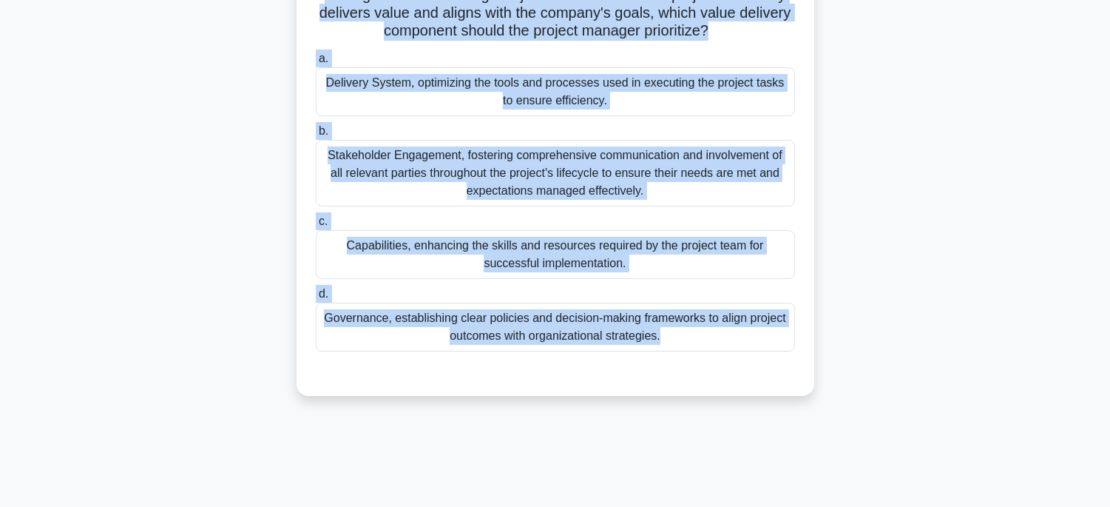
click at [733, 351] on div "Governance, establishing clear policies and decision-making frameworks to align…" at bounding box center [555, 326] width 479 height 49
click at [316, 299] on input "d. Governance, establishing clear policies and decision-making frameworks to al…" at bounding box center [316, 294] width 0 height 10
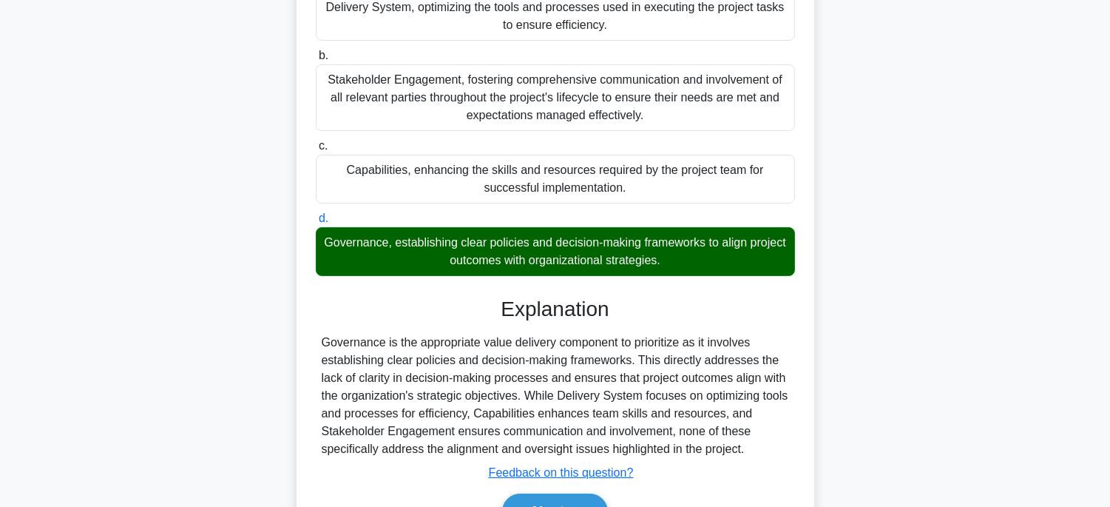
scroll to position [387, 0]
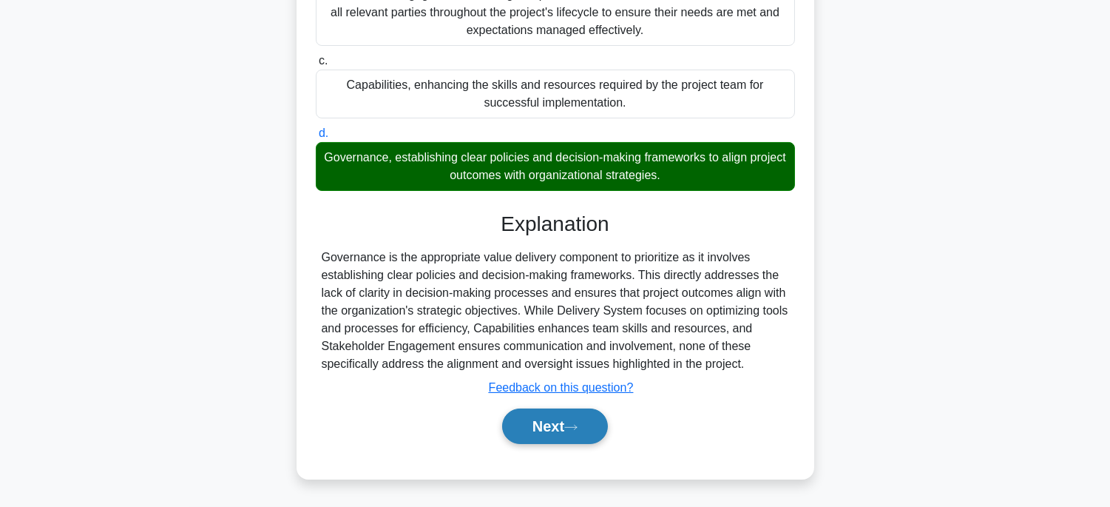
click at [541, 427] on button "Next" at bounding box center [555, 425] width 106 height 35
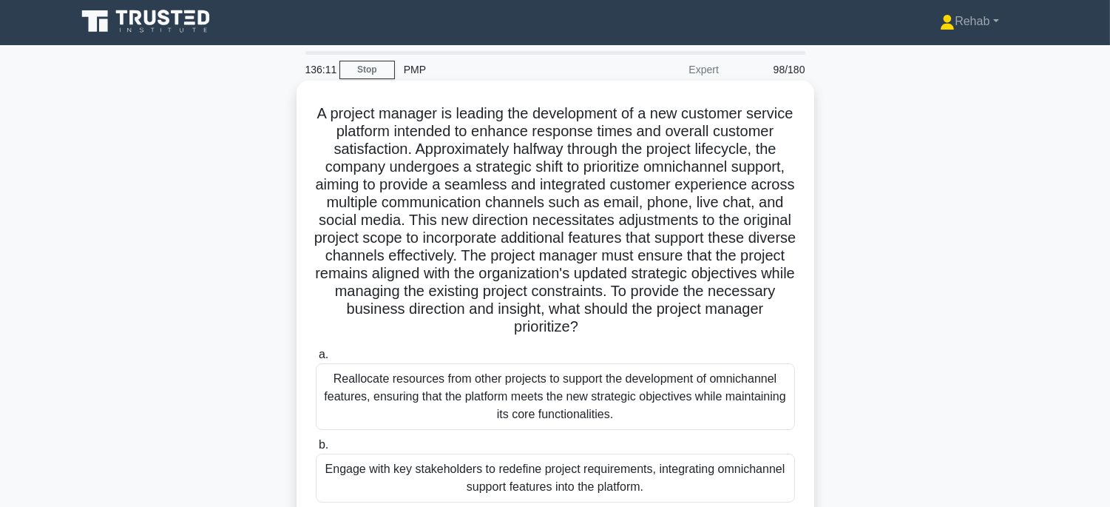
scroll to position [0, 0]
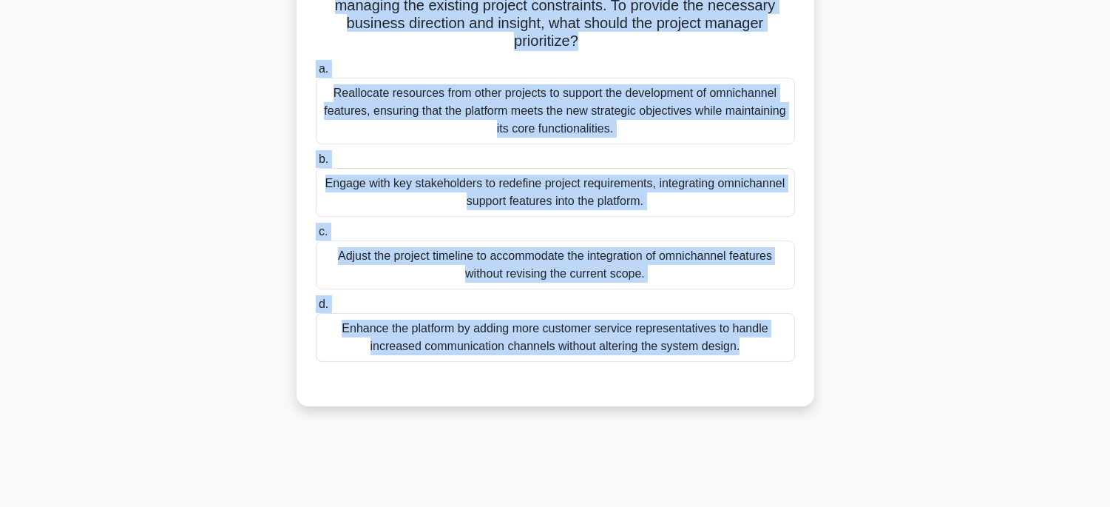
drag, startPoint x: 326, startPoint y: 116, endPoint x: 855, endPoint y: 528, distance: 670.2
click at [855, 506] on html "Rehab Profile Settings" at bounding box center [555, 108] width 1110 height 799
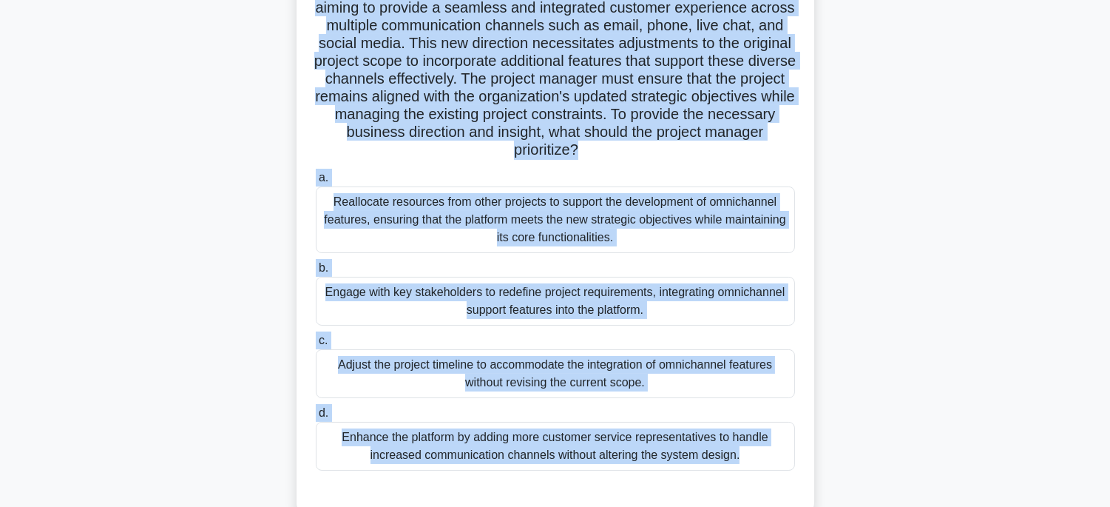
scroll to position [45, 0]
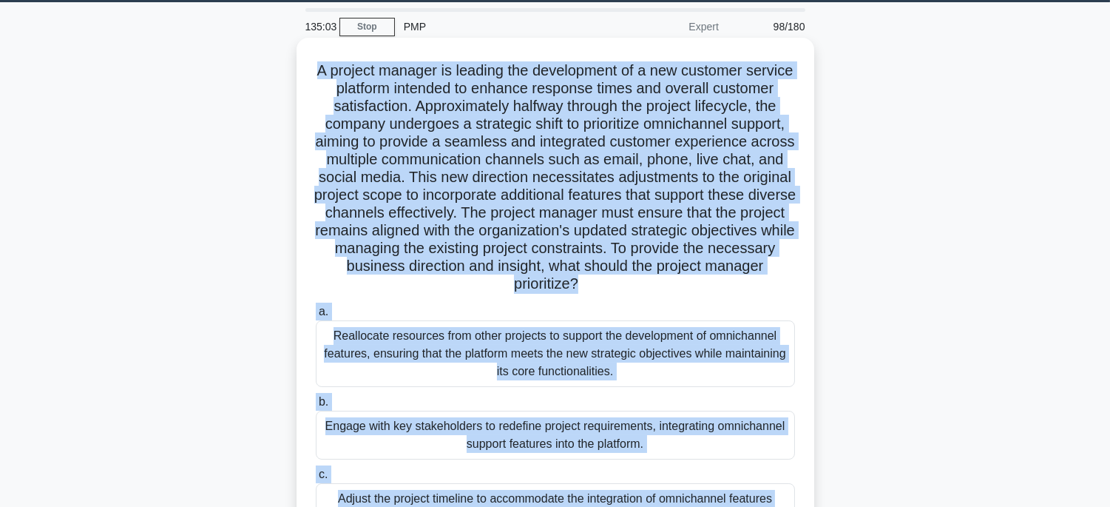
click at [772, 353] on div "Reallocate resources from other projects to support the development of omnichan…" at bounding box center [555, 353] width 479 height 67
click at [316, 316] on input "a. Reallocate resources from other projects to support the development of omnic…" at bounding box center [316, 312] width 0 height 10
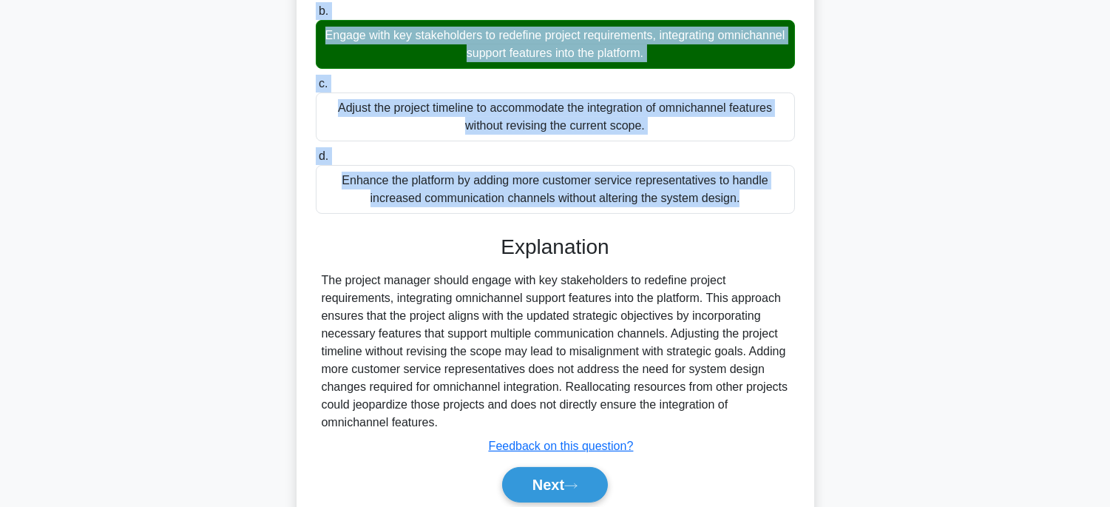
scroll to position [493, 0]
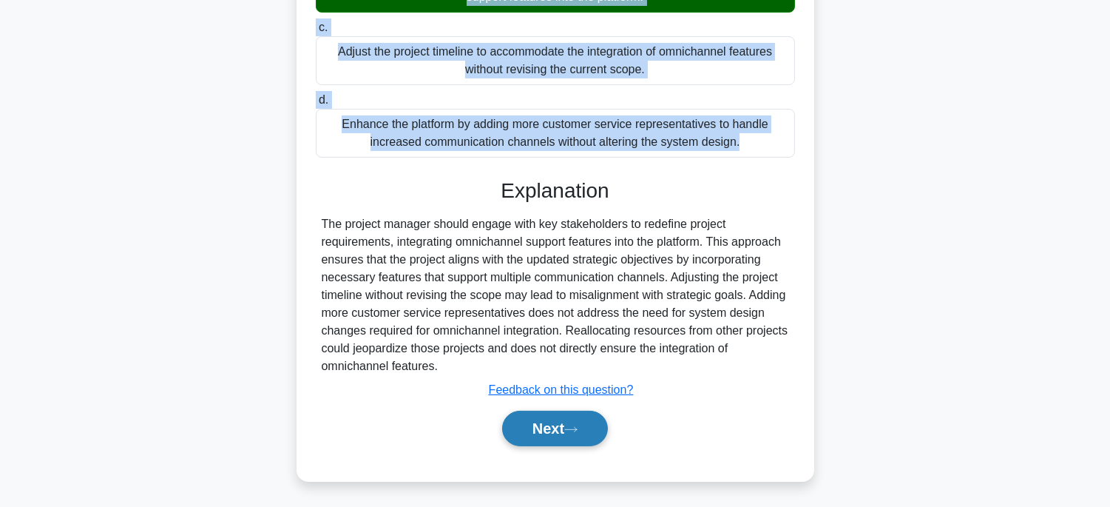
click at [563, 437] on button "Next" at bounding box center [555, 427] width 106 height 35
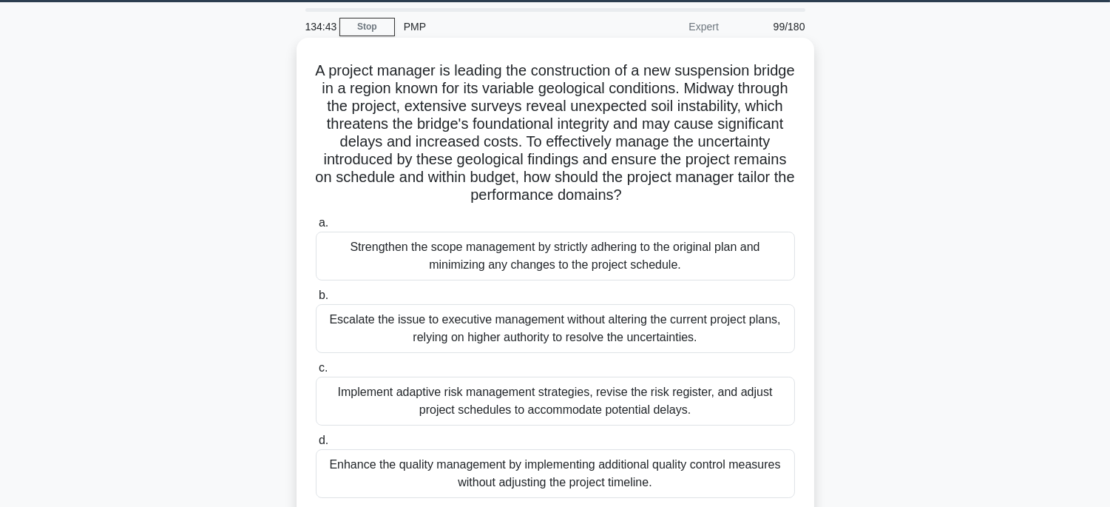
scroll to position [0, 0]
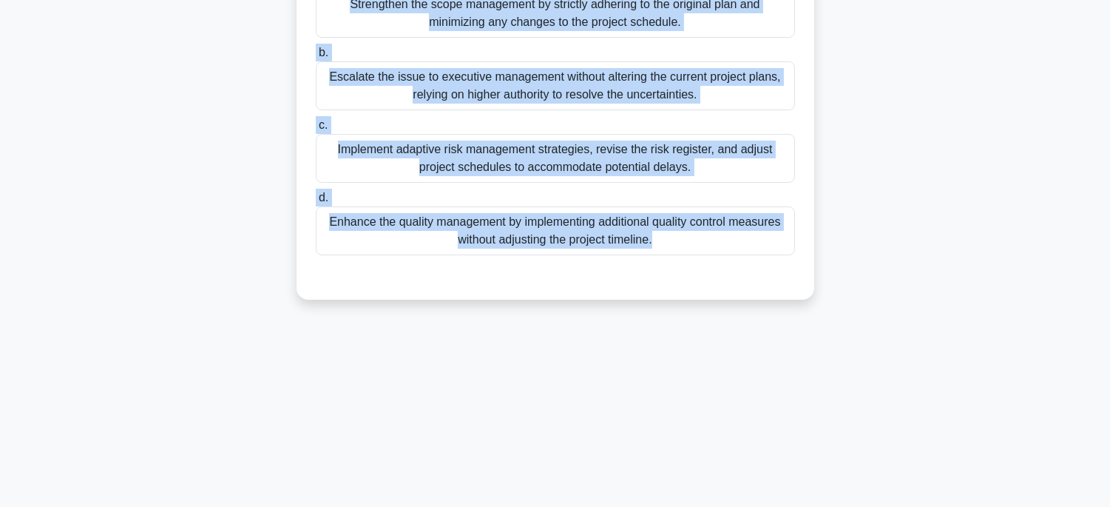
drag, startPoint x: 331, startPoint y: 106, endPoint x: 764, endPoint y: 530, distance: 606.6
click at [764, 506] on html "Rehab Profile Settings" at bounding box center [555, 108] width 1110 height 799
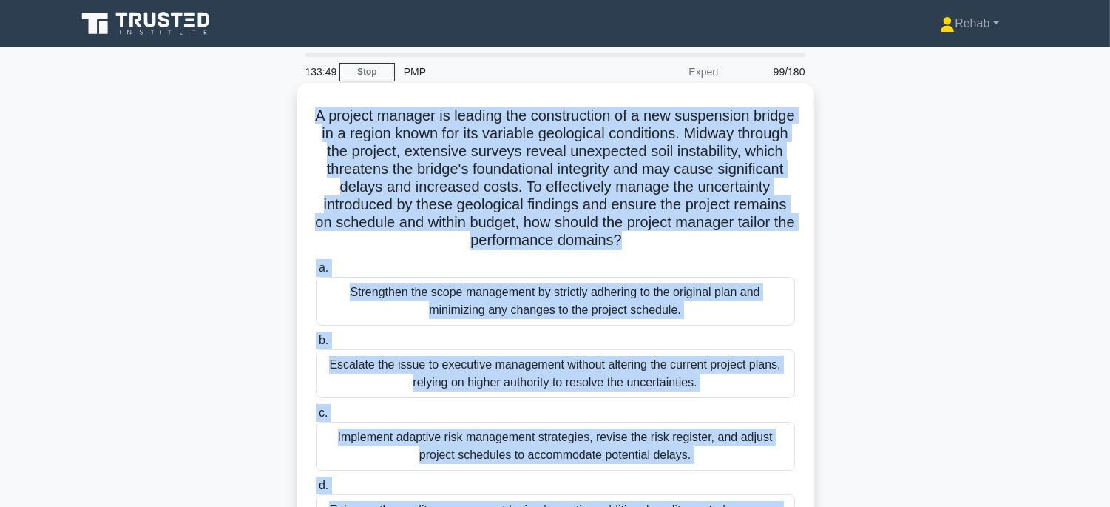
click at [659, 447] on div "Implement adaptive risk management strategies, revise the risk register, and ad…" at bounding box center [555, 445] width 479 height 49
click at [316, 418] on input "c. Implement adaptive risk management strategies, revise the risk register, and…" at bounding box center [316, 413] width 0 height 10
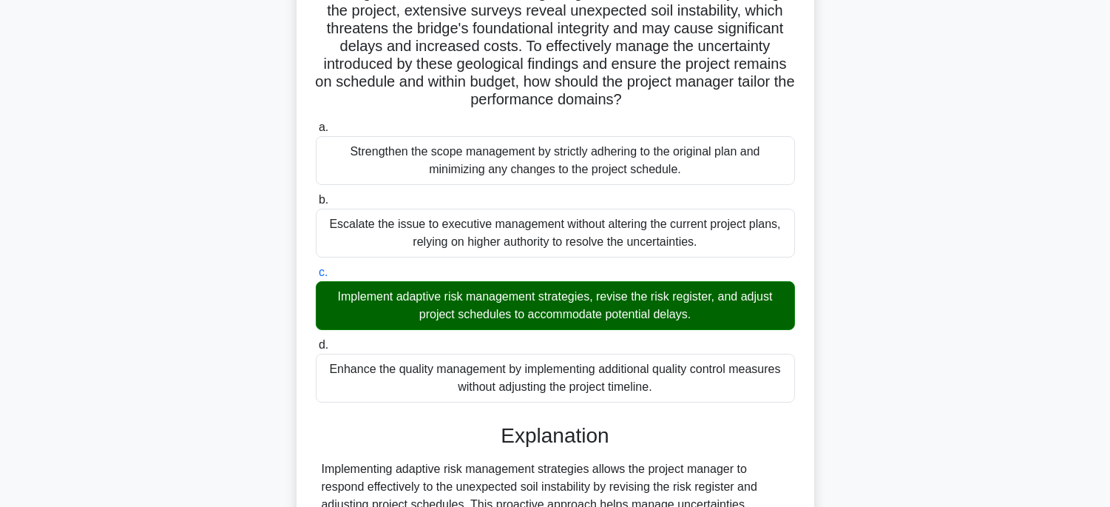
scroll to position [316, 0]
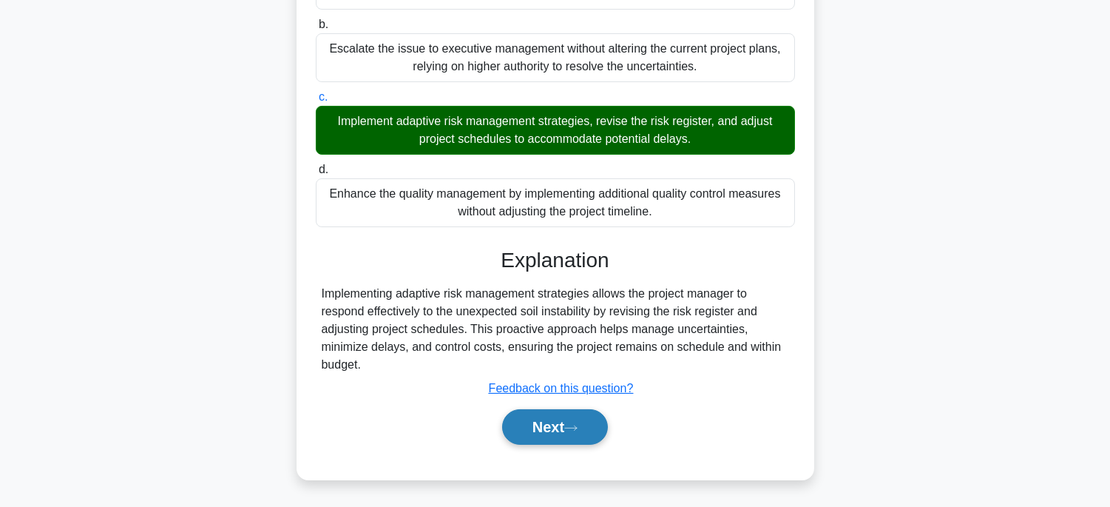
click at [557, 434] on button "Next" at bounding box center [555, 426] width 106 height 35
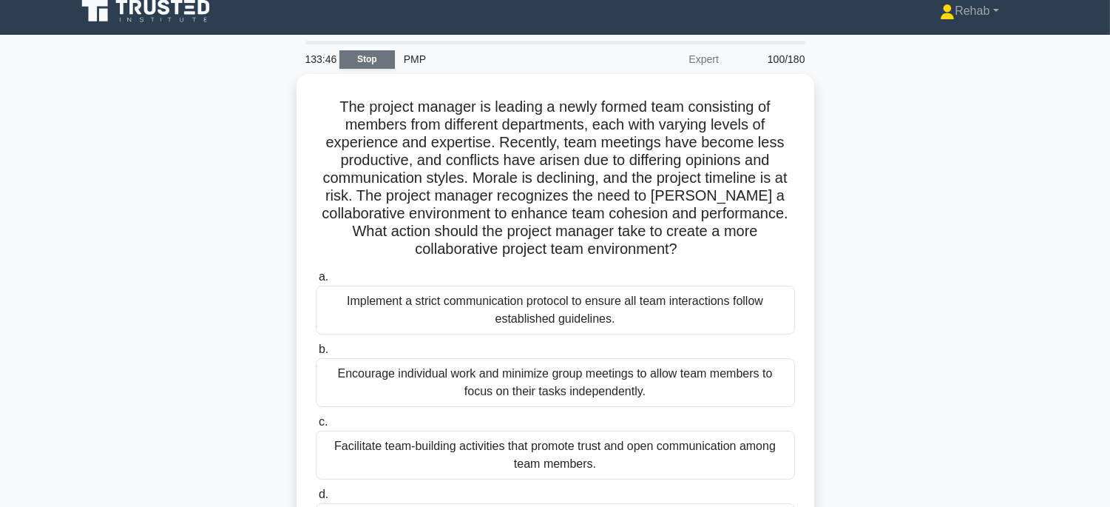
scroll to position [0, 0]
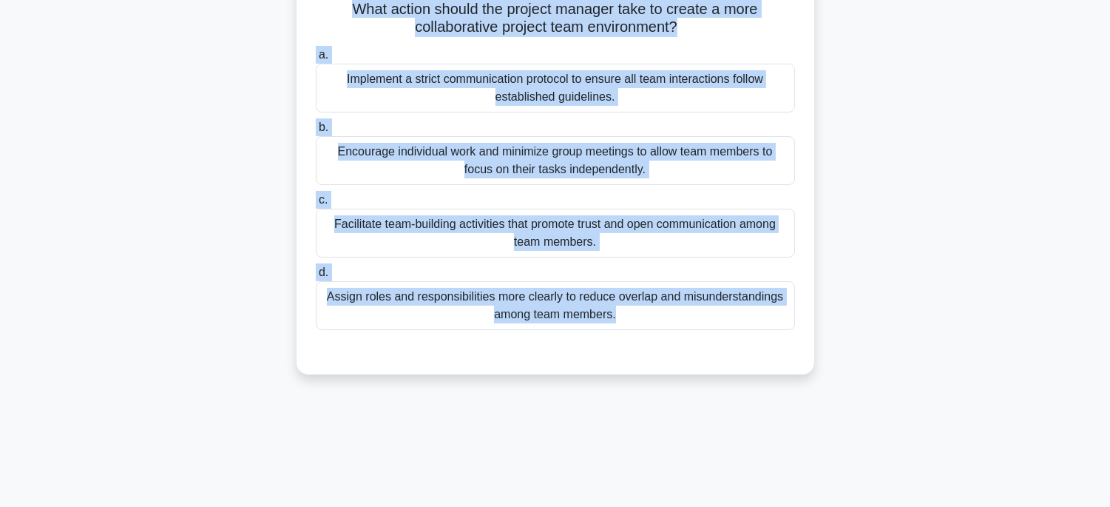
drag, startPoint x: 324, startPoint y: 104, endPoint x: 688, endPoint y: 503, distance: 540.2
click at [688, 503] on main "133:44 Stop PMP Expert 100/180 .spinner_0XTQ{transform-origin:center;animation:…" at bounding box center [555, 188] width 1110 height 751
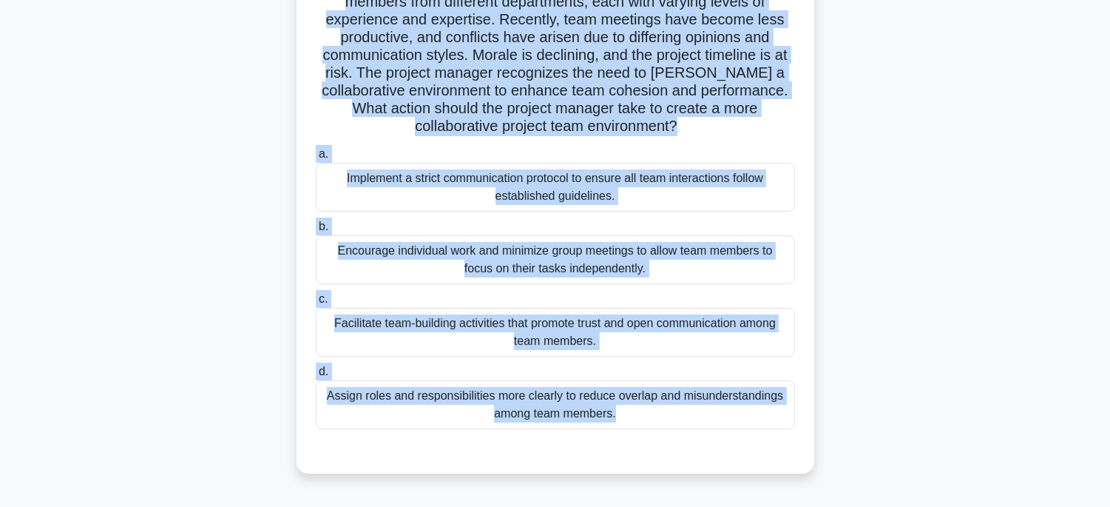
scroll to position [45, 0]
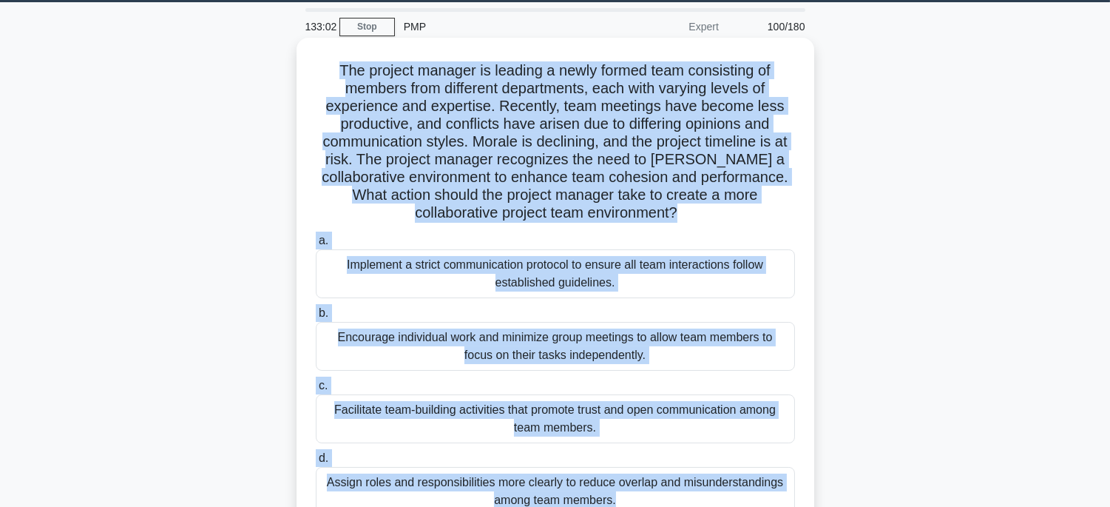
click at [689, 421] on div "Facilitate team-building activities that promote trust and open communication a…" at bounding box center [555, 418] width 479 height 49
click at [316, 390] on input "c. Facilitate team-building activities that promote trust and open communicatio…" at bounding box center [316, 386] width 0 height 10
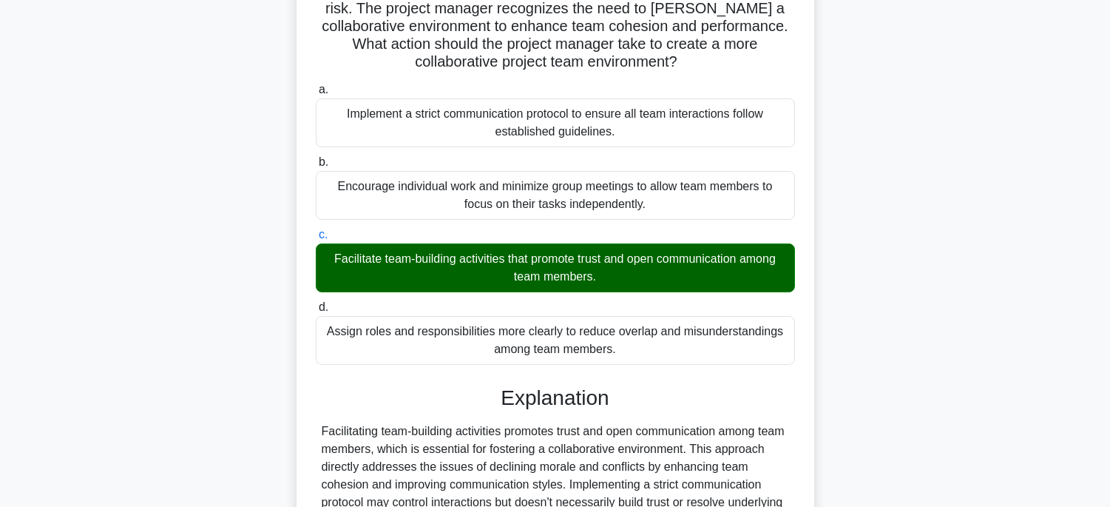
scroll to position [404, 0]
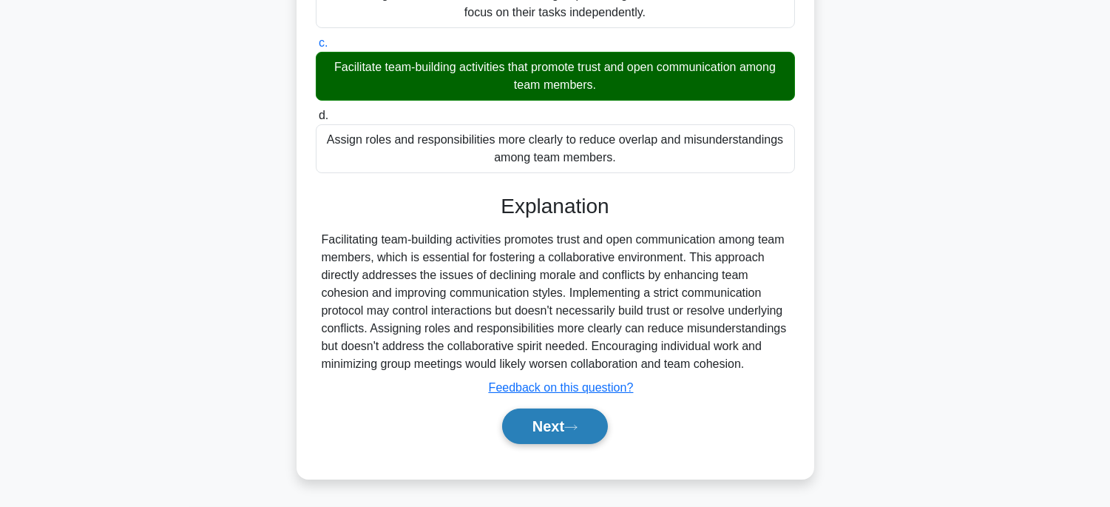
click at [569, 413] on button "Next" at bounding box center [555, 425] width 106 height 35
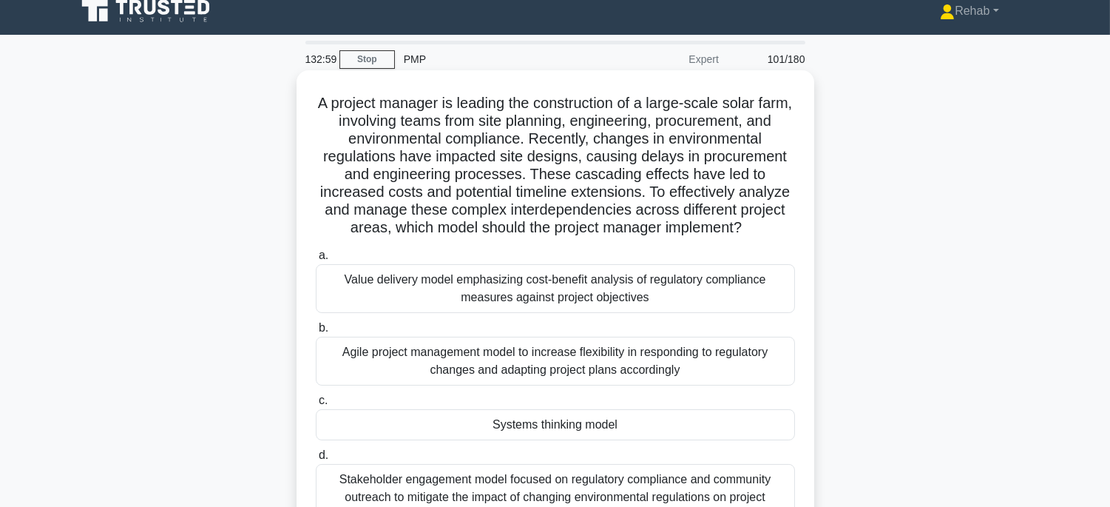
scroll to position [0, 0]
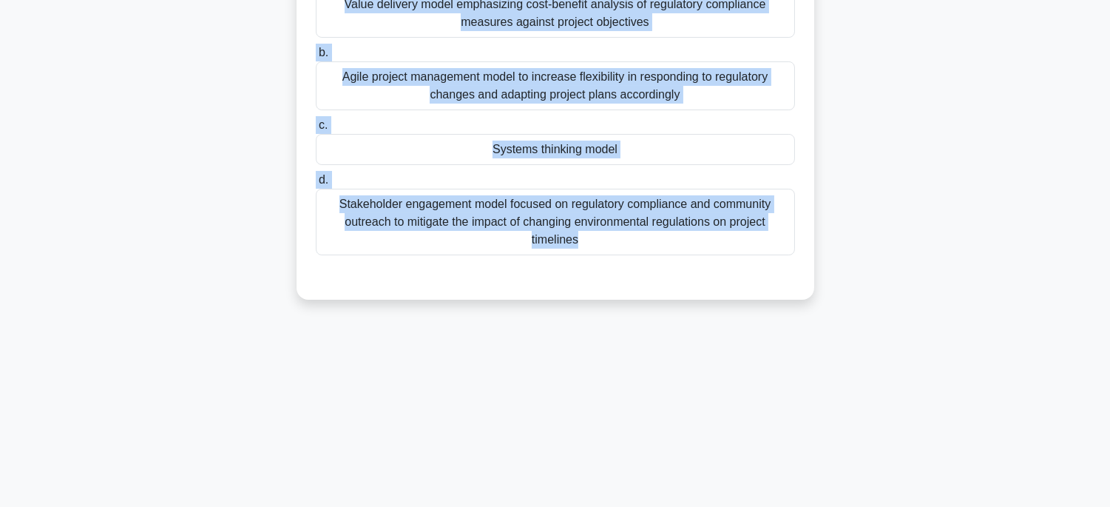
drag, startPoint x: 325, startPoint y: 109, endPoint x: 765, endPoint y: 530, distance: 608.8
click at [765, 506] on html "Rehab Profile Settings" at bounding box center [555, 108] width 1110 height 799
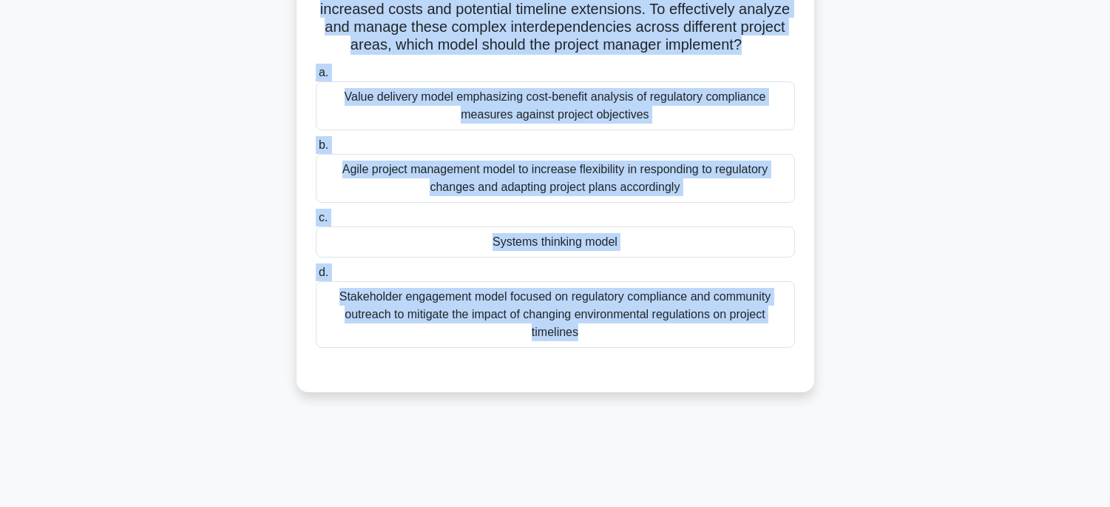
scroll to position [45, 0]
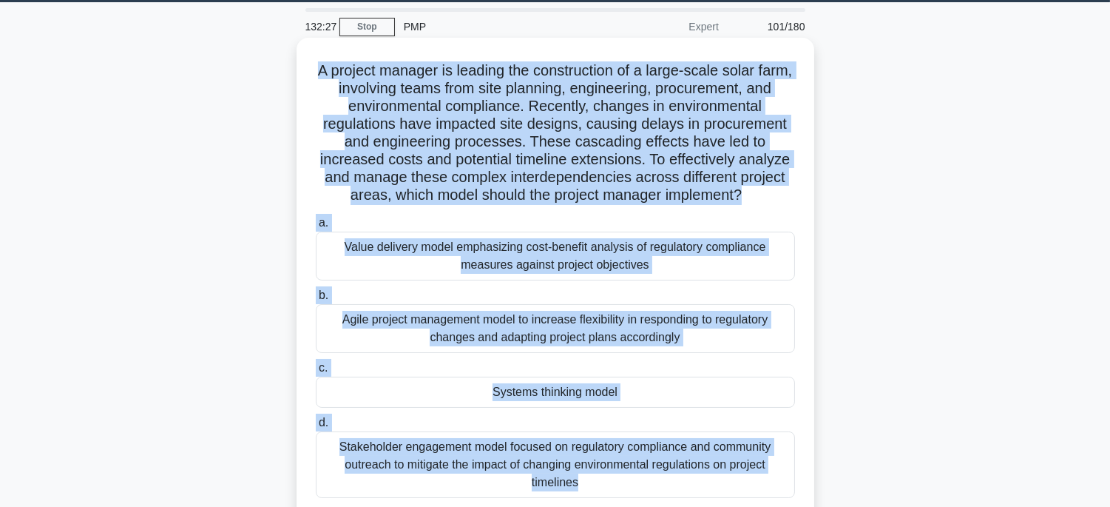
click at [607, 400] on div "Systems thinking model" at bounding box center [555, 391] width 479 height 31
click at [316, 373] on input "c. Systems thinking model" at bounding box center [316, 368] width 0 height 10
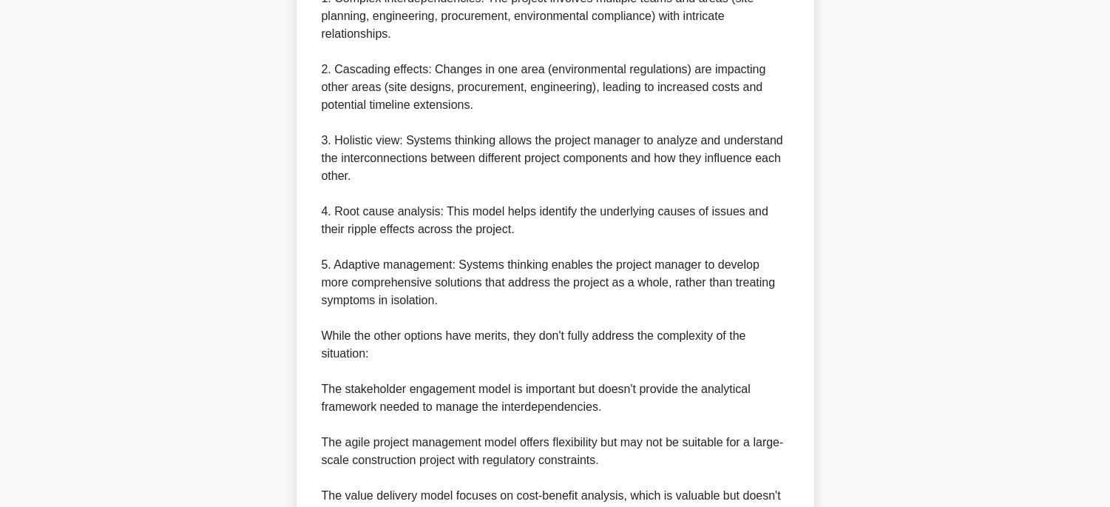
scroll to position [785, 0]
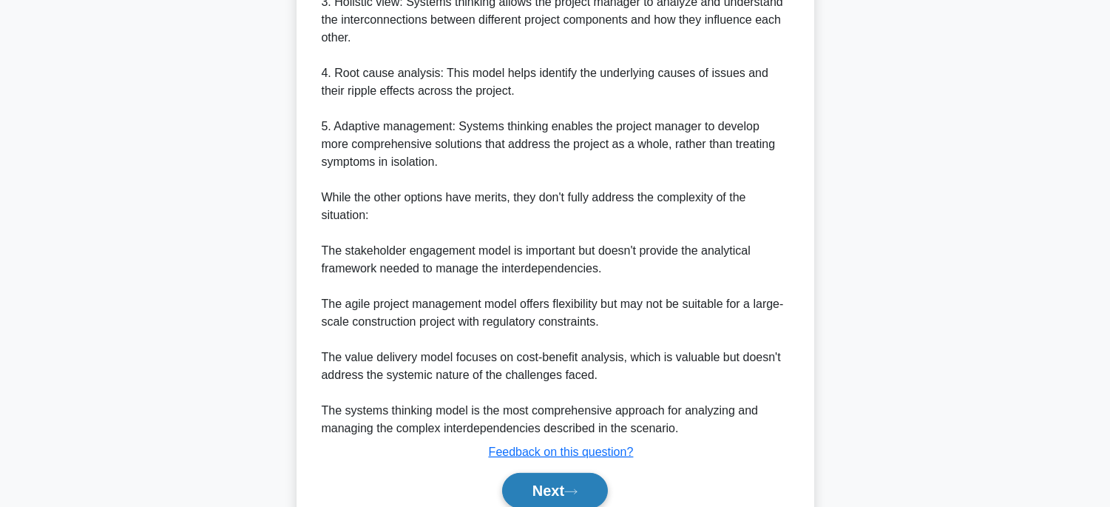
click at [548, 475] on button "Next" at bounding box center [555, 490] width 106 height 35
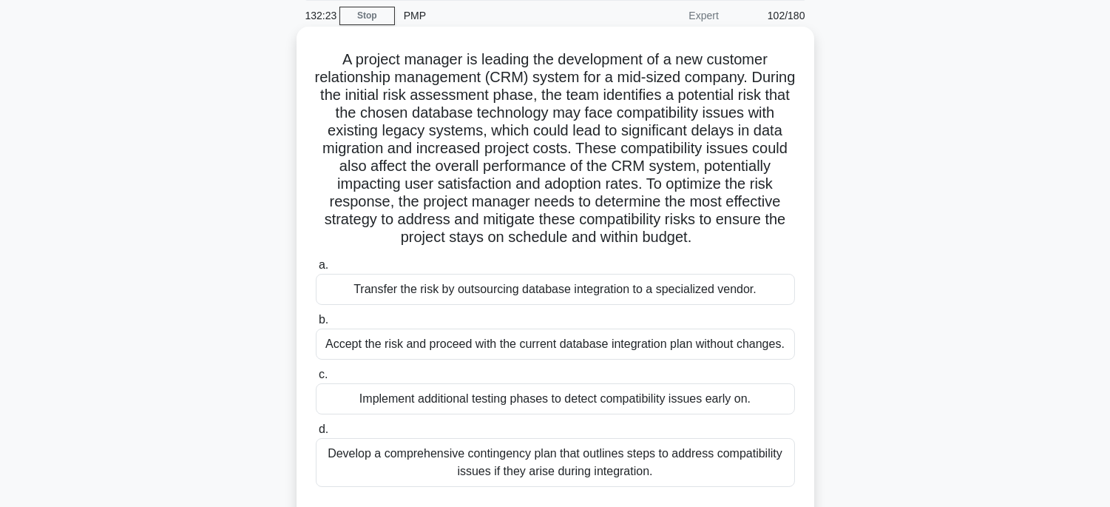
scroll to position [45, 0]
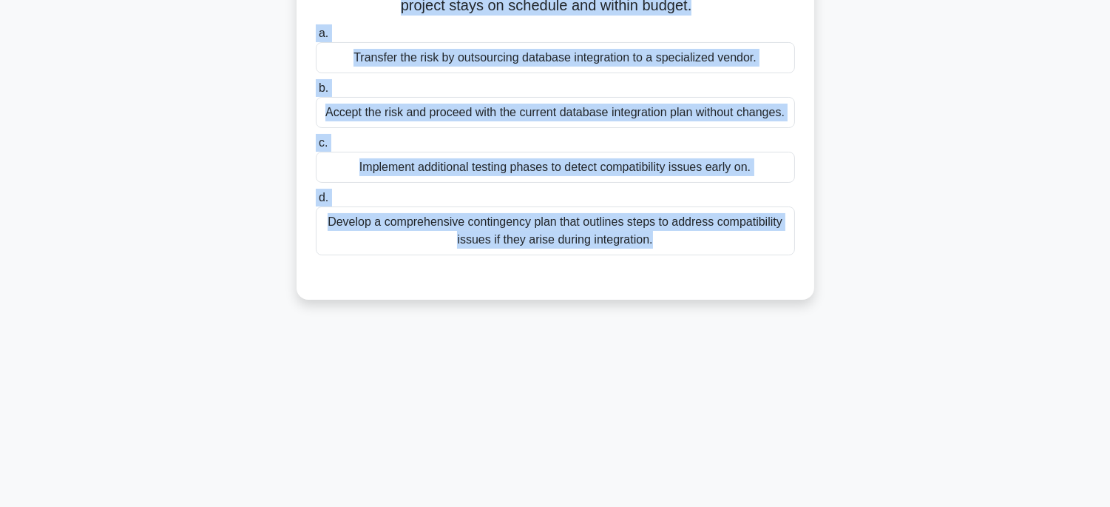
drag, startPoint x: 338, startPoint y: 70, endPoint x: 713, endPoint y: 523, distance: 587.7
click at [713, 506] on html "Rehab Profile Settings" at bounding box center [555, 108] width 1110 height 799
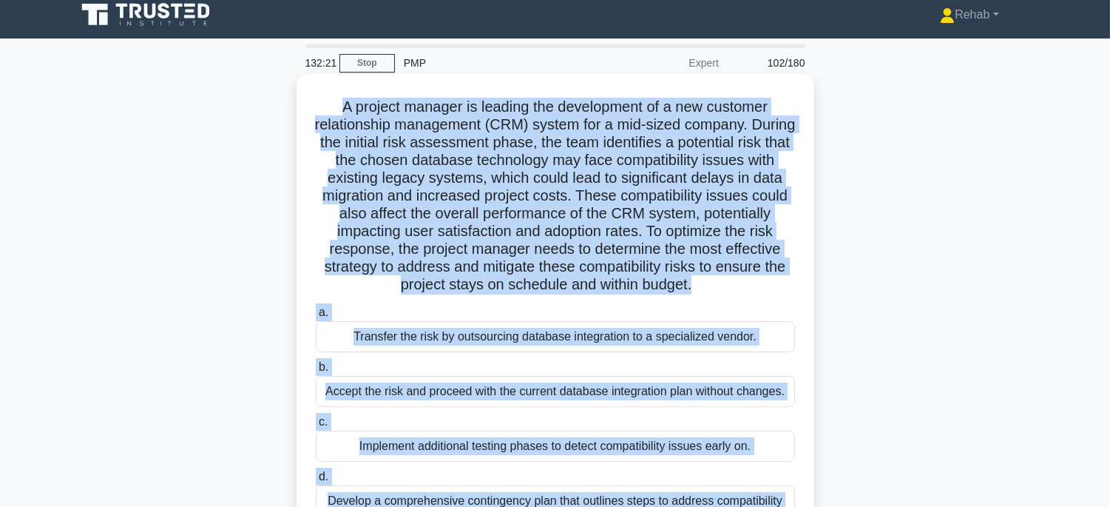
scroll to position [0, 0]
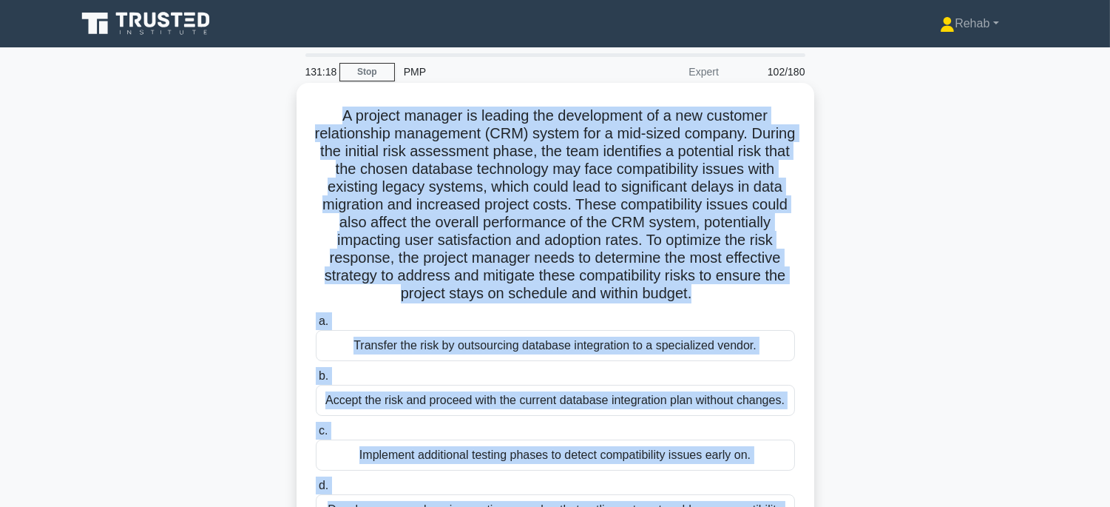
click at [654, 448] on div "Implement additional testing phases to detect compatibility issues early on." at bounding box center [555, 454] width 479 height 31
click at [316, 436] on input "c. Implement additional testing phases to detect compatibility issues early on." at bounding box center [316, 431] width 0 height 10
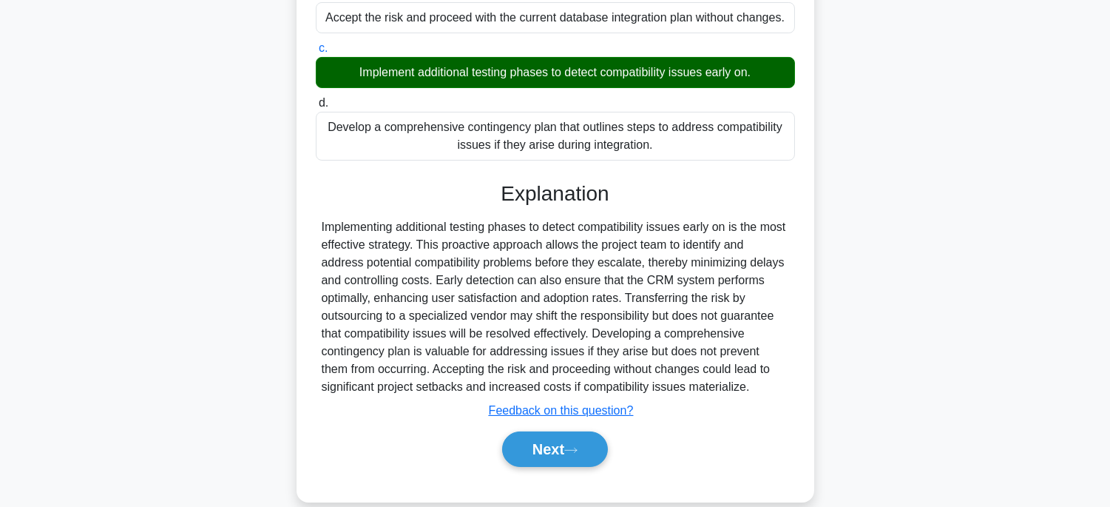
scroll to position [404, 0]
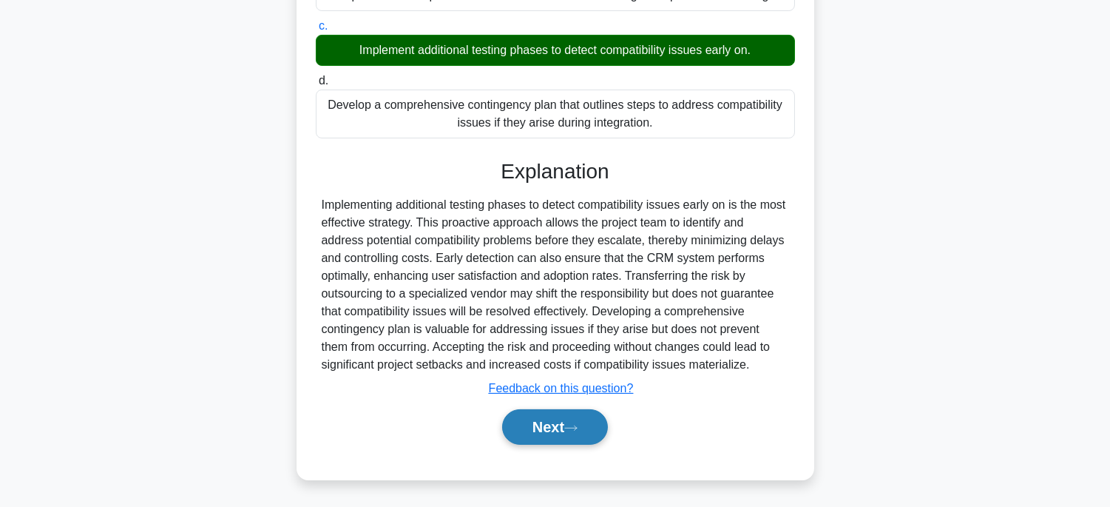
click at [566, 425] on button "Next" at bounding box center [555, 426] width 106 height 35
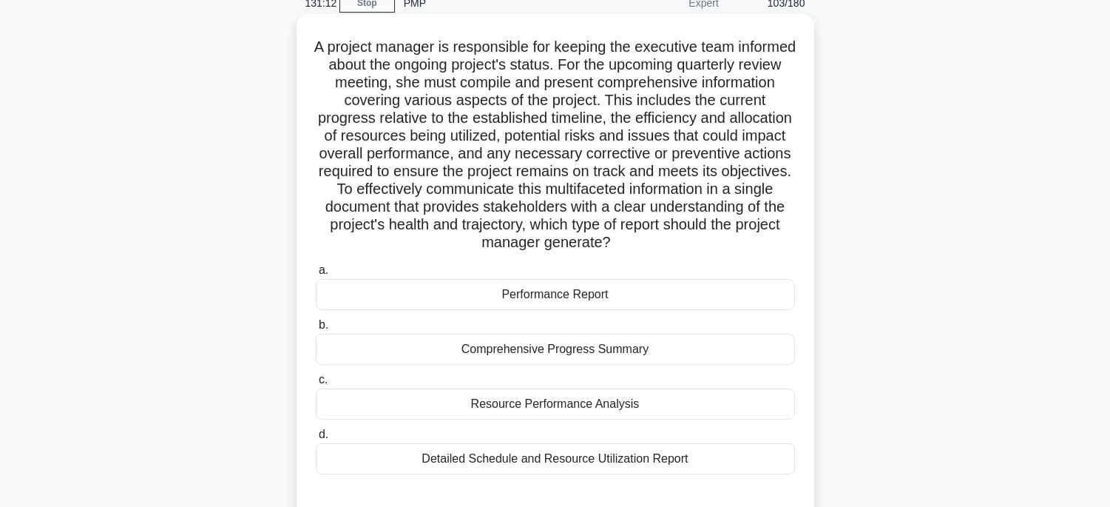
scroll to position [45, 0]
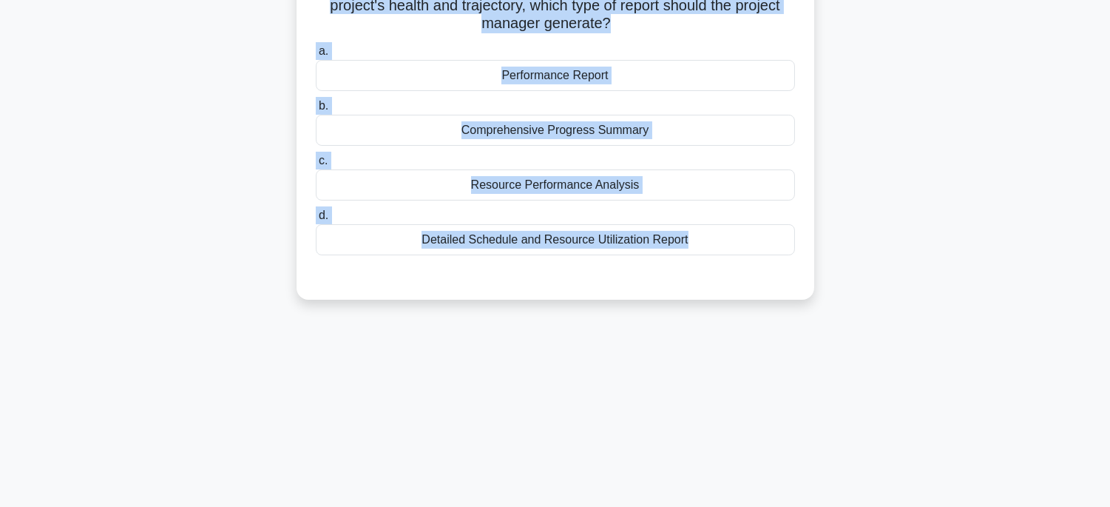
drag, startPoint x: 331, startPoint y: 64, endPoint x: 750, endPoint y: 525, distance: 623.0
click at [750, 506] on html "Rehab Profile Settings" at bounding box center [555, 108] width 1110 height 799
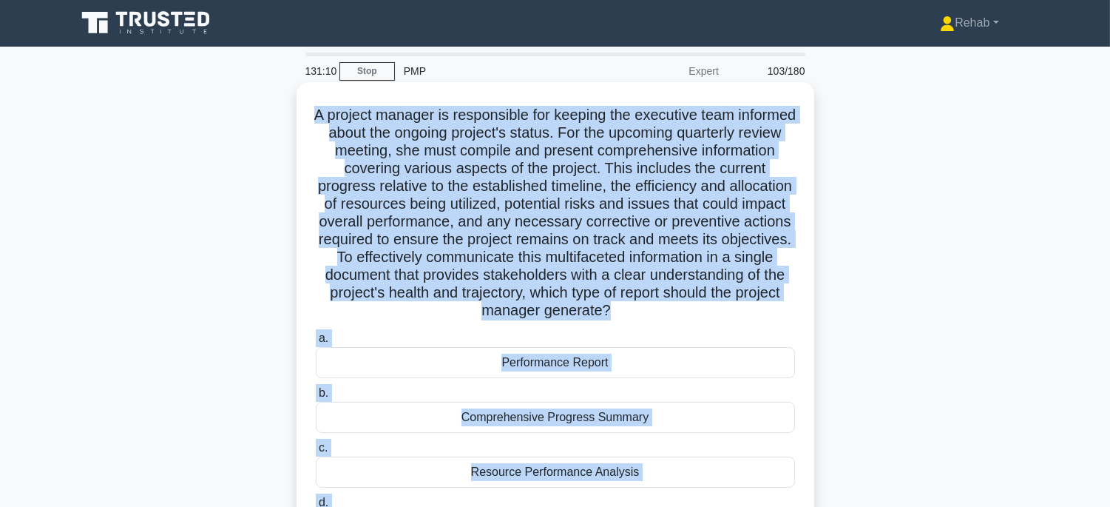
scroll to position [0, 0]
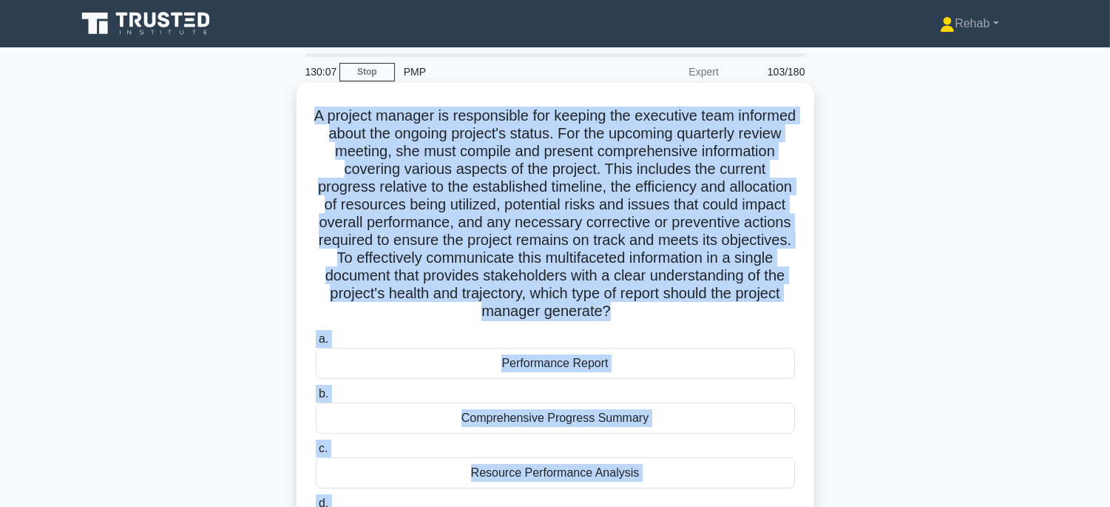
click at [640, 379] on div "Performance Report" at bounding box center [555, 363] width 479 height 31
click at [316, 344] on input "a. Performance Report" at bounding box center [316, 339] width 0 height 10
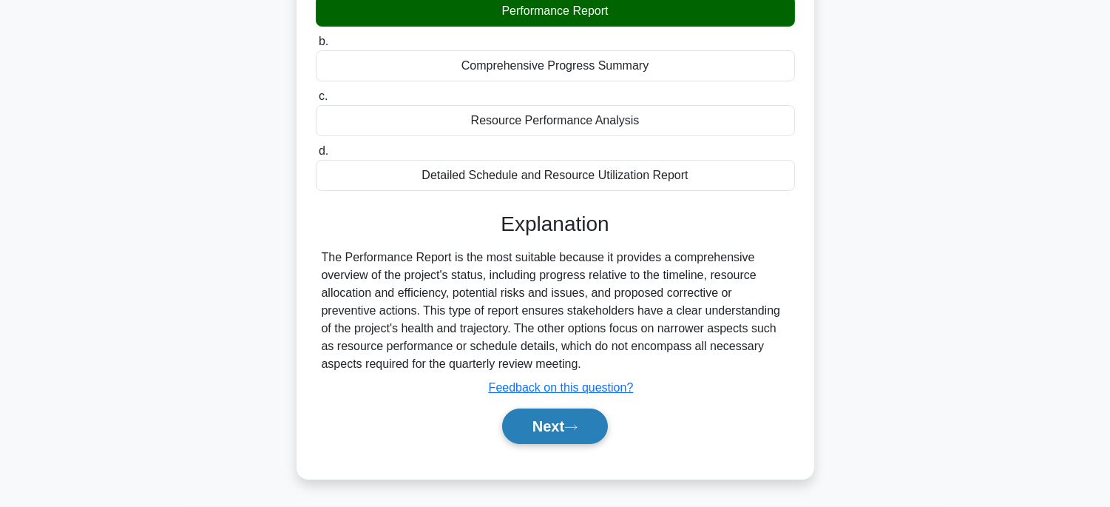
click at [549, 419] on button "Next" at bounding box center [555, 425] width 106 height 35
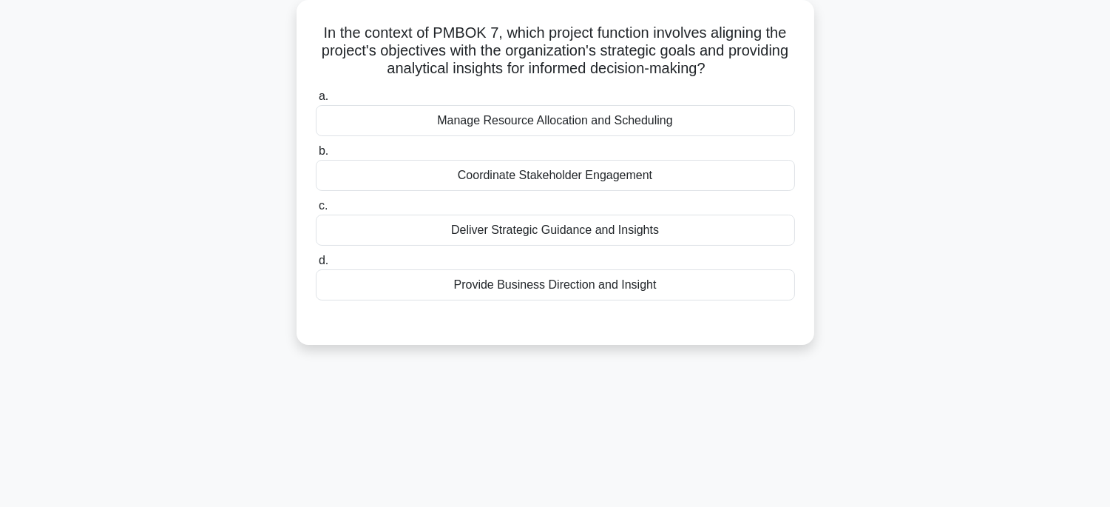
scroll to position [45, 0]
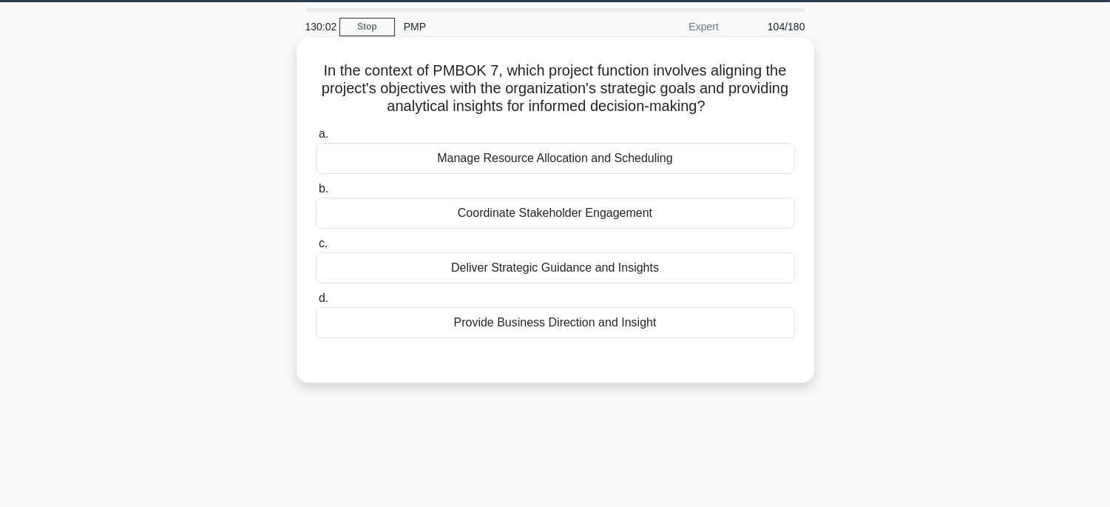
drag, startPoint x: 308, startPoint y: 63, endPoint x: 664, endPoint y: 331, distance: 445.6
click at [664, 331] on div "In the context of PMBOK 7, which project function involves aligning the project…" at bounding box center [555, 210] width 506 height 333
click at [677, 268] on div "Deliver Strategic Guidance and Insights" at bounding box center [555, 267] width 479 height 31
click at [316, 248] on input "c. Deliver Strategic Guidance and Insights" at bounding box center [316, 244] width 0 height 10
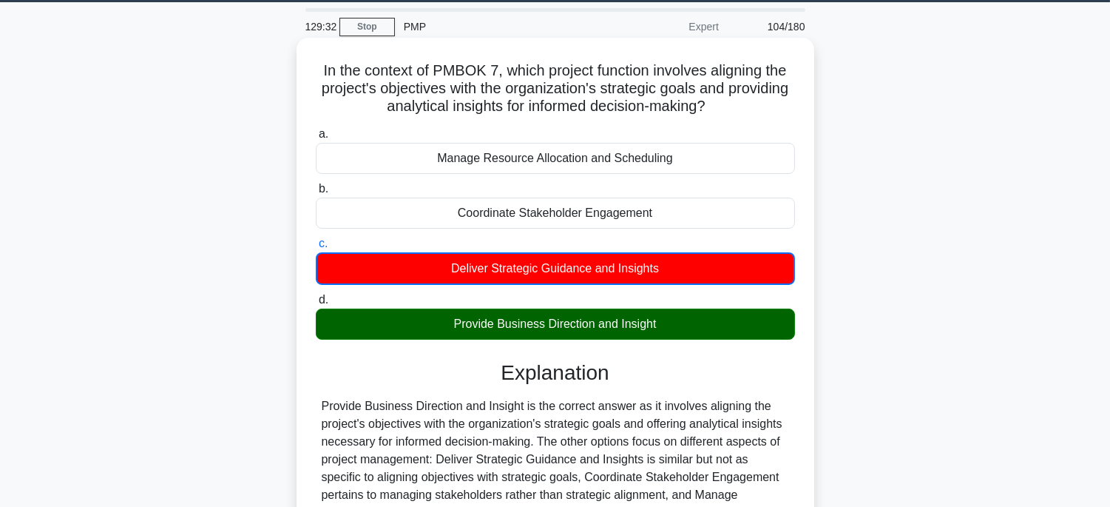
scroll to position [291, 0]
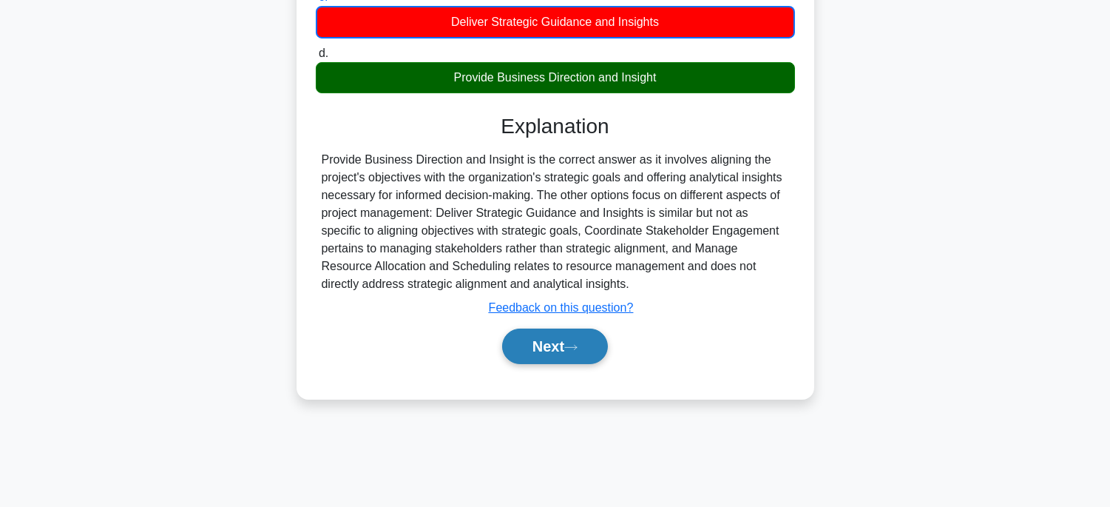
click at [552, 348] on button "Next" at bounding box center [555, 345] width 106 height 35
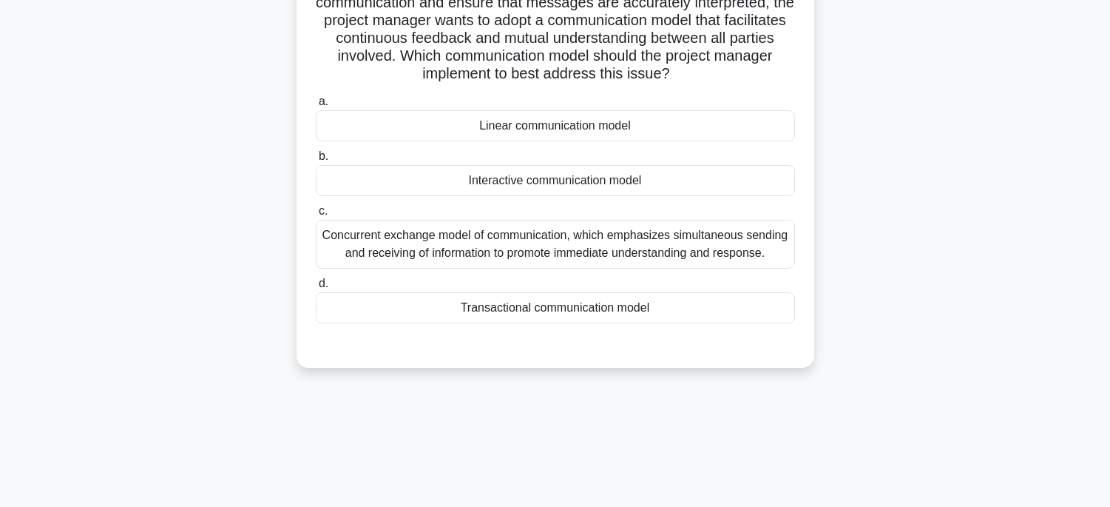
scroll to position [45, 0]
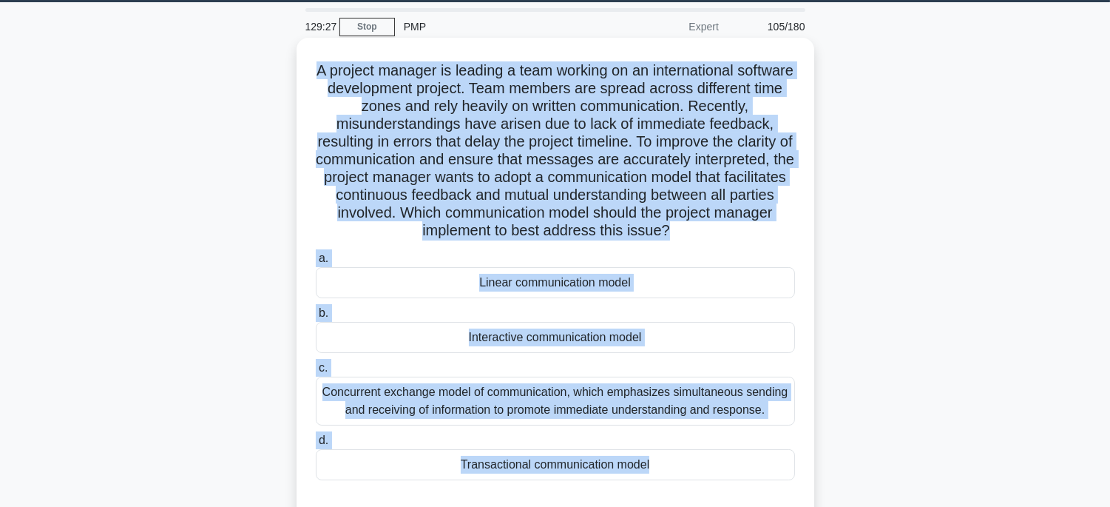
drag, startPoint x: 336, startPoint y: 67, endPoint x: 725, endPoint y: 490, distance: 575.2
click at [725, 490] on div "A project manager is leading a team working on an international software develo…" at bounding box center [555, 281] width 506 height 475
click at [706, 345] on div "Interactive communication model" at bounding box center [555, 337] width 479 height 31
click at [316, 318] on input "b. Interactive communication model" at bounding box center [316, 313] width 0 height 10
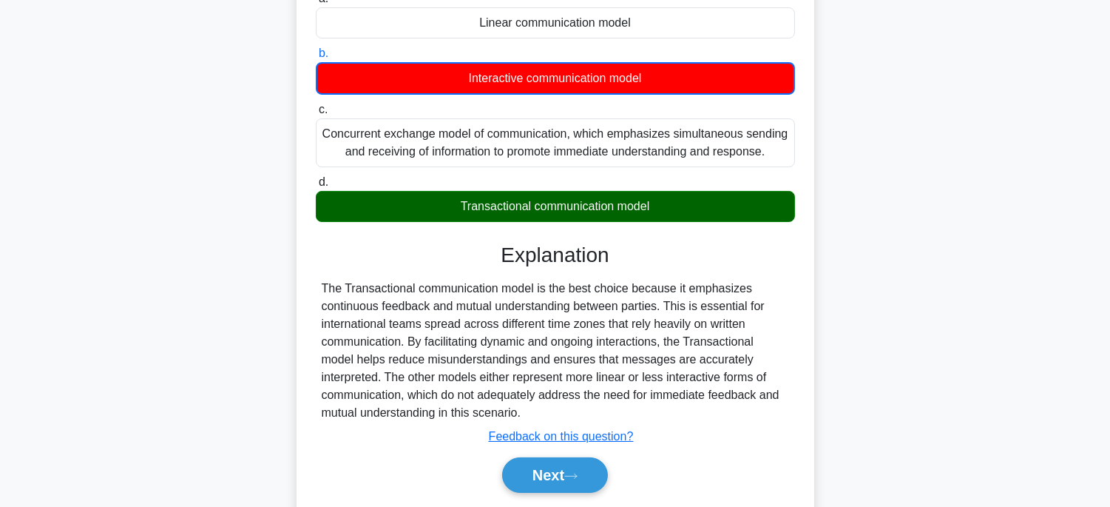
scroll to position [351, 0]
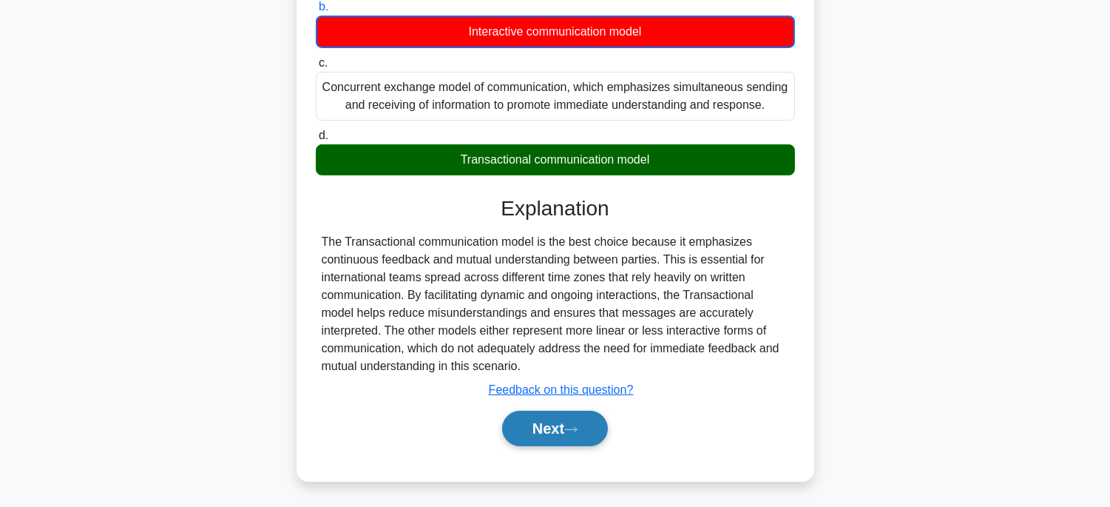
click at [585, 430] on button "Next" at bounding box center [555, 427] width 106 height 35
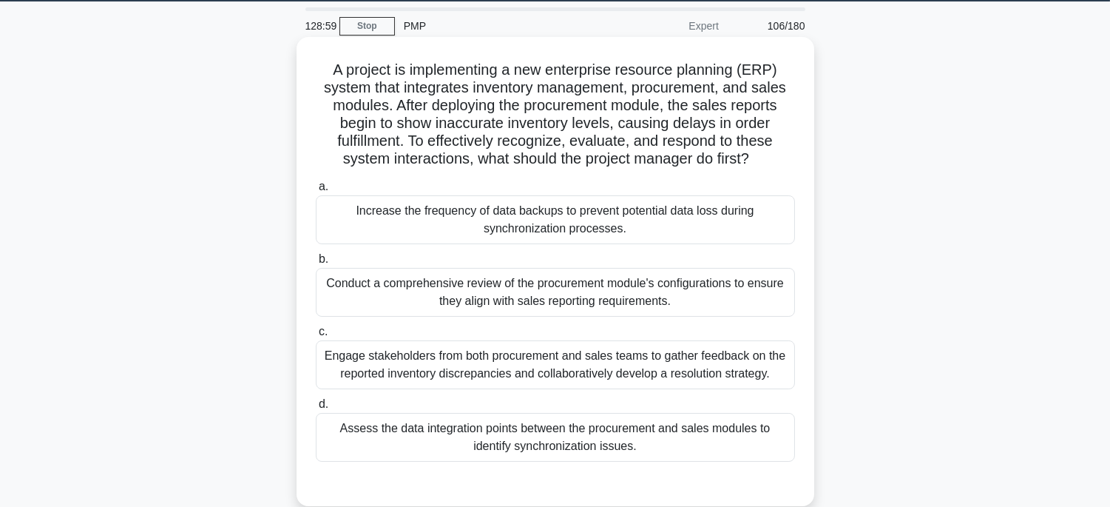
scroll to position [0, 0]
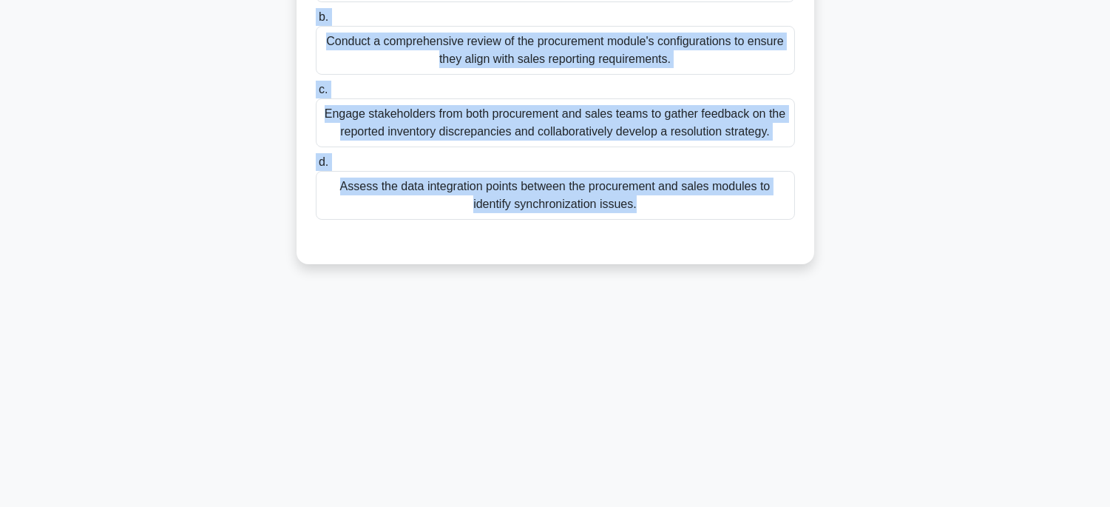
drag, startPoint x: 314, startPoint y: 108, endPoint x: 673, endPoint y: 371, distance: 444.9
click at [769, 506] on html "Rehab Profile Settings" at bounding box center [555, 108] width 1110 height 799
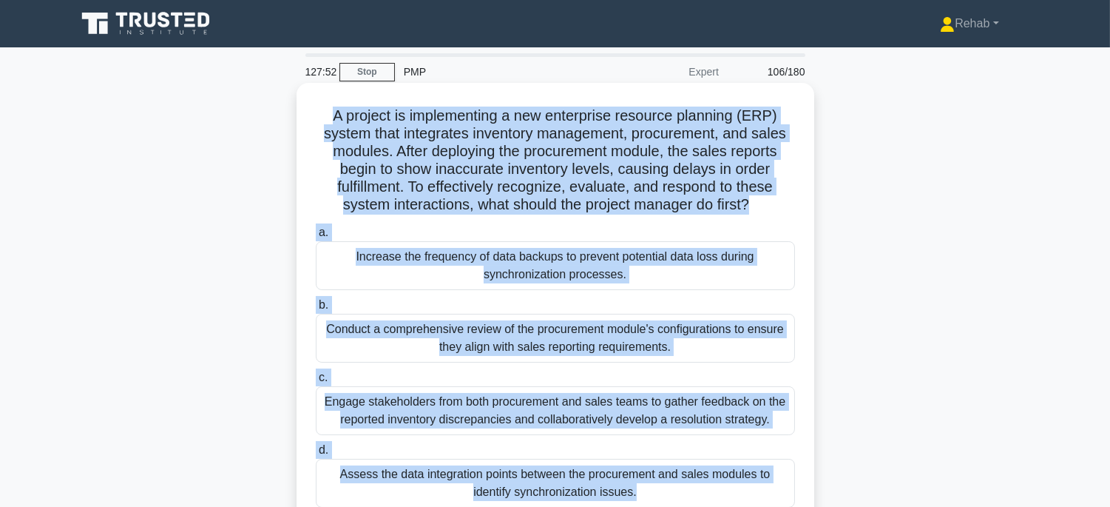
click at [725, 365] on div "a. Increase the frequency of data backups to prevent potential data loss during…" at bounding box center [555, 365] width 497 height 290
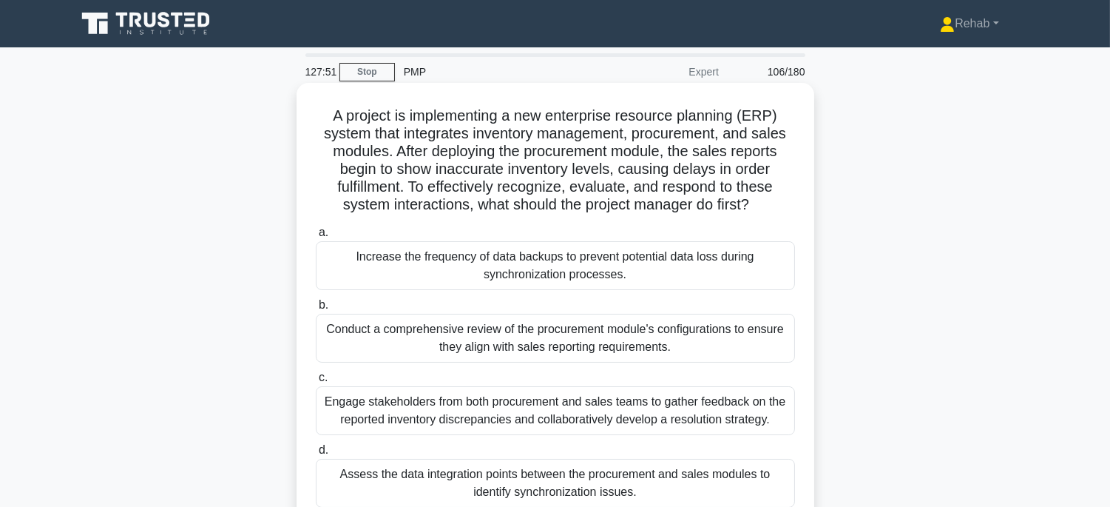
click at [725, 351] on div "Conduct a comprehensive review of the procurement module's configurations to en…" at bounding box center [555, 338] width 479 height 49
click at [316, 310] on input "b. Conduct a comprehensive review of the procurement module's configurations to…" at bounding box center [316, 305] width 0 height 10
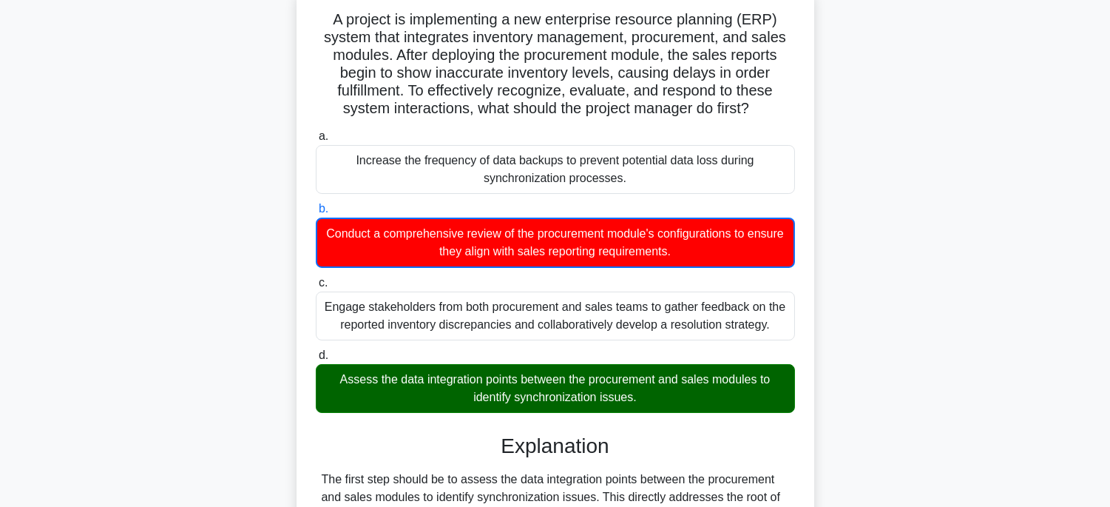
scroll to position [328, 0]
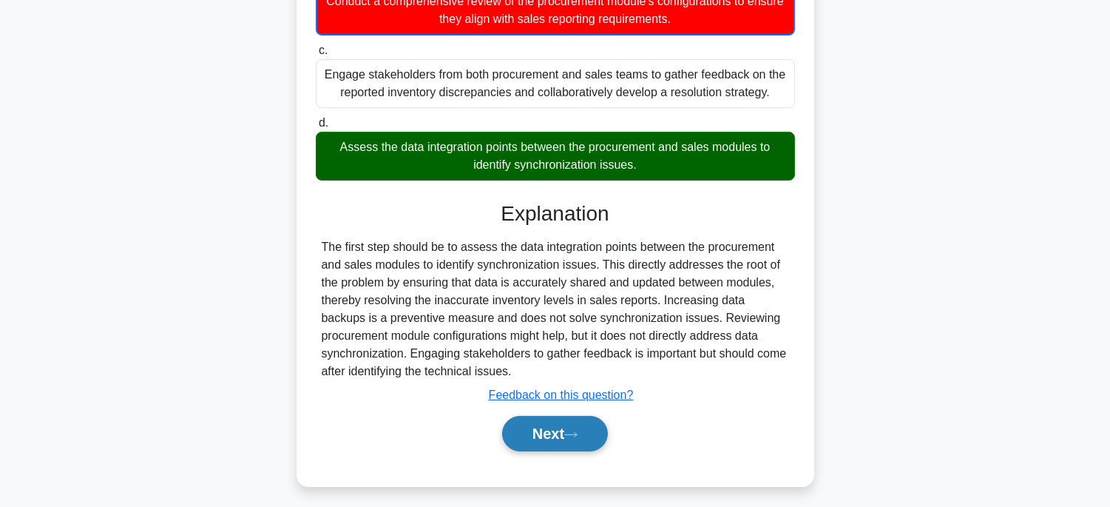
click at [586, 419] on button "Next" at bounding box center [555, 433] width 106 height 35
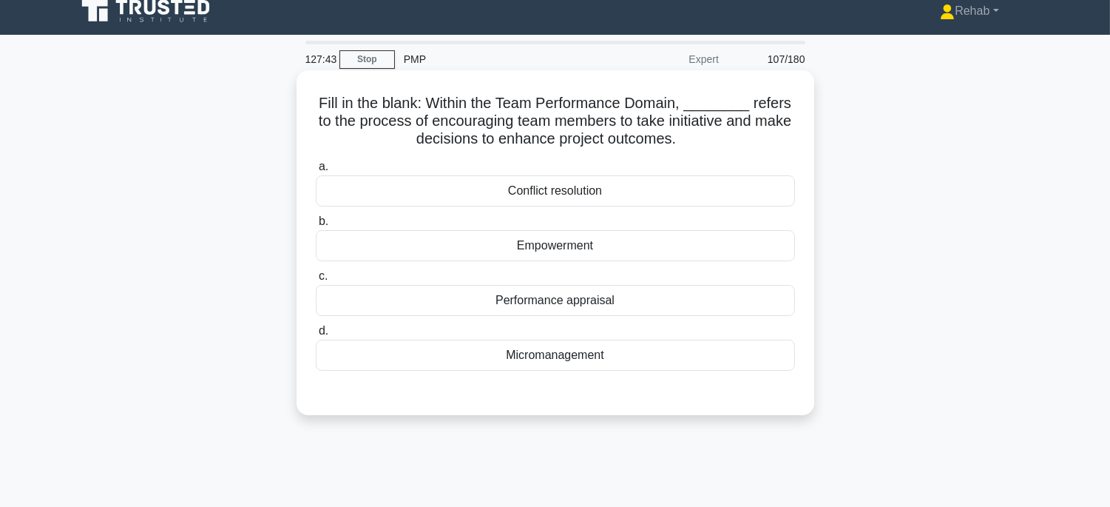
scroll to position [0, 0]
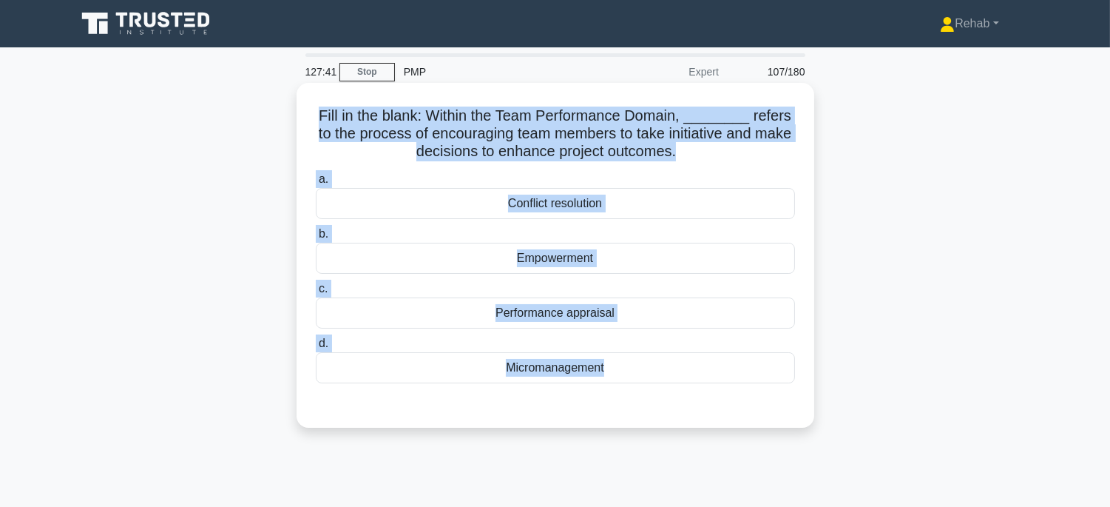
drag, startPoint x: 312, startPoint y: 112, endPoint x: 713, endPoint y: 387, distance: 486.1
click at [713, 387] on div "Fill in the blank: Within the Team Performance Domain, ________ refers to the p…" at bounding box center [555, 255] width 506 height 333
click at [689, 268] on div "Empowerment" at bounding box center [555, 258] width 479 height 31
click at [316, 239] on input "b. Empowerment" at bounding box center [316, 234] width 0 height 10
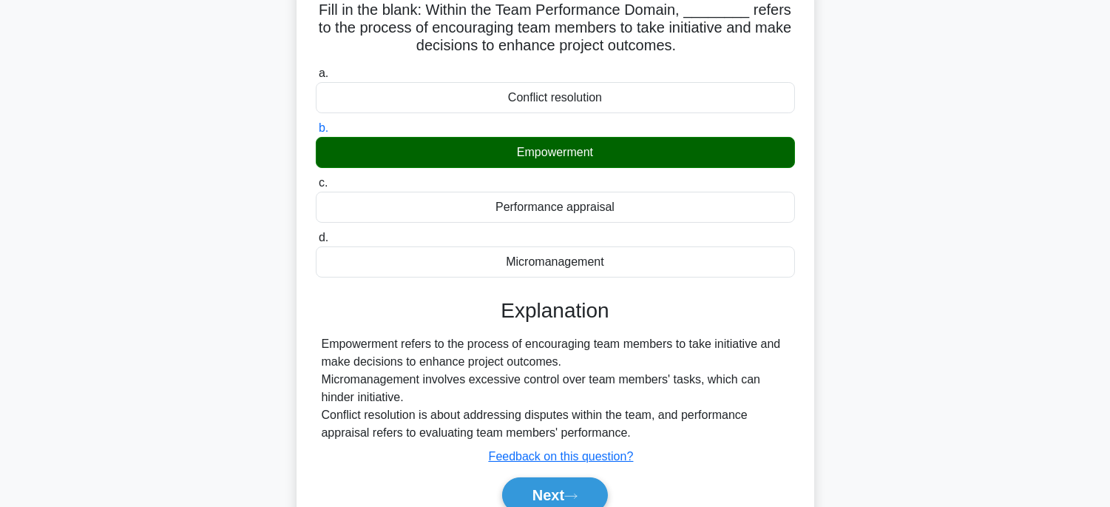
scroll to position [291, 0]
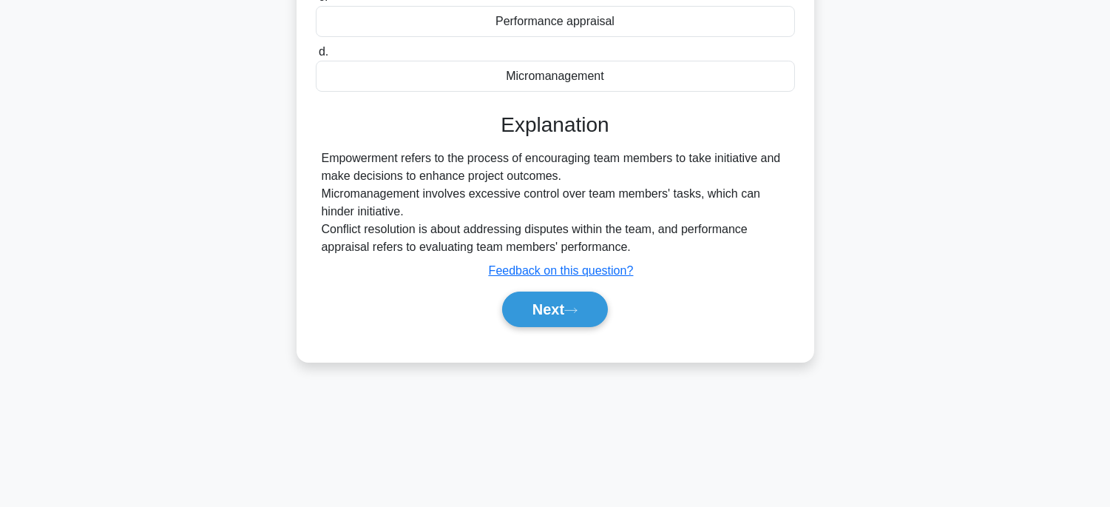
click at [599, 290] on div "Next" at bounding box center [555, 308] width 479 height 47
click at [595, 311] on button "Next" at bounding box center [555, 308] width 106 height 35
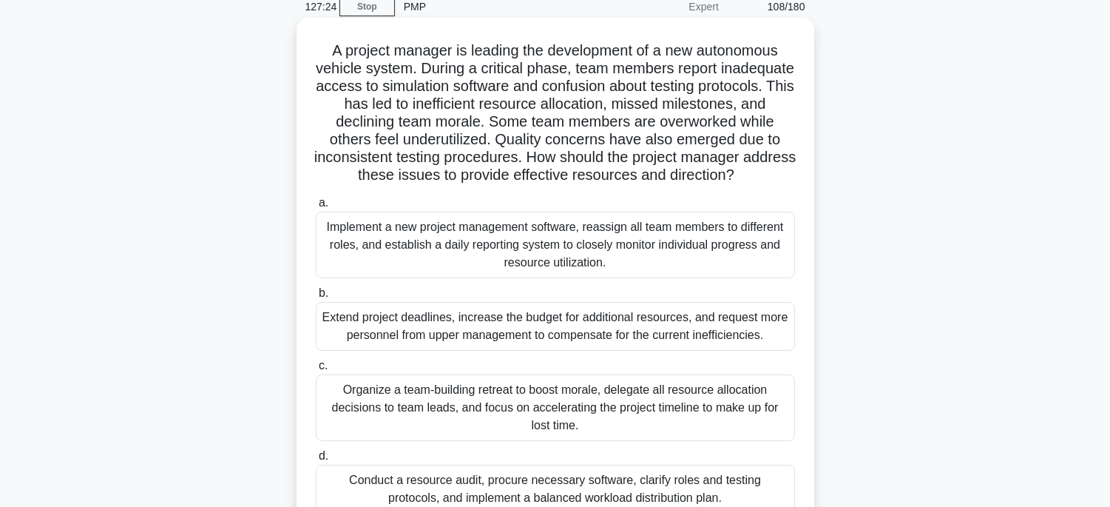
scroll to position [0, 0]
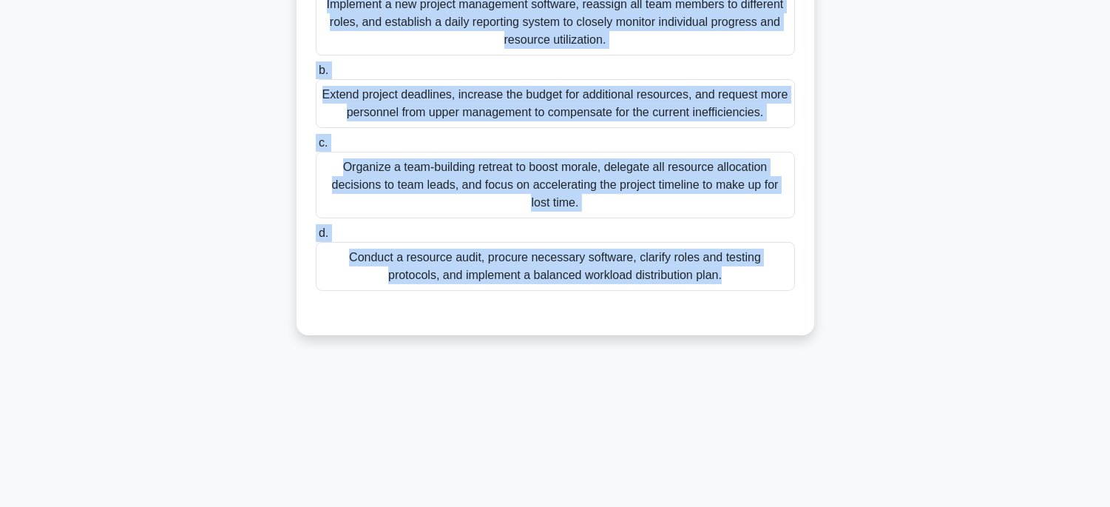
drag, startPoint x: 323, startPoint y: 115, endPoint x: 693, endPoint y: 515, distance: 544.2
click at [693, 506] on html "Rehab Profile Settings" at bounding box center [555, 108] width 1110 height 799
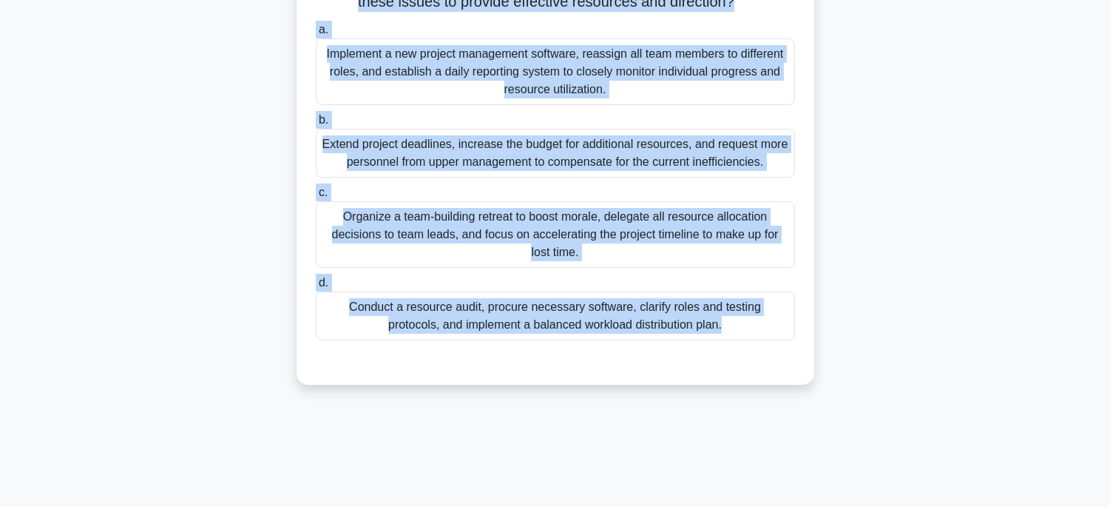
scroll to position [246, 0]
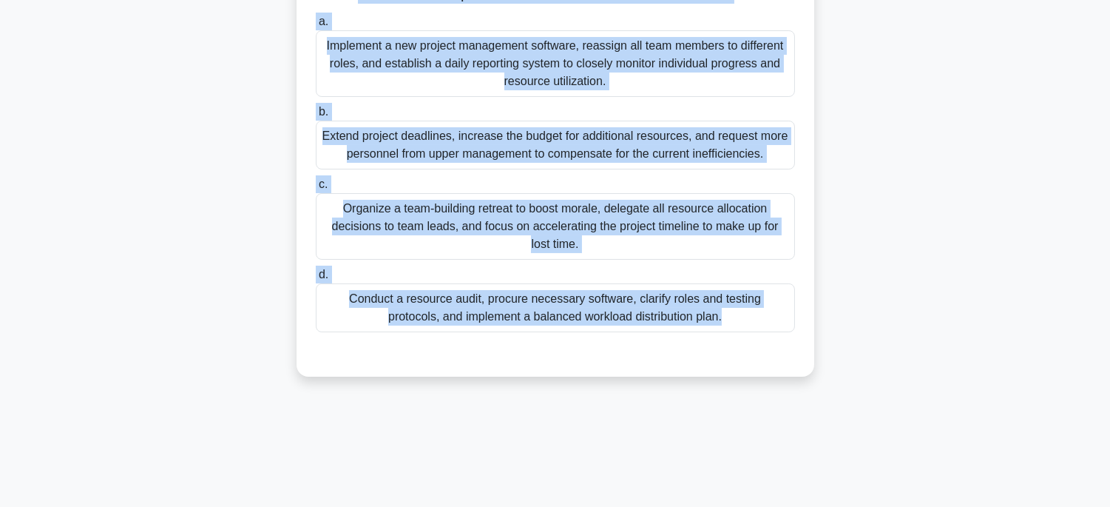
click at [697, 332] on div "Conduct a resource audit, procure necessary software, clarify roles and testing…" at bounding box center [555, 307] width 479 height 49
click at [316, 280] on input "d. Conduct a resource audit, procure necessary software, clarify roles and test…" at bounding box center [316, 275] width 0 height 10
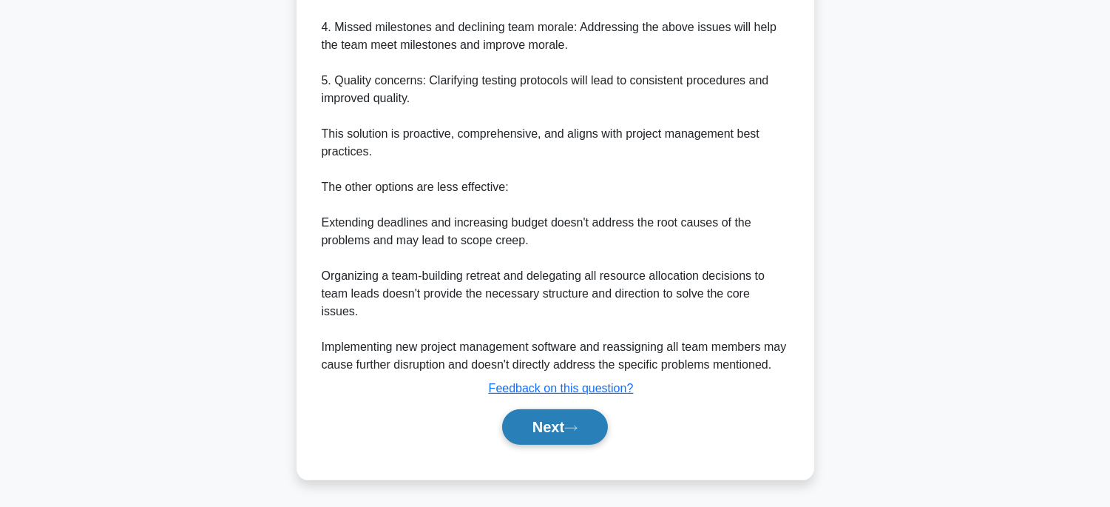
click at [563, 433] on button "Next" at bounding box center [555, 426] width 106 height 35
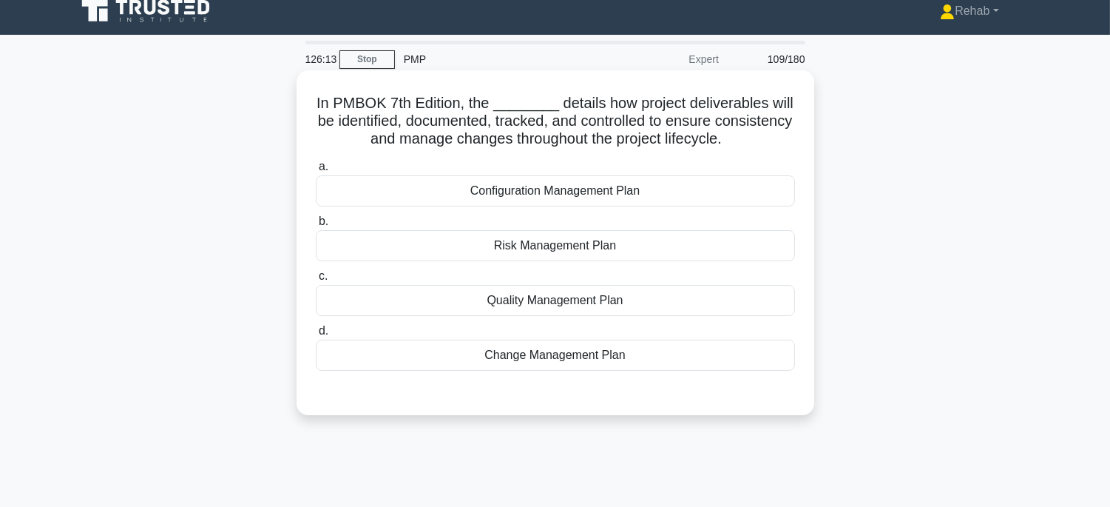
scroll to position [0, 0]
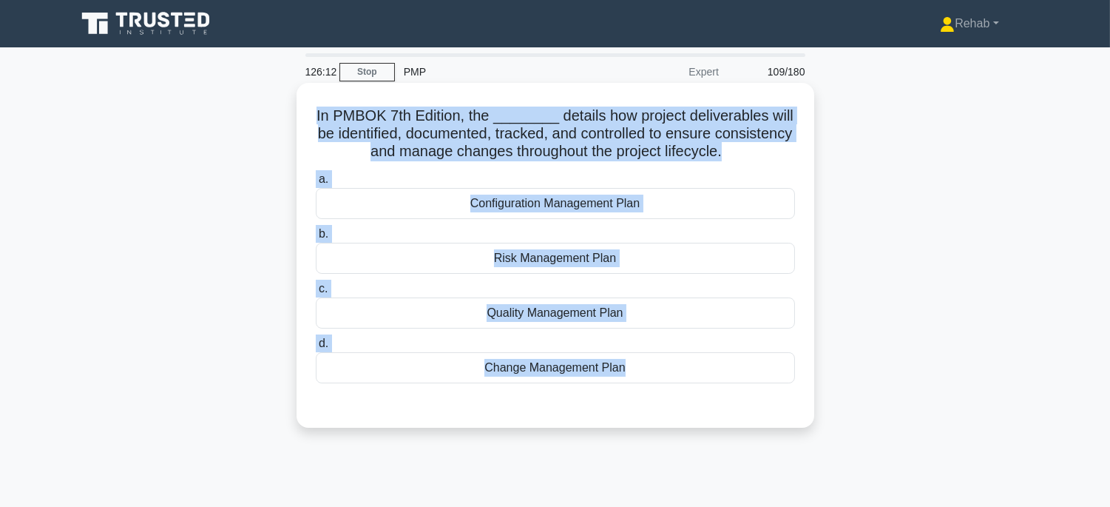
drag, startPoint x: 374, startPoint y: 121, endPoint x: 674, endPoint y: 392, distance: 404.7
click at [674, 392] on div "In PMBOK 7th Edition, the ________ details how project deliverables will be ide…" at bounding box center [555, 255] width 506 height 333
click at [685, 198] on div "Configuration Management Plan" at bounding box center [555, 203] width 479 height 31
click at [316, 184] on input "a. Configuration Management Plan" at bounding box center [316, 180] width 0 height 10
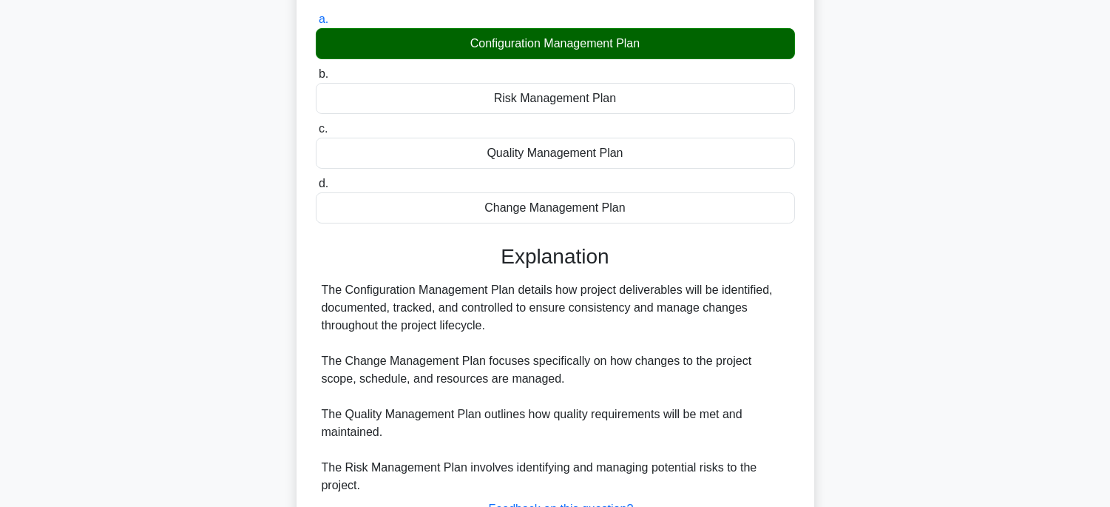
scroll to position [291, 0]
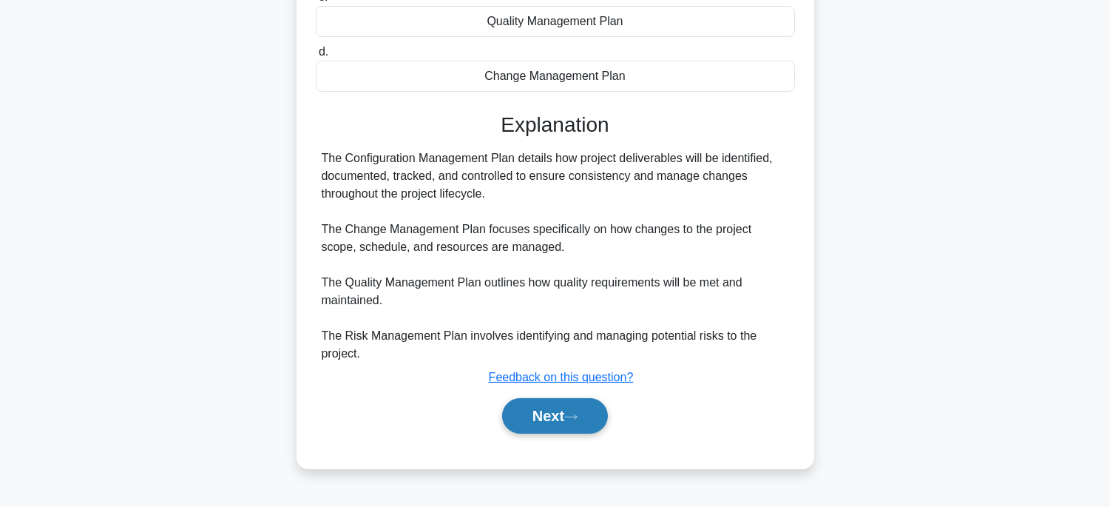
click at [580, 407] on button "Next" at bounding box center [555, 415] width 106 height 35
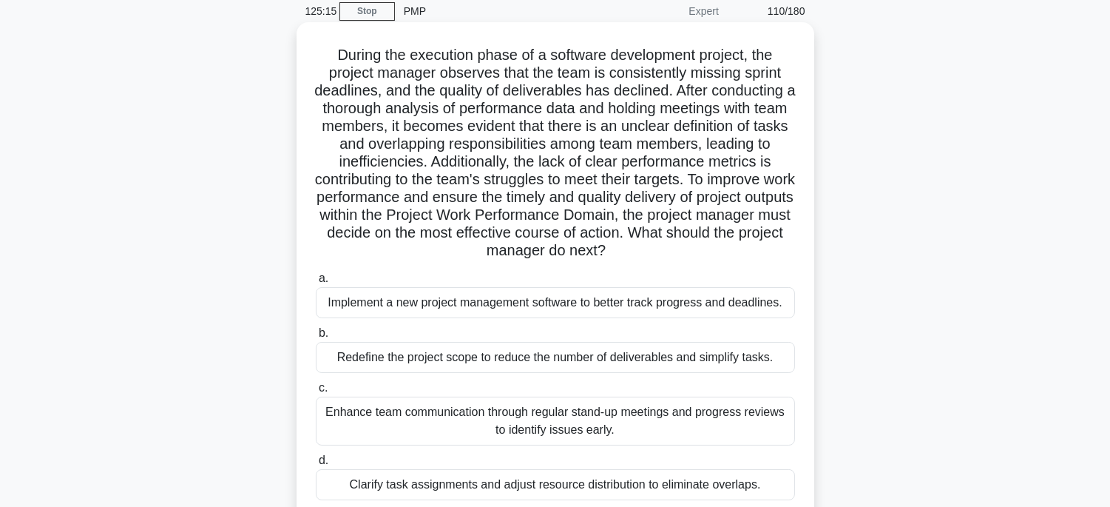
scroll to position [45, 0]
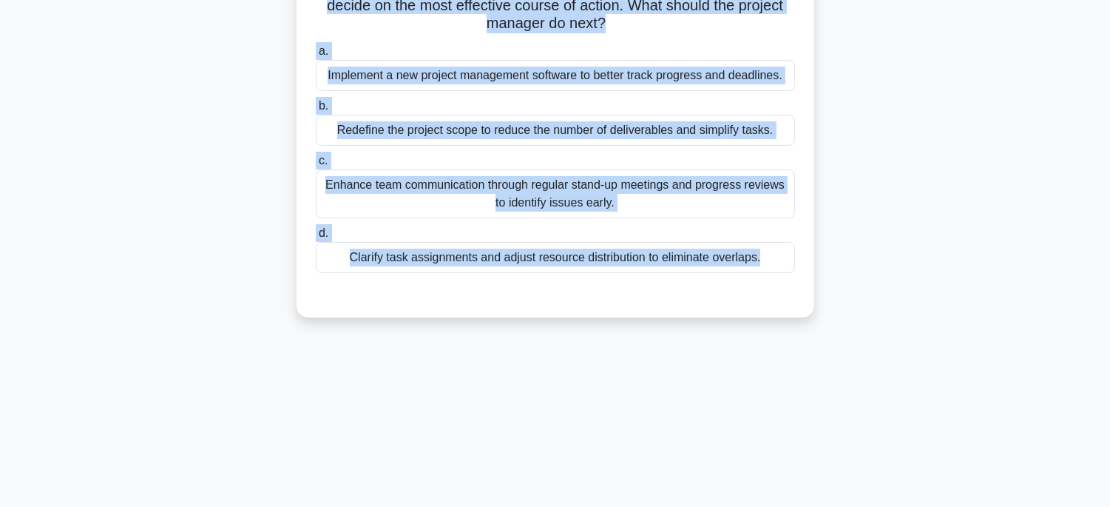
drag, startPoint x: 324, startPoint y: 64, endPoint x: 734, endPoint y: 516, distance: 610.4
click at [734, 506] on html "Rehab Profile Settings" at bounding box center [555, 108] width 1110 height 799
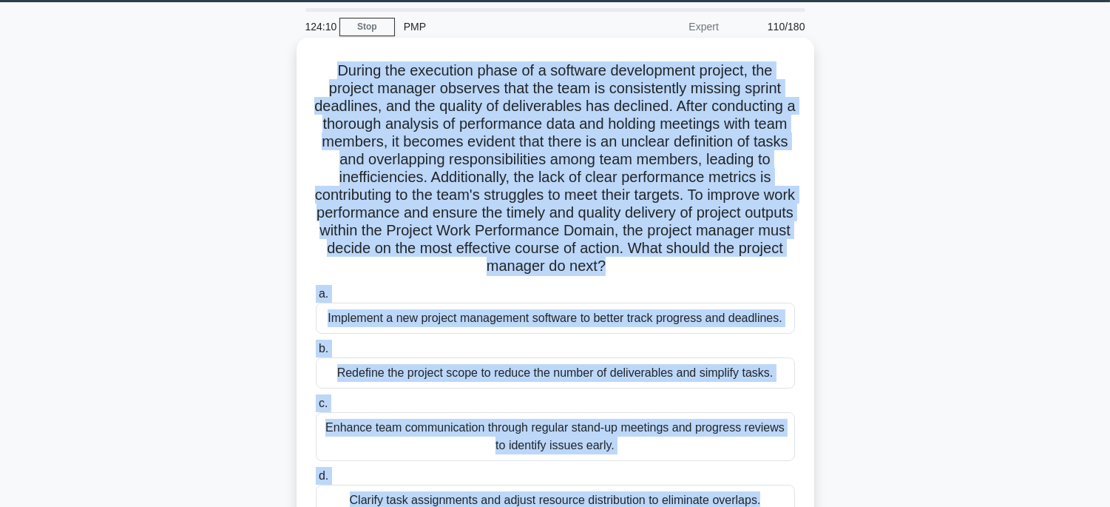
scroll to position [209, 0]
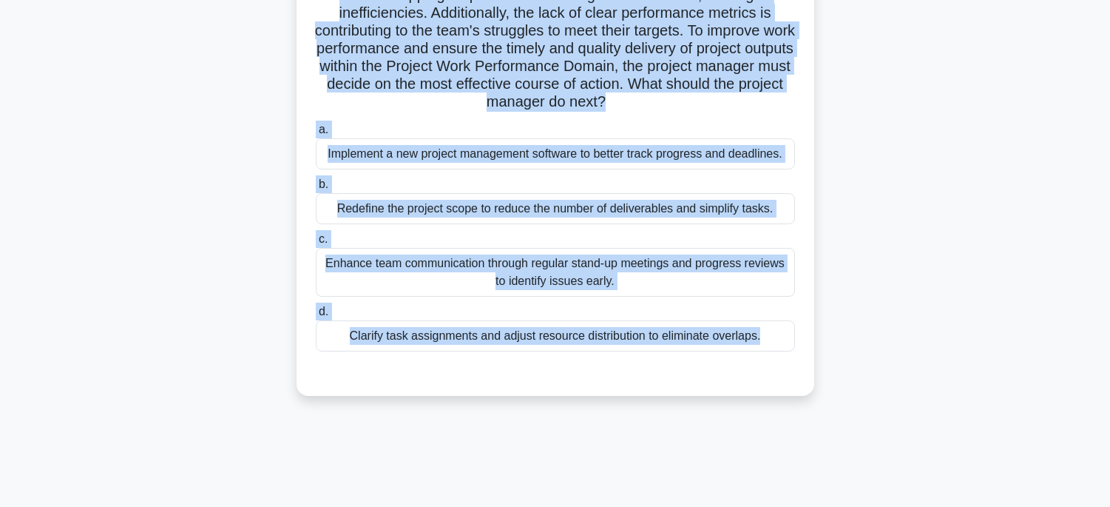
click at [749, 348] on div "Clarify task assignments and adjust resource distribution to eliminate overlaps." at bounding box center [555, 335] width 479 height 31
click at [316, 316] on input "d. Clarify task assignments and adjust resource distribution to eliminate overl…" at bounding box center [316, 312] width 0 height 10
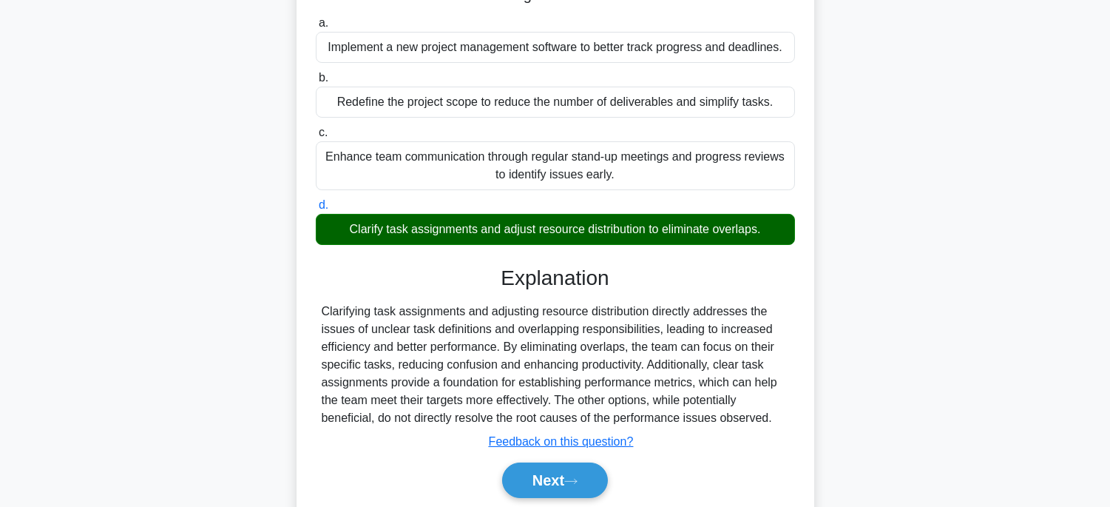
scroll to position [370, 0]
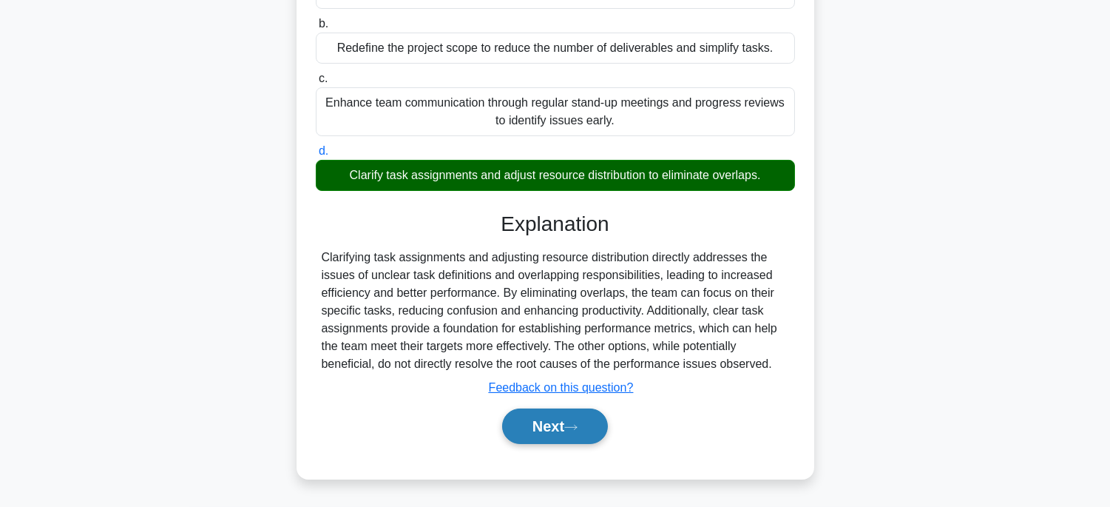
click at [540, 435] on button "Next" at bounding box center [555, 425] width 106 height 35
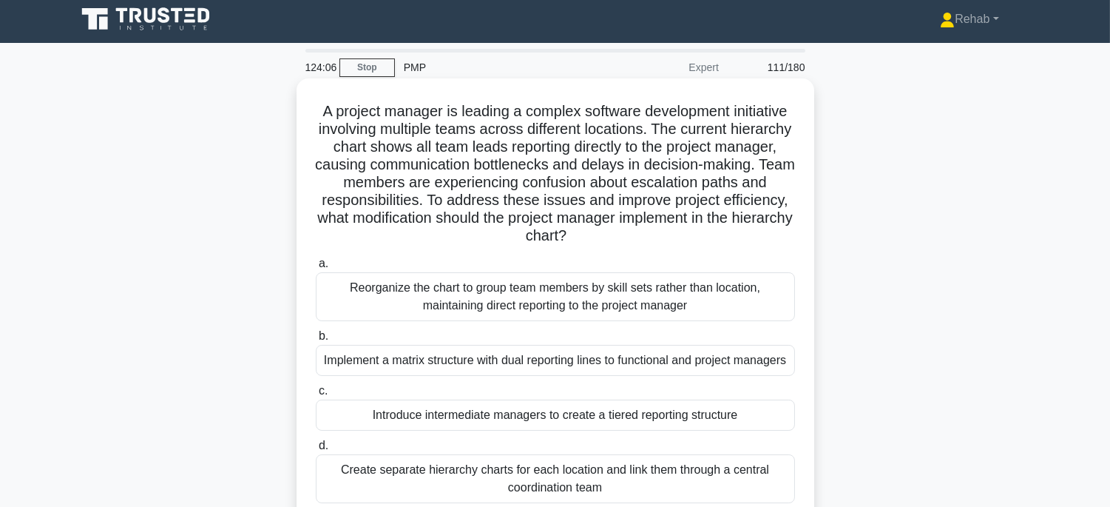
scroll to position [0, 0]
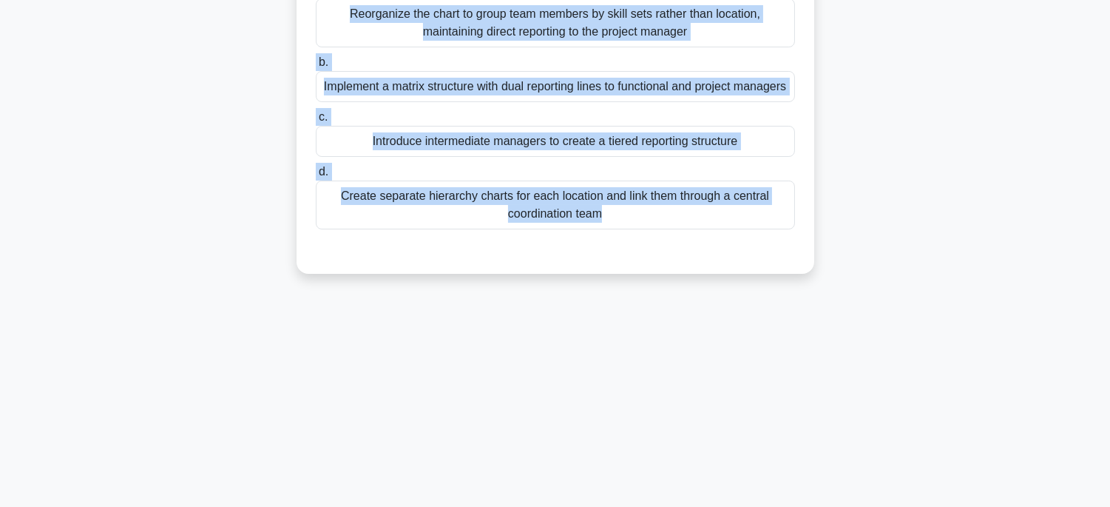
drag, startPoint x: 314, startPoint y: 112, endPoint x: 788, endPoint y: 436, distance: 573.5
click at [789, 447] on div "124:02 Stop PMP Expert 111/180 .spinner_0XTQ{transform-origin:center;animation:…" at bounding box center [555, 141] width 976 height 739
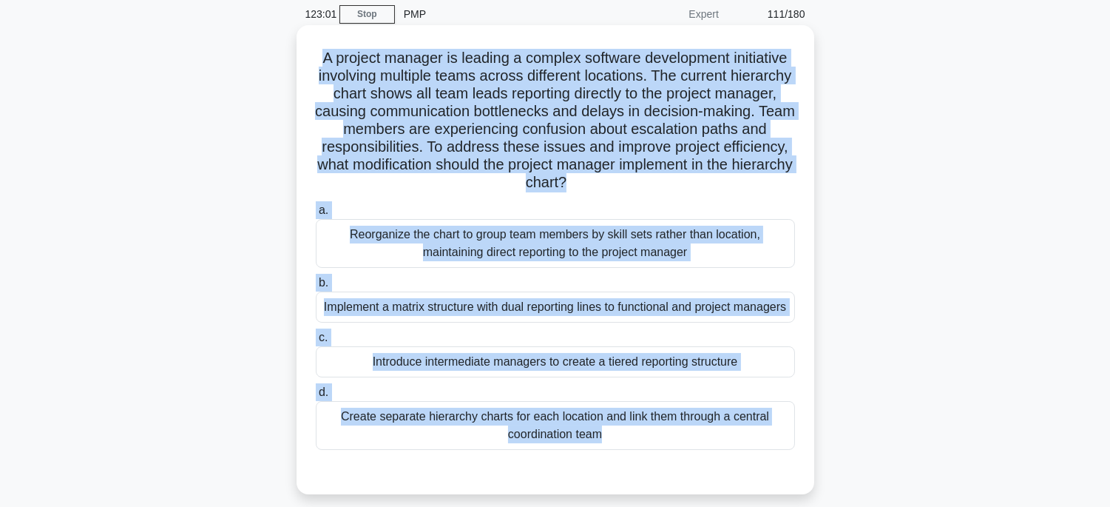
scroll to position [82, 0]
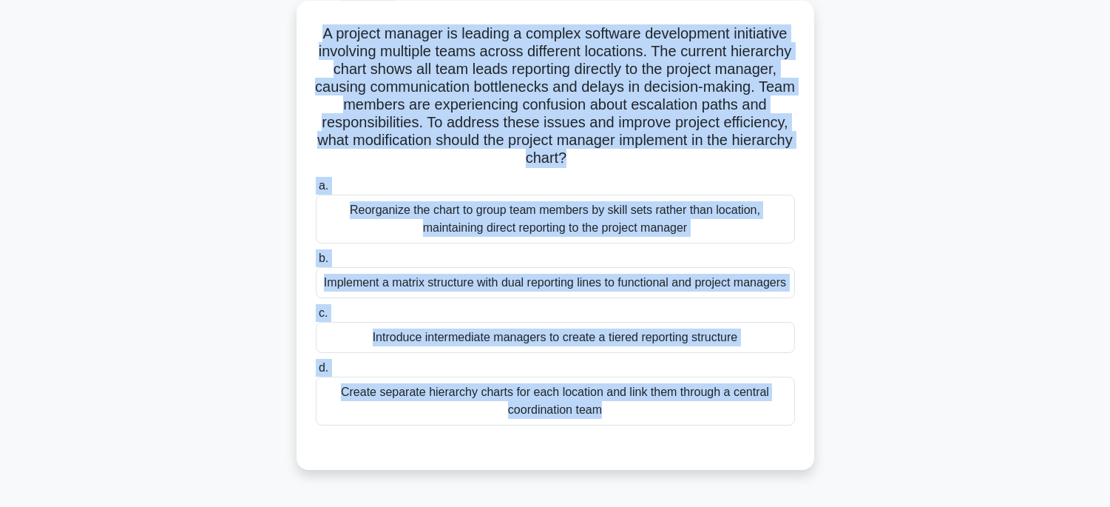
click at [722, 411] on div "Create separate hierarchy charts for each location and link them through a cent…" at bounding box center [555, 400] width 479 height 49
click at [316, 373] on input "d. Create separate hierarchy charts for each location and link them through a c…" at bounding box center [316, 368] width 0 height 10
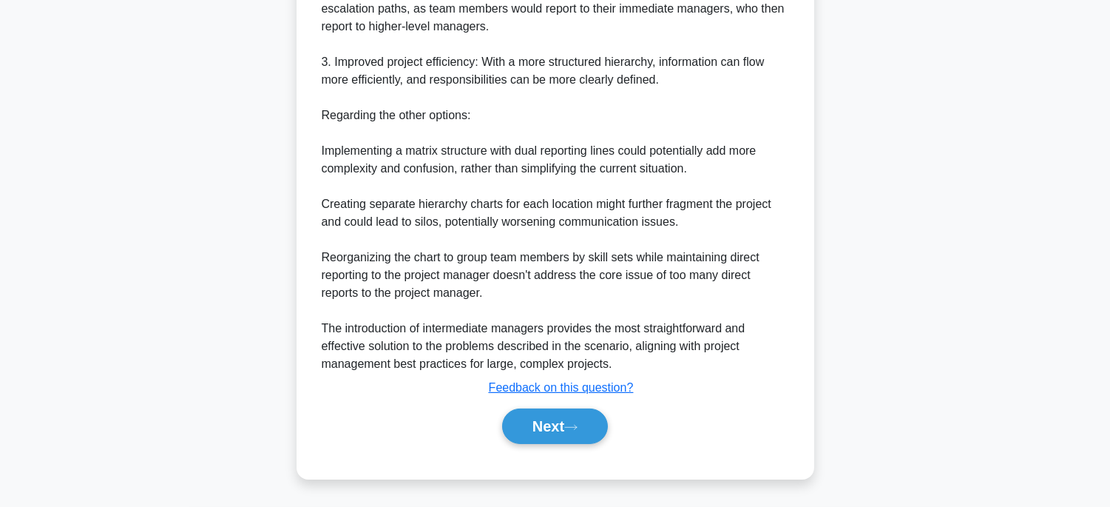
scroll to position [759, 0]
click at [567, 407] on div "Next" at bounding box center [555, 425] width 479 height 47
click at [567, 414] on button "Next" at bounding box center [555, 425] width 106 height 35
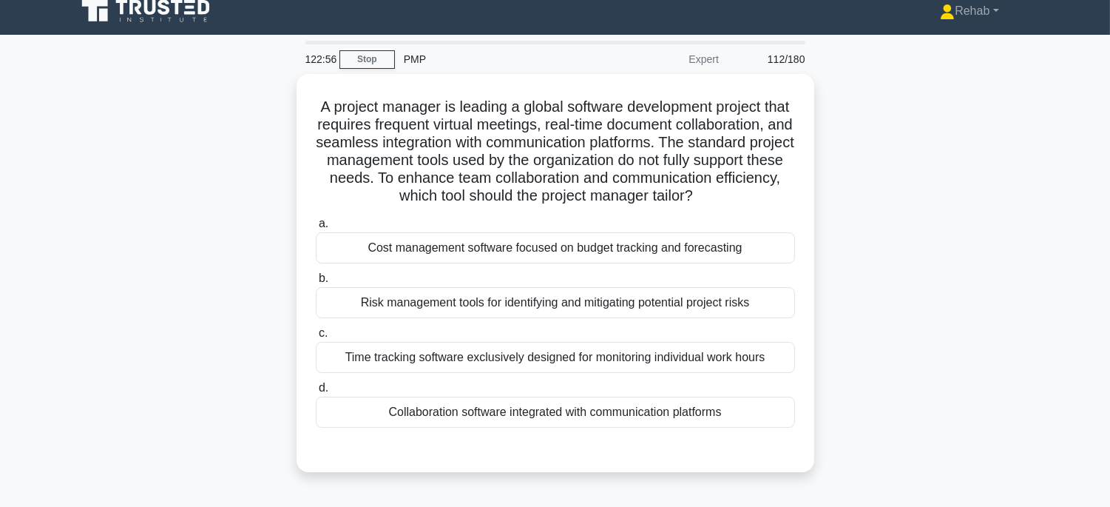
scroll to position [0, 0]
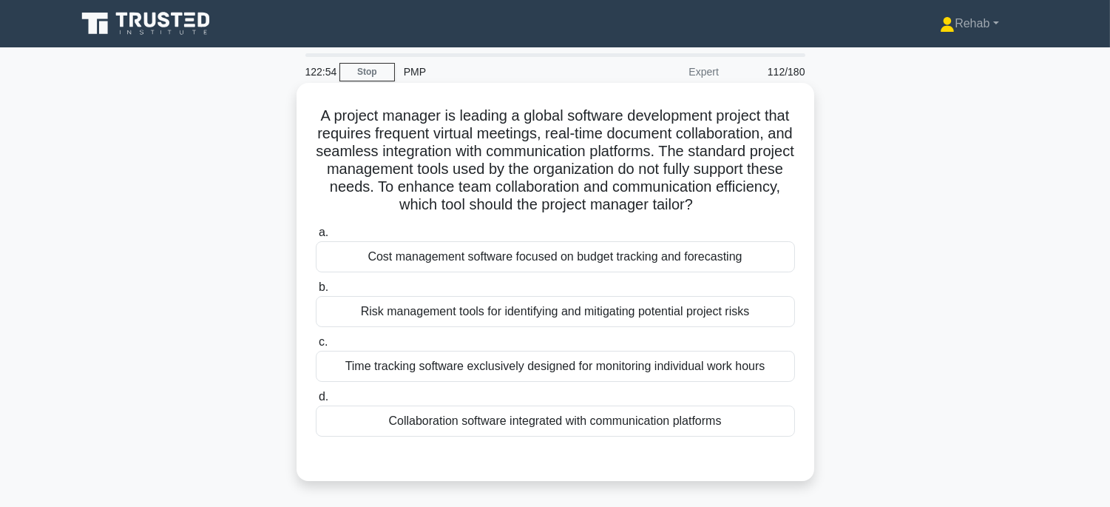
drag, startPoint x: 312, startPoint y: 112, endPoint x: 779, endPoint y: 445, distance: 573.7
click at [779, 445] on div "A project manager is leading a global software development project that require…" at bounding box center [555, 282] width 506 height 386
click at [743, 436] on div "Collaboration software integrated with communication platforms" at bounding box center [555, 420] width 479 height 31
click at [316, 402] on input "d. Collaboration software integrated with communication platforms" at bounding box center [316, 397] width 0 height 10
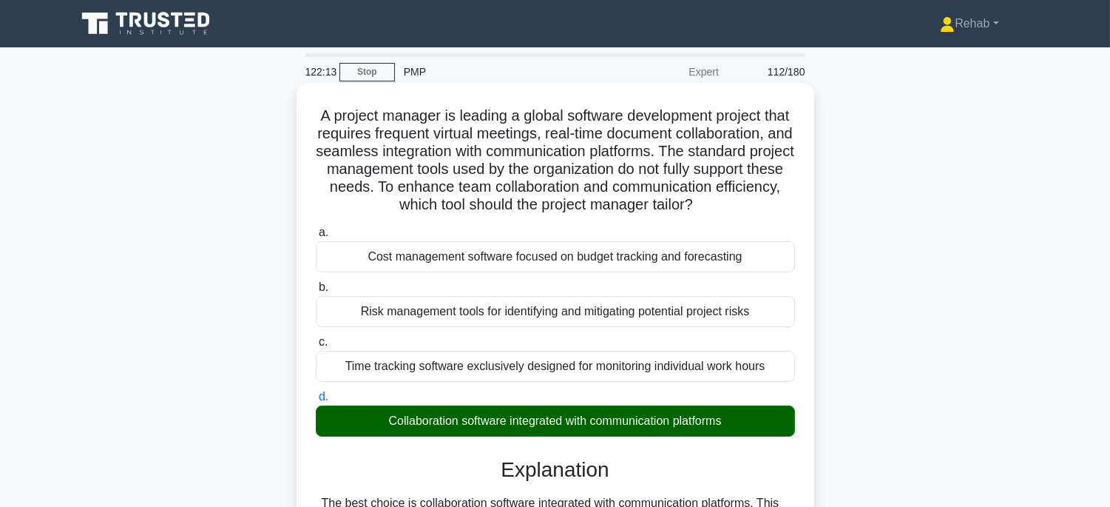
scroll to position [291, 0]
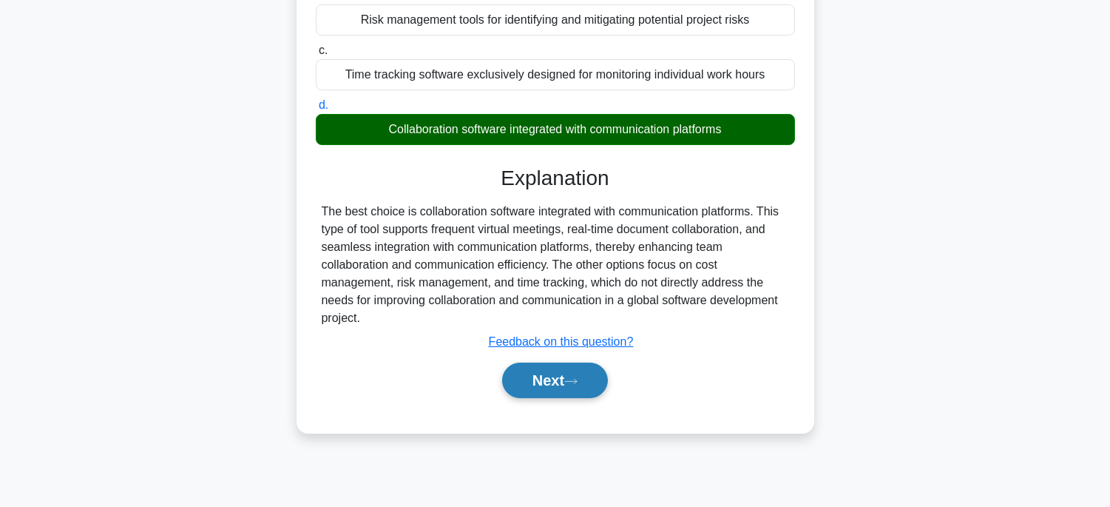
click at [572, 385] on icon at bounding box center [570, 381] width 13 height 8
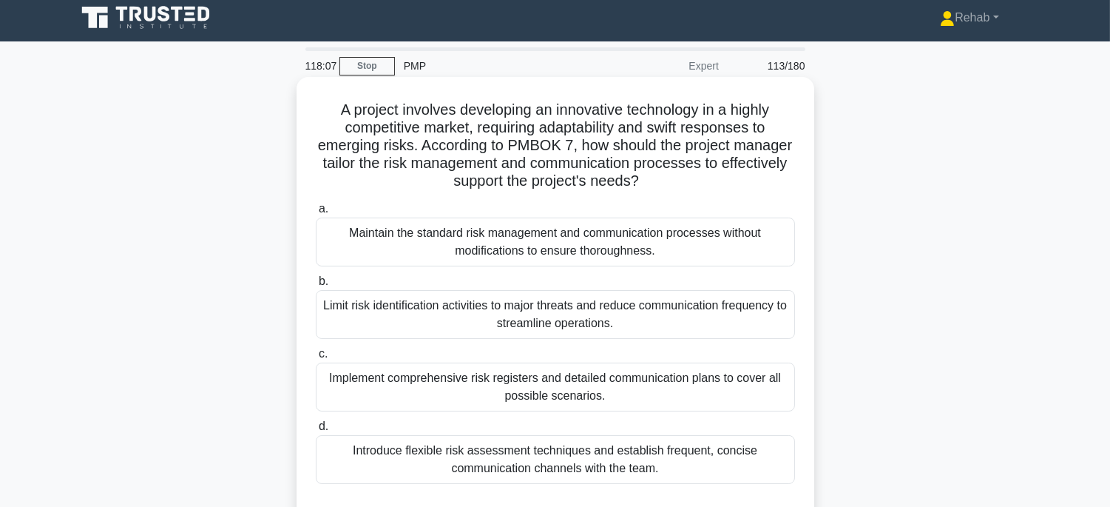
scroll to position [0, 0]
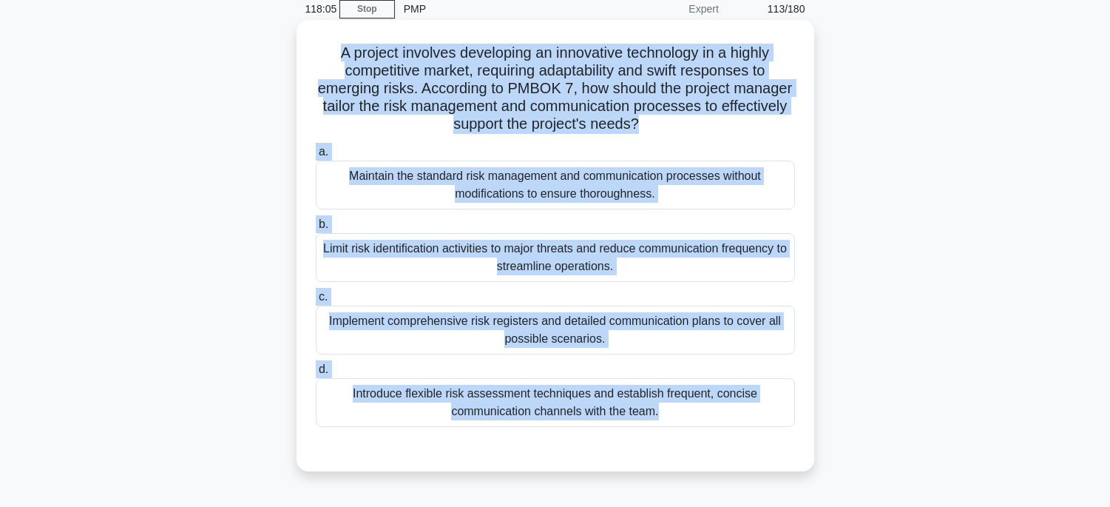
drag, startPoint x: 330, startPoint y: 111, endPoint x: 677, endPoint y: 496, distance: 518.9
click at [677, 496] on div "118:05 Stop PMP Expert 113/180 .spinner_0XTQ{transform-origin:center;animation:…" at bounding box center [555, 359] width 976 height 739
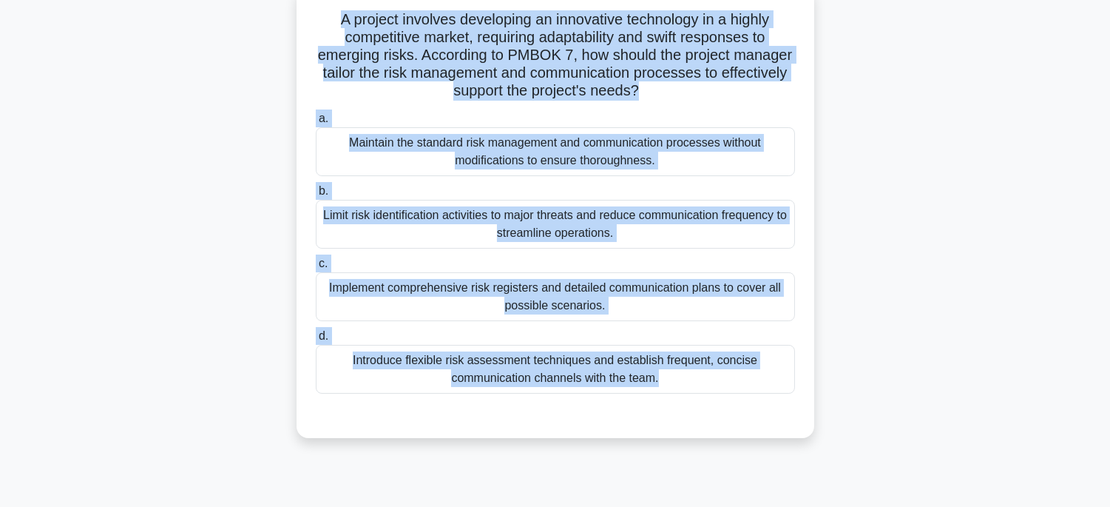
click at [656, 301] on div "Implement comprehensive risk registers and detailed communication plans to cove…" at bounding box center [555, 296] width 479 height 49
click at [316, 268] on input "c. Implement comprehensive risk registers and detailed communication plans to c…" at bounding box center [316, 264] width 0 height 10
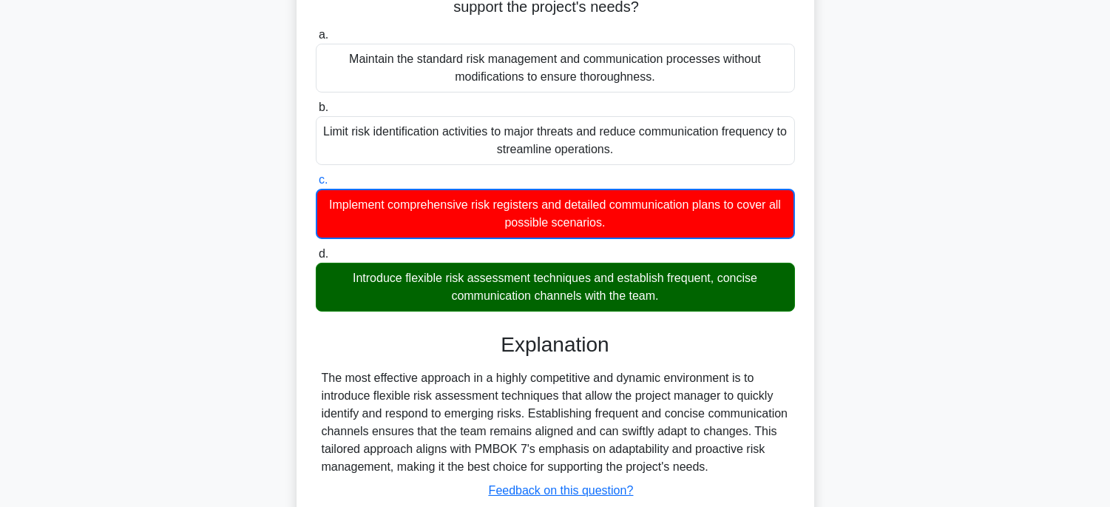
scroll to position [291, 0]
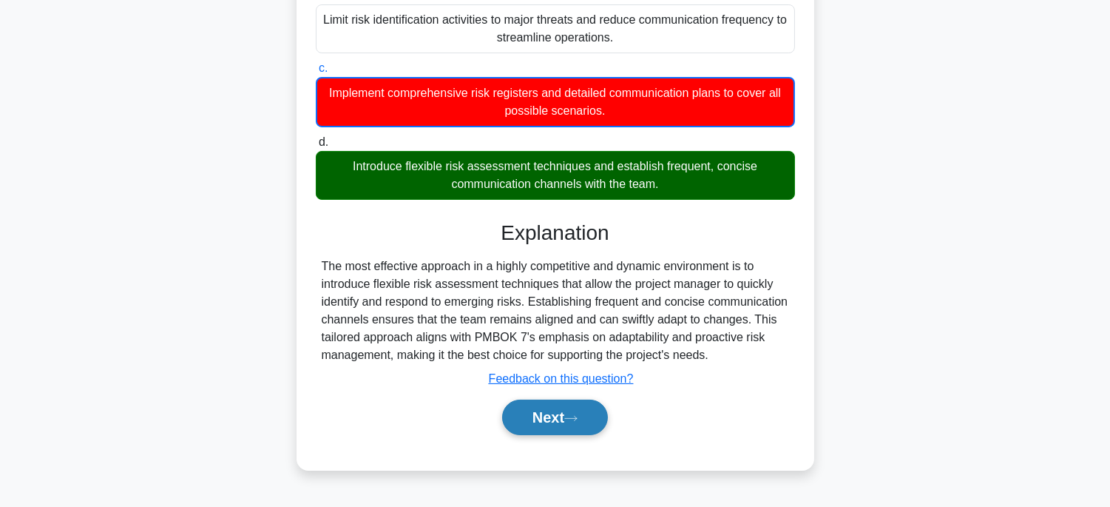
click at [595, 410] on button "Next" at bounding box center [555, 416] width 106 height 35
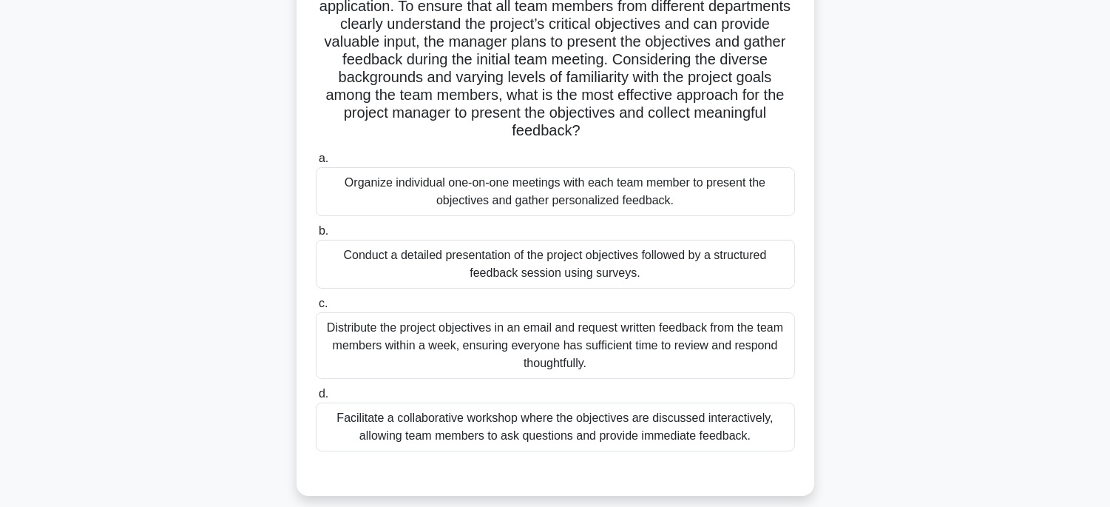
scroll to position [45, 0]
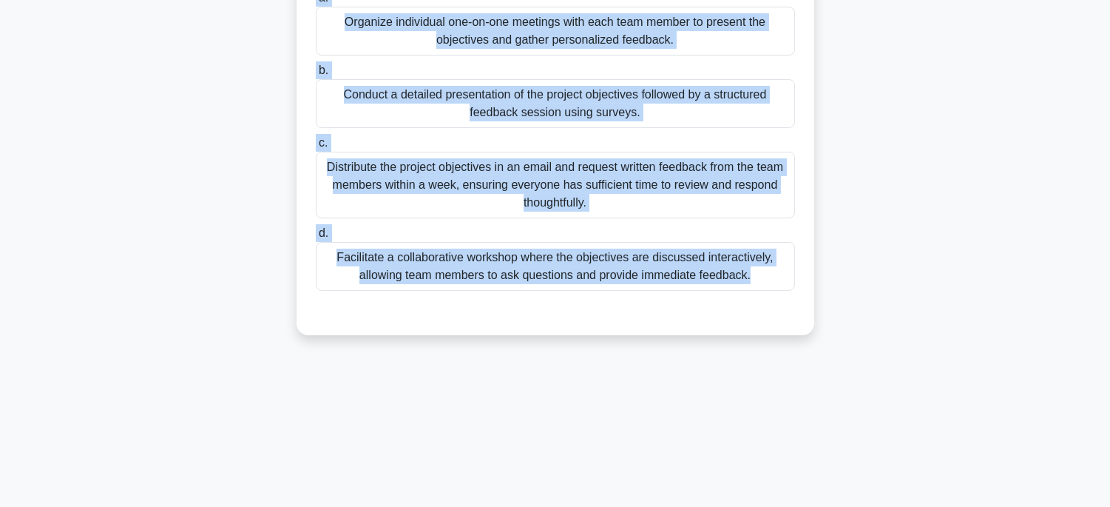
drag, startPoint x: 307, startPoint y: 74, endPoint x: 803, endPoint y: 521, distance: 668.1
click at [803, 506] on html "Rehab Profile Settings" at bounding box center [555, 108] width 1110 height 799
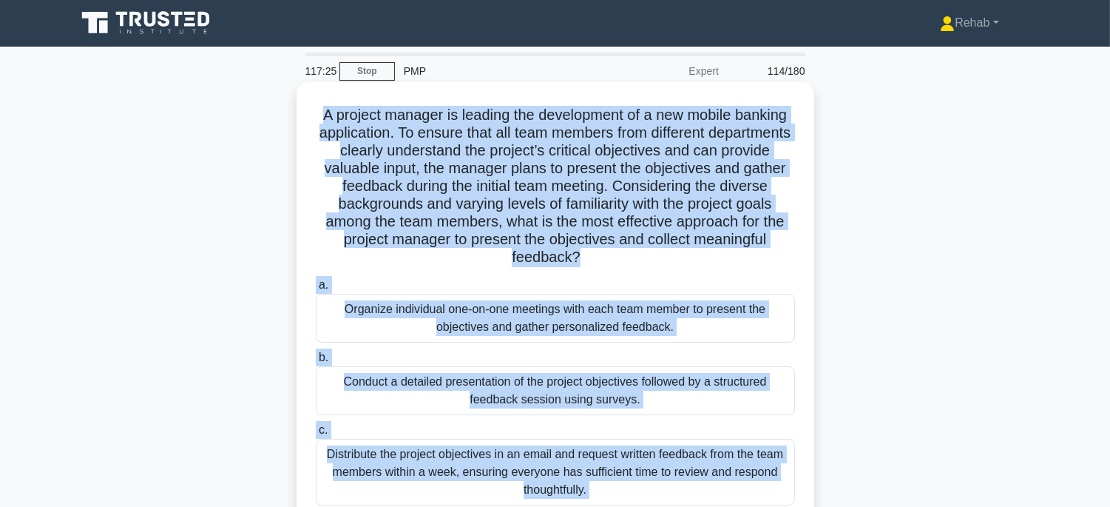
scroll to position [0, 0]
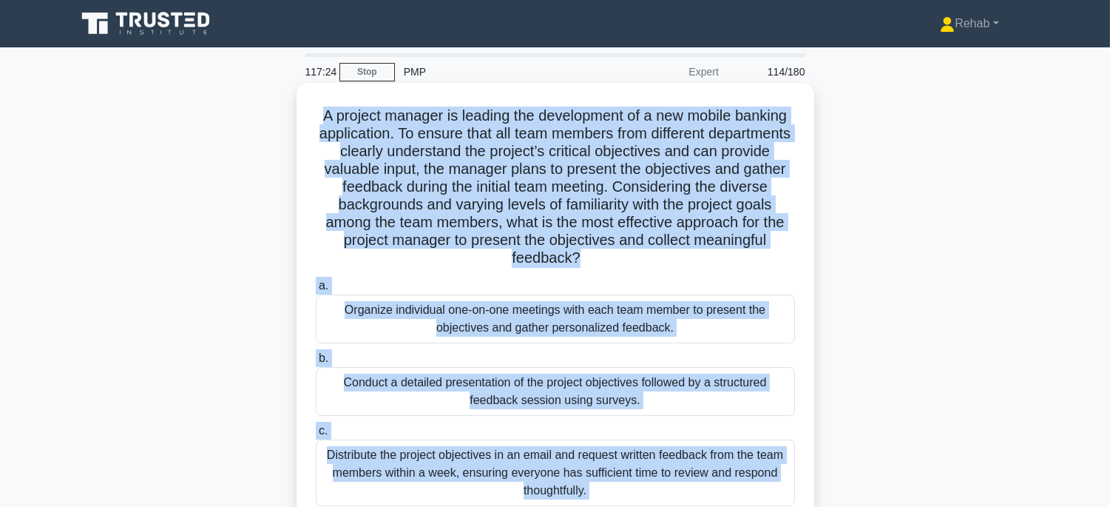
copy div "A project manager is leading the development of a new mobile banking applicatio…"
click at [666, 393] on div "Conduct a detailed presentation of the project objectives followed by a structu…" at bounding box center [555, 391] width 479 height 49
click at [316, 363] on input "b. Conduct a detailed presentation of the project objectives followed by a stru…" at bounding box center [316, 358] width 0 height 10
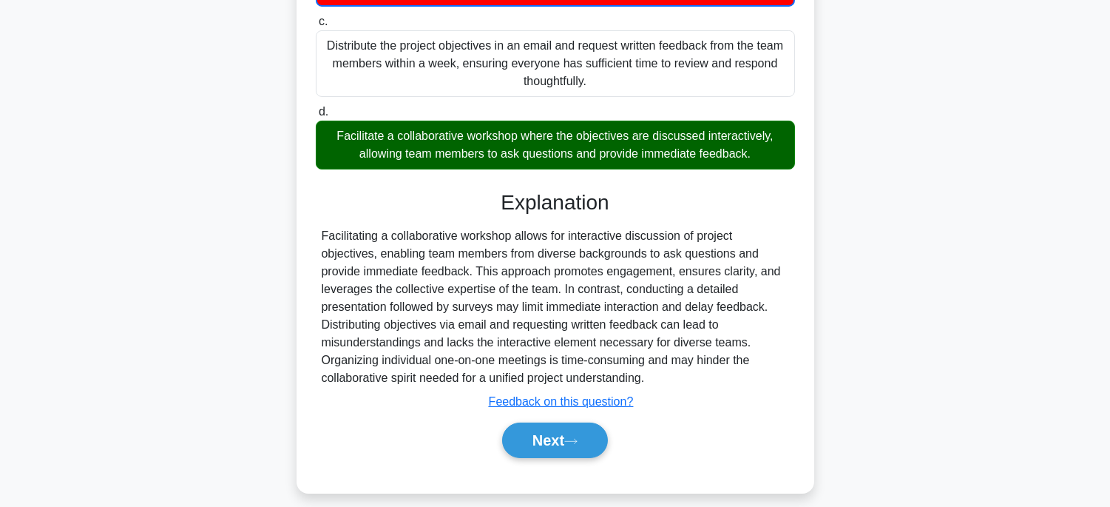
scroll to position [423, 0]
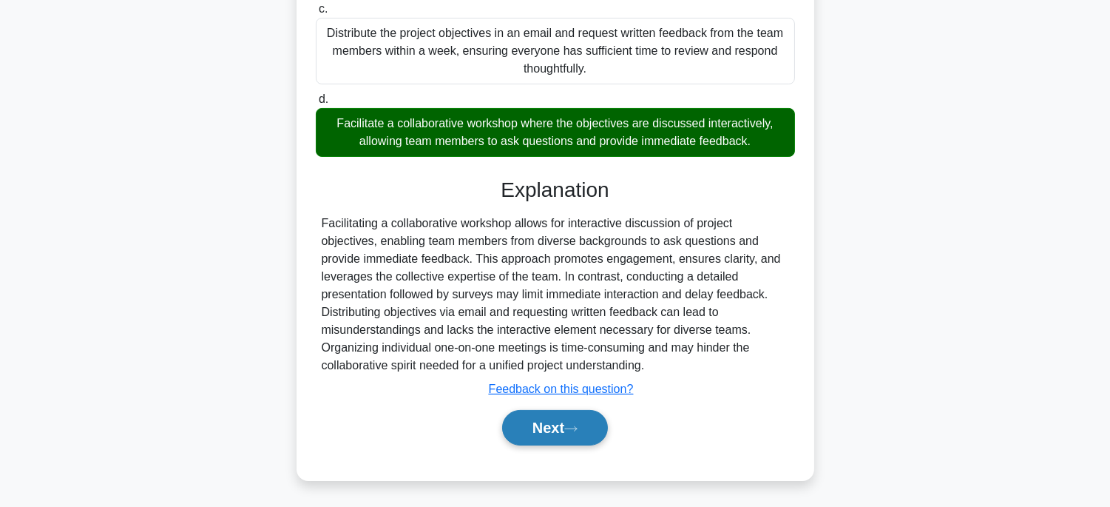
click at [573, 427] on icon at bounding box center [570, 428] width 13 height 8
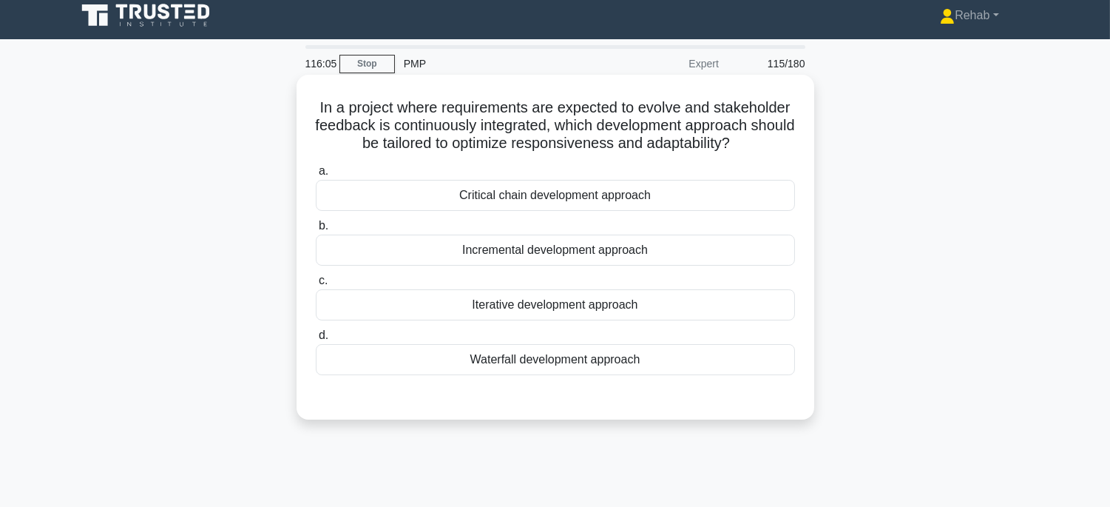
scroll to position [0, 0]
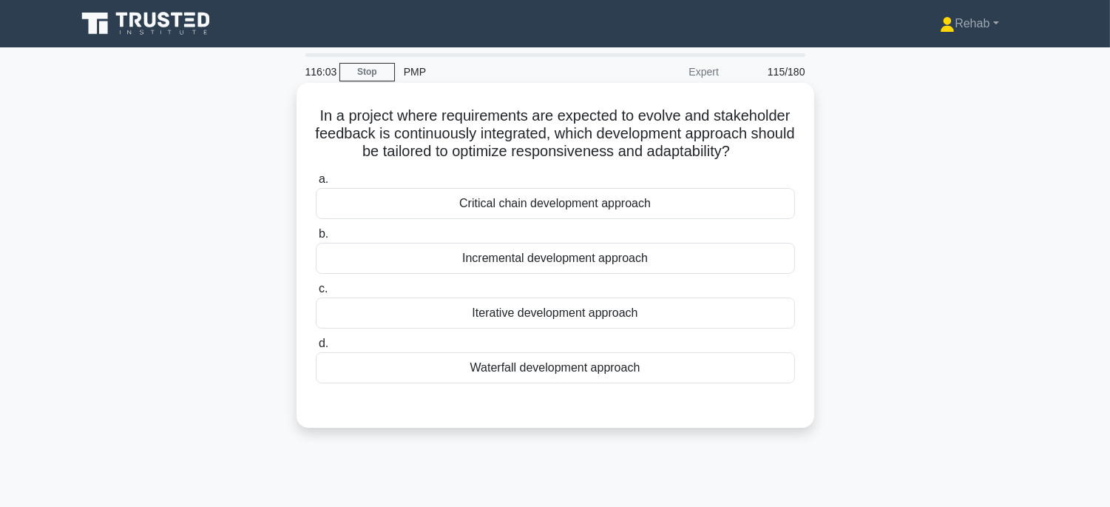
drag, startPoint x: 308, startPoint y: 109, endPoint x: 703, endPoint y: 368, distance: 472.5
click at [703, 368] on div "In a project where requirements are expected to evolve and stakeholder feedback…" at bounding box center [555, 255] width 506 height 333
copy div "In a project where requirements are expected to evolve and stakeholder feedback…"
click at [736, 308] on div "Iterative development approach" at bounding box center [555, 312] width 479 height 31
click at [316, 294] on input "c. Iterative development approach" at bounding box center [316, 289] width 0 height 10
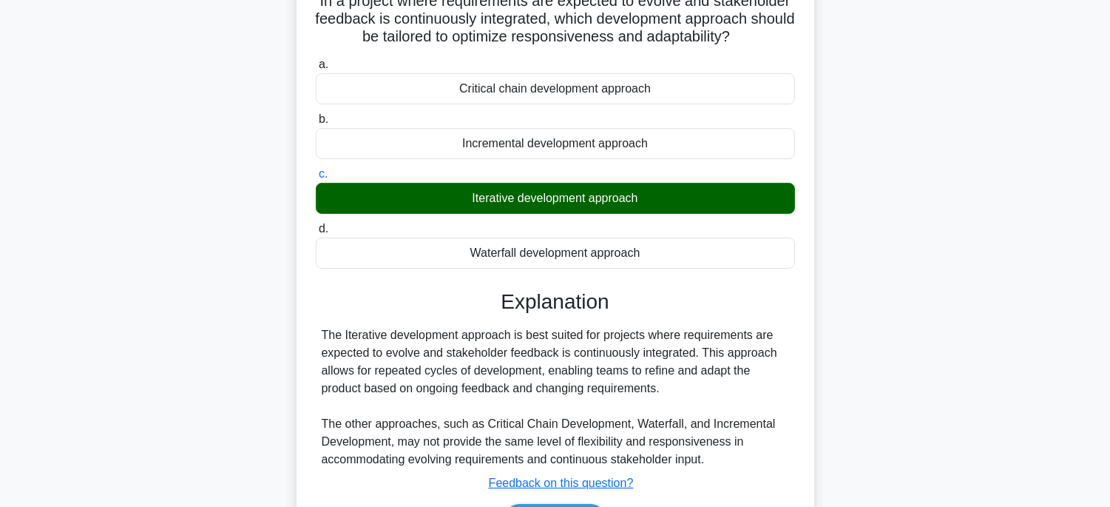
scroll to position [291, 0]
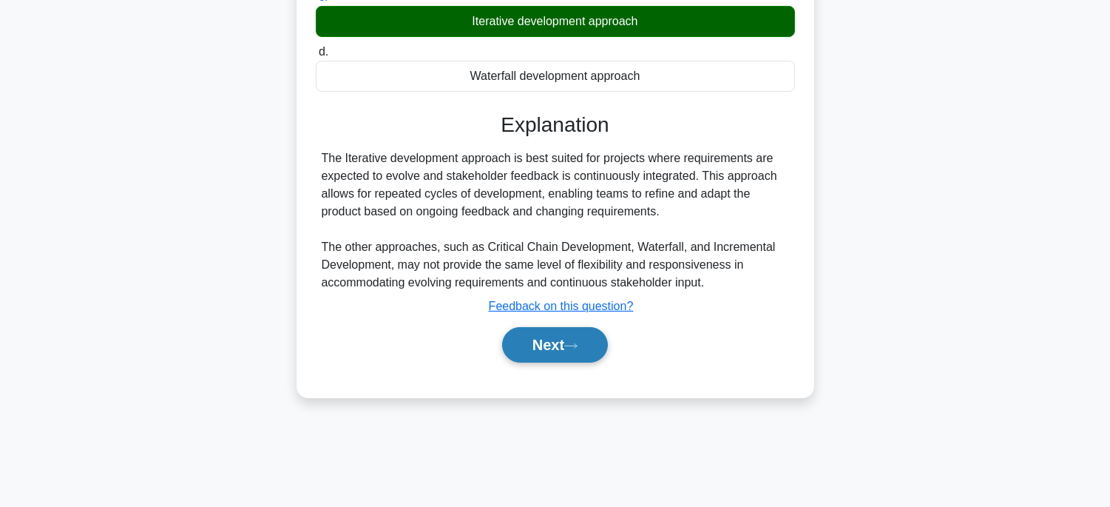
click at [544, 343] on button "Next" at bounding box center [555, 344] width 106 height 35
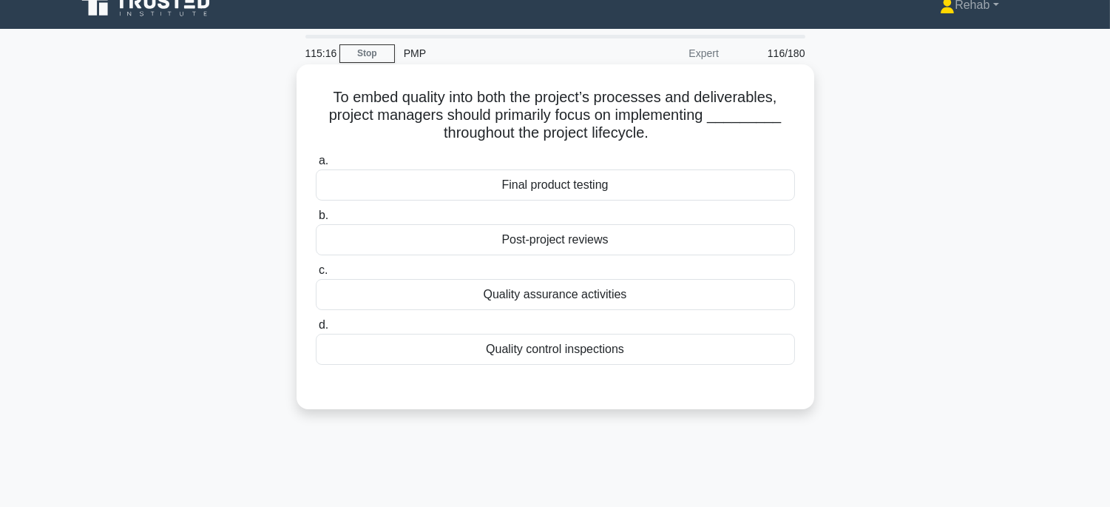
scroll to position [0, 0]
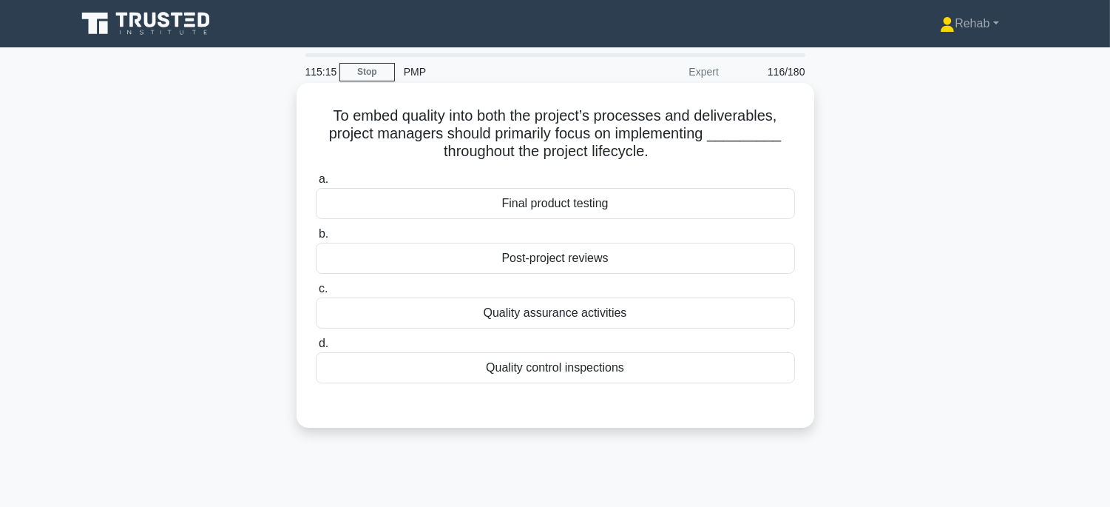
drag, startPoint x: 313, startPoint y: 113, endPoint x: 737, endPoint y: 372, distance: 497.1
click at [737, 372] on div "To embed quality into both the project’s processes and deliverables, project ma…" at bounding box center [555, 255] width 506 height 333
copy div "To embed quality into both the project’s processes and deliverables, project ma…"
click at [680, 370] on div "Quality control inspections" at bounding box center [555, 367] width 479 height 31
click at [316, 348] on input "d. Quality control inspections" at bounding box center [316, 344] width 0 height 10
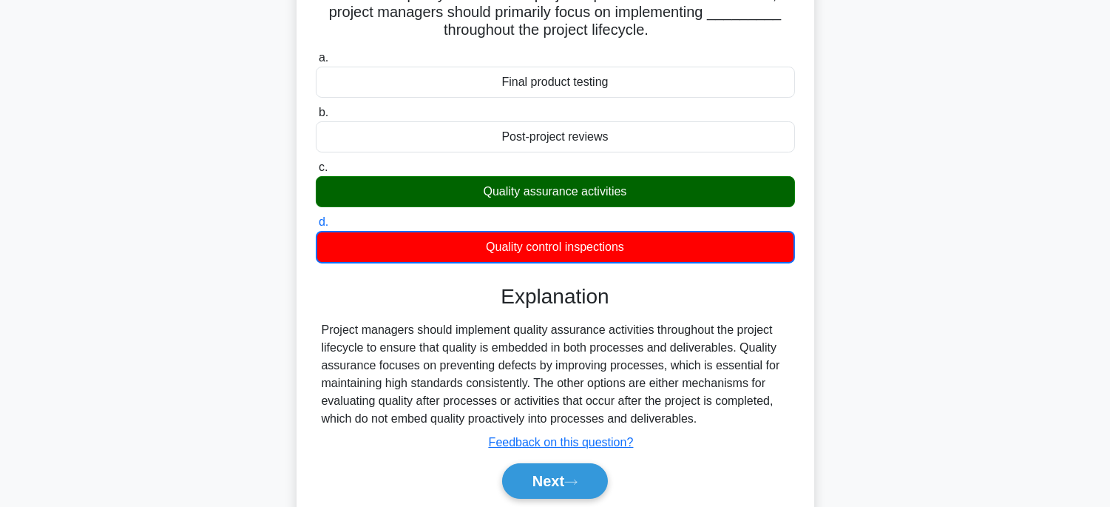
scroll to position [291, 0]
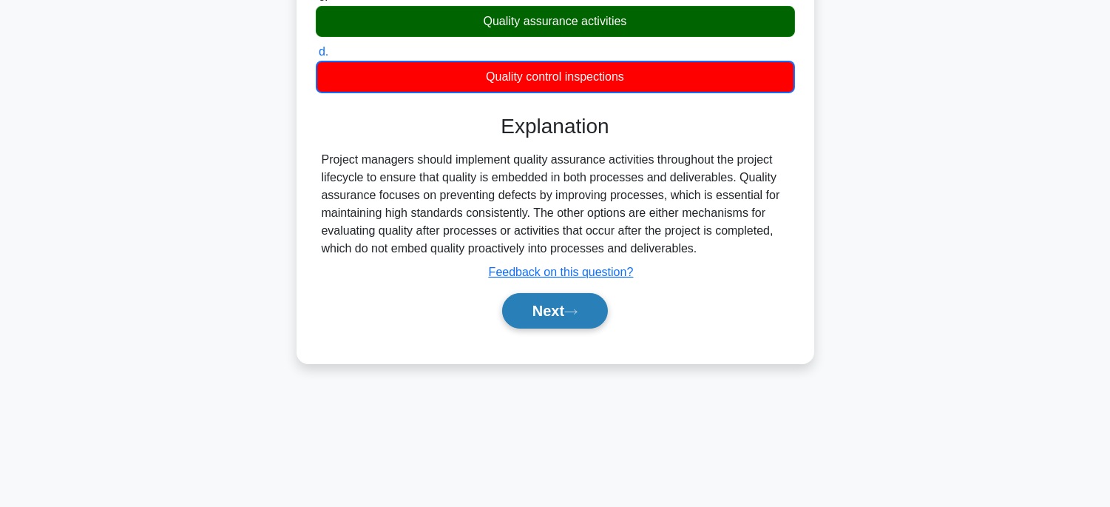
click at [580, 318] on button "Next" at bounding box center [555, 310] width 106 height 35
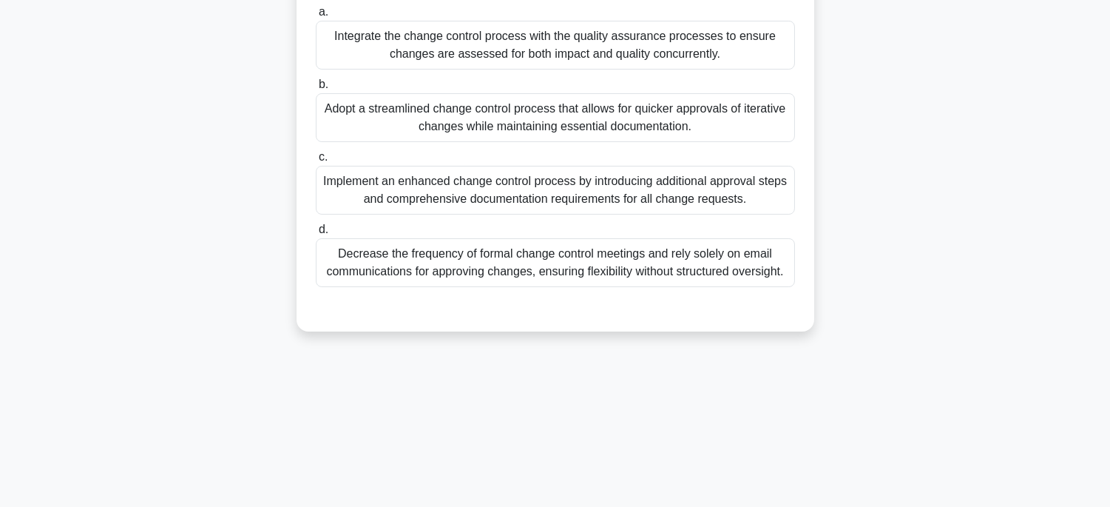
scroll to position [45, 0]
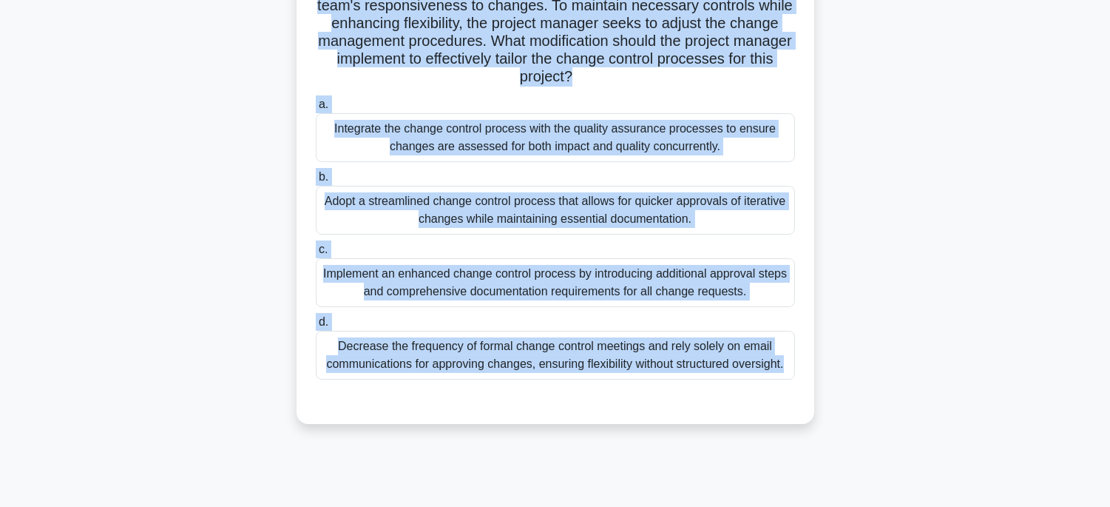
drag, startPoint x: 315, startPoint y: 67, endPoint x: 833, endPoint y: 506, distance: 679.4
click at [833, 506] on div "114:35 Stop PMP Expert 117/180 .spinner_0XTQ{transform-origin:center;animation:…" at bounding box center [555, 220] width 976 height 739
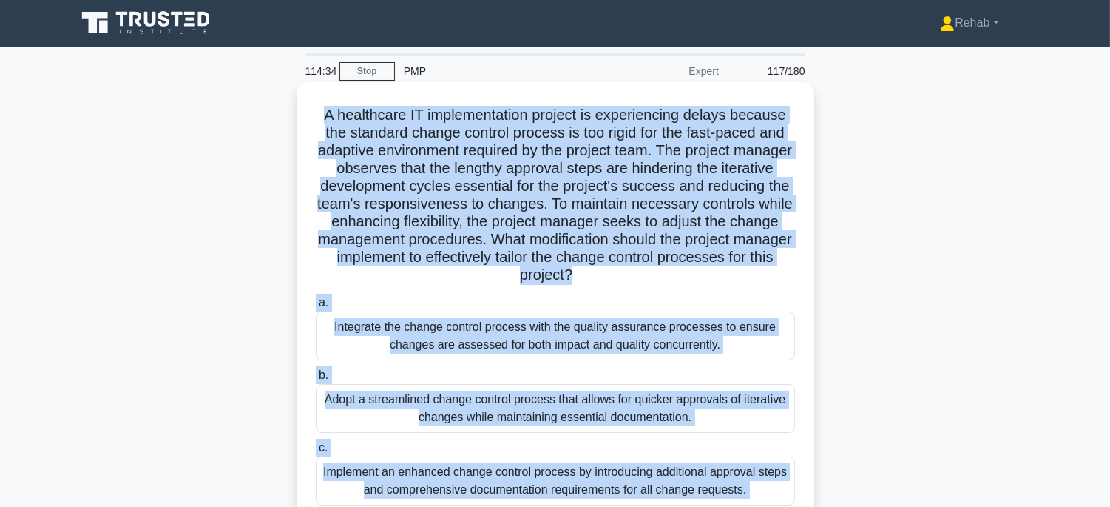
scroll to position [0, 0]
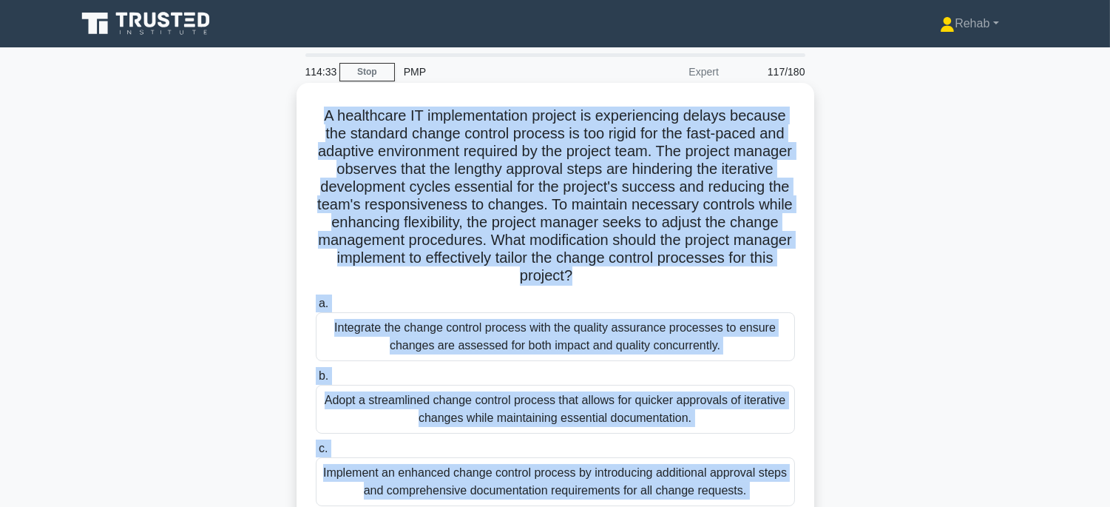
copy div "A healthcare IT implementation project is experiencing delays because the stand…"
click at [701, 410] on div "Adopt a streamlined change control process that allows for quicker approvals of…" at bounding box center [555, 409] width 479 height 49
click at [316, 381] on input "b. Adopt a streamlined change control process that allows for quicker approvals…" at bounding box center [316, 376] width 0 height 10
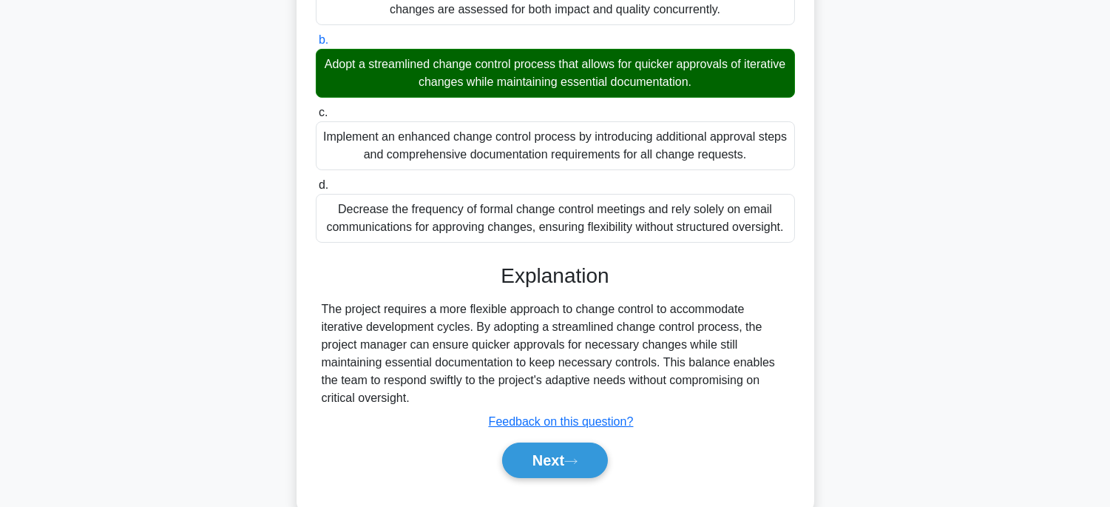
scroll to position [370, 0]
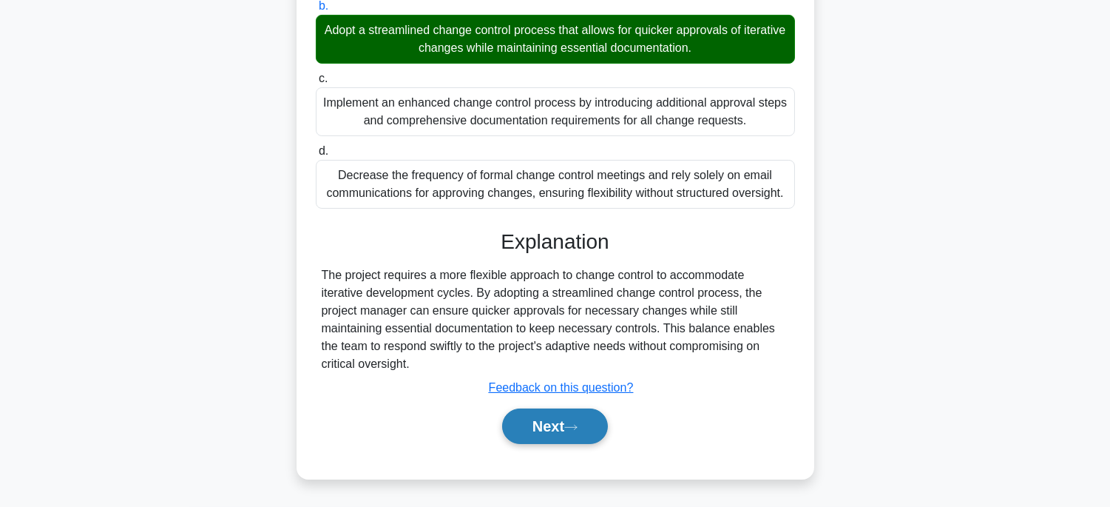
click at [572, 416] on button "Next" at bounding box center [555, 425] width 106 height 35
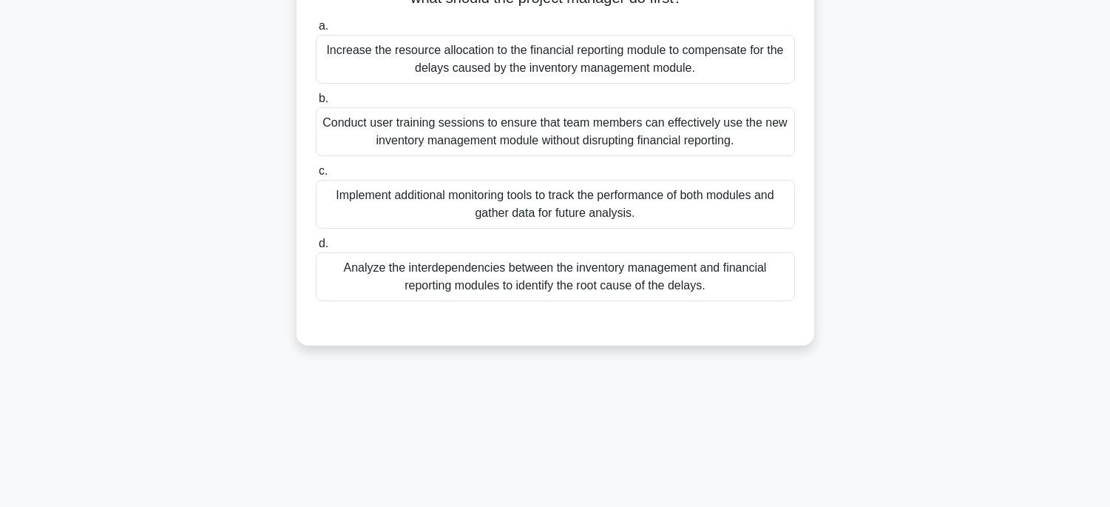
scroll to position [0, 0]
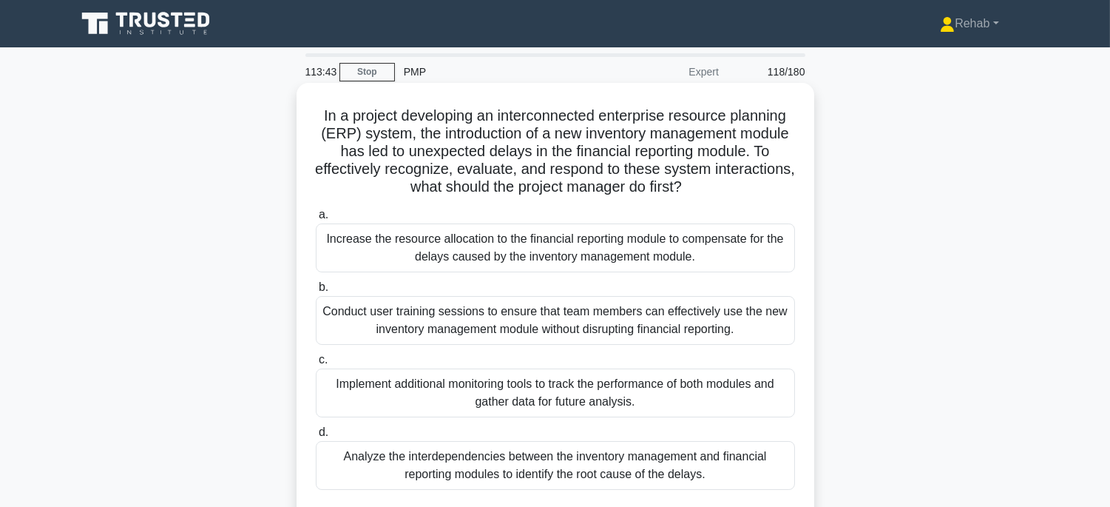
drag, startPoint x: 309, startPoint y: 112, endPoint x: 794, endPoint y: 479, distance: 608.1
click at [794, 479] on div "In a project developing an interconnected enterprise resource planning (ERP) sy…" at bounding box center [555, 308] width 506 height 439
copy div "In a project developing an interconnected enterprise resource planning (ERP) sy…"
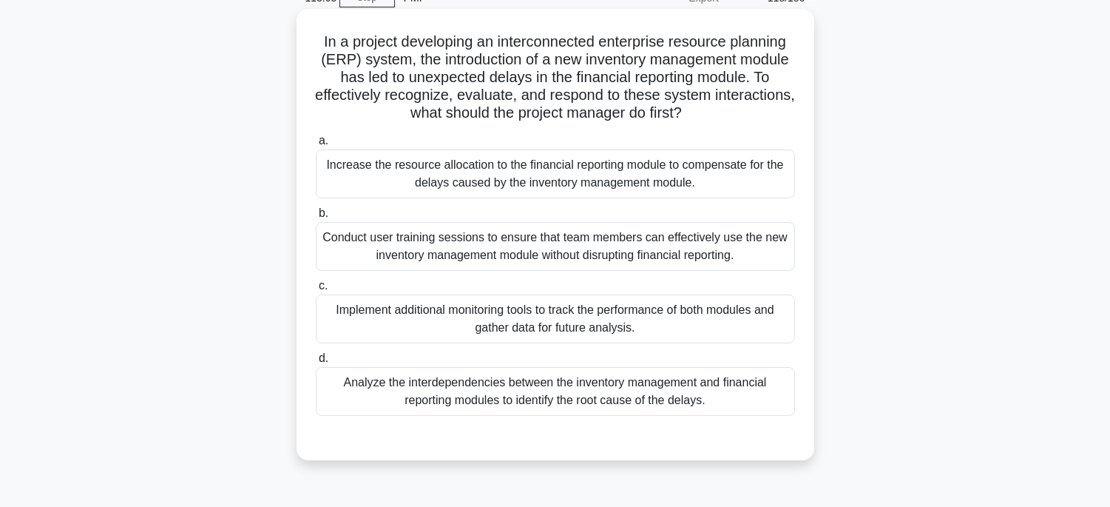
scroll to position [164, 0]
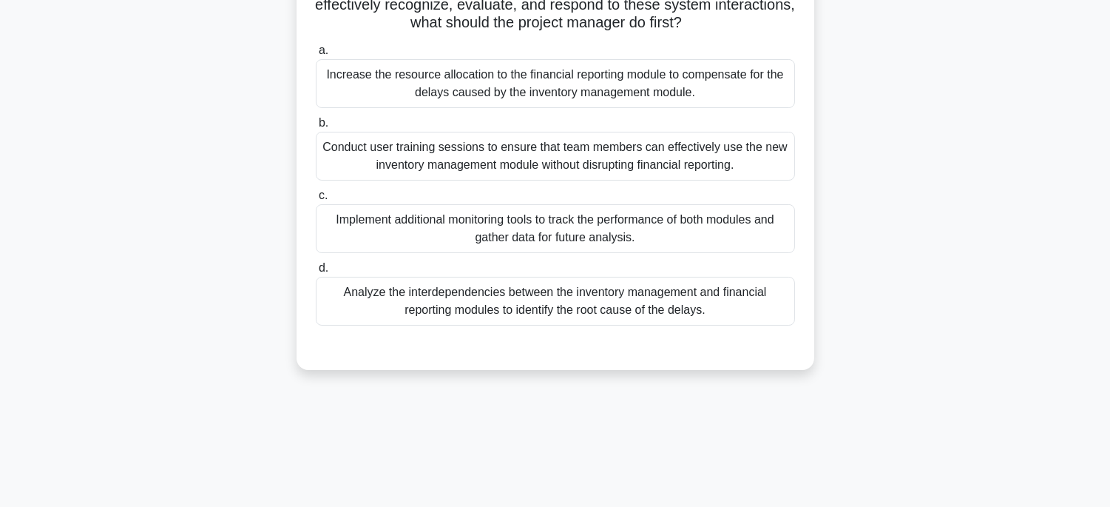
click at [729, 297] on div "Analyze the interdependencies between the inventory management and financial re…" at bounding box center [555, 301] width 479 height 49
click at [316, 273] on input "d. Analyze the interdependencies between the inventory management and financial…" at bounding box center [316, 268] width 0 height 10
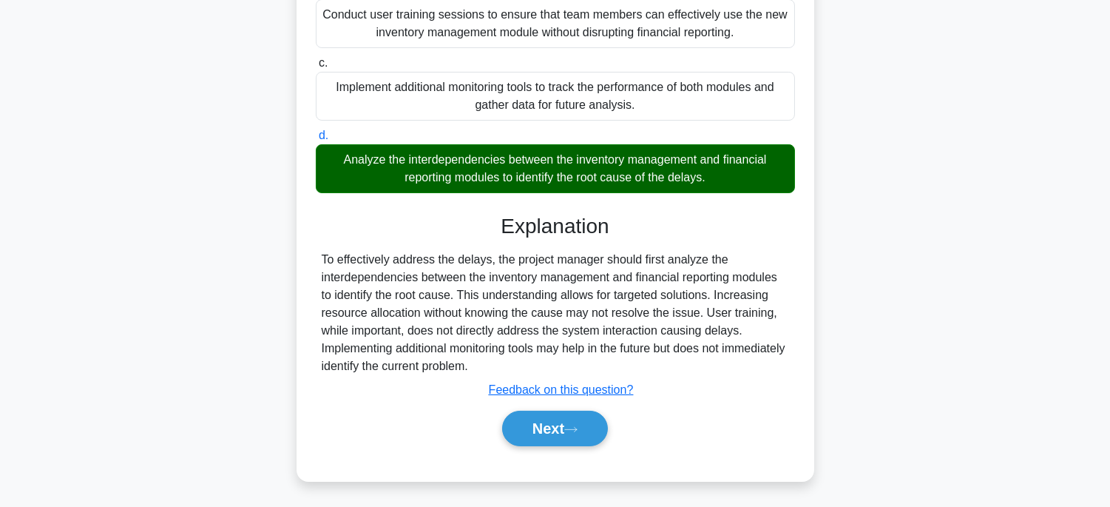
scroll to position [298, 0]
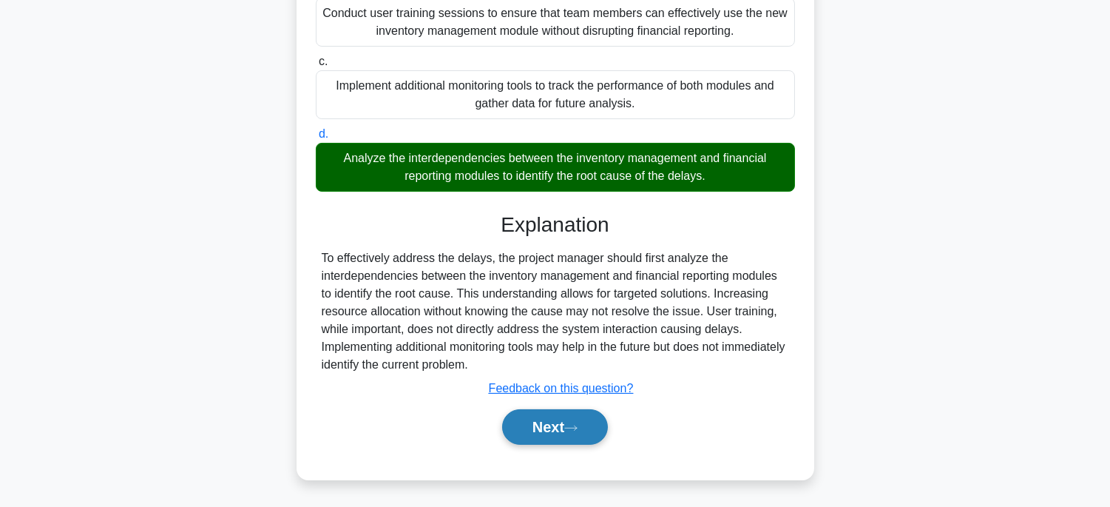
click at [588, 425] on button "Next" at bounding box center [555, 426] width 106 height 35
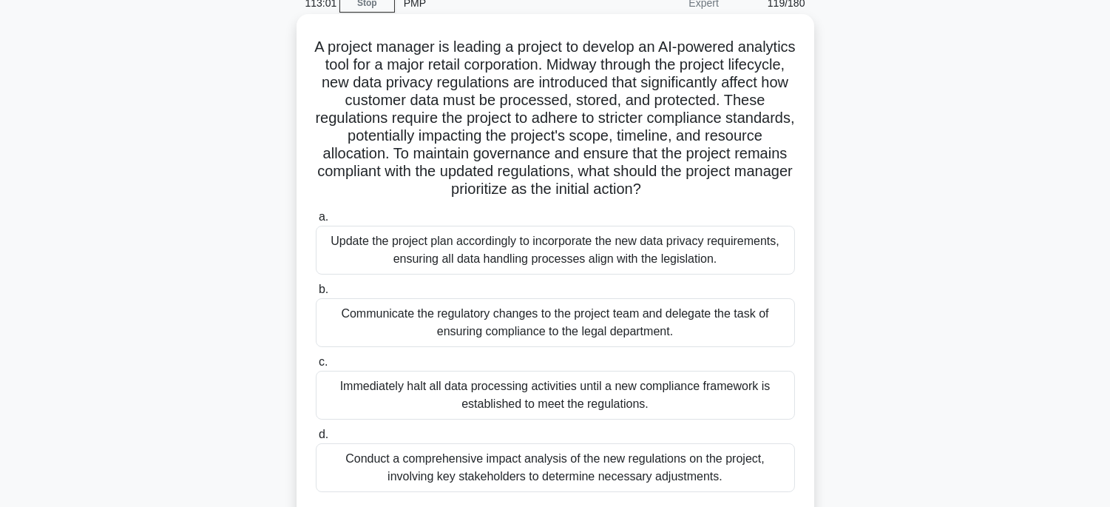
scroll to position [45, 0]
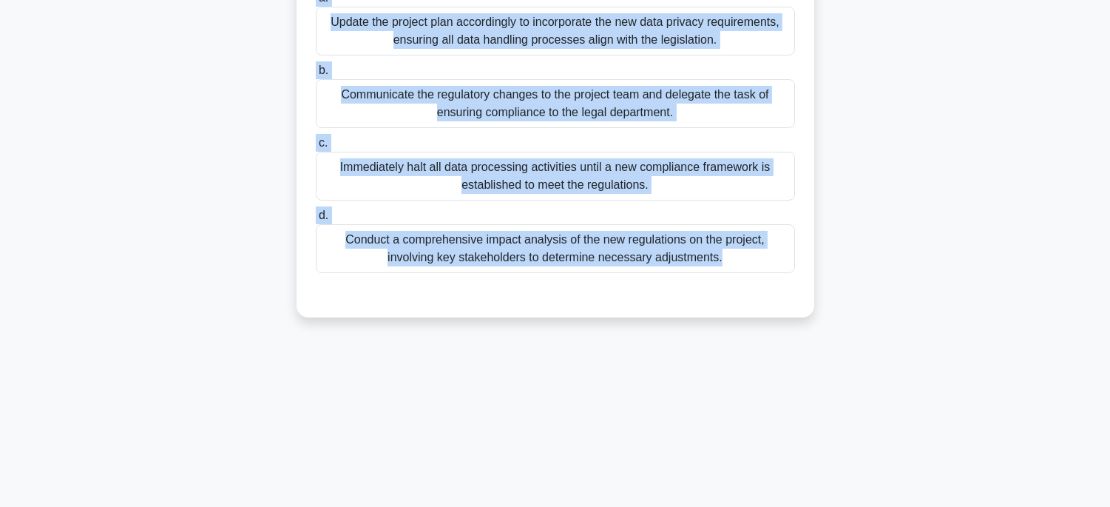
drag, startPoint x: 335, startPoint y: 72, endPoint x: 779, endPoint y: 512, distance: 624.8
click at [779, 506] on html "Rehab Profile Settings" at bounding box center [555, 108] width 1110 height 799
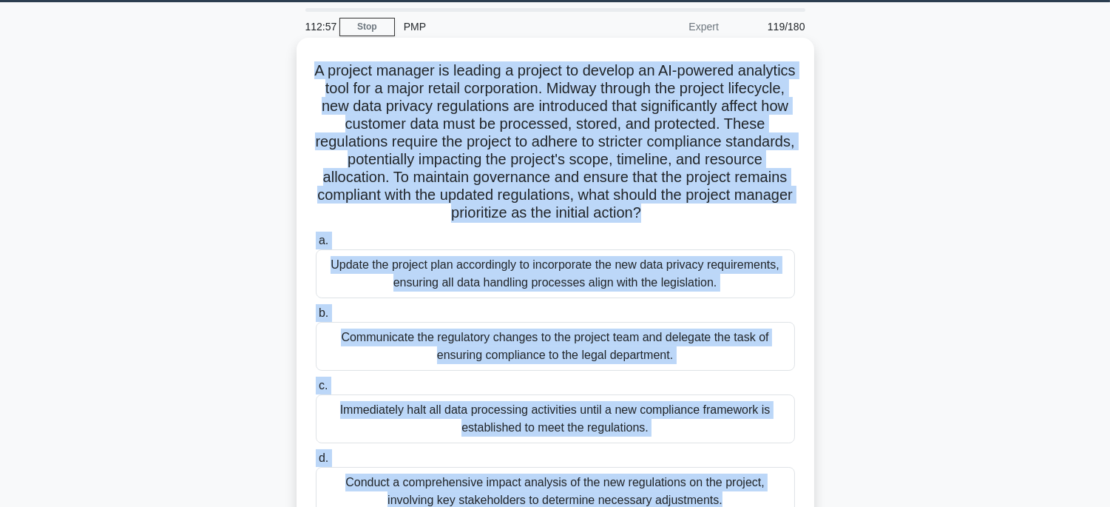
copy div "A project manager is leading a project to develop an AI-powered analytics tool …"
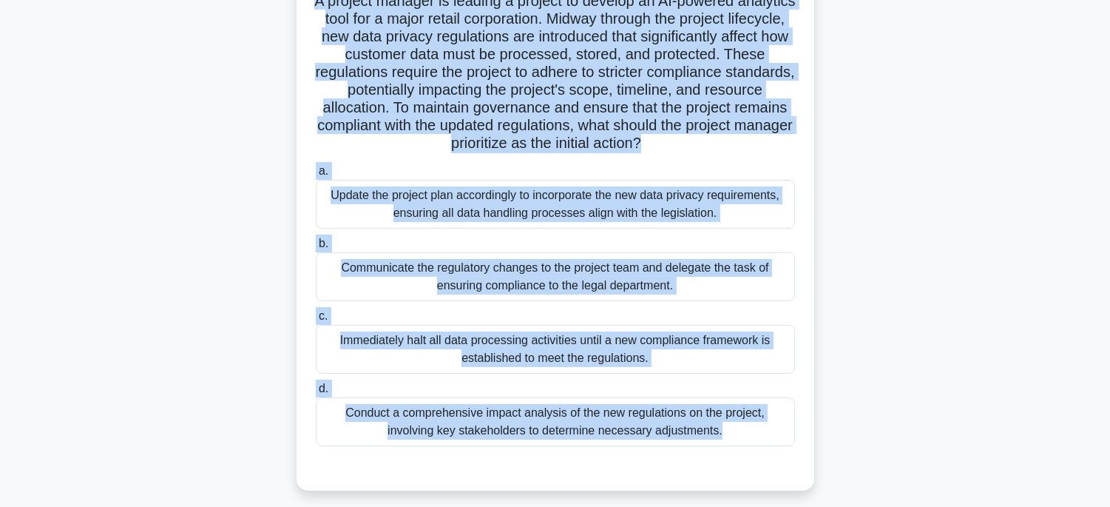
scroll to position [209, 0]
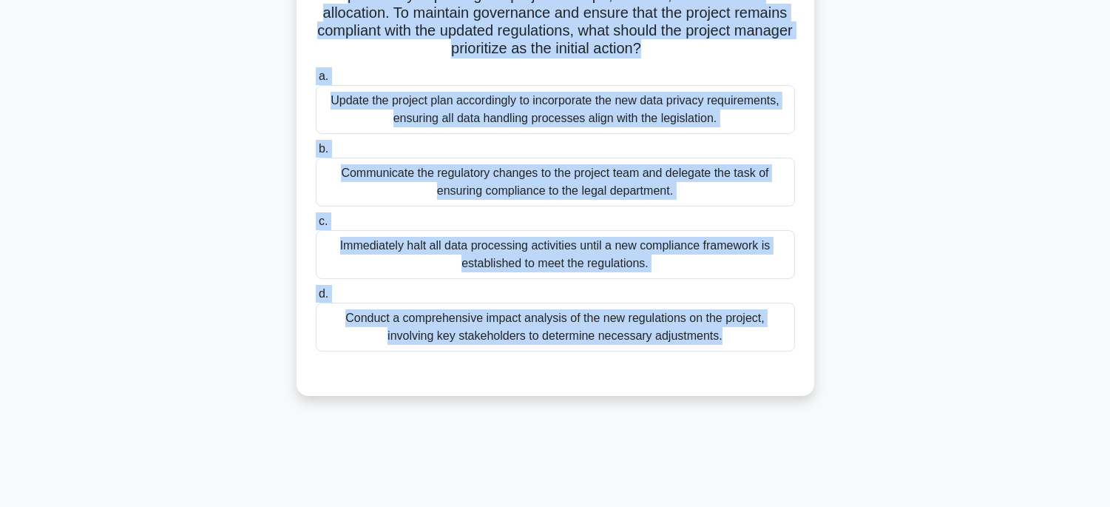
click at [780, 329] on div "Conduct a comprehensive impact analysis of the new regulations on the project, …" at bounding box center [555, 326] width 479 height 49
click at [316, 299] on input "d. Conduct a comprehensive impact analysis of the new regulations on the projec…" at bounding box center [316, 294] width 0 height 10
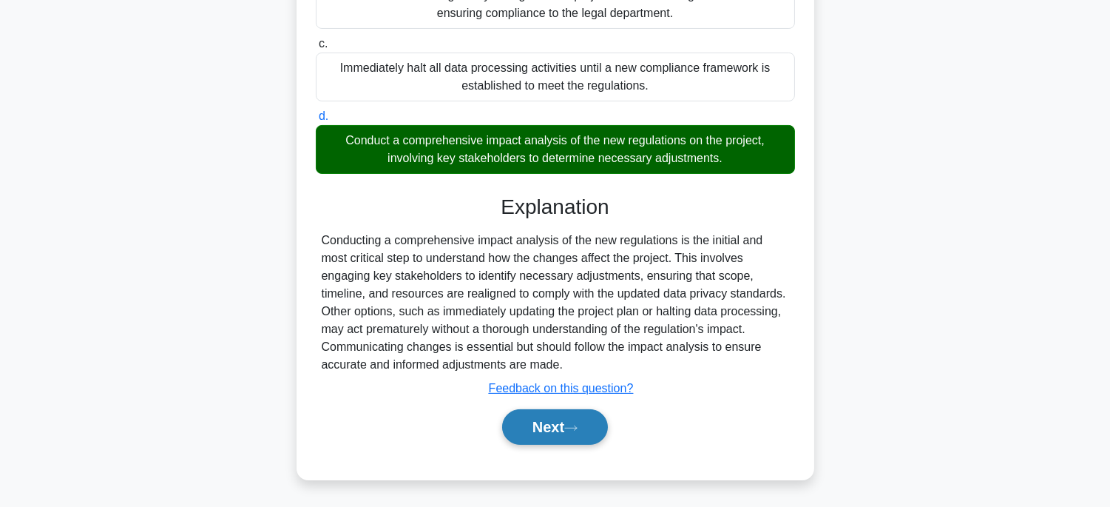
click at [562, 416] on button "Next" at bounding box center [555, 426] width 106 height 35
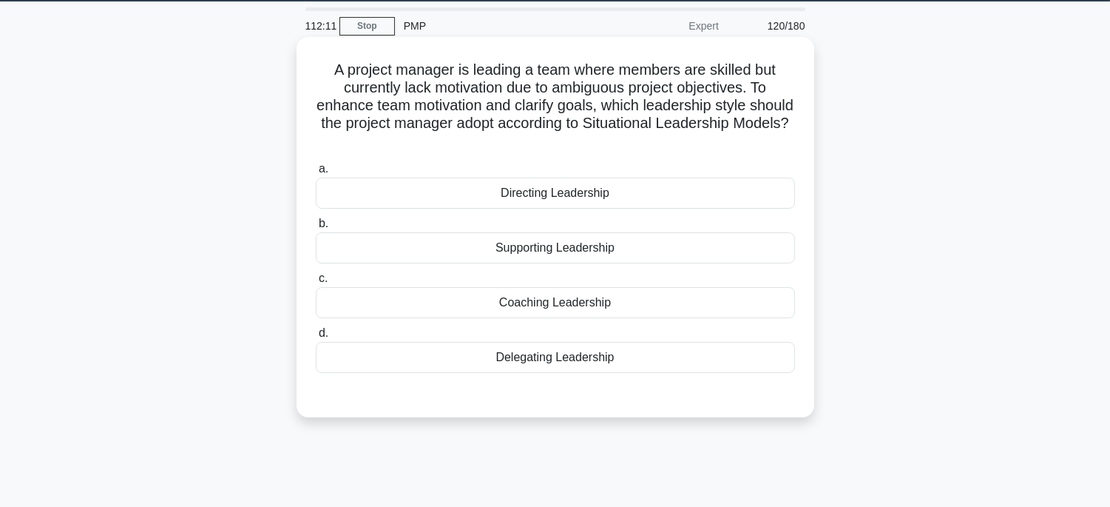
scroll to position [45, 0]
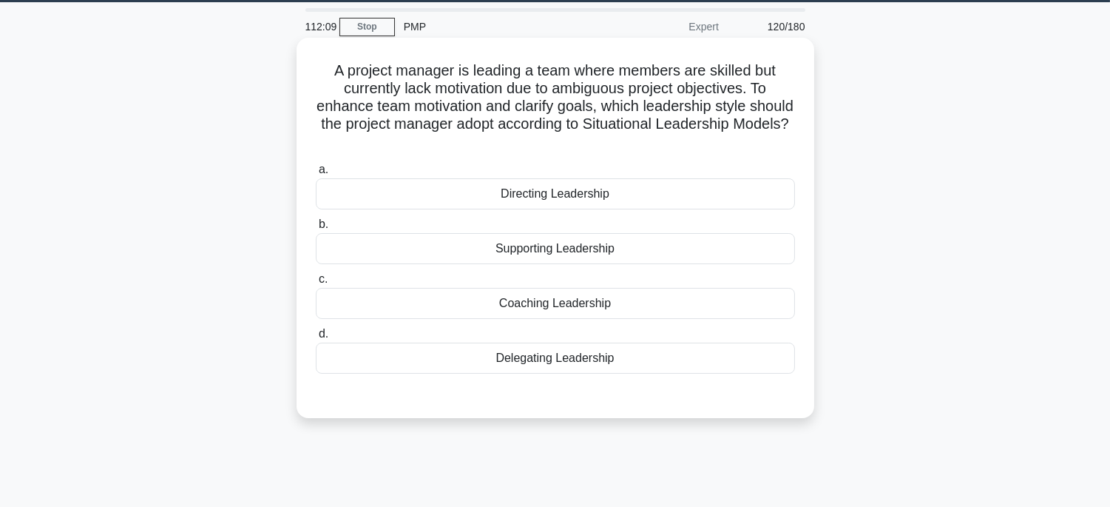
drag, startPoint x: 321, startPoint y: 69, endPoint x: 666, endPoint y: 353, distance: 447.6
click at [666, 353] on div "A project manager is leading a team where members are skilled but currently lac…" at bounding box center [555, 228] width 506 height 368
copy div "A project manager is leading a team where members are skilled but currently lac…"
click at [728, 247] on div "Supporting Leadership" at bounding box center [555, 248] width 479 height 31
click at [316, 229] on input "b. Supporting Leadership" at bounding box center [316, 225] width 0 height 10
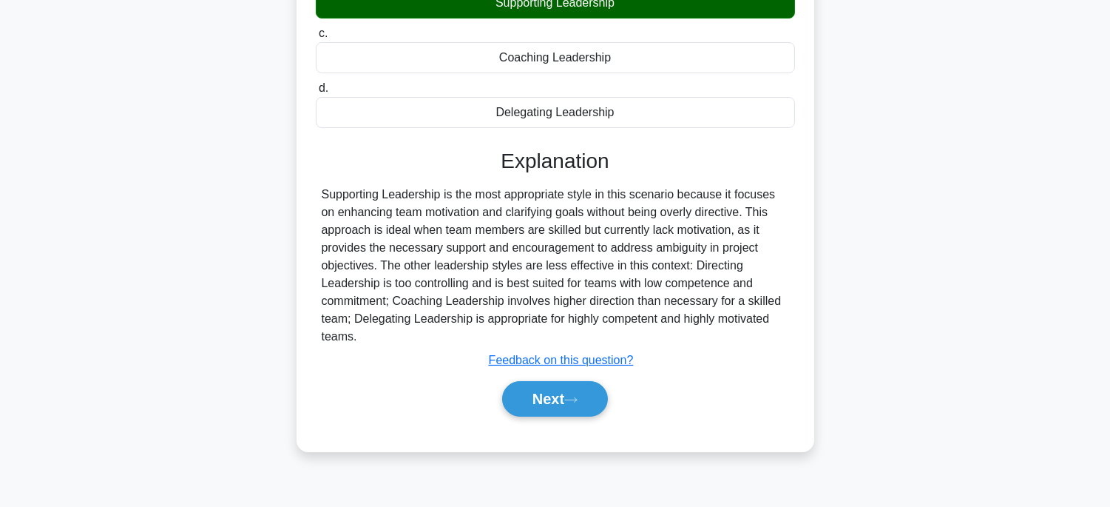
scroll to position [291, 0]
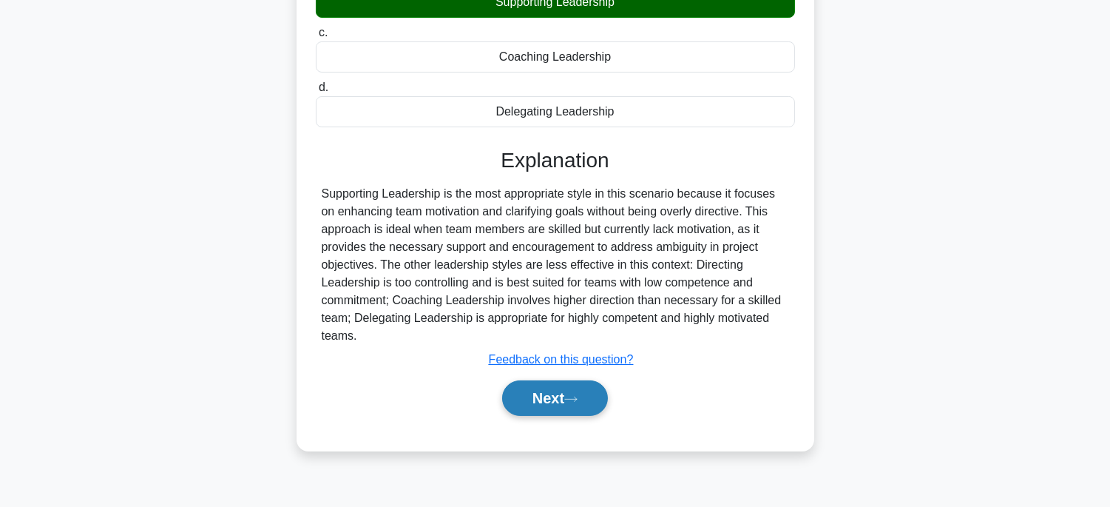
click at [604, 393] on button "Next" at bounding box center [555, 397] width 106 height 35
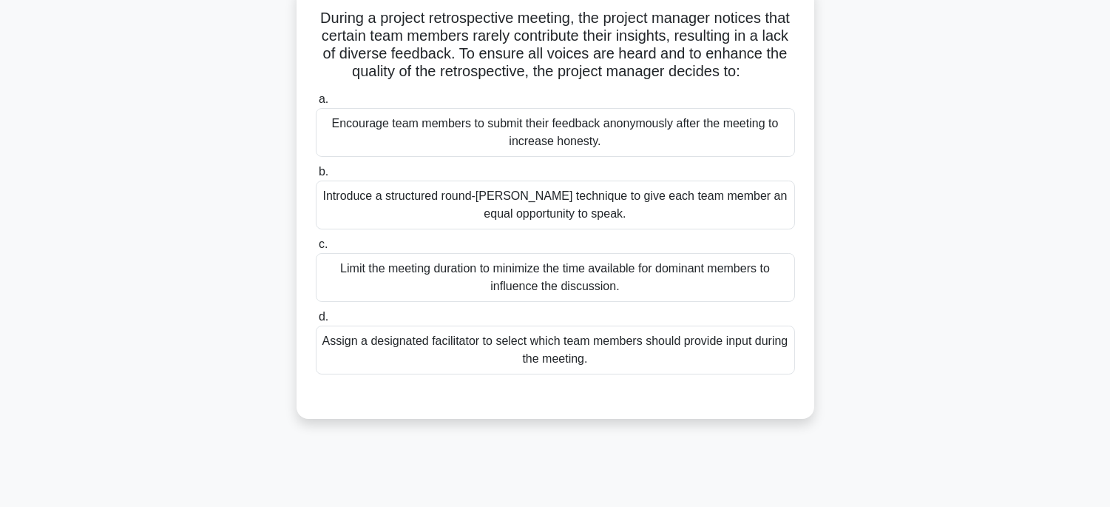
scroll to position [45, 0]
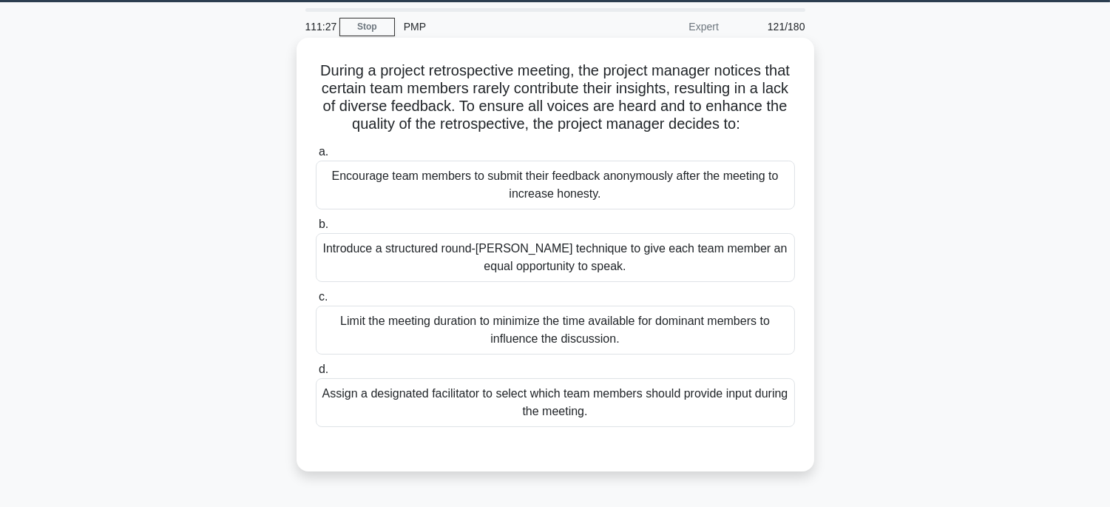
drag, startPoint x: 316, startPoint y: 72, endPoint x: 681, endPoint y: 435, distance: 514.0
click at [681, 435] on div "During a project retrospective meeting, the project manager notices that certai…" at bounding box center [555, 254] width 506 height 421
copy div "During a project retrospective meeting, the project manager notices that certai…"
click at [684, 268] on div "Introduce a structured round-robin technique to give each team member an equal …" at bounding box center [555, 257] width 479 height 49
click at [316, 229] on input "b. Introduce a structured round-robin technique to give each team member an equ…" at bounding box center [316, 225] width 0 height 10
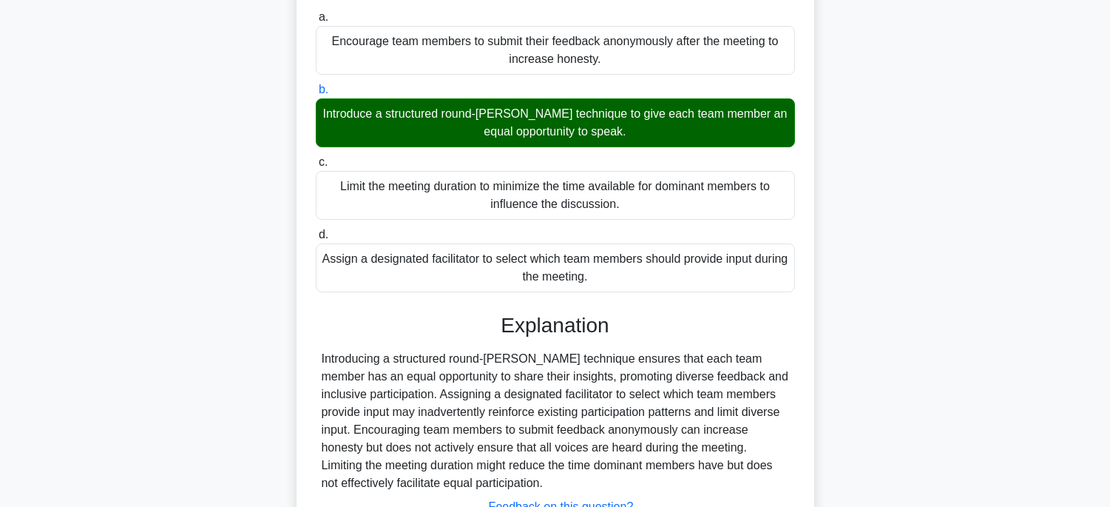
scroll to position [316, 0]
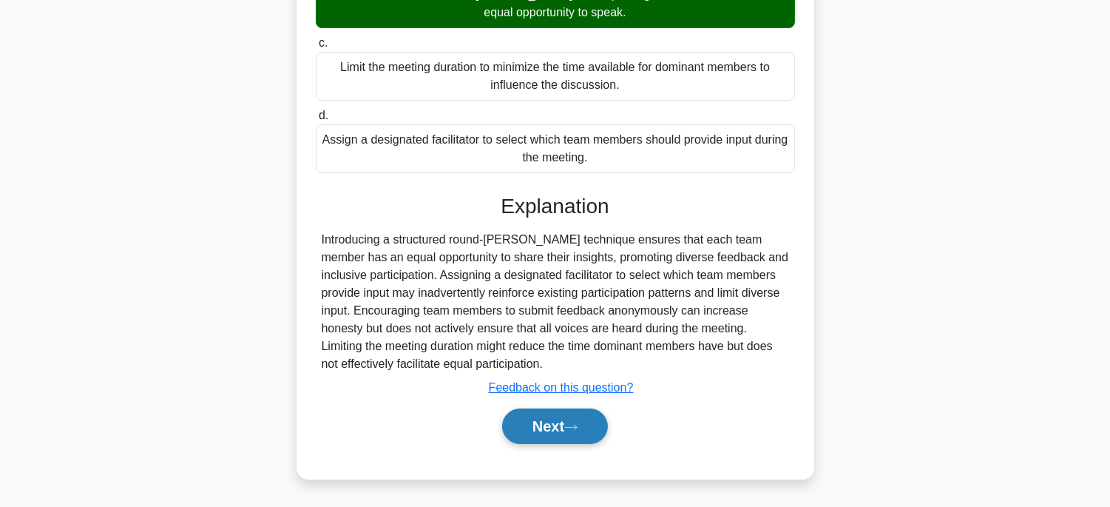
click at [557, 422] on button "Next" at bounding box center [555, 425] width 106 height 35
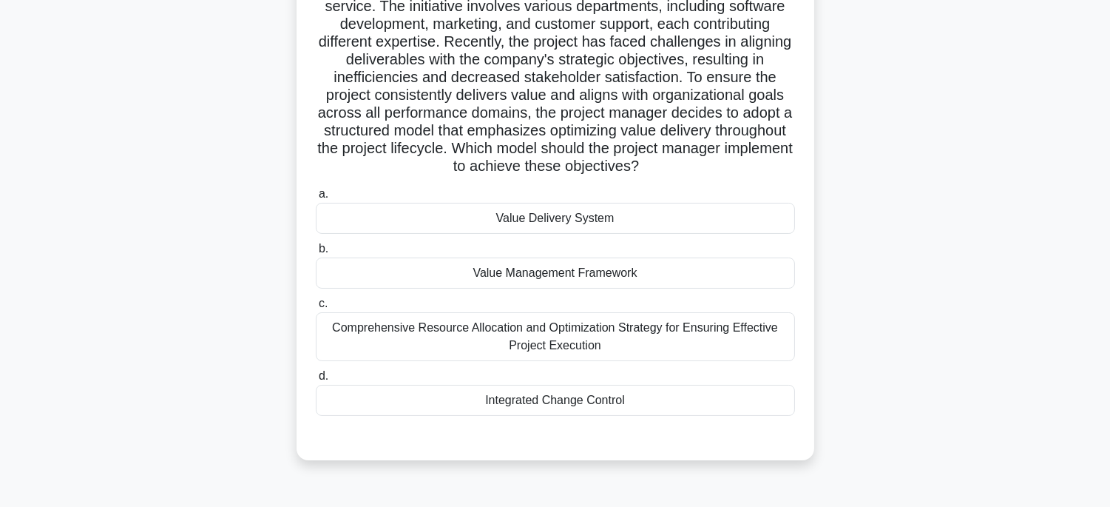
scroll to position [45, 0]
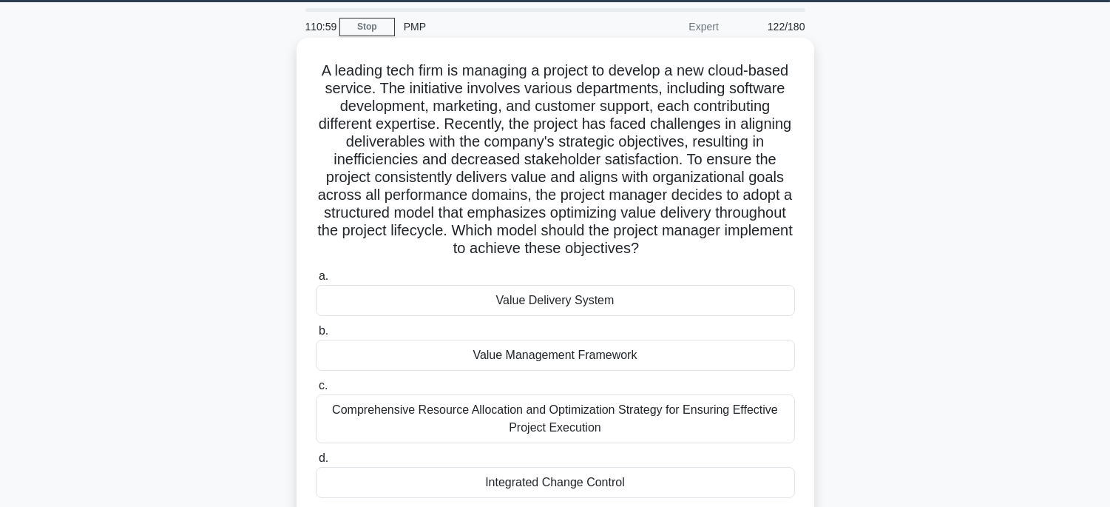
drag, startPoint x: 325, startPoint y: 67, endPoint x: 759, endPoint y: 484, distance: 601.4
click at [759, 484] on div "A leading tech firm is managing a project to develop a new cloud-based service.…" at bounding box center [555, 290] width 506 height 492
copy div "A leading tech firm is managing a project to develop a new cloud-based service.…"
click at [717, 296] on div "Value Delivery System" at bounding box center [555, 300] width 479 height 31
click at [316, 281] on input "a. Value Delivery System" at bounding box center [316, 276] width 0 height 10
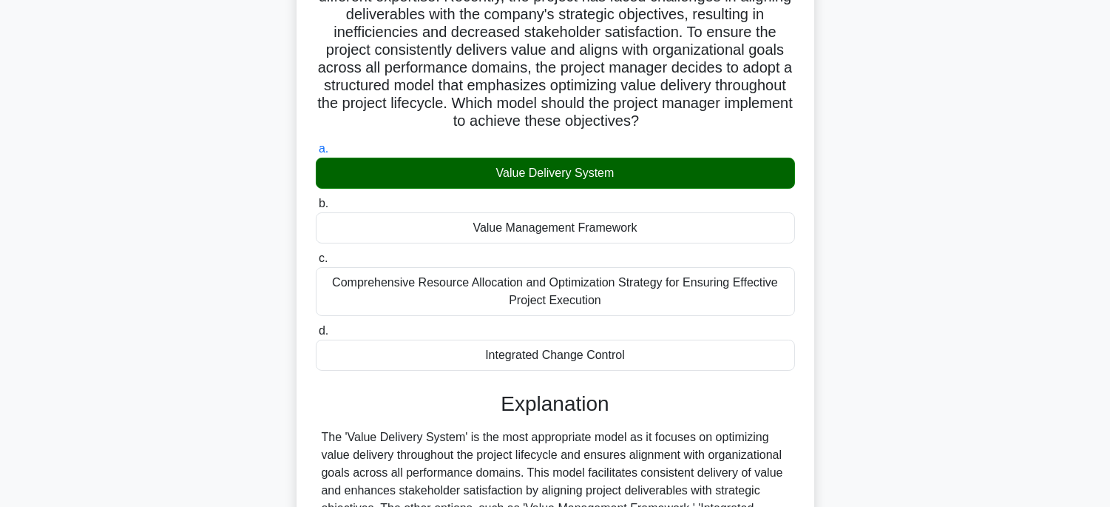
scroll to position [370, 0]
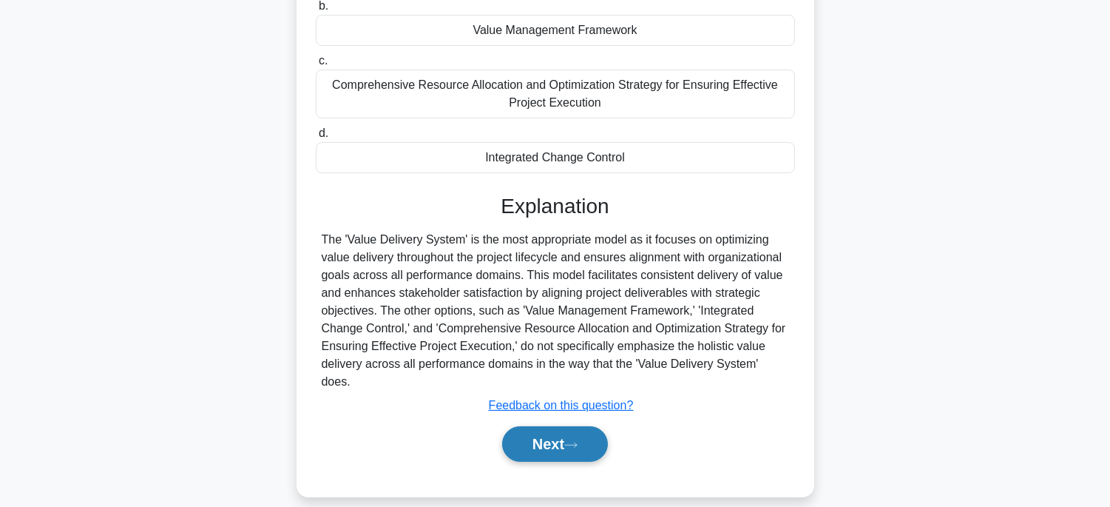
click at [564, 426] on button "Next" at bounding box center [555, 443] width 106 height 35
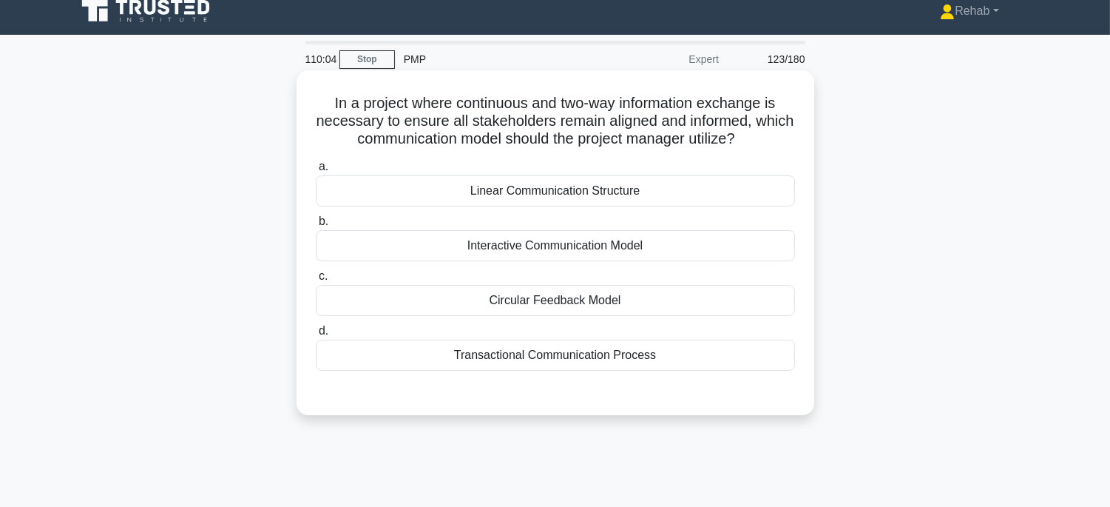
scroll to position [0, 0]
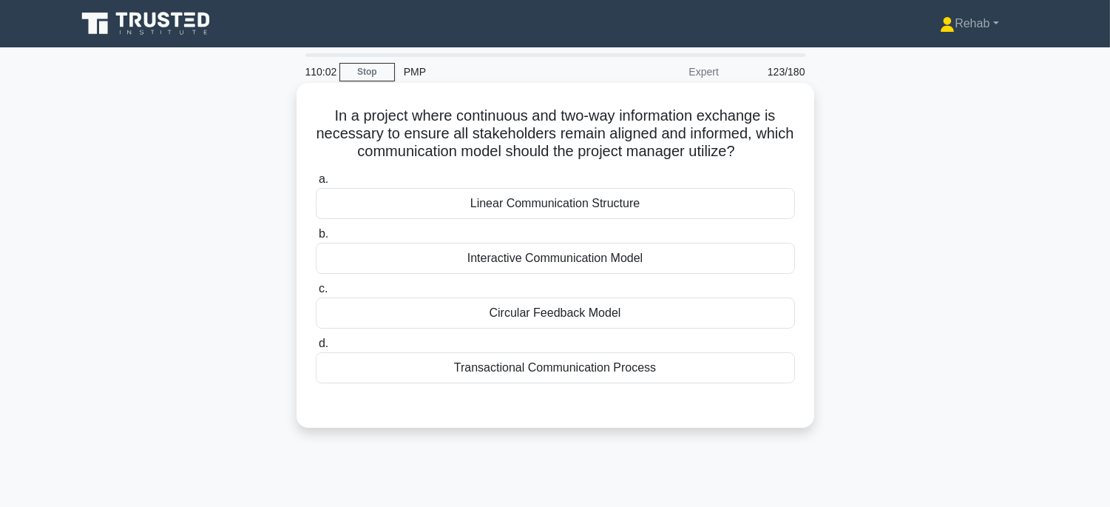
drag, startPoint x: 312, startPoint y: 121, endPoint x: 684, endPoint y: 322, distance: 423.2
click at [699, 361] on div "In a project where continuous and two-way information exchange is necessary to …" at bounding box center [555, 255] width 506 height 333
copy div "In a project where continuous and two-way information exchange is necessary to …"
click at [688, 257] on div "Interactive Communication Model" at bounding box center [555, 258] width 479 height 31
click at [316, 239] on input "b. Interactive Communication Model" at bounding box center [316, 234] width 0 height 10
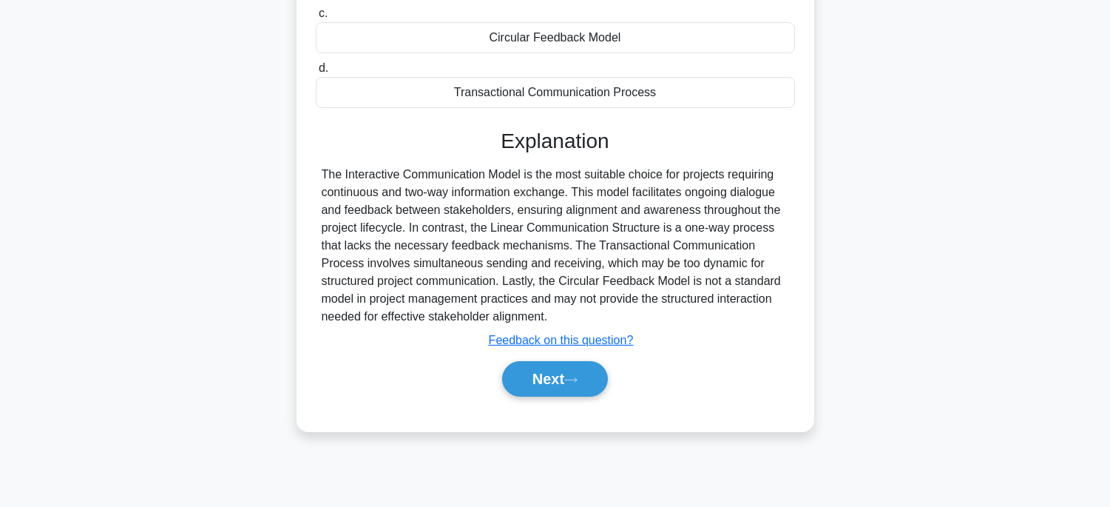
scroll to position [291, 0]
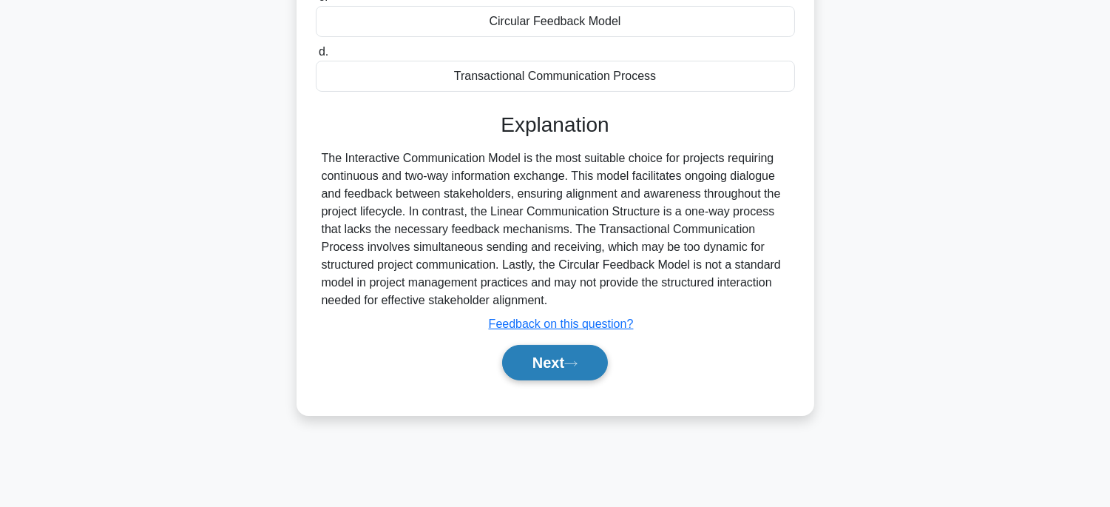
click at [588, 372] on button "Next" at bounding box center [555, 362] width 106 height 35
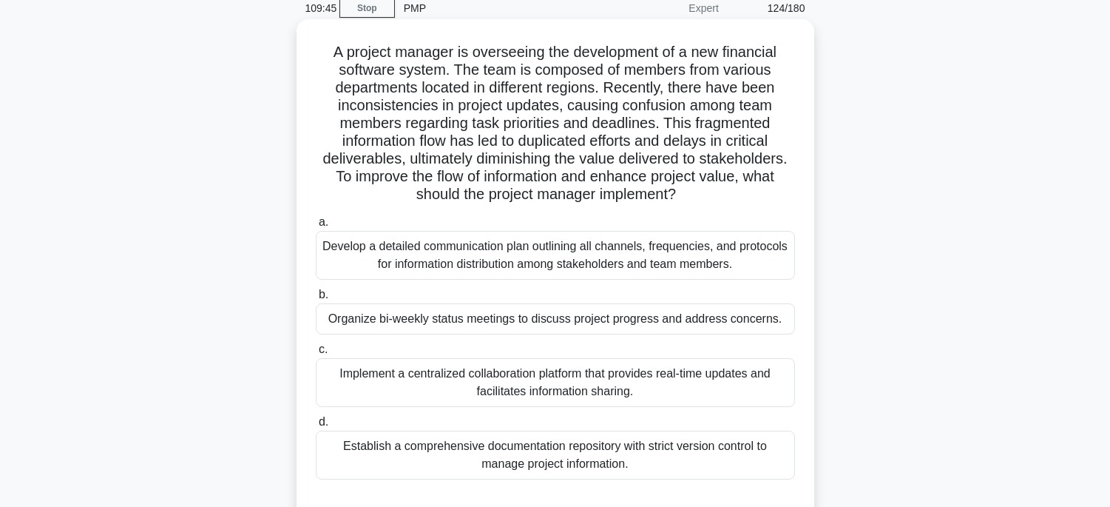
scroll to position [45, 0]
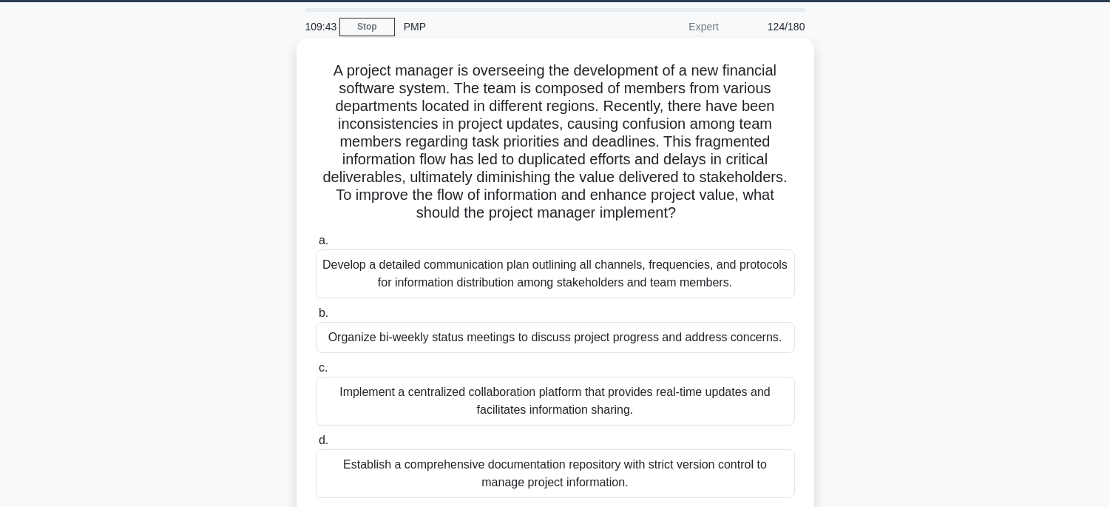
drag, startPoint x: 324, startPoint y: 68, endPoint x: 659, endPoint y: 439, distance: 499.5
click at [691, 486] on div "A project manager is overseeing the development of a new financial software sys…" at bounding box center [555, 290] width 506 height 492
click at [745, 404] on div "Implement a centralized collaboration platform that provides real-time updates …" at bounding box center [555, 400] width 479 height 49
click at [316, 373] on input "c. Implement a centralized collaboration platform that provides real-time updat…" at bounding box center [316, 368] width 0 height 10
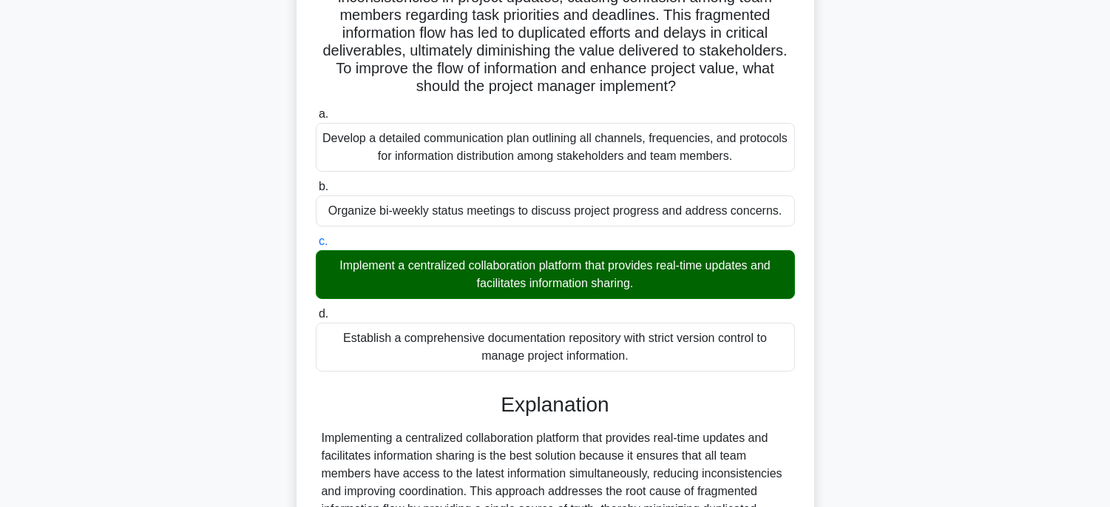
scroll to position [370, 0]
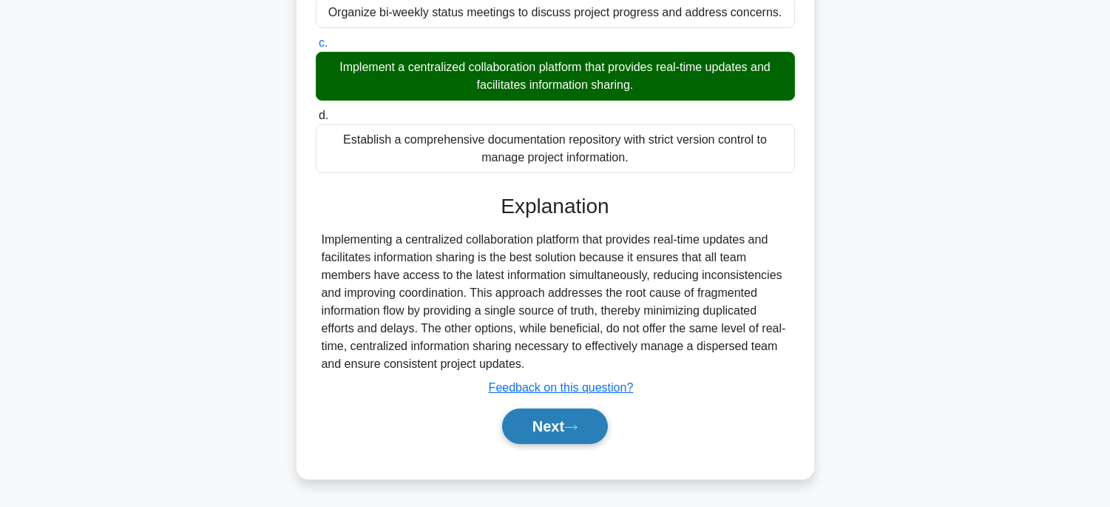
click at [565, 442] on button "Next" at bounding box center [555, 425] width 106 height 35
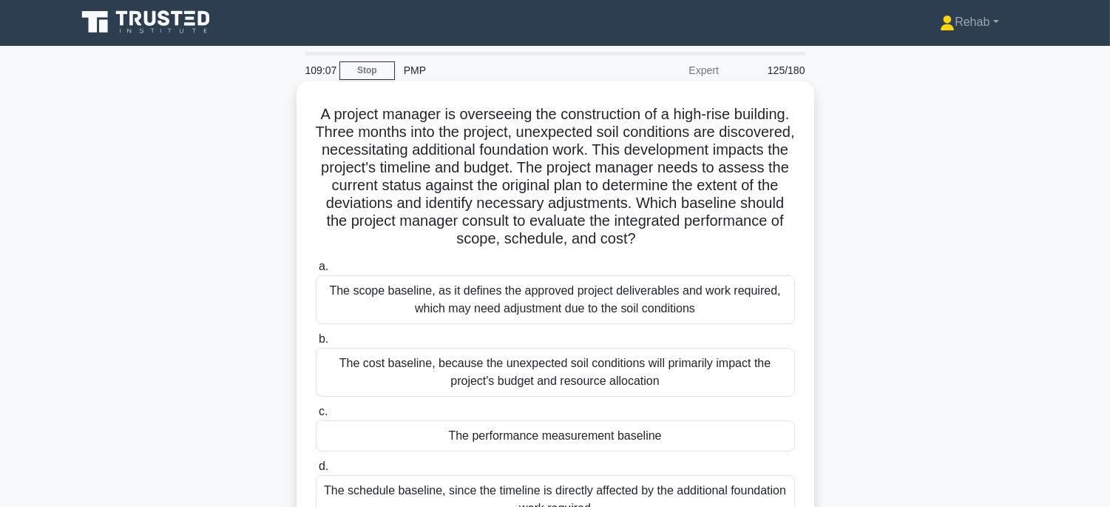
scroll to position [0, 0]
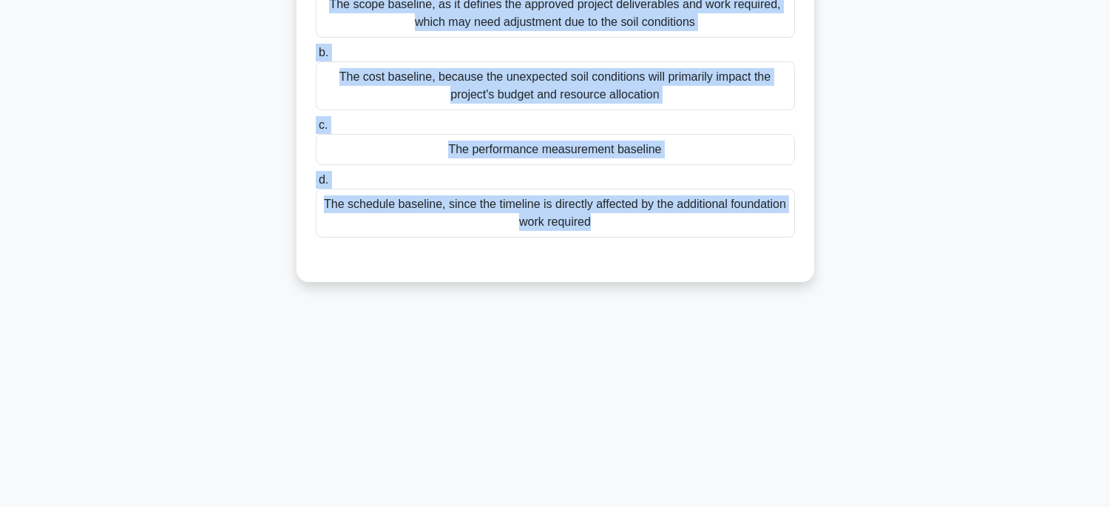
drag, startPoint x: 336, startPoint y: 116, endPoint x: 773, endPoint y: 497, distance: 579.1
click at [773, 499] on div "109:05 Stop PMP Expert 125/180 .spinner_0XTQ{transform-origin:center;animation:…" at bounding box center [555, 131] width 976 height 739
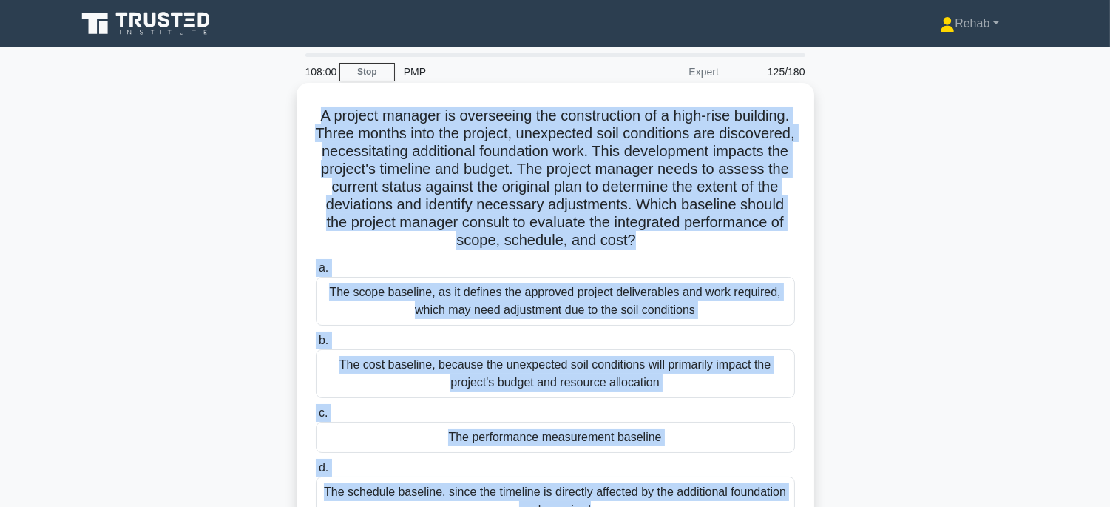
click at [756, 433] on div "The performance measurement baseline" at bounding box center [555, 436] width 479 height 31
click at [316, 418] on input "c. The performance measurement baseline" at bounding box center [316, 413] width 0 height 10
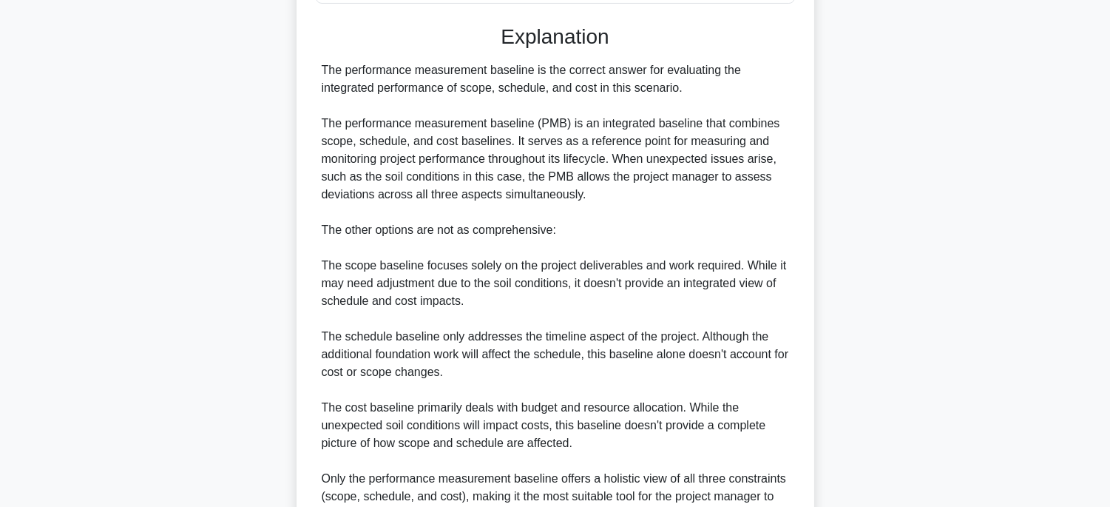
scroll to position [689, 0]
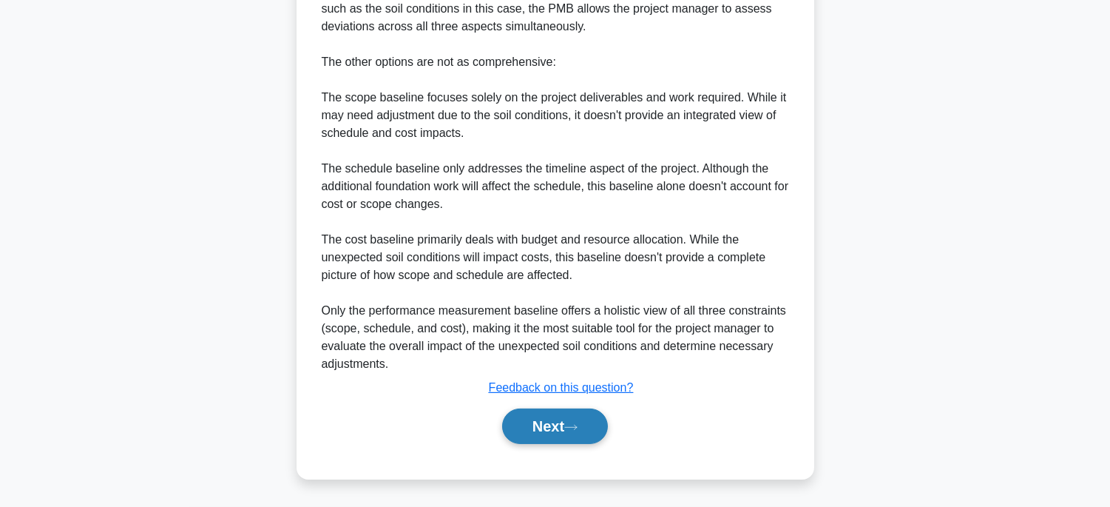
click at [600, 425] on button "Next" at bounding box center [555, 425] width 106 height 35
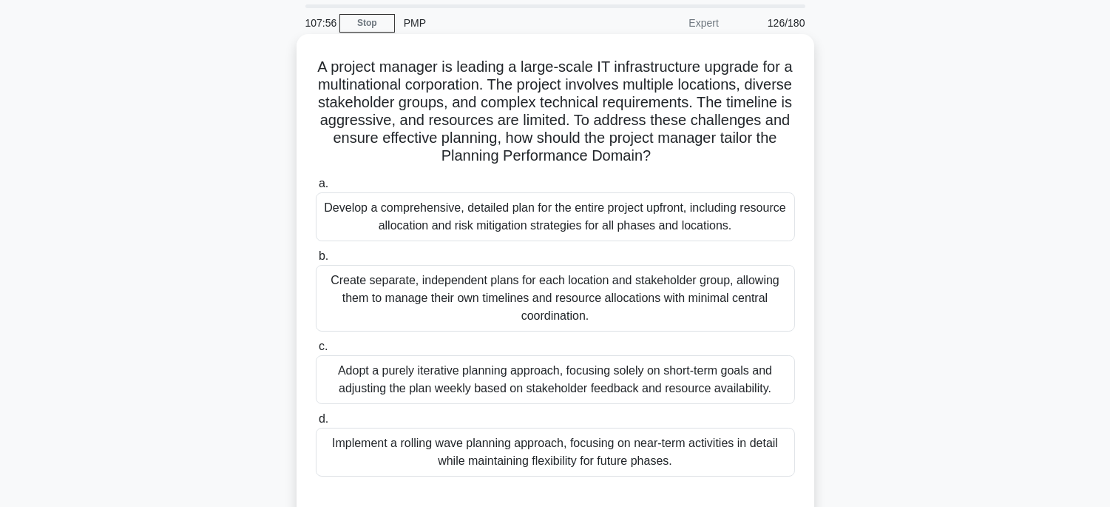
scroll to position [45, 0]
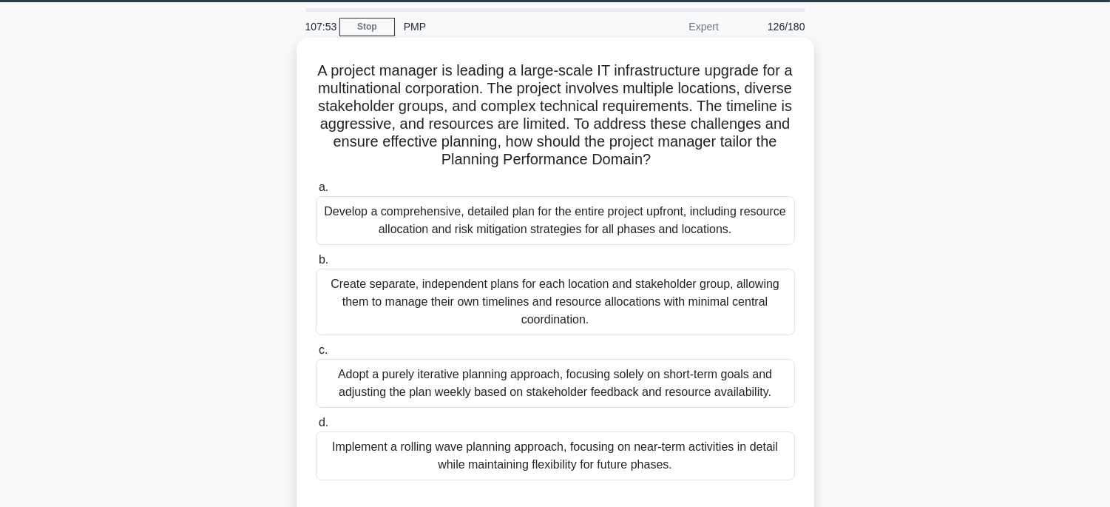
drag, startPoint x: 303, startPoint y: 70, endPoint x: 762, endPoint y: 467, distance: 607.0
click at [762, 467] on div "A project manager is leading a large-scale IT infrastructure upgrade for a mult…" at bounding box center [555, 281] width 506 height 475
click at [758, 463] on div "Implement a rolling wave planning approach, focusing on near-term activities in…" at bounding box center [555, 455] width 479 height 49
click at [316, 427] on input "d. Implement a rolling wave planning approach, focusing on near-term activities…" at bounding box center [316, 423] width 0 height 10
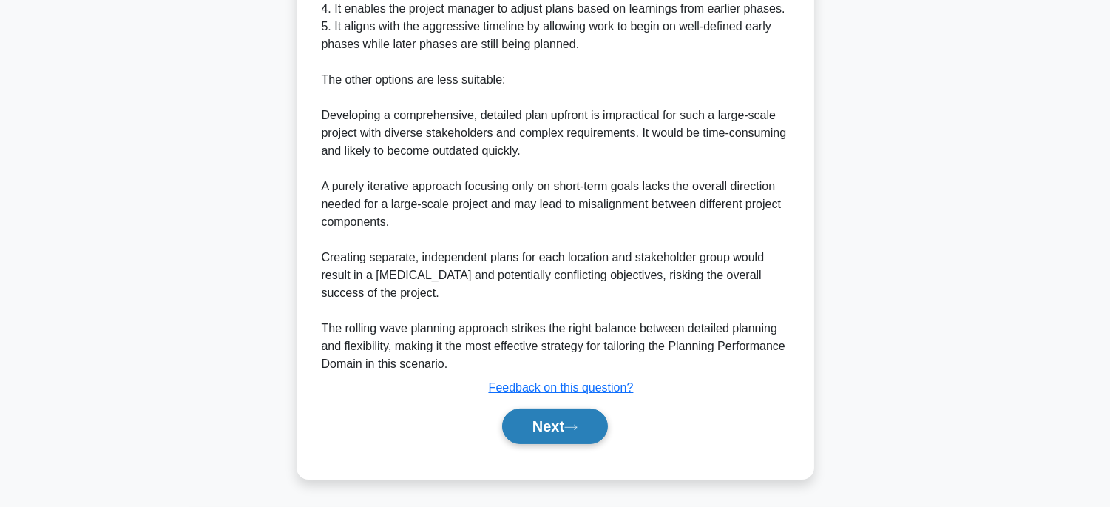
click at [560, 408] on button "Next" at bounding box center [555, 425] width 106 height 35
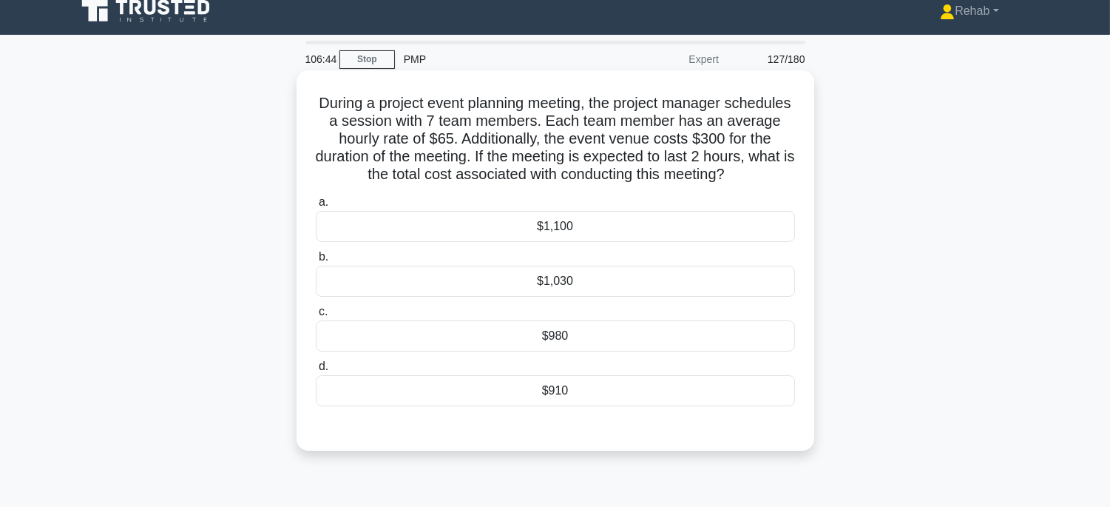
scroll to position [0, 0]
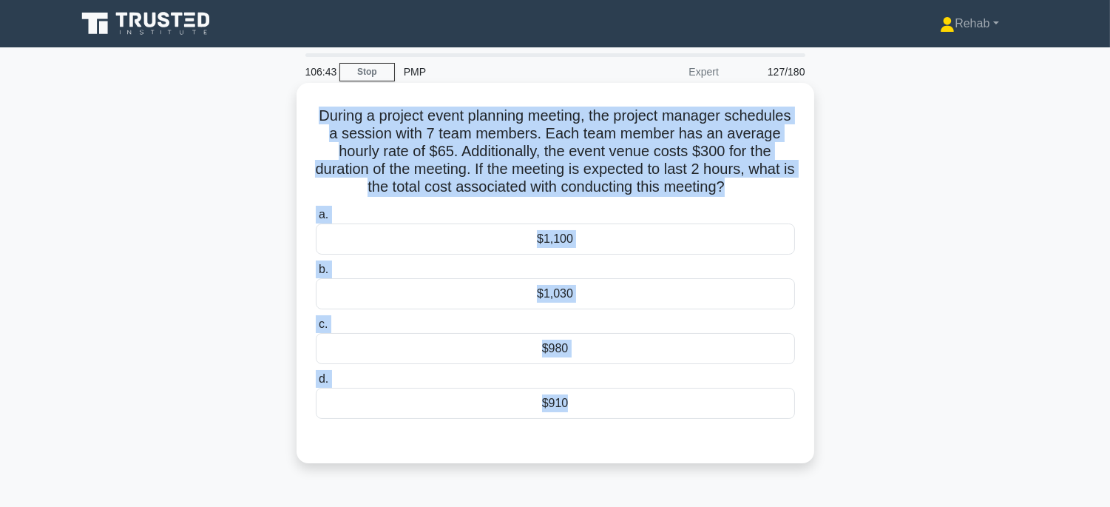
drag, startPoint x: 344, startPoint y: 109, endPoint x: 700, endPoint y: 437, distance: 484.0
click at [700, 437] on div "During a project event planning meeting, the project manager schedules a sessio…" at bounding box center [555, 273] width 506 height 368
click at [675, 399] on div "$910" at bounding box center [555, 402] width 479 height 31
click at [316, 384] on input "d. $910" at bounding box center [316, 379] width 0 height 10
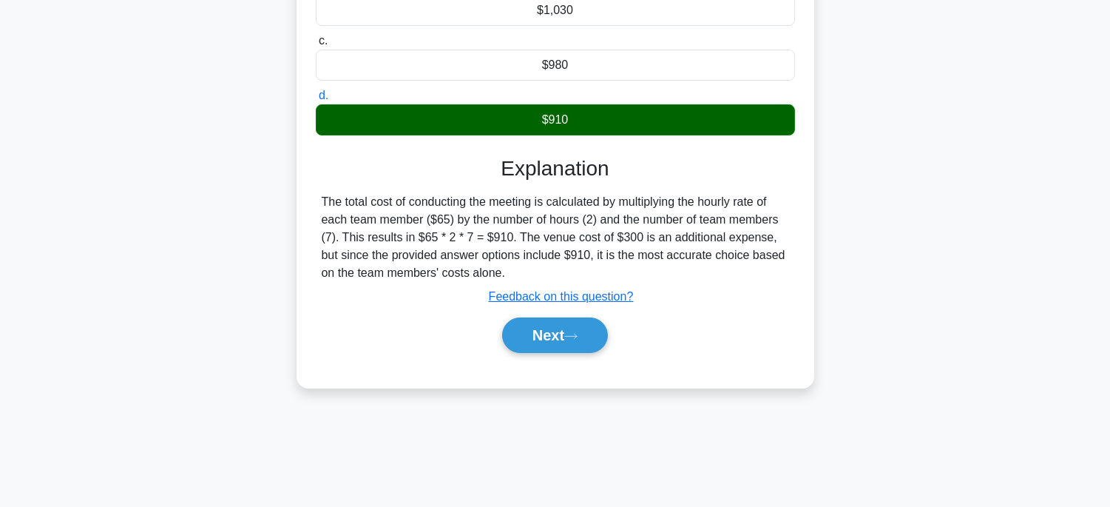
scroll to position [291, 0]
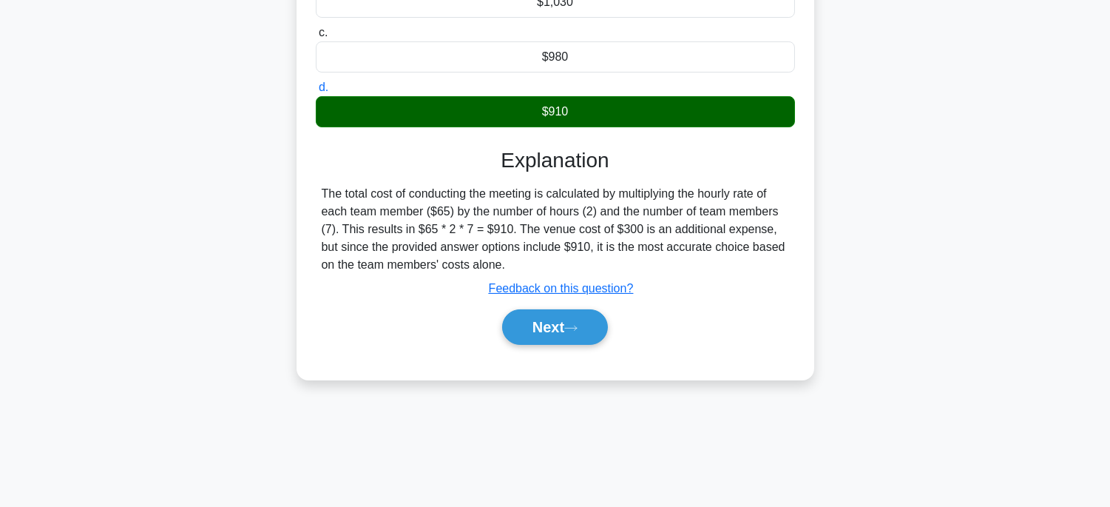
click at [565, 345] on div "Next" at bounding box center [555, 326] width 479 height 47
drag, startPoint x: 315, startPoint y: 186, endPoint x: 490, endPoint y: 262, distance: 190.4
click at [490, 262] on div "The total cost of conducting the meeting is calculated by multiplying the hourl…" at bounding box center [555, 229] width 479 height 89
click at [568, 316] on button "Next" at bounding box center [555, 326] width 106 height 35
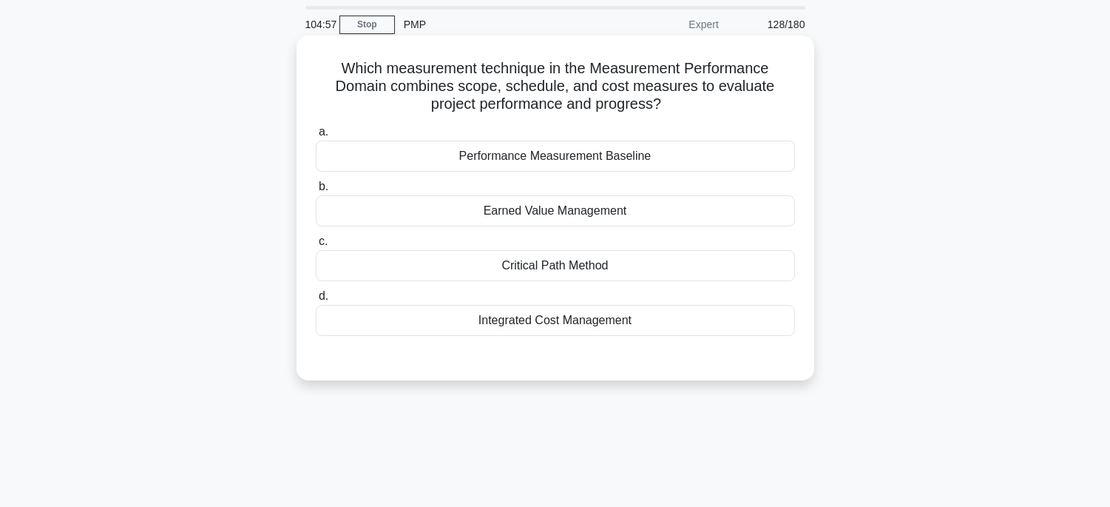
scroll to position [45, 0]
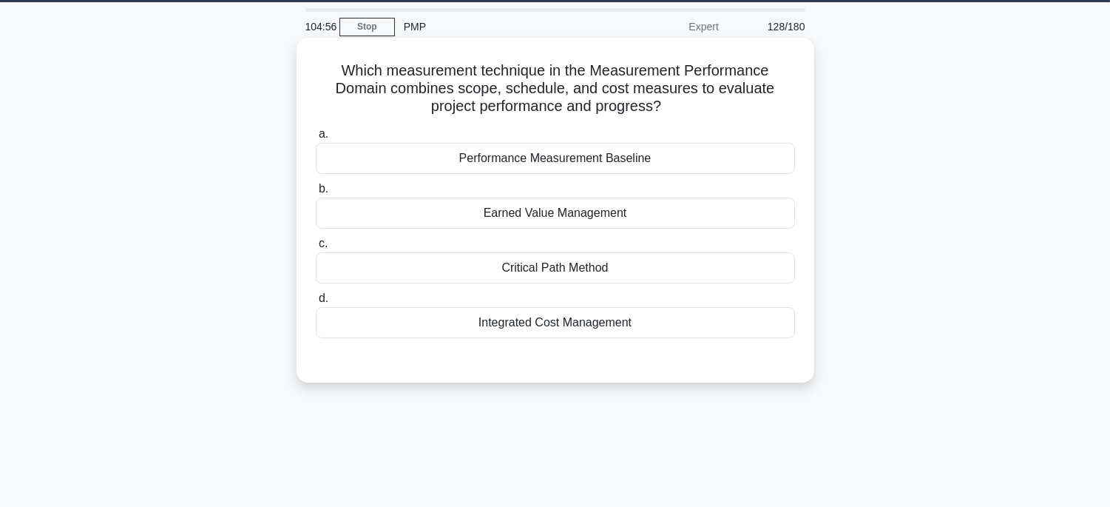
drag, startPoint x: 321, startPoint y: 59, endPoint x: 769, endPoint y: 333, distance: 525.0
click at [769, 333] on div "Which measurement technique in the Measurement Performance Domain combines scop…" at bounding box center [555, 210] width 506 height 333
click at [707, 213] on div "Earned Value Management" at bounding box center [555, 212] width 479 height 31
click at [316, 194] on input "b. Earned Value Management" at bounding box center [316, 189] width 0 height 10
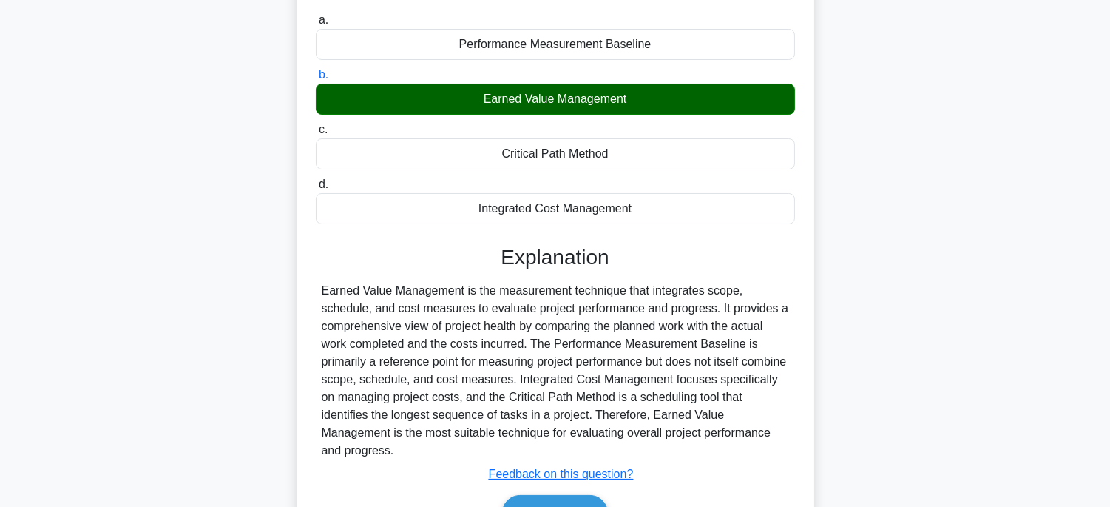
scroll to position [291, 0]
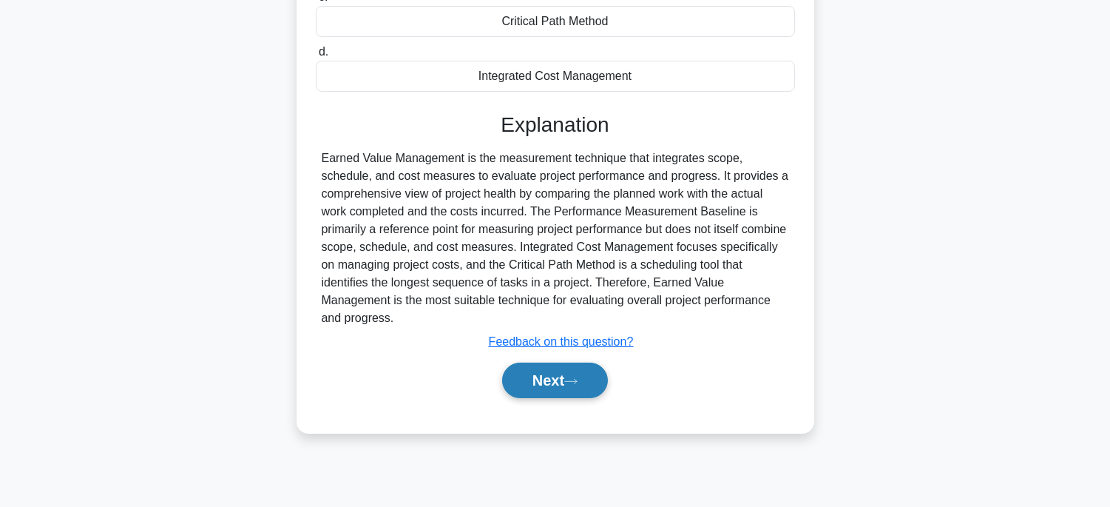
click at [560, 373] on button "Next" at bounding box center [555, 379] width 106 height 35
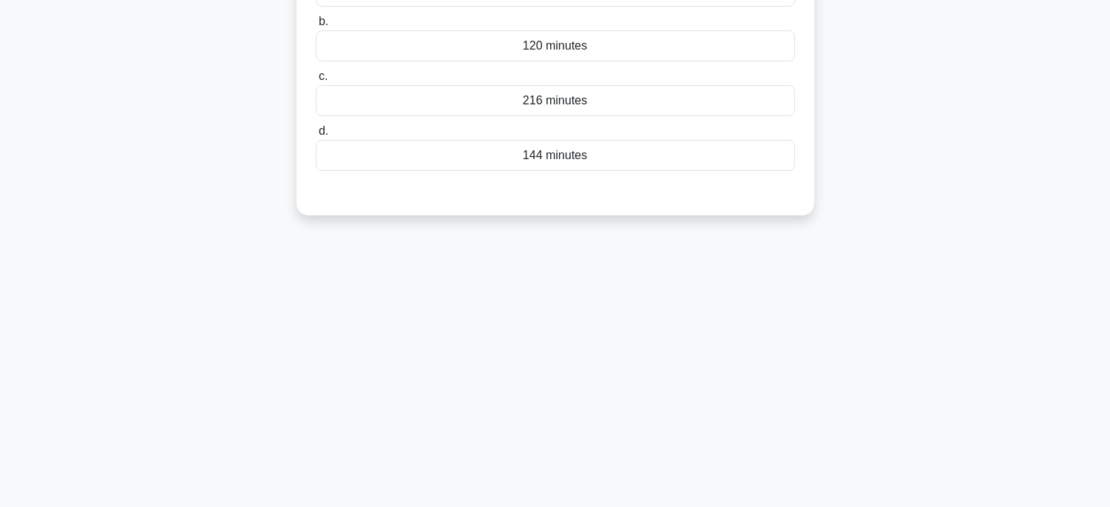
scroll to position [45, 0]
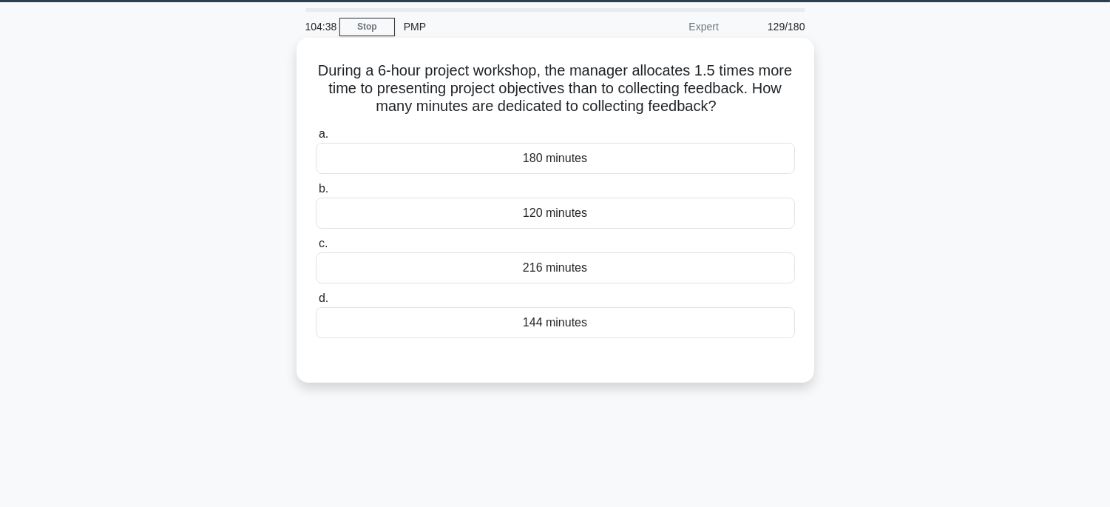
drag, startPoint x: 305, startPoint y: 69, endPoint x: 668, endPoint y: 170, distance: 377.7
click at [720, 325] on div "During a 6-hour project workshop, the manager allocates 1.5 times more time to …" at bounding box center [555, 210] width 506 height 333
click at [669, 208] on div "120 minutes" at bounding box center [555, 212] width 479 height 31
click at [316, 194] on input "b. 120 minutes" at bounding box center [316, 189] width 0 height 10
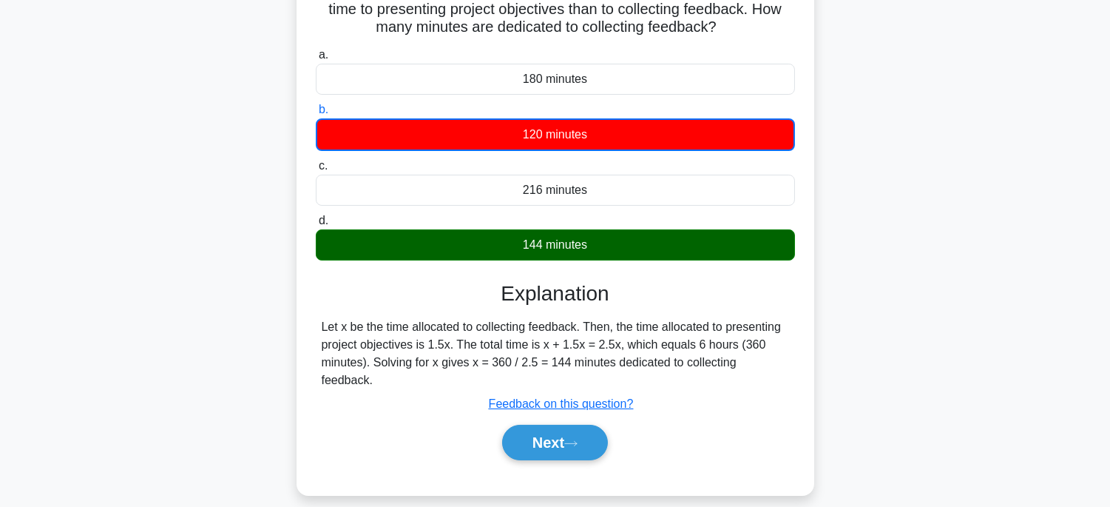
scroll to position [209, 0]
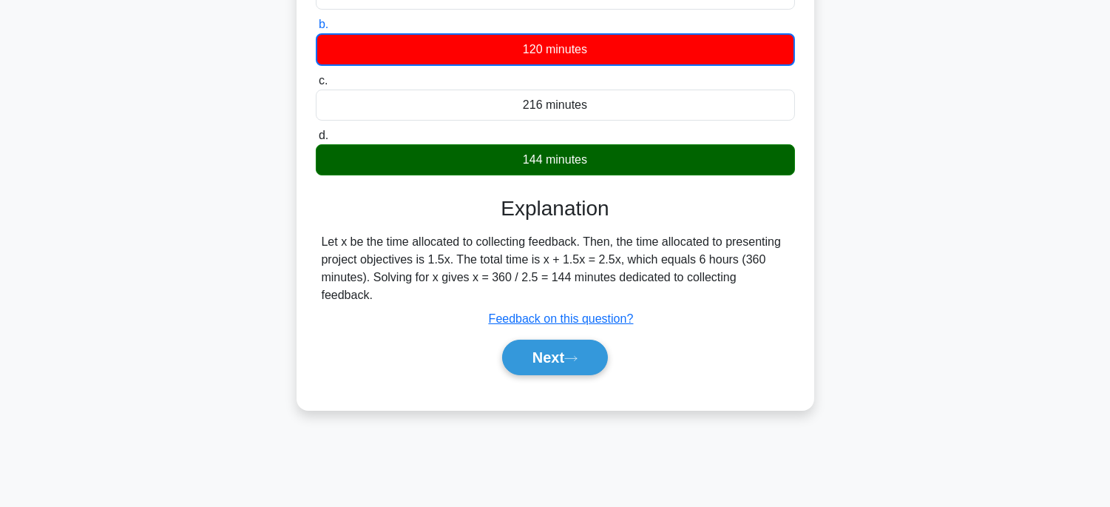
drag, startPoint x: 316, startPoint y: 233, endPoint x: 385, endPoint y: 301, distance: 96.2
click at [385, 301] on div "Let x be the time allocated to collecting feedback. Then, the time allocated to…" at bounding box center [555, 268] width 479 height 71
click at [606, 367] on button "Next" at bounding box center [555, 356] width 106 height 35
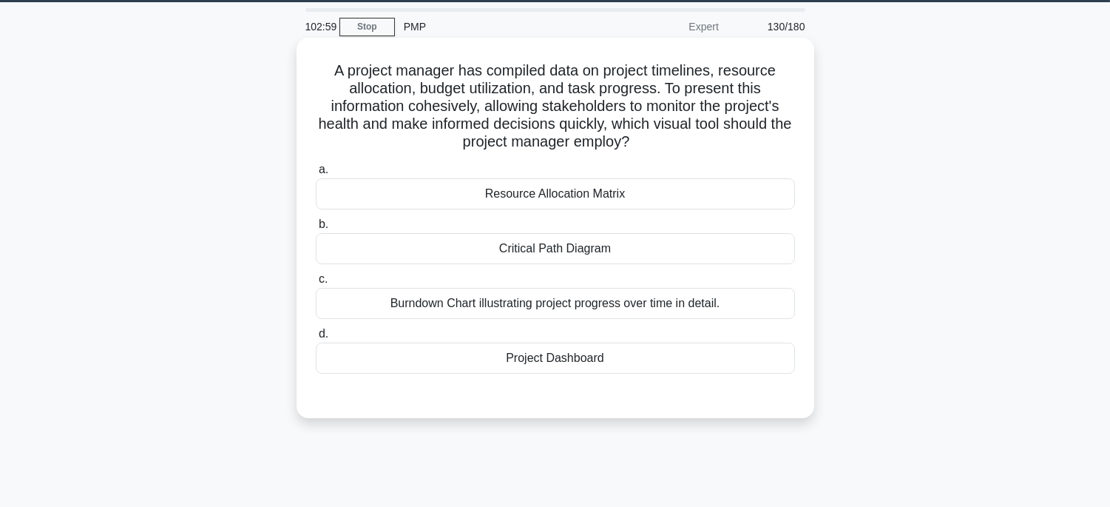
scroll to position [0, 0]
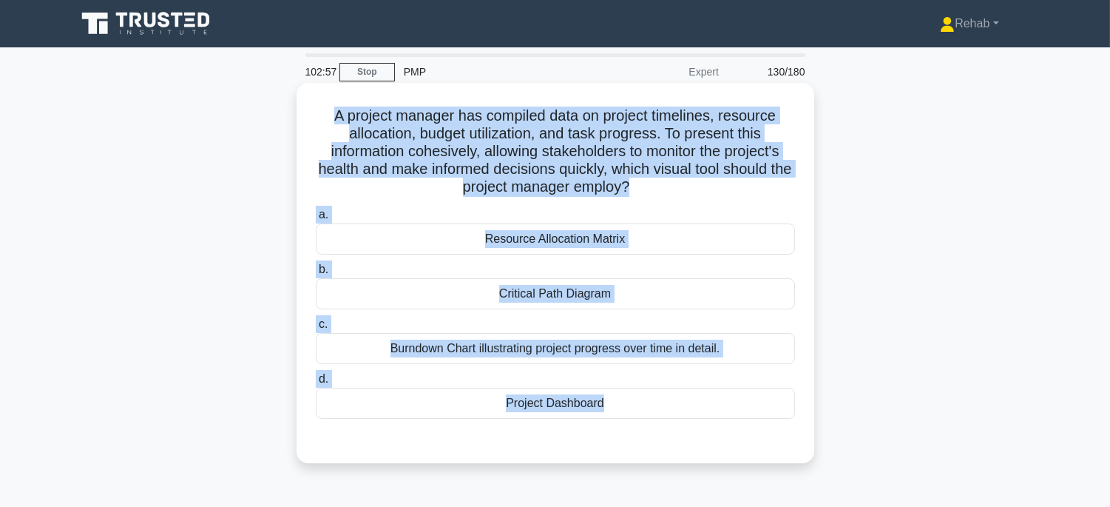
drag, startPoint x: 322, startPoint y: 114, endPoint x: 690, endPoint y: 427, distance: 483.6
click at [690, 427] on div "A project manager has compiled data on project timelines, resource allocation, …" at bounding box center [555, 273] width 506 height 368
click at [666, 401] on div "Project Dashboard" at bounding box center [555, 402] width 479 height 31
click at [316, 384] on input "d. Project Dashboard" at bounding box center [316, 379] width 0 height 10
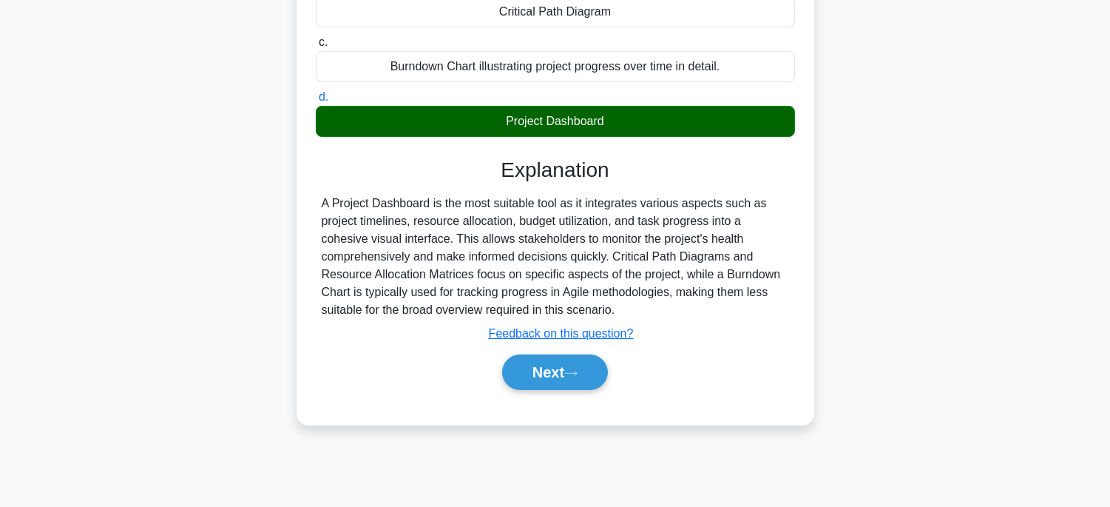
scroll to position [291, 0]
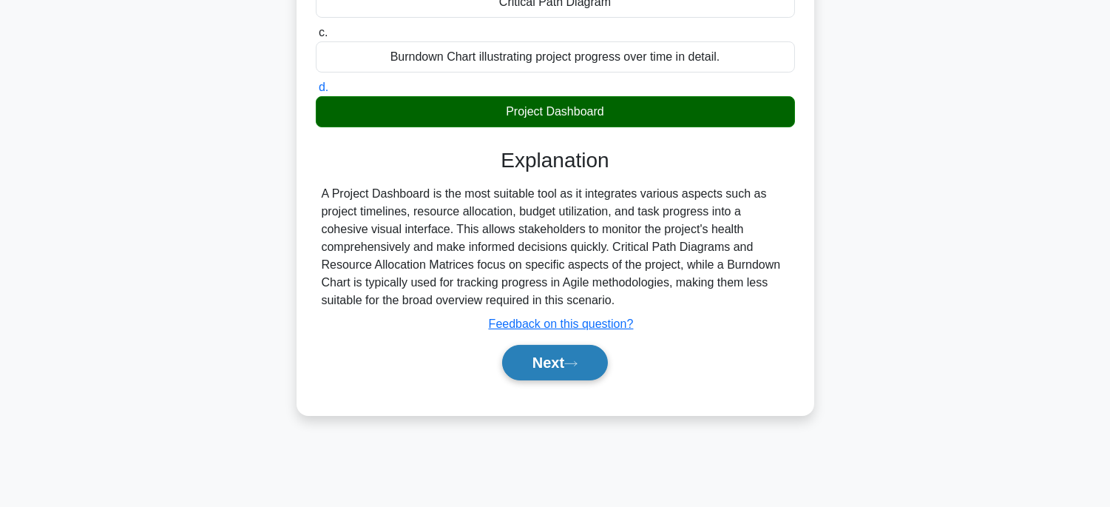
click at [577, 360] on icon at bounding box center [570, 363] width 13 height 8
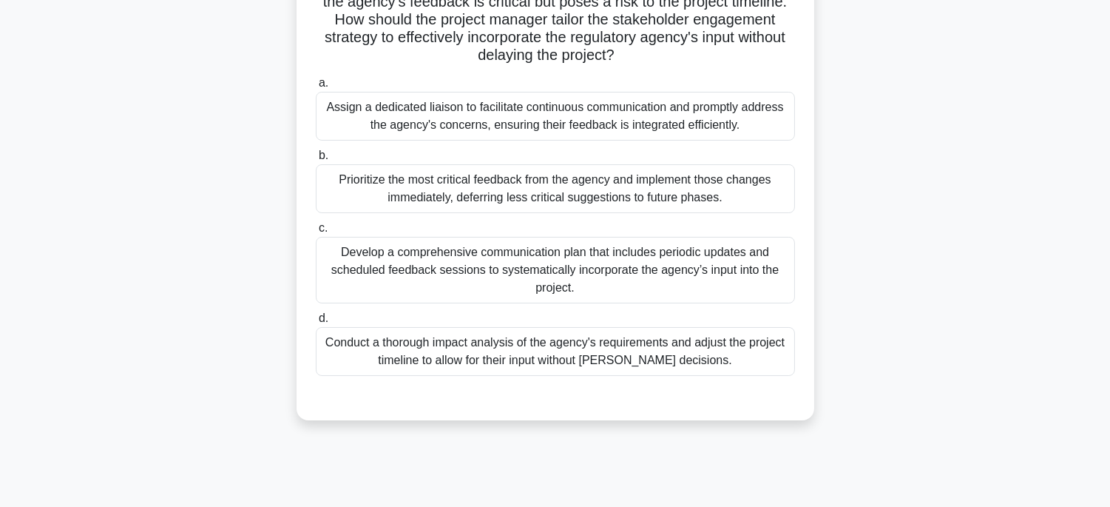
scroll to position [45, 0]
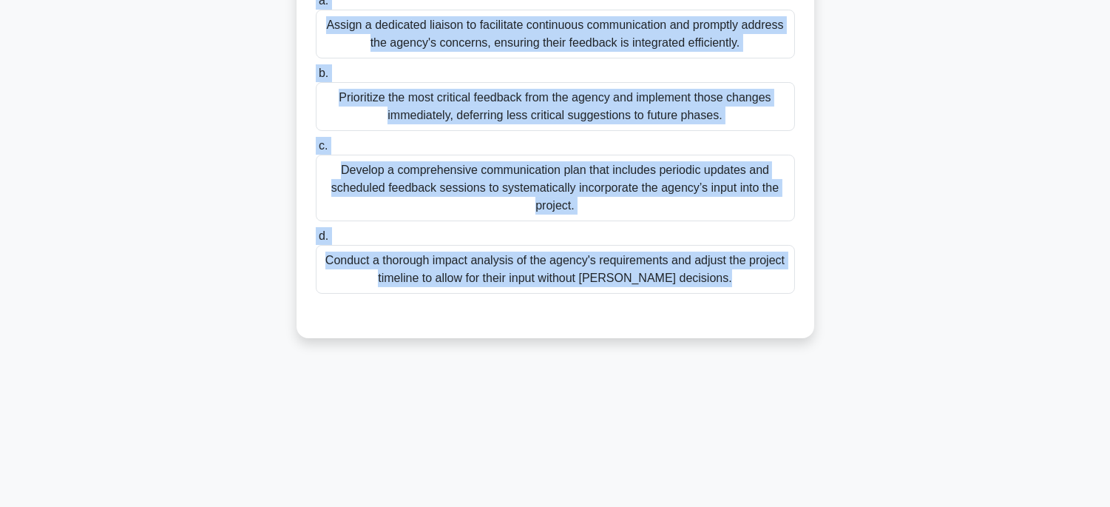
drag, startPoint x: 311, startPoint y: 65, endPoint x: 730, endPoint y: 501, distance: 604.6
click at [730, 501] on div "102:37 Stop PMP Expert 131/180" at bounding box center [555, 134] width 976 height 739
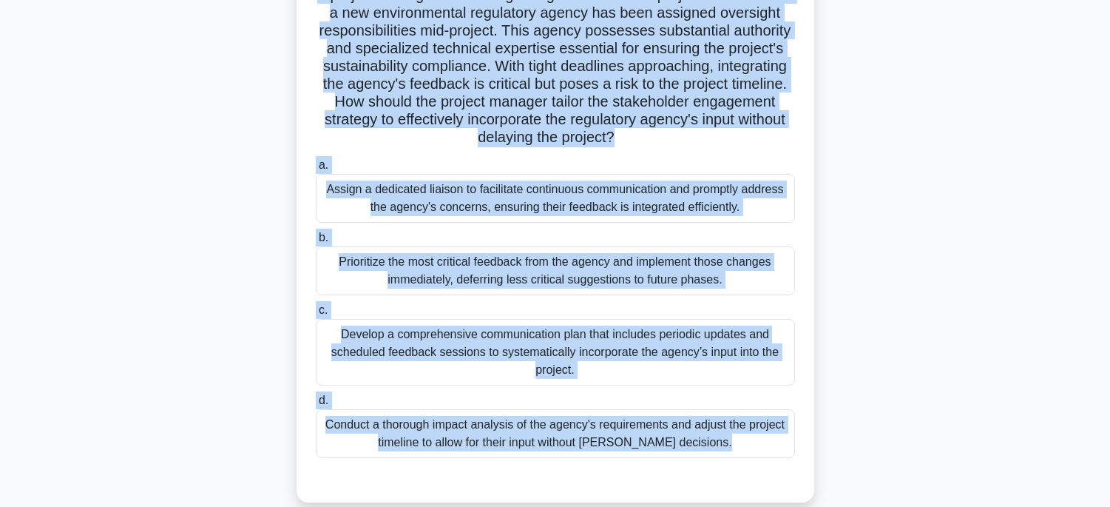
scroll to position [206, 0]
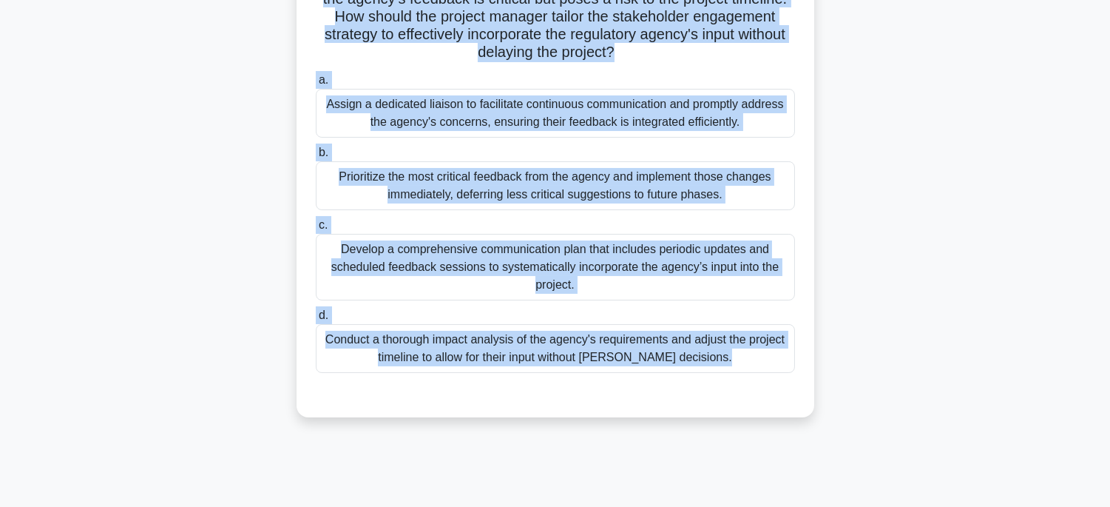
click at [722, 356] on div "Conduct a thorough impact analysis of the agency's requirements and adjust the …" at bounding box center [555, 348] width 479 height 49
click at [316, 320] on input "d. Conduct a thorough impact analysis of the agency's requirements and adjust t…" at bounding box center [316, 316] width 0 height 10
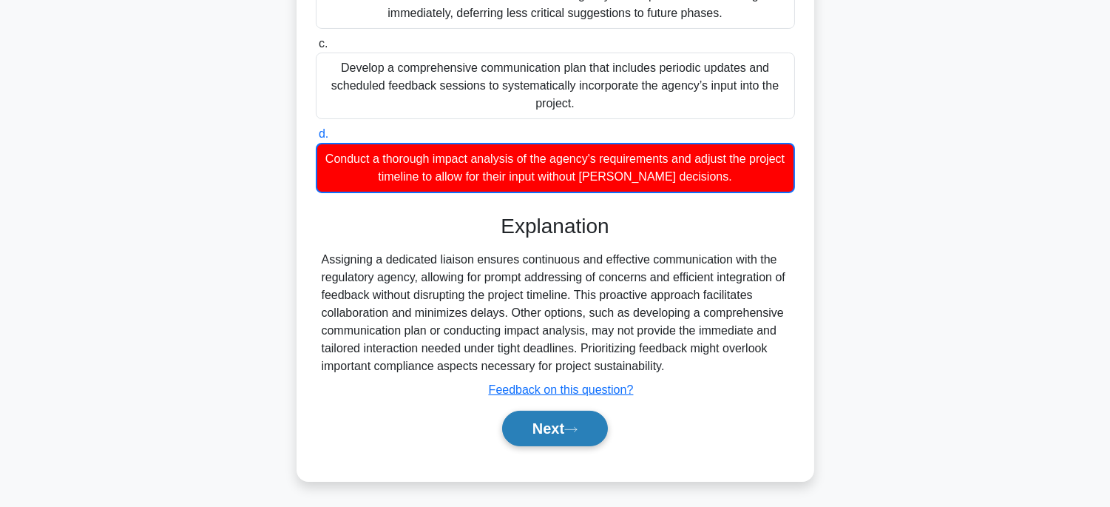
click at [604, 418] on button "Next" at bounding box center [555, 427] width 106 height 35
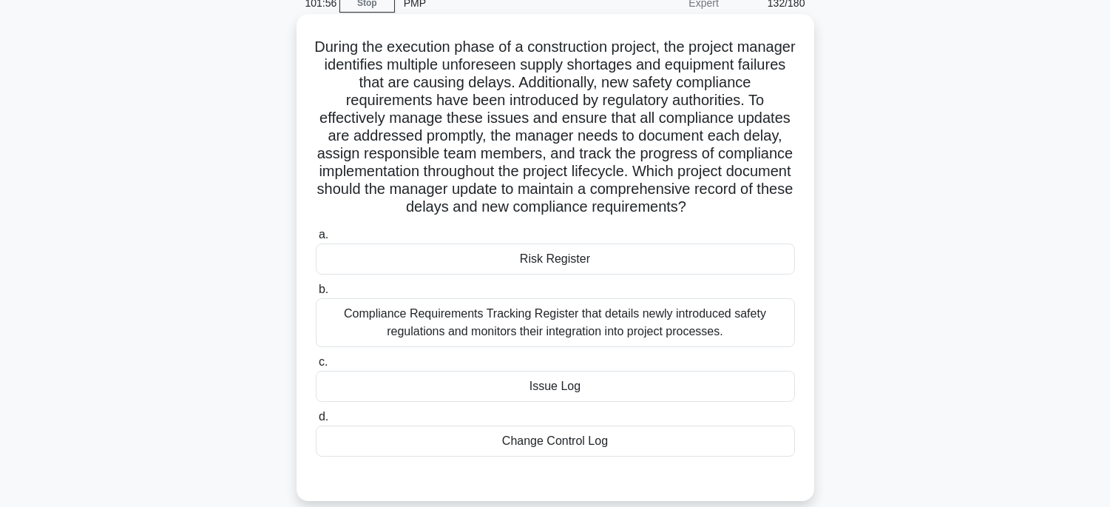
scroll to position [45, 0]
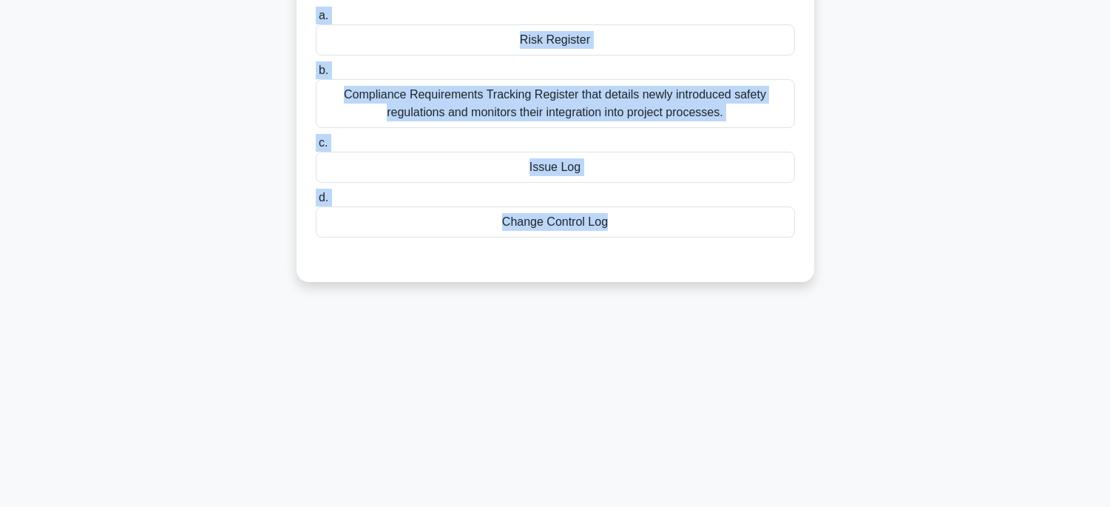
drag, startPoint x: 326, startPoint y: 72, endPoint x: 698, endPoint y: 513, distance: 576.7
click at [698, 506] on html "Rehab Profile Settings" at bounding box center [555, 108] width 1110 height 799
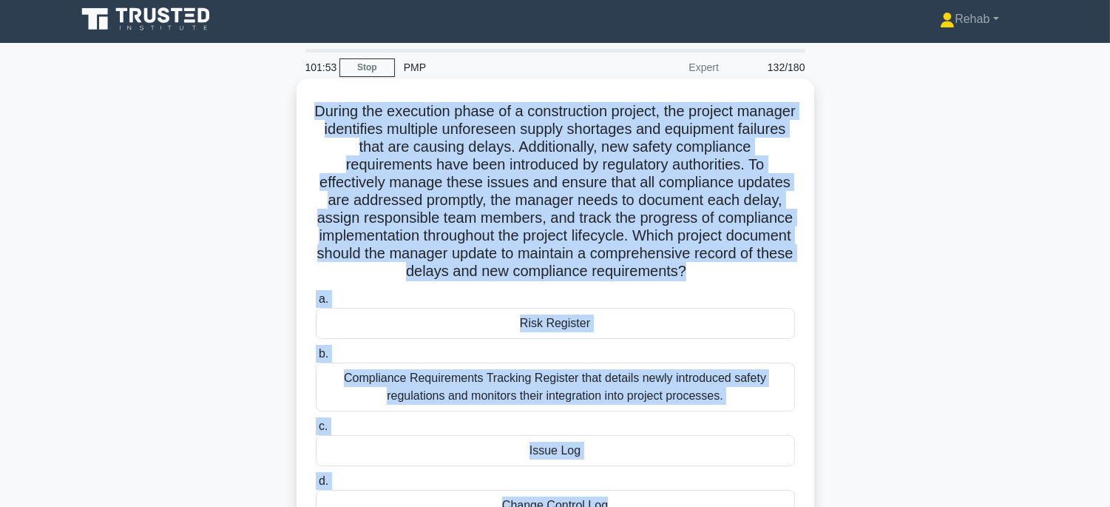
scroll to position [0, 0]
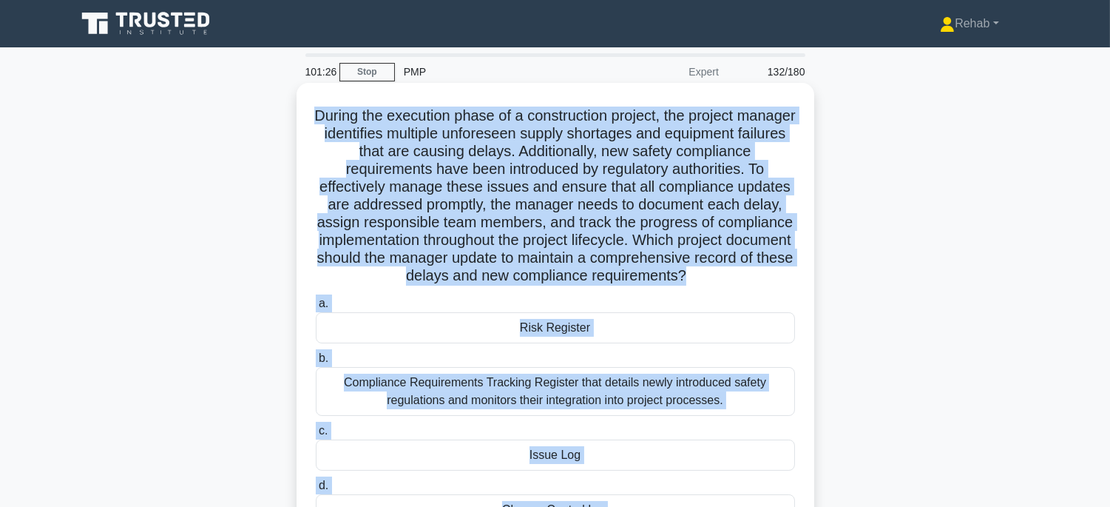
click at [643, 470] on div "Issue Log" at bounding box center [555, 454] width 479 height 31
click at [316, 436] on input "c. Issue Log" at bounding box center [316, 431] width 0 height 10
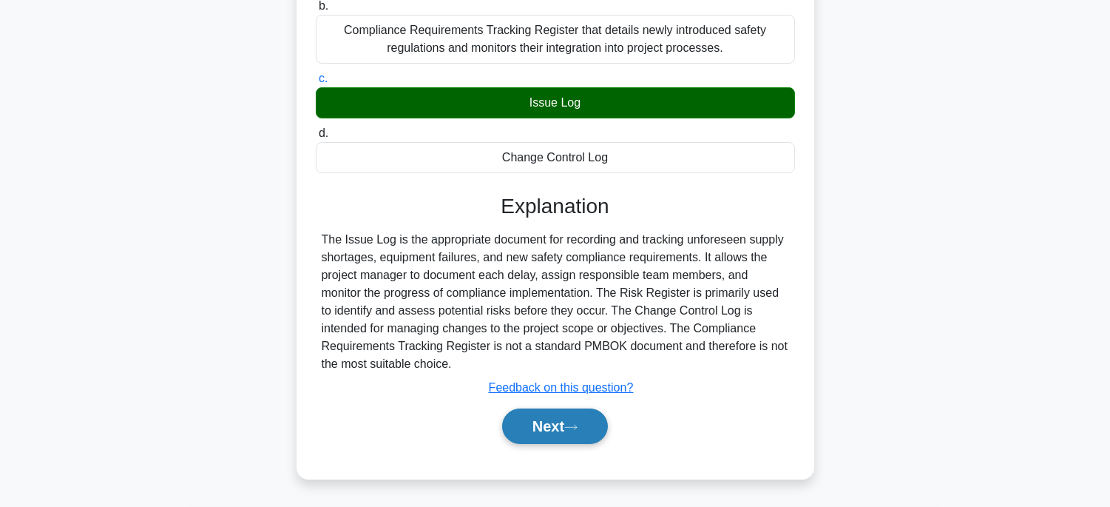
scroll to position [370, 0]
click at [559, 427] on button "Next" at bounding box center [555, 425] width 106 height 35
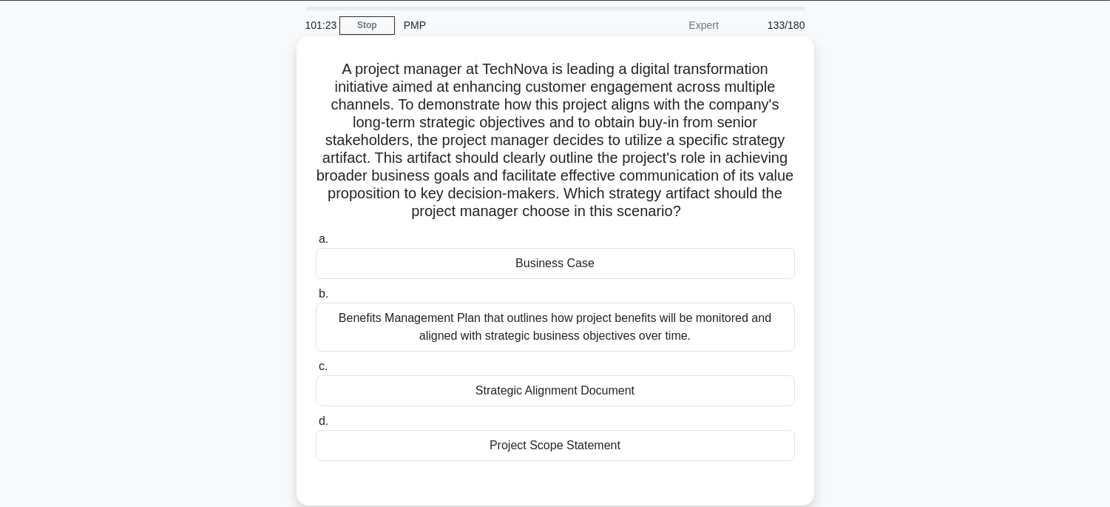
scroll to position [45, 0]
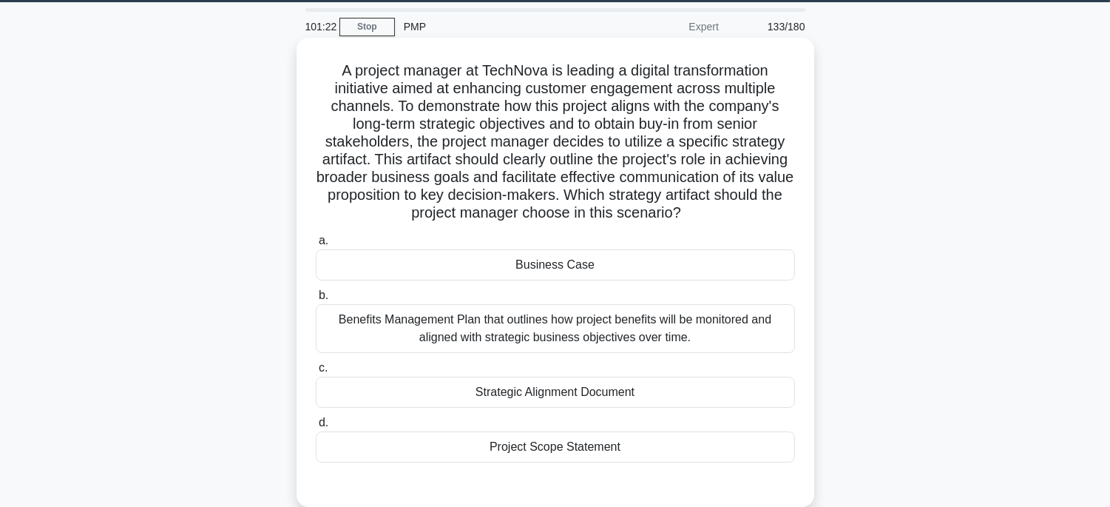
drag, startPoint x: 316, startPoint y: 72, endPoint x: 669, endPoint y: 444, distance: 513.6
click at [671, 448] on div "A project manager at TechNova is leading a digital transformation initiative ai…" at bounding box center [555, 272] width 506 height 457
click at [685, 400] on div "Strategic Alignment Document" at bounding box center [555, 391] width 479 height 31
click at [316, 373] on input "c. Strategic Alignment Document" at bounding box center [316, 368] width 0 height 10
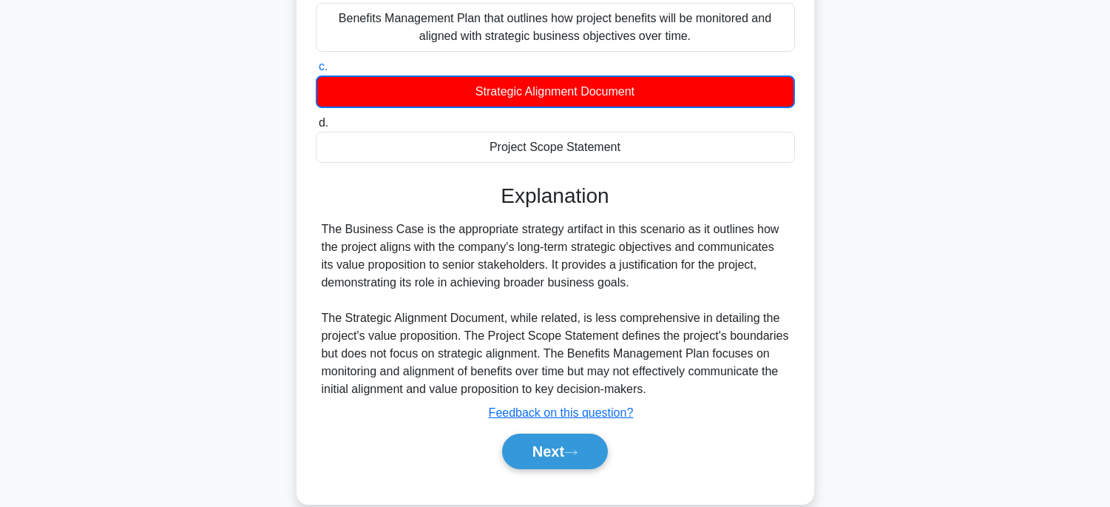
scroll to position [370, 0]
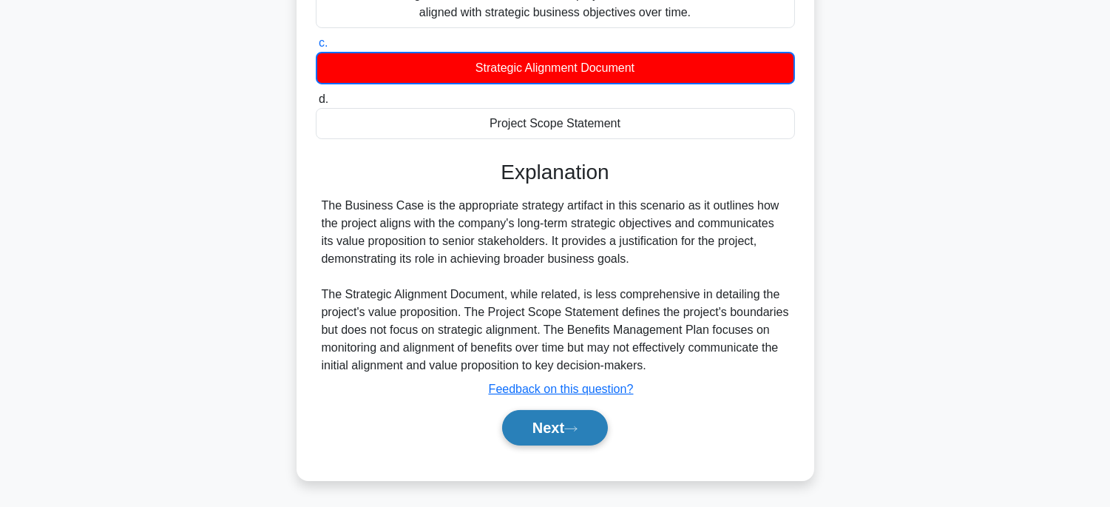
click at [556, 422] on button "Next" at bounding box center [555, 427] width 106 height 35
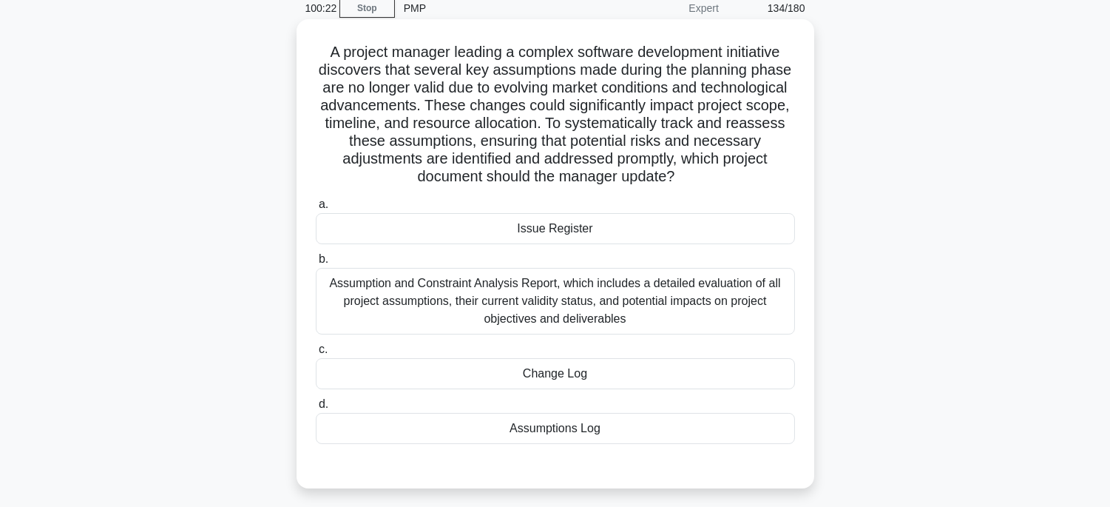
scroll to position [0, 0]
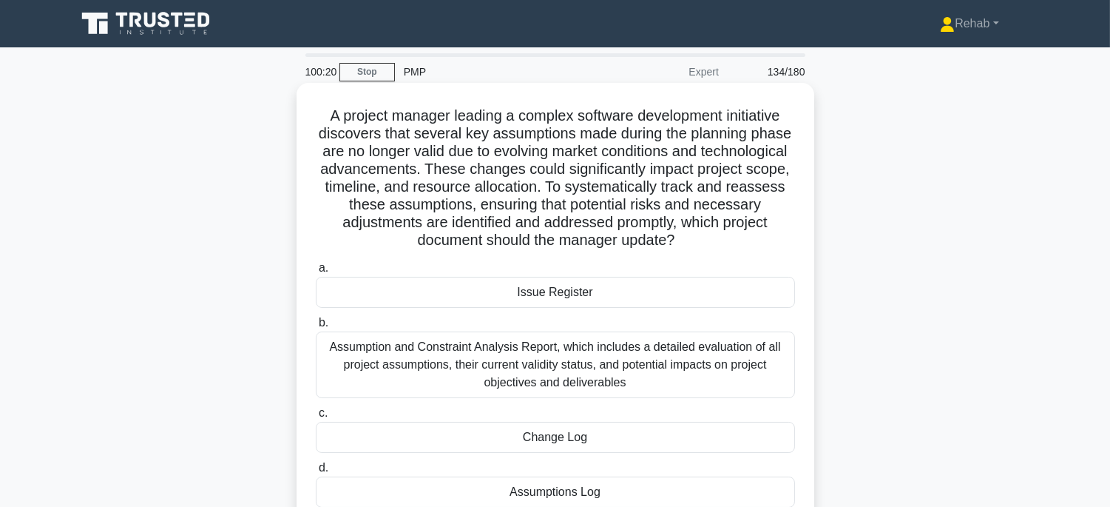
drag, startPoint x: 308, startPoint y: 109, endPoint x: 702, endPoint y: 486, distance: 545.5
click at [702, 486] on div "A project manager leading a complex software development initiative discovers t…" at bounding box center [555, 317] width 506 height 457
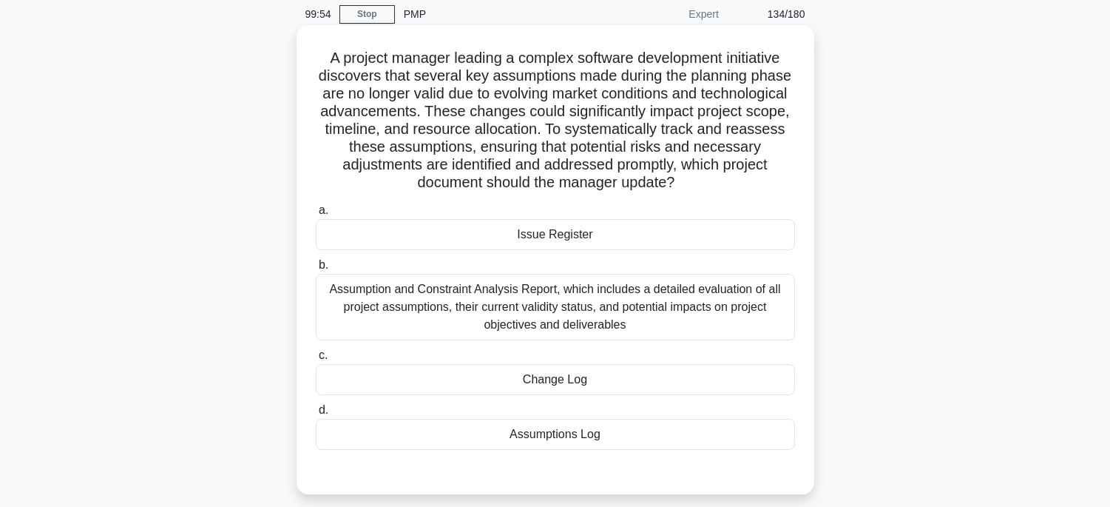
scroll to position [82, 0]
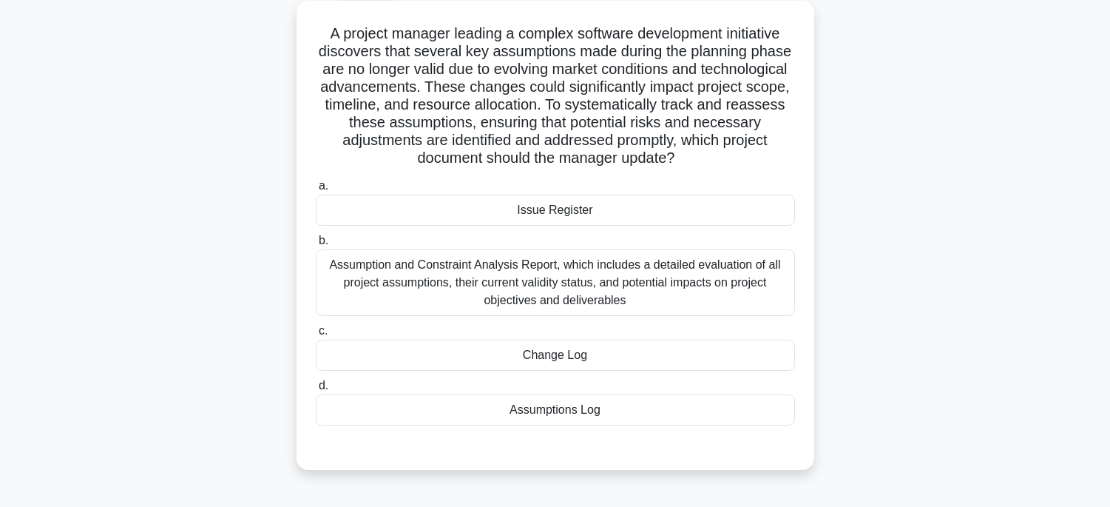
click at [685, 408] on div "Assumptions Log" at bounding box center [555, 409] width 479 height 31
click at [316, 390] on input "d. Assumptions Log" at bounding box center [316, 386] width 0 height 10
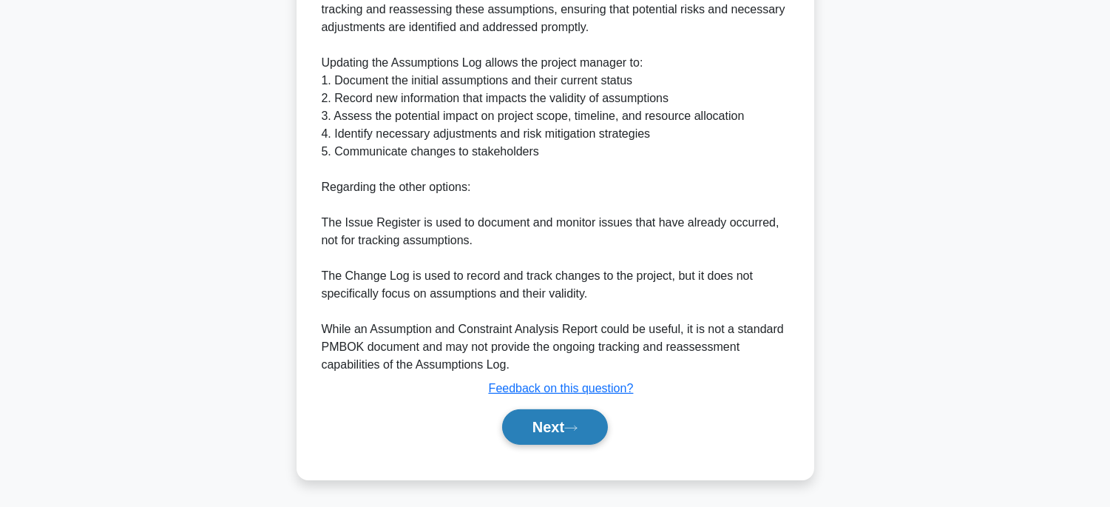
click at [573, 439] on button "Next" at bounding box center [555, 426] width 106 height 35
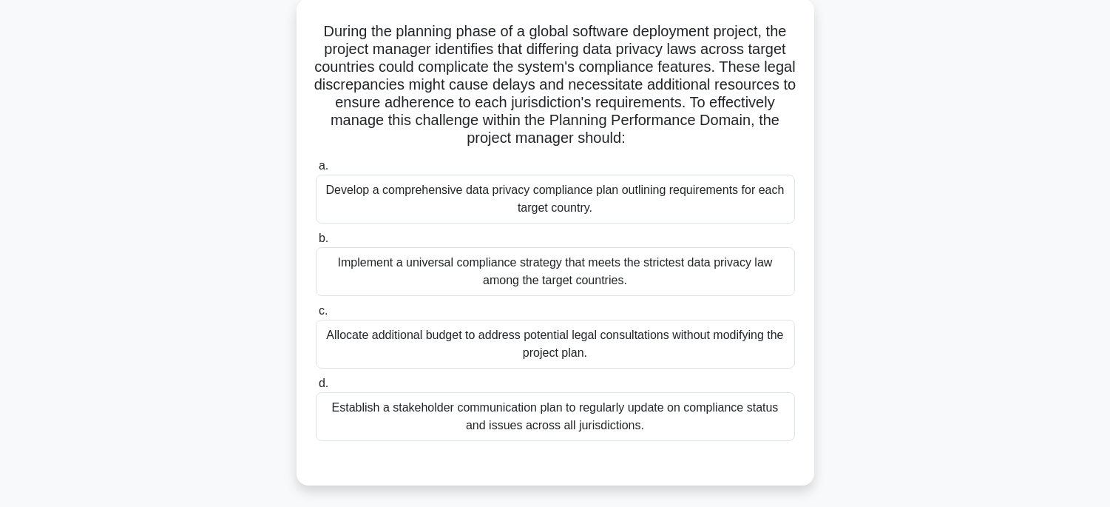
scroll to position [45, 0]
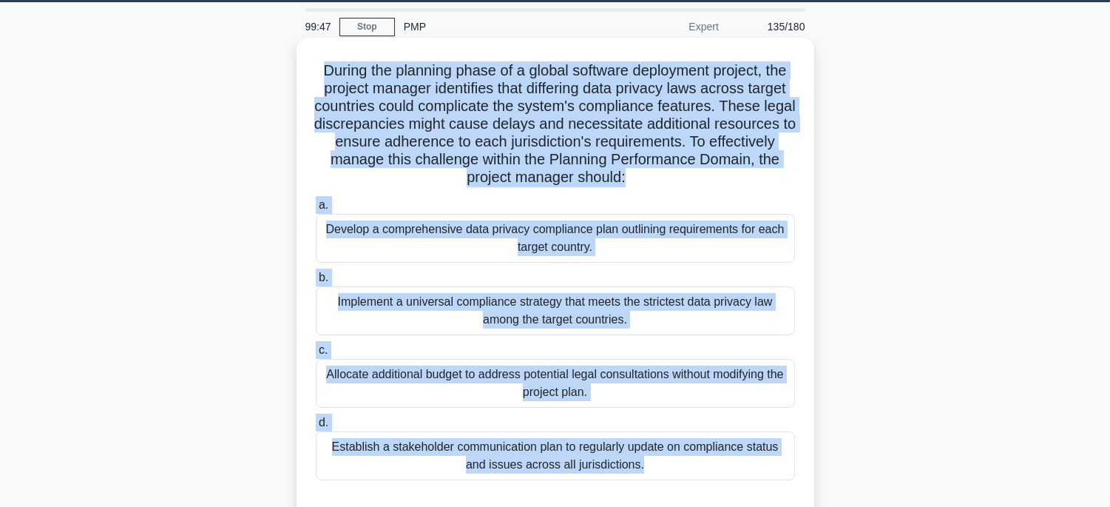
drag, startPoint x: 314, startPoint y: 70, endPoint x: 737, endPoint y: 488, distance: 594.5
click at [737, 488] on div "During the planning phase of a global software deployment project, the project …" at bounding box center [555, 281] width 506 height 475
click at [734, 231] on div "Develop a comprehensive data privacy compliance plan outlining requirements for…" at bounding box center [555, 238] width 479 height 49
click at [316, 210] on input "a. Develop a comprehensive data privacy compliance plan outlining requirements …" at bounding box center [316, 205] width 0 height 10
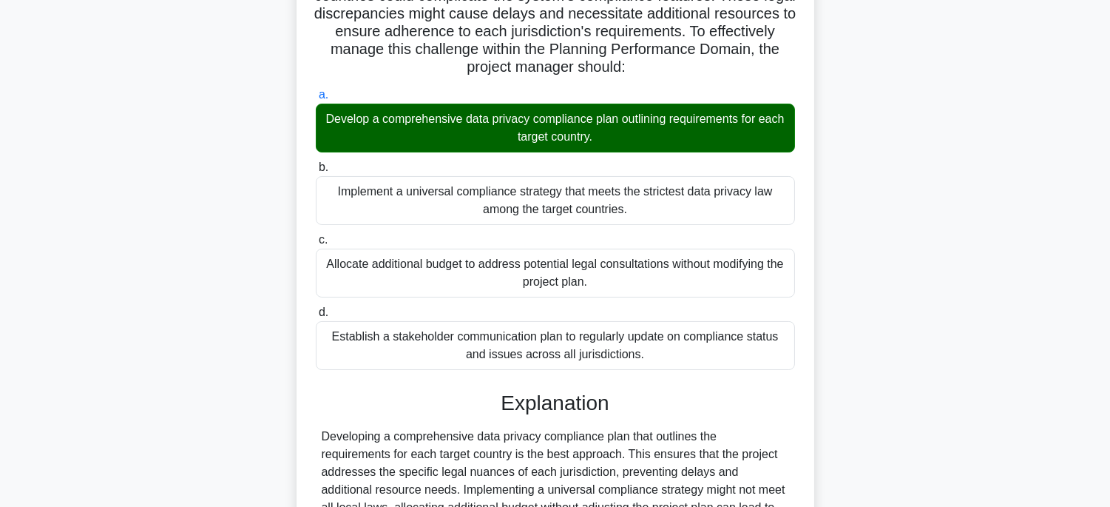
scroll to position [334, 0]
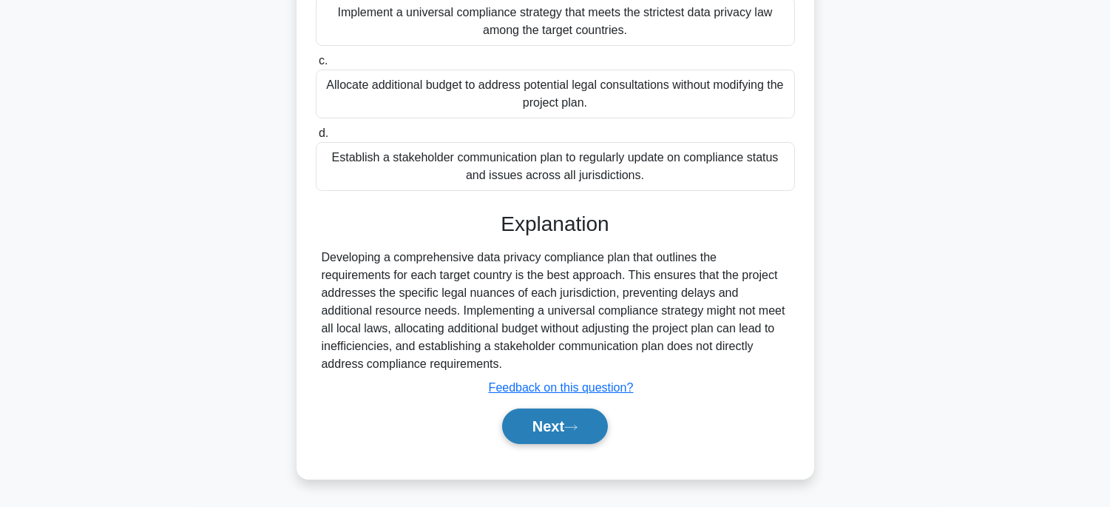
click at [608, 418] on button "Next" at bounding box center [555, 425] width 106 height 35
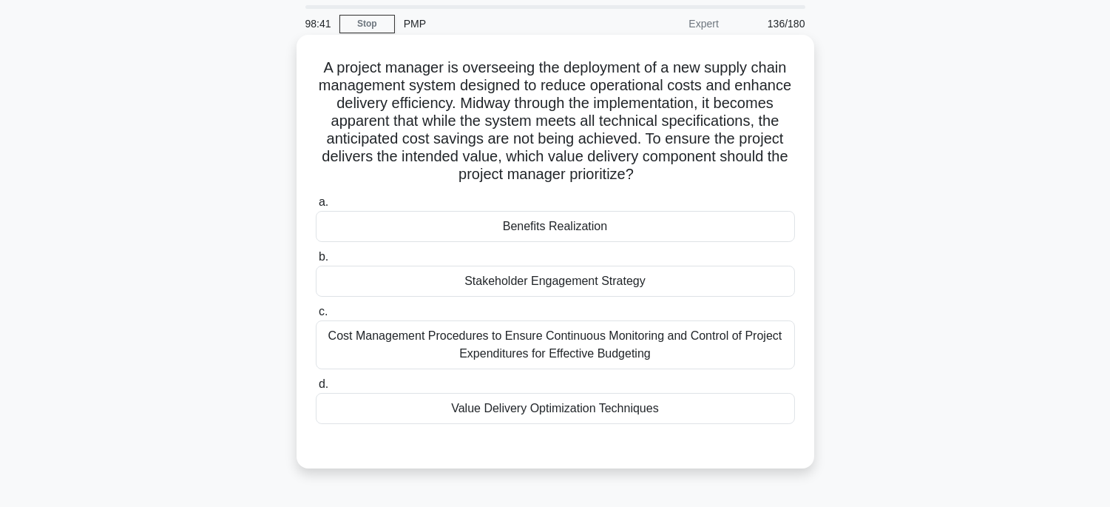
scroll to position [45, 0]
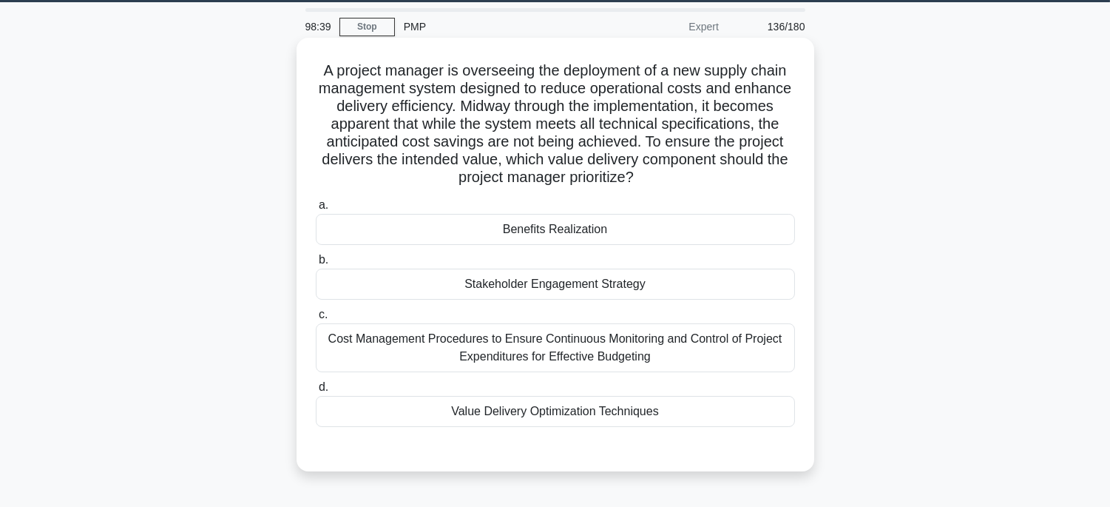
drag, startPoint x: 314, startPoint y: 70, endPoint x: 718, endPoint y: 395, distance: 518.1
click at [737, 427] on div "A project manager is overseeing the deployment of a new supply chain management…" at bounding box center [555, 254] width 506 height 421
click at [674, 225] on div "Benefits Realization" at bounding box center [555, 229] width 479 height 31
click at [316, 210] on input "a. Benefits Realization" at bounding box center [316, 205] width 0 height 10
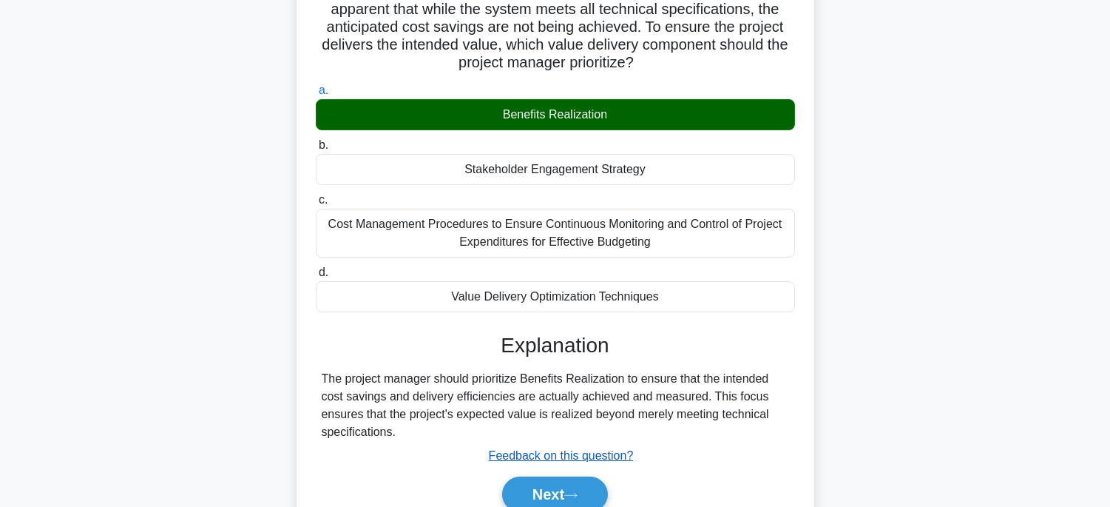
scroll to position [291, 0]
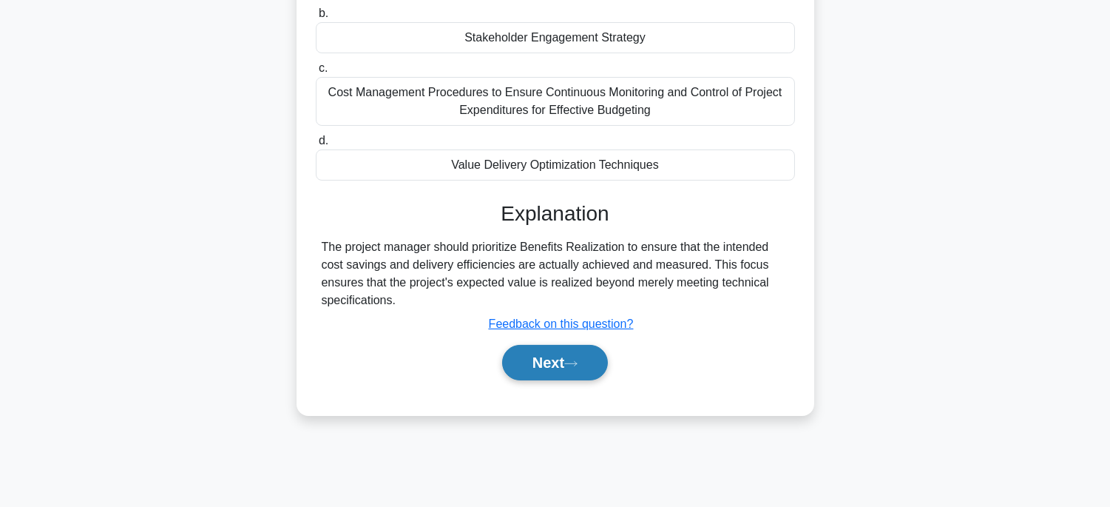
click at [588, 373] on button "Next" at bounding box center [555, 362] width 106 height 35
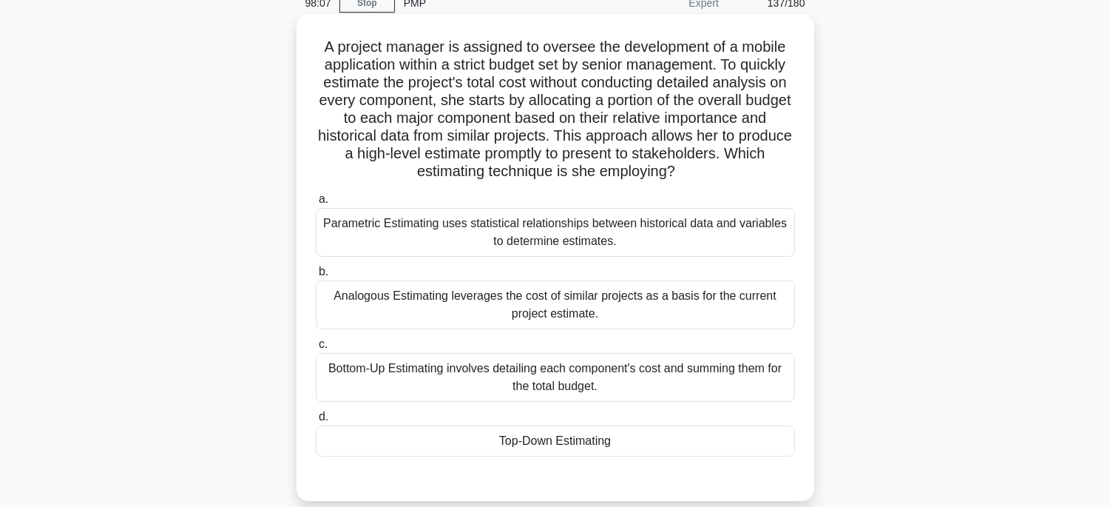
scroll to position [45, 0]
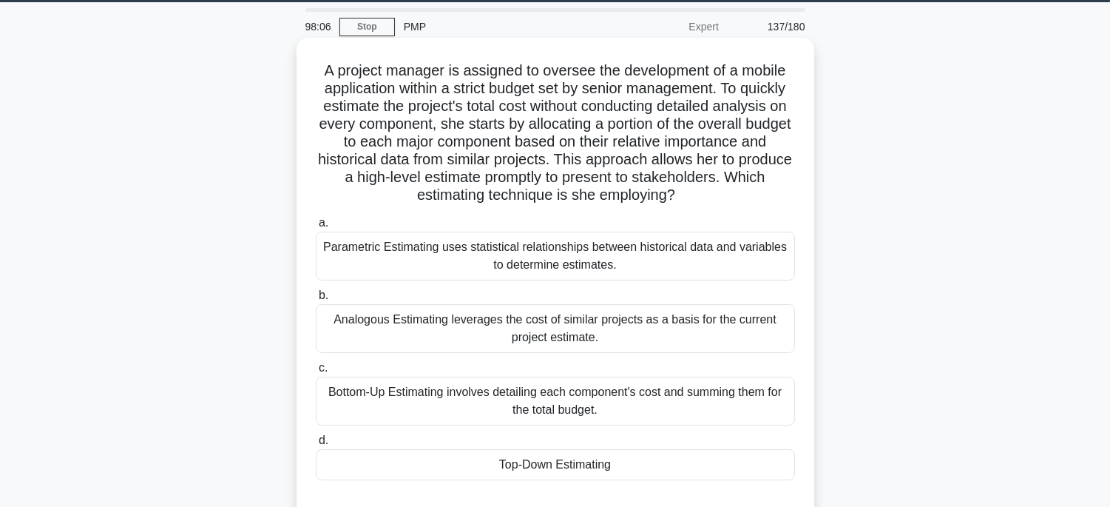
drag, startPoint x: 314, startPoint y: 67, endPoint x: 740, endPoint y: 478, distance: 592.0
click at [740, 478] on div "A project manager is assigned to oversee the development of a mobile applicatio…" at bounding box center [555, 281] width 506 height 475
click at [646, 459] on div "Top-Down Estimating" at bounding box center [555, 464] width 479 height 31
click at [316, 445] on input "d. Top-Down Estimating" at bounding box center [316, 441] width 0 height 10
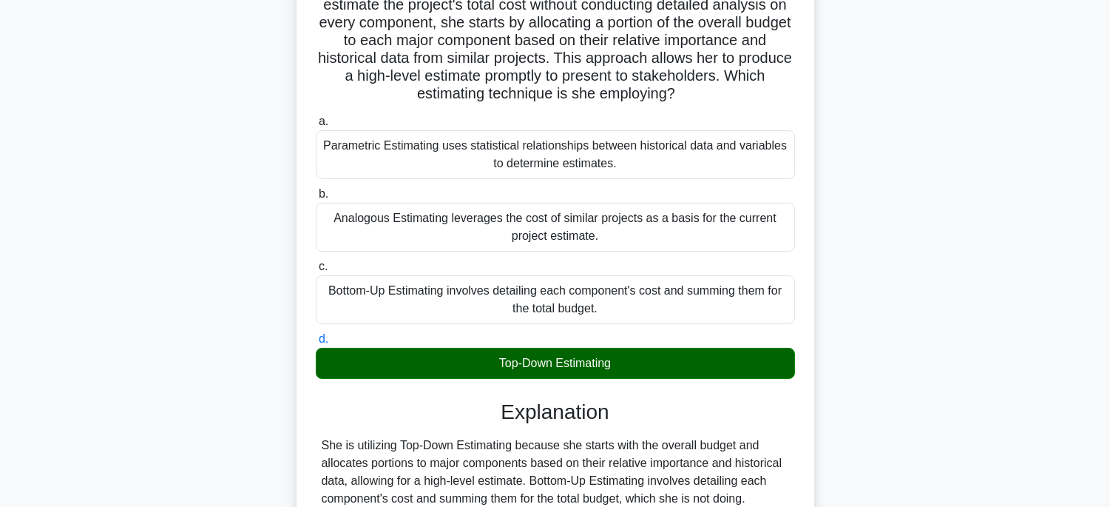
scroll to position [370, 0]
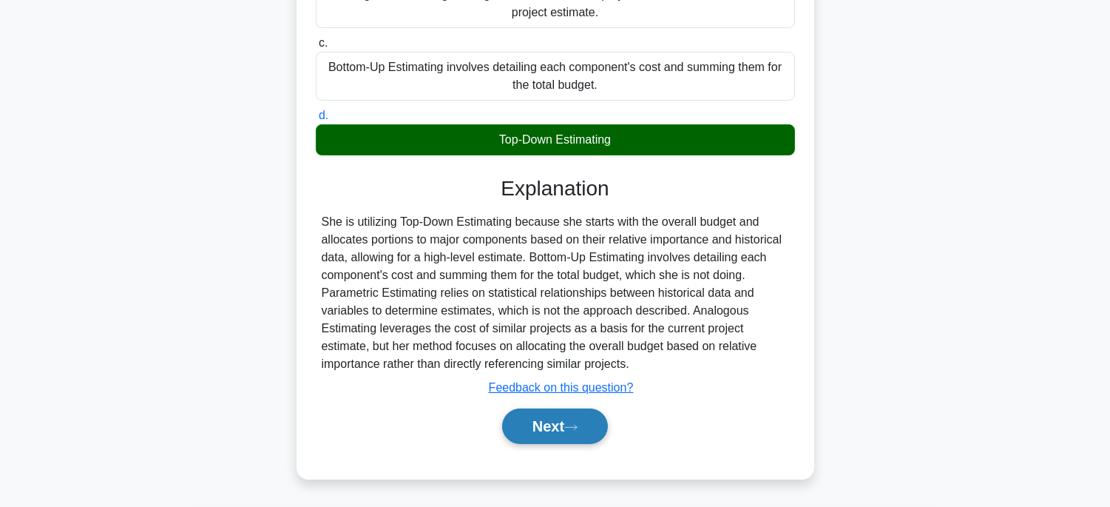
click at [563, 430] on button "Next" at bounding box center [555, 425] width 106 height 35
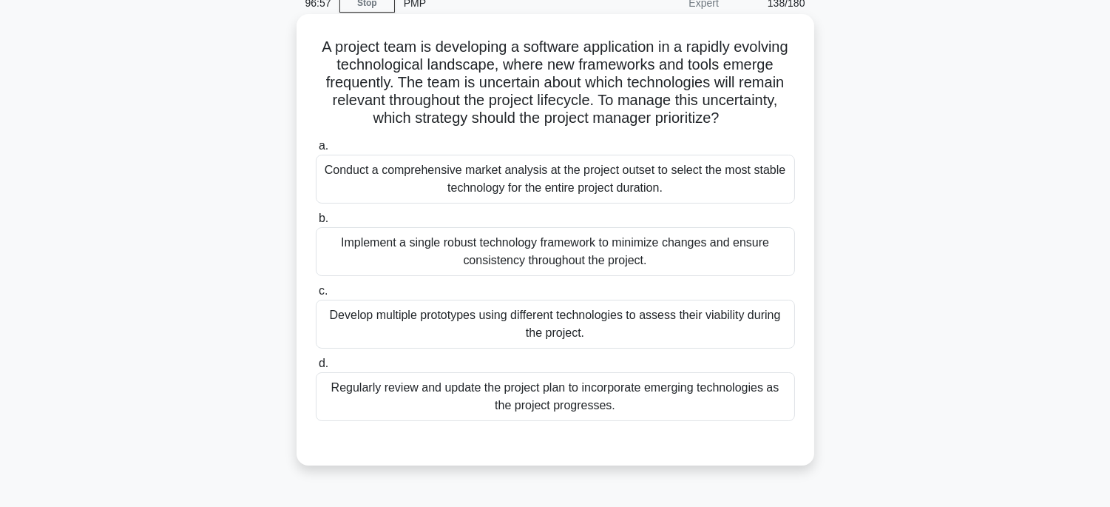
scroll to position [45, 0]
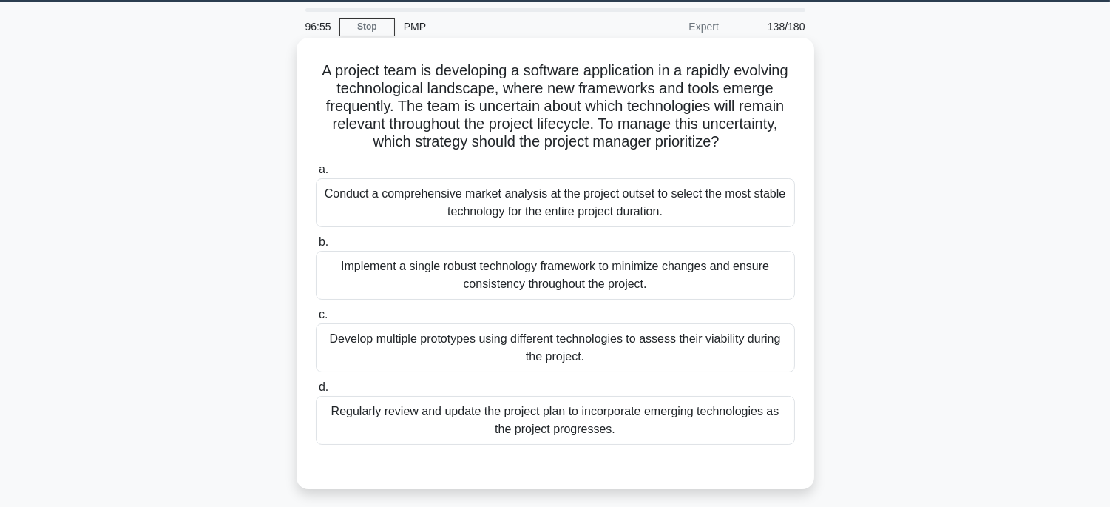
drag, startPoint x: 327, startPoint y: 59, endPoint x: 654, endPoint y: 427, distance: 492.3
click at [654, 427] on div "A project team is developing a software application in a rapidly evolving techn…" at bounding box center [555, 263] width 506 height 439
click at [710, 368] on div "Develop multiple prototypes using different technologies to assess their viabil…" at bounding box center [555, 347] width 479 height 49
click at [316, 319] on input "c. Develop multiple prototypes using different technologies to assess their via…" at bounding box center [316, 315] width 0 height 10
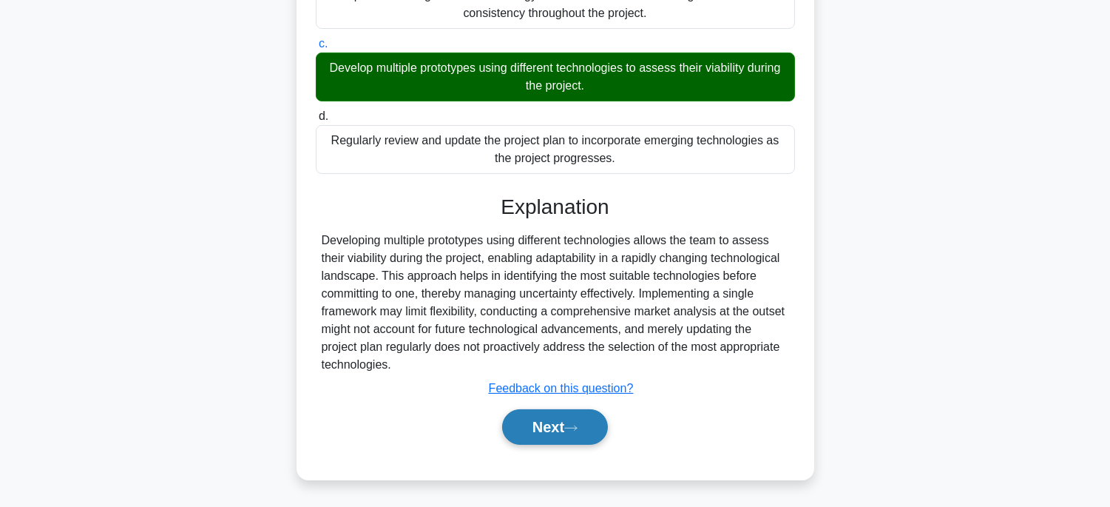
click at [555, 410] on button "Next" at bounding box center [555, 426] width 106 height 35
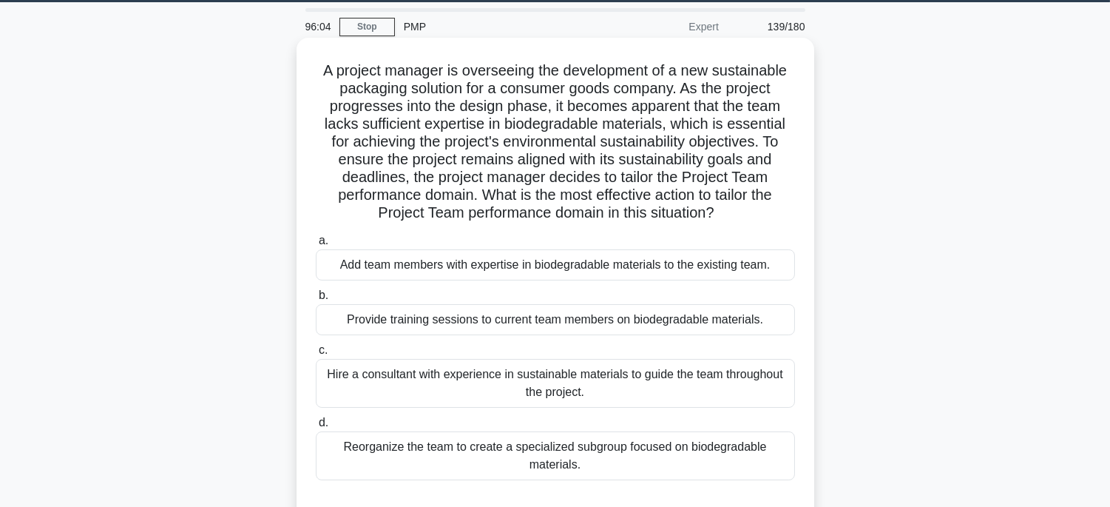
drag, startPoint x: 306, startPoint y: 62, endPoint x: 734, endPoint y: 472, distance: 592.0
click at [734, 472] on div "A project manager is overseeing the development of a new sustainable packaging …" at bounding box center [555, 281] width 506 height 475
click at [771, 264] on div "Add team members with expertise in biodegradable materials to the existing team." at bounding box center [555, 264] width 479 height 31
click at [316, 246] on input "a. Add team members with expertise in biodegradable materials to the existing t…" at bounding box center [316, 241] width 0 height 10
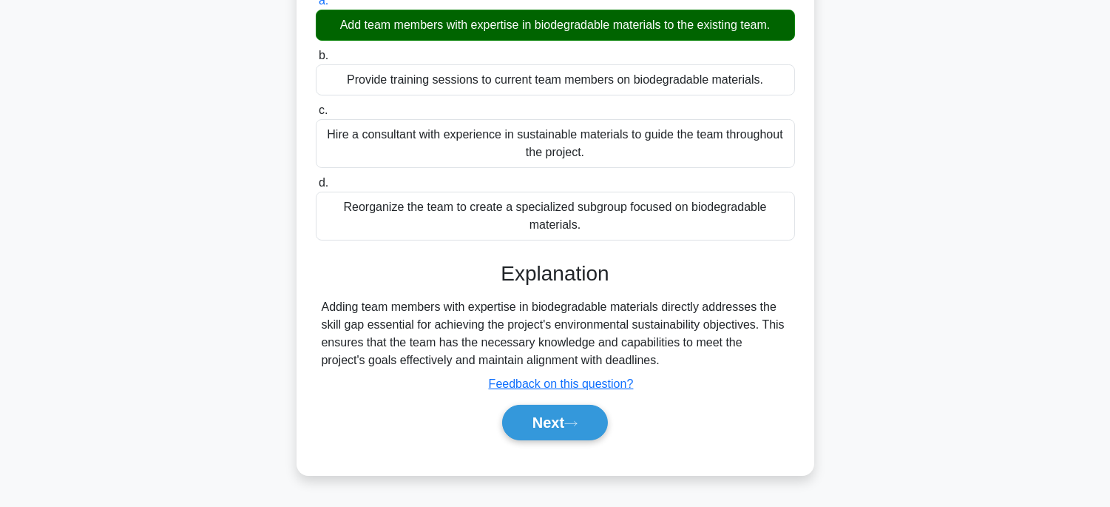
scroll to position [291, 0]
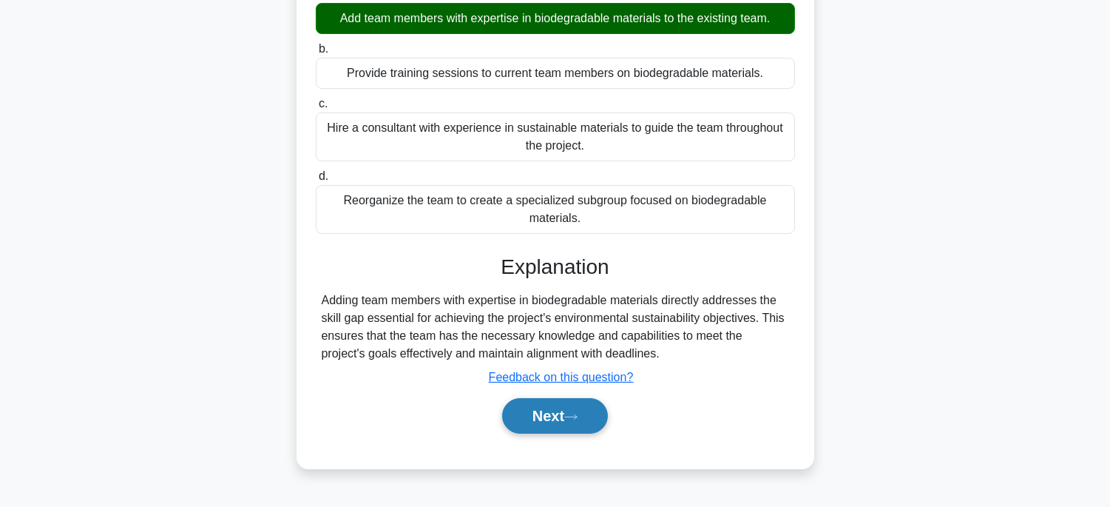
click at [578, 416] on icon at bounding box center [570, 417] width 13 height 8
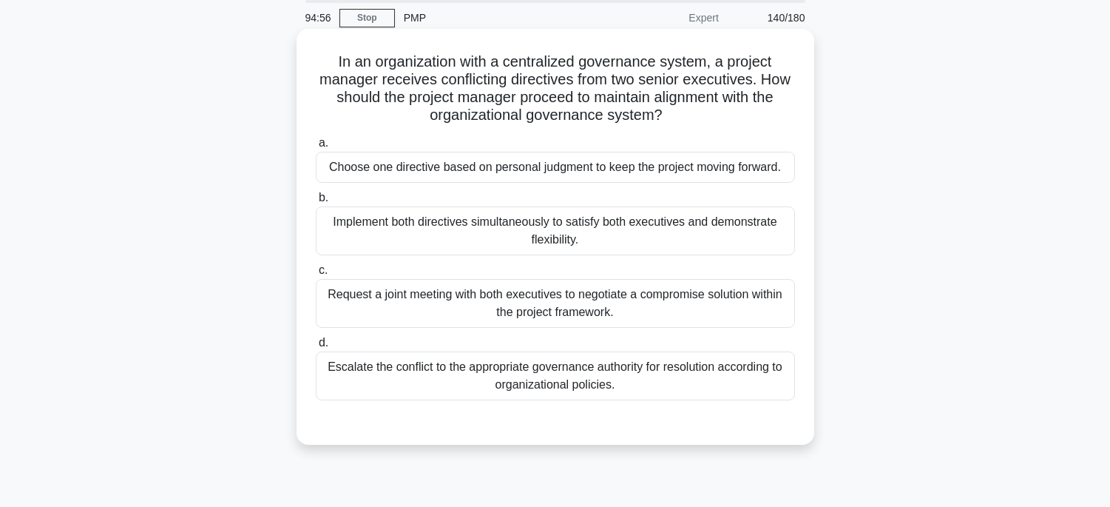
scroll to position [45, 0]
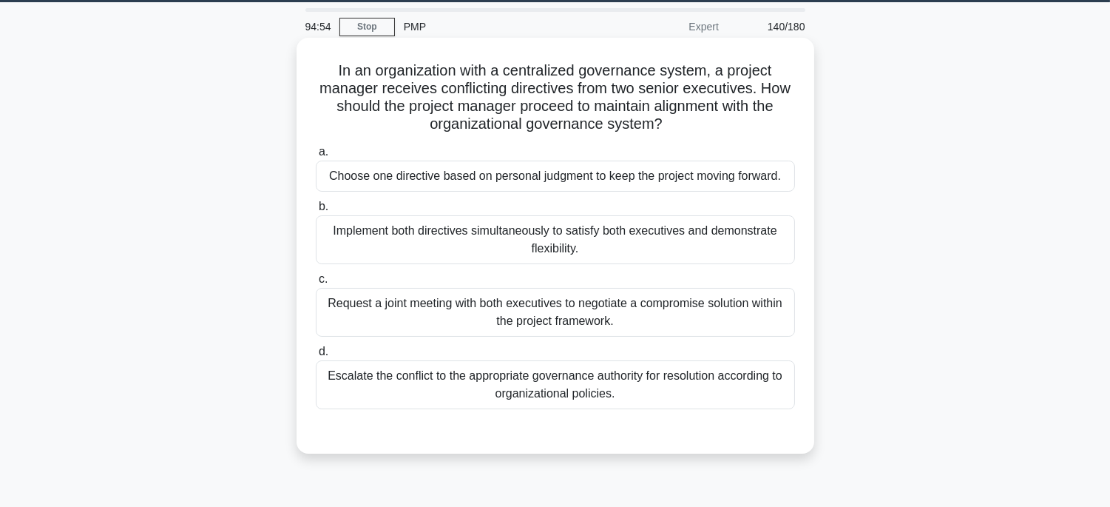
drag, startPoint x: 374, startPoint y: 78, endPoint x: 670, endPoint y: 410, distance: 444.7
click at [670, 410] on div "In an organization with a centralized governance system, a project manager rece…" at bounding box center [555, 246] width 506 height 404
click at [662, 331] on div "Request a joint meeting with both executives to negotiate a compromise solution…" at bounding box center [555, 312] width 479 height 49
click at [316, 284] on input "c. Request a joint meeting with both executives to negotiate a compromise solut…" at bounding box center [316, 279] width 0 height 10
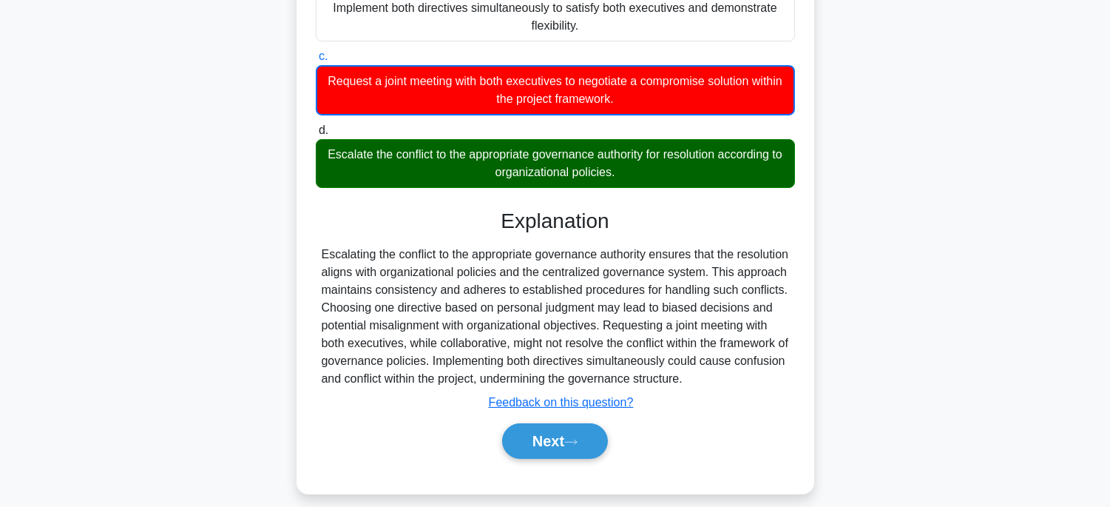
scroll to position [291, 0]
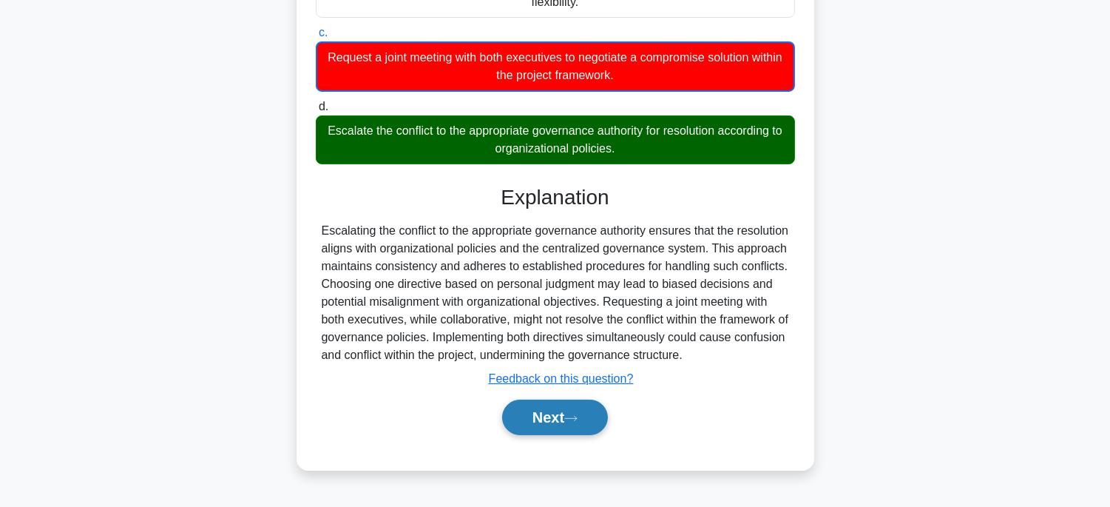
click at [573, 425] on button "Next" at bounding box center [555, 416] width 106 height 35
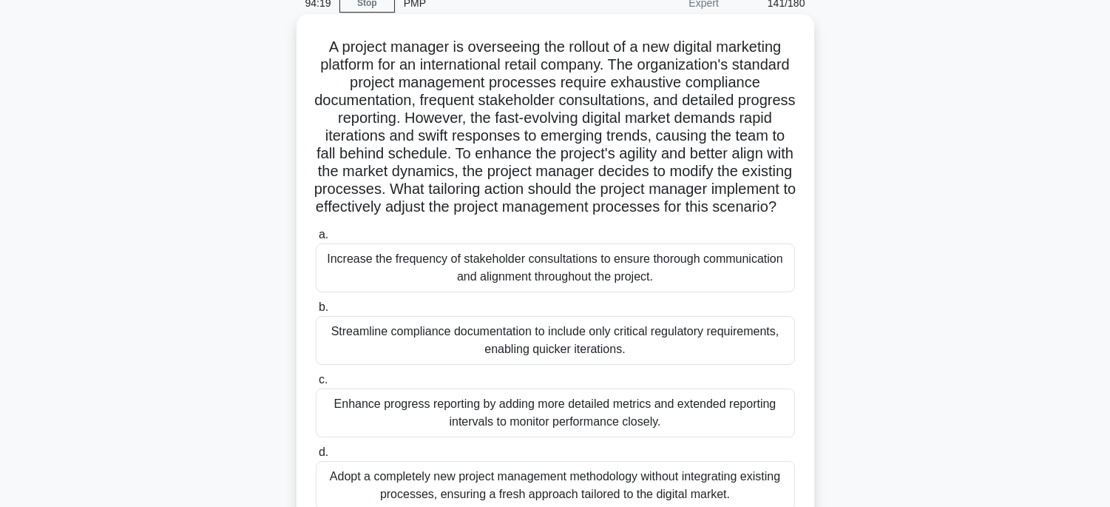
scroll to position [45, 0]
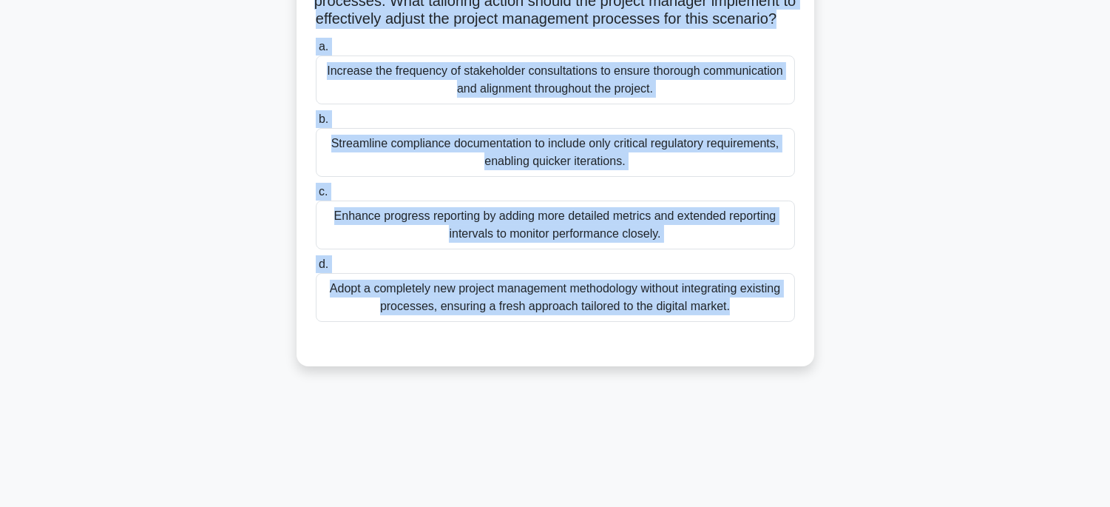
drag, startPoint x: 320, startPoint y: 67, endPoint x: 788, endPoint y: 498, distance: 635.3
click at [788, 498] on div "94:15 Stop PMP Expert 141/180 a. b. c." at bounding box center [555, 162] width 976 height 739
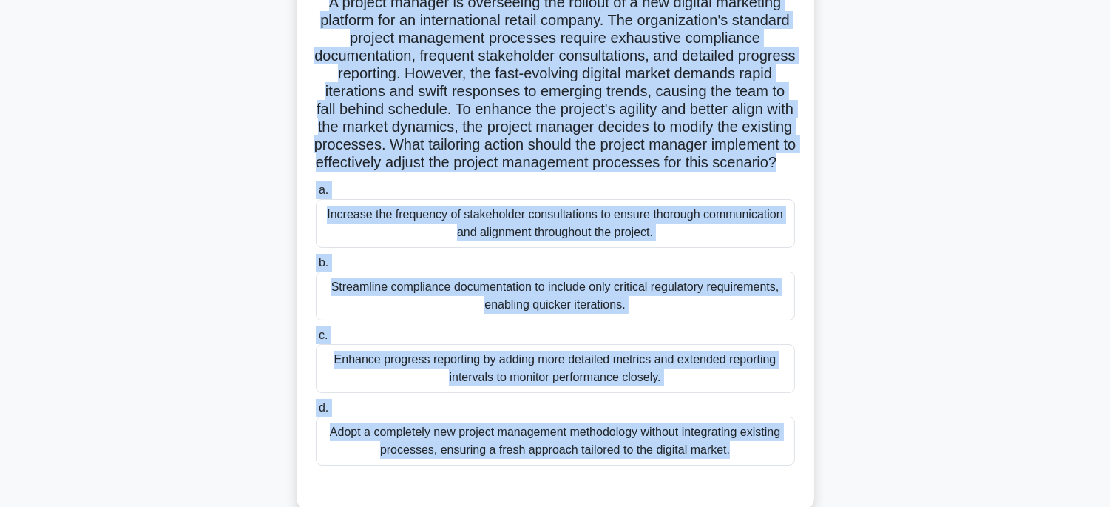
scroll to position [203, 0]
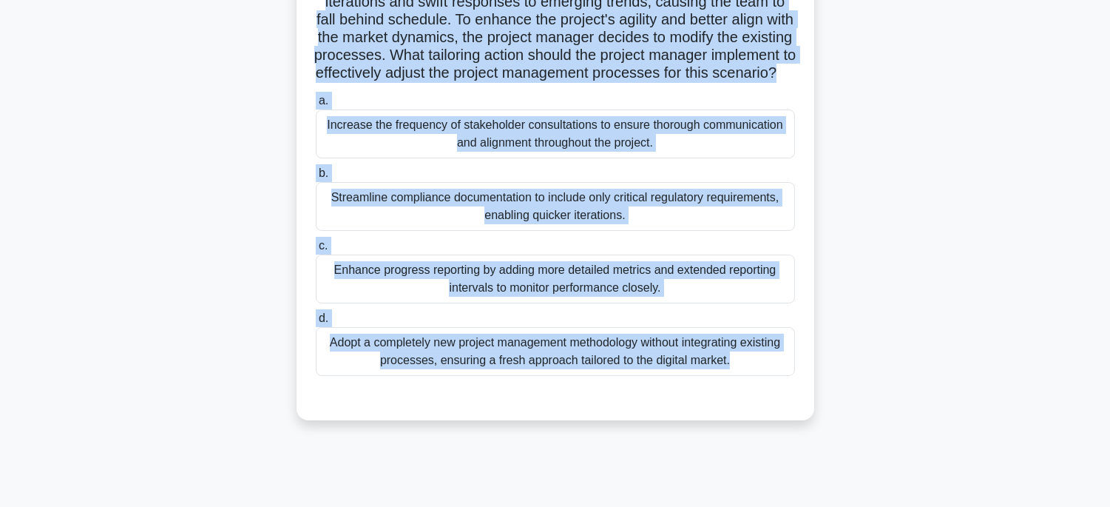
click at [725, 376] on div "Adopt a completely new project management methodology without integrating exist…" at bounding box center [555, 351] width 479 height 49
click at [316, 323] on input "d. Adopt a completely new project management methodology without integrating ex…" at bounding box center [316, 319] width 0 height 10
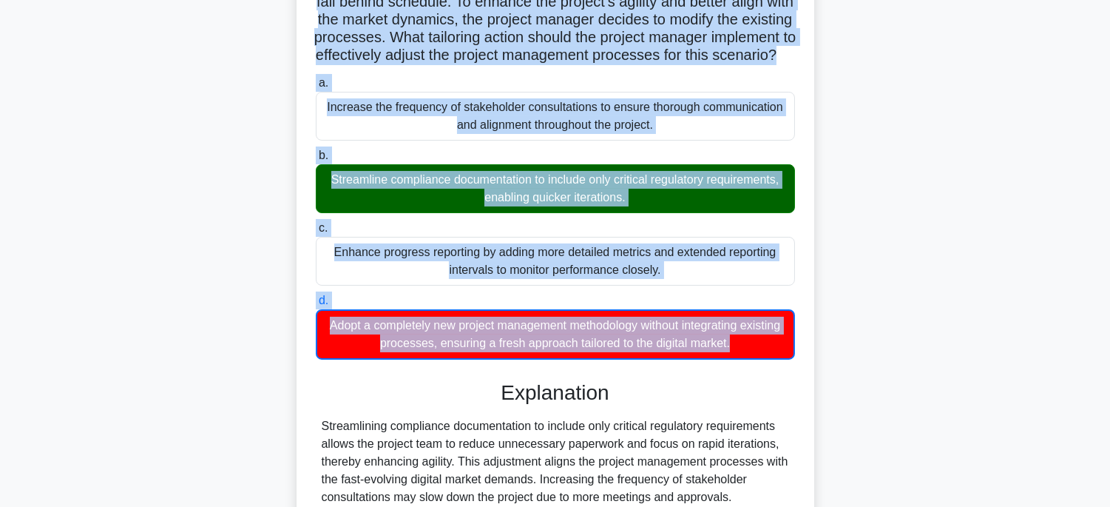
scroll to position [440, 0]
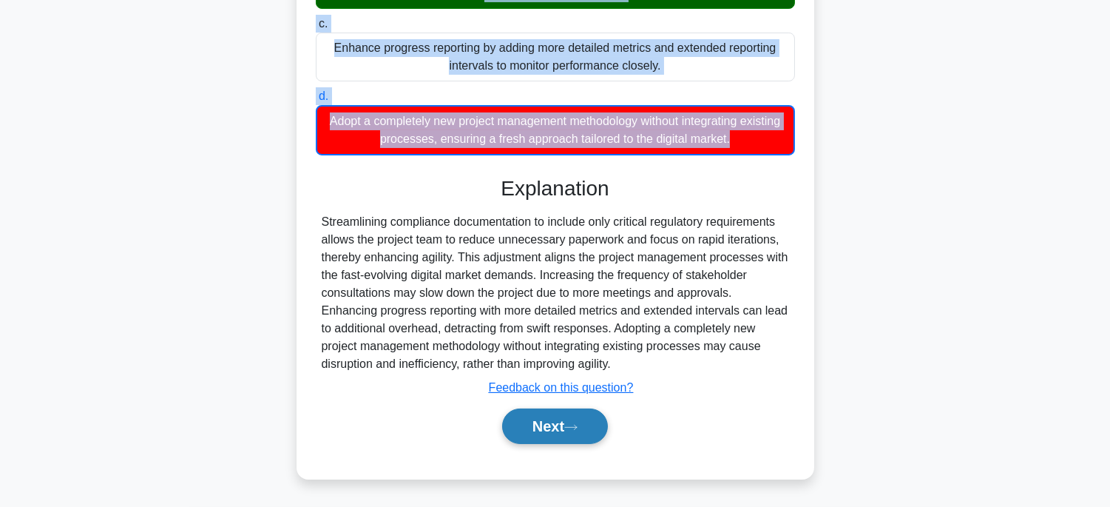
click at [555, 419] on button "Next" at bounding box center [555, 425] width 106 height 35
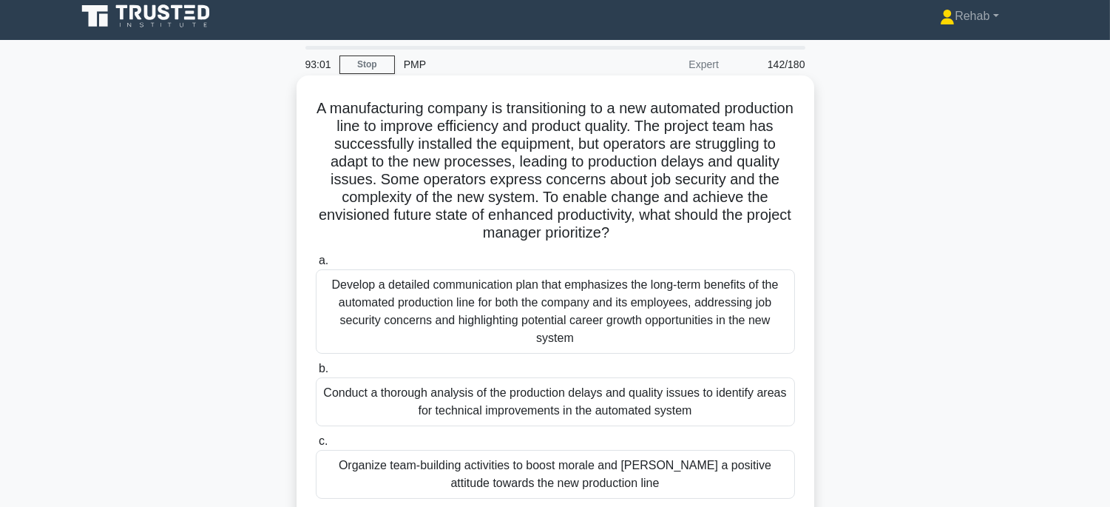
scroll to position [0, 0]
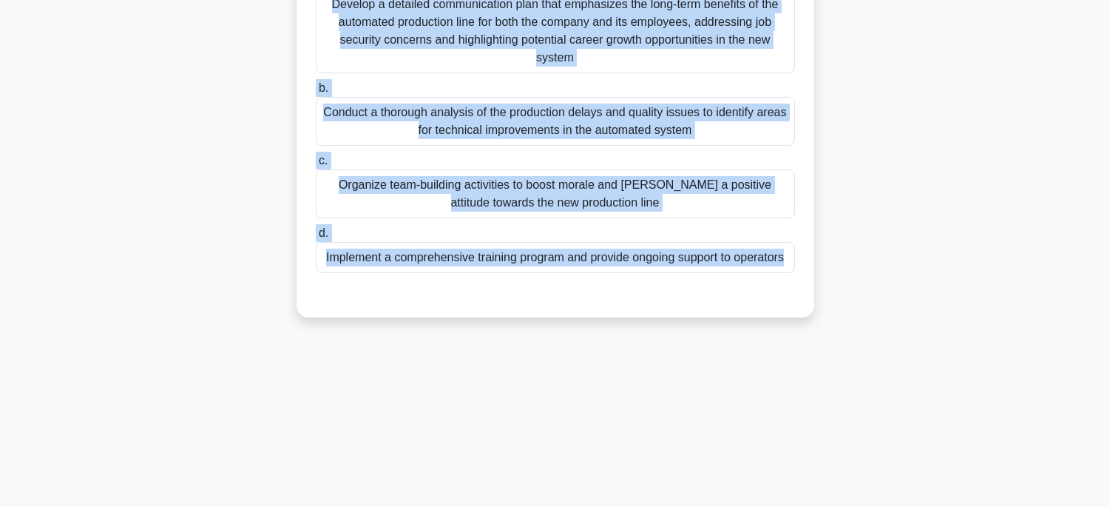
drag, startPoint x: 322, startPoint y: 106, endPoint x: 810, endPoint y: 530, distance: 646.9
click at [810, 506] on html "Rehab Profile Settings" at bounding box center [555, 108] width 1110 height 799
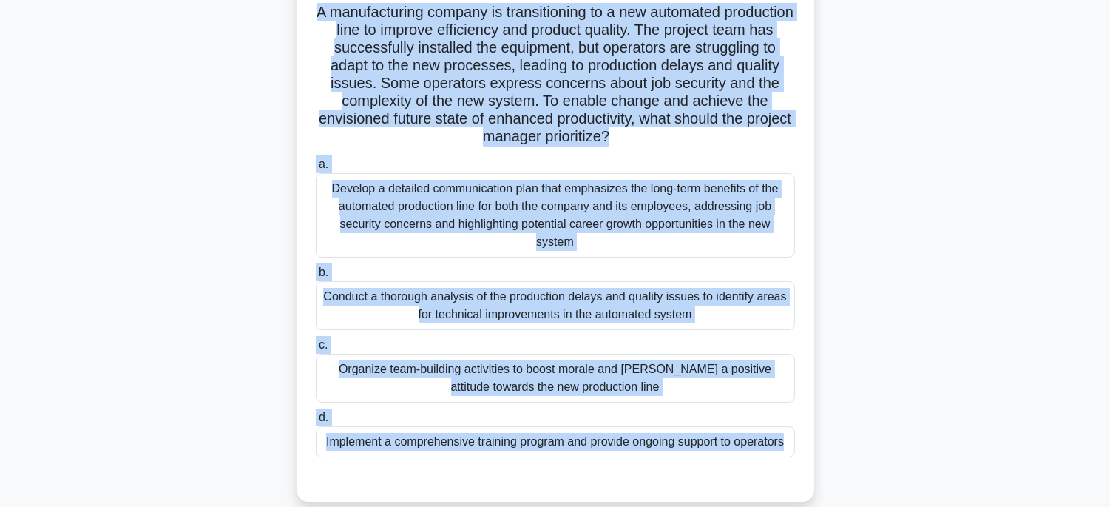
scroll to position [127, 0]
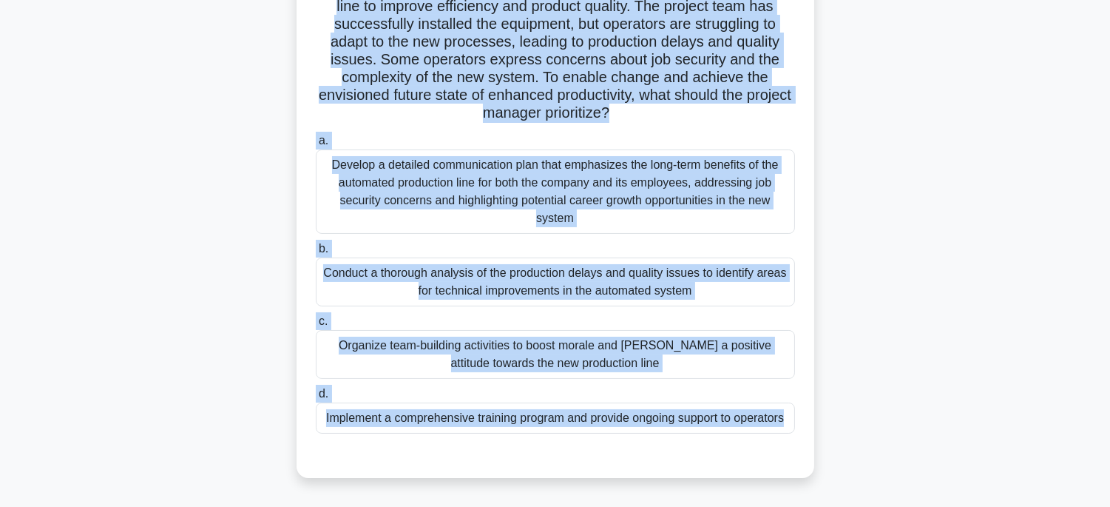
click at [686, 421] on div "Implement a comprehensive training program and provide ongoing support to opera…" at bounding box center [555, 417] width 479 height 31
click at [316, 399] on input "d. Implement a comprehensive training program and provide ongoing support to op…" at bounding box center [316, 394] width 0 height 10
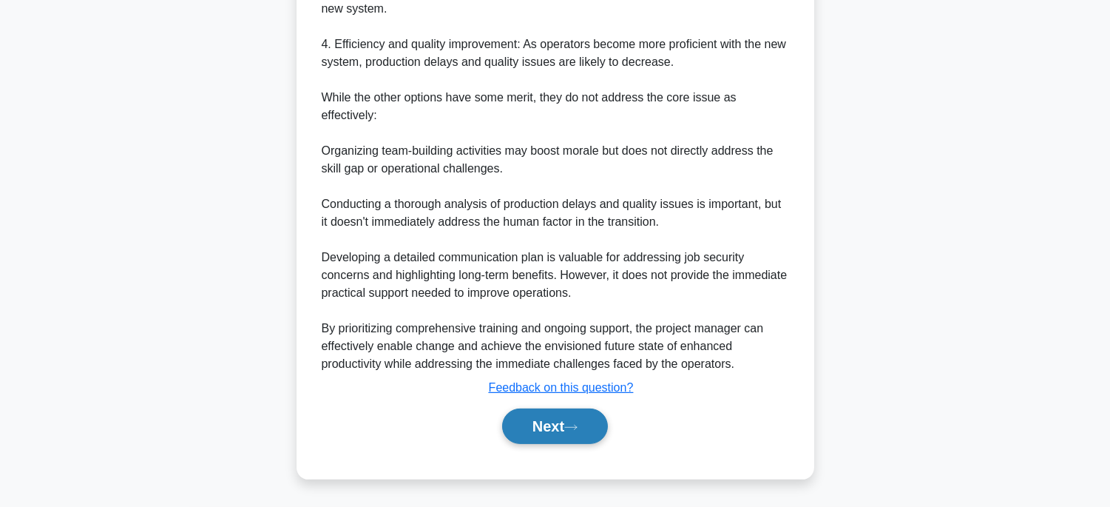
click at [573, 426] on icon at bounding box center [570, 427] width 13 height 8
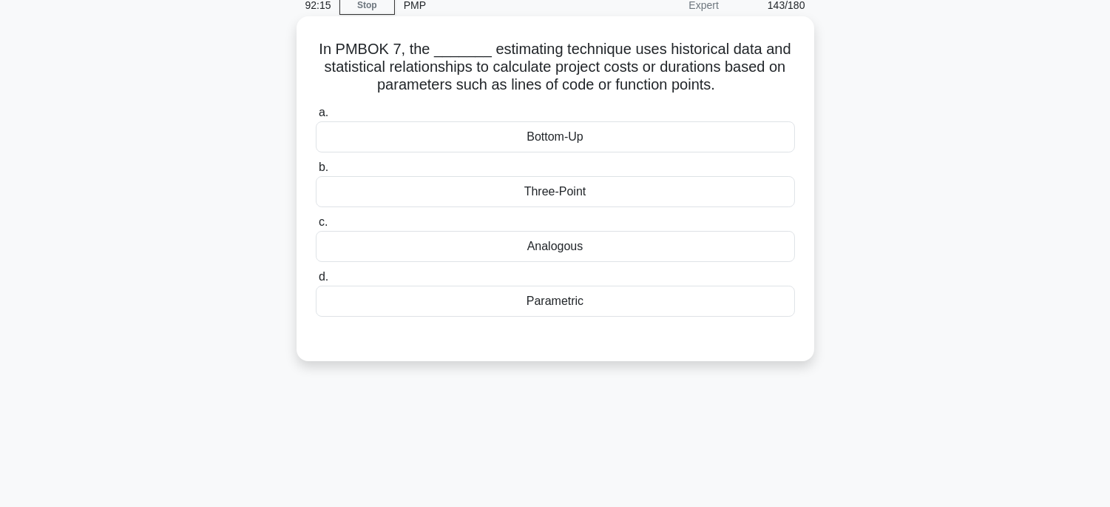
scroll to position [0, 0]
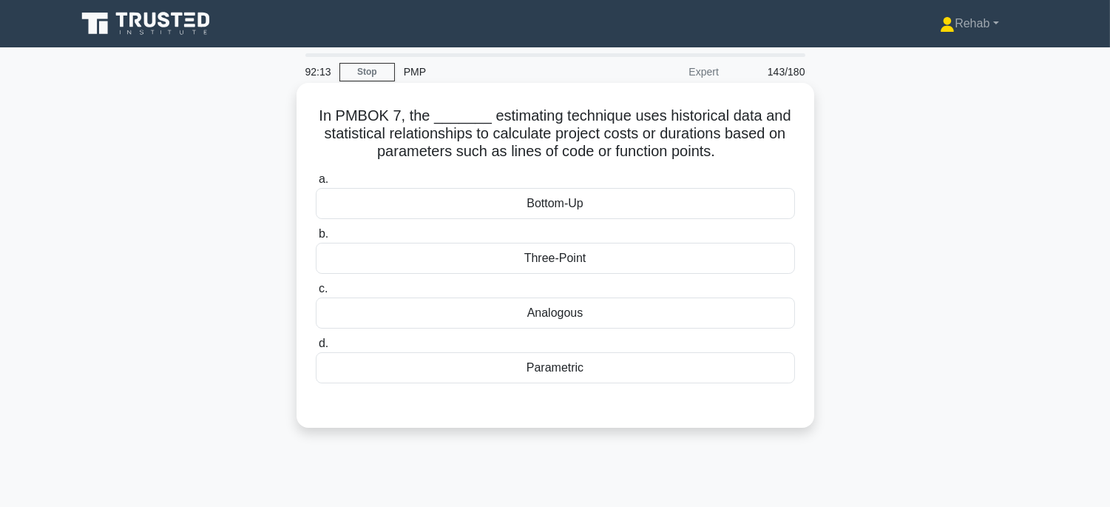
drag, startPoint x: 316, startPoint y: 109, endPoint x: 644, endPoint y: 365, distance: 415.7
click at [644, 365] on div "In PMBOK 7, the _______ estimating technique uses historical data and statistic…" at bounding box center [555, 255] width 506 height 333
click at [620, 366] on div "Parametric" at bounding box center [555, 367] width 479 height 31
click at [316, 348] on input "d. Parametric" at bounding box center [316, 344] width 0 height 10
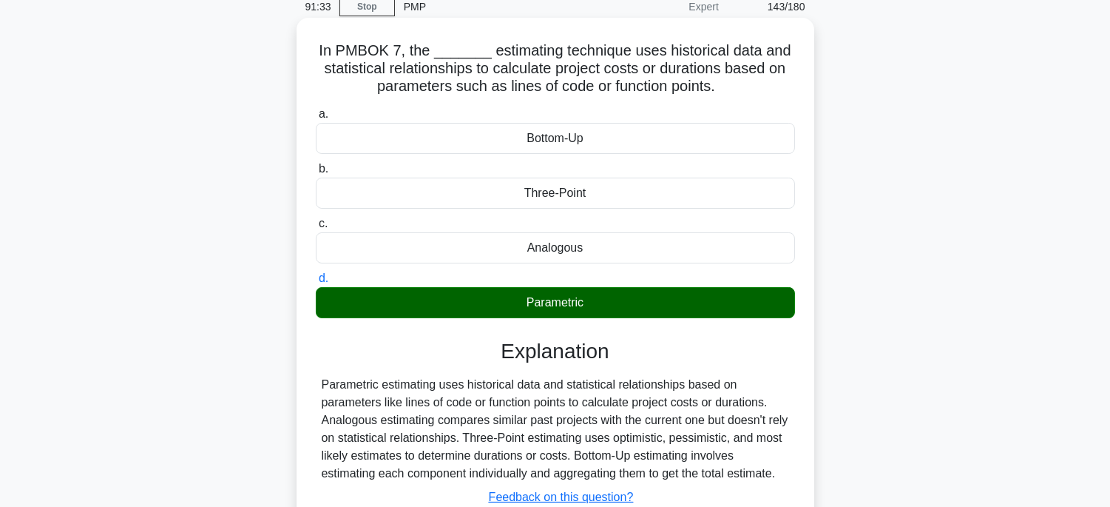
scroll to position [291, 0]
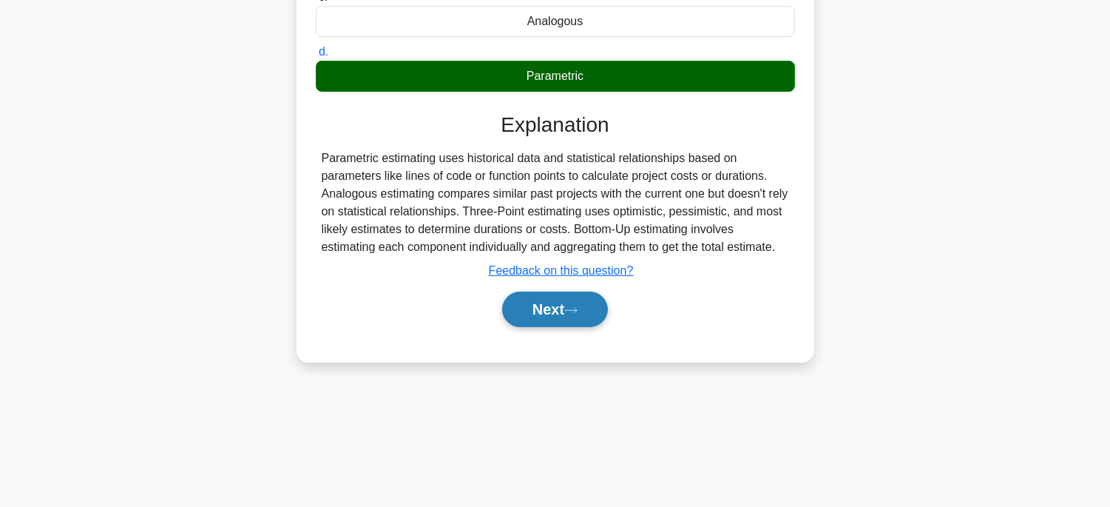
click at [571, 313] on icon at bounding box center [570, 310] width 13 height 8
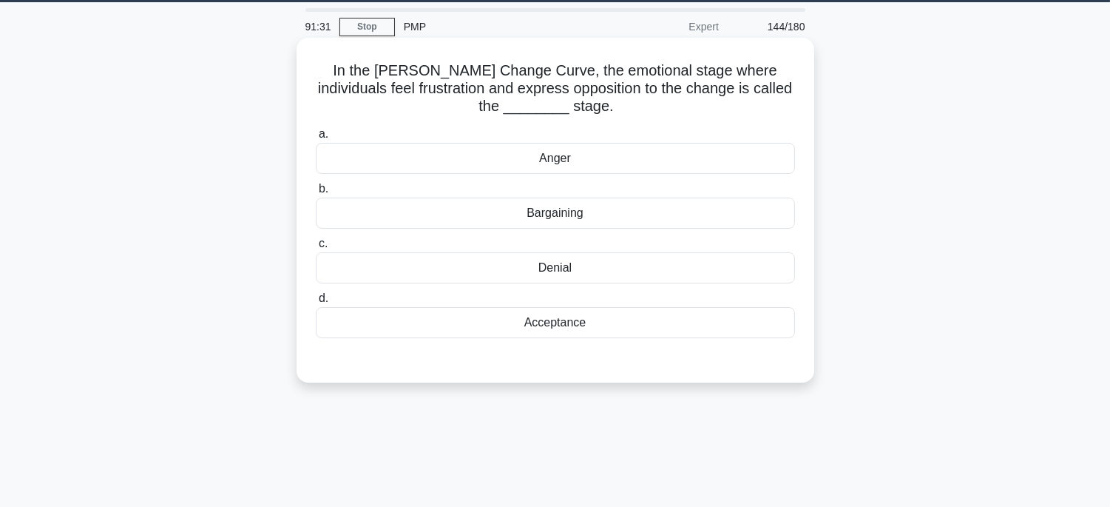
scroll to position [0, 0]
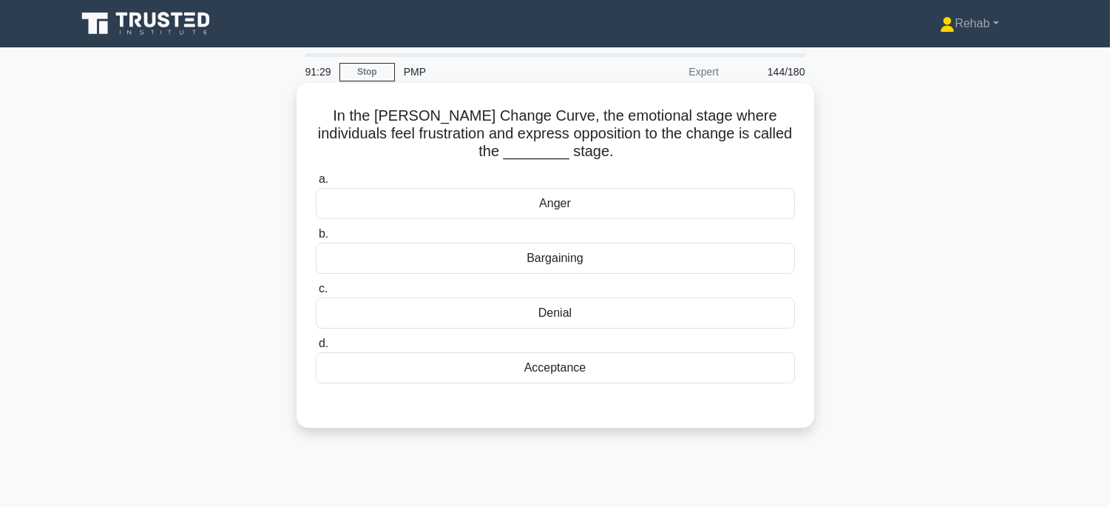
drag, startPoint x: 334, startPoint y: 114, endPoint x: 697, endPoint y: 360, distance: 438.1
click at [697, 360] on div "In the Kubler-Ross Change Curve, the emotional stage where individuals feel fru…" at bounding box center [555, 255] width 506 height 333
click at [629, 305] on div "Denial" at bounding box center [555, 312] width 479 height 31
click at [316, 294] on input "c. Denial" at bounding box center [316, 289] width 0 height 10
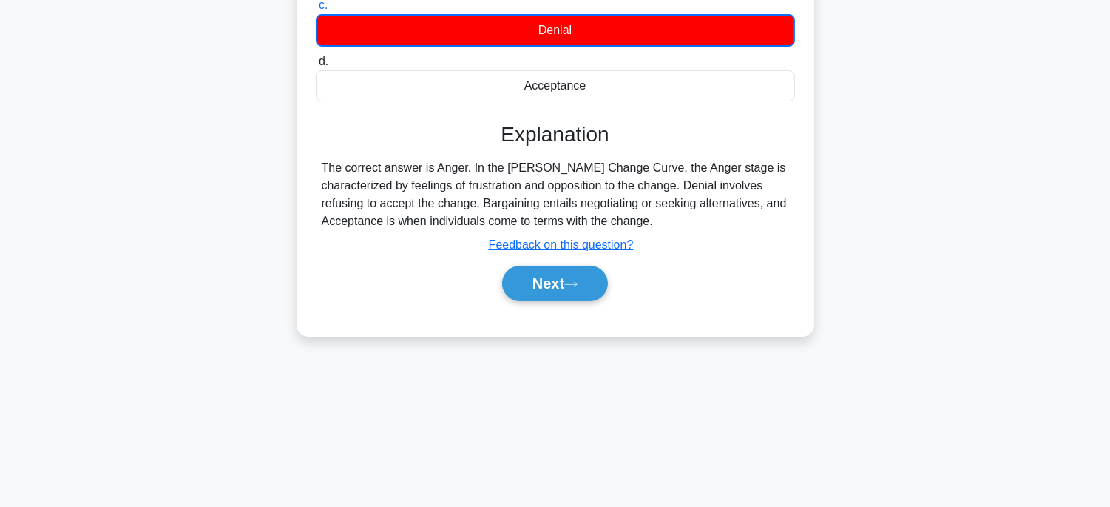
scroll to position [291, 0]
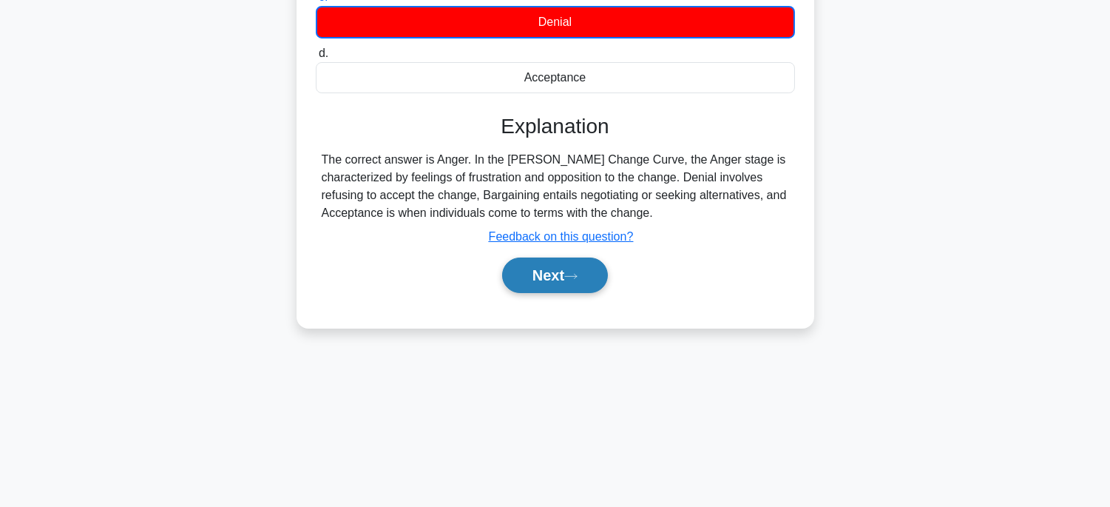
click at [568, 277] on button "Next" at bounding box center [555, 274] width 106 height 35
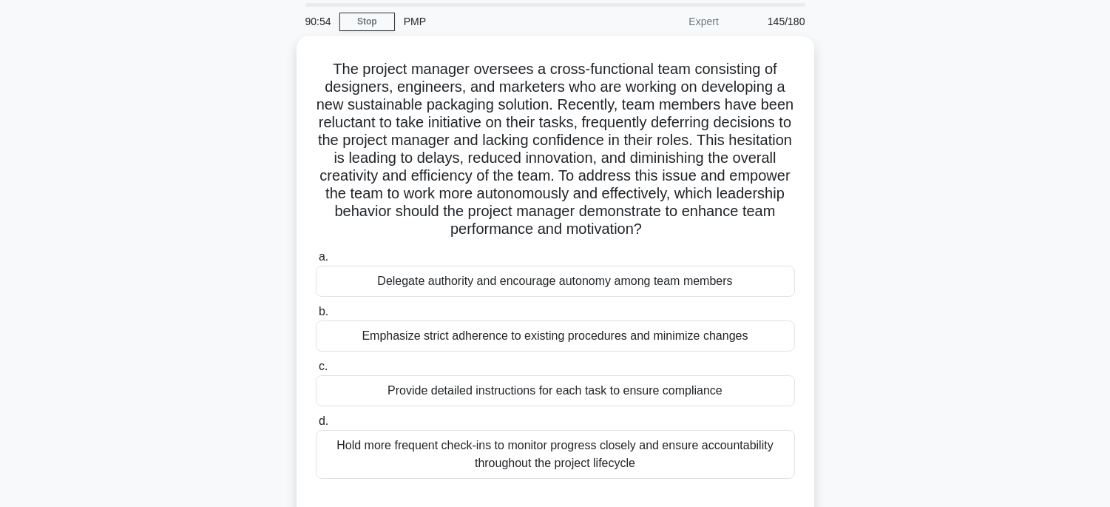
scroll to position [45, 0]
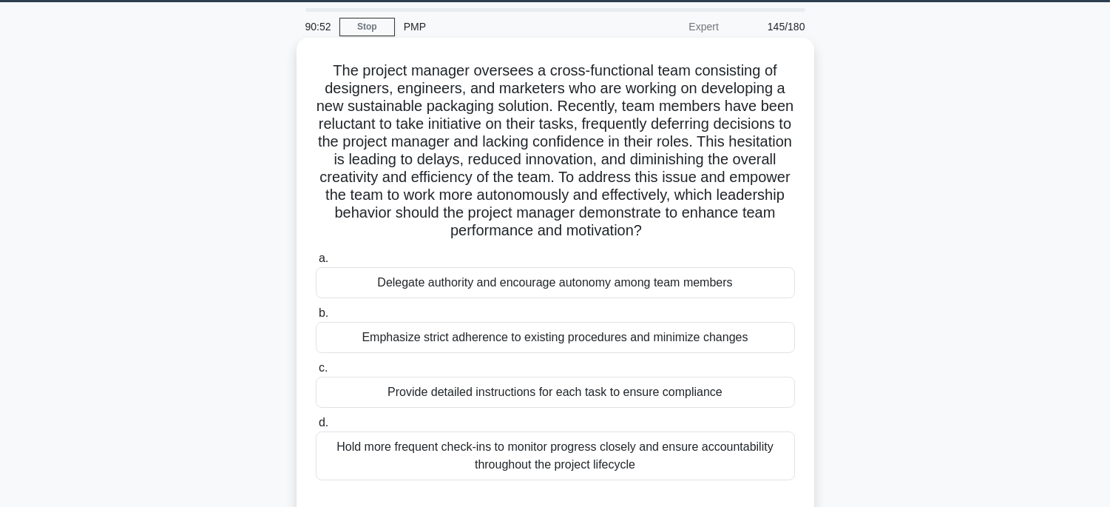
drag, startPoint x: 325, startPoint y: 71, endPoint x: 748, endPoint y: 467, distance: 578.6
click at [748, 467] on div "The project manager oversees a cross-functional team consisting of designers, e…" at bounding box center [555, 281] width 506 height 475
click at [765, 285] on div "Delegate authority and encourage autonomy among team members" at bounding box center [555, 282] width 479 height 31
click at [316, 263] on input "a. Delegate authority and encourage autonomy among team members" at bounding box center [316, 259] width 0 height 10
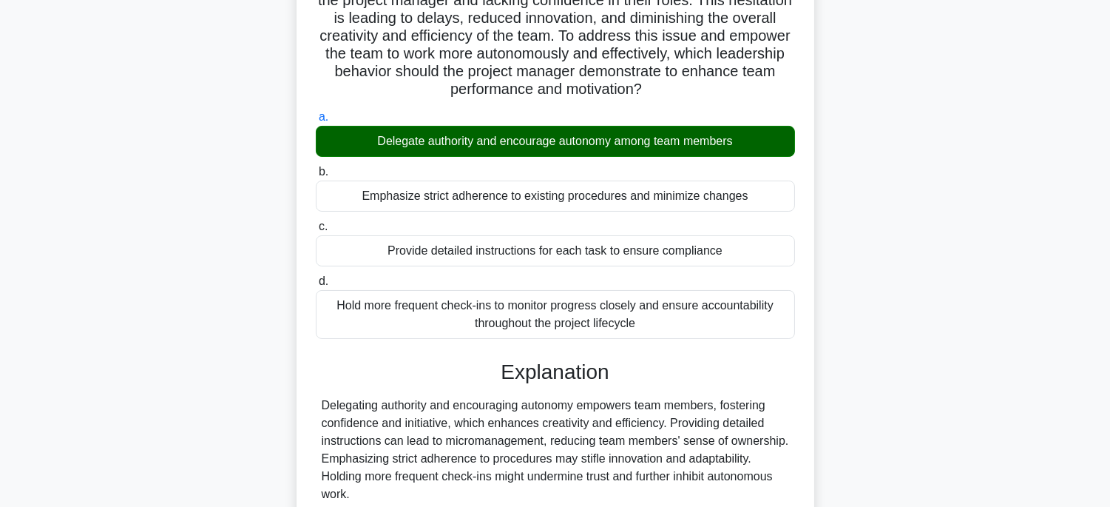
scroll to position [316, 0]
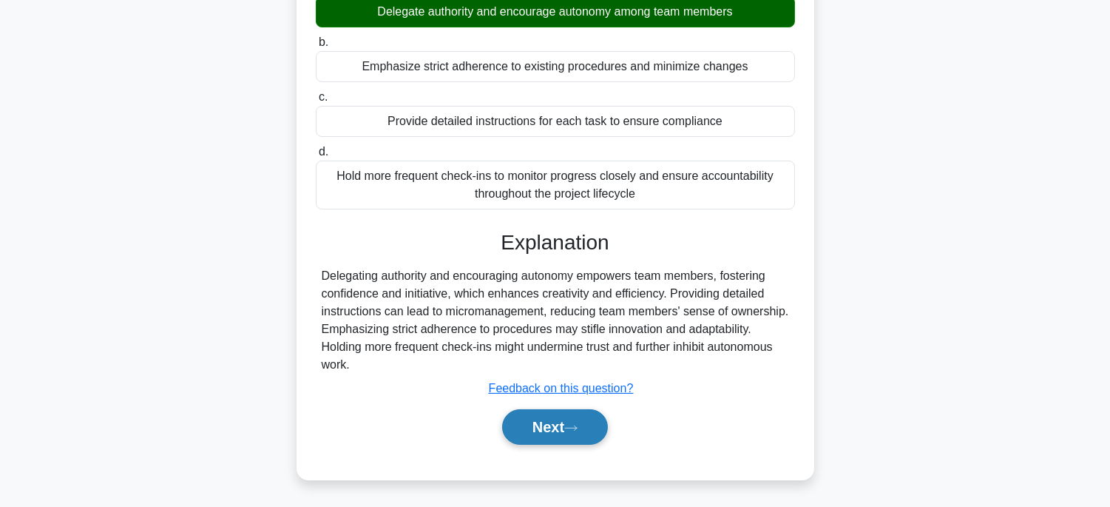
click at [549, 418] on button "Next" at bounding box center [555, 426] width 106 height 35
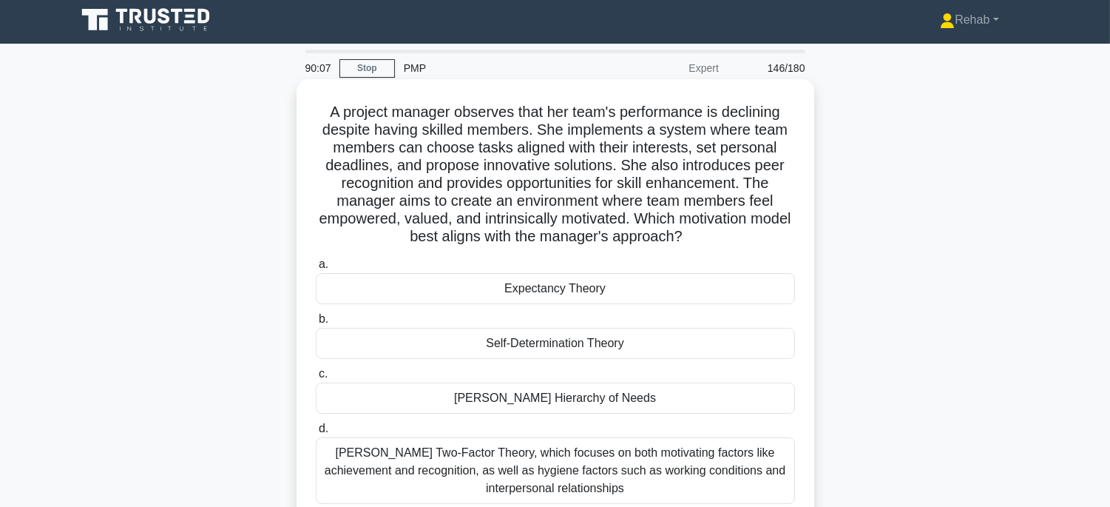
scroll to position [0, 0]
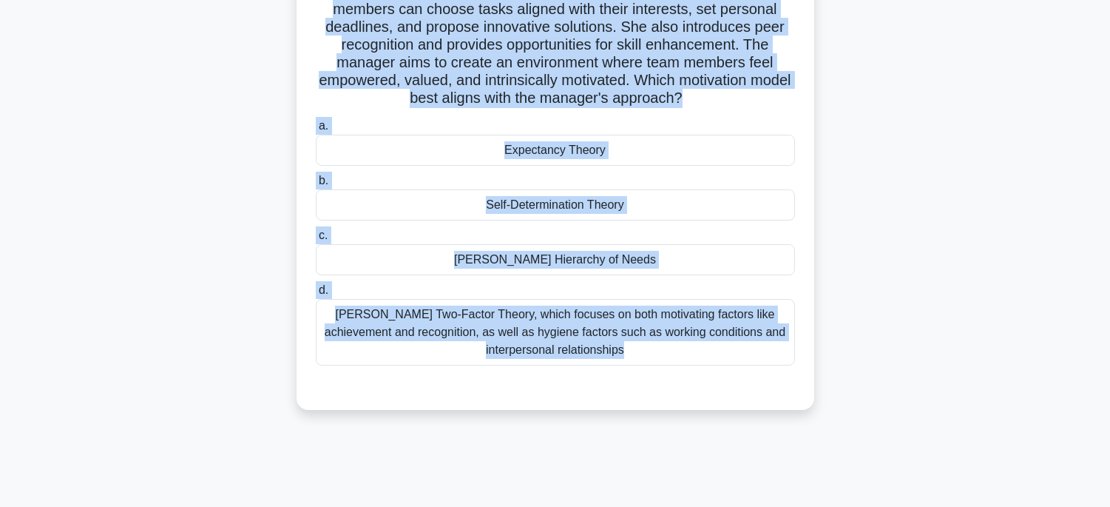
drag, startPoint x: 318, startPoint y: 108, endPoint x: 747, endPoint y: 498, distance: 579.5
click at [747, 498] on div "90:05 Stop PMP Expert 146/180 a. b." at bounding box center [555, 280] width 976 height 739
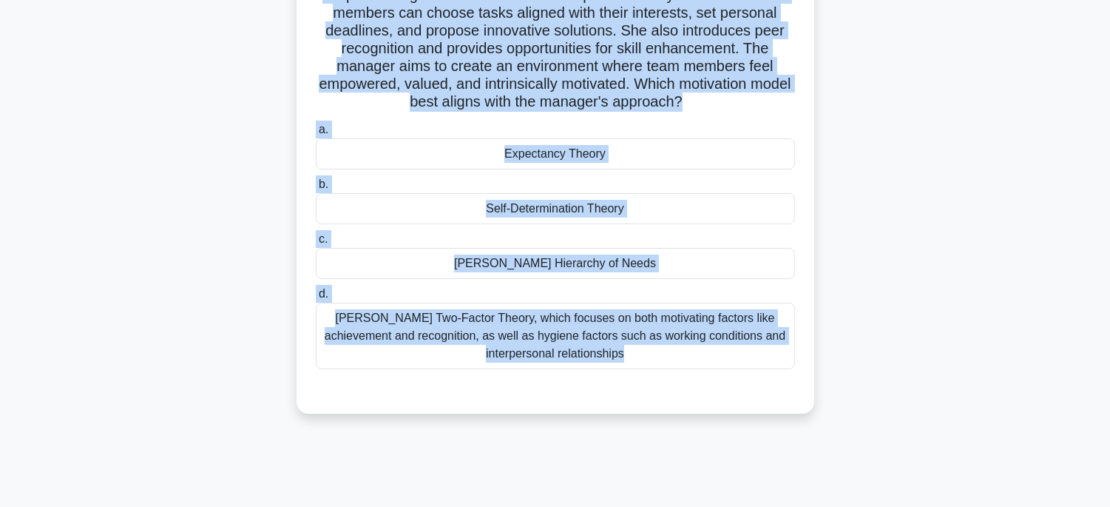
scroll to position [158, 0]
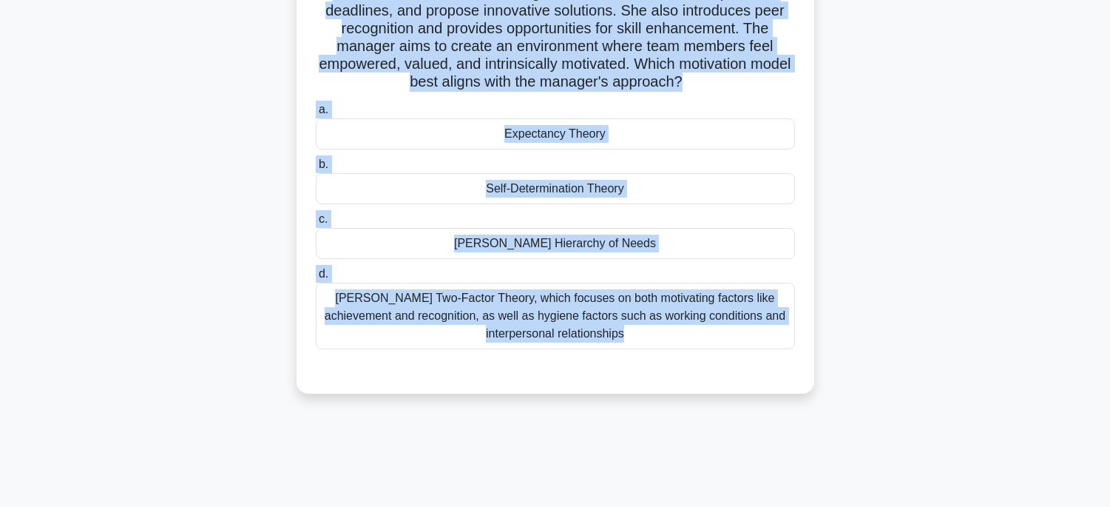
click at [733, 187] on div "Self-Determination Theory" at bounding box center [555, 188] width 479 height 31
click at [316, 169] on input "b. Self-Determination Theory" at bounding box center [316, 165] width 0 height 10
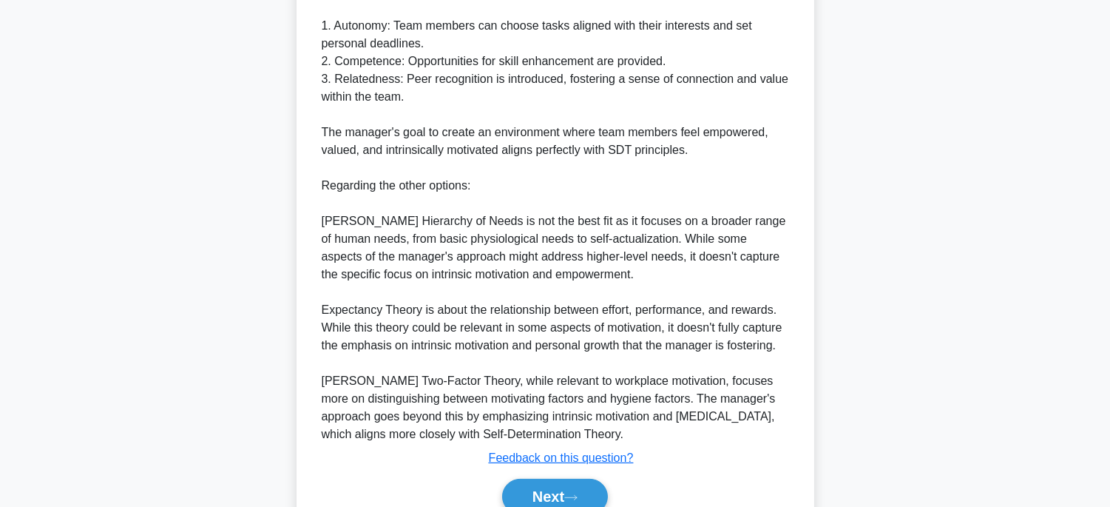
scroll to position [725, 0]
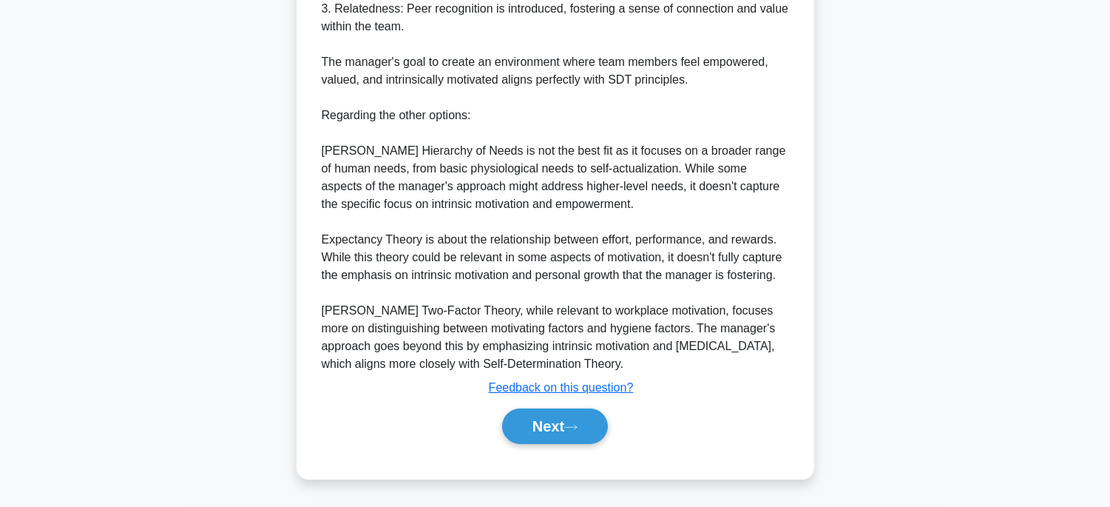
click at [574, 430] on icon at bounding box center [570, 427] width 13 height 8
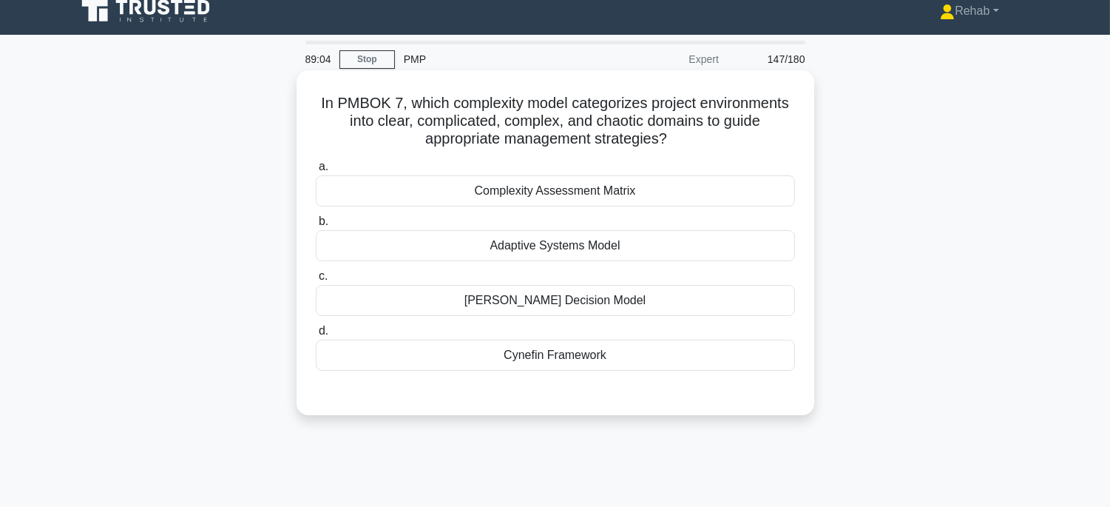
scroll to position [0, 0]
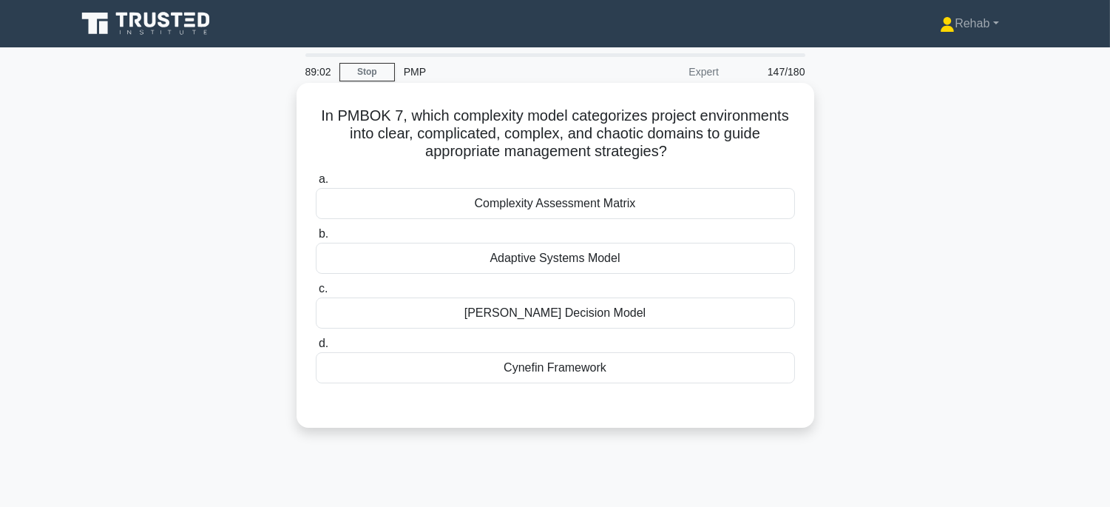
drag, startPoint x: 316, startPoint y: 115, endPoint x: 664, endPoint y: 367, distance: 430.0
click at [664, 367] on div "In PMBOK 7, which complexity model categorizes project environments into clear,…" at bounding box center [555, 255] width 506 height 333
click at [646, 370] on div "Cynefin Framework" at bounding box center [555, 367] width 479 height 31
click at [316, 348] on input "d. Cynefin Framework" at bounding box center [316, 344] width 0 height 10
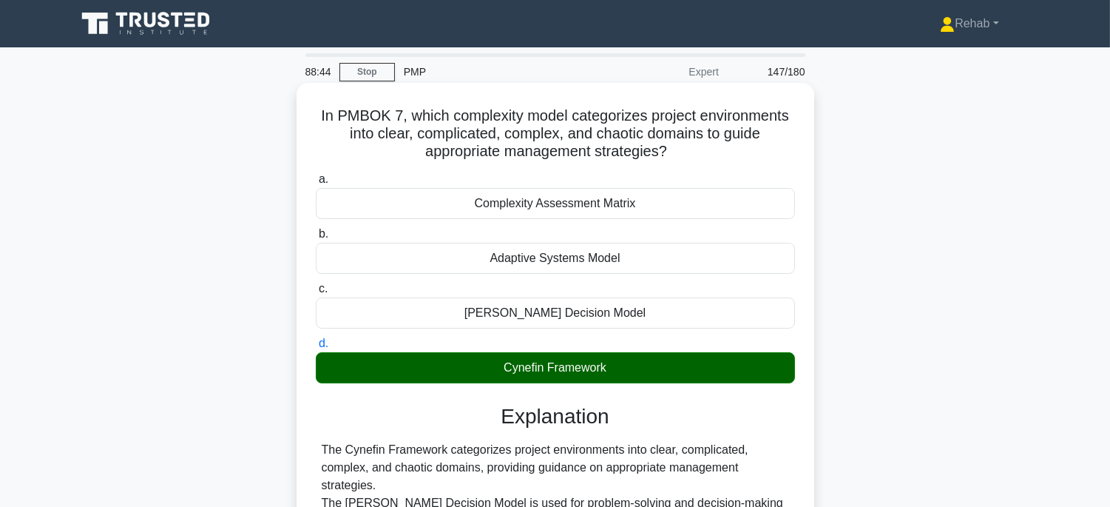
scroll to position [291, 0]
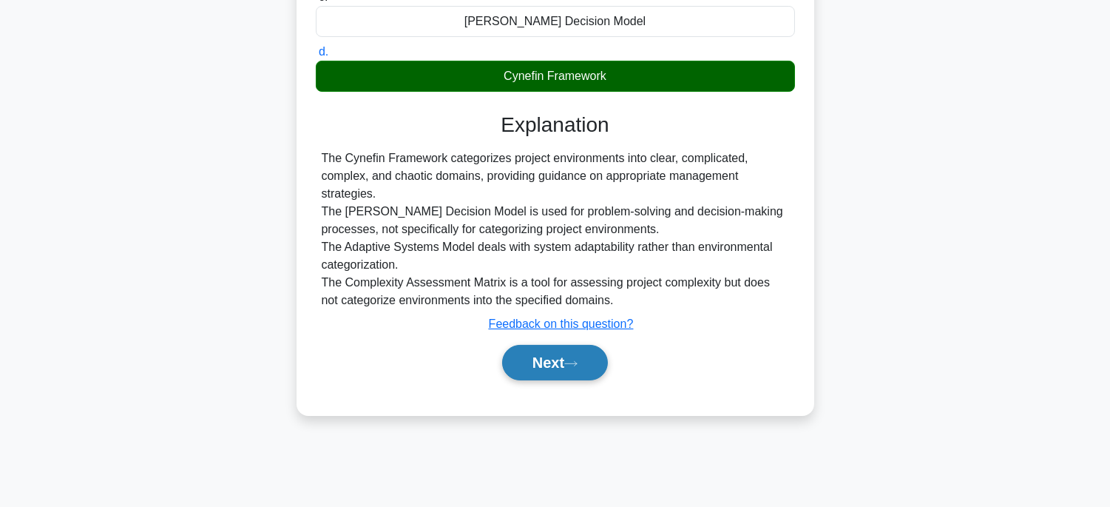
click at [577, 363] on icon at bounding box center [571, 363] width 12 height 4
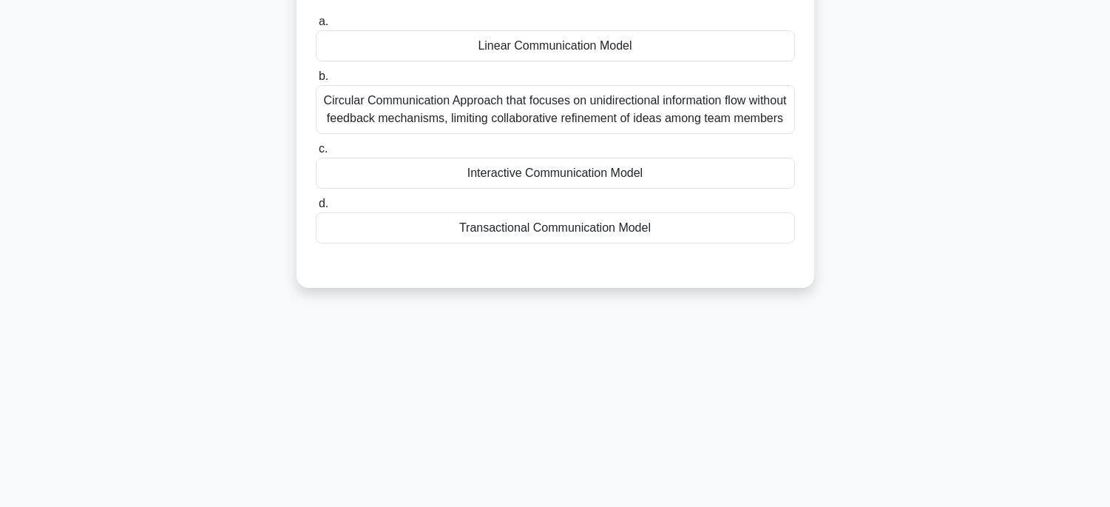
scroll to position [45, 0]
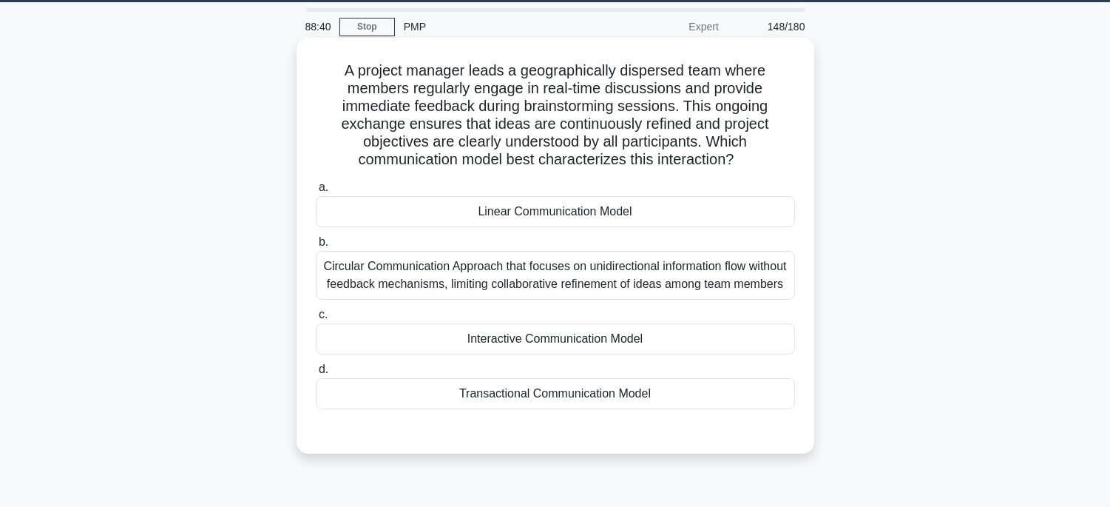
drag, startPoint x: 325, startPoint y: 67, endPoint x: 701, endPoint y: 412, distance: 510.3
click at [701, 412] on div "A project manager leads a geographically dispersed team where members regularly…" at bounding box center [555, 246] width 506 height 404
click at [670, 350] on div "Interactive Communication Model" at bounding box center [555, 338] width 479 height 31
click at [316, 319] on input "c. Interactive Communication Model" at bounding box center [316, 315] width 0 height 10
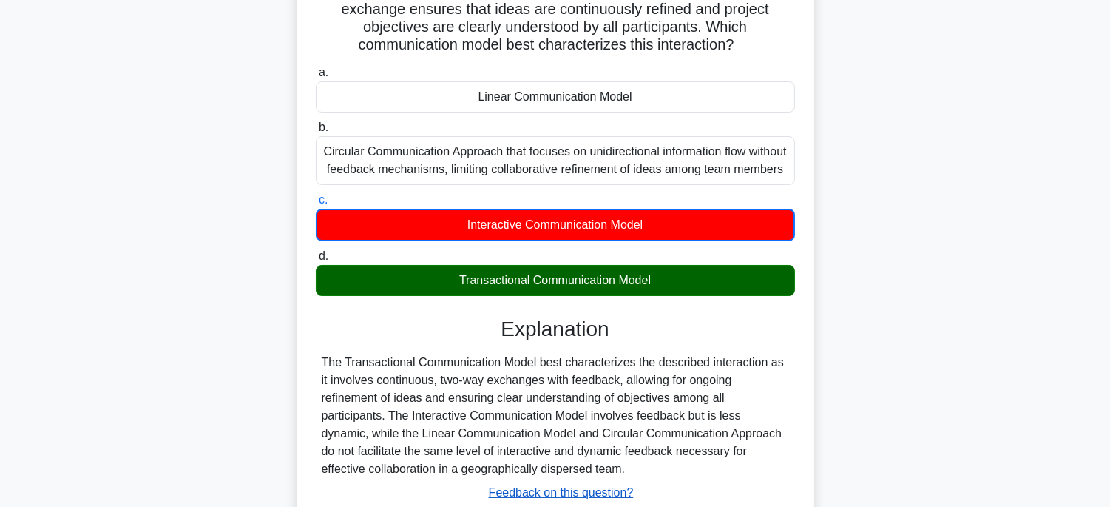
scroll to position [291, 0]
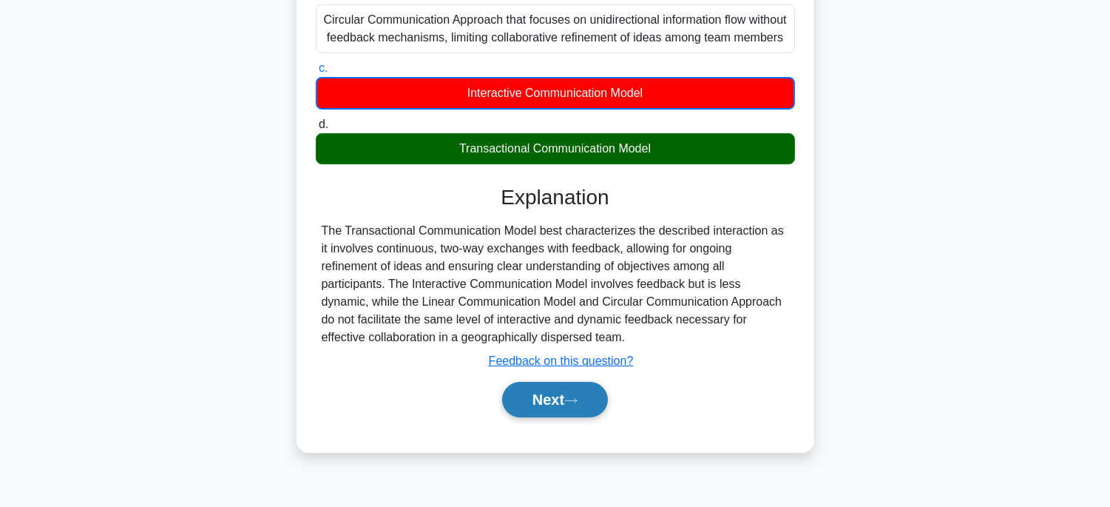
click at [592, 400] on button "Next" at bounding box center [555, 399] width 106 height 35
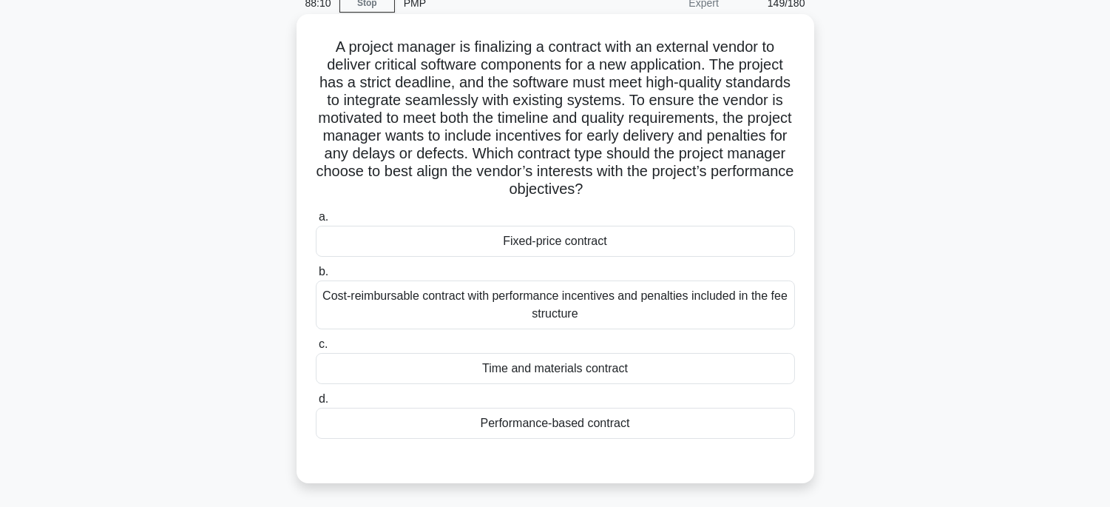
scroll to position [45, 0]
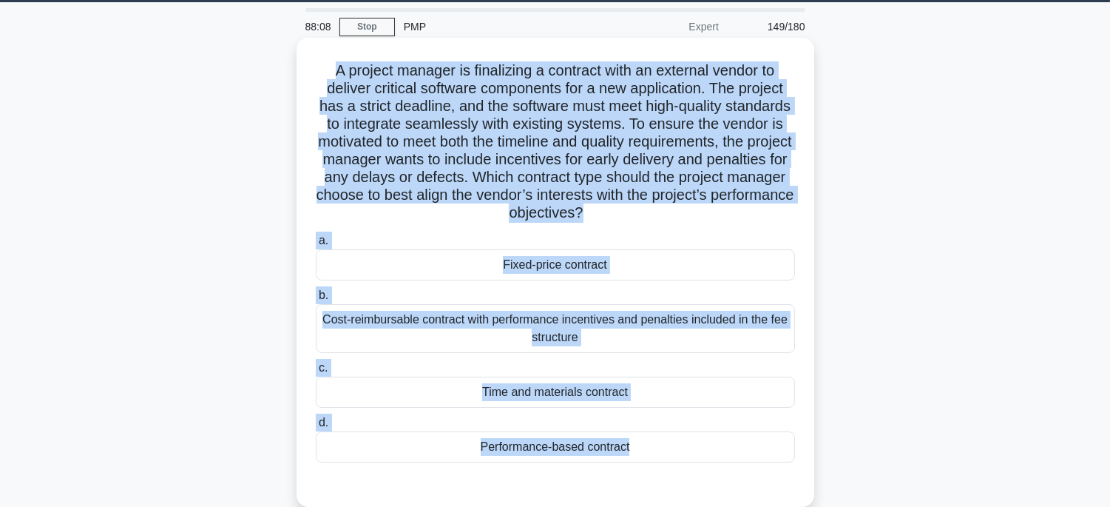
drag, startPoint x: 325, startPoint y: 64, endPoint x: 649, endPoint y: 484, distance: 530.4
click at [649, 484] on div "A project manager is finalizing a contract with an external vendor to deliver c…" at bounding box center [555, 272] width 506 height 457
click at [656, 390] on div "Time and materials contract" at bounding box center [555, 391] width 479 height 31
click at [316, 373] on input "c. Time and materials contract" at bounding box center [316, 368] width 0 height 10
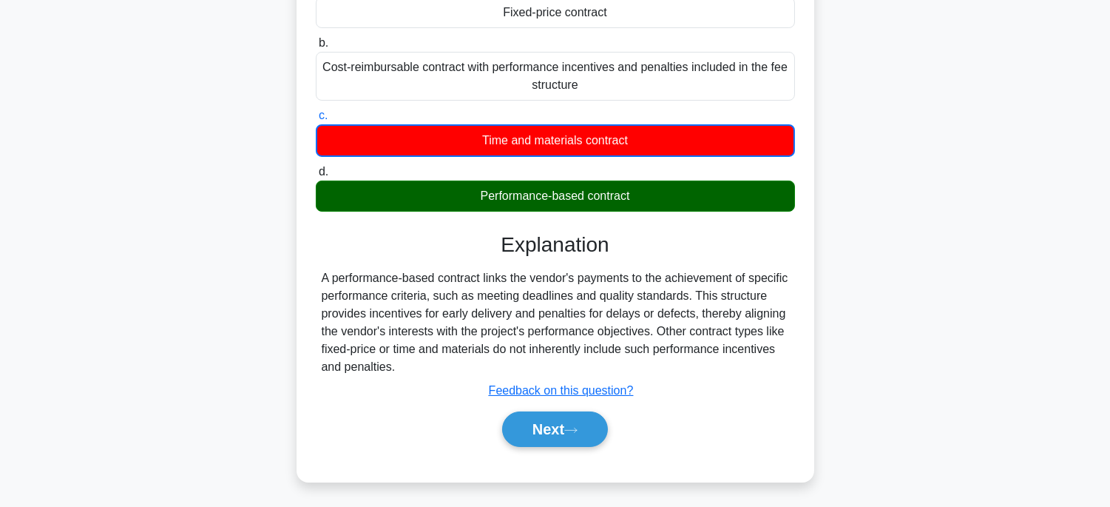
scroll to position [298, 0]
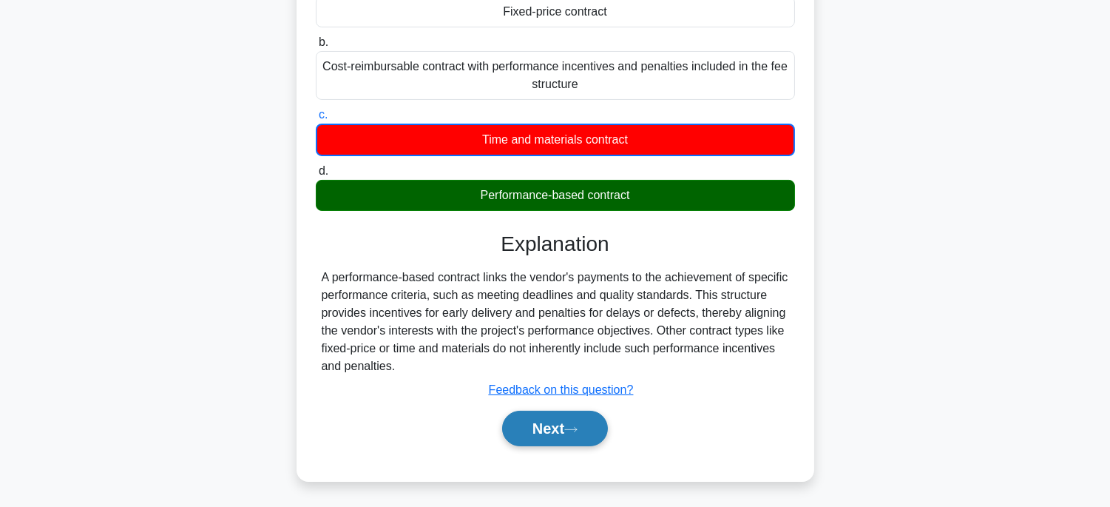
click at [583, 419] on button "Next" at bounding box center [555, 427] width 106 height 35
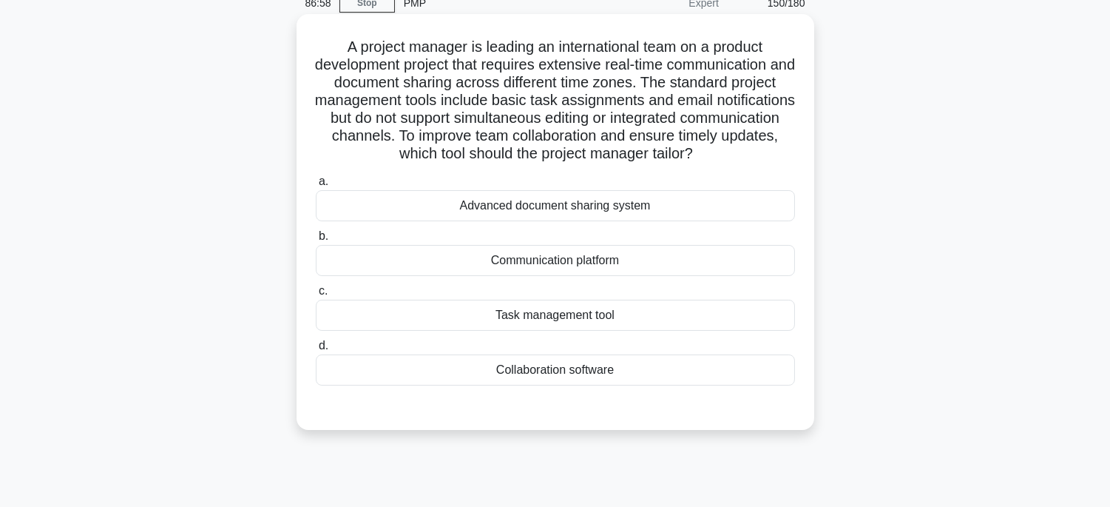
scroll to position [45, 0]
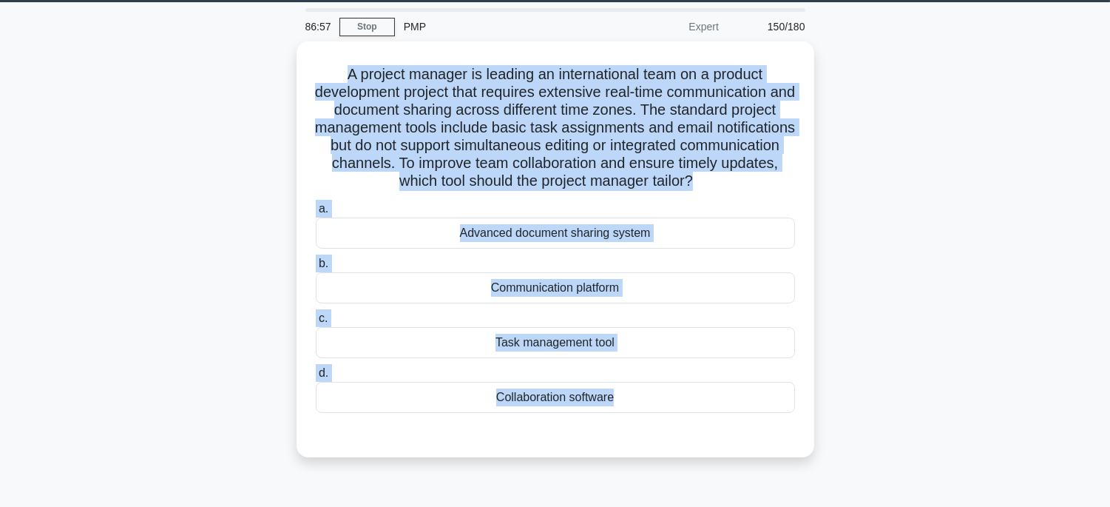
drag, startPoint x: 320, startPoint y: 61, endPoint x: 836, endPoint y: 432, distance: 635.2
click at [836, 432] on div "A project manager is leading an international team on a product development pro…" at bounding box center [555, 257] width 976 height 433
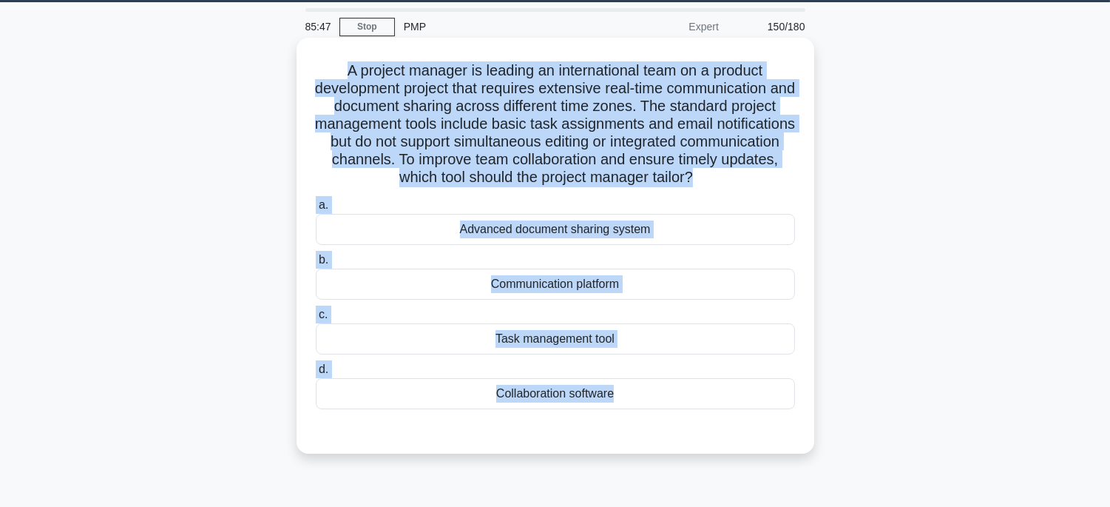
click at [674, 389] on div "Collaboration software" at bounding box center [555, 393] width 479 height 31
click at [316, 374] on input "d. Collaboration software" at bounding box center [316, 370] width 0 height 10
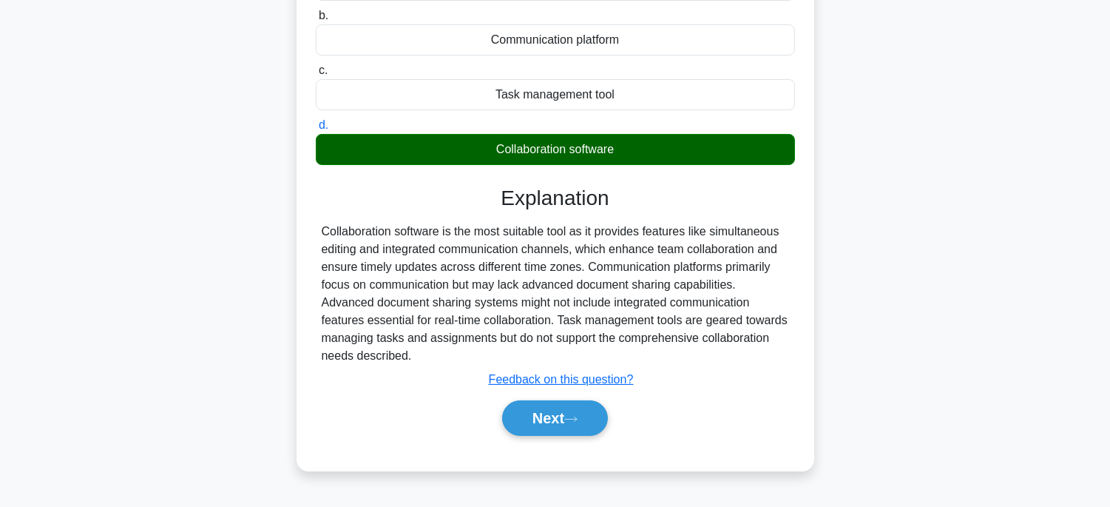
scroll to position [291, 0]
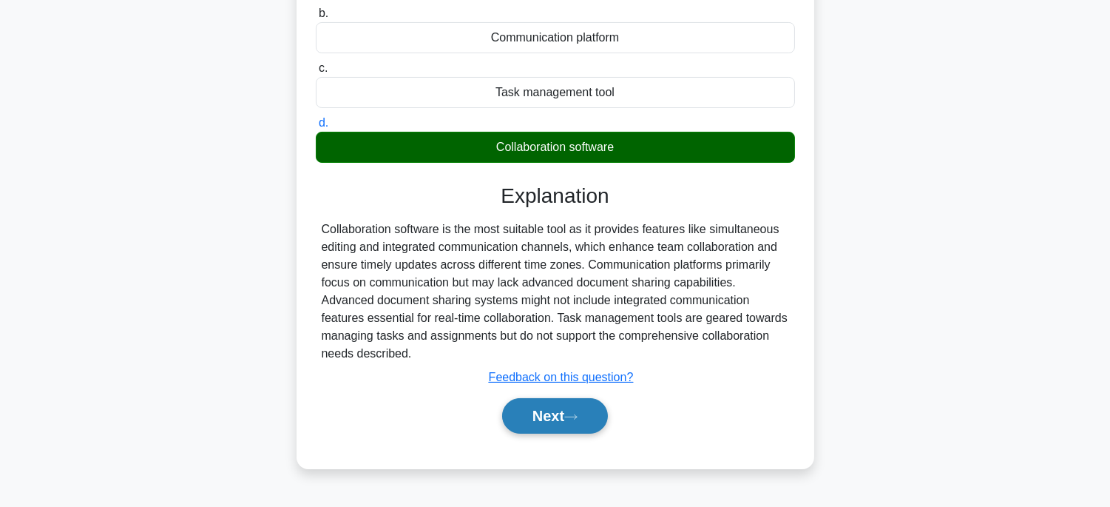
click at [555, 403] on button "Next" at bounding box center [555, 415] width 106 height 35
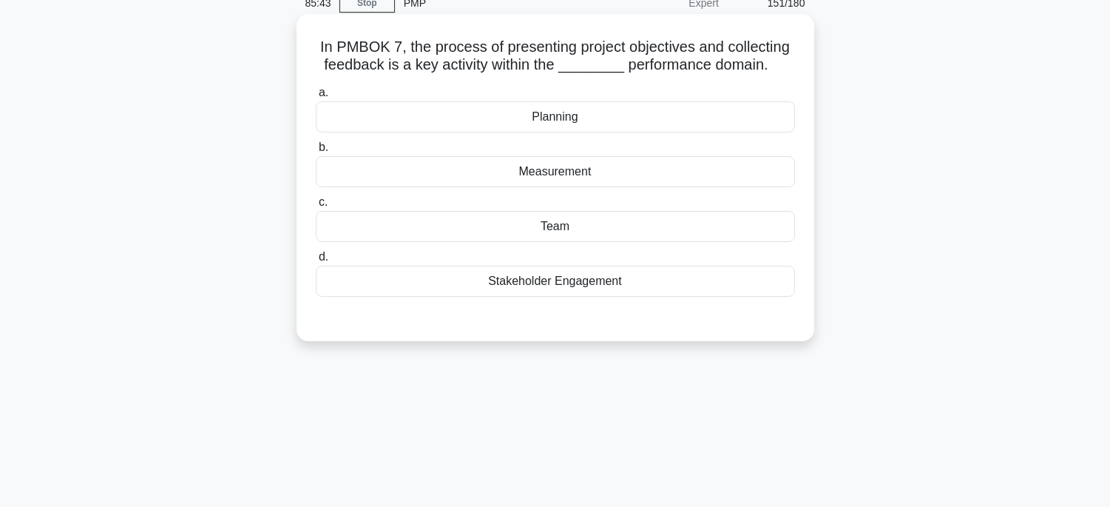
scroll to position [45, 0]
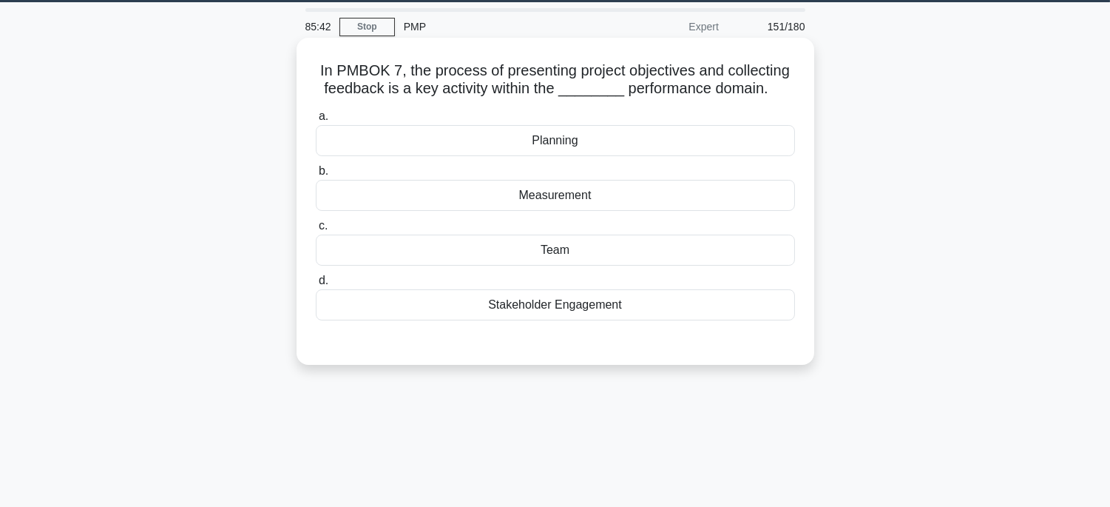
drag, startPoint x: 299, startPoint y: 64, endPoint x: 700, endPoint y: 308, distance: 469.2
click at [704, 311] on div "In PMBOK 7, the process of presenting project objectives and collecting feedbac…" at bounding box center [556, 201] width 518 height 327
click at [623, 144] on div "Planning" at bounding box center [555, 140] width 479 height 31
click at [316, 121] on input "a. Planning" at bounding box center [316, 117] width 0 height 10
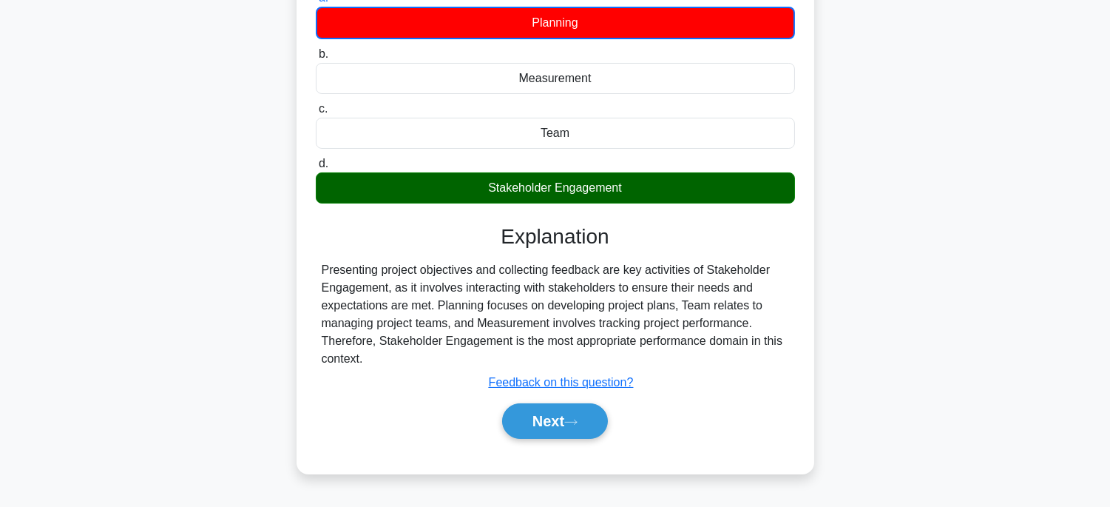
scroll to position [291, 0]
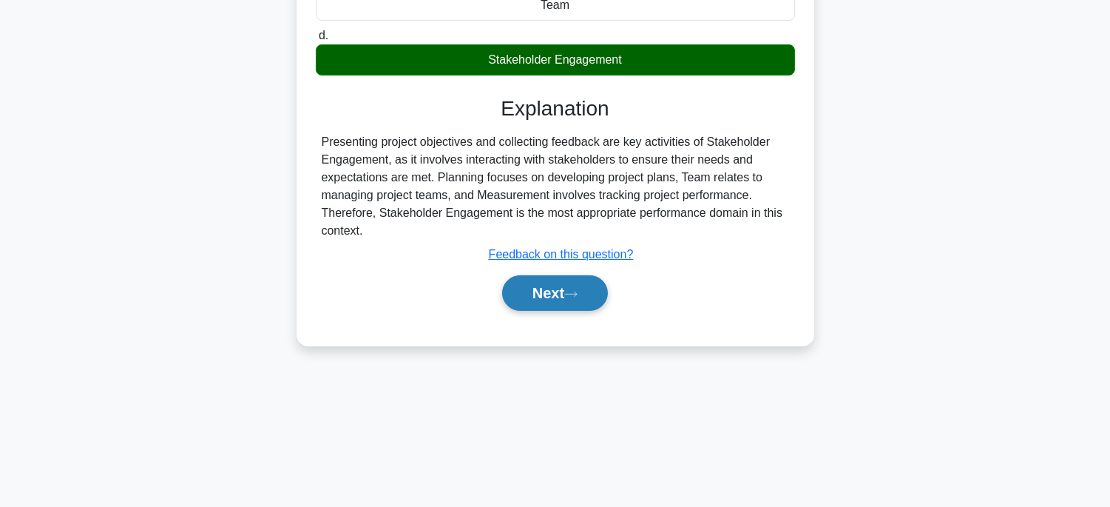
click at [573, 296] on icon at bounding box center [570, 294] width 13 height 8
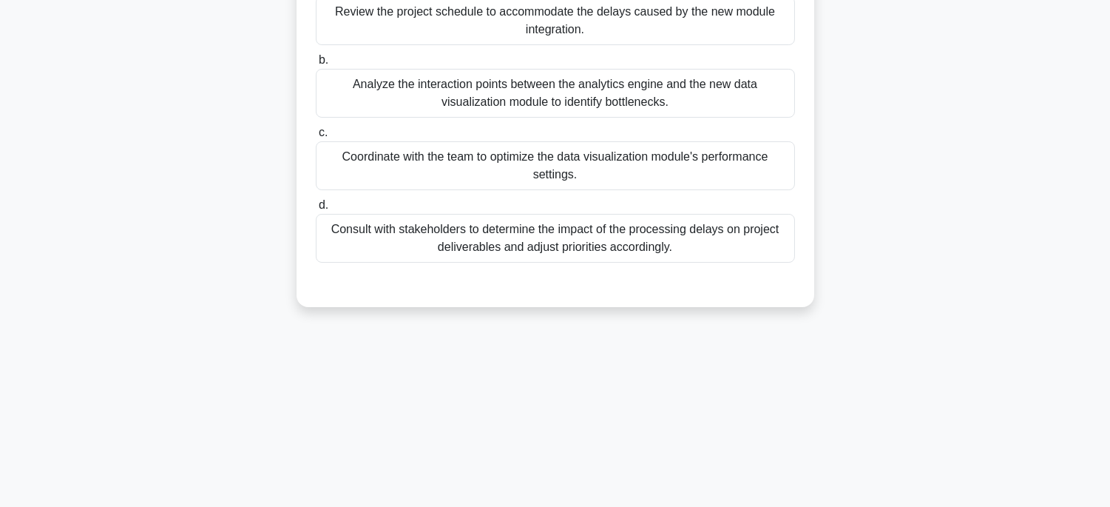
scroll to position [45, 0]
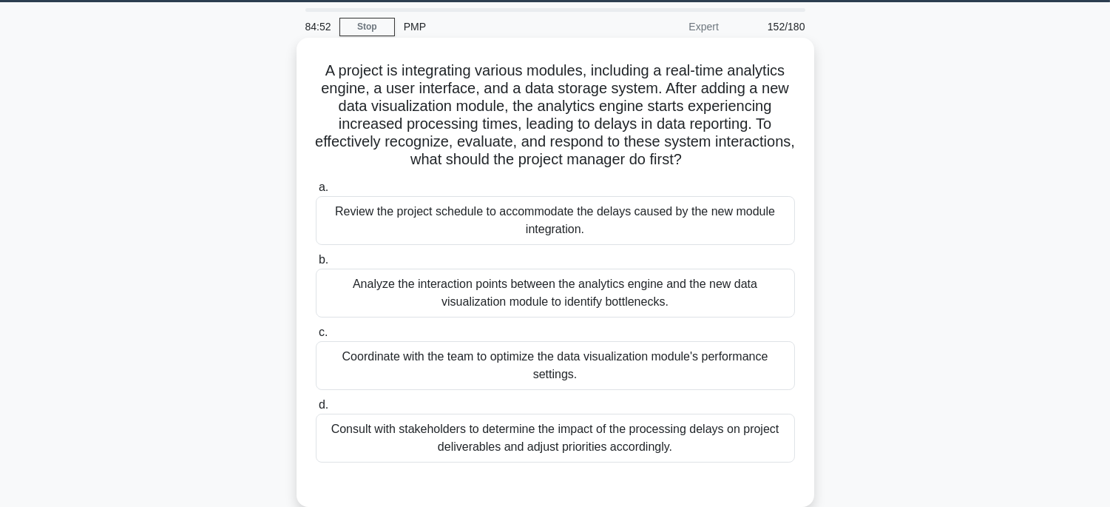
drag, startPoint x: 316, startPoint y: 64, endPoint x: 725, endPoint y: 455, distance: 564.8
click at [725, 455] on div "A project is integrating various modules, including a real-time analytics engin…" at bounding box center [555, 272] width 506 height 457
click at [736, 308] on div "Analyze the interaction points between the analytics engine and the new data vi…" at bounding box center [555, 292] width 479 height 49
click at [316, 265] on input "b. Analyze the interaction points between the analytics engine and the new data…" at bounding box center [316, 260] width 0 height 10
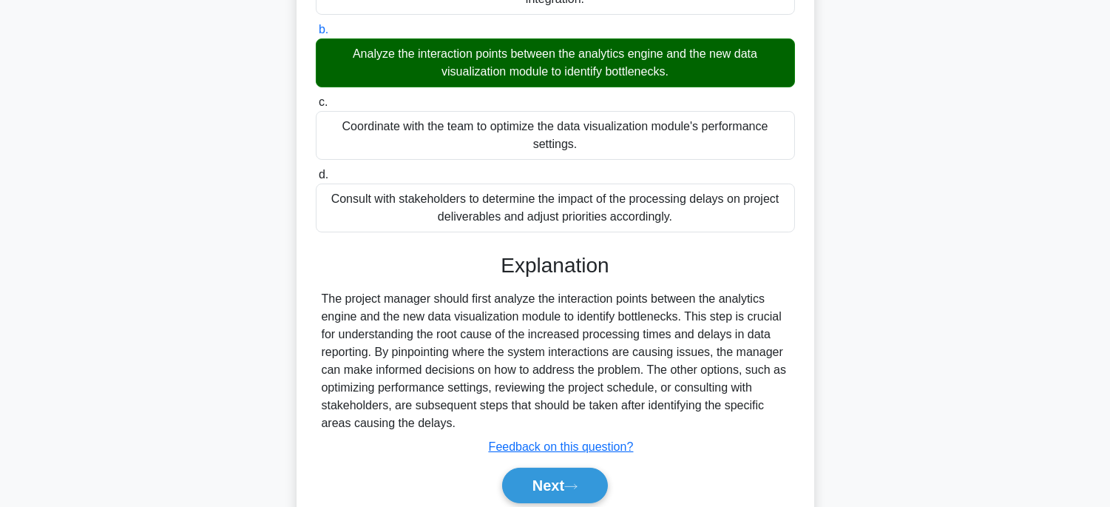
scroll to position [291, 0]
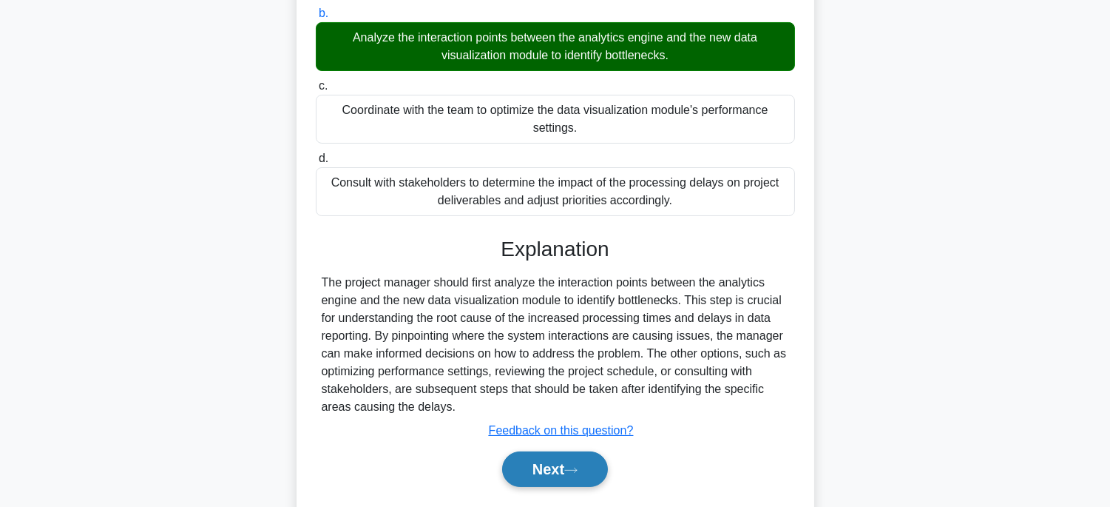
click at [543, 470] on button "Next" at bounding box center [555, 468] width 106 height 35
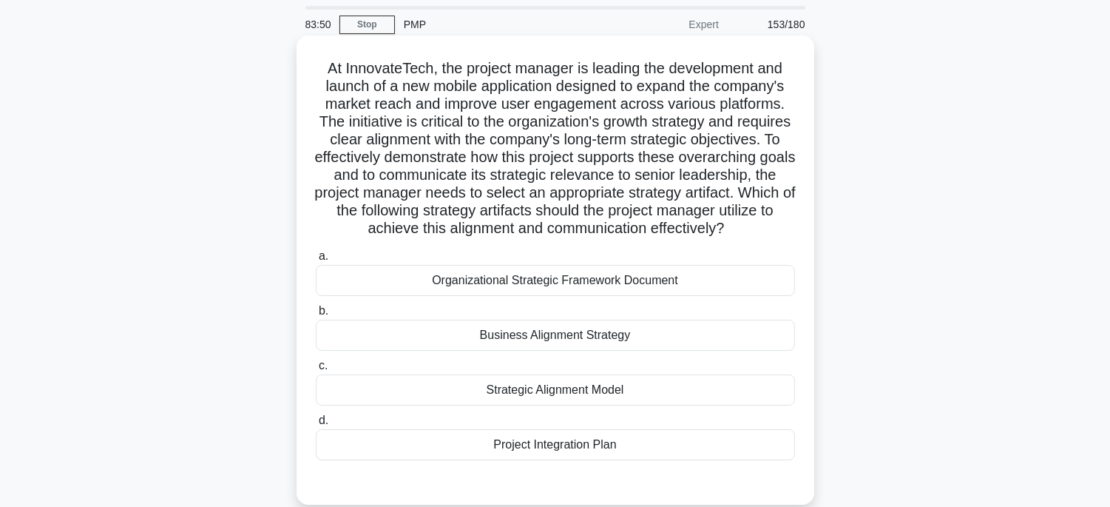
scroll to position [45, 0]
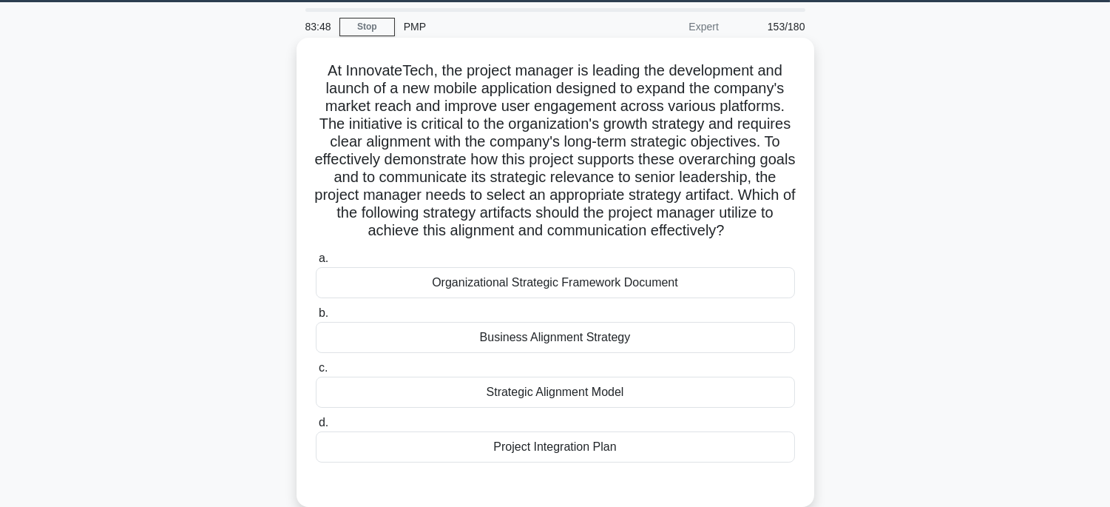
drag, startPoint x: 321, startPoint y: 72, endPoint x: 680, endPoint y: 463, distance: 530.7
click at [680, 463] on div "At InnovateTech, the project manager is leading the development and launch of a…" at bounding box center [555, 272] width 506 height 457
click at [731, 289] on div "Organizational Strategic Framework Document" at bounding box center [555, 282] width 479 height 31
click at [316, 263] on input "a. Organizational Strategic Framework Document" at bounding box center [316, 259] width 0 height 10
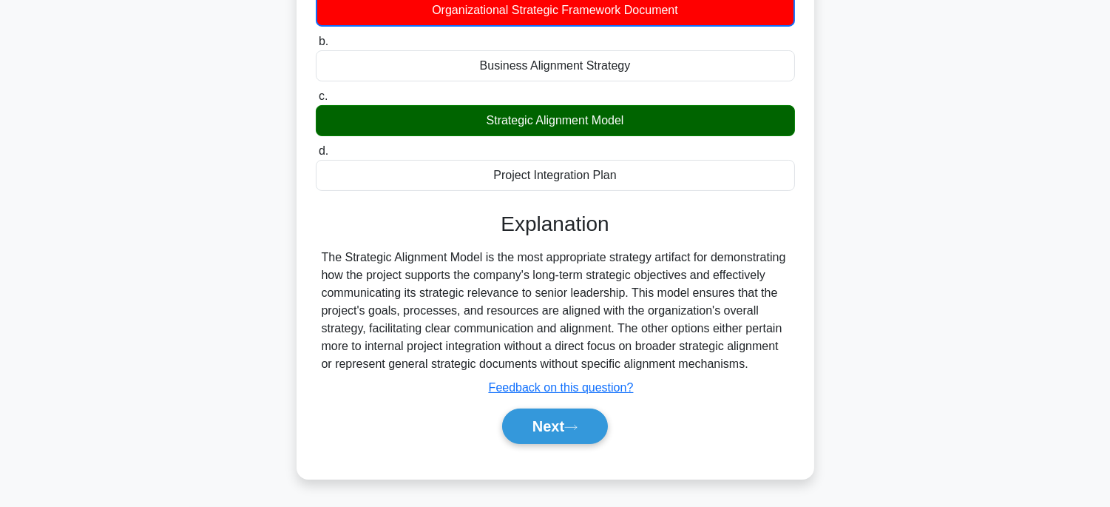
scroll to position [351, 0]
click at [592, 436] on button "Next" at bounding box center [555, 425] width 106 height 35
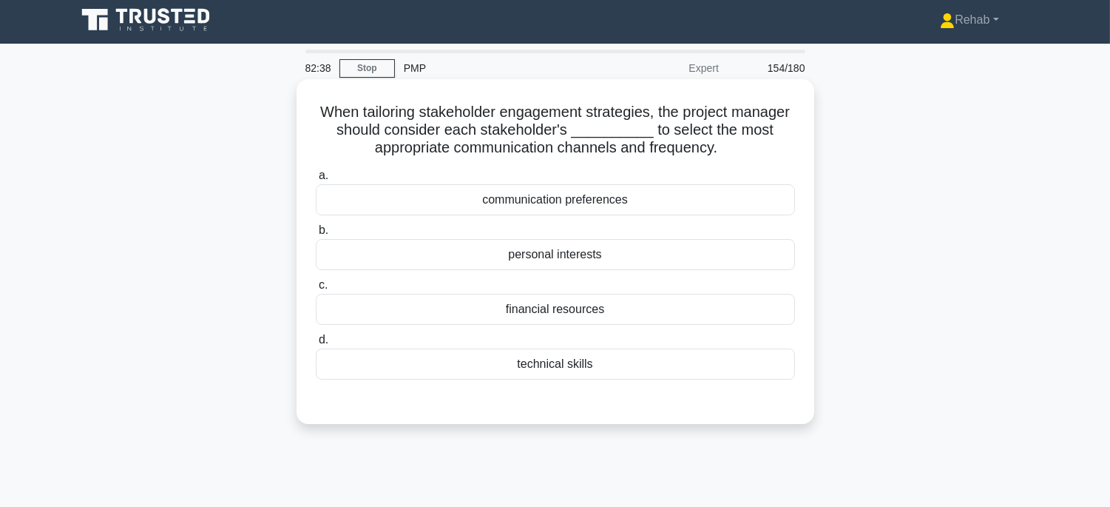
scroll to position [0, 0]
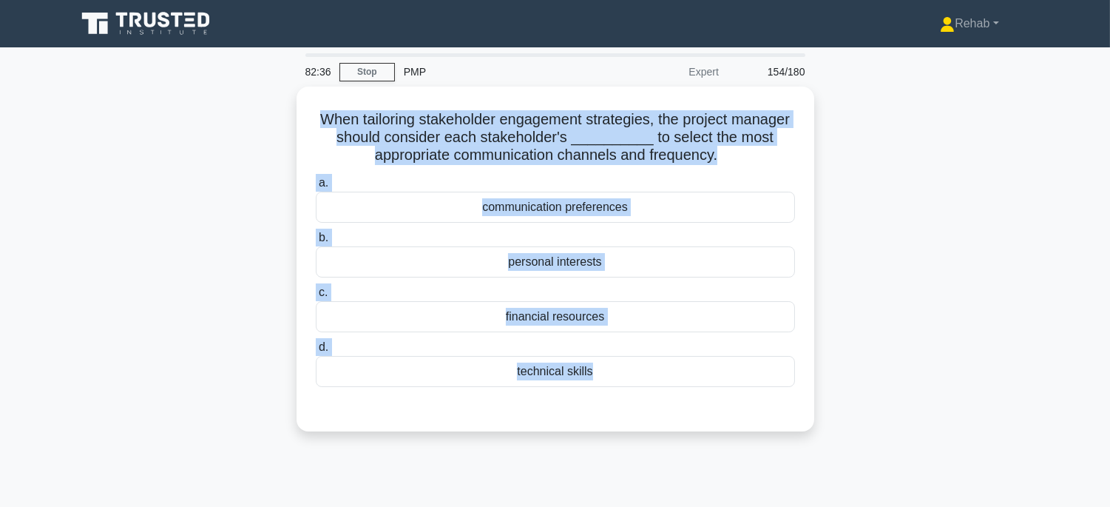
drag, startPoint x: 316, startPoint y: 112, endPoint x: 856, endPoint y: 424, distance: 623.5
click at [856, 424] on div "When tailoring stakeholder engagement strategies, the project manager should co…" at bounding box center [555, 268] width 976 height 362
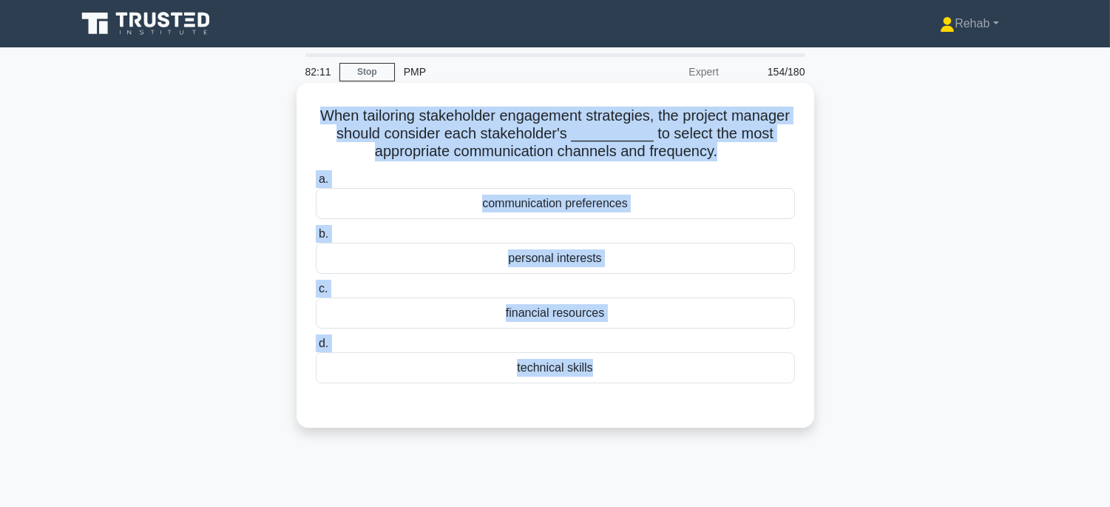
click at [686, 201] on div "communication preferences" at bounding box center [555, 203] width 479 height 31
click at [316, 184] on input "a. communication preferences" at bounding box center [316, 180] width 0 height 10
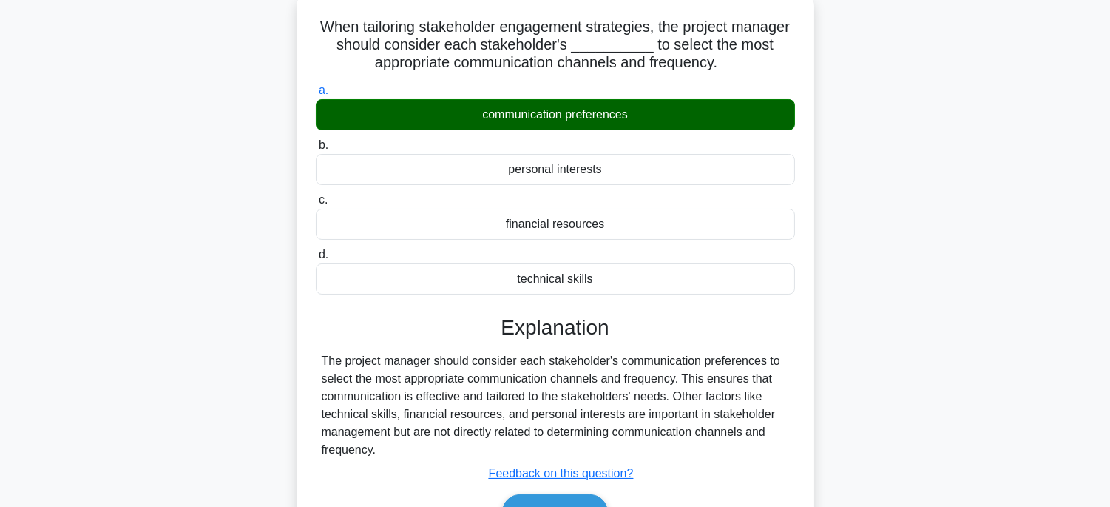
scroll to position [291, 0]
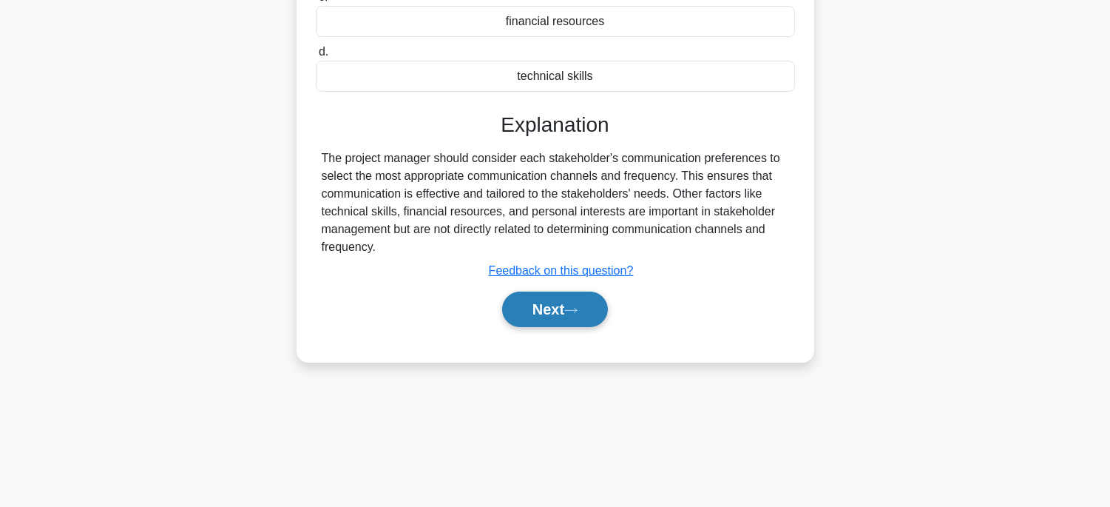
click at [571, 311] on icon at bounding box center [570, 310] width 13 height 8
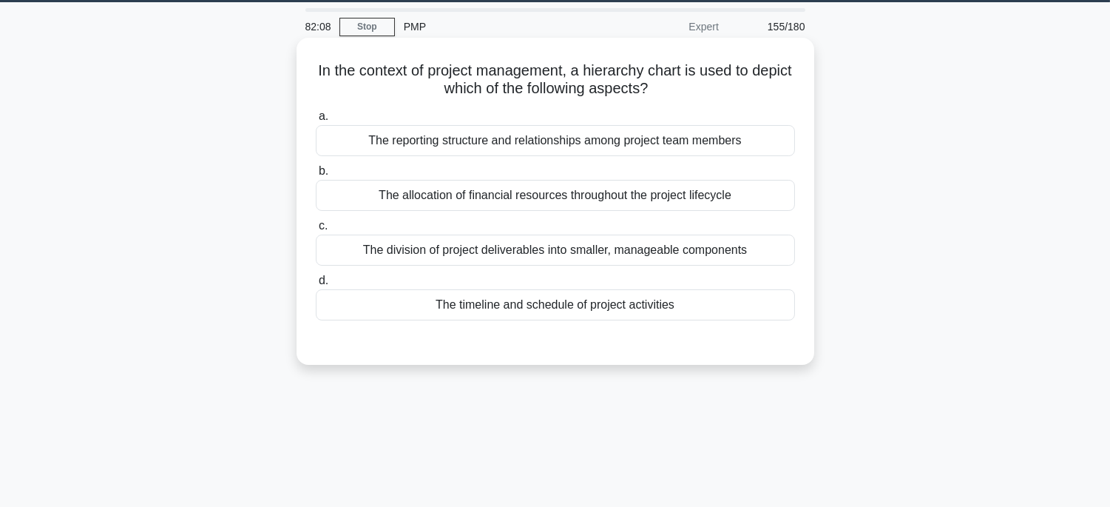
scroll to position [0, 0]
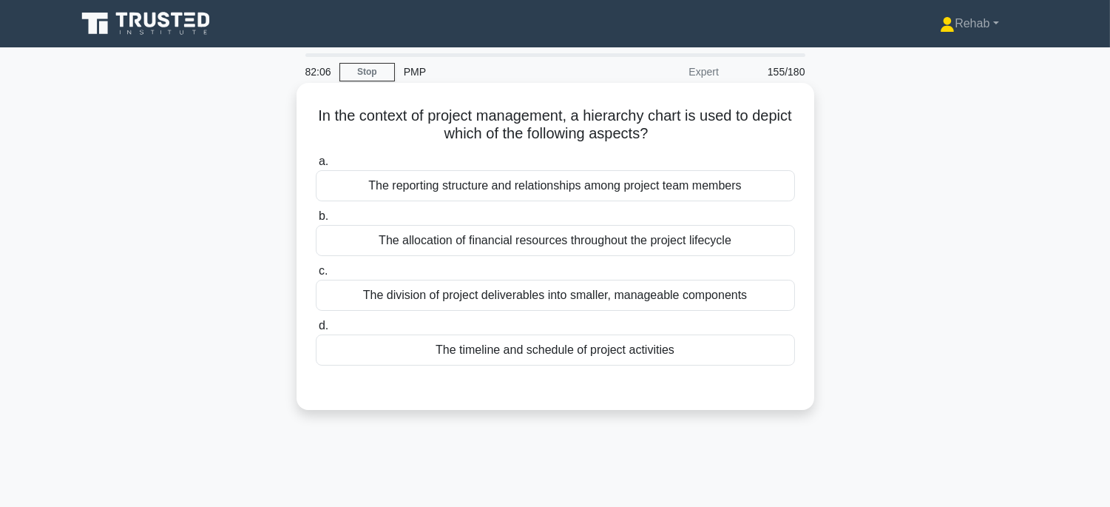
drag, startPoint x: 320, startPoint y: 109, endPoint x: 727, endPoint y: 353, distance: 473.9
click at [727, 353] on div "In the context of project management, a hierarchy chart is used to depict which…" at bounding box center [555, 246] width 506 height 315
click at [737, 296] on div "The division of project deliverables into smaller, manageable components" at bounding box center [555, 295] width 479 height 31
click at [316, 276] on input "c. The division of project deliverables into smaller, manageable components" at bounding box center [316, 271] width 0 height 10
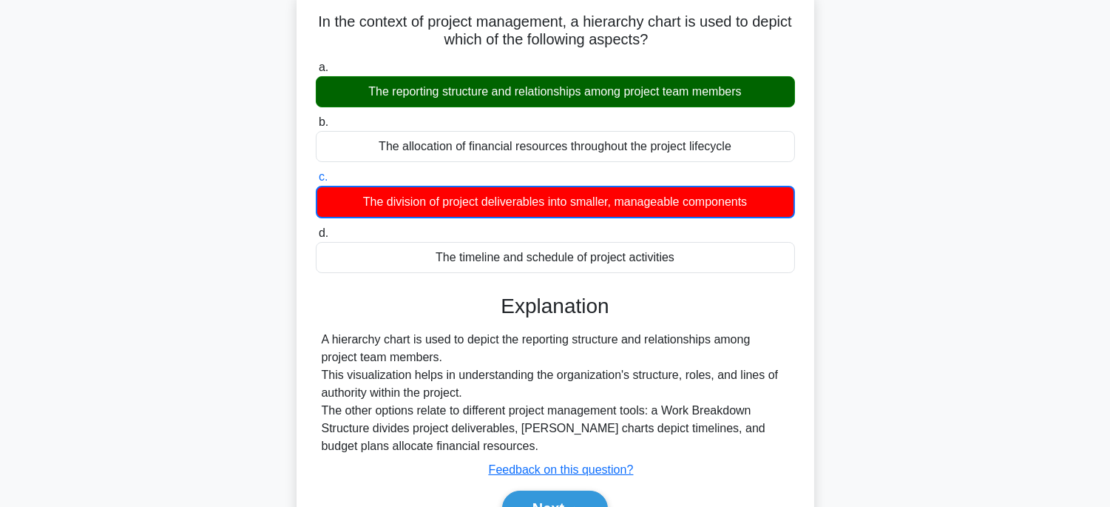
scroll to position [246, 0]
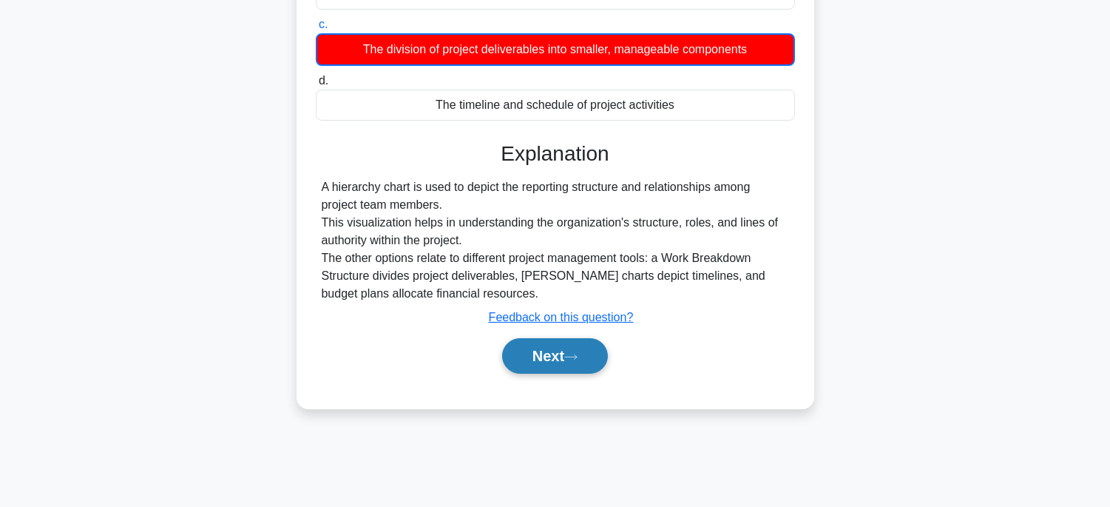
click at [564, 353] on button "Next" at bounding box center [555, 355] width 106 height 35
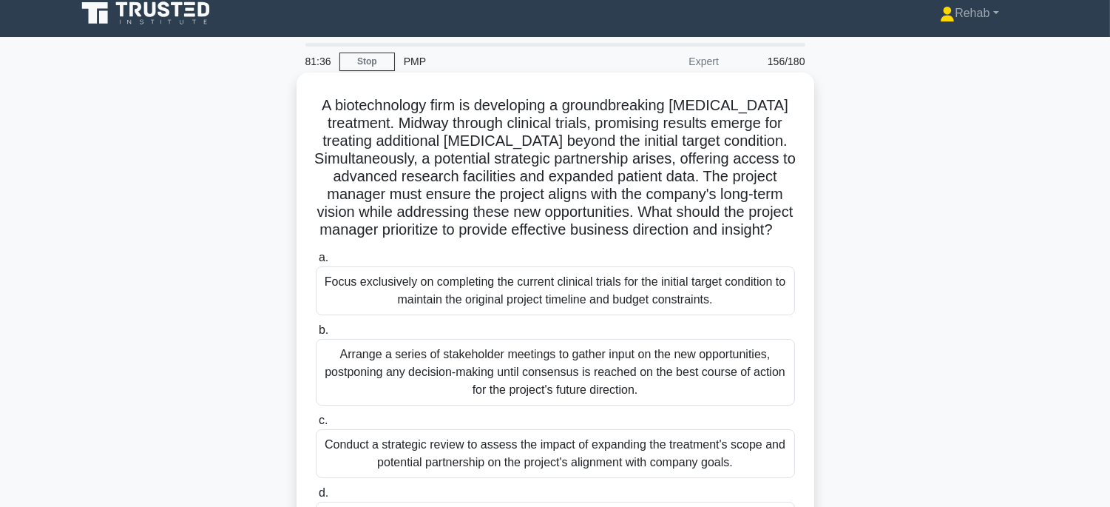
scroll to position [0, 0]
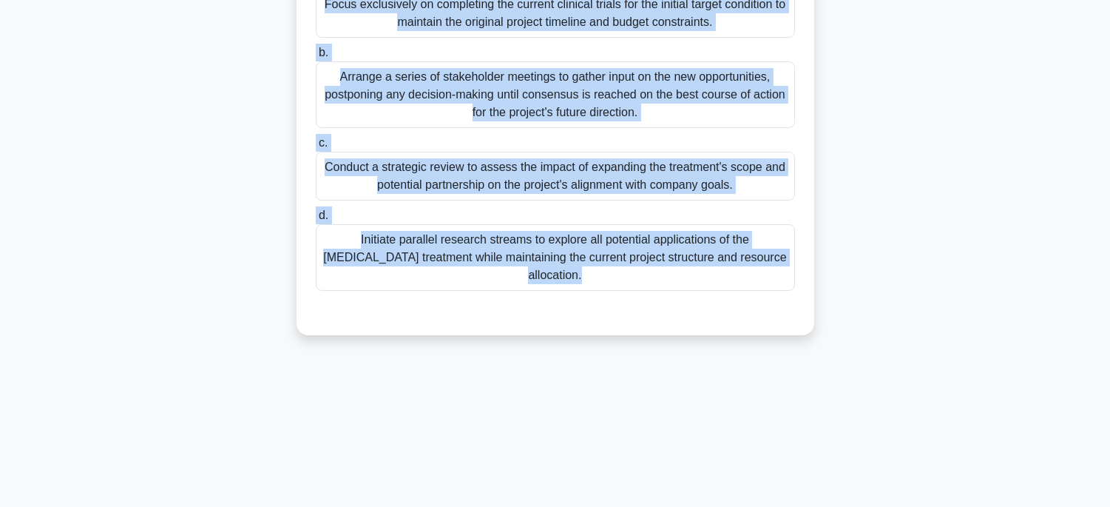
drag, startPoint x: 293, startPoint y: 107, endPoint x: 755, endPoint y: 454, distance: 577.8
click at [782, 506] on html "Rehab Profile Settings" at bounding box center [555, 108] width 1110 height 799
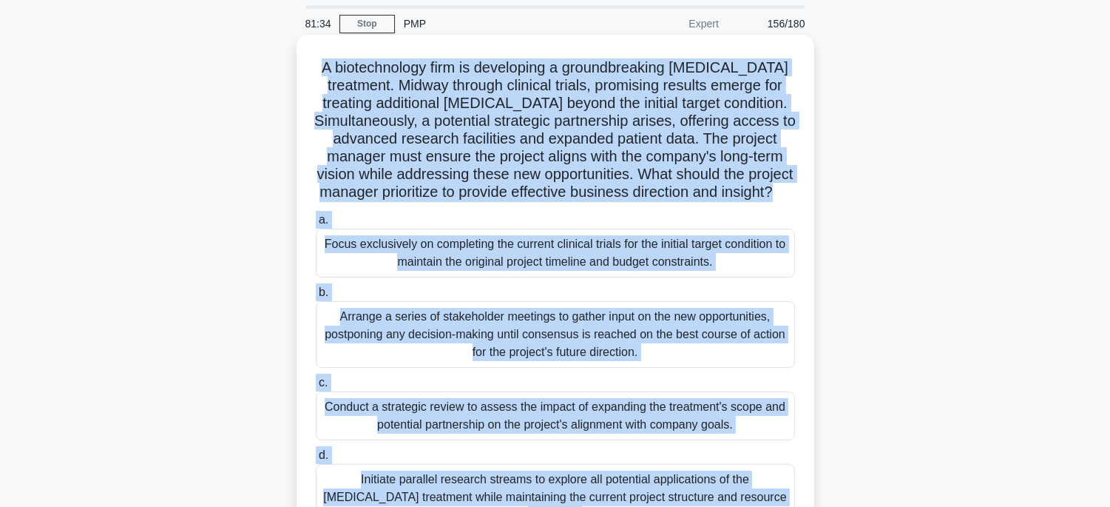
scroll to position [45, 0]
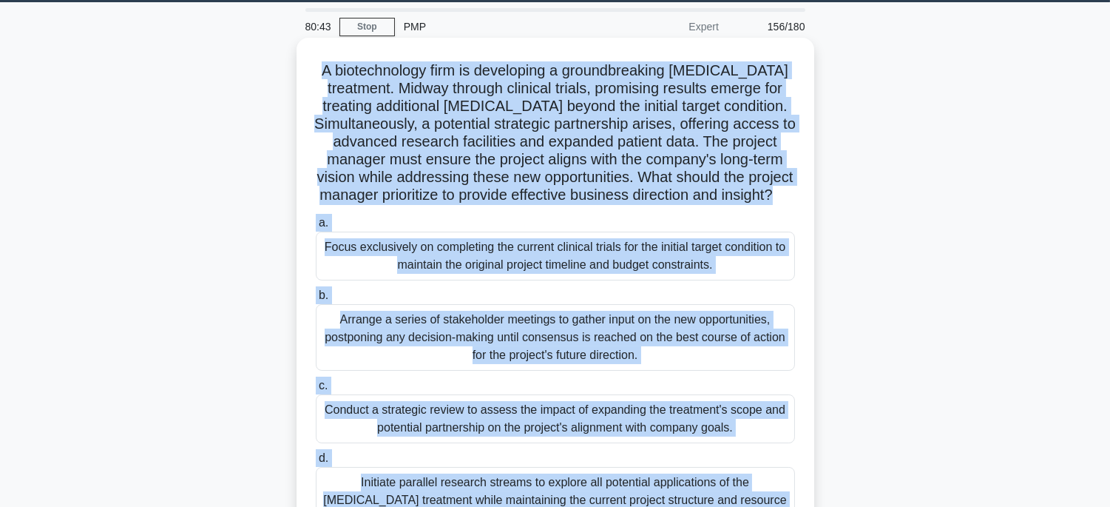
click at [704, 440] on div "Conduct a strategic review to assess the impact of expanding the treatment's sc…" at bounding box center [555, 418] width 479 height 49
click at [316, 390] on input "c. Conduct a strategic review to assess the impact of expanding the treatment's…" at bounding box center [316, 386] width 0 height 10
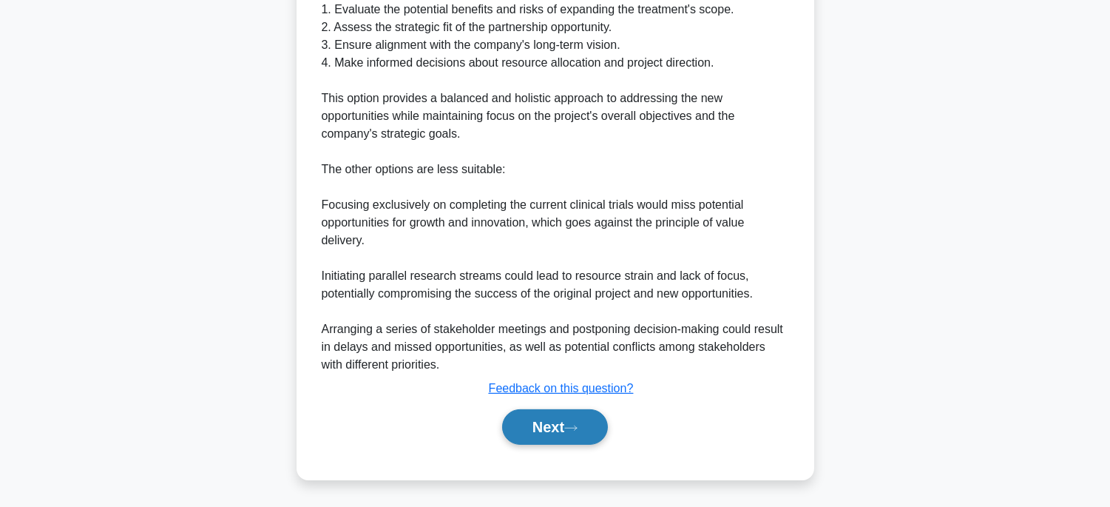
click at [520, 426] on button "Next" at bounding box center [555, 426] width 106 height 35
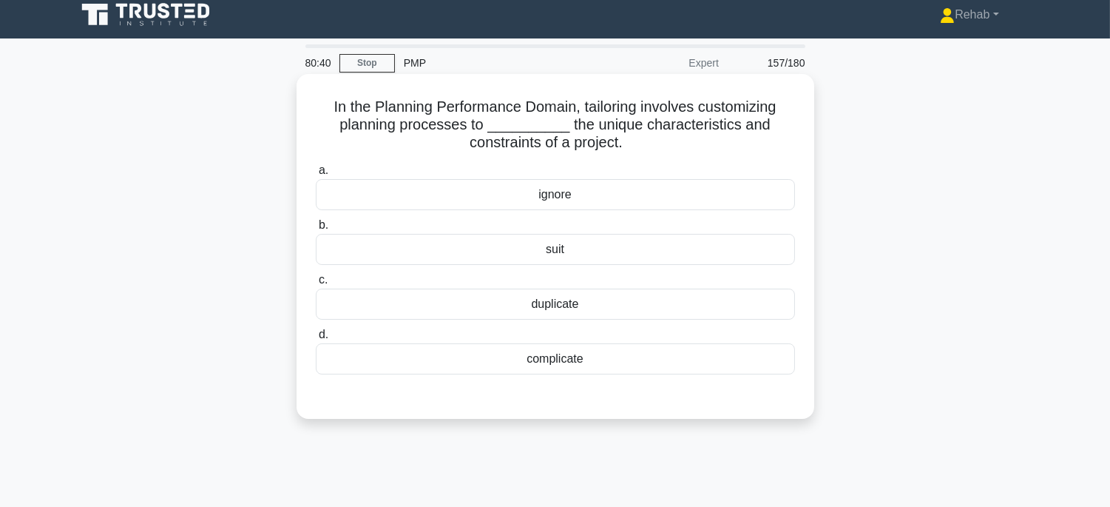
scroll to position [0, 0]
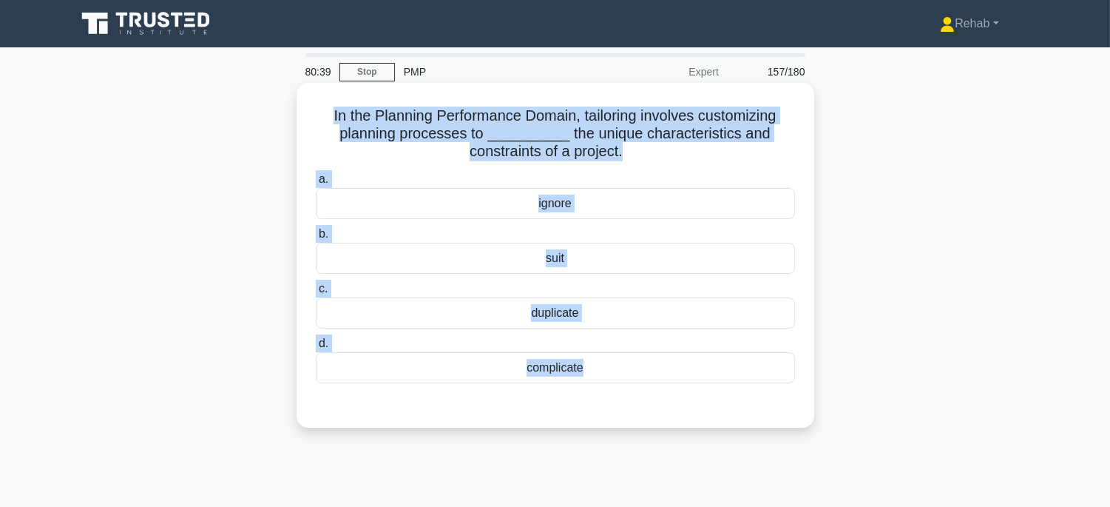
drag, startPoint x: 311, startPoint y: 109, endPoint x: 705, endPoint y: 426, distance: 505.5
click at [705, 426] on div "In the Planning Performance Domain, tailoring involves customizing planning pro…" at bounding box center [556, 255] width 518 height 345
click at [634, 247] on div "suit" at bounding box center [555, 258] width 479 height 31
click at [316, 239] on input "b. suit" at bounding box center [316, 234] width 0 height 10
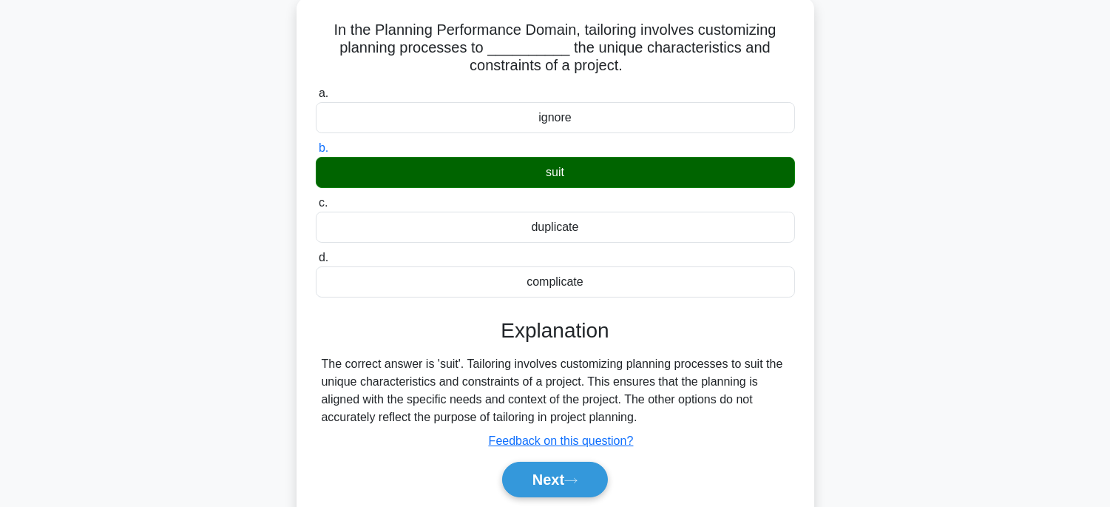
scroll to position [291, 0]
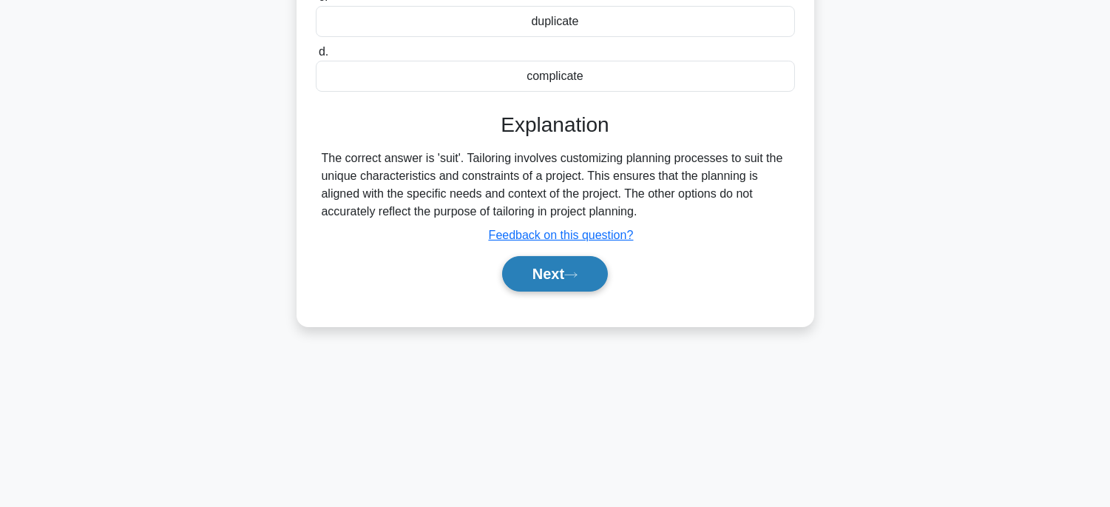
click at [575, 279] on button "Next" at bounding box center [555, 273] width 106 height 35
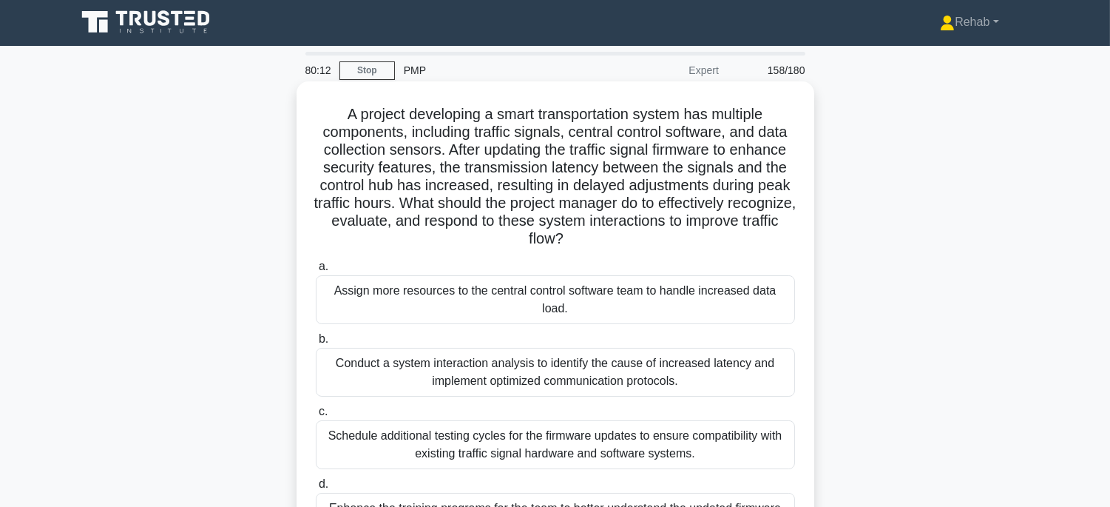
scroll to position [0, 0]
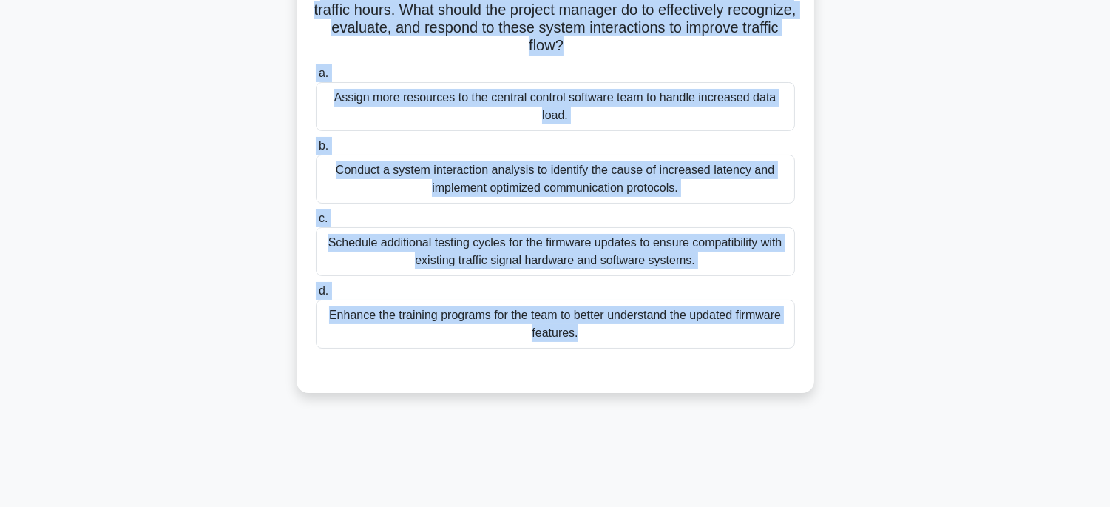
drag, startPoint x: 319, startPoint y: 121, endPoint x: 787, endPoint y: 504, distance: 604.3
click at [787, 504] on div "80:10 Stop PMP Expert 158/180" at bounding box center [555, 228] width 976 height 739
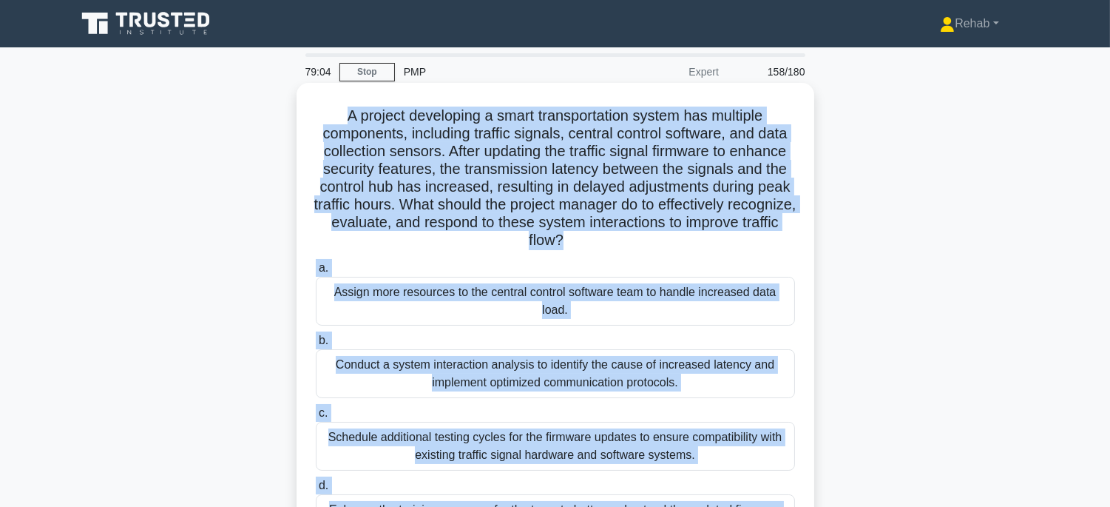
click at [711, 385] on div "Conduct a system interaction analysis to identify the cause of increased latenc…" at bounding box center [555, 373] width 479 height 49
click at [316, 345] on input "b. Conduct a system interaction analysis to identify the cause of increased lat…" at bounding box center [316, 341] width 0 height 10
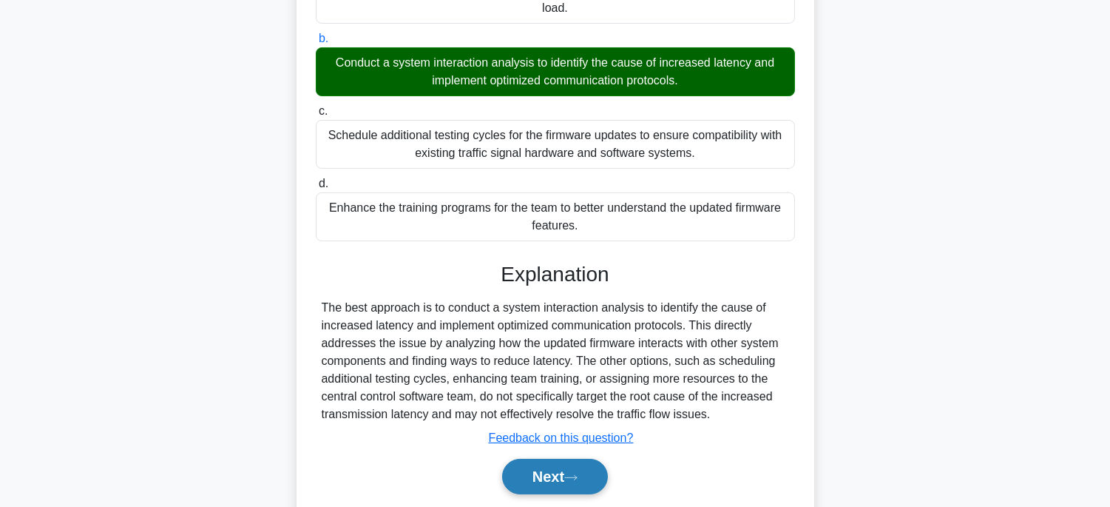
scroll to position [351, 0]
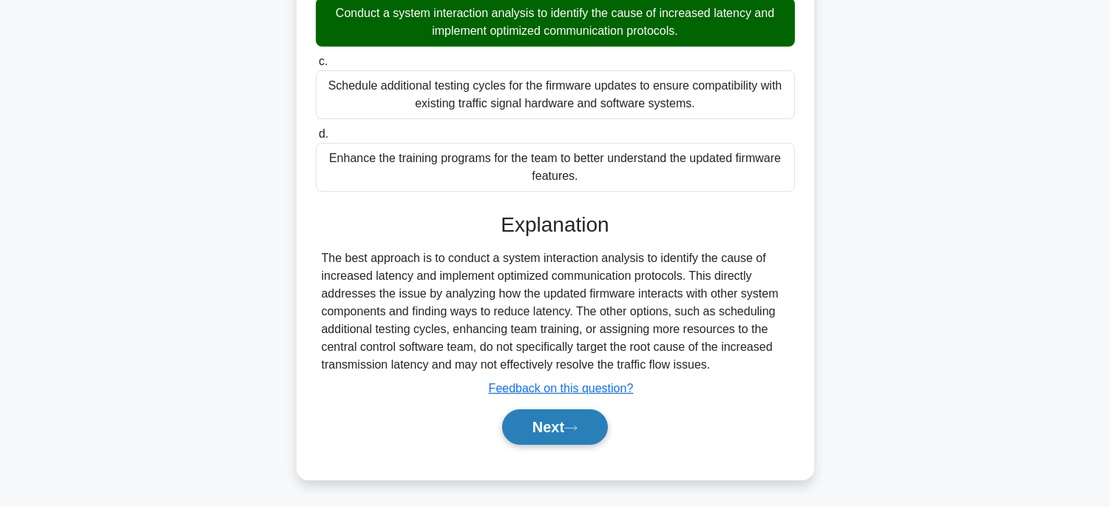
click at [561, 429] on button "Next" at bounding box center [555, 426] width 106 height 35
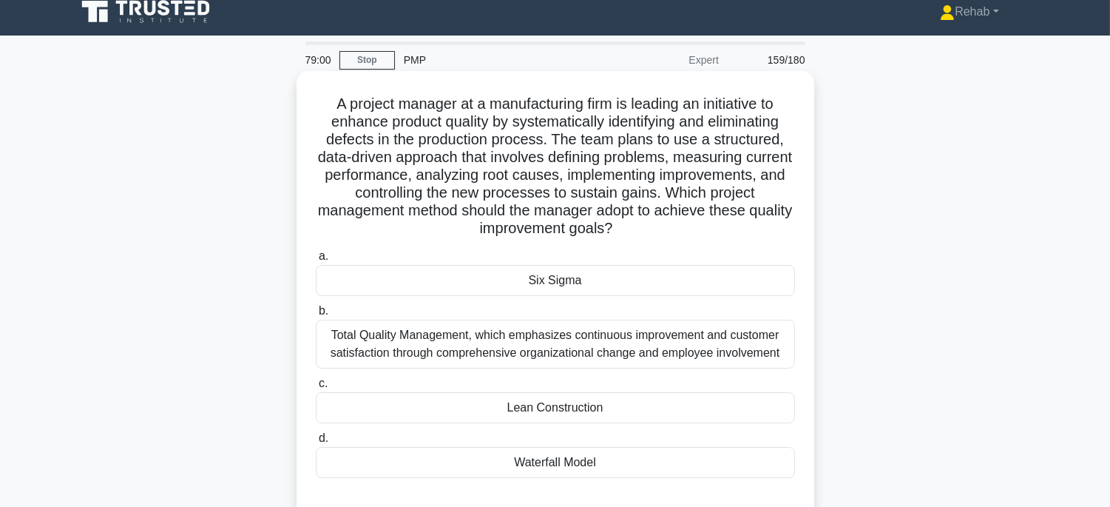
scroll to position [0, 0]
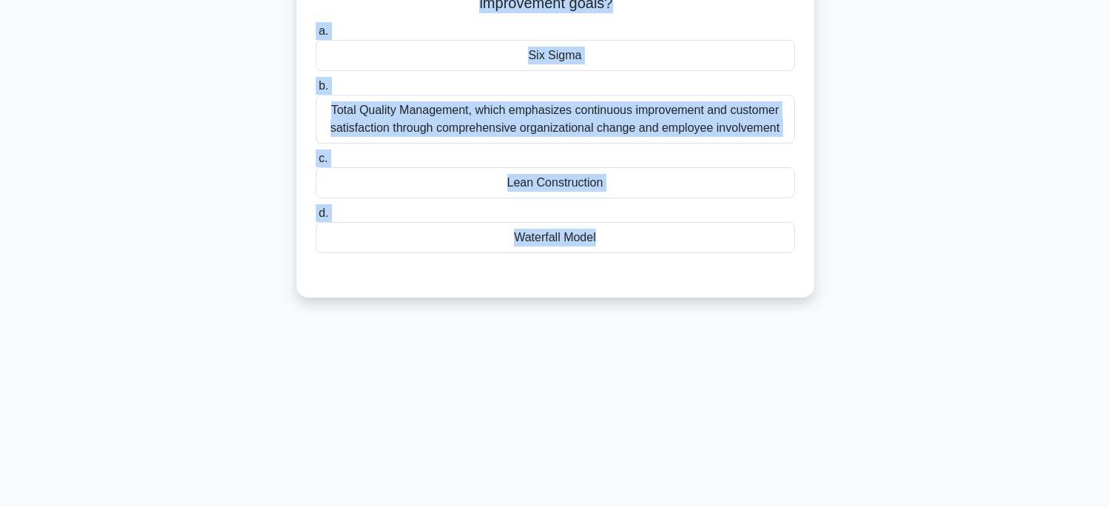
drag, startPoint x: 325, startPoint y: 115, endPoint x: 649, endPoint y: 501, distance: 503.3
click at [649, 501] on div "78:57 Stop PMP Expert 159/180 a. b. c. d." at bounding box center [555, 182] width 976 height 739
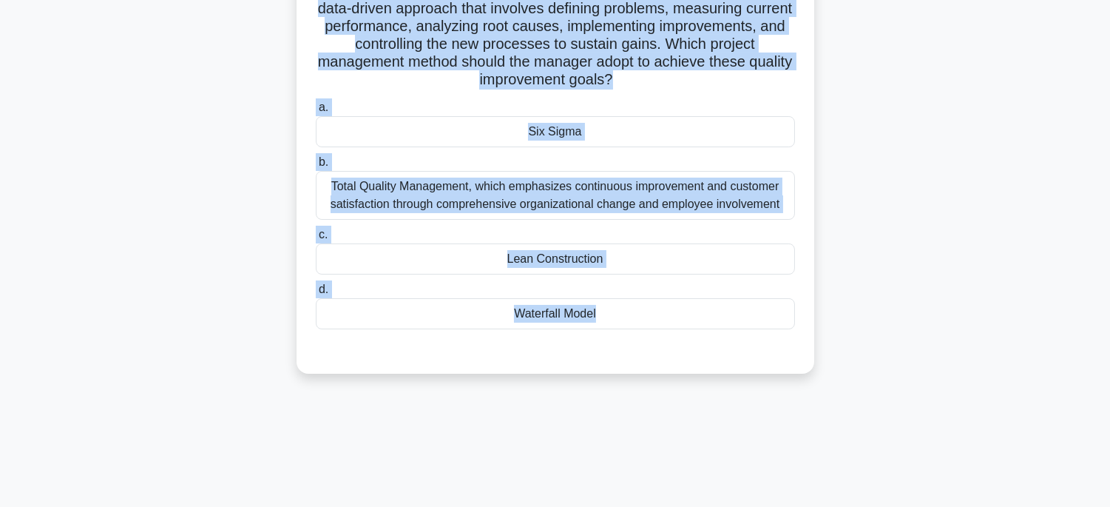
scroll to position [40, 0]
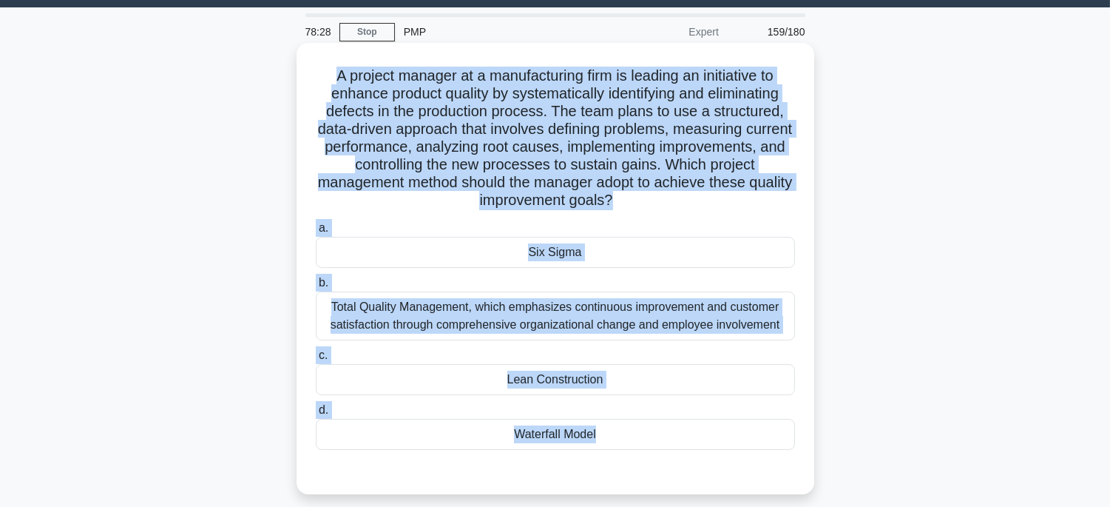
click at [656, 247] on div "Six Sigma" at bounding box center [555, 252] width 479 height 31
click at [316, 233] on input "a. Six Sigma" at bounding box center [316, 228] width 0 height 10
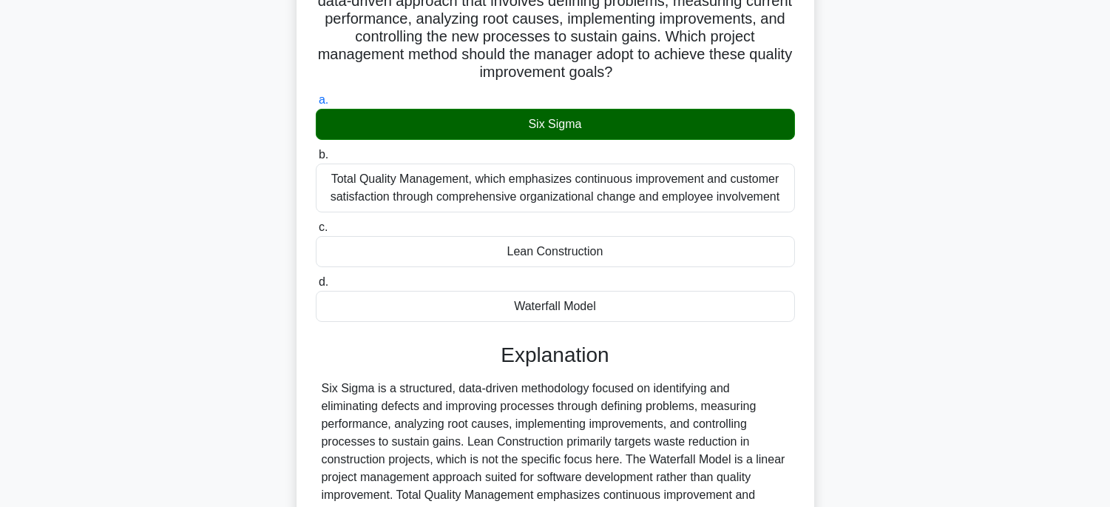
scroll to position [334, 0]
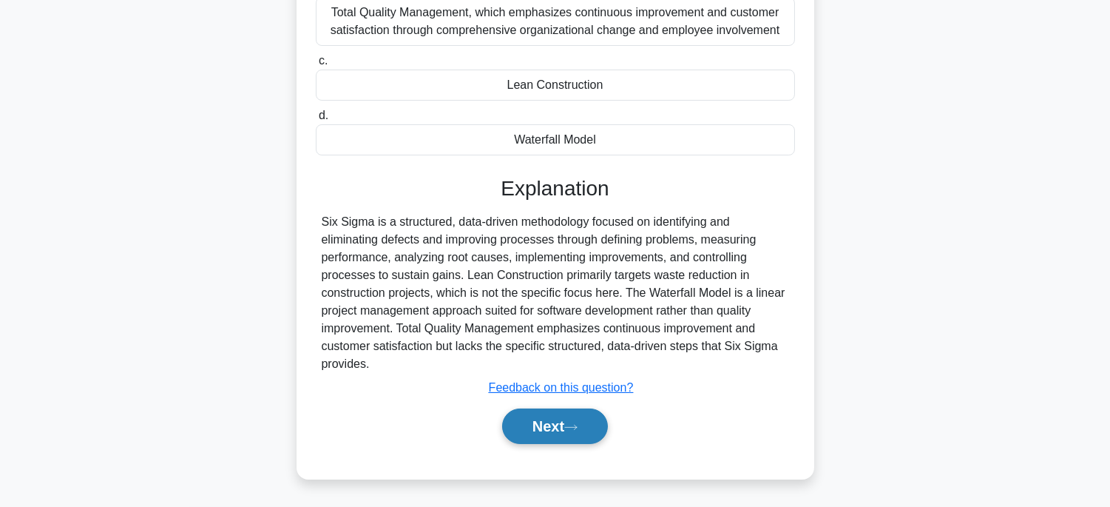
click at [572, 430] on icon at bounding box center [570, 427] width 13 height 8
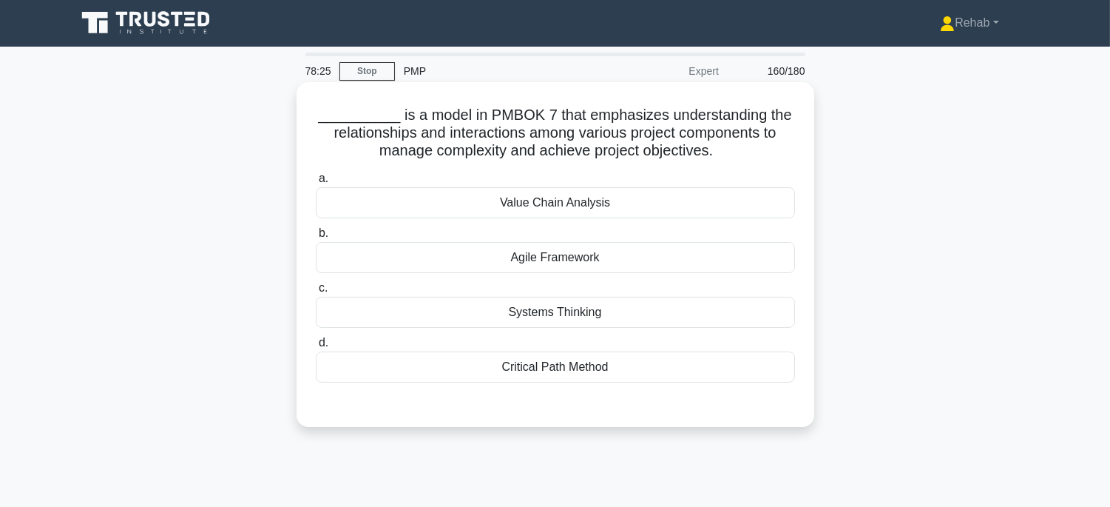
scroll to position [0, 0]
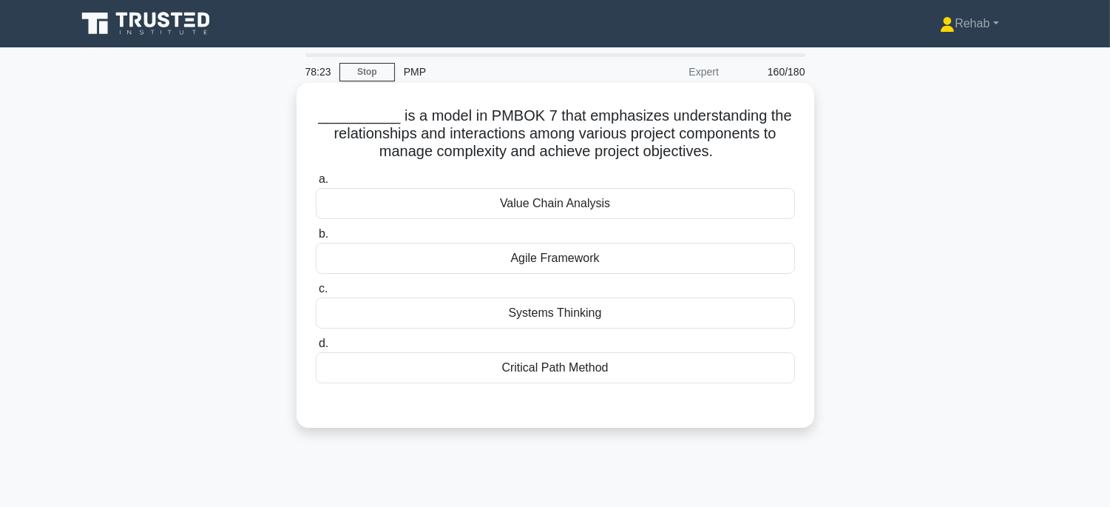
drag, startPoint x: 314, startPoint y: 109, endPoint x: 677, endPoint y: 373, distance: 448.9
click at [677, 373] on div "__________ is a model in PMBOK 7 that emphasizes understanding the relationship…" at bounding box center [555, 255] width 506 height 333
click at [713, 320] on div "Systems Thinking" at bounding box center [555, 312] width 479 height 31
click at [316, 294] on input "c. Systems Thinking" at bounding box center [316, 289] width 0 height 10
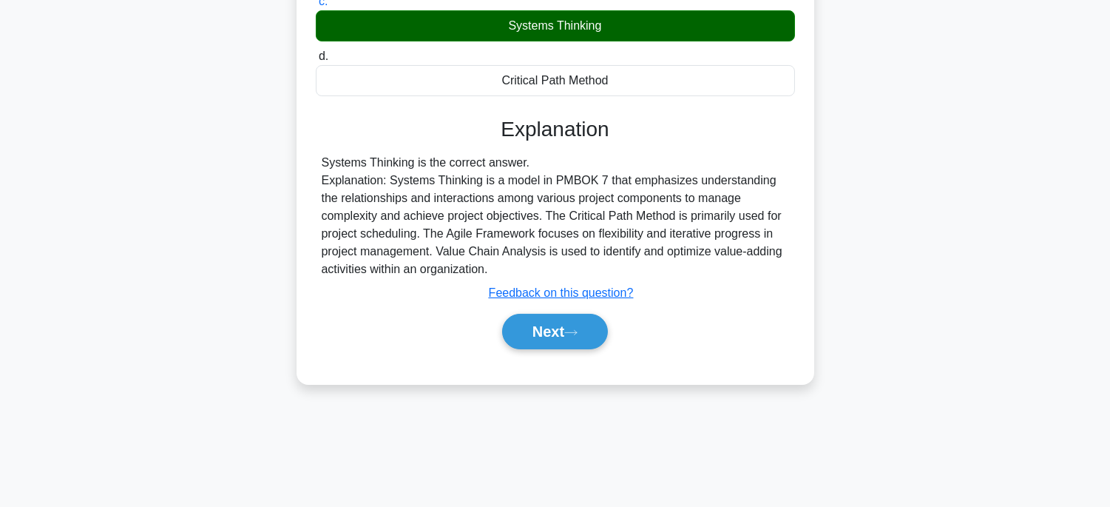
scroll to position [291, 0]
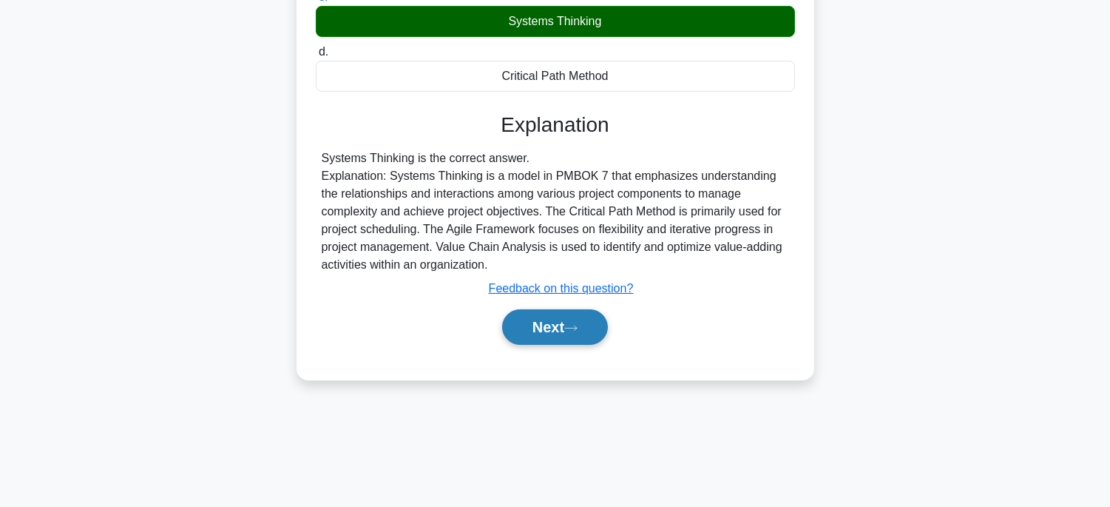
click at [562, 328] on button "Next" at bounding box center [555, 326] width 106 height 35
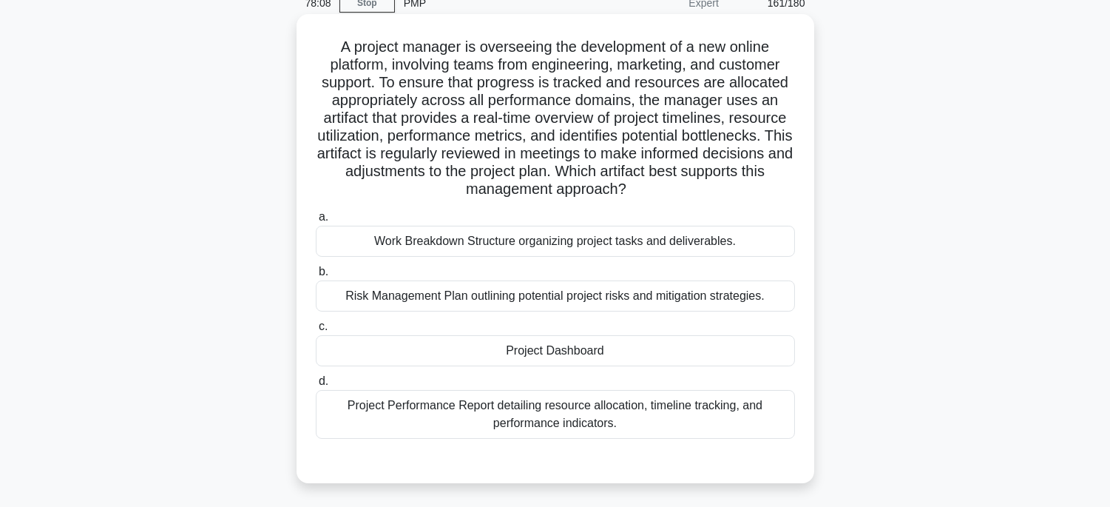
scroll to position [45, 0]
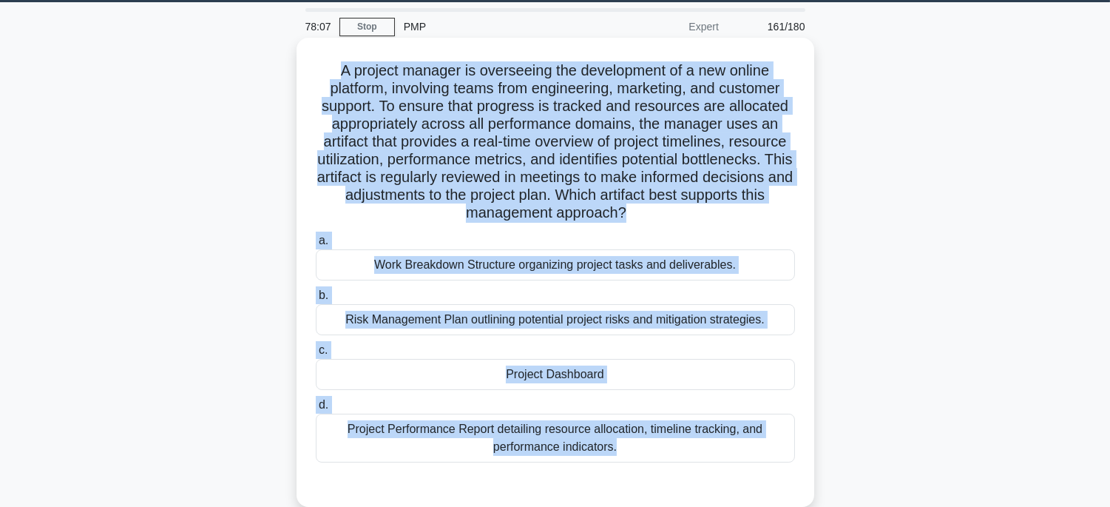
drag, startPoint x: 311, startPoint y: 67, endPoint x: 797, endPoint y: 470, distance: 631.3
click at [797, 470] on div "A project manager is overseeing the development of a new online platform, invol…" at bounding box center [555, 272] width 506 height 457
click at [642, 444] on div "Project Performance Report detailing resource allocation, timeline tracking, an…" at bounding box center [555, 437] width 479 height 49
click at [316, 410] on input "d. Project Performance Report detailing resource allocation, timeline tracking,…" at bounding box center [316, 405] width 0 height 10
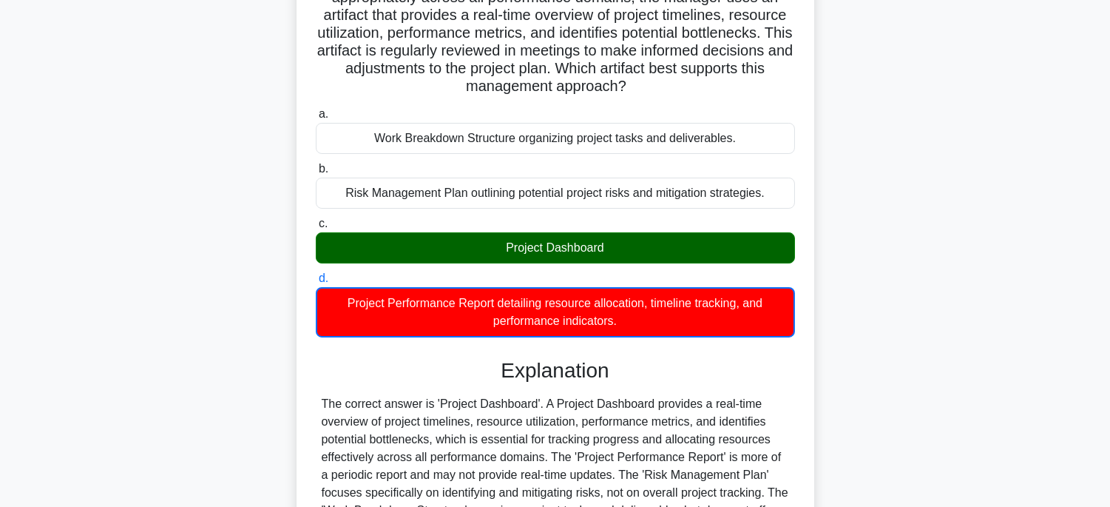
scroll to position [334, 0]
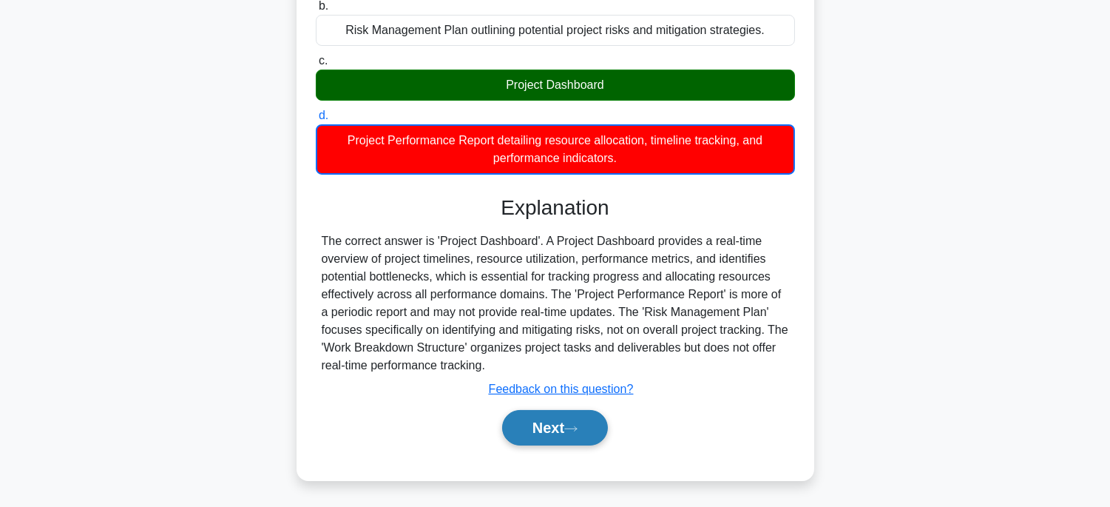
click at [594, 430] on button "Next" at bounding box center [555, 427] width 106 height 35
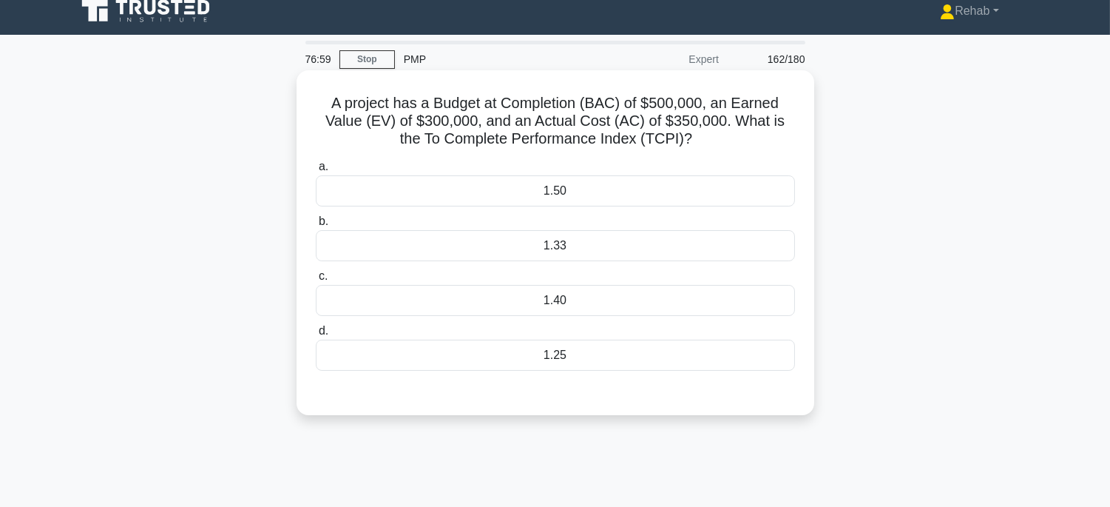
scroll to position [0, 0]
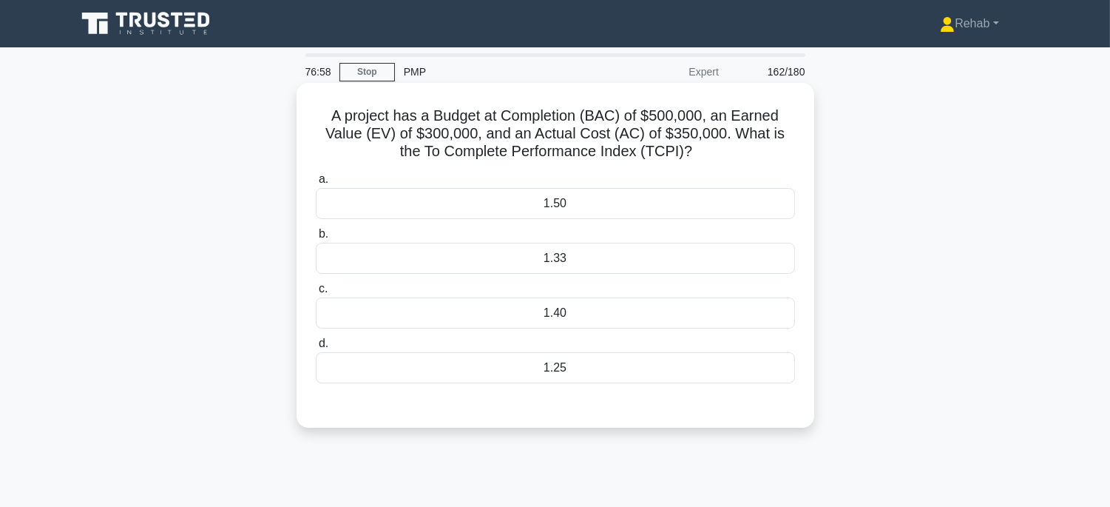
drag, startPoint x: 321, startPoint y: 113, endPoint x: 680, endPoint y: 382, distance: 448.6
click at [680, 382] on div "A project has a Budget at Completion (BAC) of $500,000, an Earned Value (EV) of…" at bounding box center [555, 255] width 506 height 333
click at [605, 262] on div "1.33" at bounding box center [555, 258] width 479 height 31
click at [316, 239] on input "b. 1.33" at bounding box center [316, 234] width 0 height 10
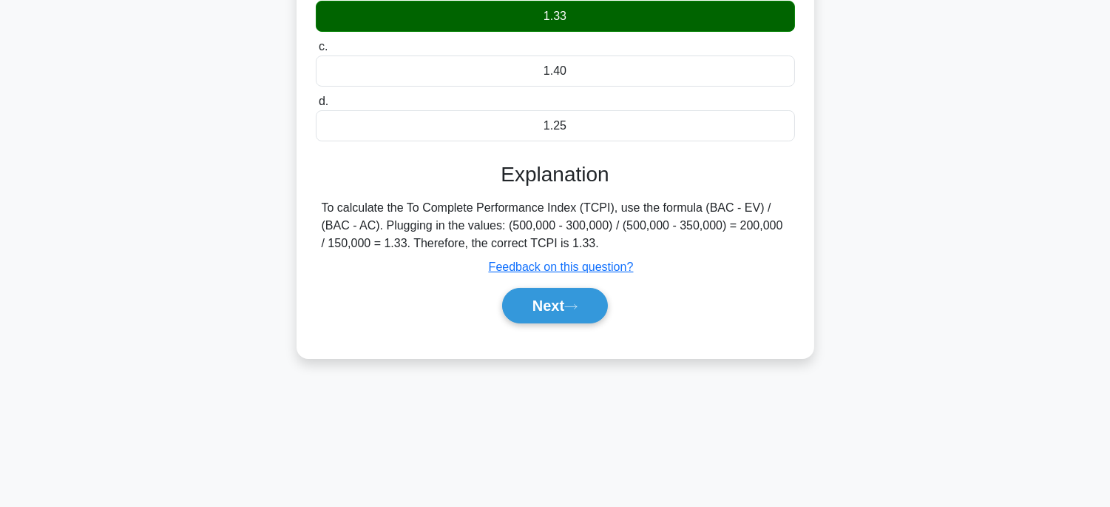
scroll to position [246, 0]
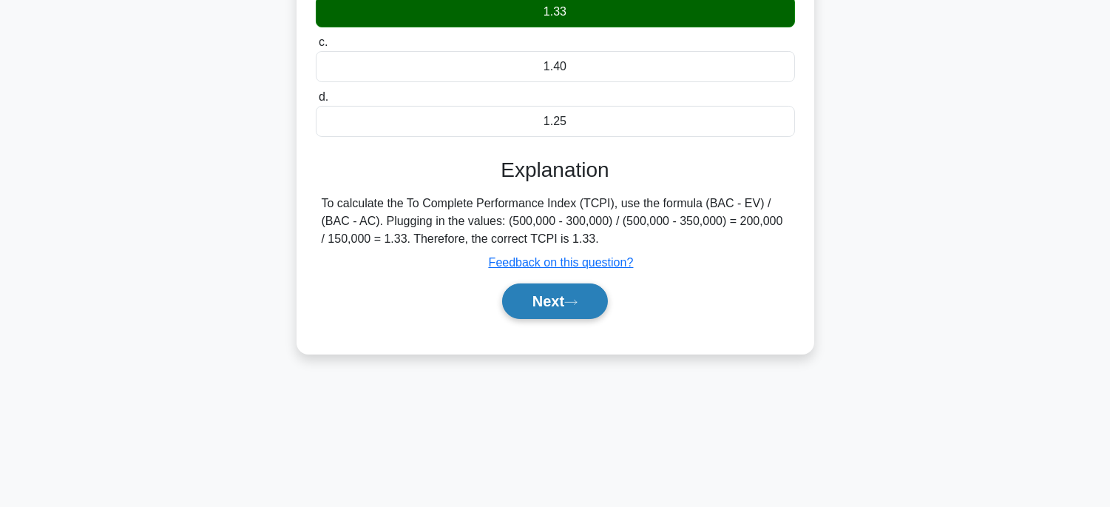
click at [572, 311] on button "Next" at bounding box center [555, 300] width 106 height 35
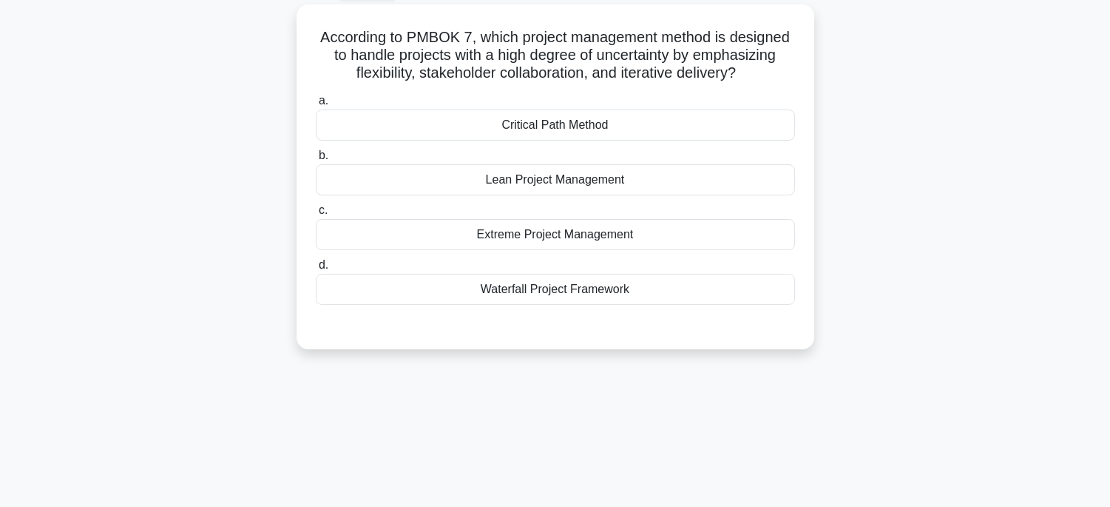
scroll to position [0, 0]
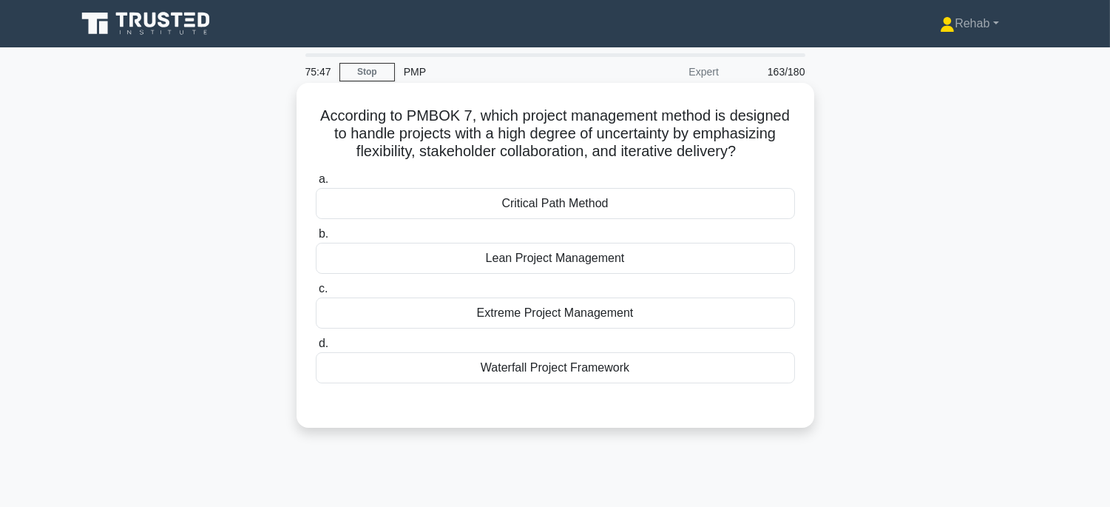
drag, startPoint x: 309, startPoint y: 115, endPoint x: 713, endPoint y: 366, distance: 475.2
click at [713, 366] on div "According to PMBOK 7, which project management method is designed to handle pro…" at bounding box center [555, 255] width 506 height 333
click at [654, 252] on div "Lean Project Management" at bounding box center [555, 258] width 479 height 31
click at [316, 239] on input "b. Lean Project Management" at bounding box center [316, 234] width 0 height 10
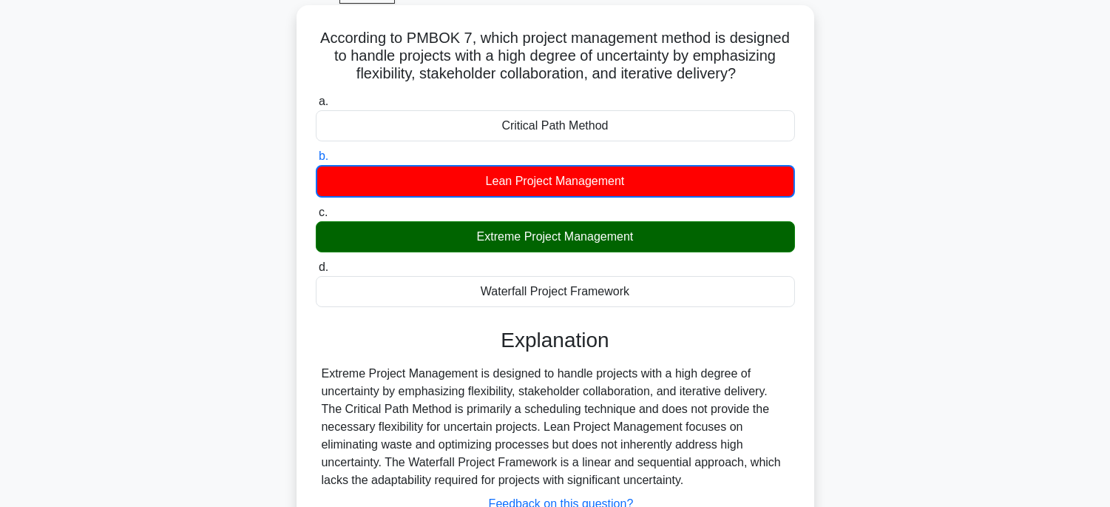
scroll to position [164, 0]
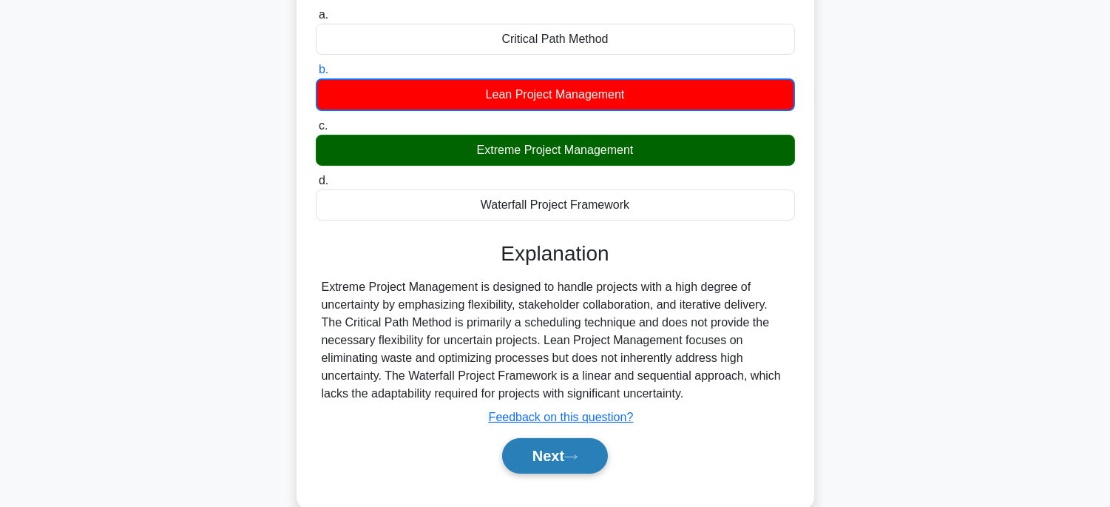
click at [553, 466] on button "Next" at bounding box center [555, 455] width 106 height 35
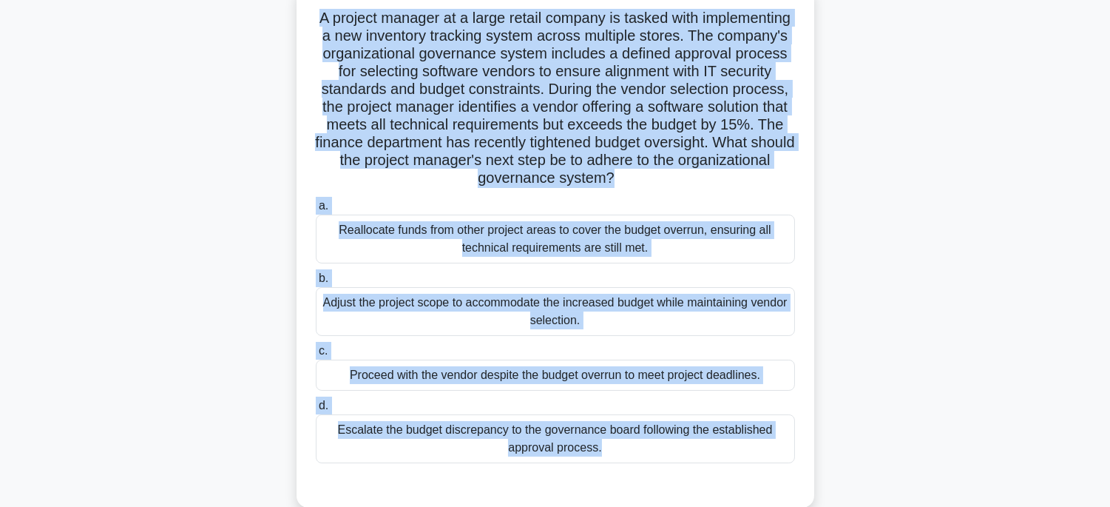
scroll to position [112, 0]
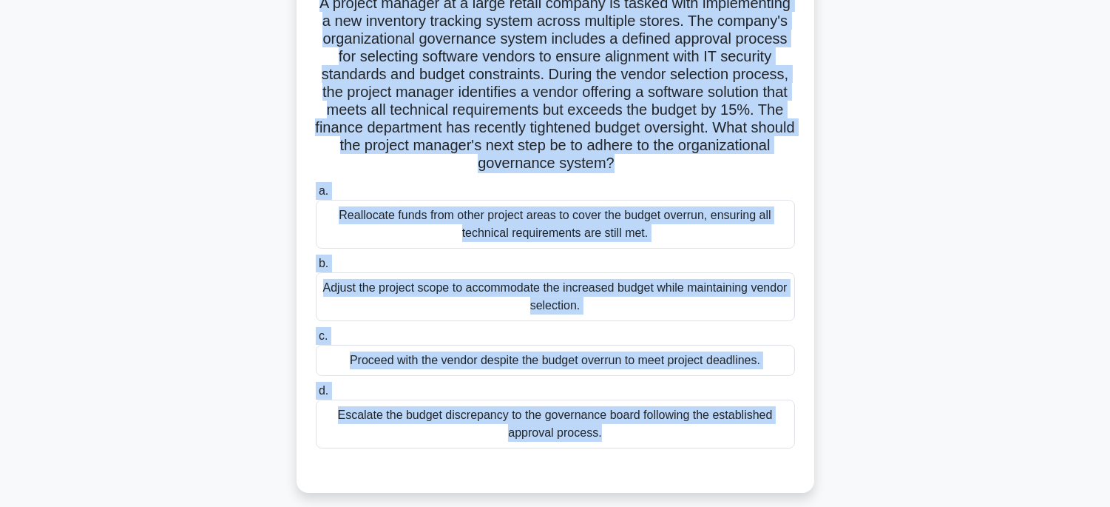
drag, startPoint x: 336, startPoint y: 106, endPoint x: 776, endPoint y: 492, distance: 585.3
click at [776, 492] on div "A project manager at a large retail company is tasked with implementing a new i…" at bounding box center [556, 231] width 518 height 522
click at [657, 429] on div "Escalate the budget discrepancy to the governance board following the establish…" at bounding box center [555, 423] width 479 height 49
click at [316, 396] on input "d. Escalate the budget discrepancy to the governance board following the establ…" at bounding box center [316, 391] width 0 height 10
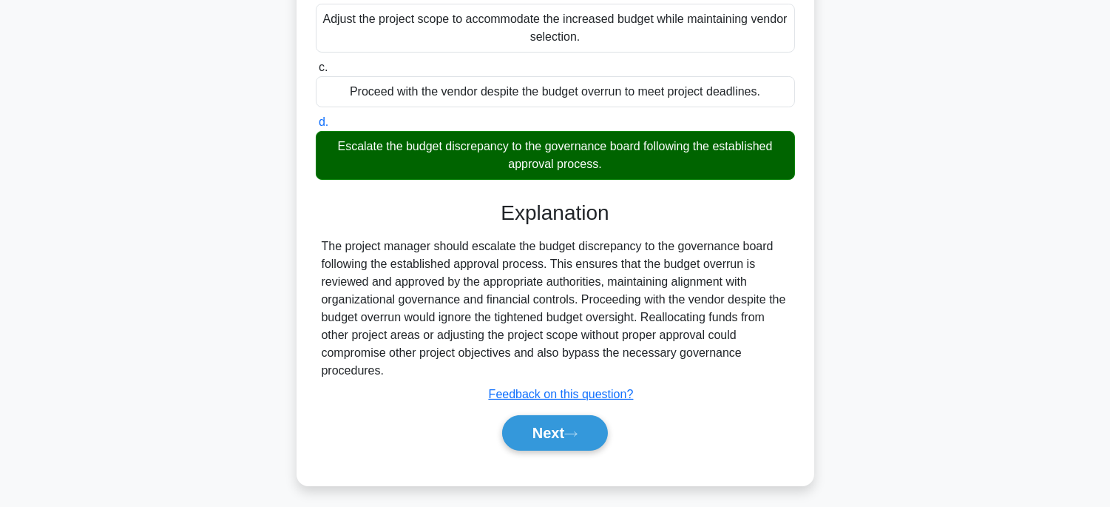
scroll to position [387, 0]
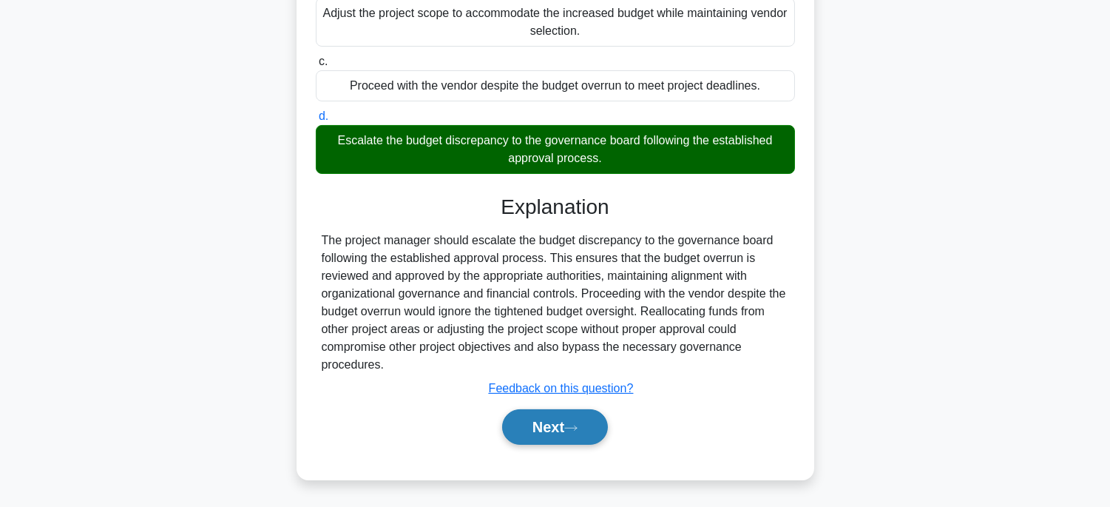
click at [578, 439] on button "Next" at bounding box center [555, 426] width 106 height 35
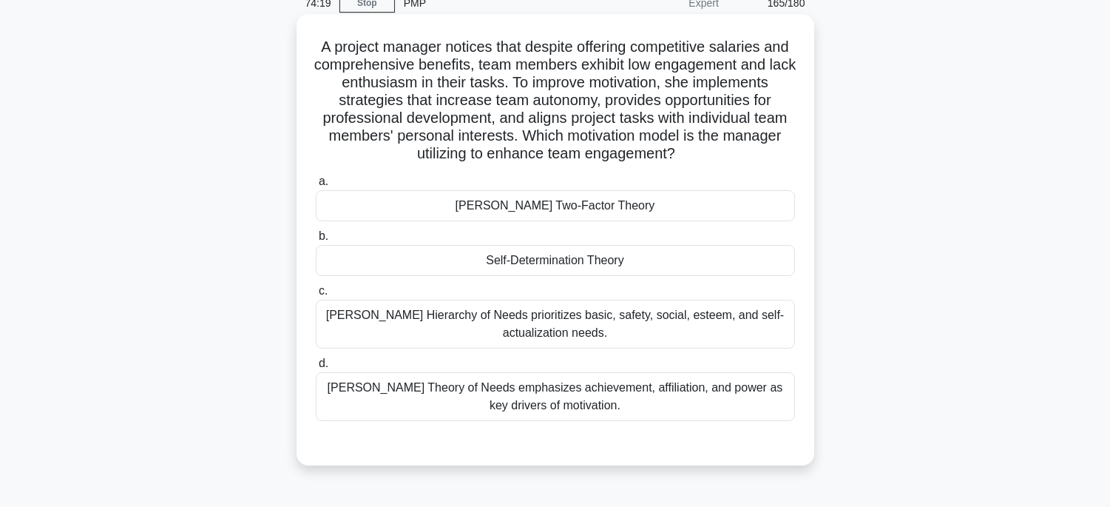
scroll to position [45, 0]
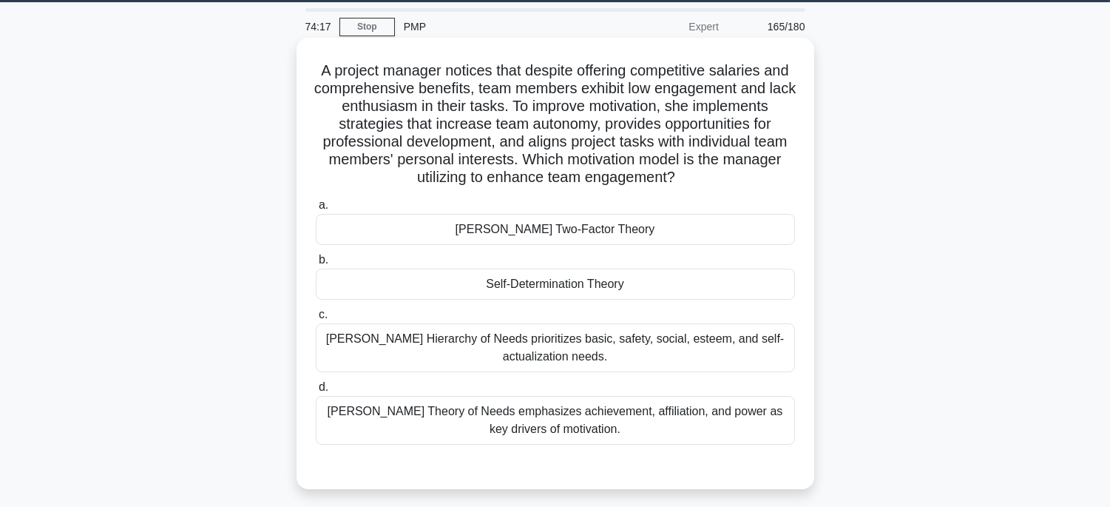
drag, startPoint x: 316, startPoint y: 67, endPoint x: 700, endPoint y: 433, distance: 529.8
click at [700, 433] on div "A project manager notices that despite offering competitive salaries and compre…" at bounding box center [555, 263] width 506 height 439
click at [658, 278] on div "Self-Determination Theory" at bounding box center [555, 283] width 479 height 31
click at [316, 265] on input "b. Self-Determination Theory" at bounding box center [316, 260] width 0 height 10
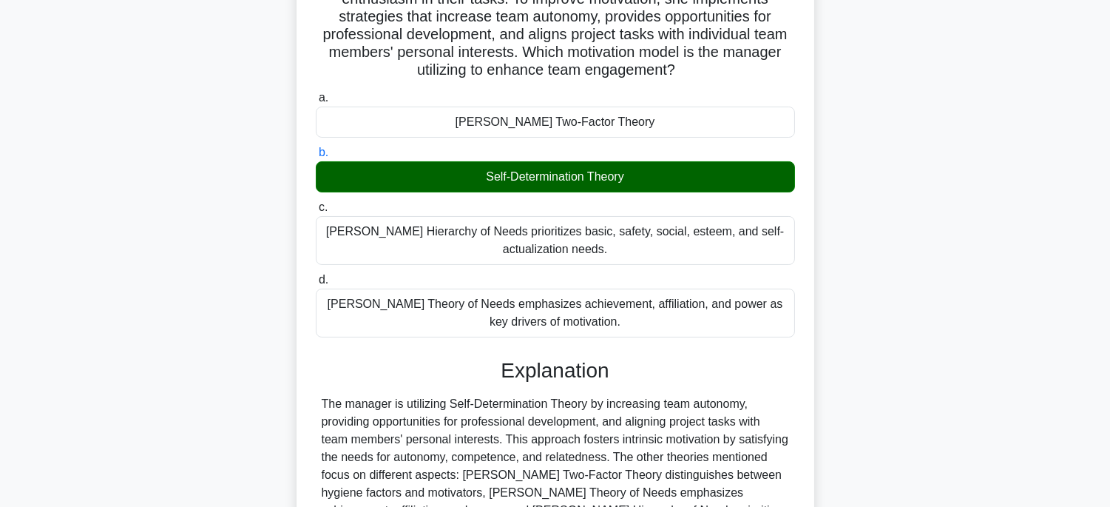
scroll to position [351, 0]
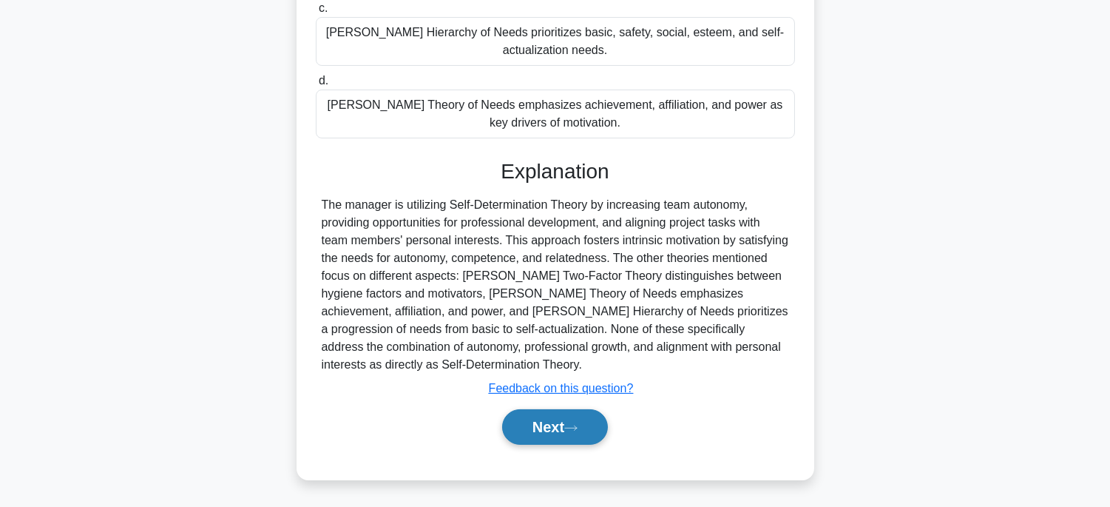
click at [605, 419] on button "Next" at bounding box center [555, 426] width 106 height 35
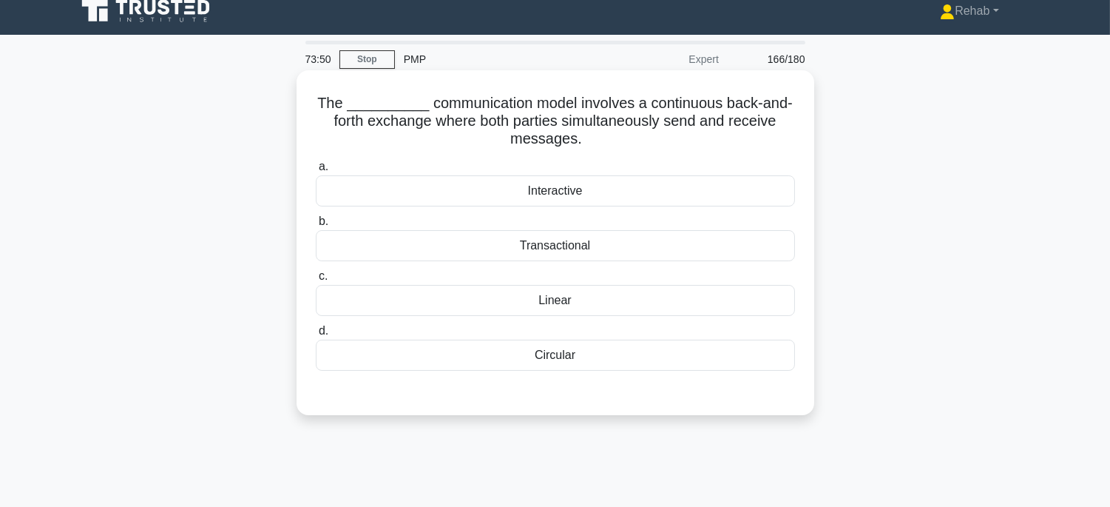
scroll to position [0, 0]
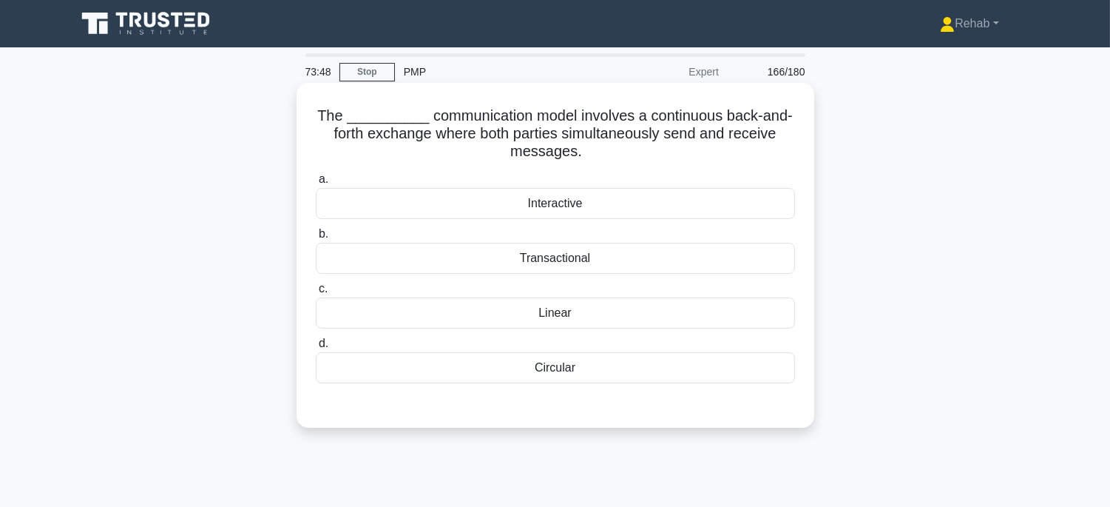
drag, startPoint x: 313, startPoint y: 108, endPoint x: 663, endPoint y: 385, distance: 446.4
click at [663, 385] on div "The __________ communication model involves a continuous back-and-forth exchang…" at bounding box center [555, 255] width 506 height 333
click at [644, 253] on div "Transactional" at bounding box center [555, 258] width 479 height 31
click at [316, 239] on input "b. Transactional" at bounding box center [316, 234] width 0 height 10
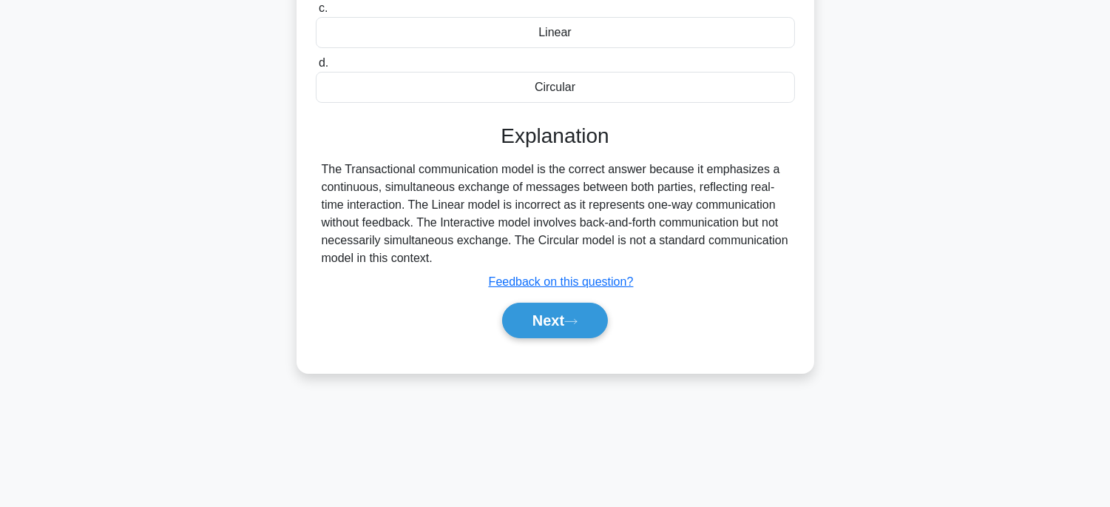
scroll to position [291, 0]
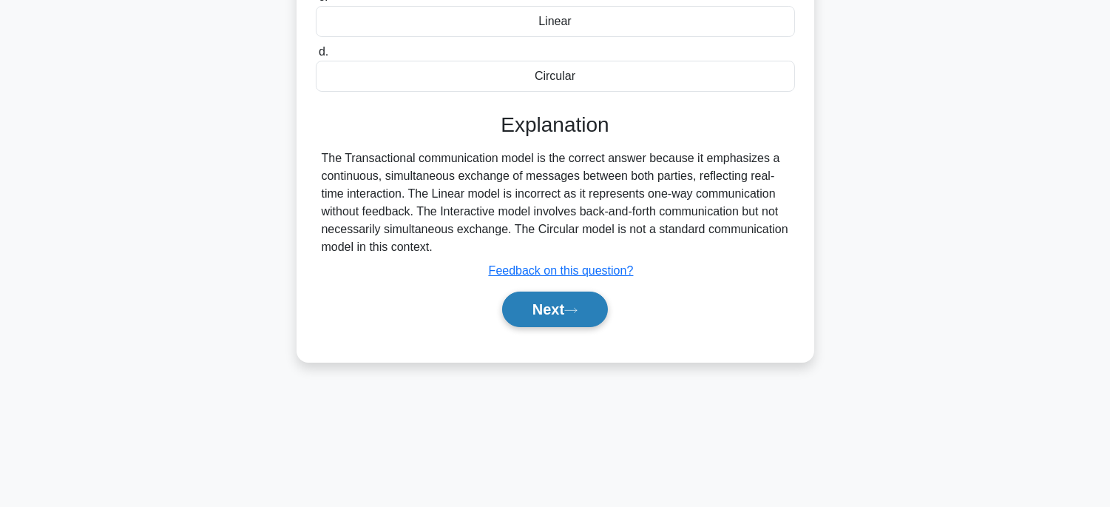
click at [559, 314] on button "Next" at bounding box center [555, 308] width 106 height 35
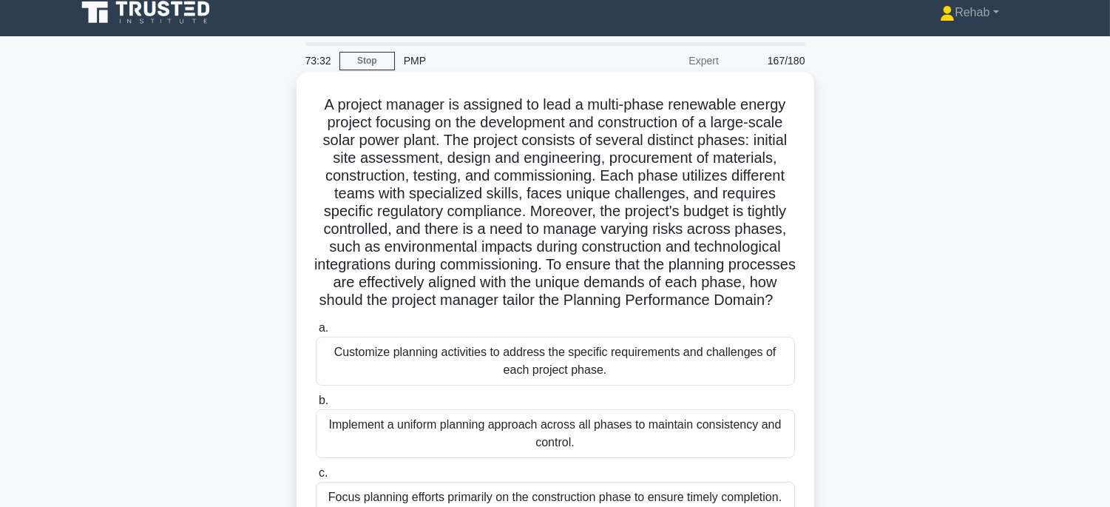
scroll to position [0, 0]
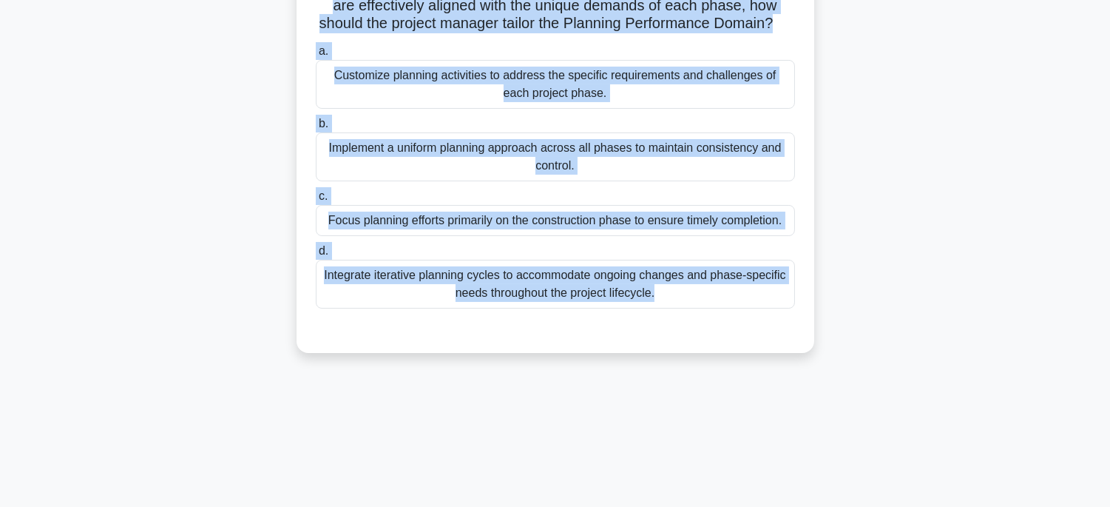
drag, startPoint x: 316, startPoint y: 115, endPoint x: 760, endPoint y: 518, distance: 599.9
click at [760, 506] on html "Rehab Profile Settings" at bounding box center [555, 108] width 1110 height 799
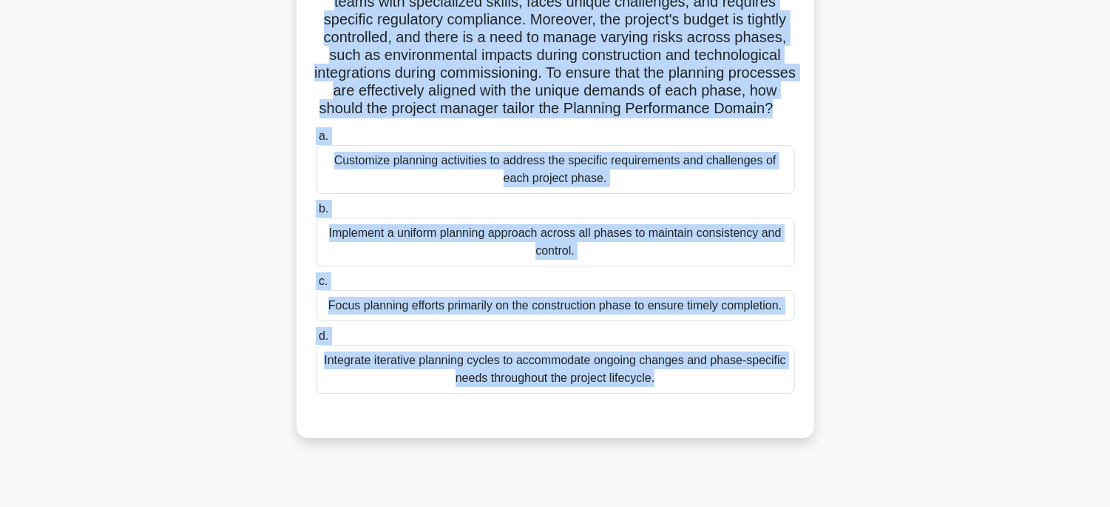
scroll to position [209, 0]
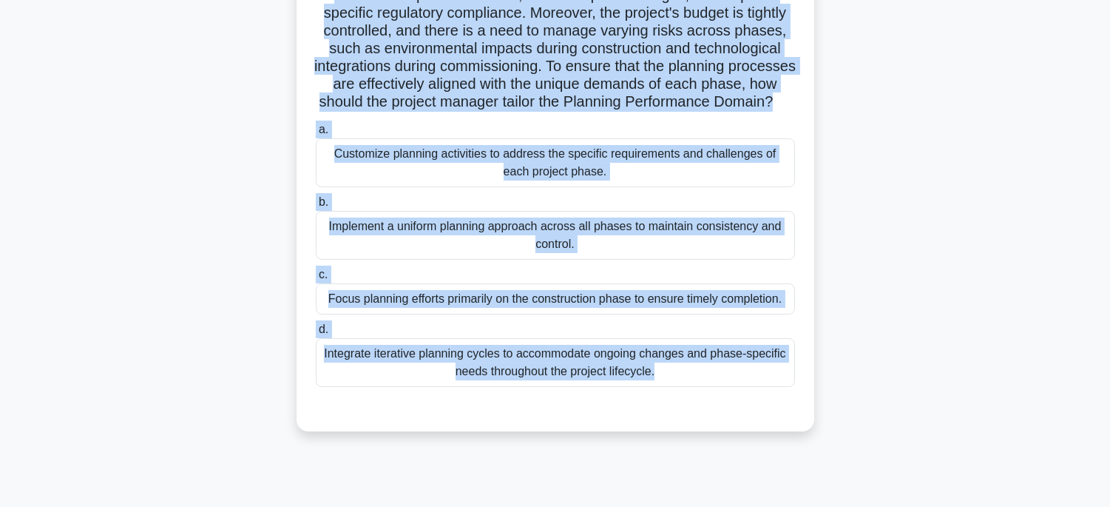
click at [671, 380] on div "Integrate iterative planning cycles to accommodate ongoing changes and phase-sp…" at bounding box center [555, 362] width 479 height 49
click at [316, 334] on input "d. Integrate iterative planning cycles to accommodate ongoing changes and phase…" at bounding box center [316, 330] width 0 height 10
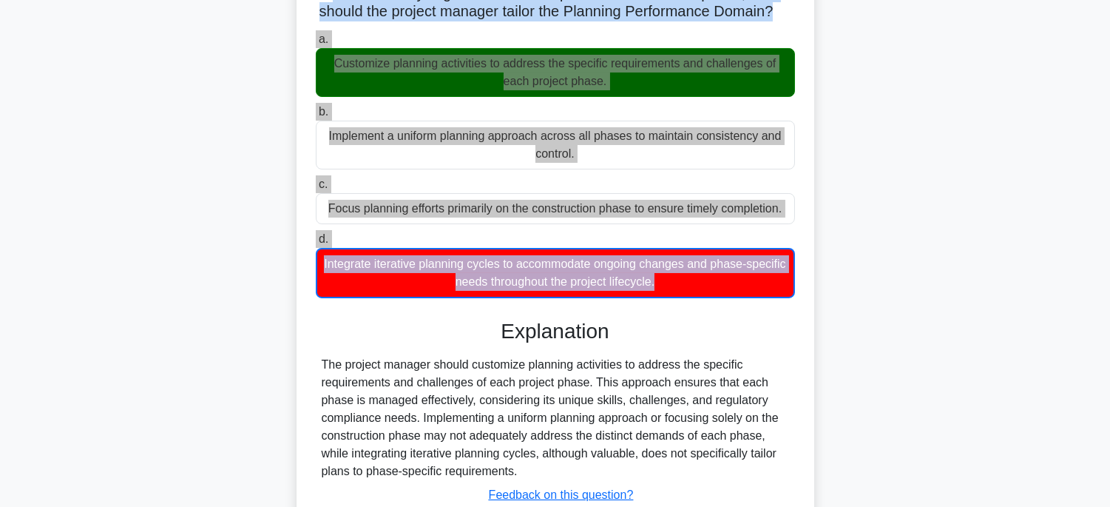
scroll to position [423, 0]
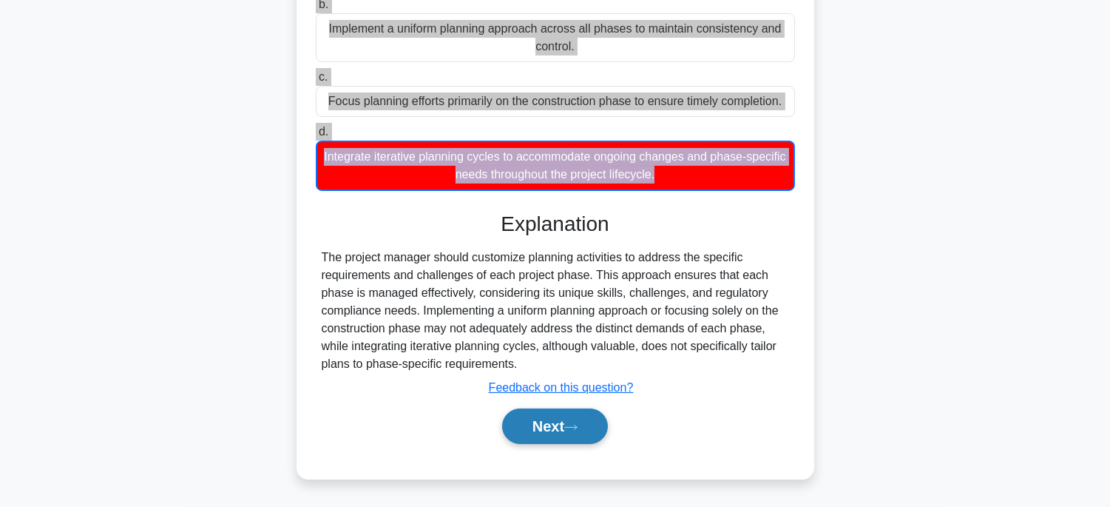
click at [552, 424] on button "Next" at bounding box center [555, 425] width 106 height 35
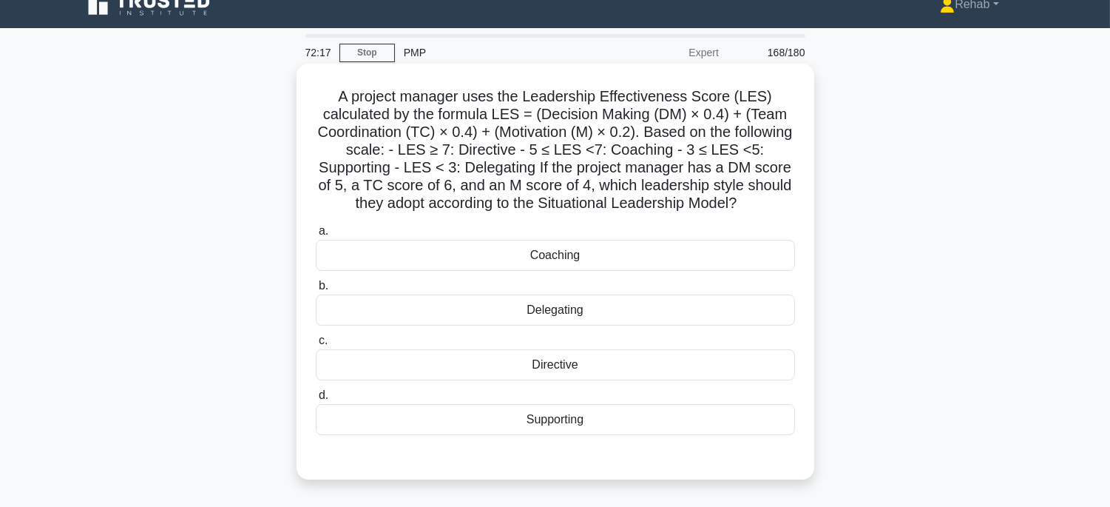
scroll to position [0, 0]
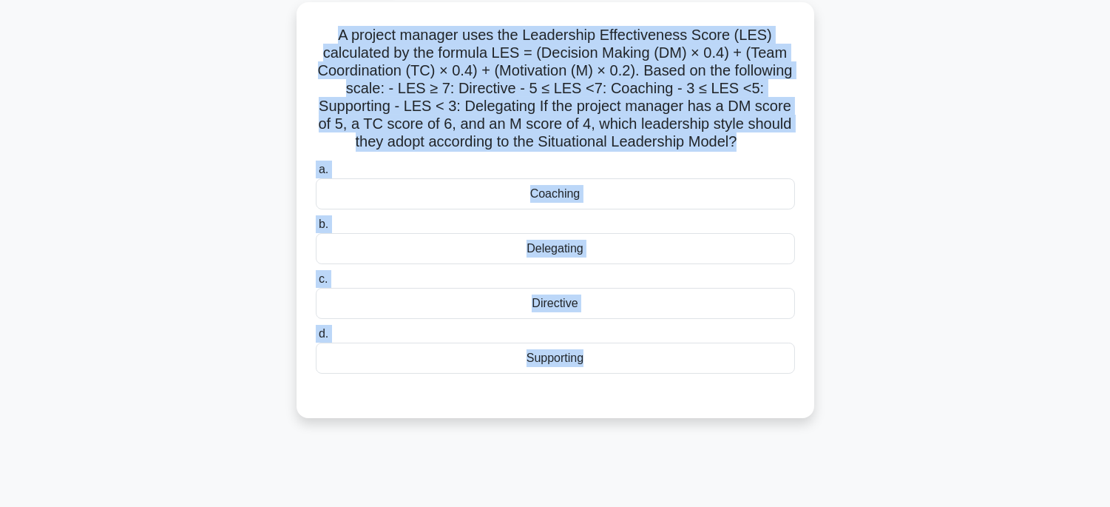
drag, startPoint x: 325, startPoint y: 114, endPoint x: 690, endPoint y: 497, distance: 528.8
click at [690, 497] on div "72:15 Stop PMP Expert 168/180 a. b." at bounding box center [555, 338] width 976 height 739
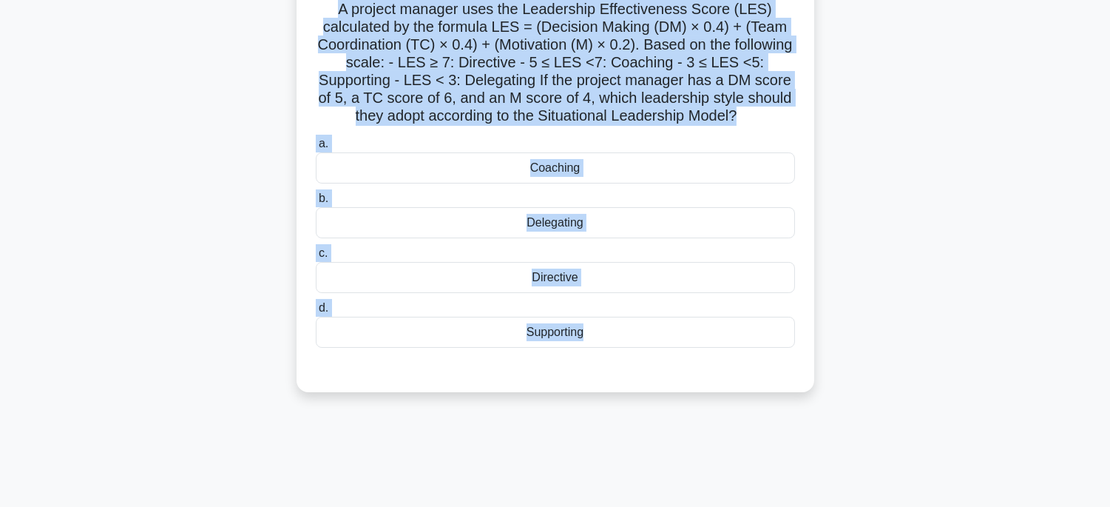
click at [608, 167] on div "Coaching" at bounding box center [555, 167] width 479 height 31
click at [316, 149] on input "a. Coaching" at bounding box center [316, 144] width 0 height 10
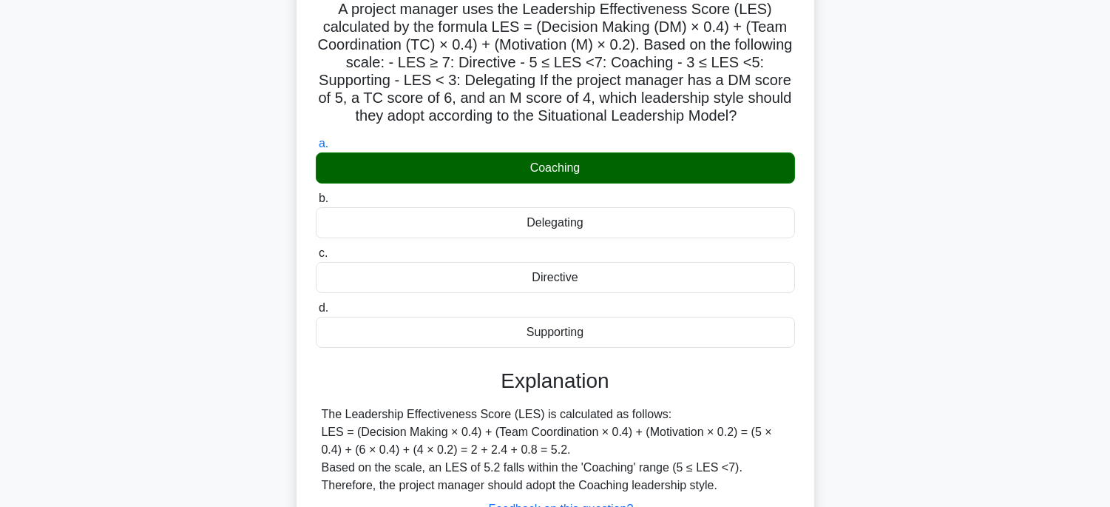
scroll to position [291, 0]
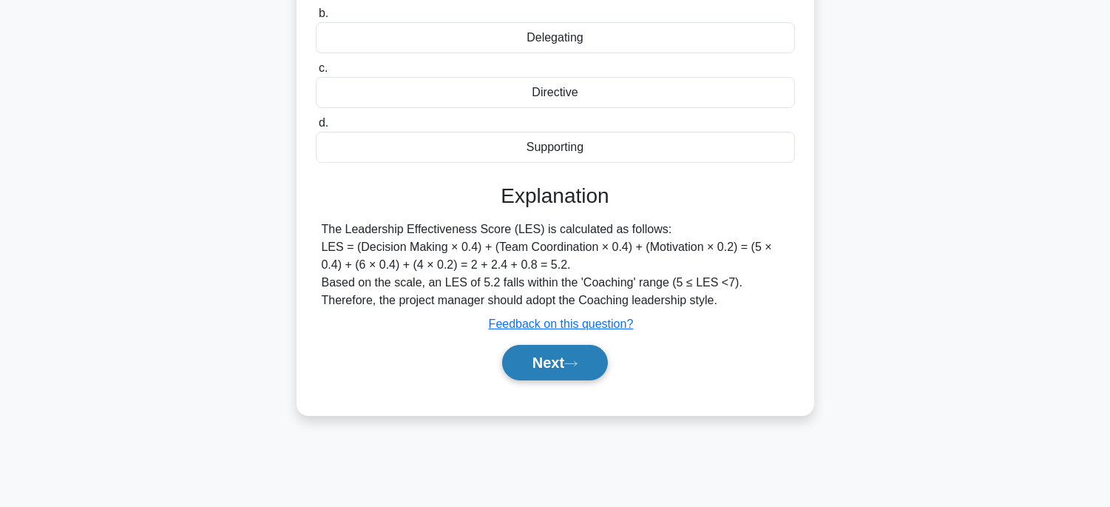
click at [585, 348] on button "Next" at bounding box center [555, 362] width 106 height 35
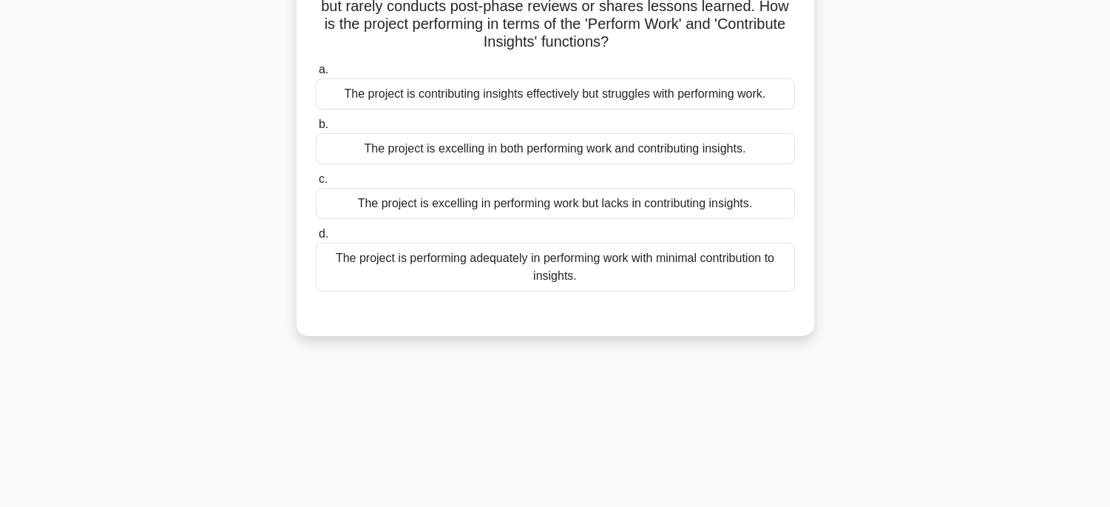
scroll to position [0, 0]
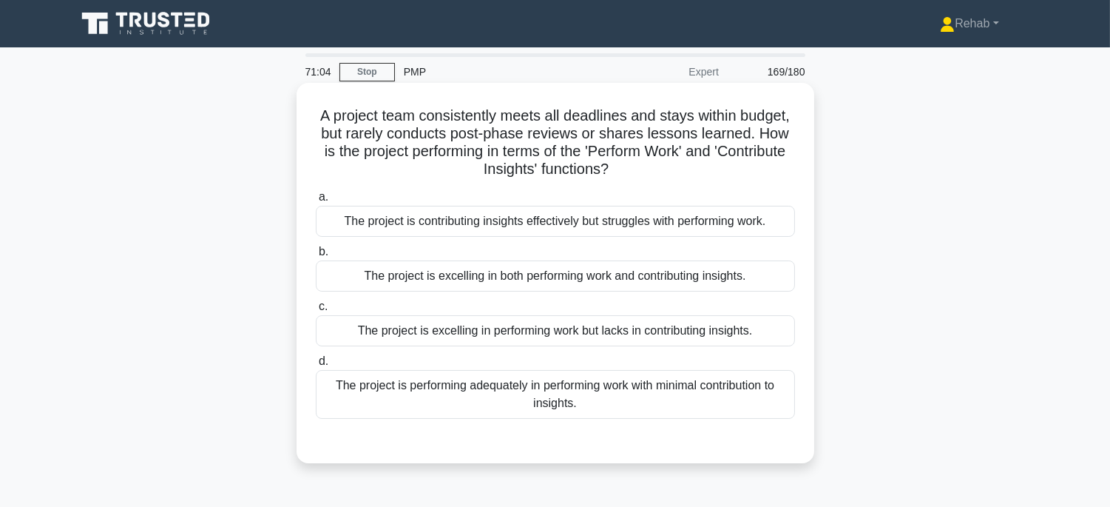
drag, startPoint x: 338, startPoint y: 115, endPoint x: 735, endPoint y: 419, distance: 500.5
click at [735, 419] on div "A project team consistently meets all deadlines and stays within budget, but ra…" at bounding box center [555, 273] width 506 height 368
click at [778, 336] on div "The project is excelling in performing work but lacks in contributing insights." at bounding box center [555, 330] width 479 height 31
click at [316, 311] on input "c. The project is excelling in performing work but lacks in contributing insigh…" at bounding box center [316, 307] width 0 height 10
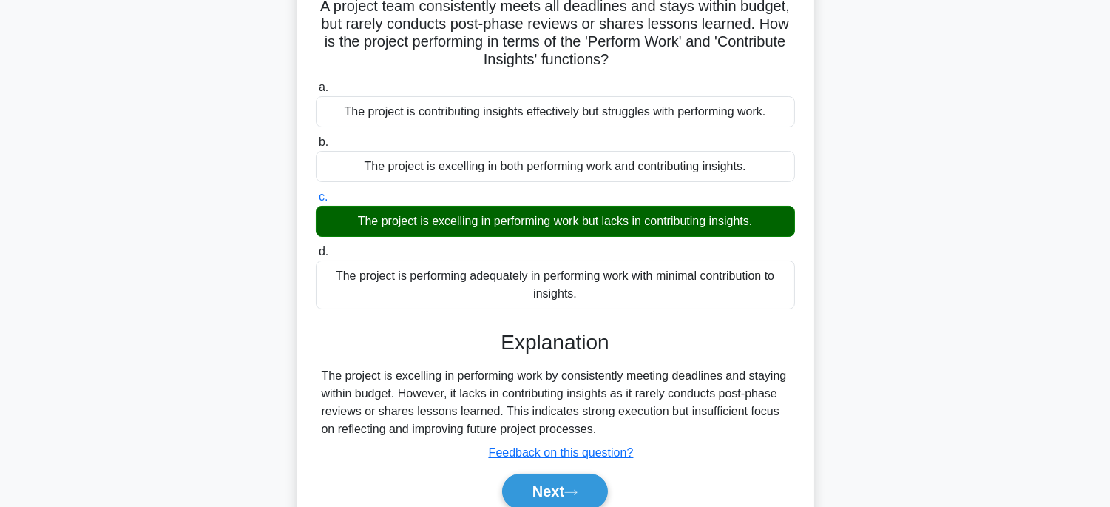
scroll to position [291, 0]
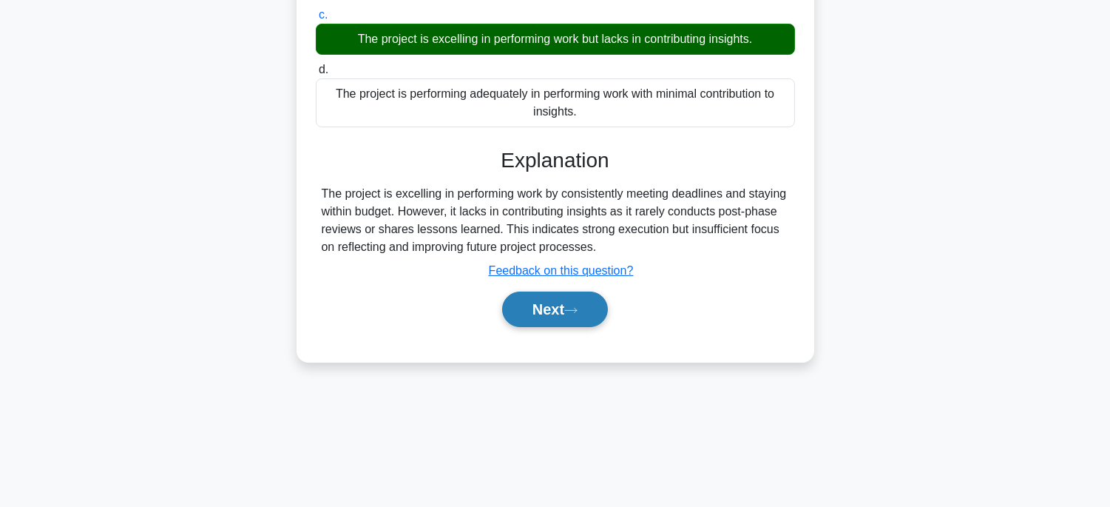
click at [583, 319] on button "Next" at bounding box center [555, 308] width 106 height 35
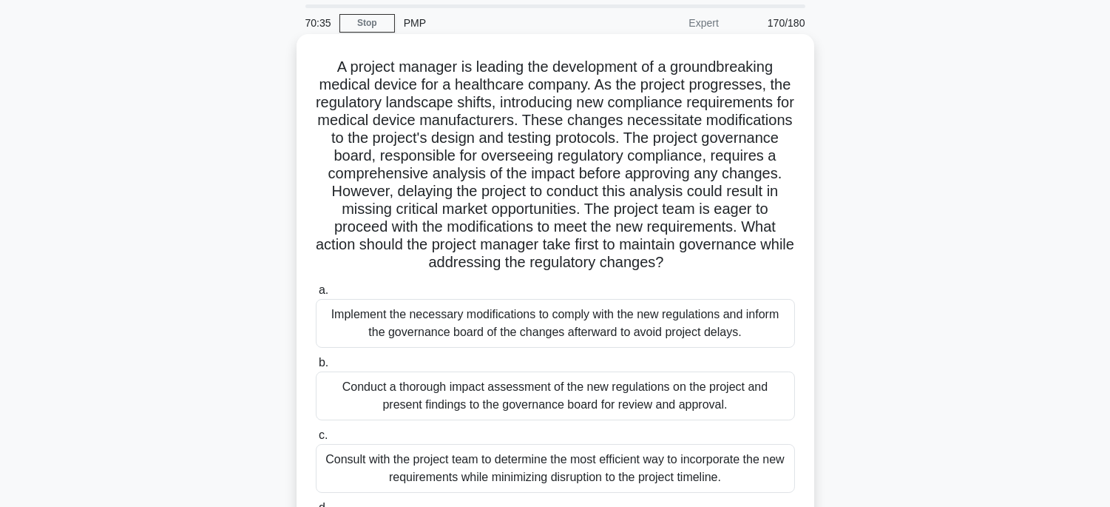
scroll to position [45, 0]
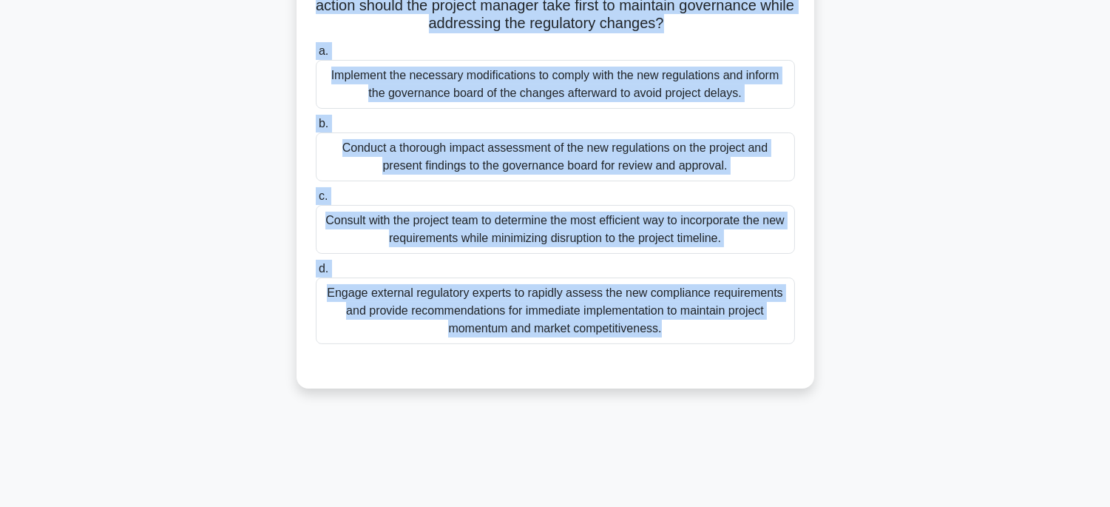
drag, startPoint x: 319, startPoint y: 69, endPoint x: 754, endPoint y: 493, distance: 607.6
click at [785, 506] on html "Rehab Profile Settings" at bounding box center [555, 108] width 1110 height 799
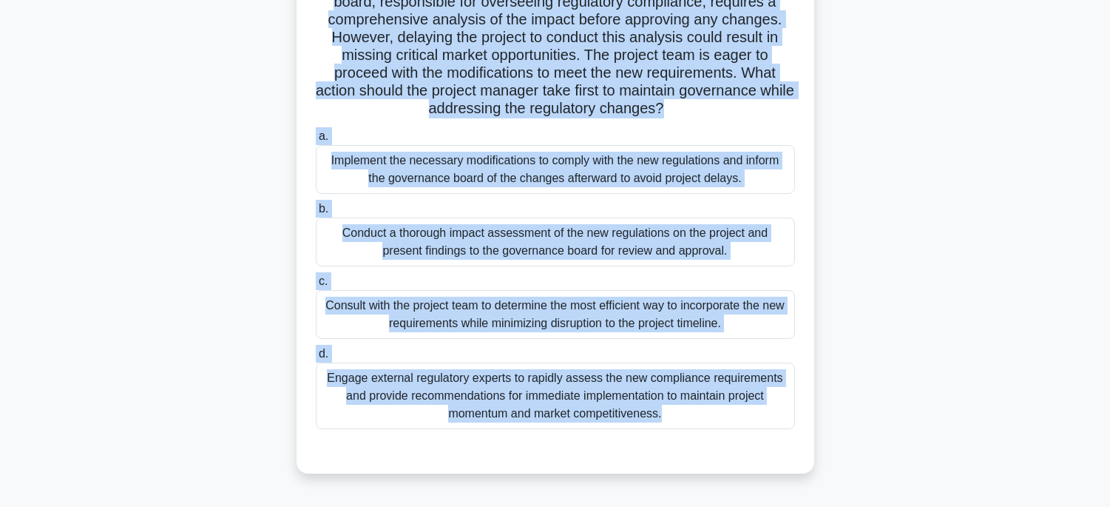
scroll to position [209, 0]
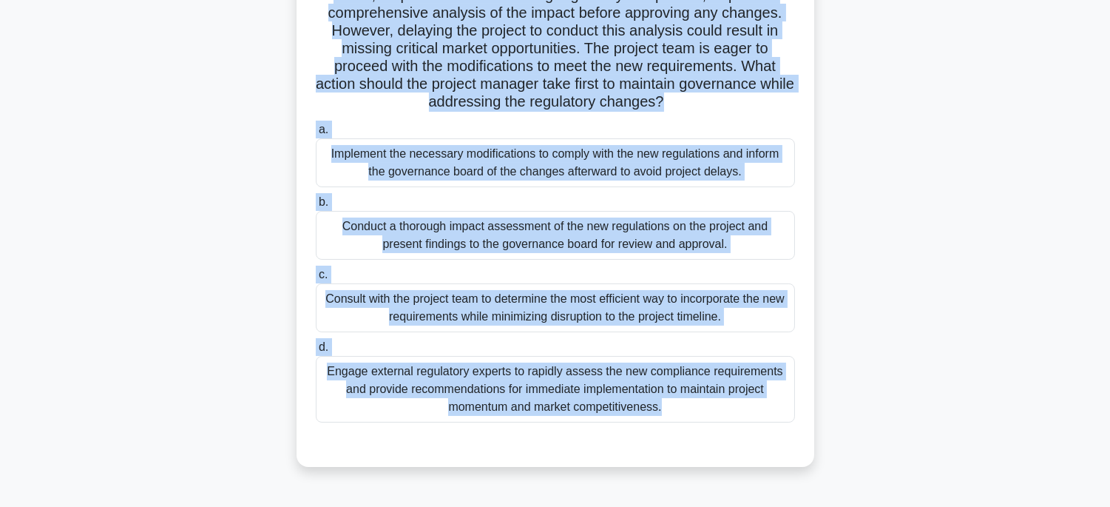
click at [714, 388] on div "Engage external regulatory experts to rapidly assess the new compliance require…" at bounding box center [555, 389] width 479 height 67
click at [316, 352] on input "d. Engage external regulatory experts to rapidly assess the new compliance requ…" at bounding box center [316, 347] width 0 height 10
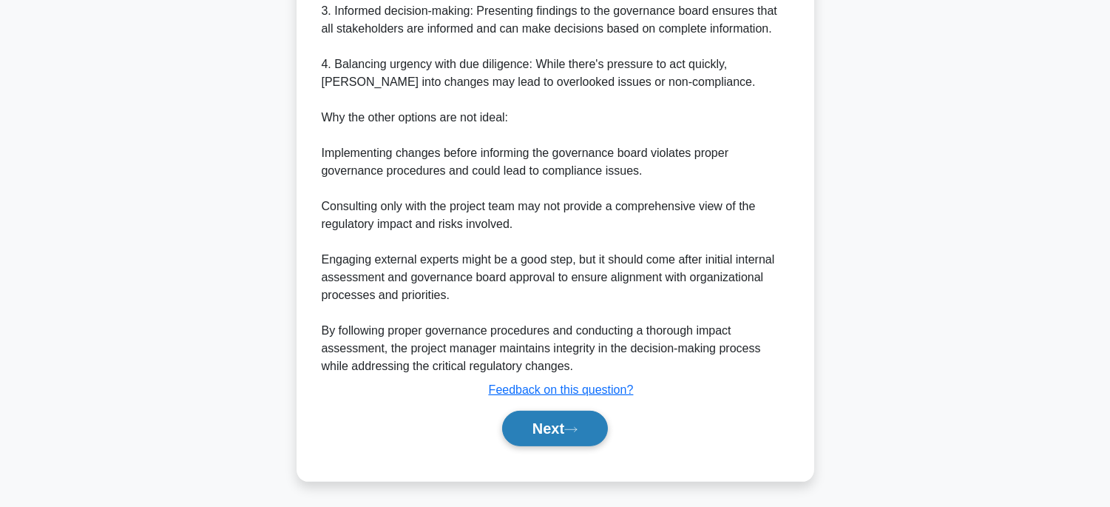
click at [551, 415] on button "Next" at bounding box center [555, 427] width 106 height 35
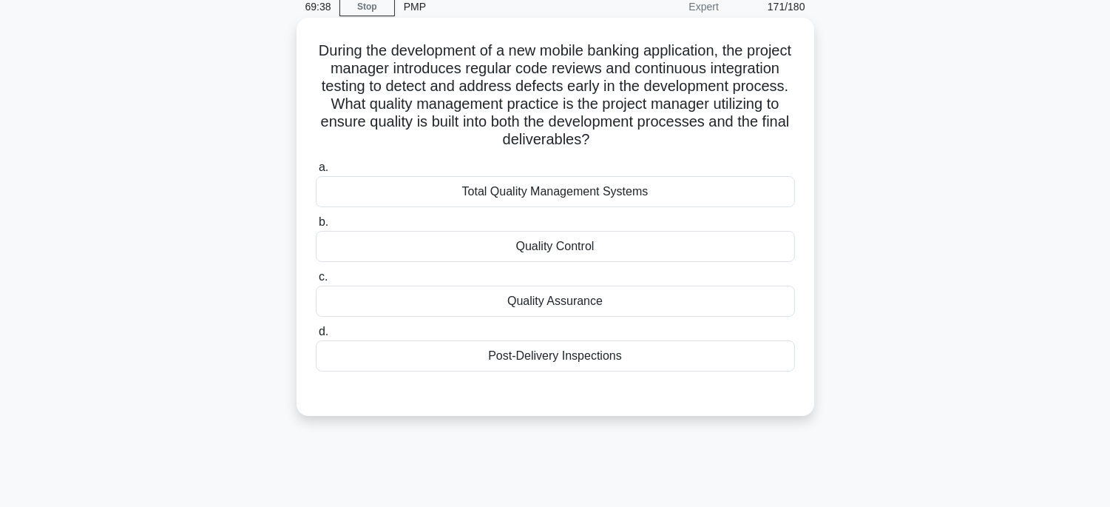
scroll to position [0, 0]
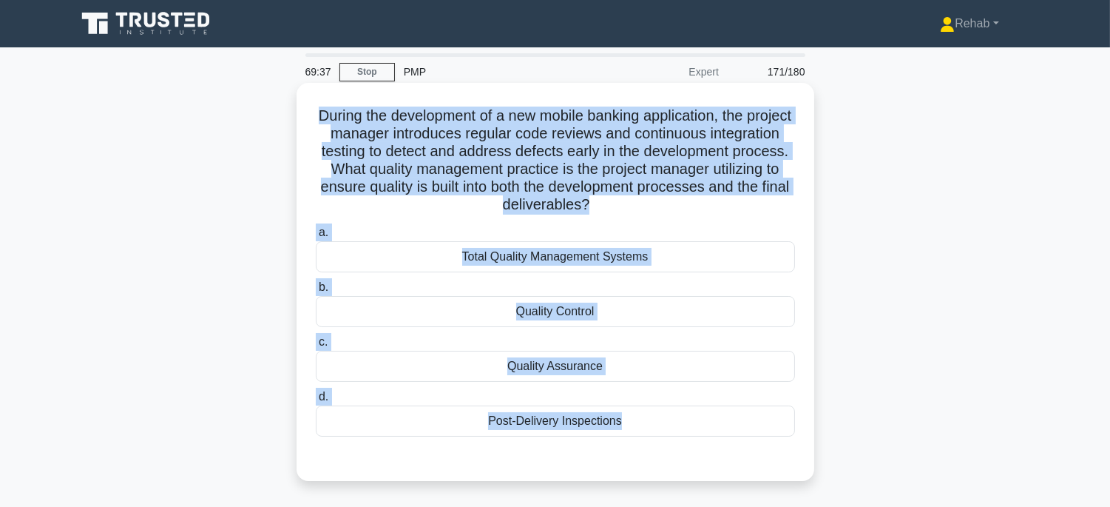
drag, startPoint x: 308, startPoint y: 104, endPoint x: 725, endPoint y: 453, distance: 544.3
click at [725, 453] on div "During the development of a new mobile banking application, the project manager…" at bounding box center [555, 282] width 506 height 386
click at [688, 301] on div "Quality Control" at bounding box center [555, 311] width 479 height 31
click at [316, 292] on input "b. Quality Control" at bounding box center [316, 287] width 0 height 10
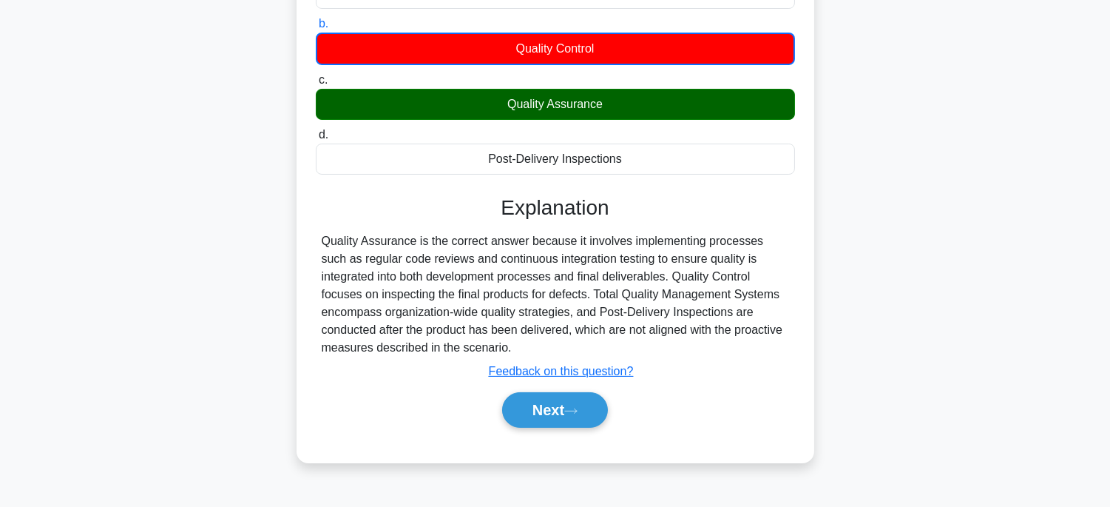
scroll to position [291, 0]
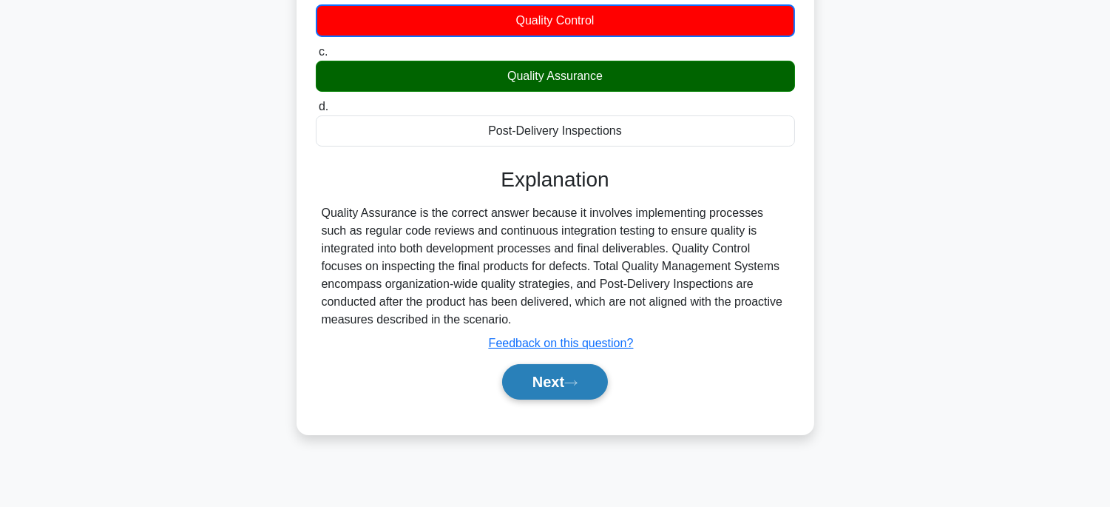
click at [545, 372] on button "Next" at bounding box center [555, 381] width 106 height 35
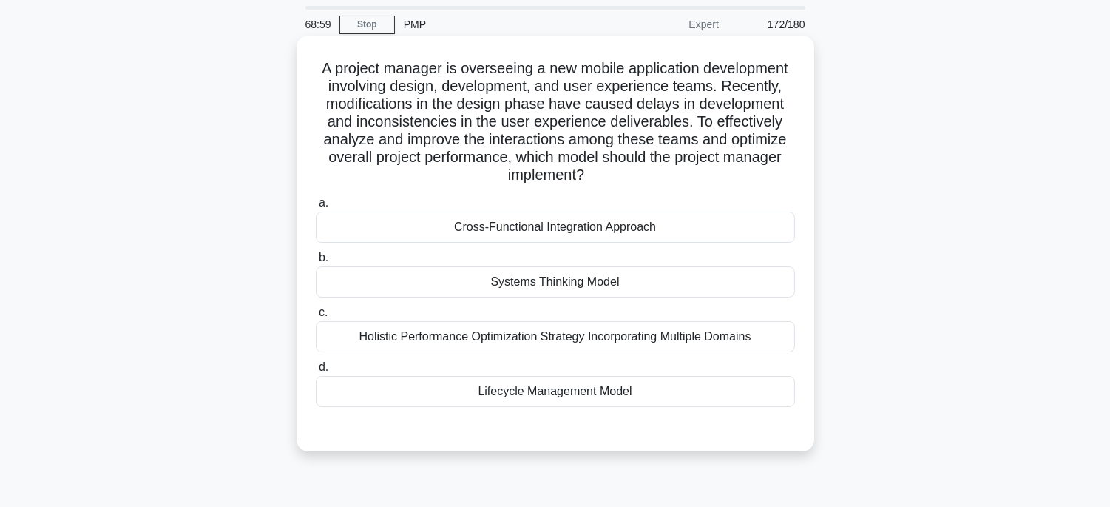
scroll to position [45, 0]
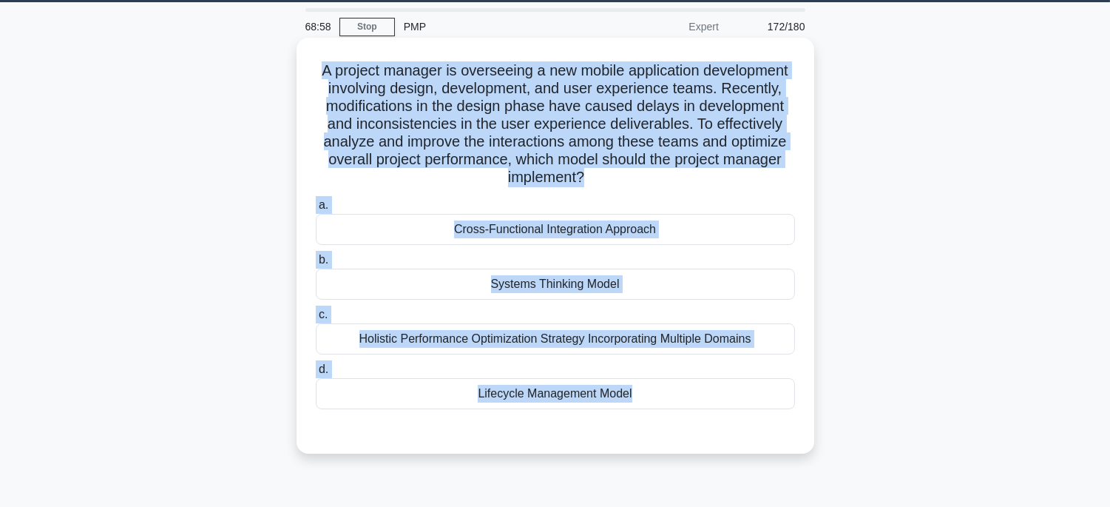
drag, startPoint x: 299, startPoint y: 62, endPoint x: 693, endPoint y: 414, distance: 527.9
click at [693, 414] on div "A project manager is overseeing a new mobile application development involving …" at bounding box center [556, 246] width 518 height 416
click at [674, 274] on div "Systems Thinking Model" at bounding box center [555, 283] width 479 height 31
click at [316, 265] on input "b. Systems Thinking Model" at bounding box center [316, 260] width 0 height 10
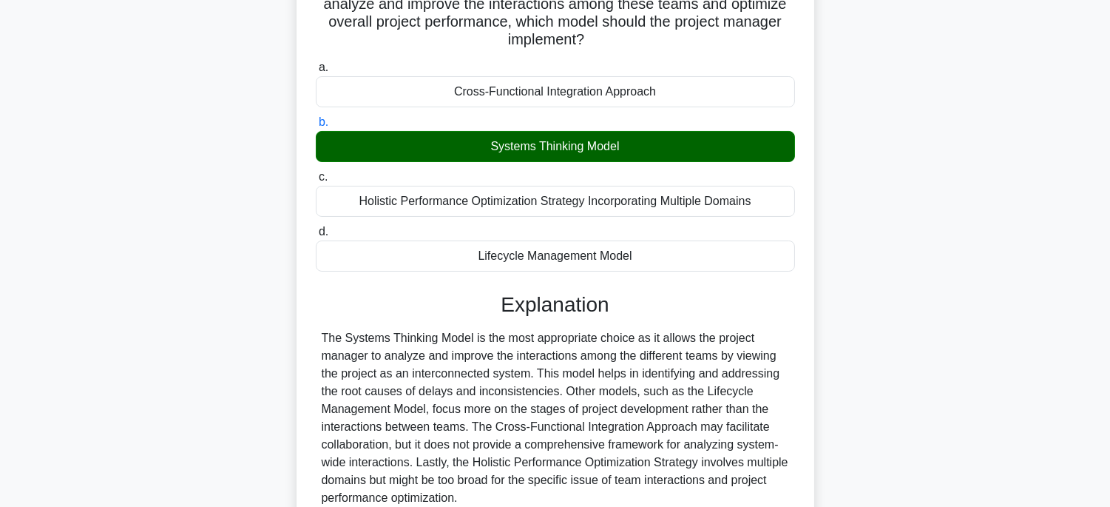
scroll to position [316, 0]
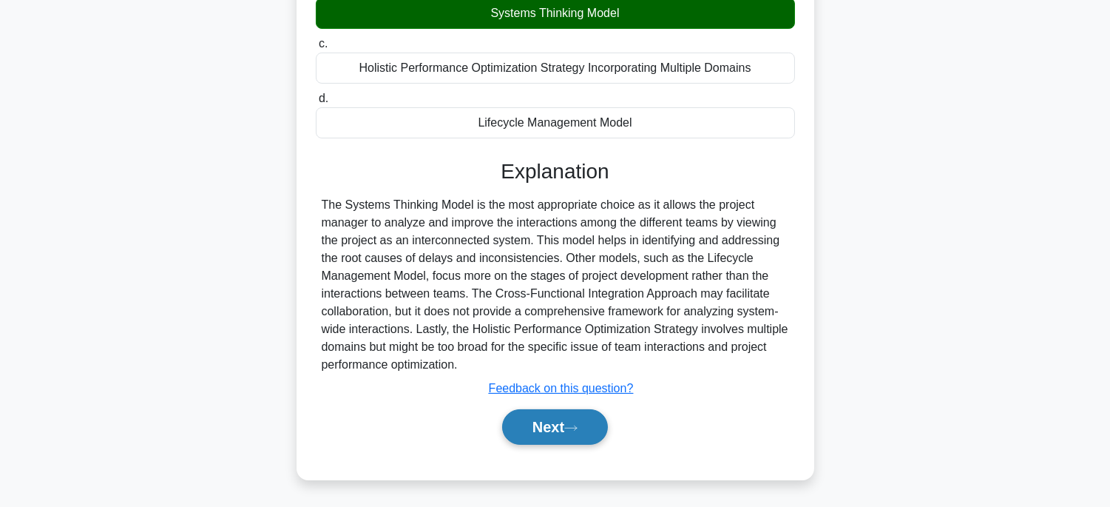
click at [566, 424] on button "Next" at bounding box center [555, 426] width 106 height 35
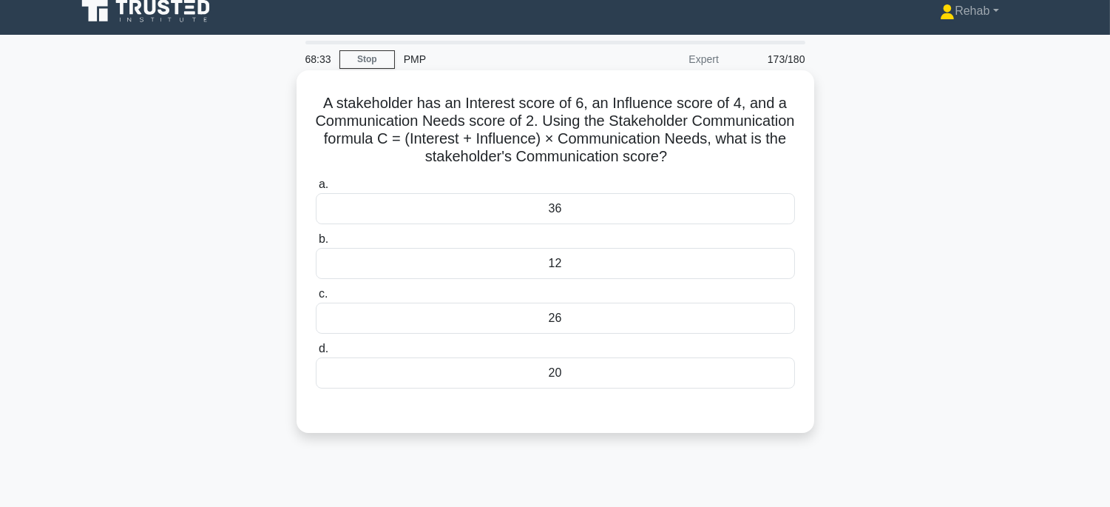
scroll to position [0, 0]
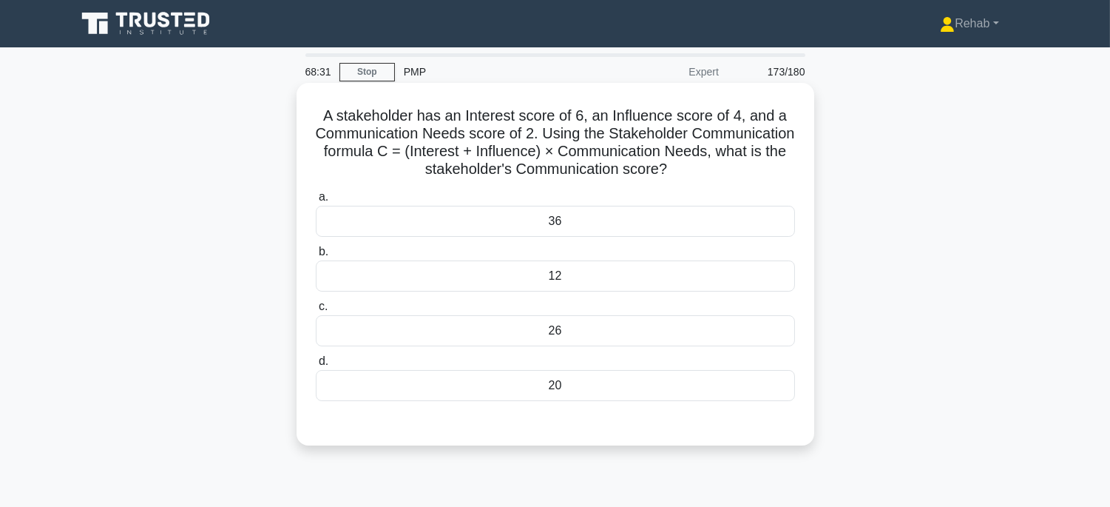
drag, startPoint x: 318, startPoint y: 115, endPoint x: 662, endPoint y: 397, distance: 445.0
click at [662, 397] on div "A stakeholder has an Interest score of 6, an Influence score of 4, and a Commun…" at bounding box center [555, 264] width 506 height 351
click at [667, 400] on div "20" at bounding box center [555, 385] width 479 height 31
click at [316, 366] on input "d. 20" at bounding box center [316, 361] width 0 height 10
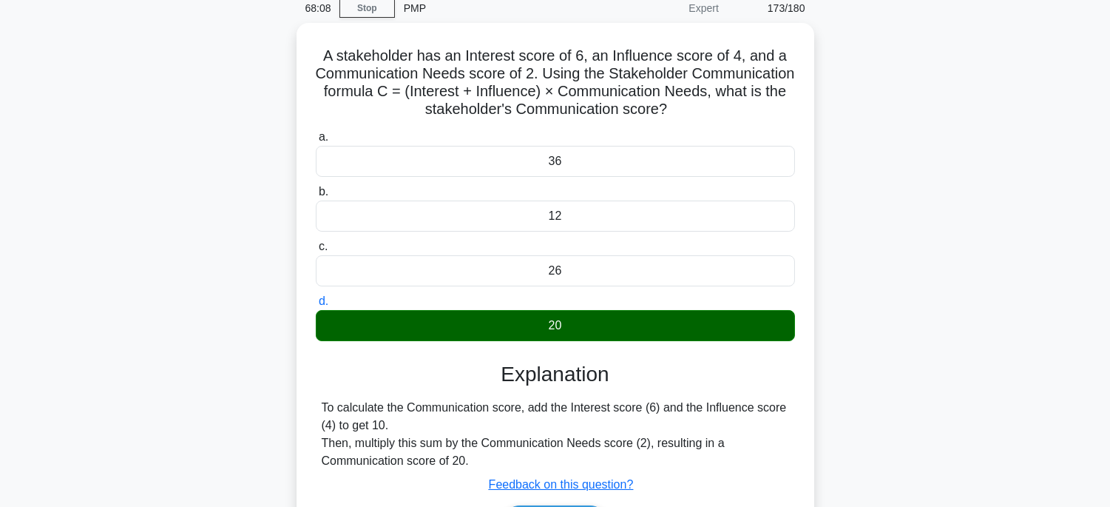
scroll to position [291, 0]
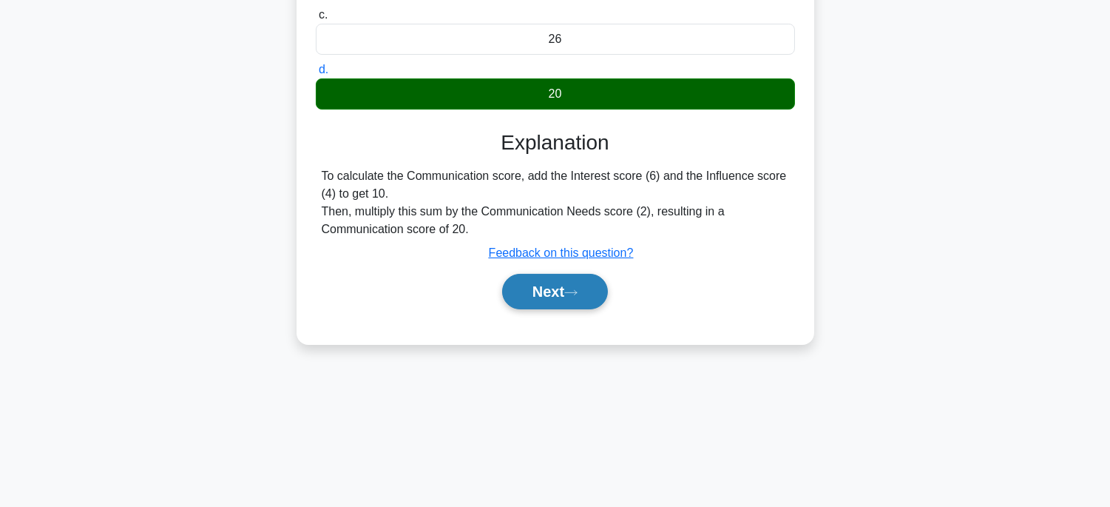
click at [568, 293] on button "Next" at bounding box center [555, 291] width 106 height 35
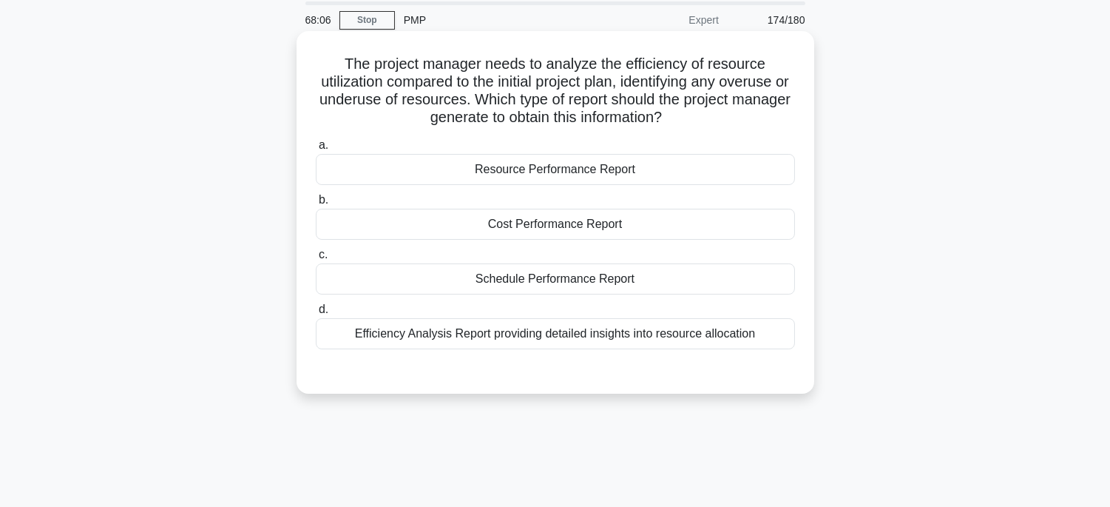
scroll to position [45, 0]
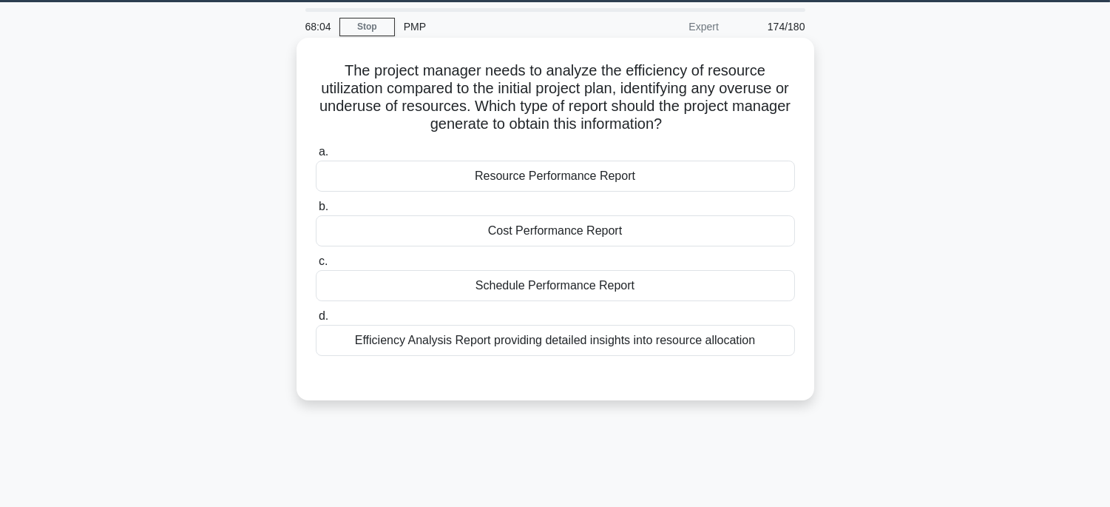
drag, startPoint x: 331, startPoint y: 59, endPoint x: 788, endPoint y: 348, distance: 540.8
click at [788, 348] on div "The project manager needs to analyze the efficiency of resource utilization com…" at bounding box center [555, 219] width 506 height 351
click at [660, 177] on div "Resource Performance Report" at bounding box center [555, 175] width 479 height 31
click at [316, 157] on input "a. Resource Performance Report" at bounding box center [316, 152] width 0 height 10
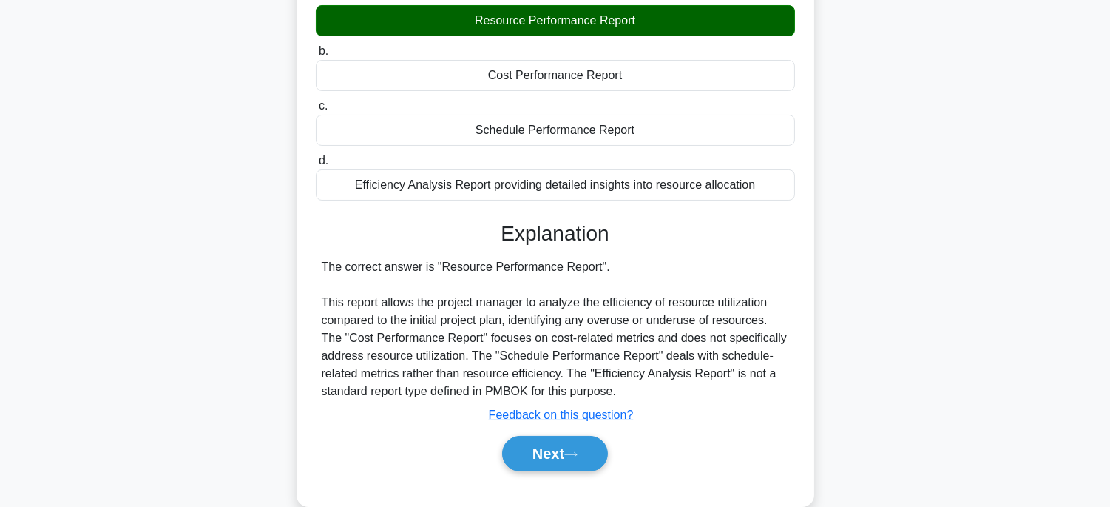
scroll to position [291, 0]
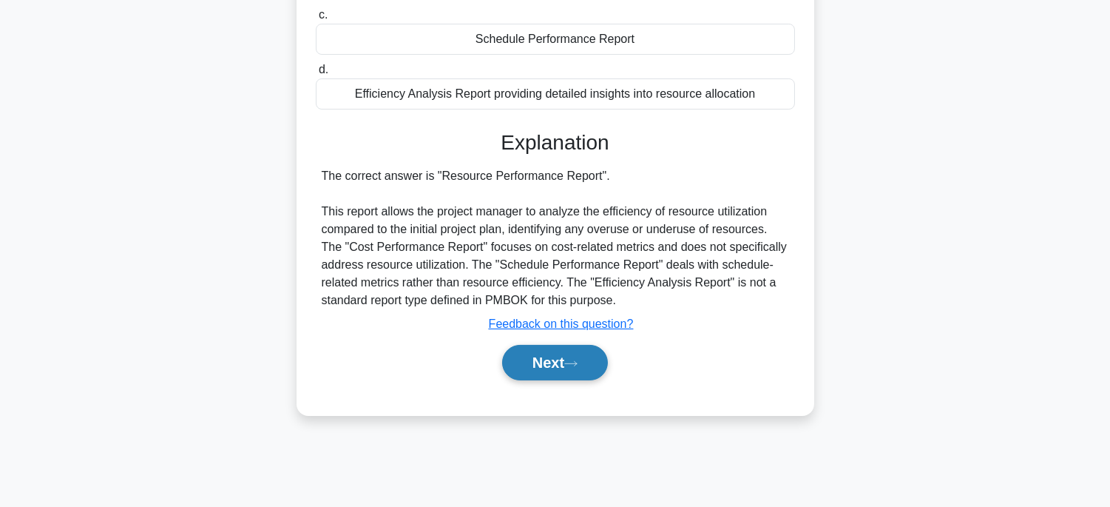
click at [589, 351] on button "Next" at bounding box center [555, 362] width 106 height 35
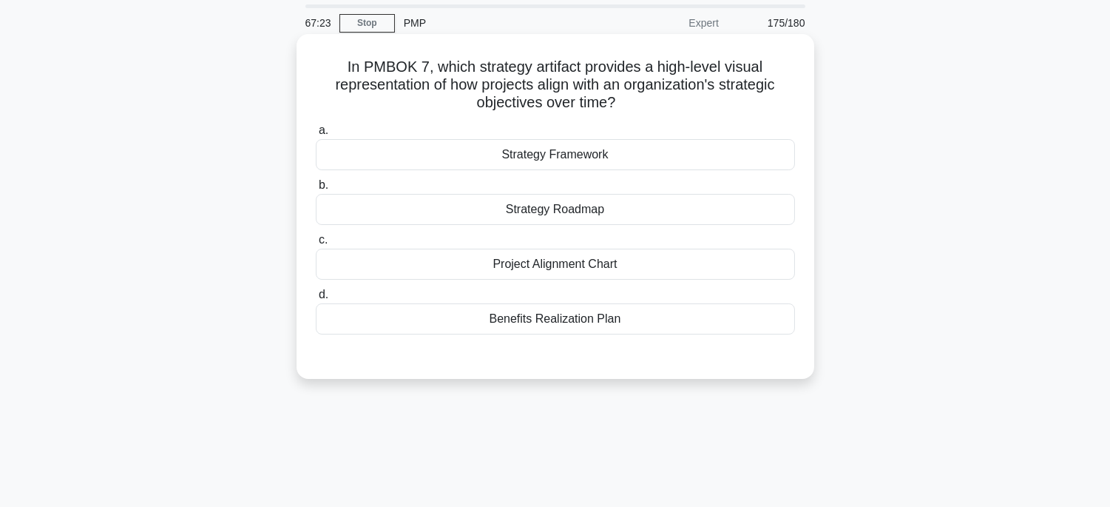
scroll to position [45, 0]
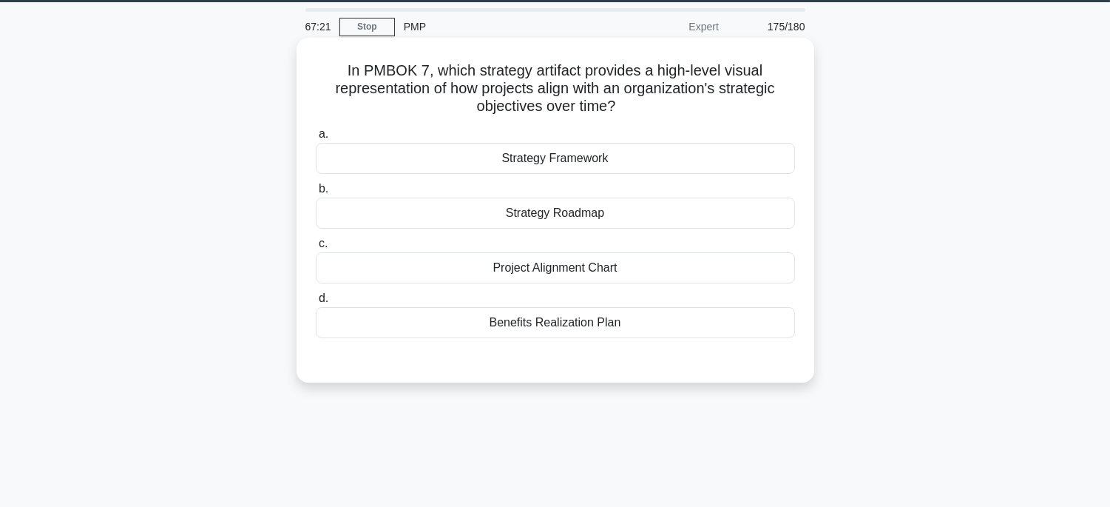
drag, startPoint x: 343, startPoint y: 64, endPoint x: 681, endPoint y: 325, distance: 427.5
click at [681, 325] on div "In PMBOK 7, which strategy artifact provides a high-level visual representation…" at bounding box center [555, 210] width 506 height 333
click at [646, 211] on div "Strategy Roadmap" at bounding box center [555, 212] width 479 height 31
click at [316, 194] on input "b. Strategy Roadmap" at bounding box center [316, 189] width 0 height 10
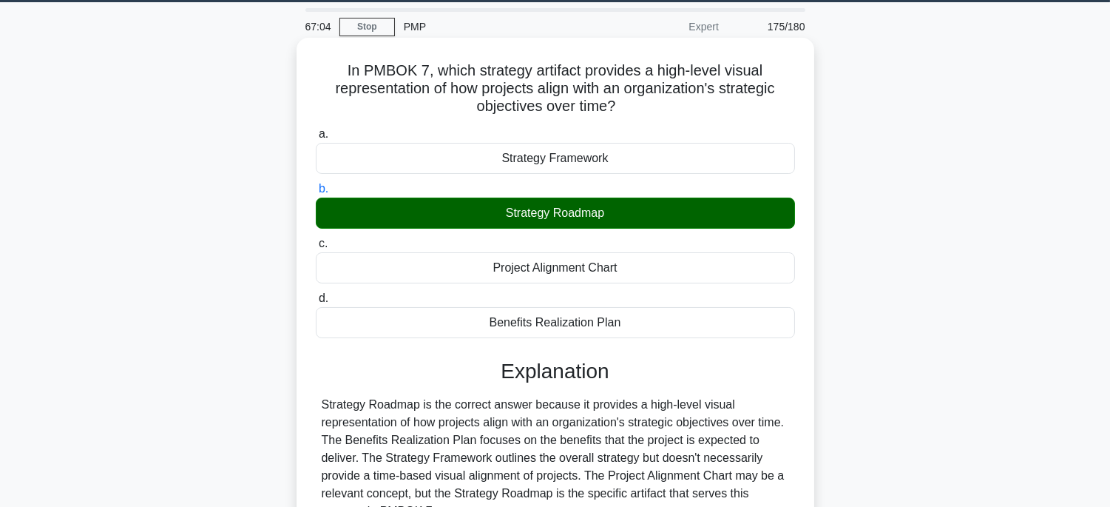
scroll to position [291, 0]
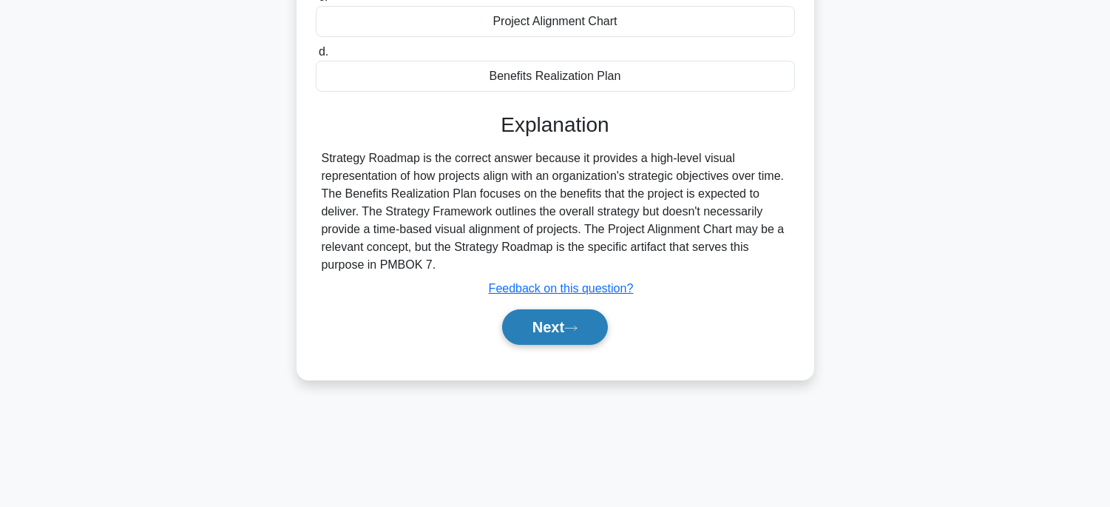
click at [567, 325] on button "Next" at bounding box center [555, 326] width 106 height 35
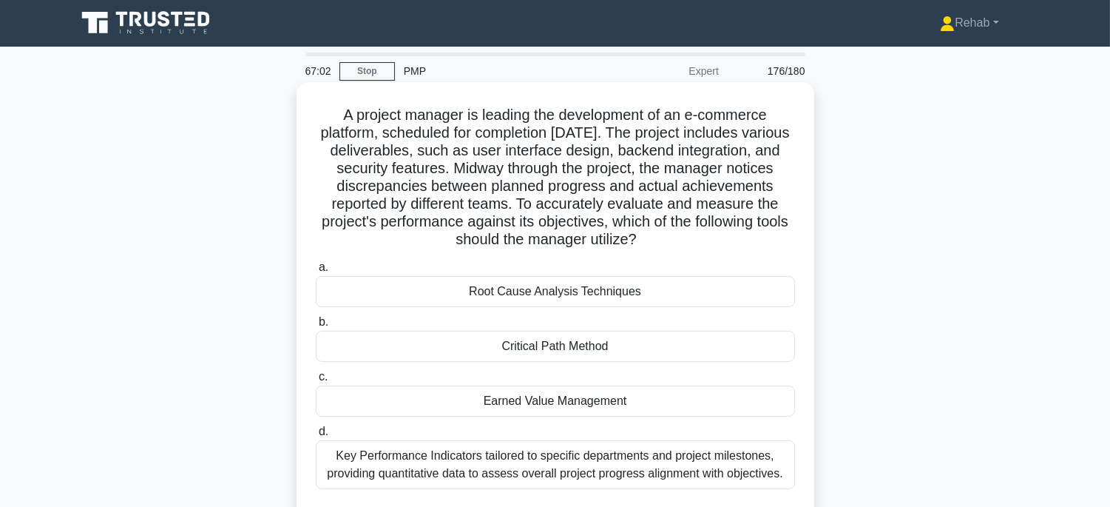
scroll to position [0, 0]
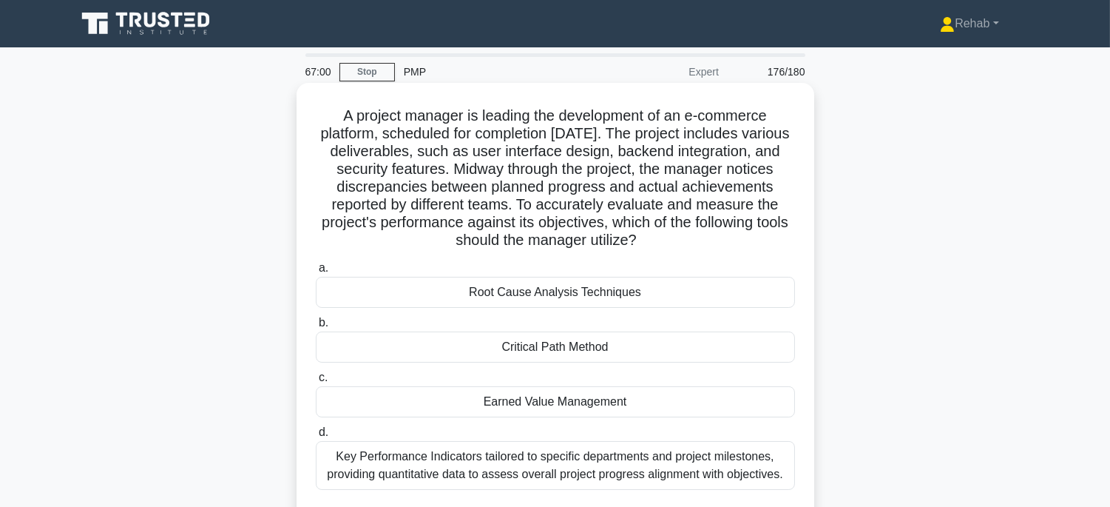
drag, startPoint x: 308, startPoint y: 108, endPoint x: 788, endPoint y: 470, distance: 600.7
click at [788, 470] on div "A project manager is leading the development of an e-commerce platform, schedul…" at bounding box center [555, 308] width 506 height 439
click at [711, 389] on div "Earned Value Management" at bounding box center [555, 401] width 479 height 31
click at [316, 382] on input "c. Earned Value Management" at bounding box center [316, 378] width 0 height 10
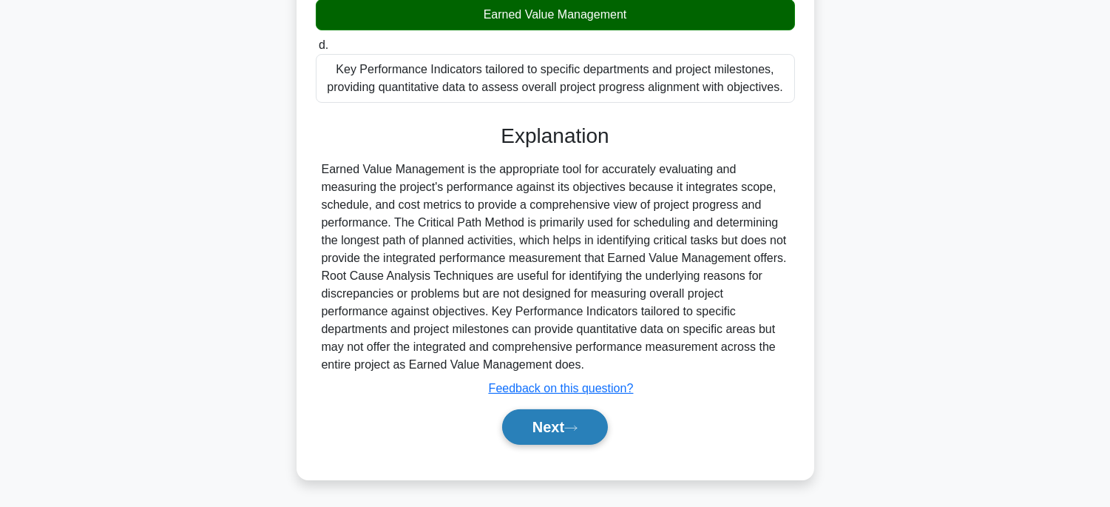
click at [538, 429] on button "Next" at bounding box center [555, 426] width 106 height 35
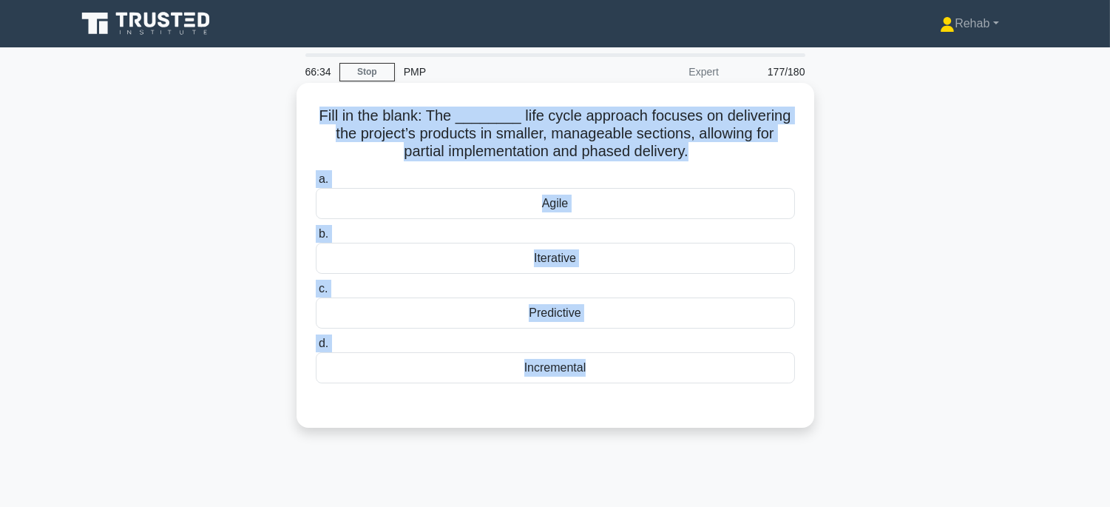
drag, startPoint x: 316, startPoint y: 108, endPoint x: 629, endPoint y: 333, distance: 385.8
click at [637, 387] on div "Fill in the blank: The ________ life cycle approach focuses on delivering the p…" at bounding box center [555, 255] width 506 height 333
click at [662, 263] on div "Iterative" at bounding box center [555, 258] width 479 height 31
click at [316, 239] on input "b. Iterative" at bounding box center [316, 234] width 0 height 10
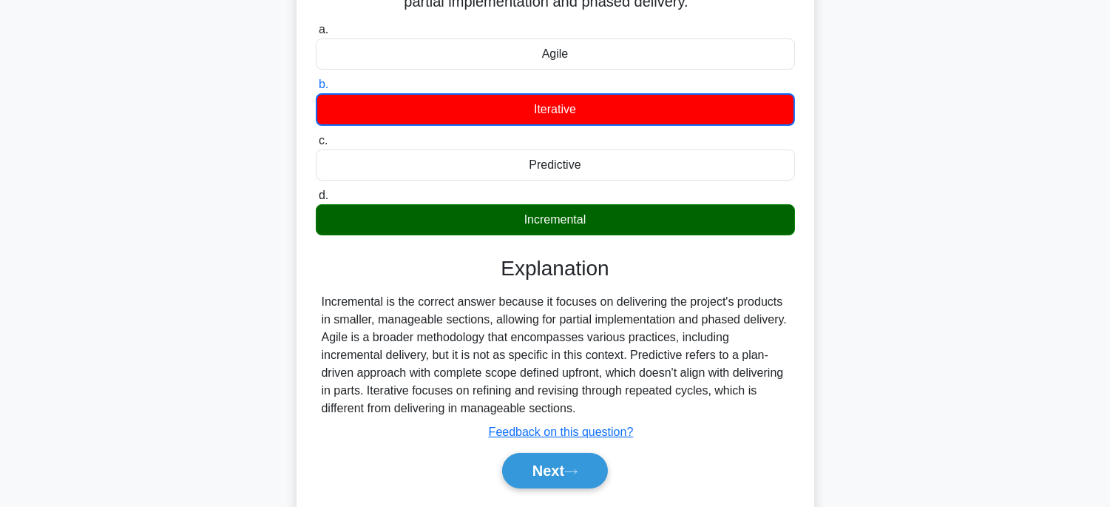
scroll to position [291, 0]
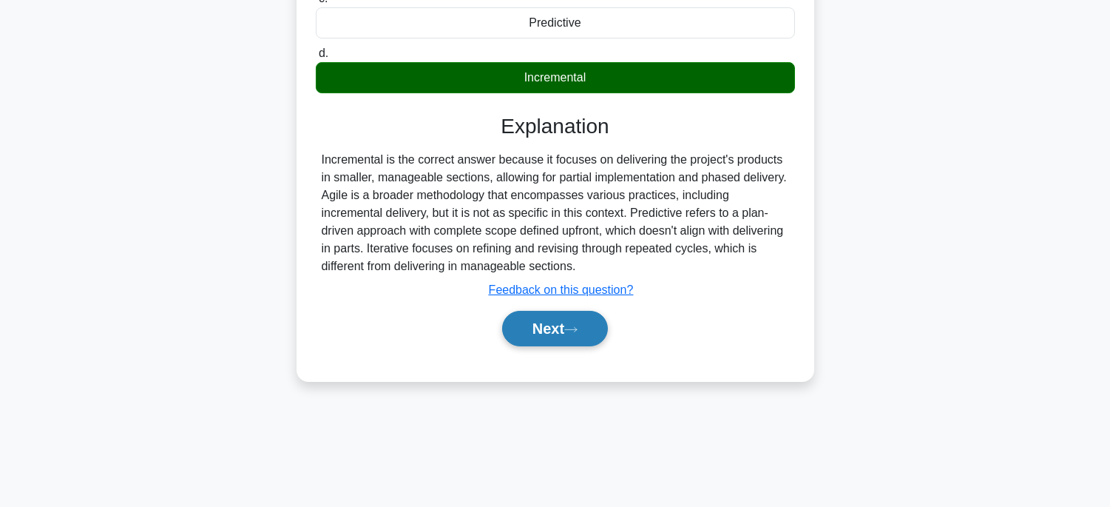
click at [599, 338] on button "Next" at bounding box center [555, 328] width 106 height 35
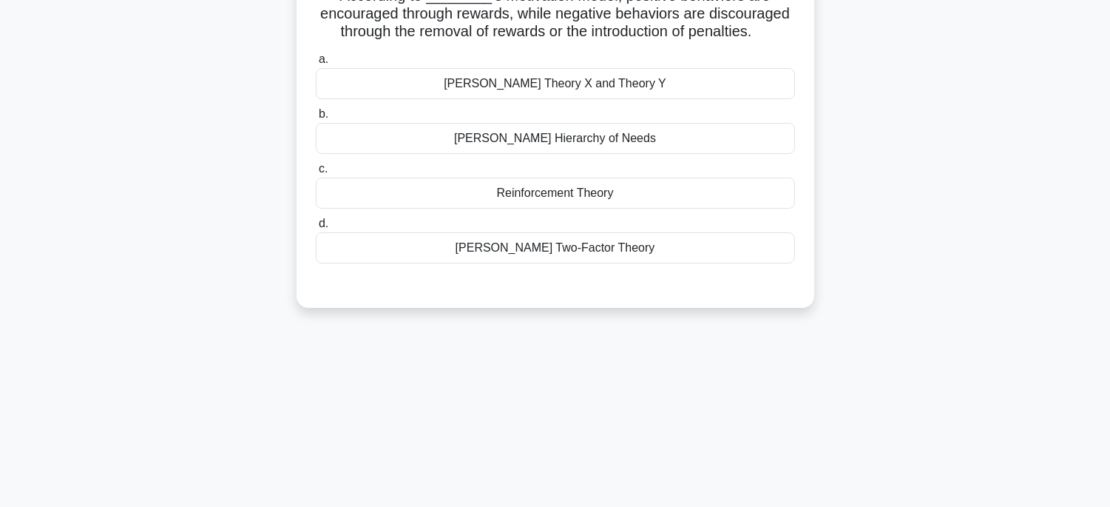
scroll to position [45, 0]
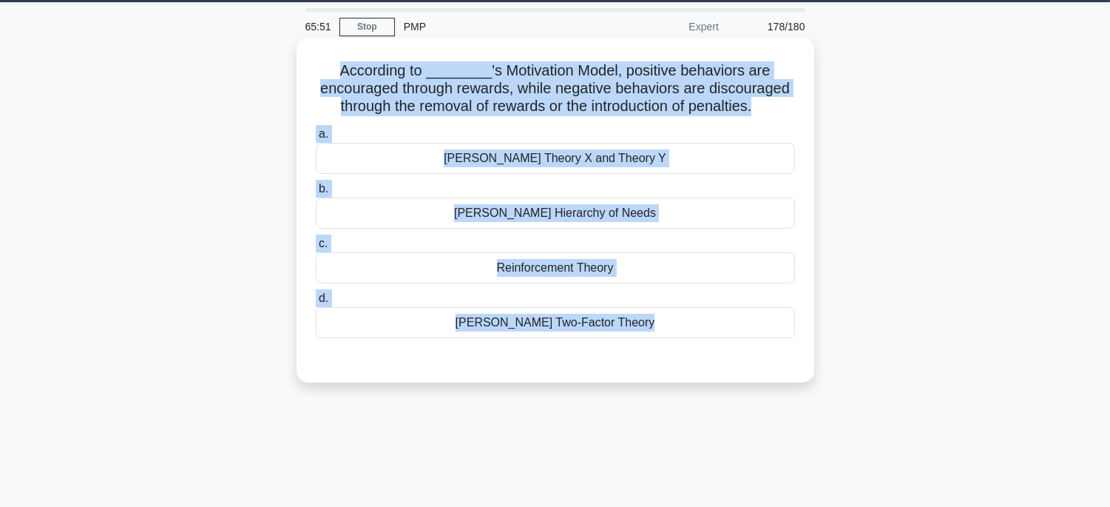
drag, startPoint x: 296, startPoint y: 67, endPoint x: 700, endPoint y: 248, distance: 442.8
click at [708, 365] on div "According to ________'s Motivation Model, positive behaviors are encouraged thr…" at bounding box center [556, 210] width 518 height 345
click at [660, 324] on div "Herzberg's Two-Factor Theory" at bounding box center [555, 322] width 479 height 31
click at [316, 303] on input "d. Herzberg's Two-Factor Theory" at bounding box center [316, 299] width 0 height 10
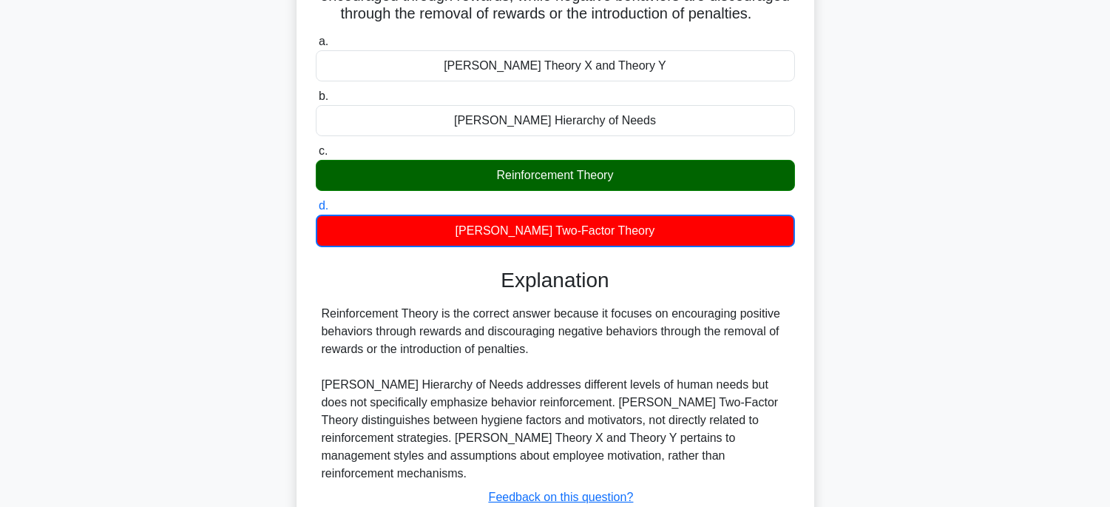
scroll to position [291, 0]
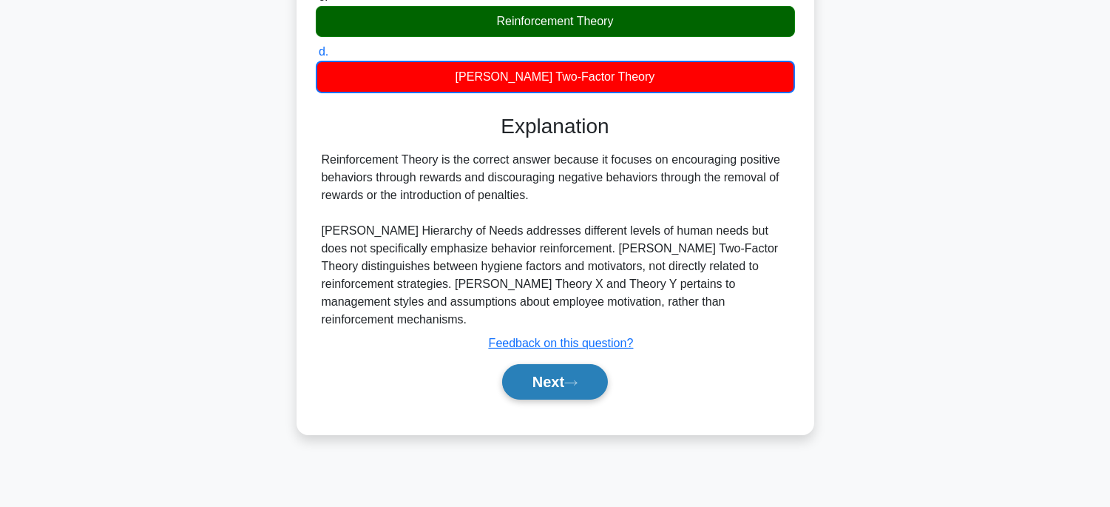
click at [538, 381] on button "Next" at bounding box center [555, 381] width 106 height 35
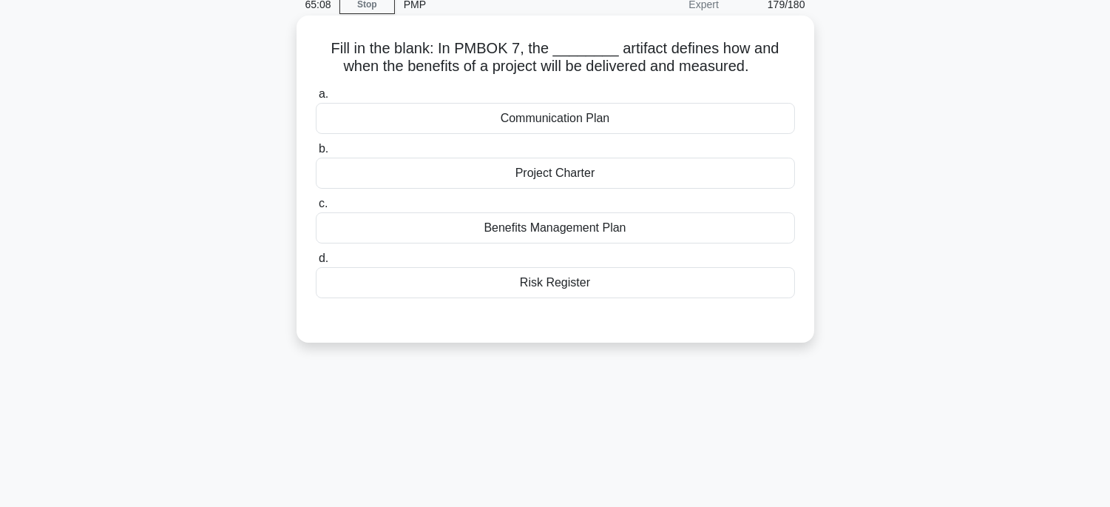
scroll to position [0, 0]
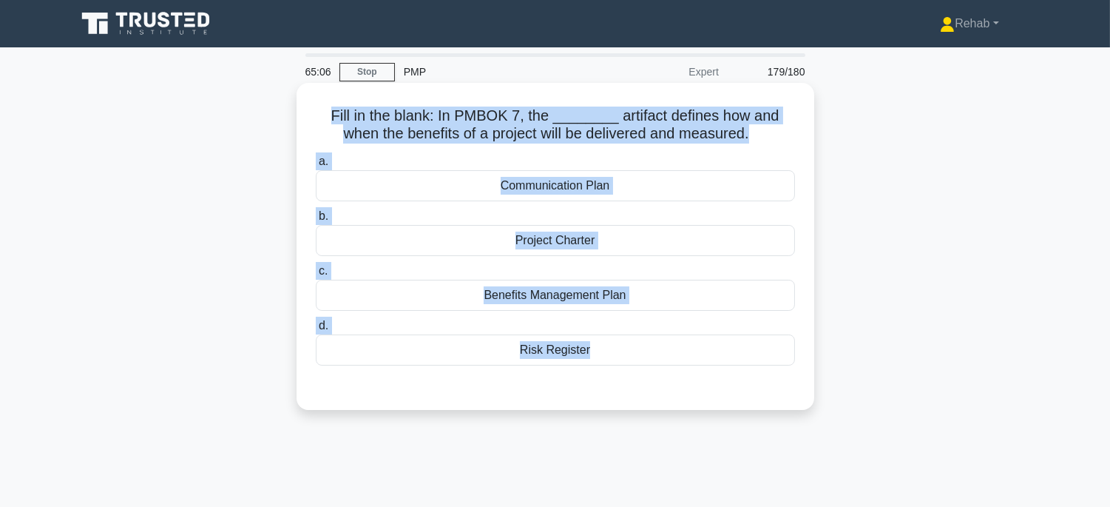
drag, startPoint x: 315, startPoint y: 112, endPoint x: 712, endPoint y: 373, distance: 475.2
click at [712, 373] on div "Fill in the blank: In PMBOK 7, the ________ artifact defines how and when the b…" at bounding box center [555, 246] width 506 height 315
click at [725, 301] on div "Benefits Management Plan" at bounding box center [555, 295] width 479 height 31
click at [316, 276] on input "c. Benefits Management Plan" at bounding box center [316, 271] width 0 height 10
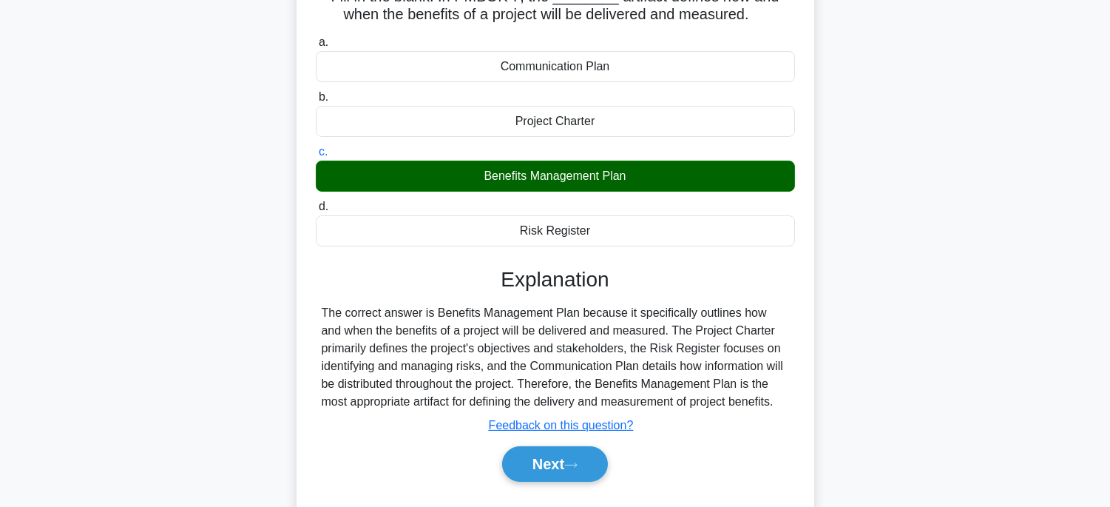
scroll to position [291, 0]
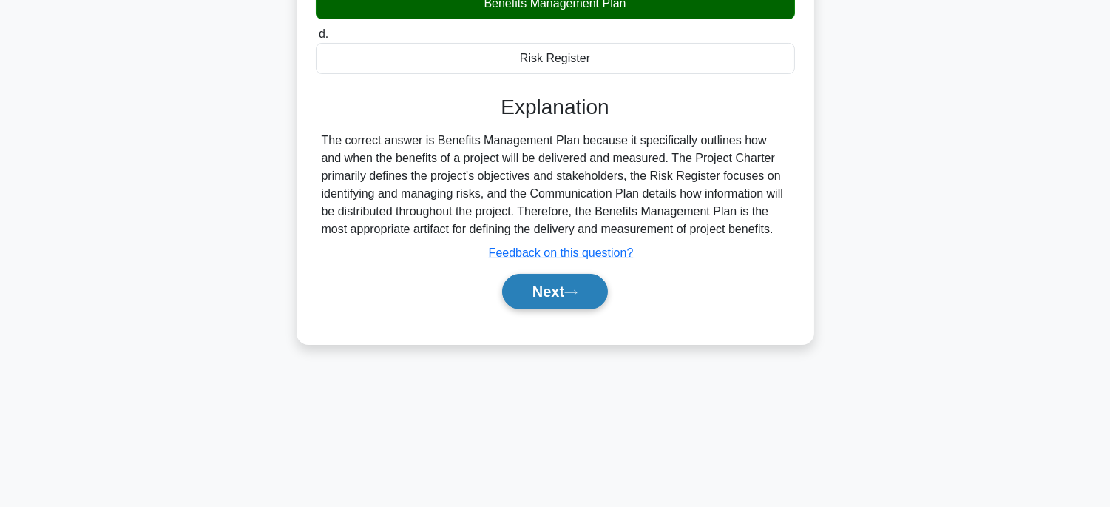
click at [586, 290] on button "Next" at bounding box center [555, 291] width 106 height 35
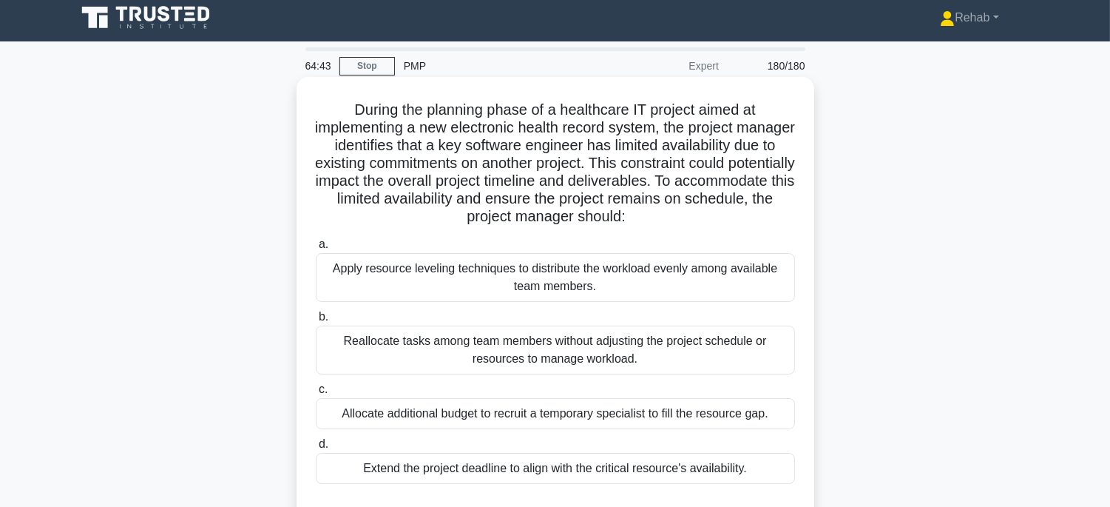
scroll to position [0, 0]
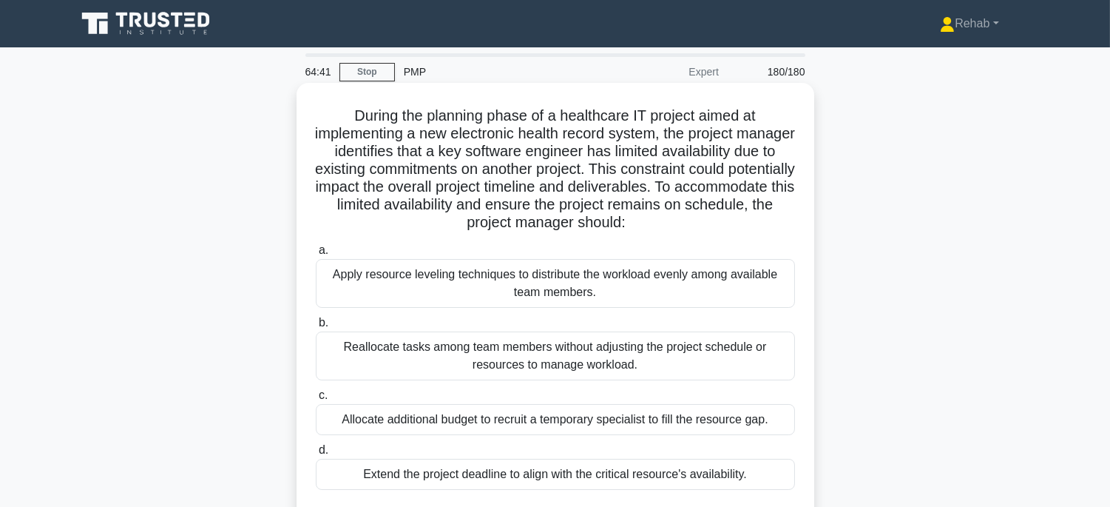
drag, startPoint x: 322, startPoint y: 114, endPoint x: 760, endPoint y: 478, distance: 569.7
click at [760, 478] on div "During the planning phase of a healthcare IT project aimed at implementing a ne…" at bounding box center [555, 308] width 506 height 439
click at [677, 282] on div "Apply resource leveling techniques to distribute the workload evenly among avai…" at bounding box center [555, 283] width 479 height 49
click at [316, 255] on input "a. Apply resource leveling techniques to distribute the workload evenly among a…" at bounding box center [316, 251] width 0 height 10
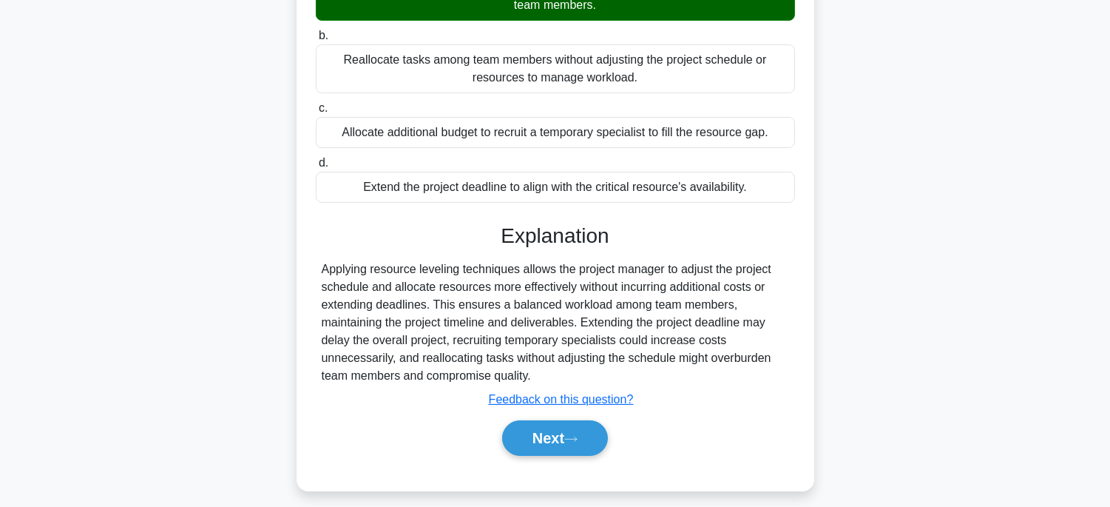
scroll to position [298, 0]
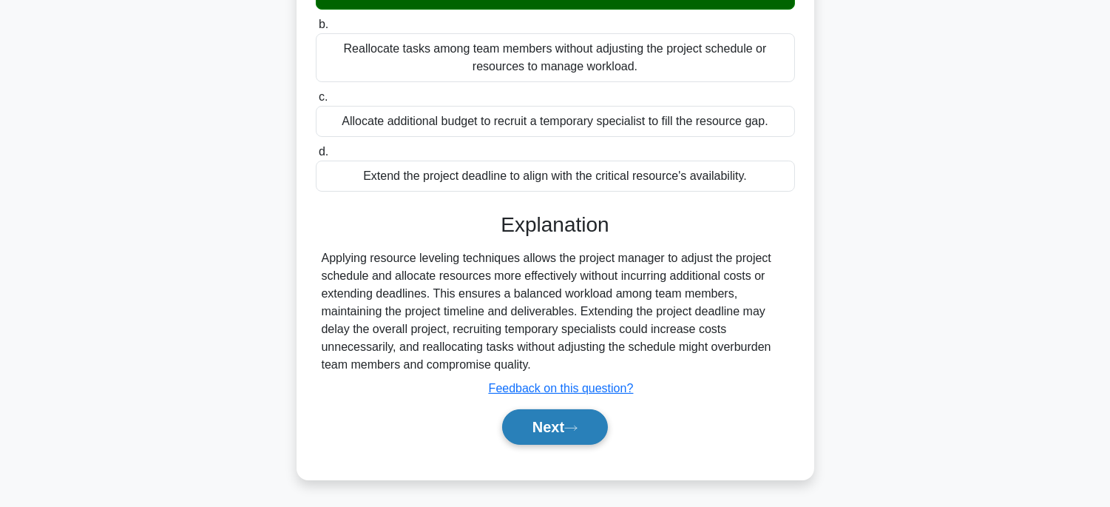
click at [566, 419] on button "Next" at bounding box center [555, 426] width 106 height 35
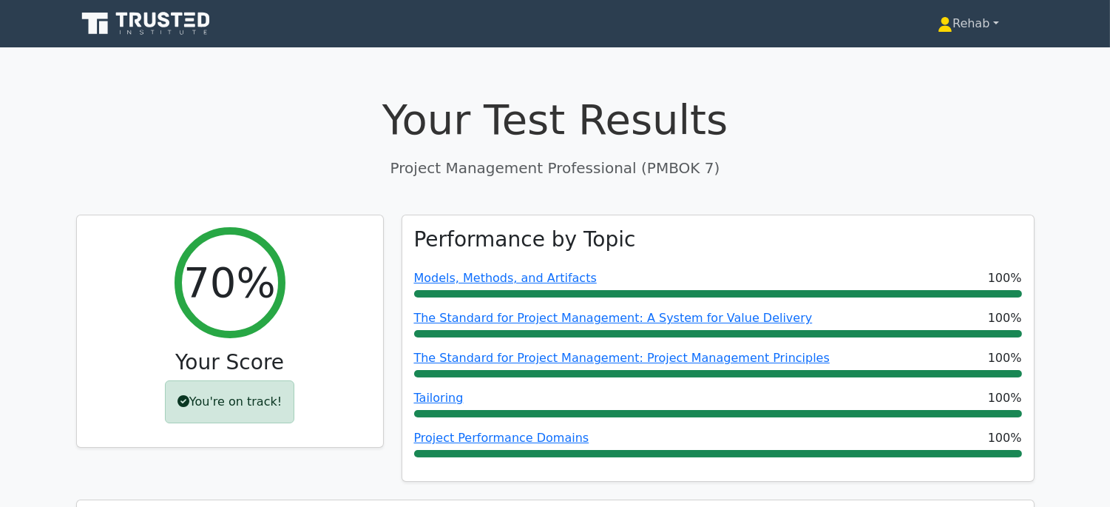
click at [969, 24] on link "Rehab" at bounding box center [968, 24] width 132 height 30
click at [949, 61] on link "Profile" at bounding box center [961, 59] width 117 height 24
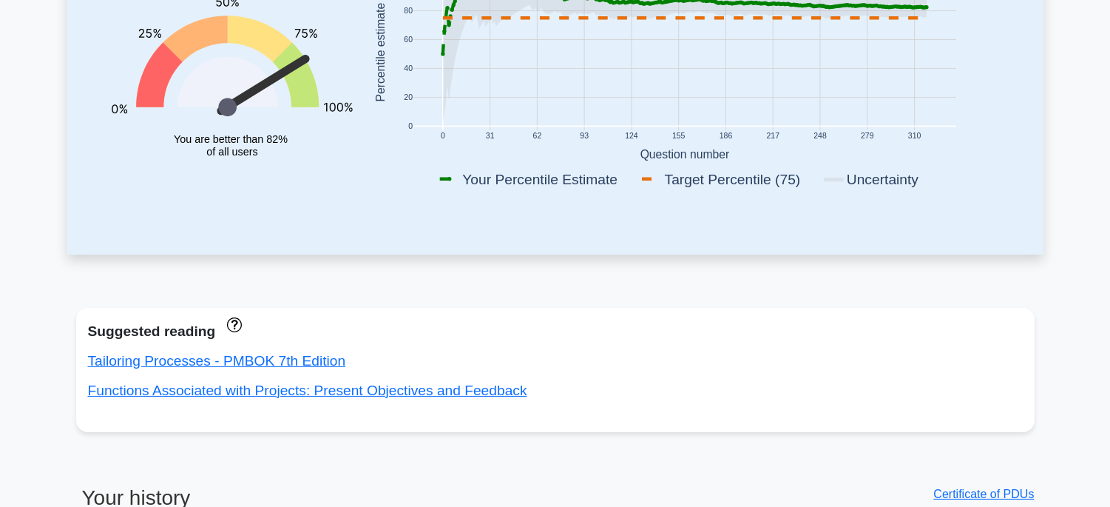
scroll to position [328, 0]
